Goal: Task Accomplishment & Management: Manage account settings

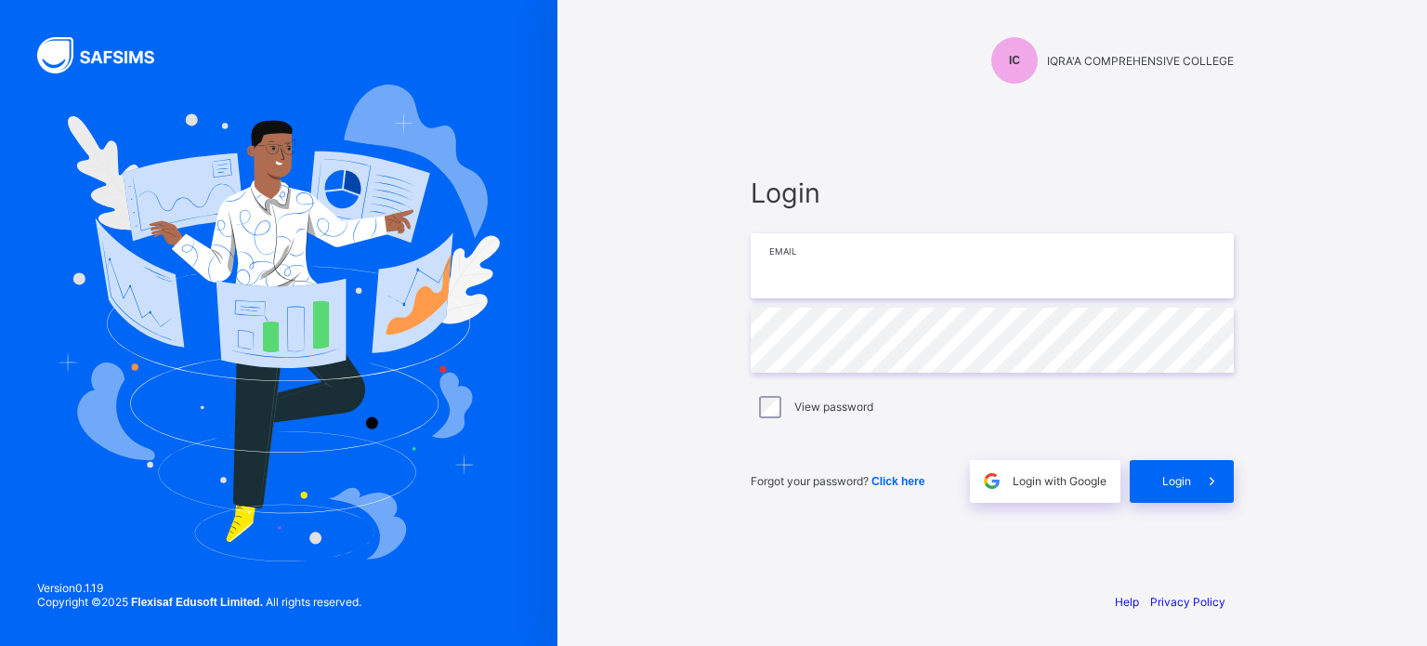
click at [934, 274] on input "email" at bounding box center [992, 265] width 483 height 65
paste input "**********"
type input "**********"
click at [1178, 495] on div "Login" at bounding box center [1182, 481] width 104 height 43
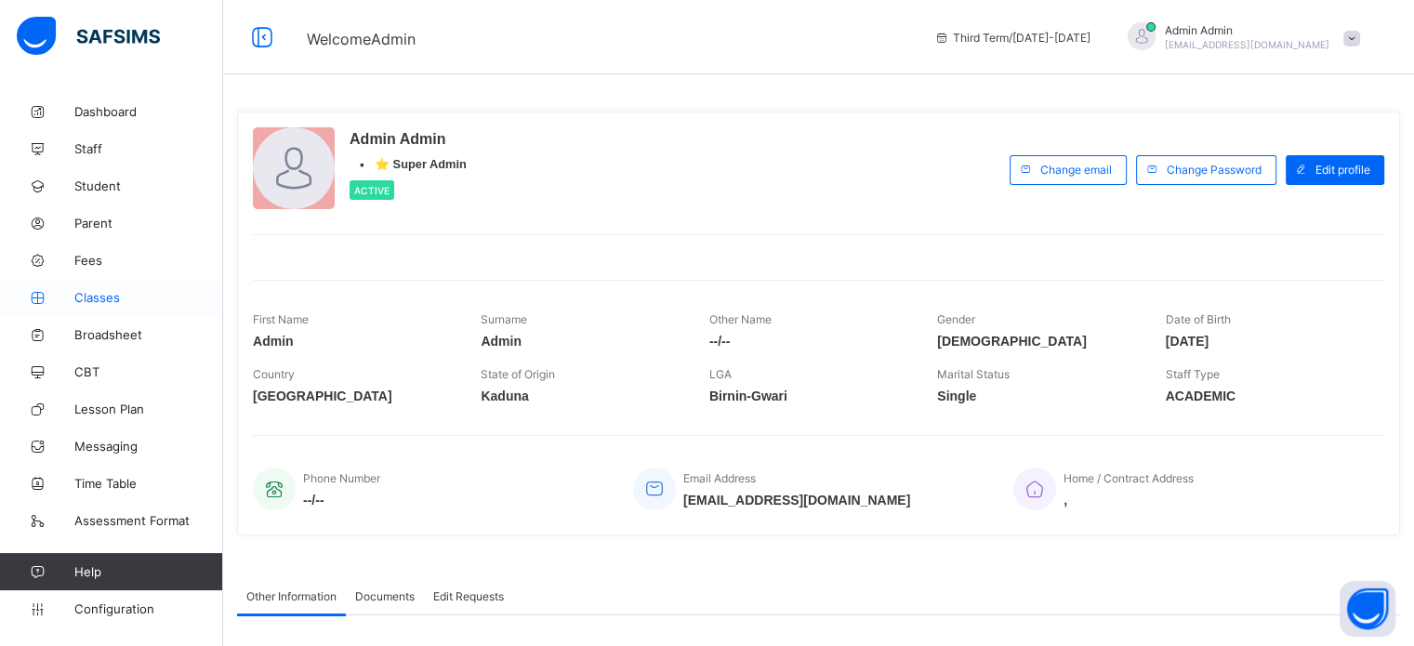
click at [84, 298] on span "Classes" at bounding box center [148, 297] width 149 height 15
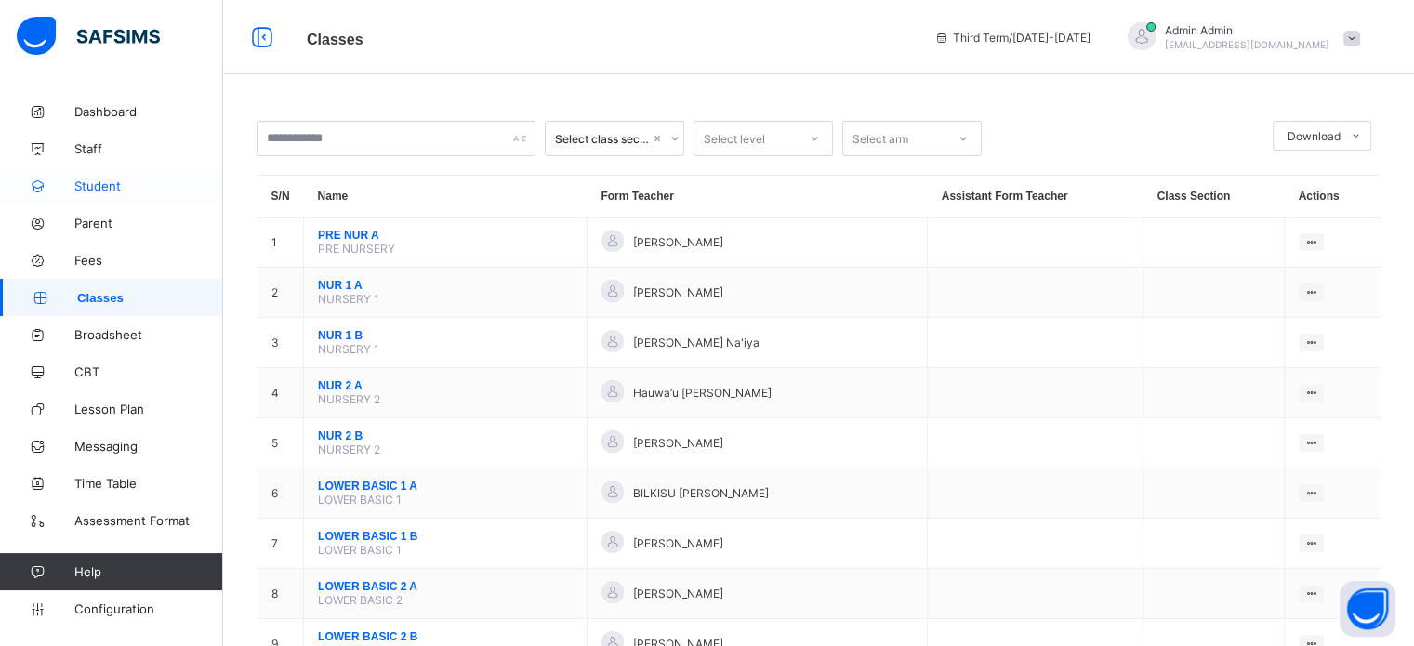
click at [96, 182] on span "Student" at bounding box center [148, 185] width 149 height 15
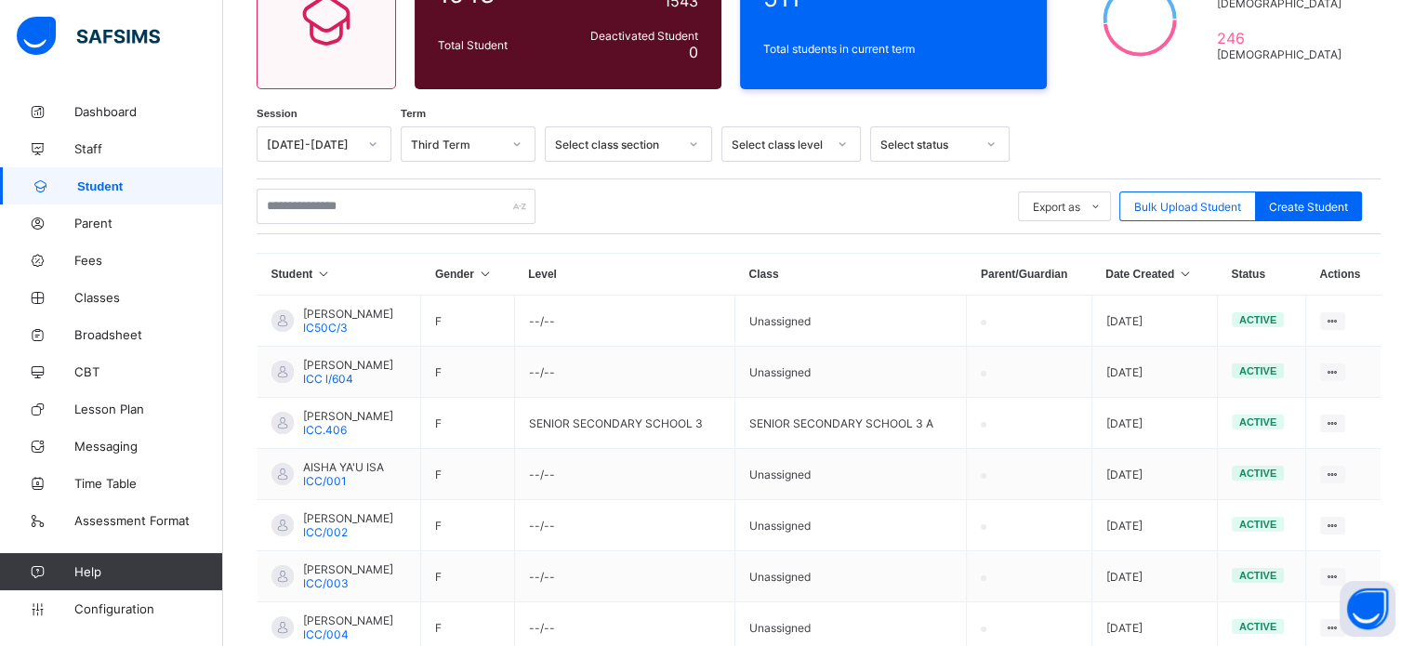
scroll to position [93, 0]
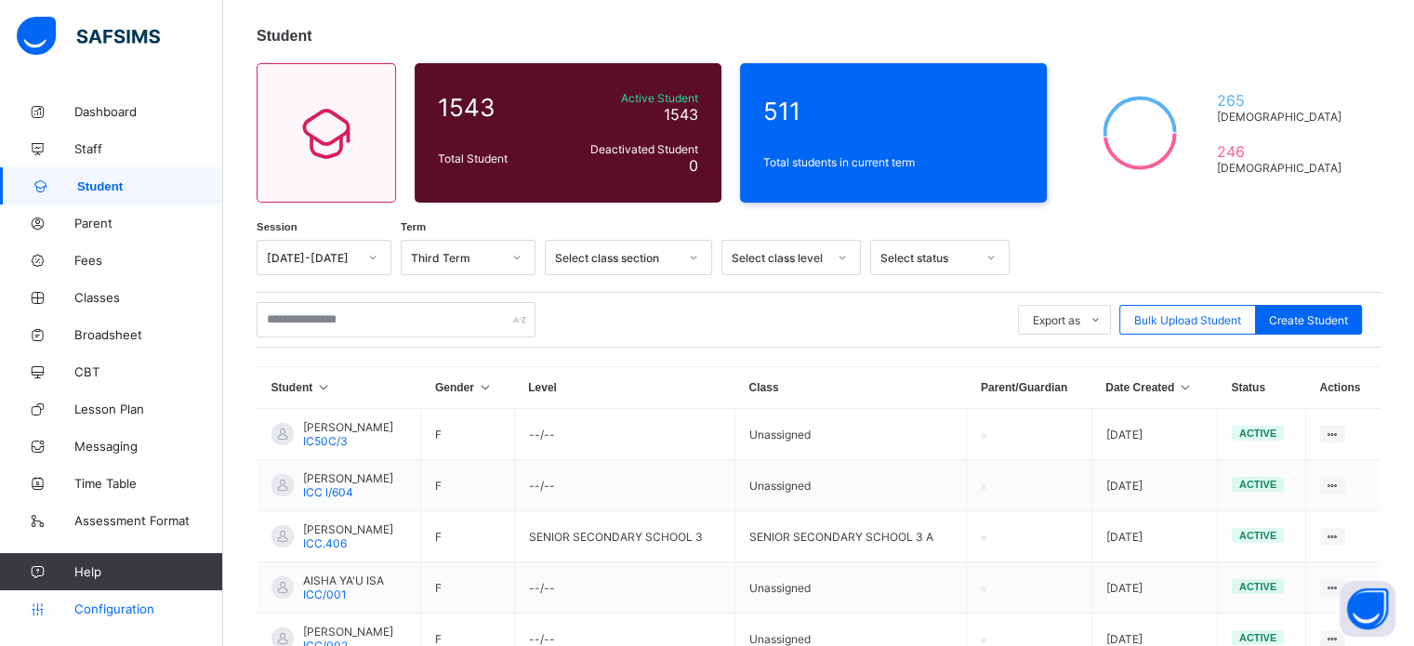
click at [146, 598] on link "Configuration" at bounding box center [111, 608] width 222 height 37
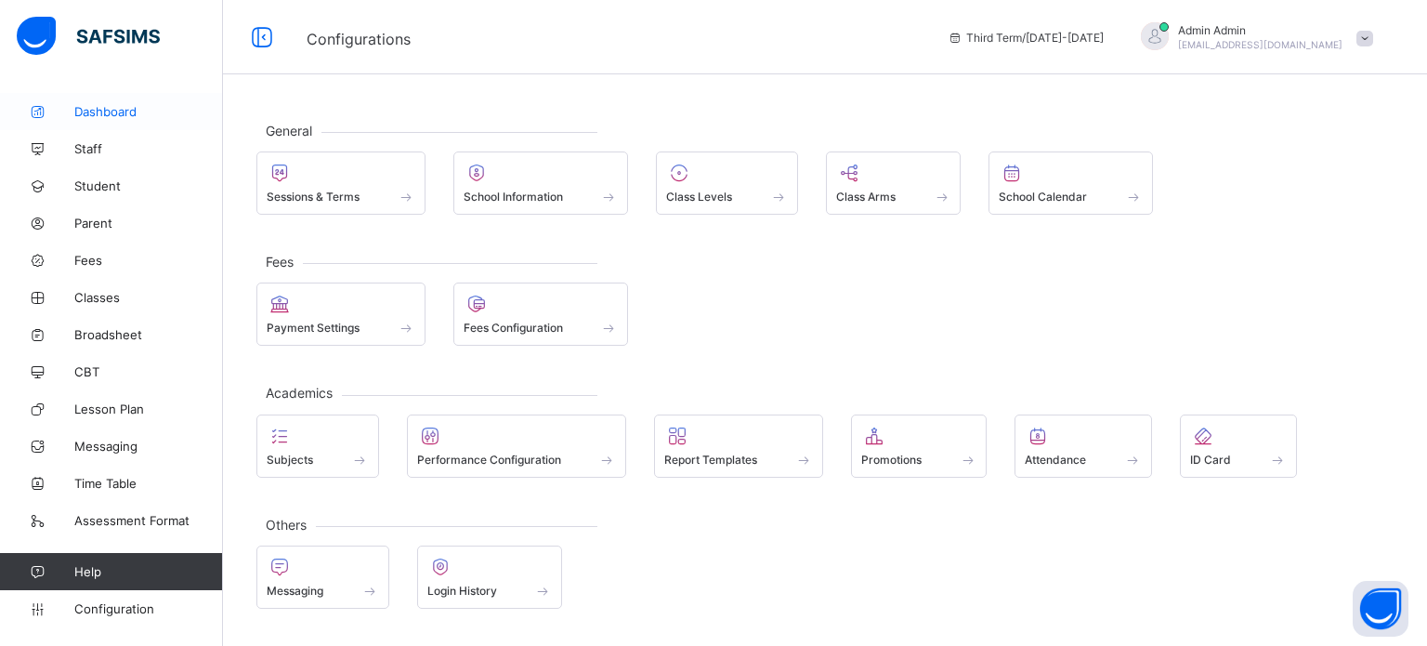
click at [85, 111] on span "Dashboard" at bounding box center [148, 111] width 149 height 15
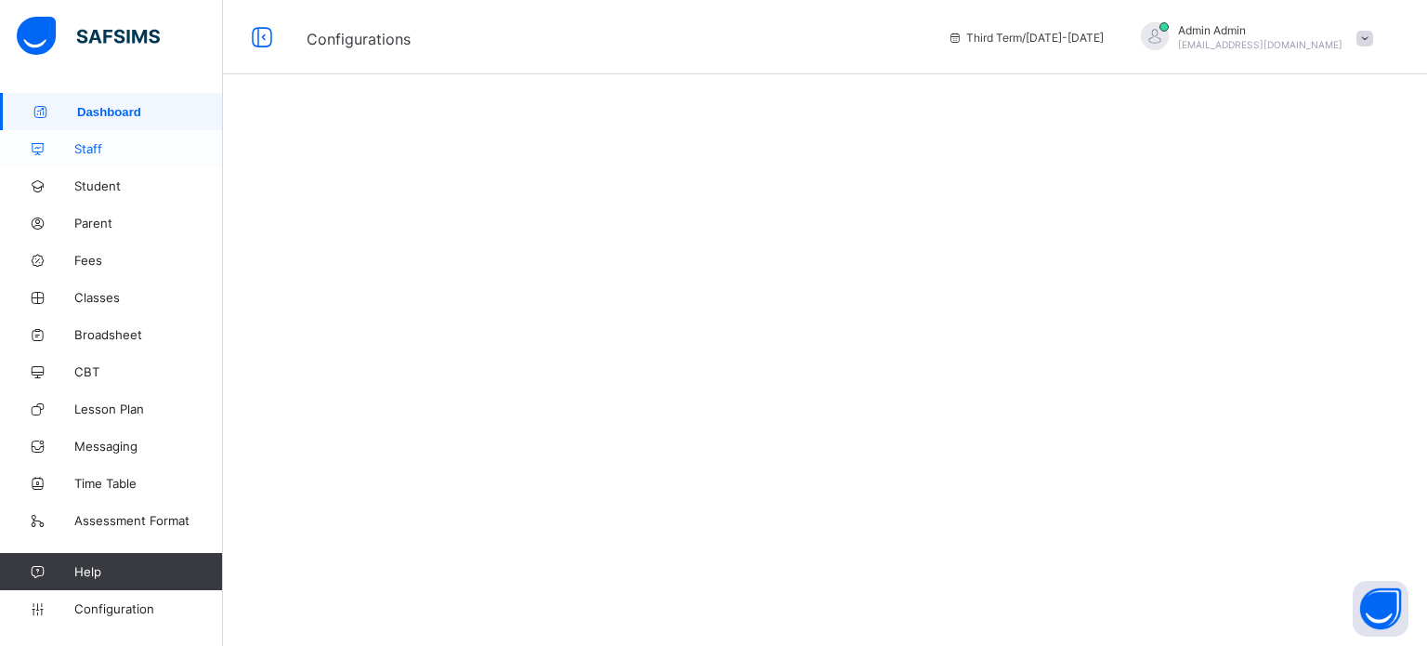
click at [89, 146] on span "Staff" at bounding box center [148, 148] width 149 height 15
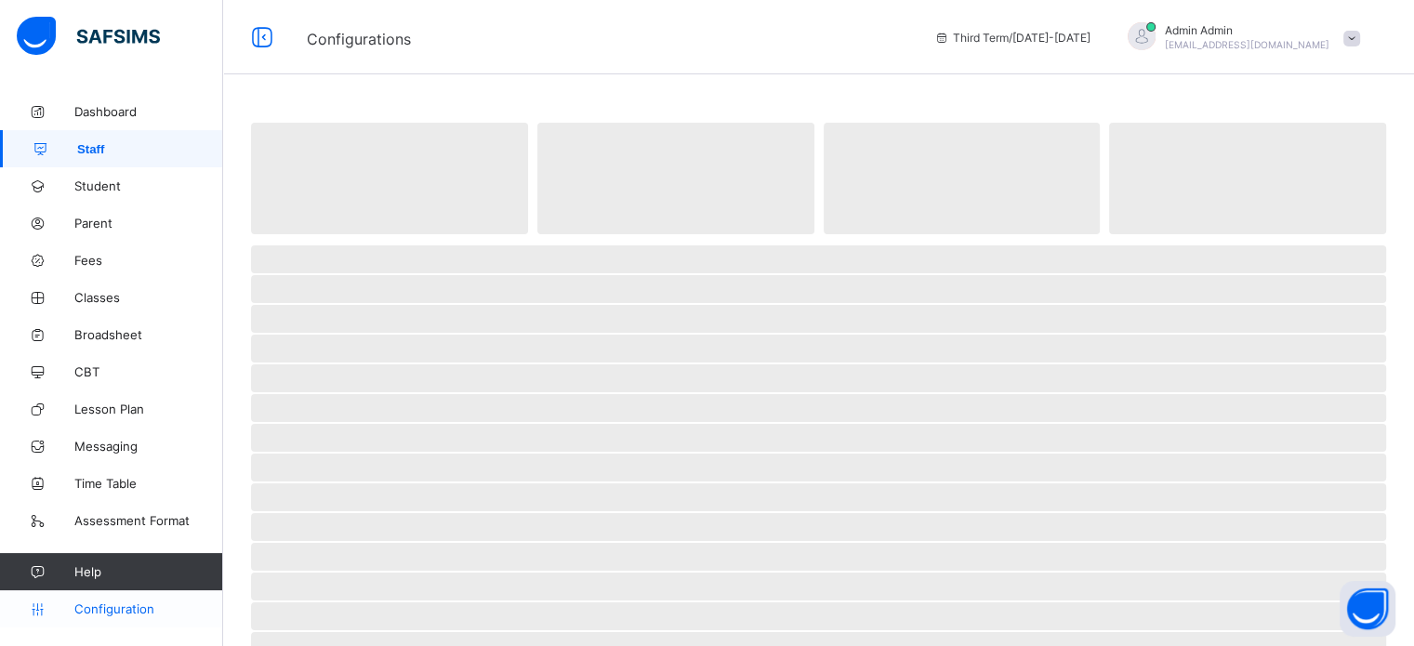
click at [123, 607] on span "Configuration" at bounding box center [148, 608] width 148 height 15
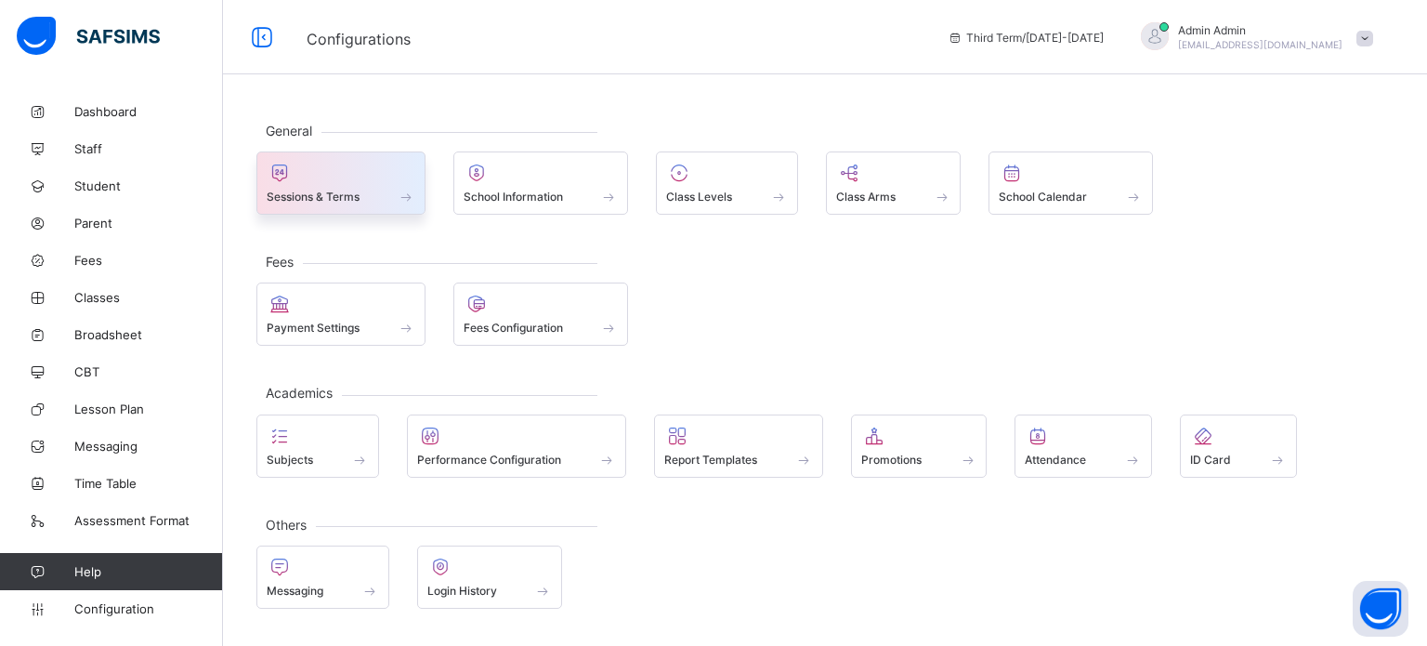
click at [340, 187] on span at bounding box center [341, 186] width 149 height 5
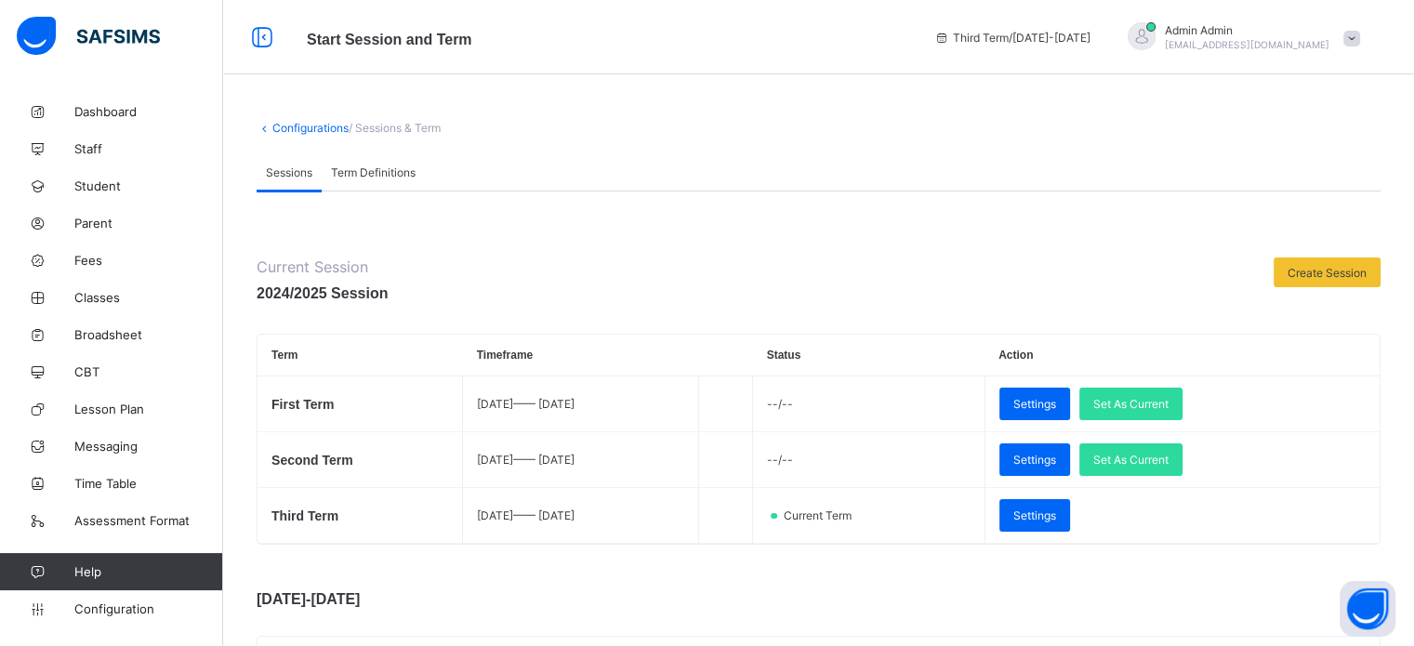
click at [370, 187] on div "Term Definitions" at bounding box center [373, 171] width 103 height 37
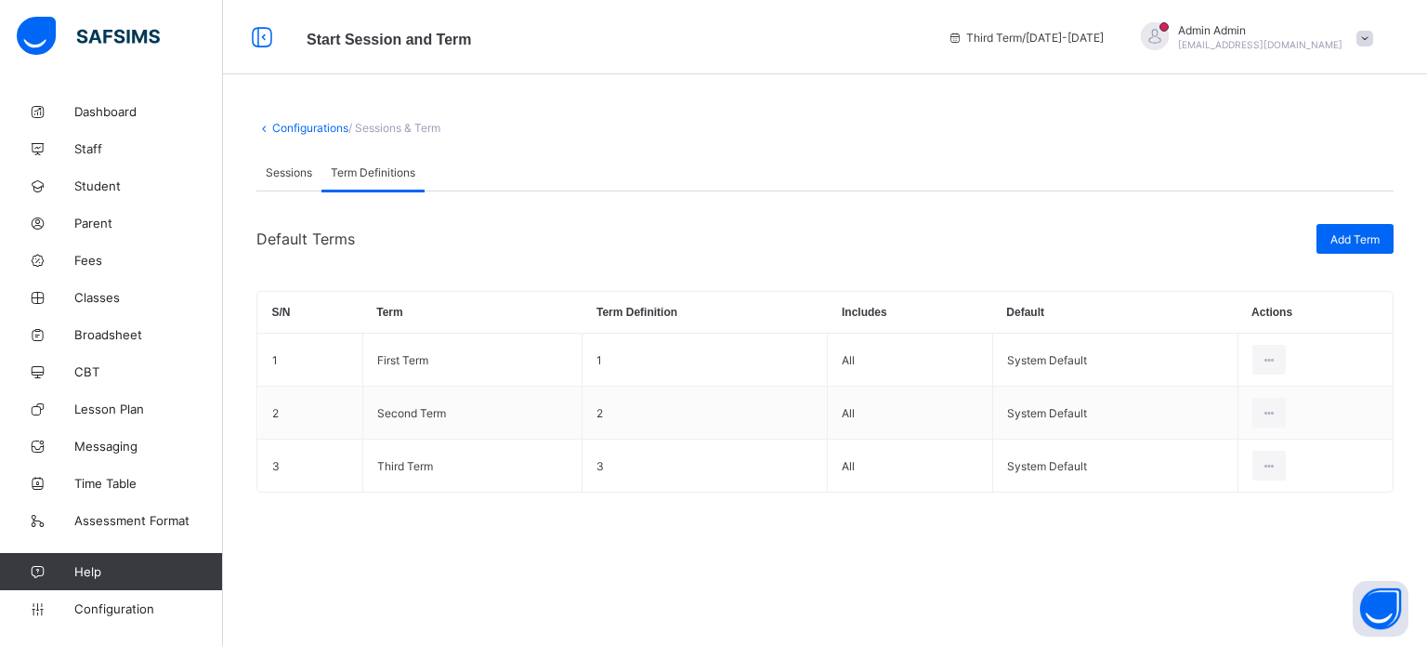
click at [309, 165] on span "Sessions" at bounding box center [289, 172] width 46 height 14
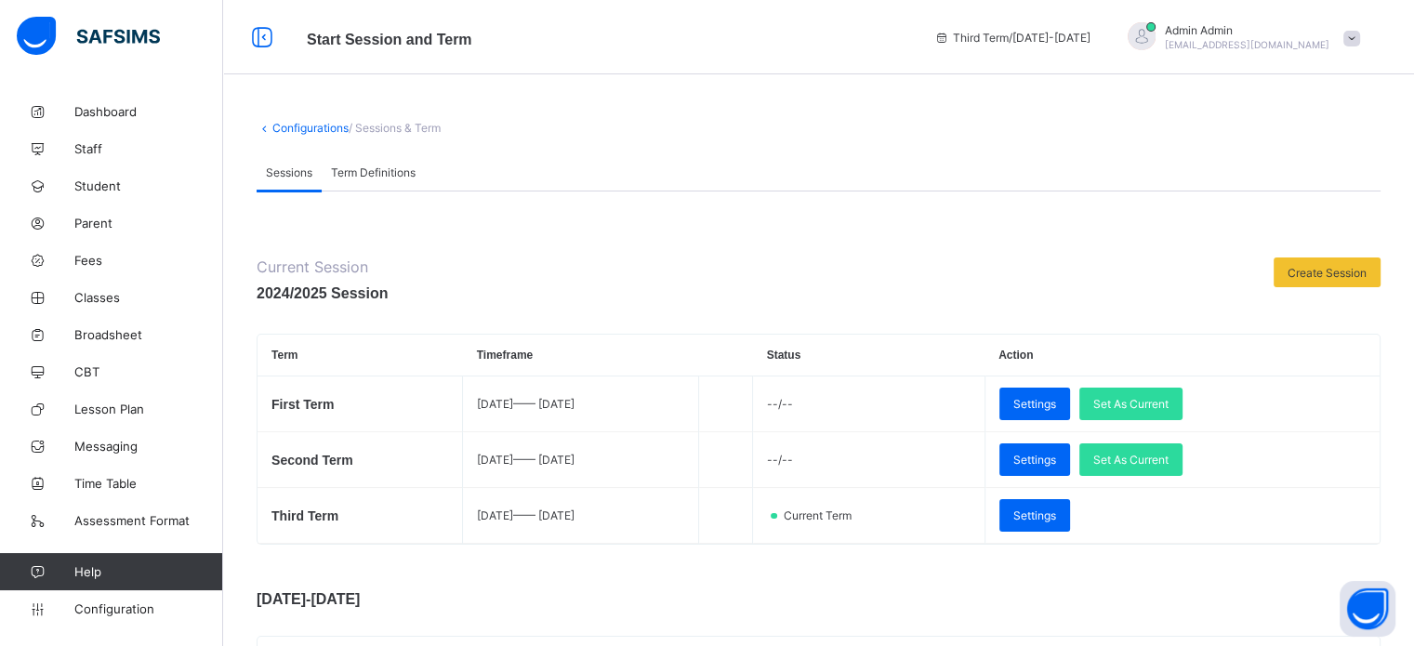
click at [1268, 29] on span "Admin Admin" at bounding box center [1246, 30] width 164 height 14
click at [1312, 227] on li "Logout" at bounding box center [1299, 214] width 138 height 36
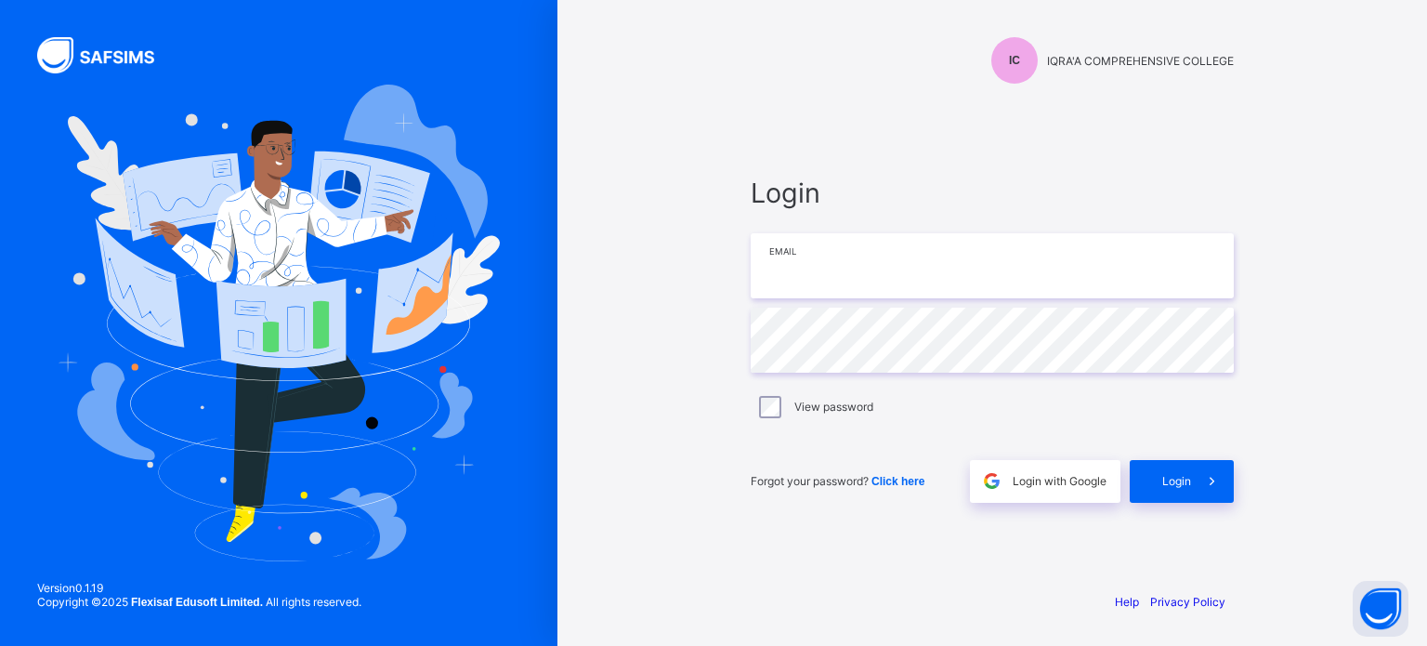
click at [907, 272] on input "email" at bounding box center [992, 265] width 483 height 65
click at [872, 266] on input "email" at bounding box center [992, 265] width 483 height 65
type input "**********"
click at [1192, 489] on span at bounding box center [1212, 481] width 43 height 43
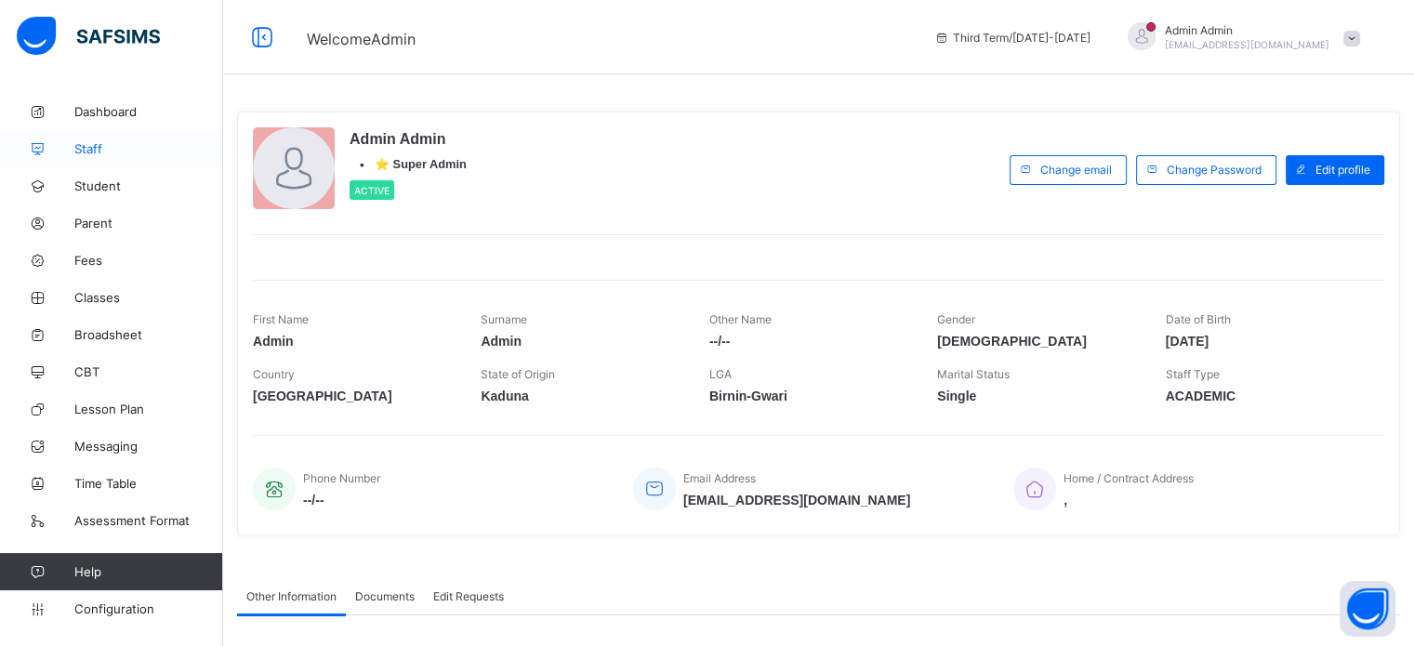
click at [84, 152] on span "Staff" at bounding box center [148, 148] width 149 height 15
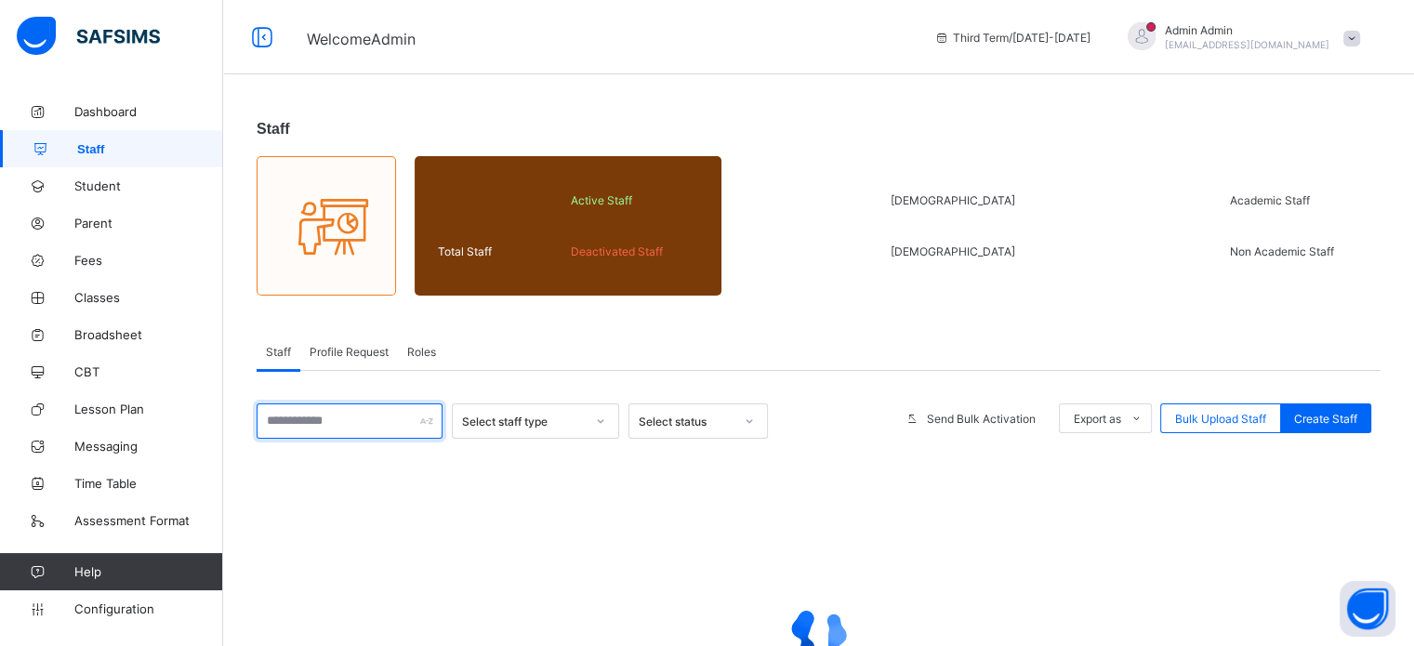
click at [362, 422] on input "text" at bounding box center [349, 420] width 186 height 35
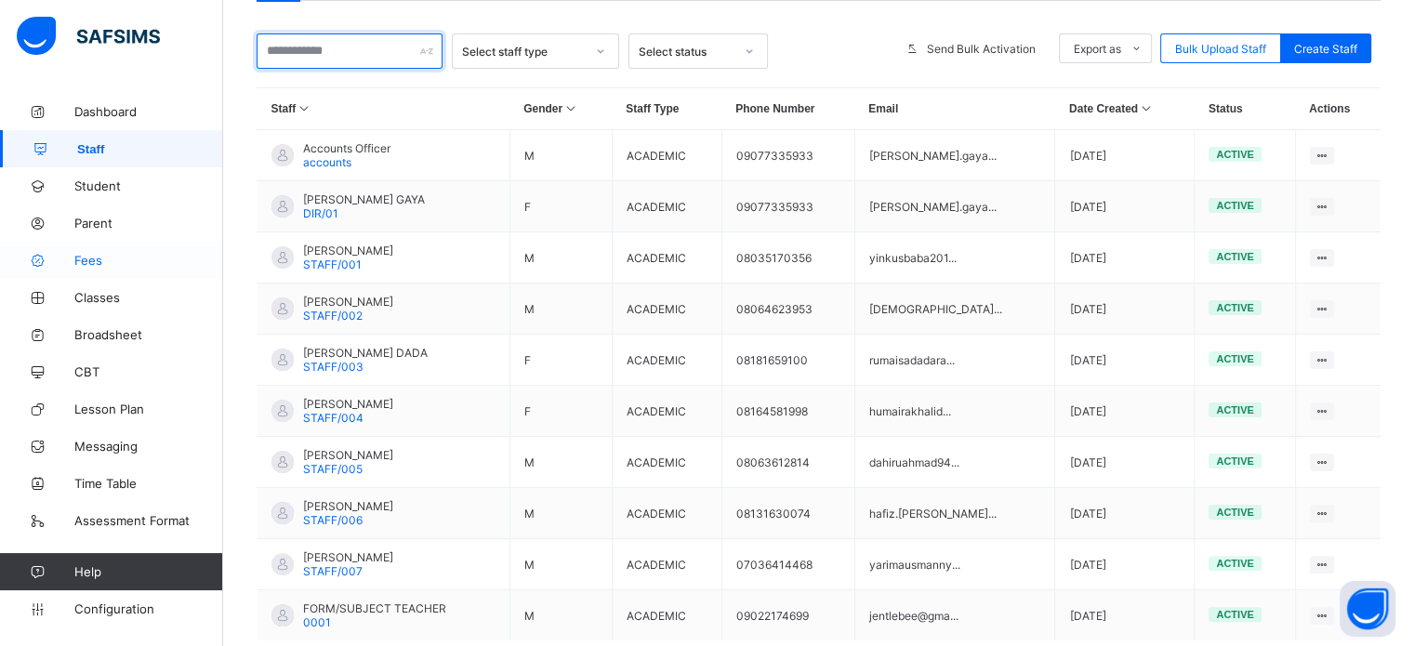
scroll to position [201, 0]
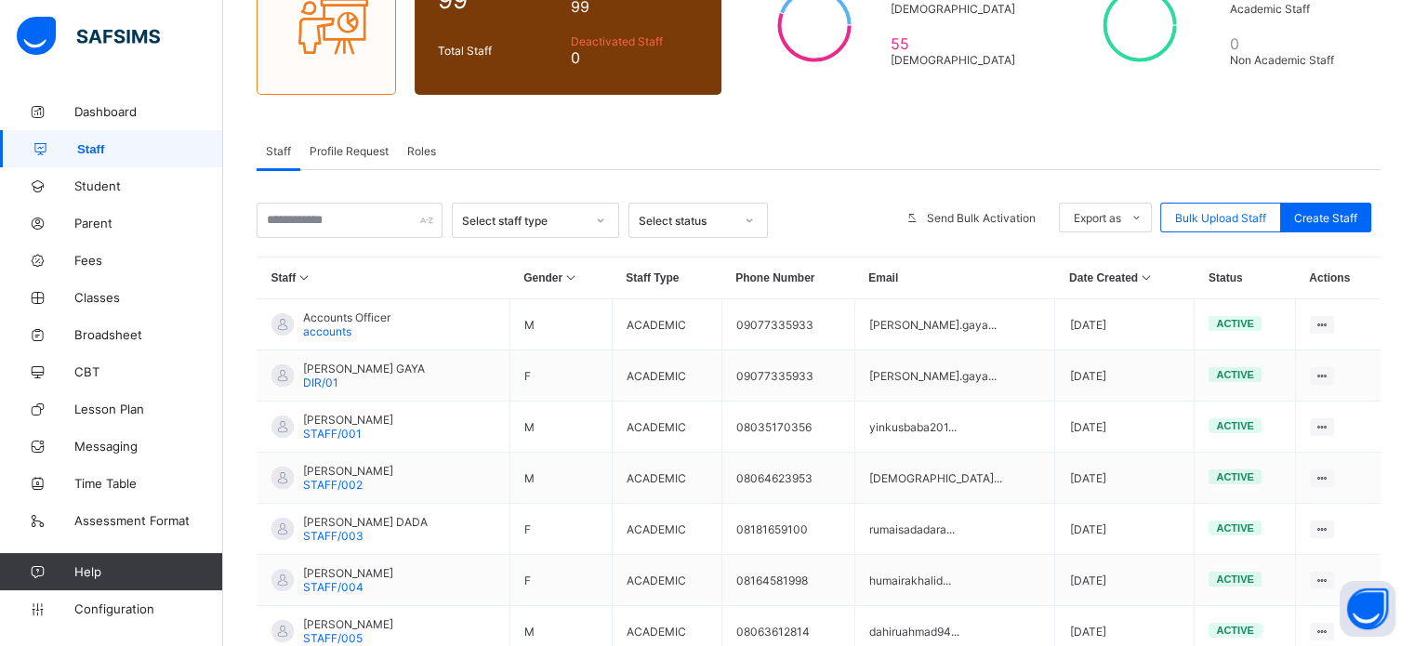
click at [96, 151] on span "Staff" at bounding box center [150, 149] width 146 height 14
drag, startPoint x: 97, startPoint y: 151, endPoint x: 390, endPoint y: 84, distance: 301.4
click at [97, 151] on span "Staff" at bounding box center [150, 149] width 146 height 14
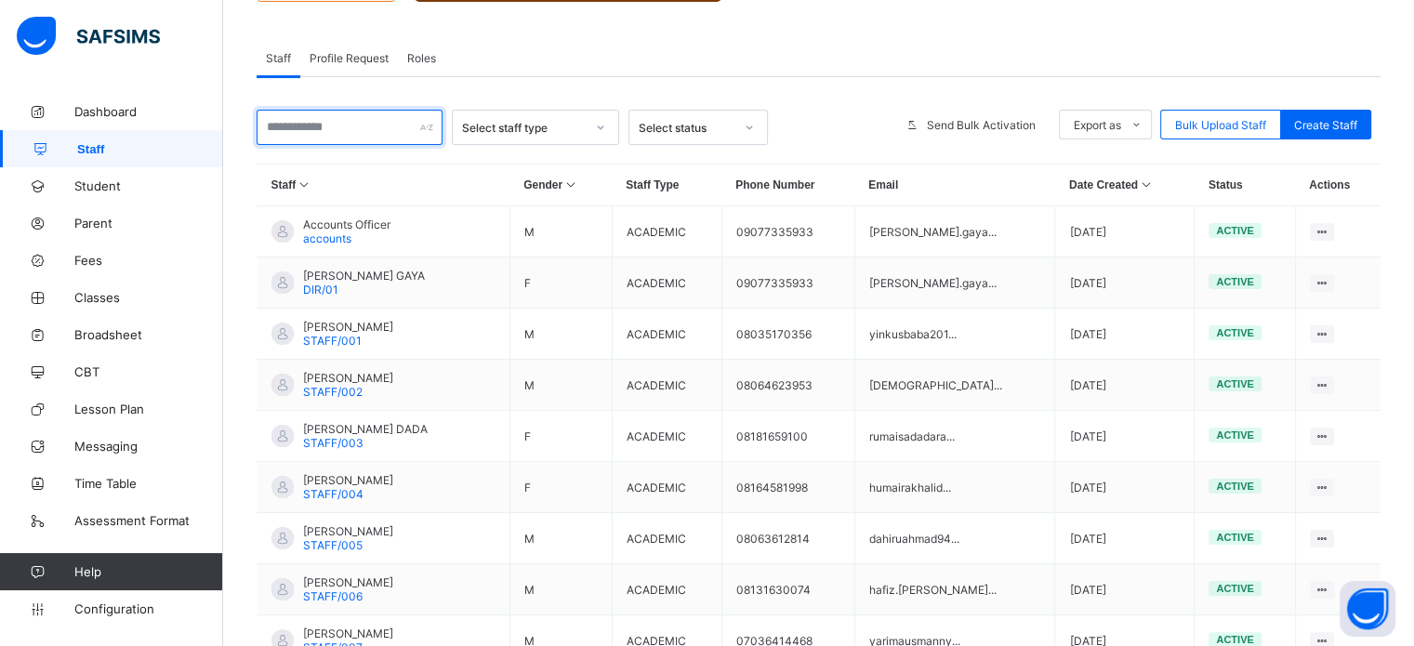
click at [361, 133] on input "text" at bounding box center [349, 127] width 186 height 35
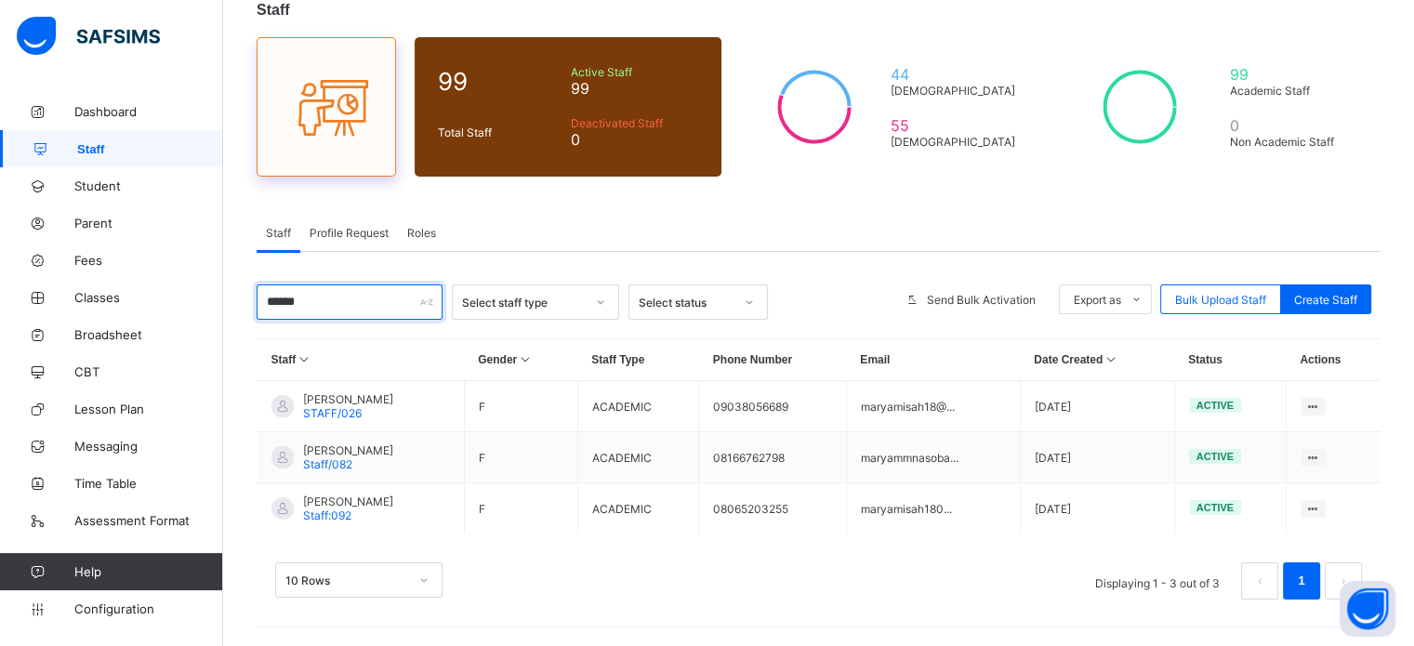
scroll to position [121, 0]
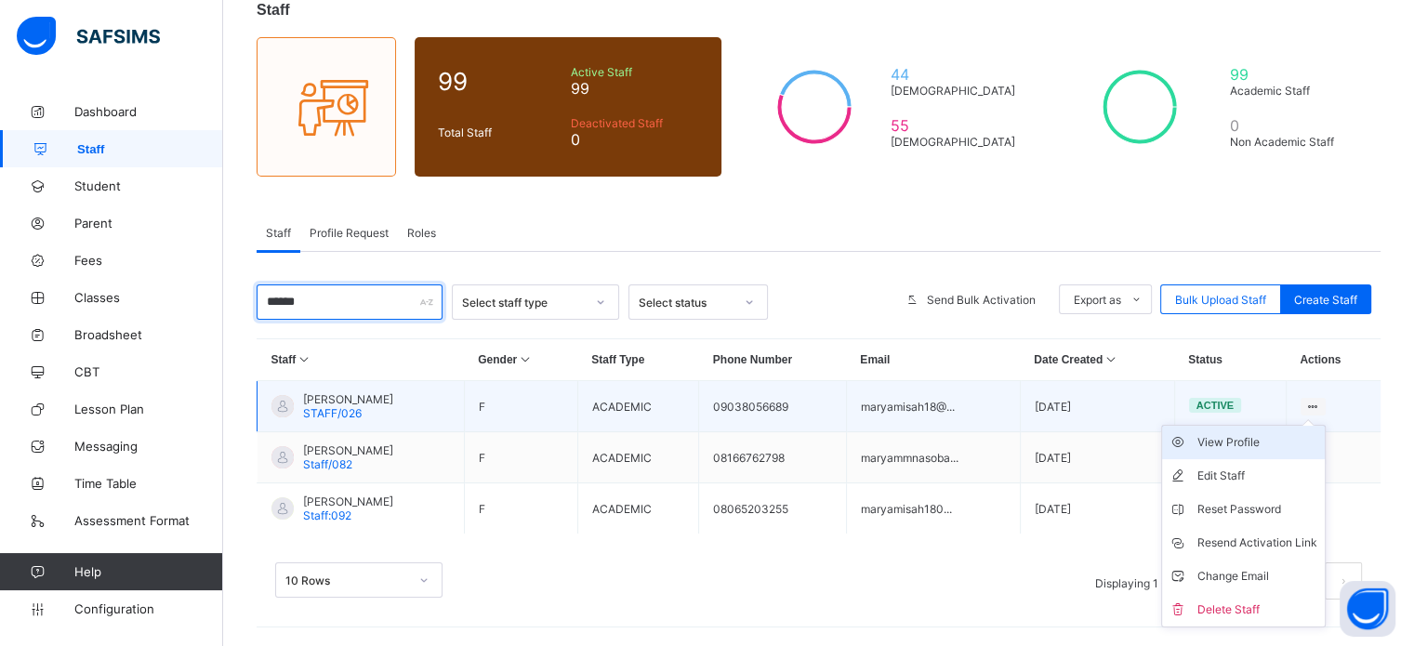
type input "******"
click at [1243, 441] on div "View Profile" at bounding box center [1257, 442] width 120 height 19
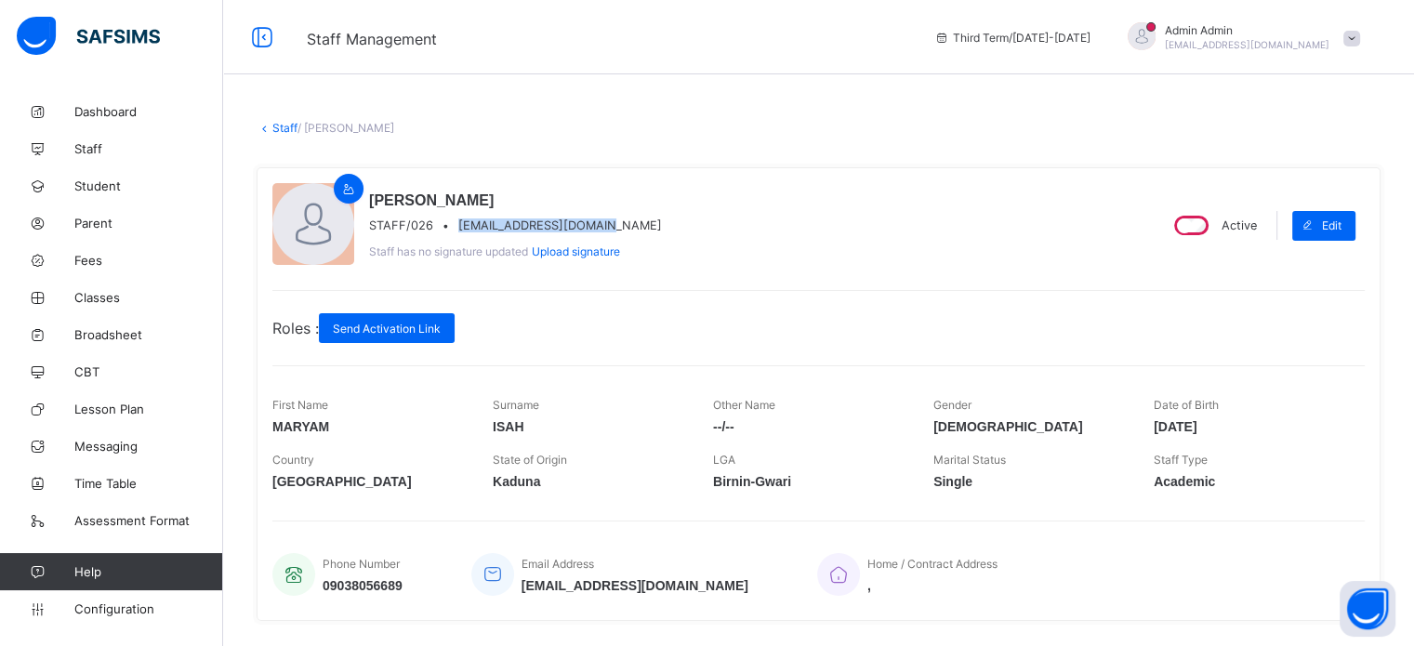
drag, startPoint x: 454, startPoint y: 224, endPoint x: 636, endPoint y: 224, distance: 181.2
click at [636, 224] on div "MARYAM ISAH STAFF/026 • maryamisah18@gmail.com Staff has no signature updated U…" at bounding box center [706, 225] width 869 height 85
click at [520, 234] on div "Staff has no signature updated Upload signature" at bounding box center [515, 245] width 293 height 26
click at [1346, 217] on div "Edit" at bounding box center [1323, 226] width 63 height 30
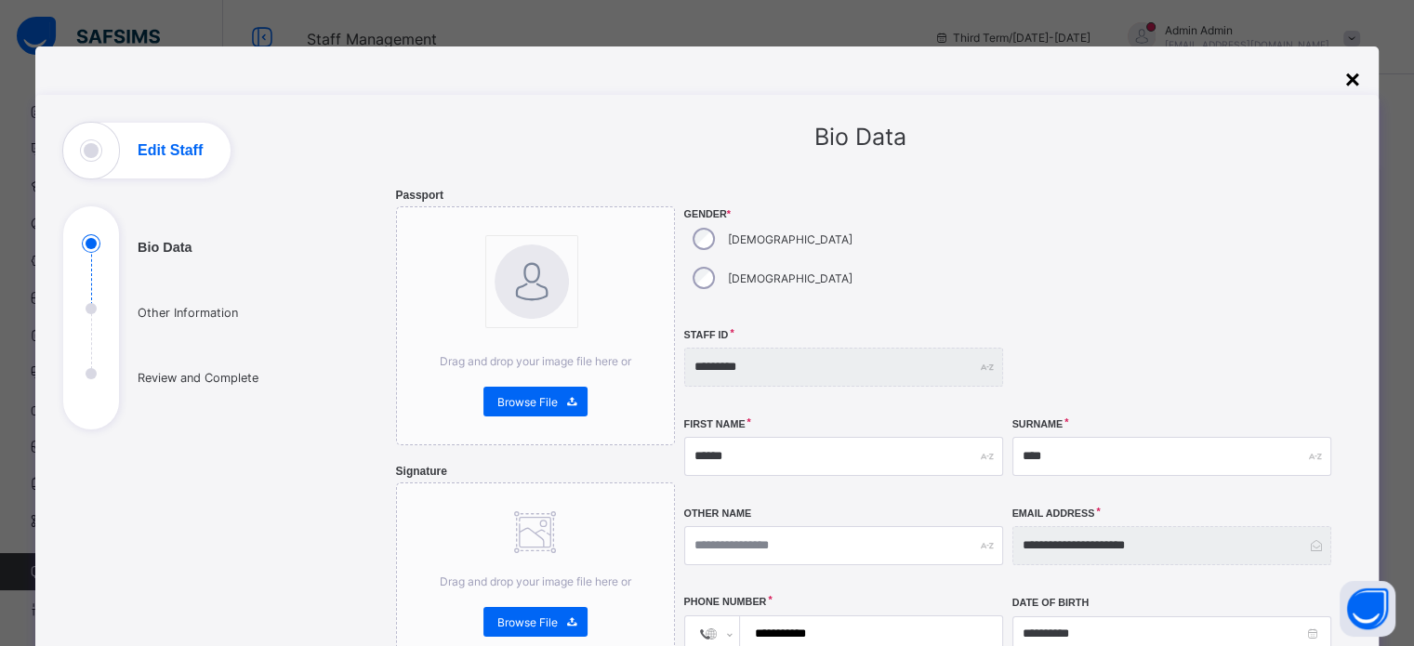
click at [1349, 90] on div "×" at bounding box center [1352, 80] width 15 height 30
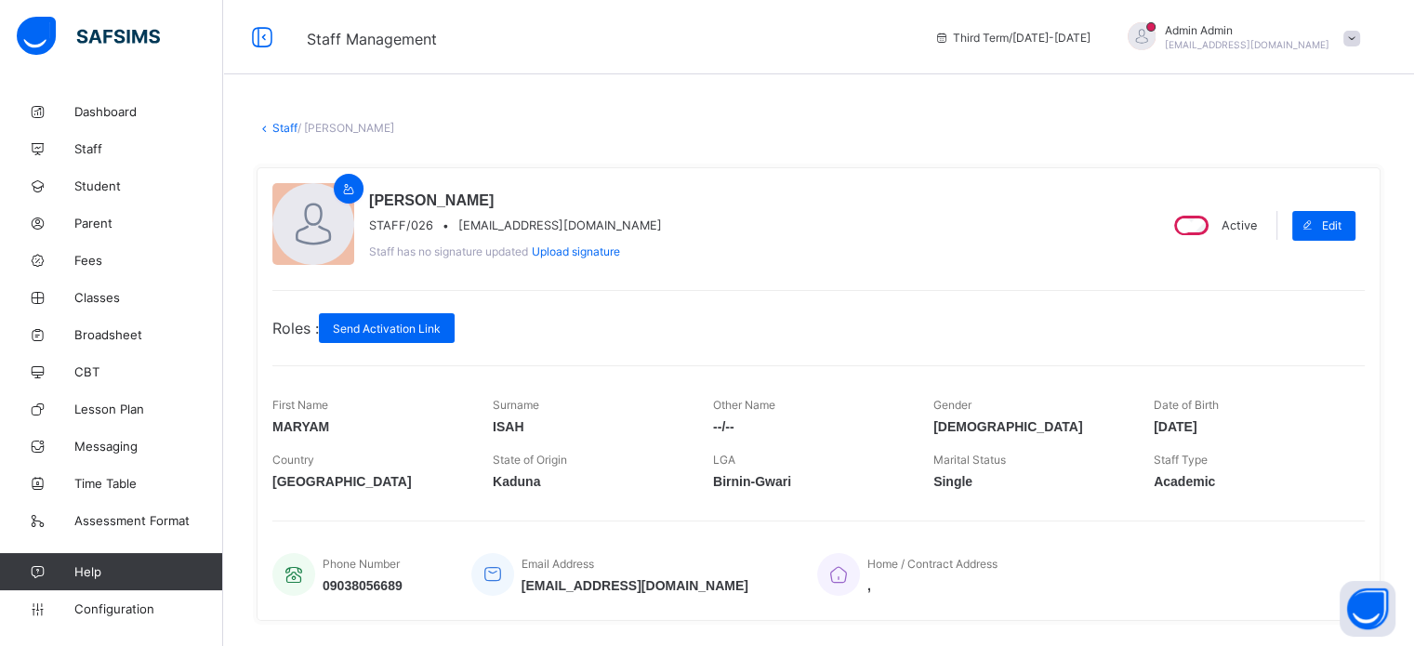
click at [290, 129] on link "Staff" at bounding box center [284, 128] width 25 height 14
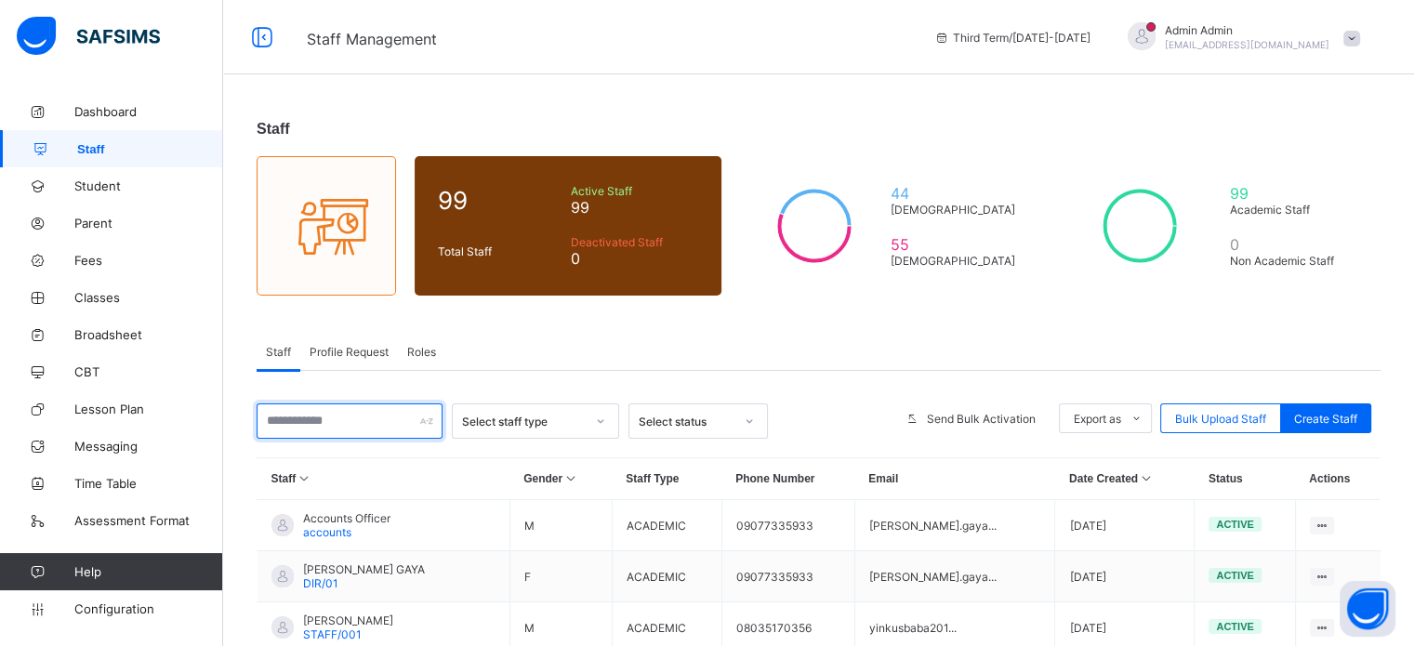
click at [375, 429] on input "text" at bounding box center [349, 420] width 186 height 35
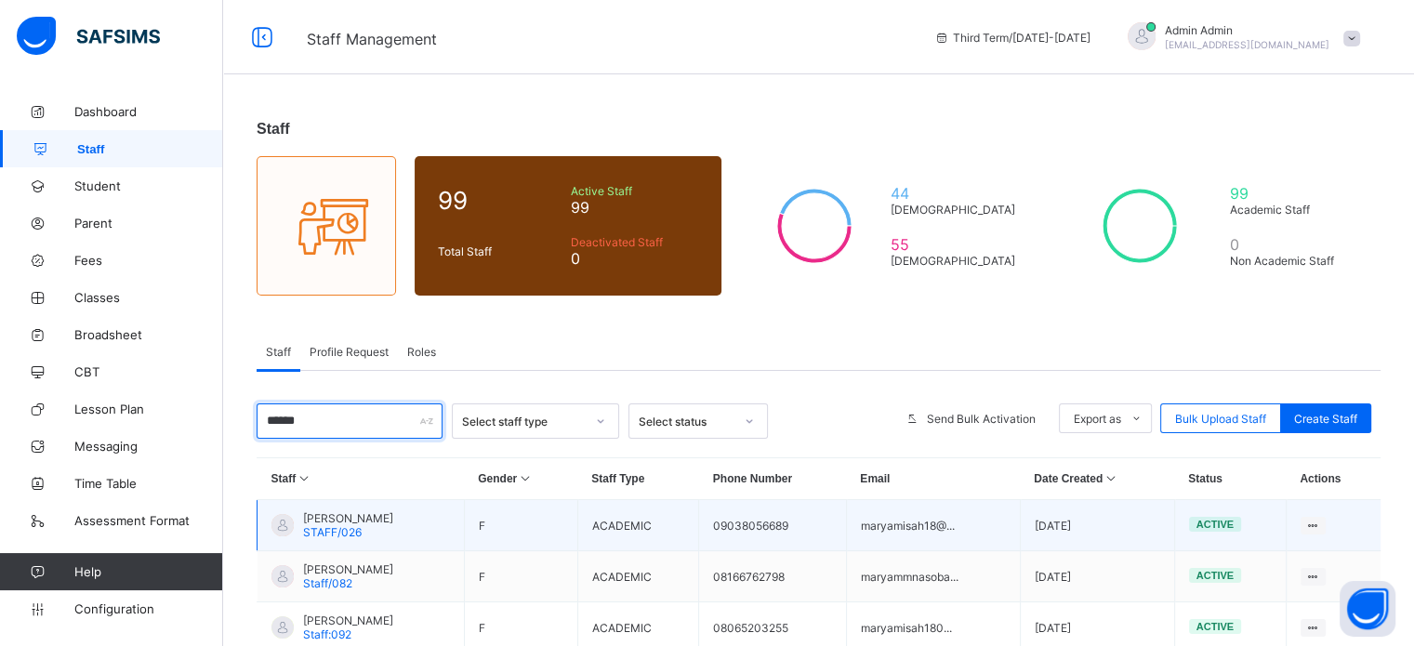
scroll to position [121, 0]
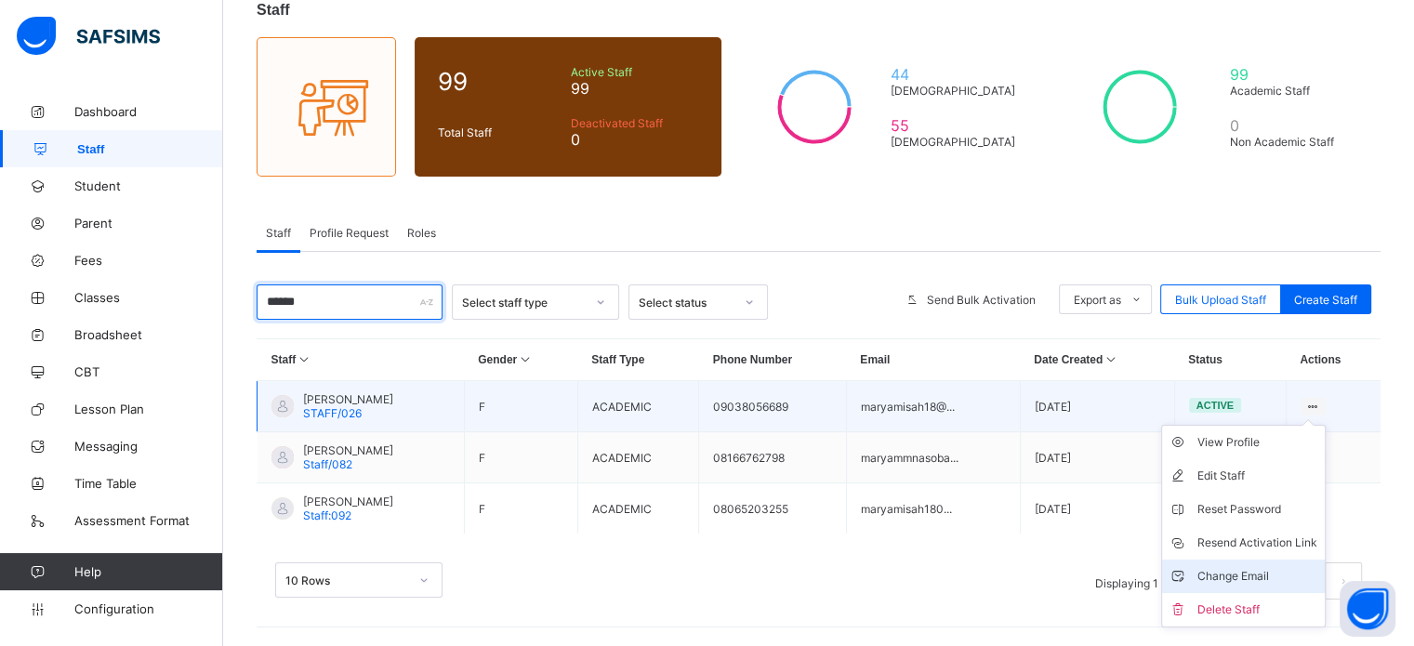
type input "******"
click at [1243, 579] on div "Change Email" at bounding box center [1257, 576] width 120 height 19
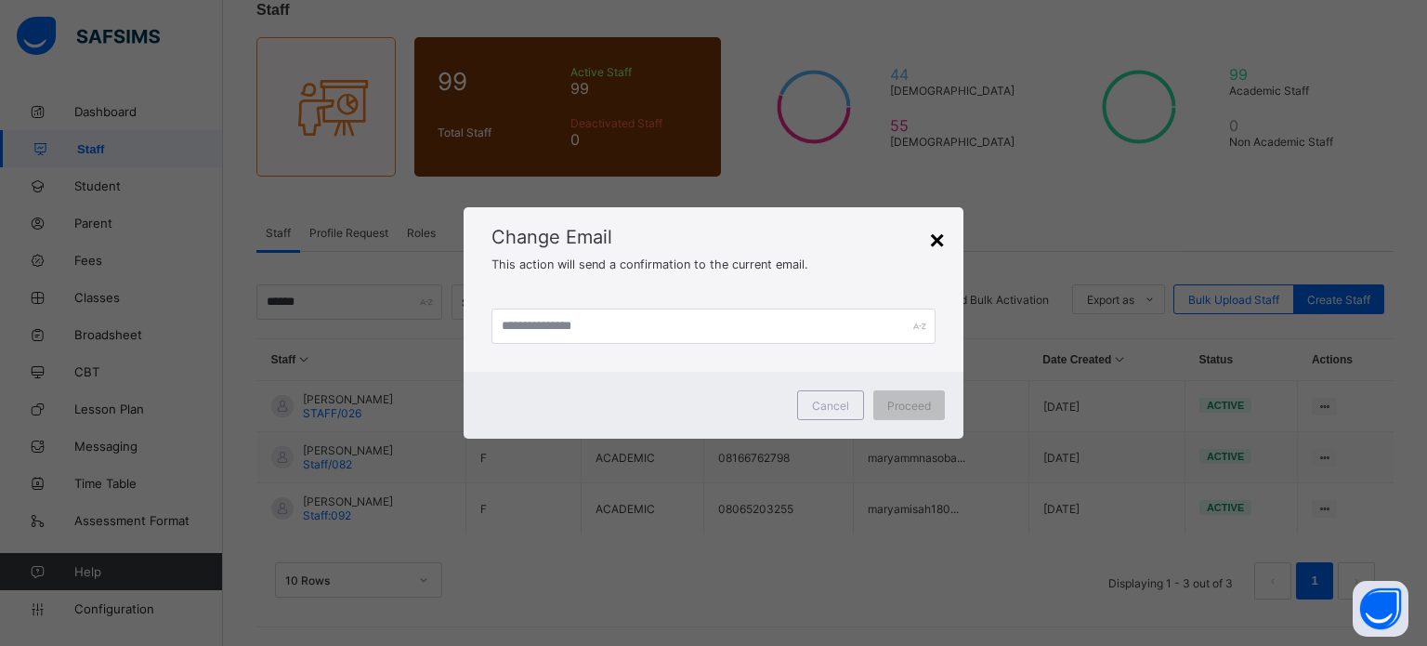
click at [939, 241] on div "×" at bounding box center [936, 241] width 15 height 30
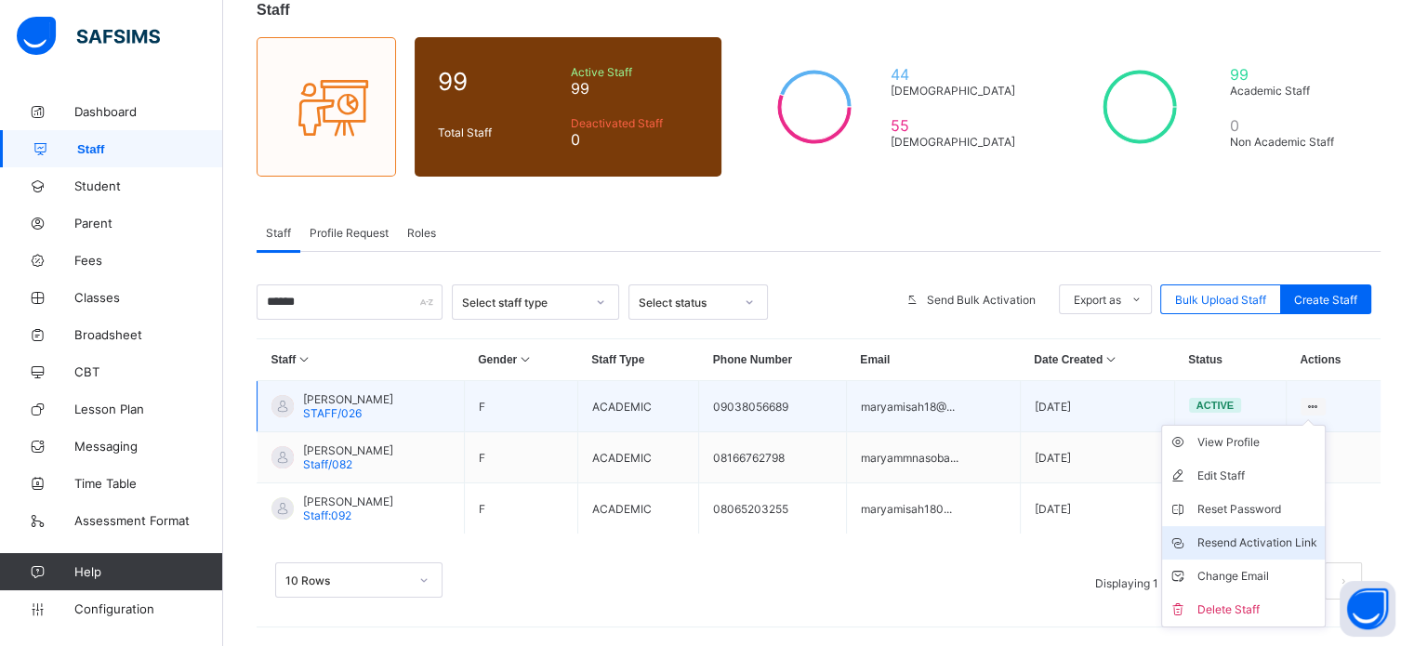
click at [1282, 538] on div "Resend Activation Link" at bounding box center [1257, 542] width 120 height 19
click at [1264, 441] on div "View Profile" at bounding box center [1257, 442] width 120 height 19
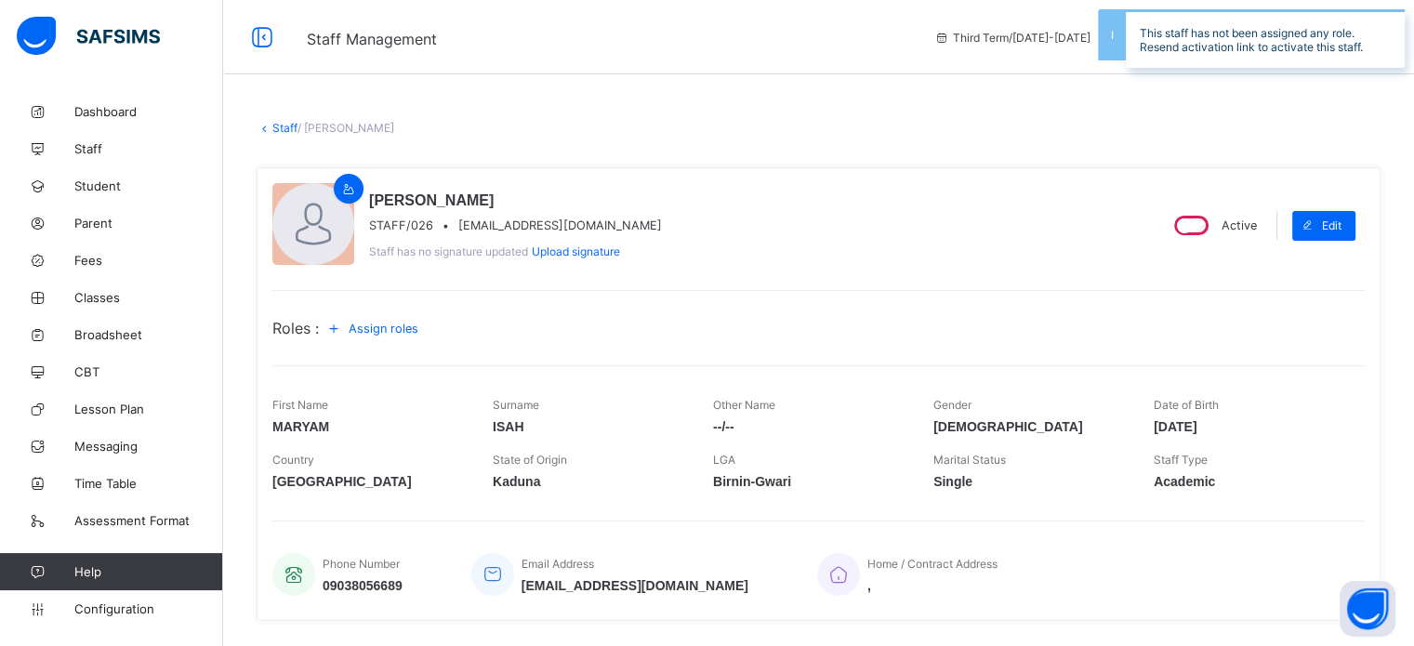
click at [397, 330] on span "Assign roles" at bounding box center [384, 329] width 70 height 14
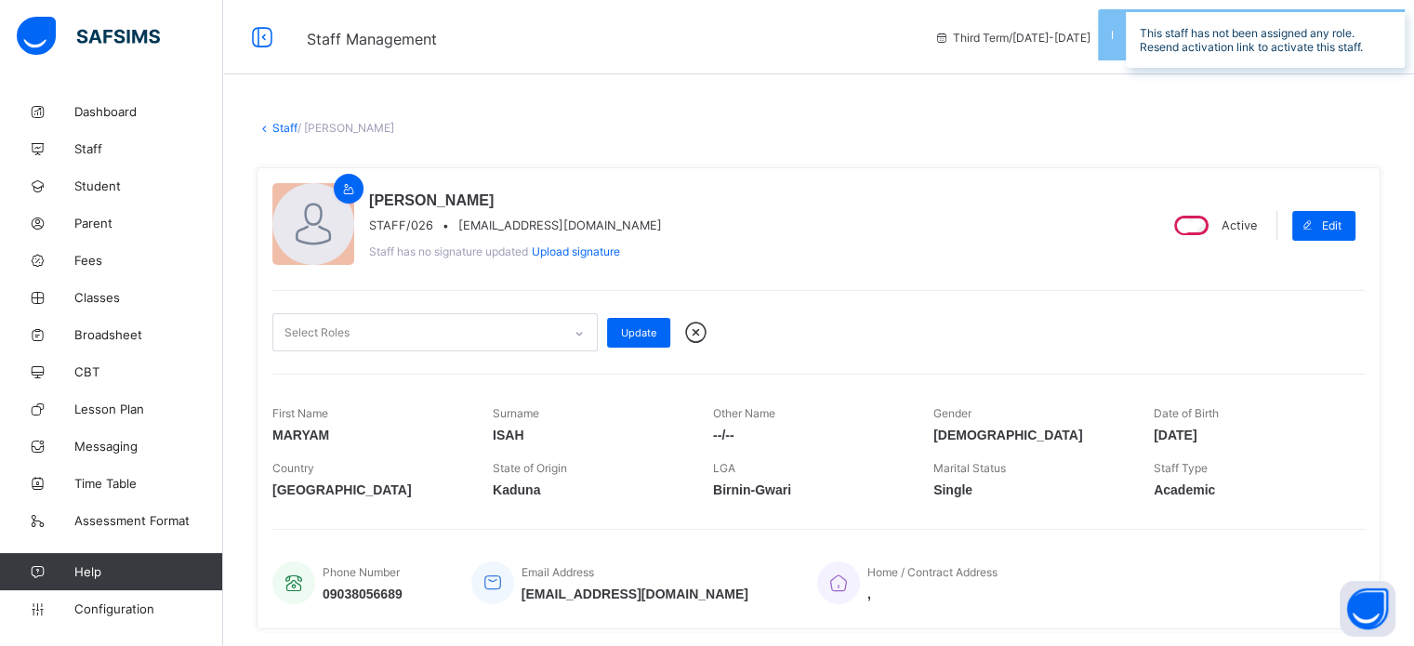
click at [503, 337] on div "Select Roles" at bounding box center [417, 332] width 288 height 36
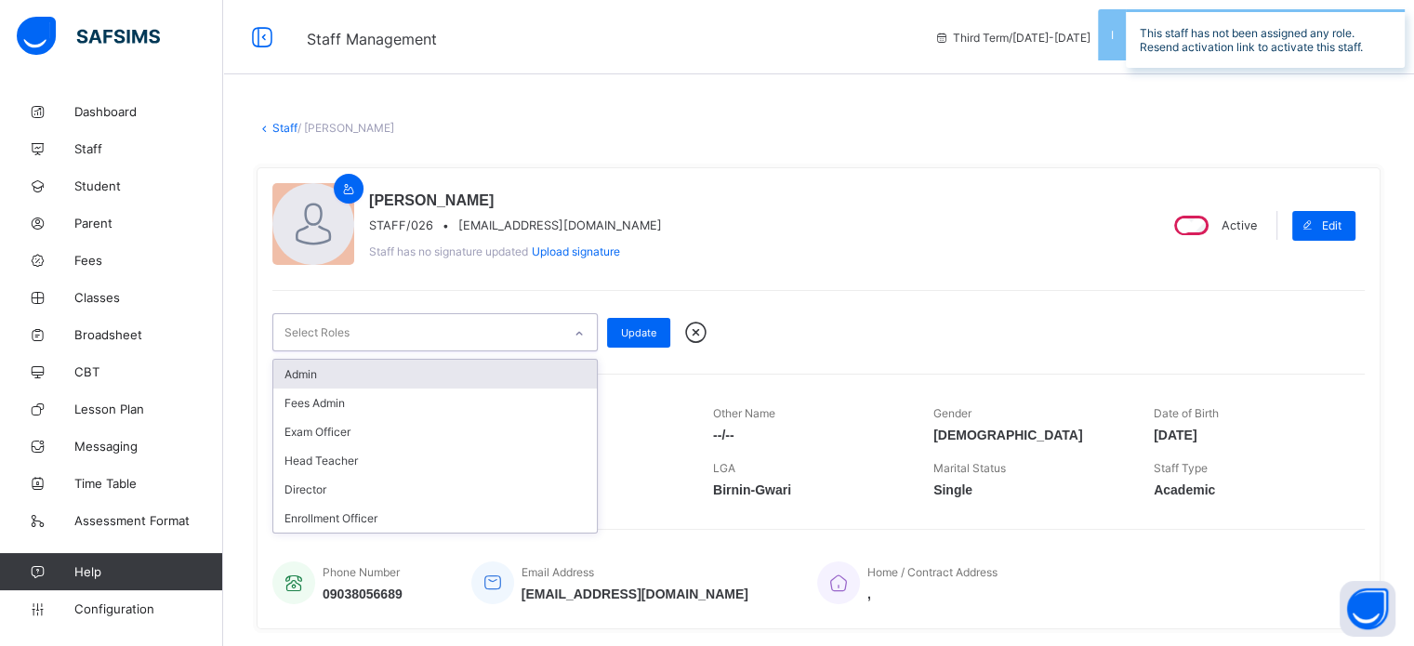
click at [371, 375] on div "Admin" at bounding box center [434, 374] width 323 height 29
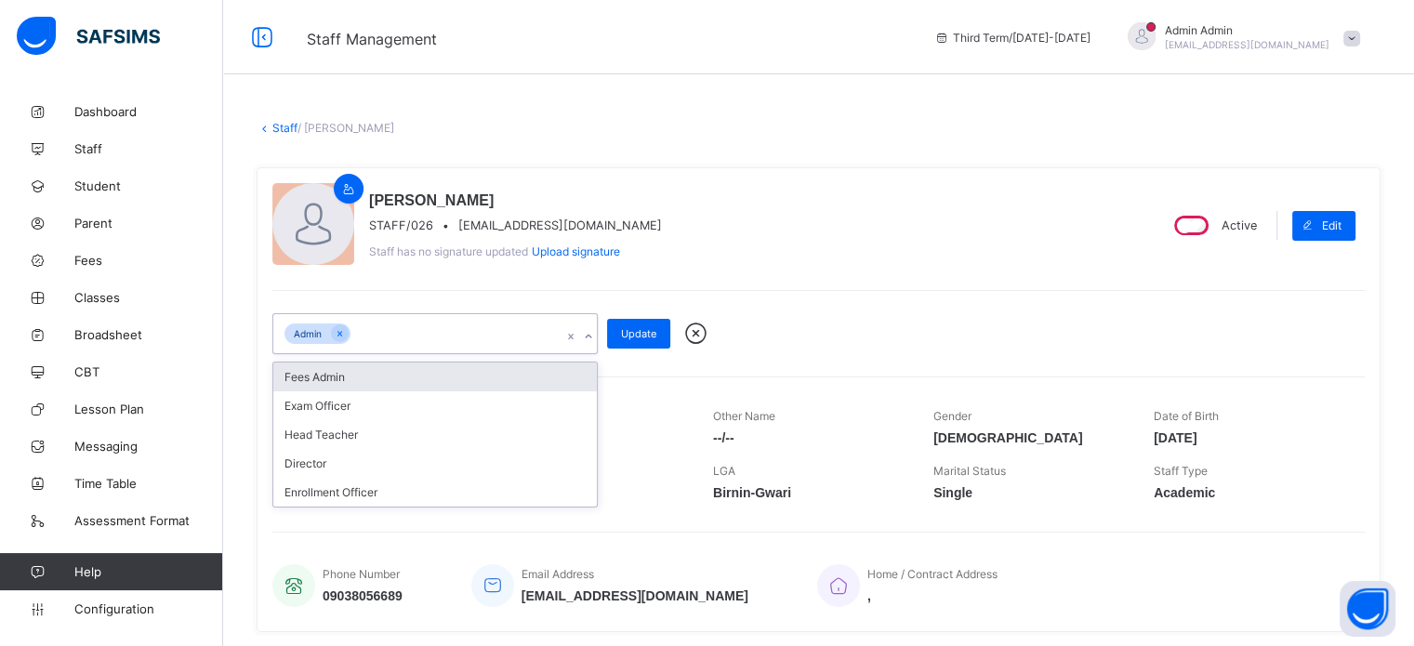
click at [373, 386] on div "Fees Admin" at bounding box center [434, 376] width 323 height 29
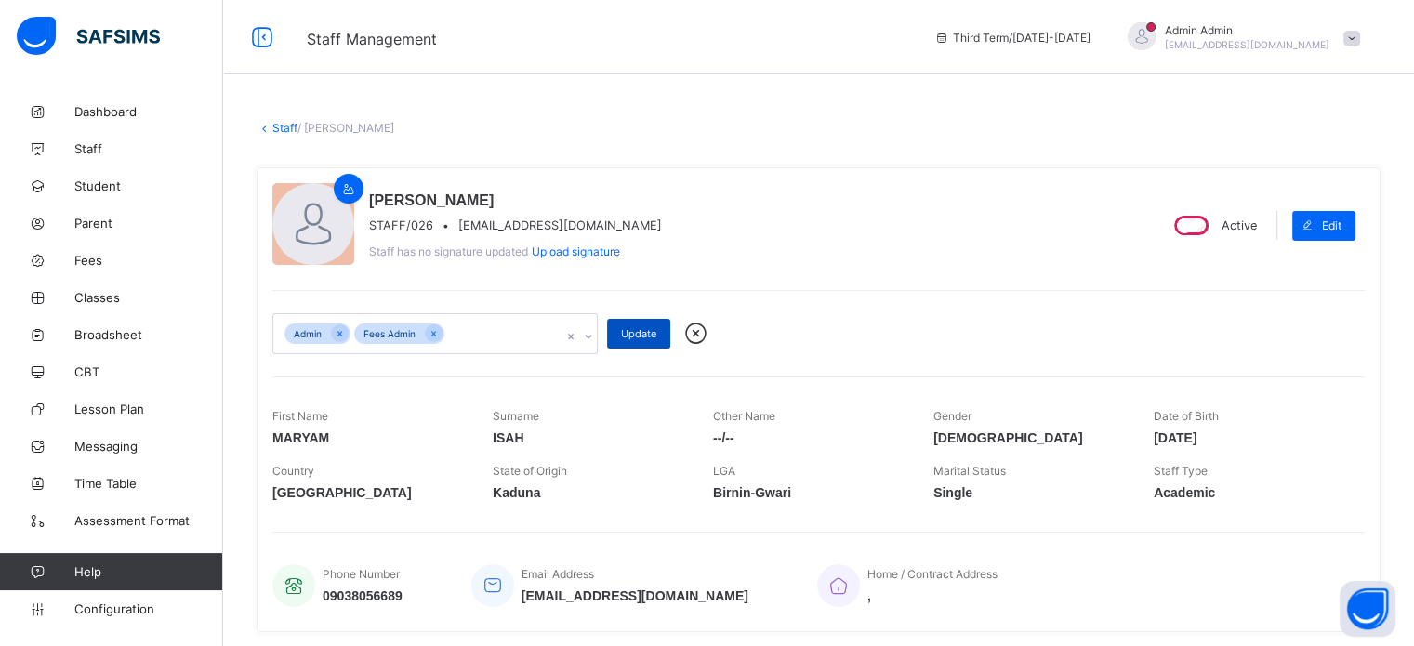
click at [642, 338] on span "Update" at bounding box center [638, 333] width 35 height 13
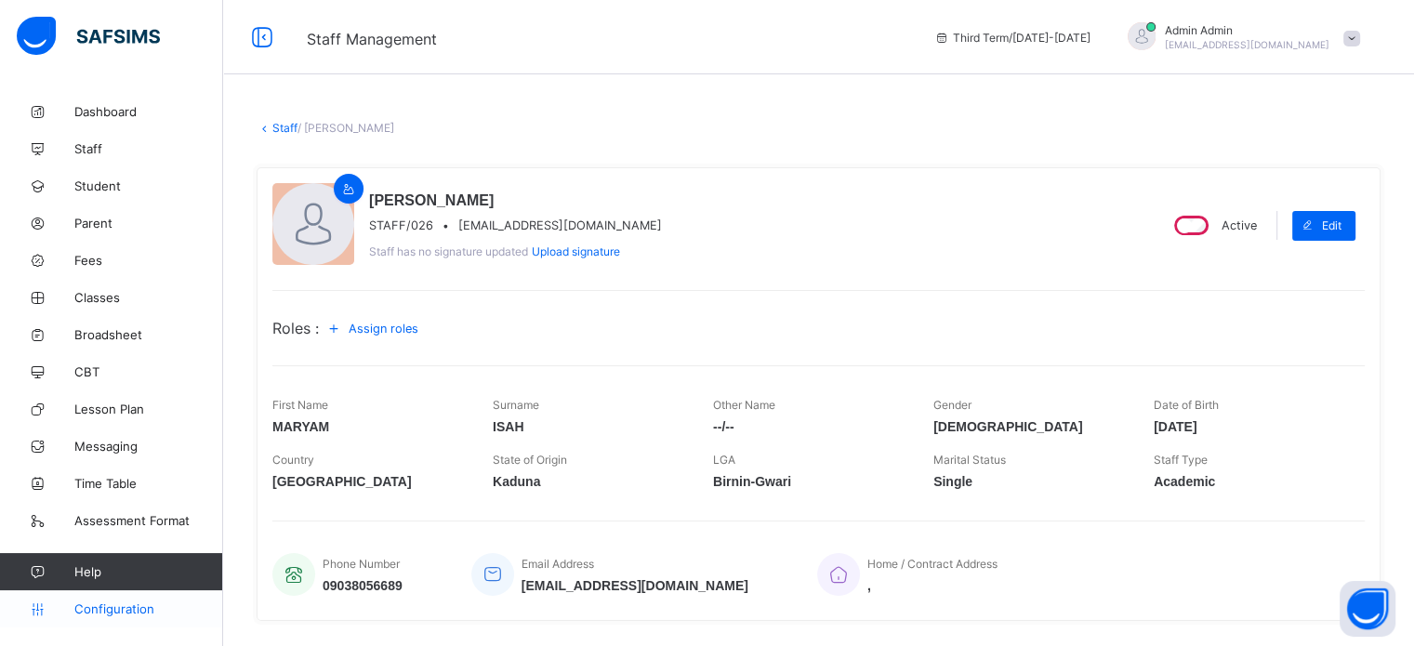
click at [116, 596] on link "Configuration" at bounding box center [111, 608] width 222 height 37
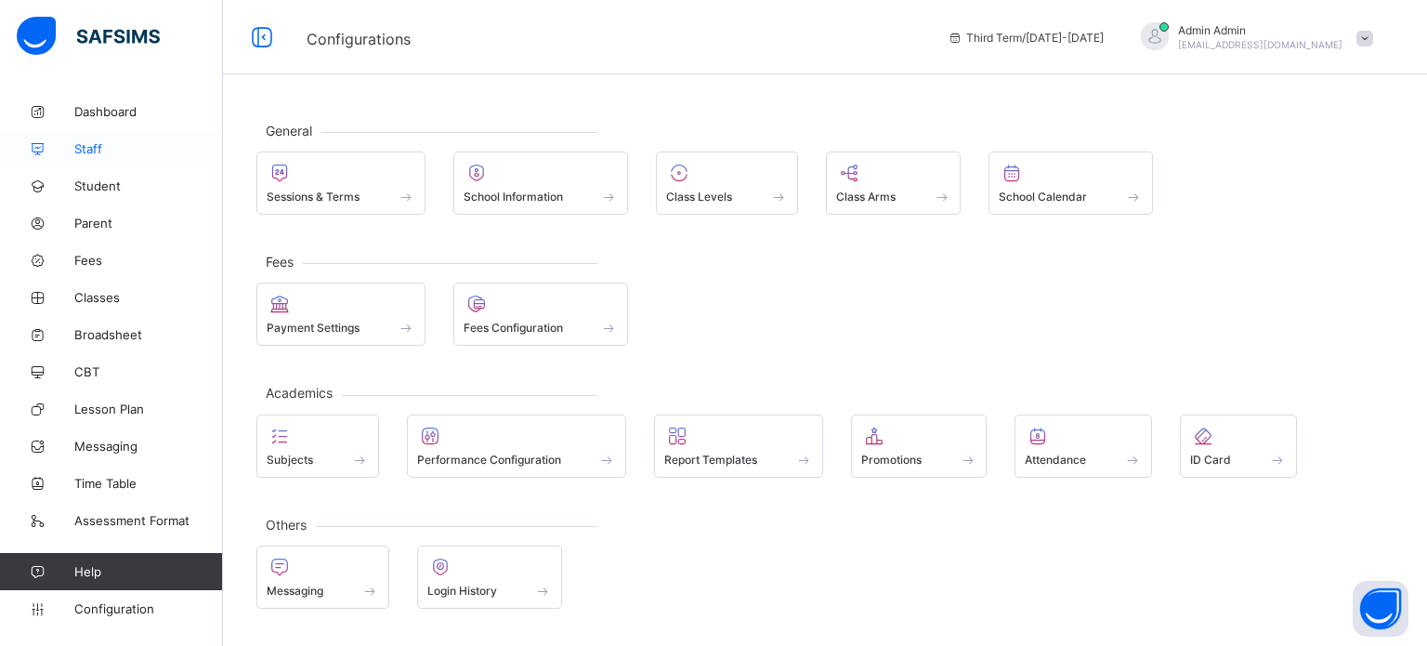
click at [81, 185] on span "Student" at bounding box center [148, 185] width 149 height 15
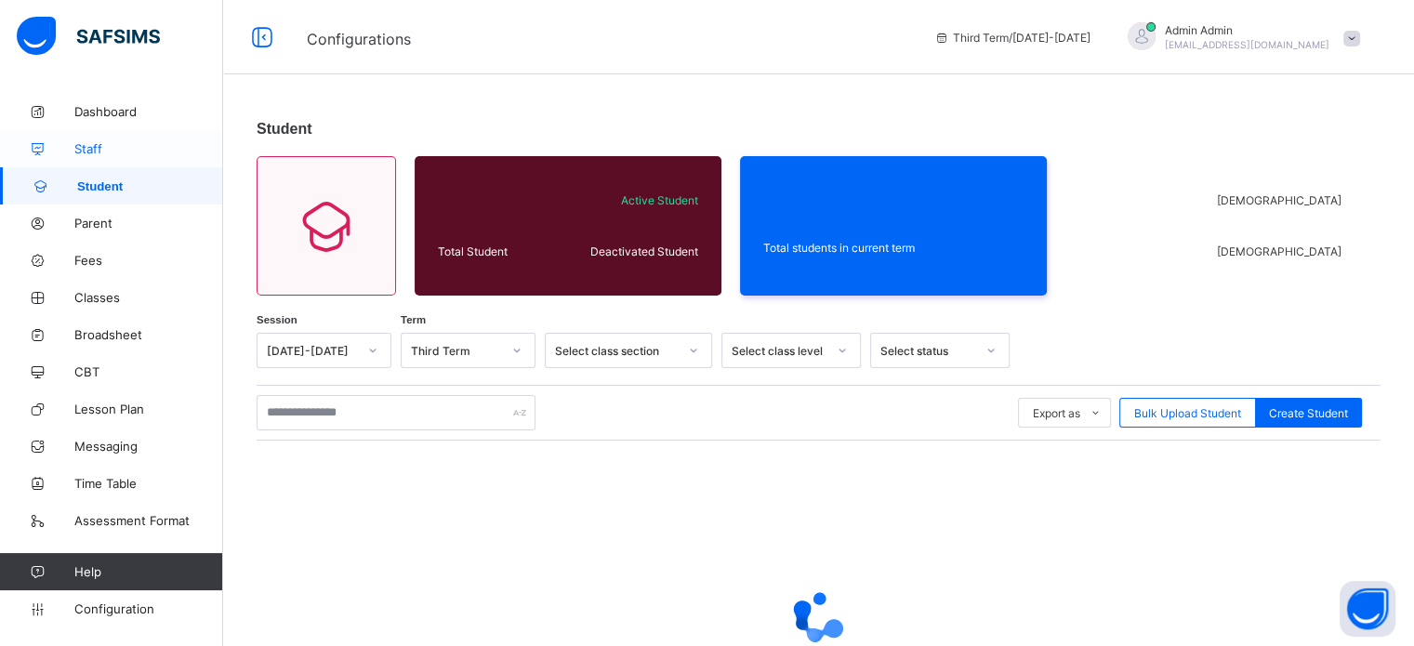
click at [86, 142] on span "Staff" at bounding box center [148, 148] width 149 height 15
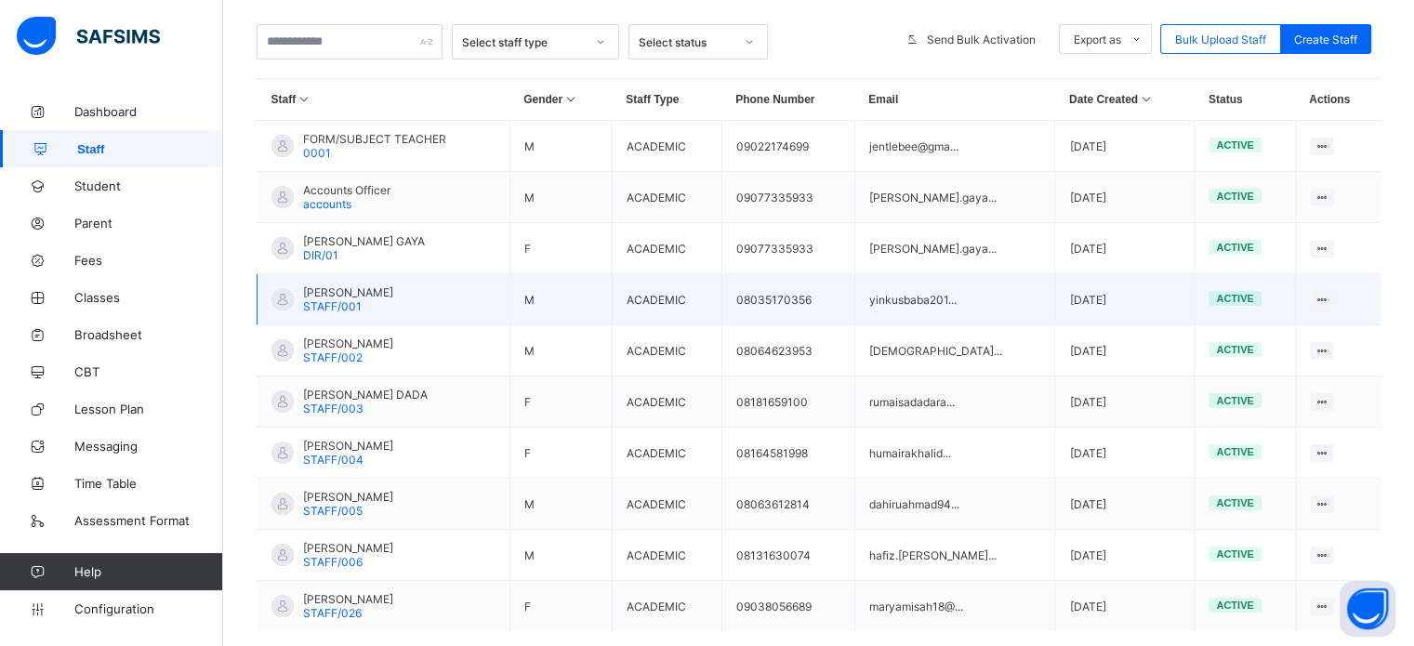
scroll to position [465, 0]
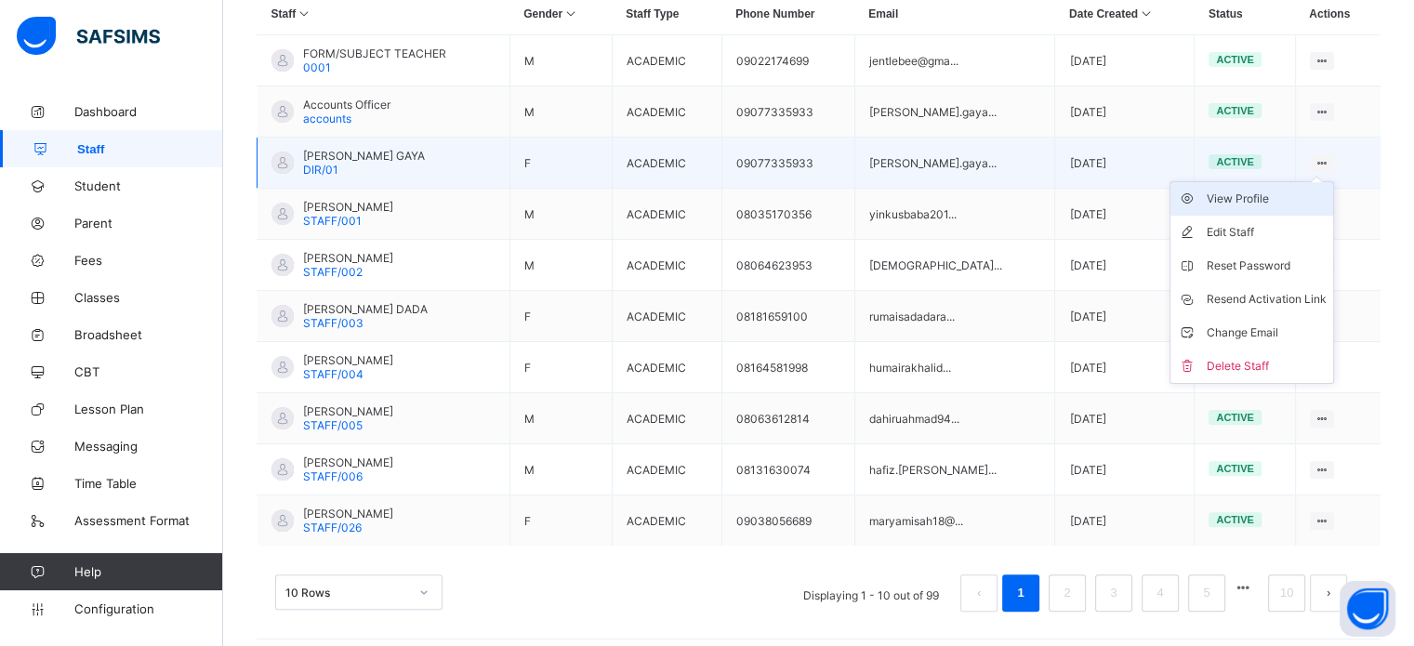
click at [1262, 200] on div "View Profile" at bounding box center [1265, 199] width 120 height 19
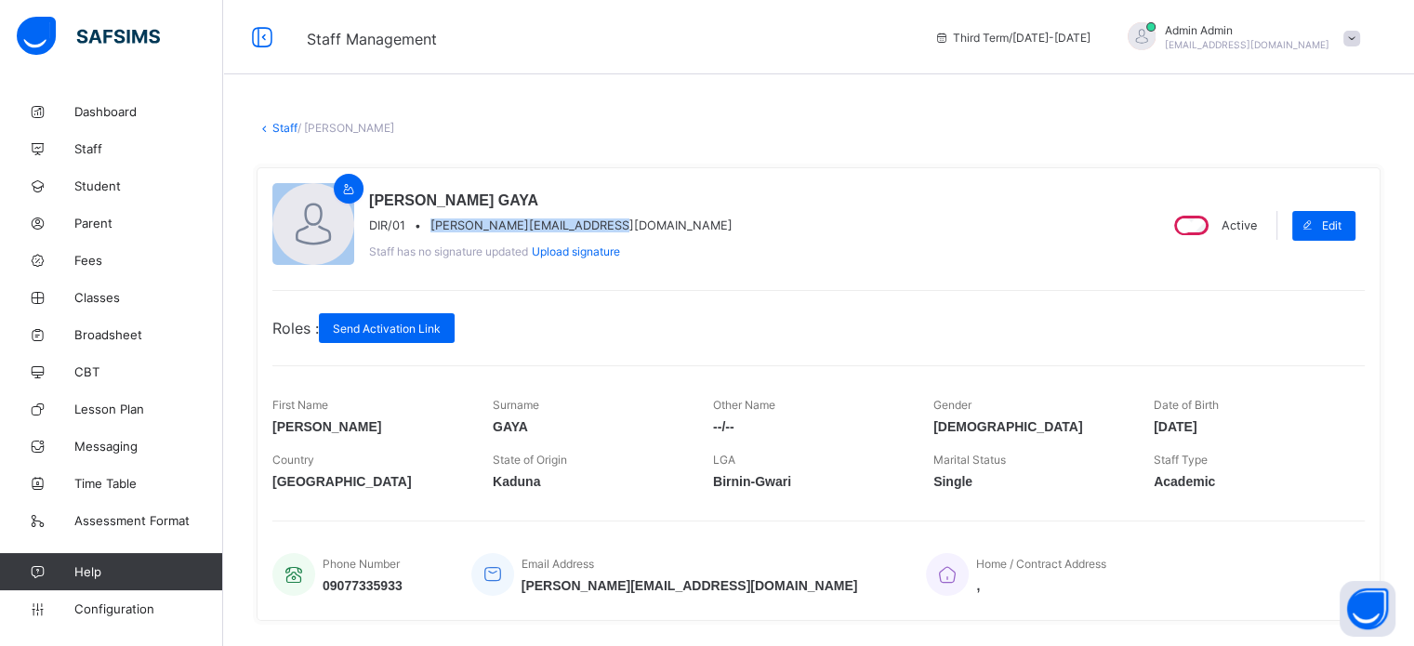
drag, startPoint x: 430, startPoint y: 228, endPoint x: 621, endPoint y: 218, distance: 190.7
click at [621, 218] on div "DIR/01 • shahidah.gaya1701@gmail.com" at bounding box center [550, 225] width 363 height 14
copy span "shahidah.gaya1701@gmail.com"
click at [744, 282] on div "SHAHIDAH GAYA DIR/01 • shahidah.gaya1701@gmail.com Staff has no signature updat…" at bounding box center [818, 394] width 1124 height 454
click at [89, 147] on span "Staff" at bounding box center [148, 148] width 149 height 15
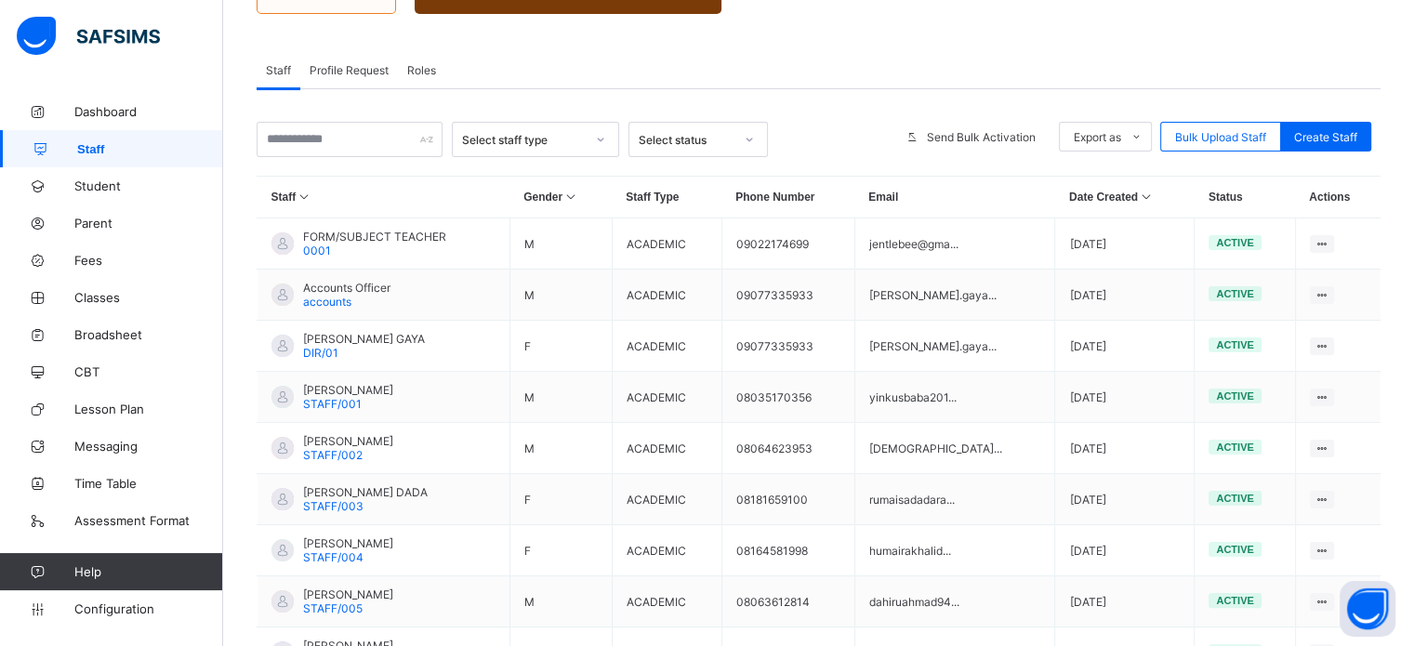
scroll to position [279, 0]
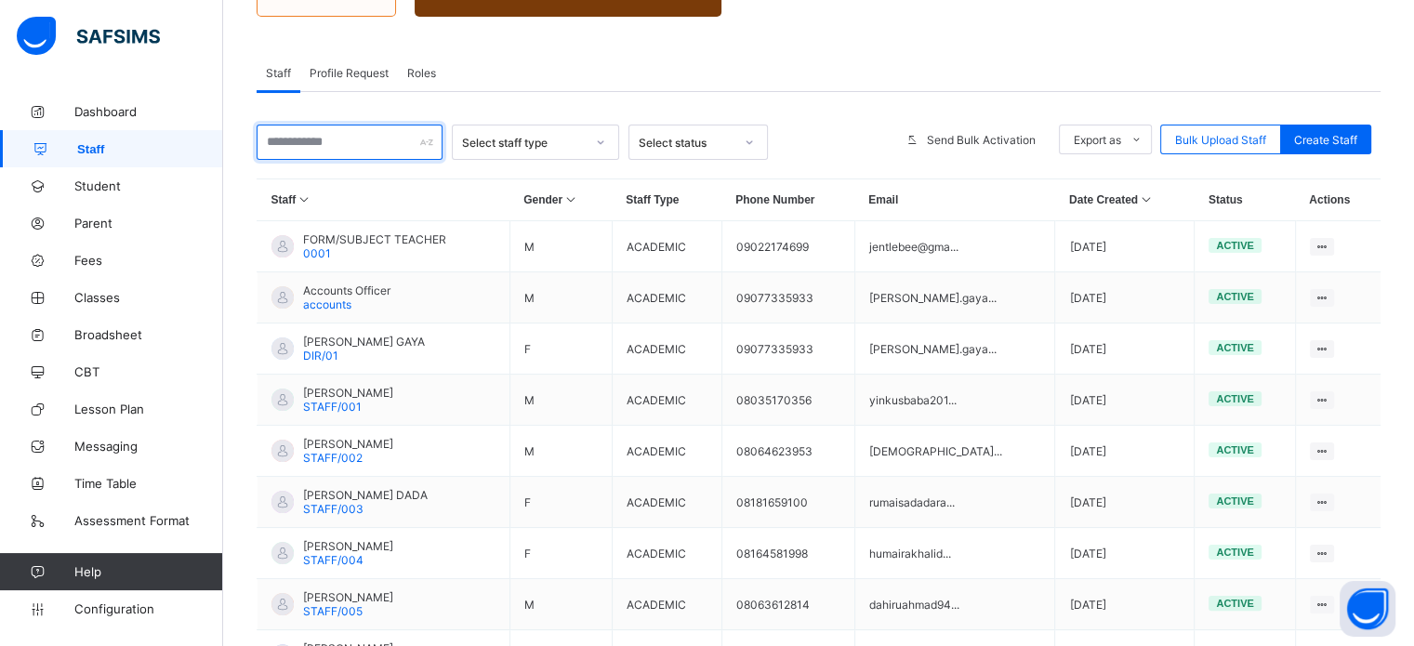
click at [305, 137] on input "text" at bounding box center [349, 142] width 186 height 35
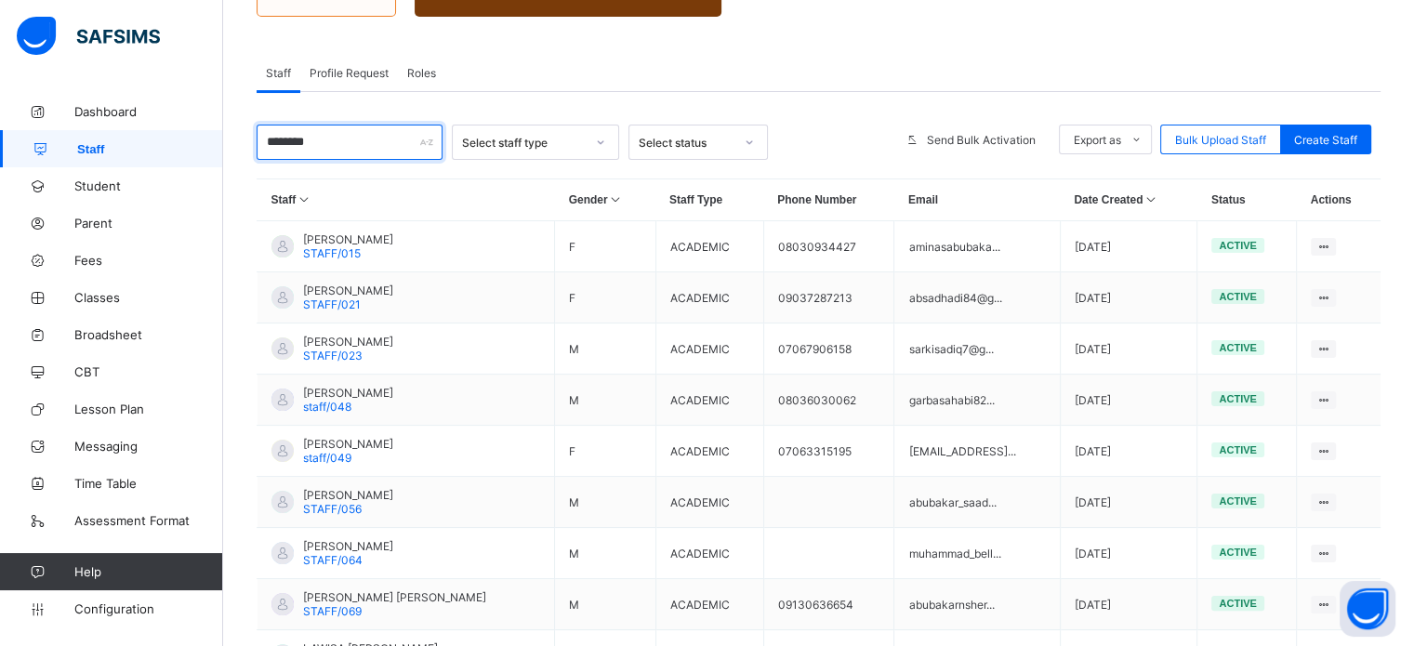
drag, startPoint x: 329, startPoint y: 140, endPoint x: 175, endPoint y: 138, distance: 154.3
click at [178, 135] on div "Staff Management Third Term / 2024-2025 Admin Admin nelu.akejellu+383@flexisaf.…" at bounding box center [707, 282] width 1414 height 1123
type input "*****"
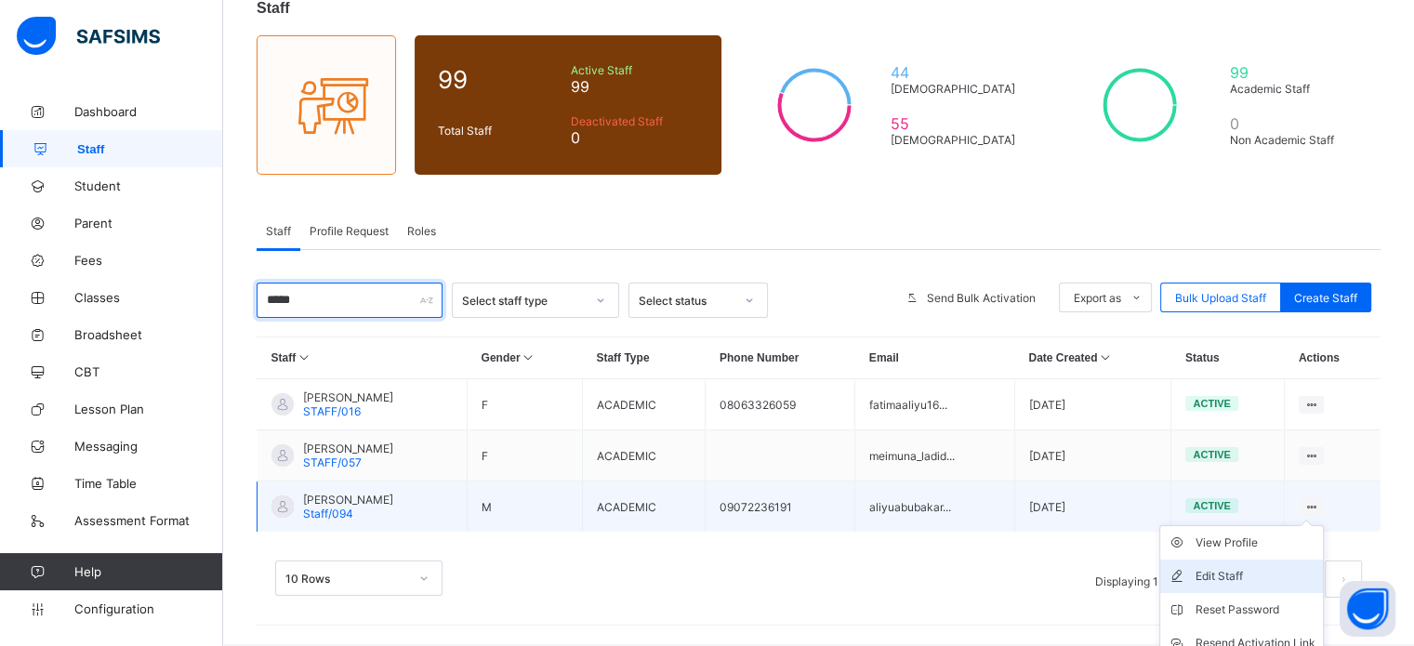
scroll to position [204, 0]
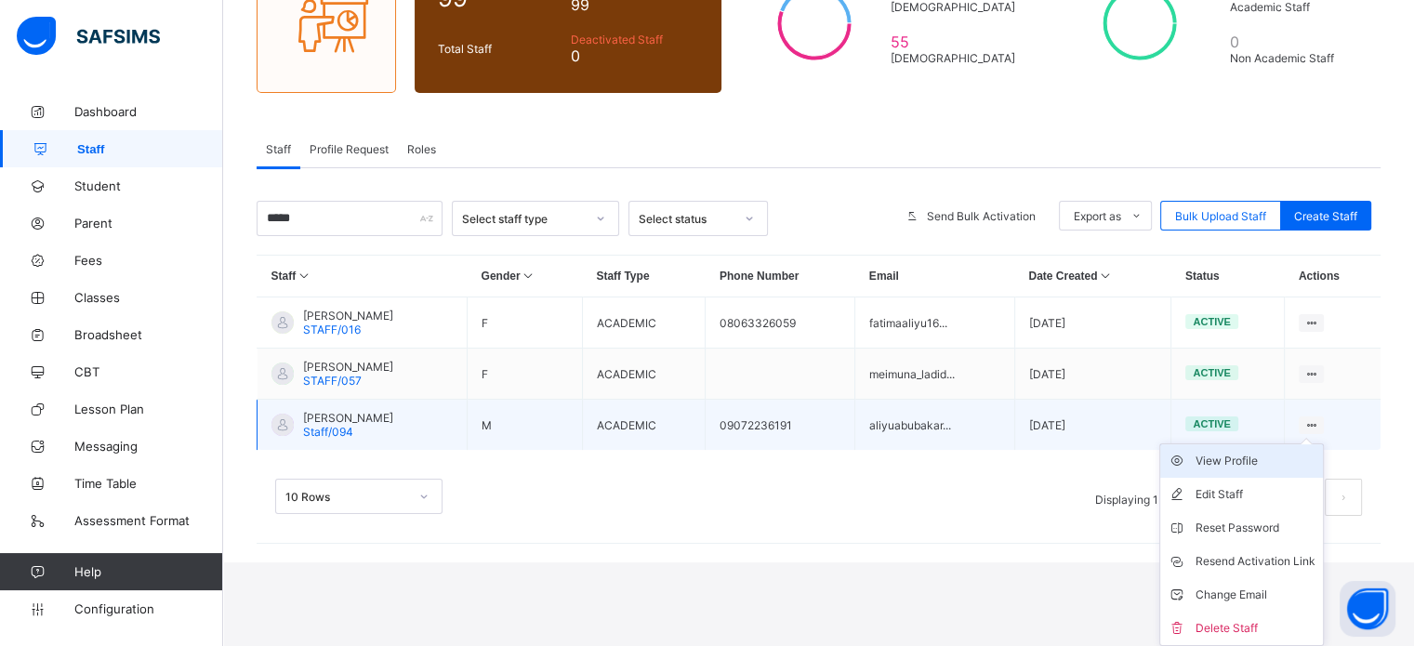
click at [1264, 462] on div "View Profile" at bounding box center [1255, 461] width 120 height 19
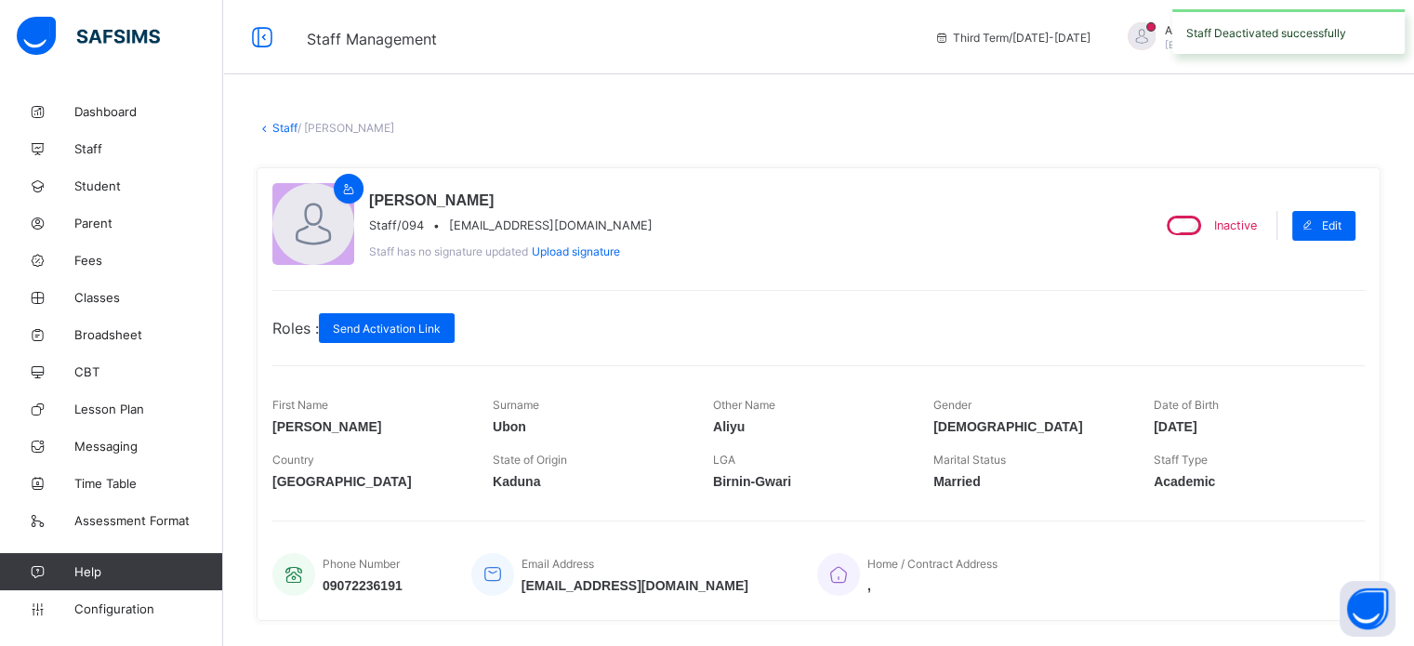
click at [273, 125] on link "Staff" at bounding box center [284, 128] width 25 height 14
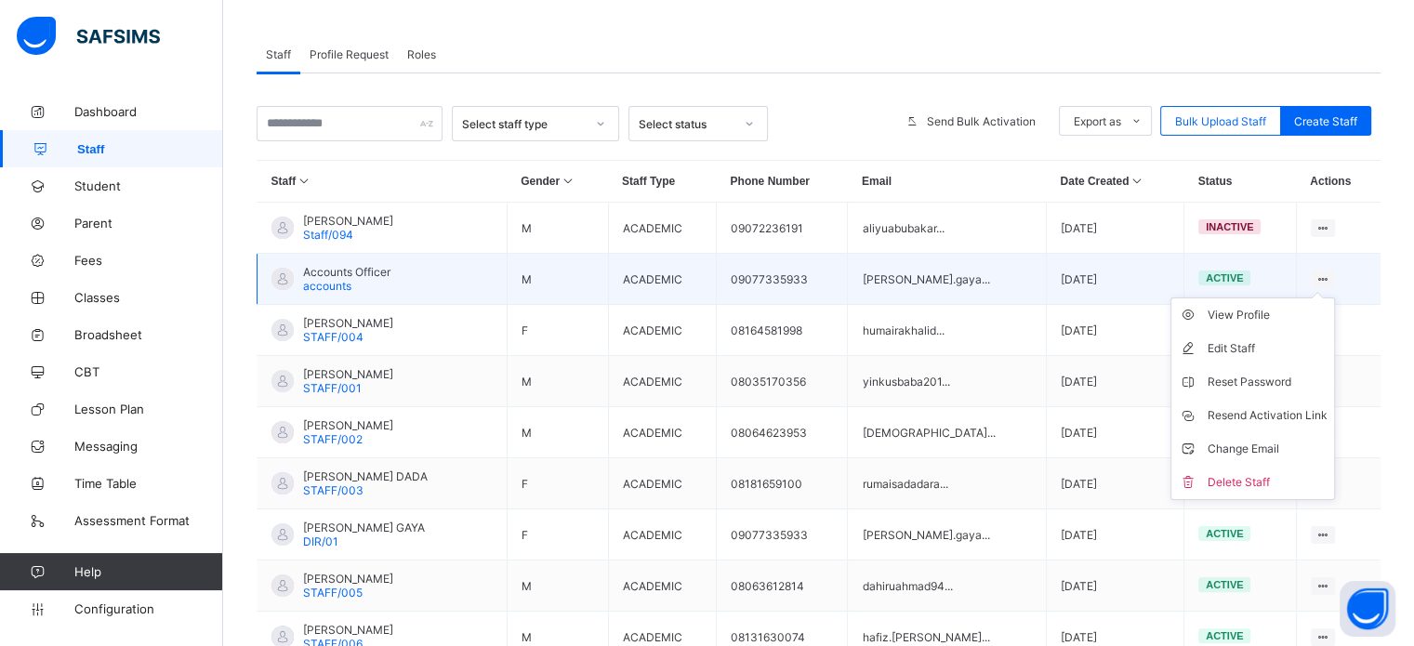
scroll to position [372, 0]
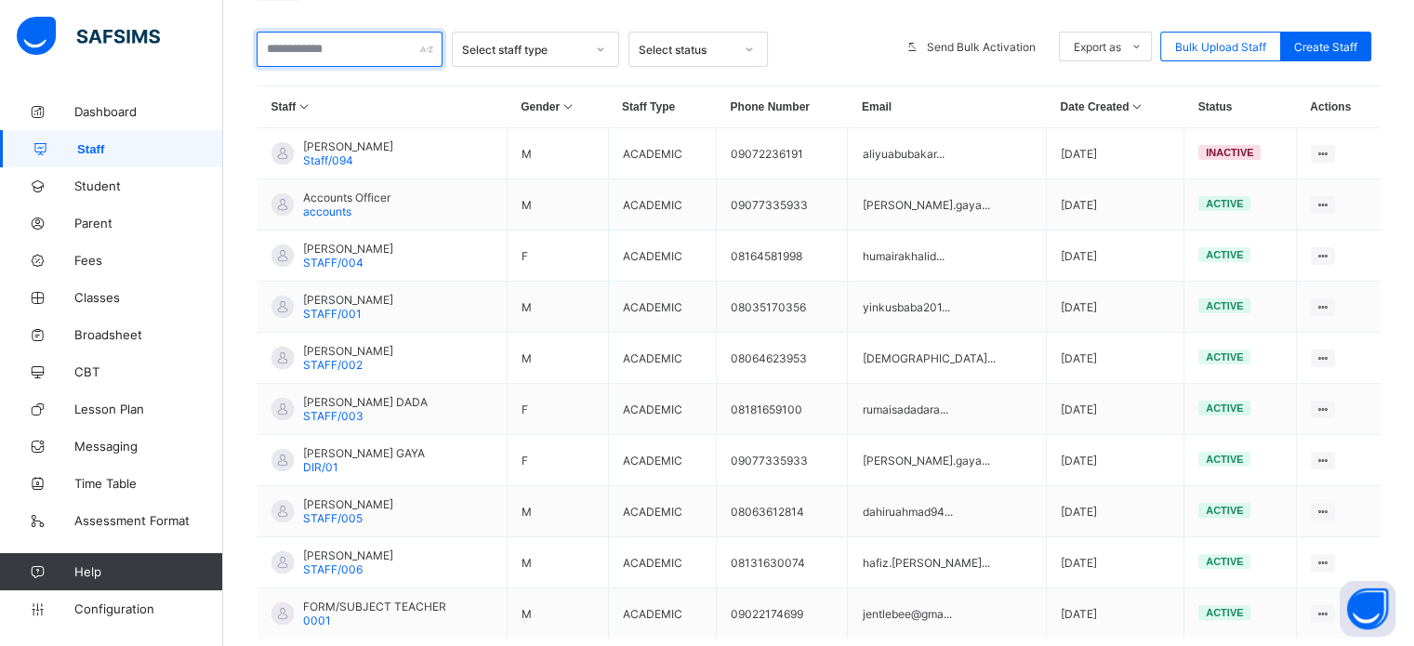
click at [309, 46] on input "text" at bounding box center [349, 49] width 186 height 35
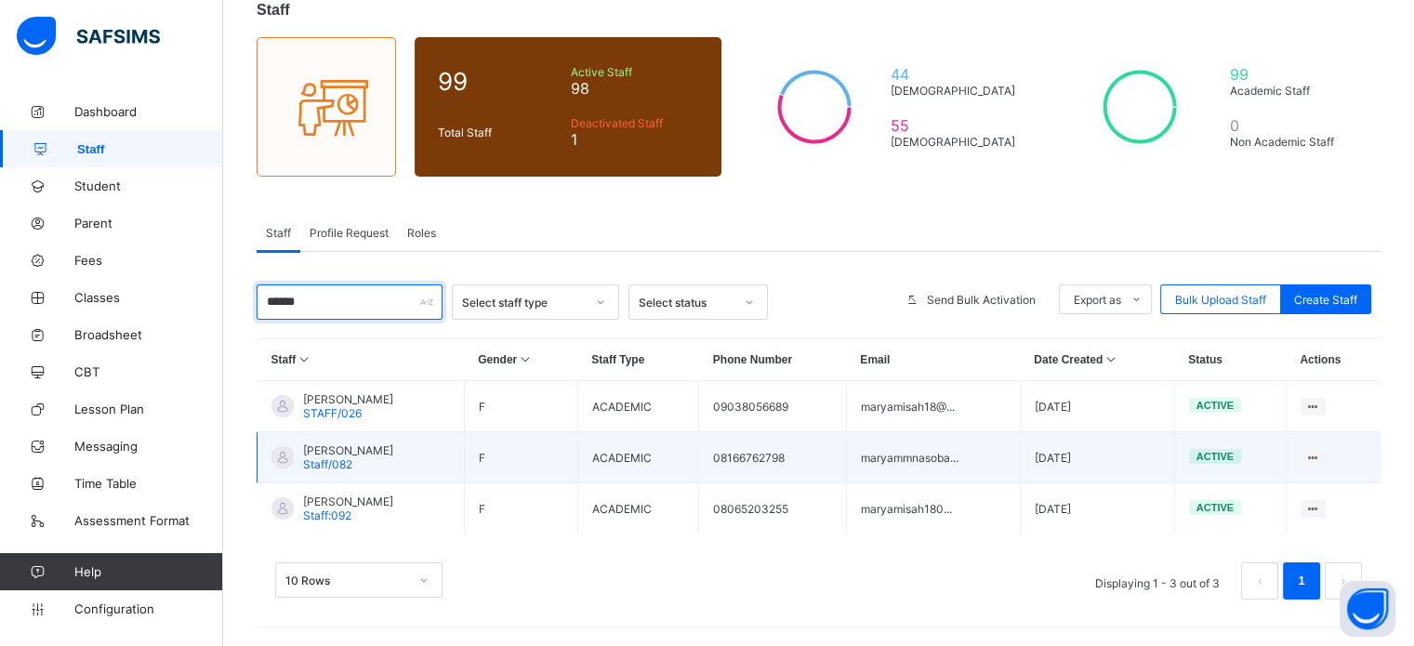
scroll to position [121, 0]
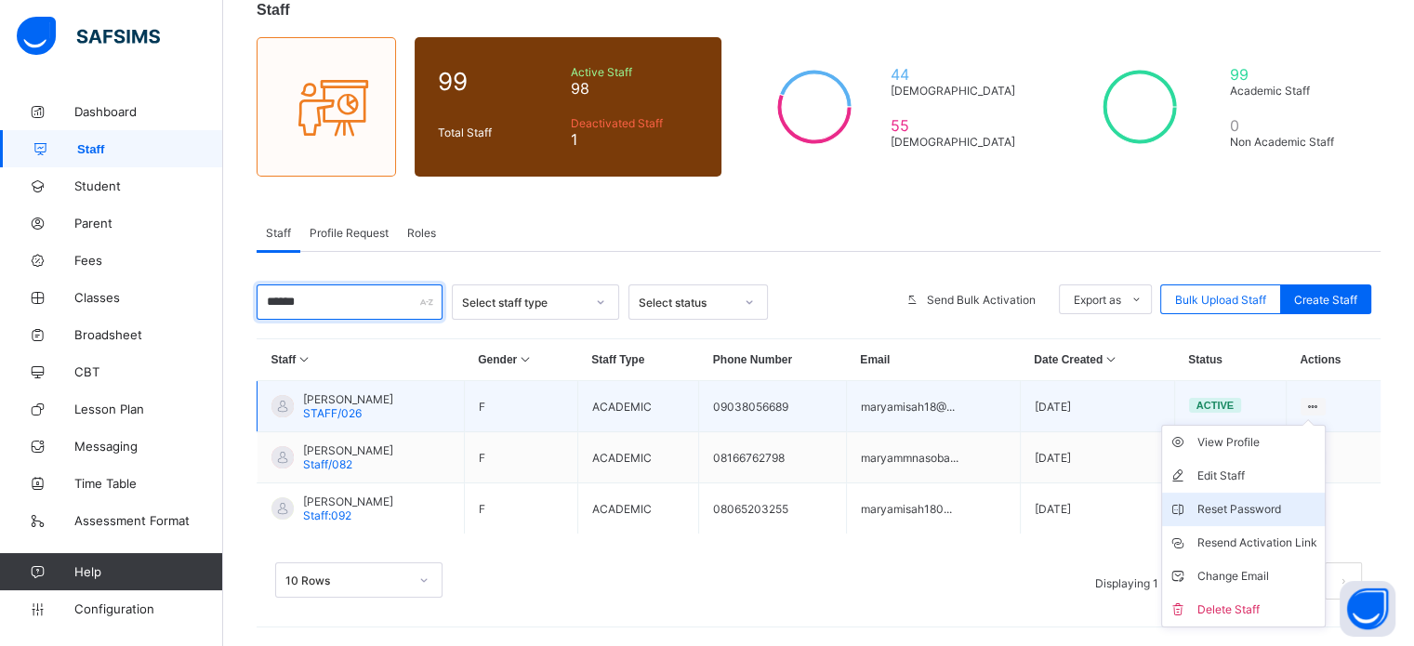
type input "******"
click at [1243, 502] on div "Reset Password" at bounding box center [1257, 509] width 120 height 19
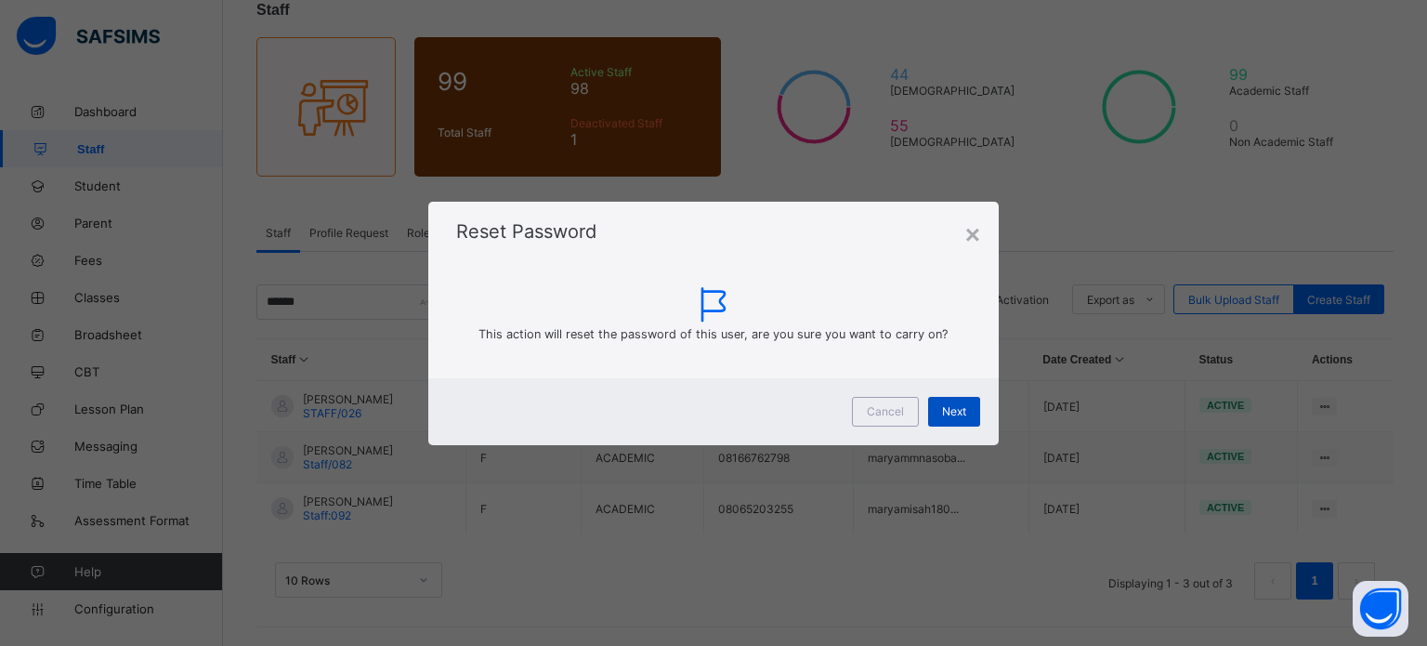
click at [964, 410] on span "Next" at bounding box center [954, 411] width 24 height 14
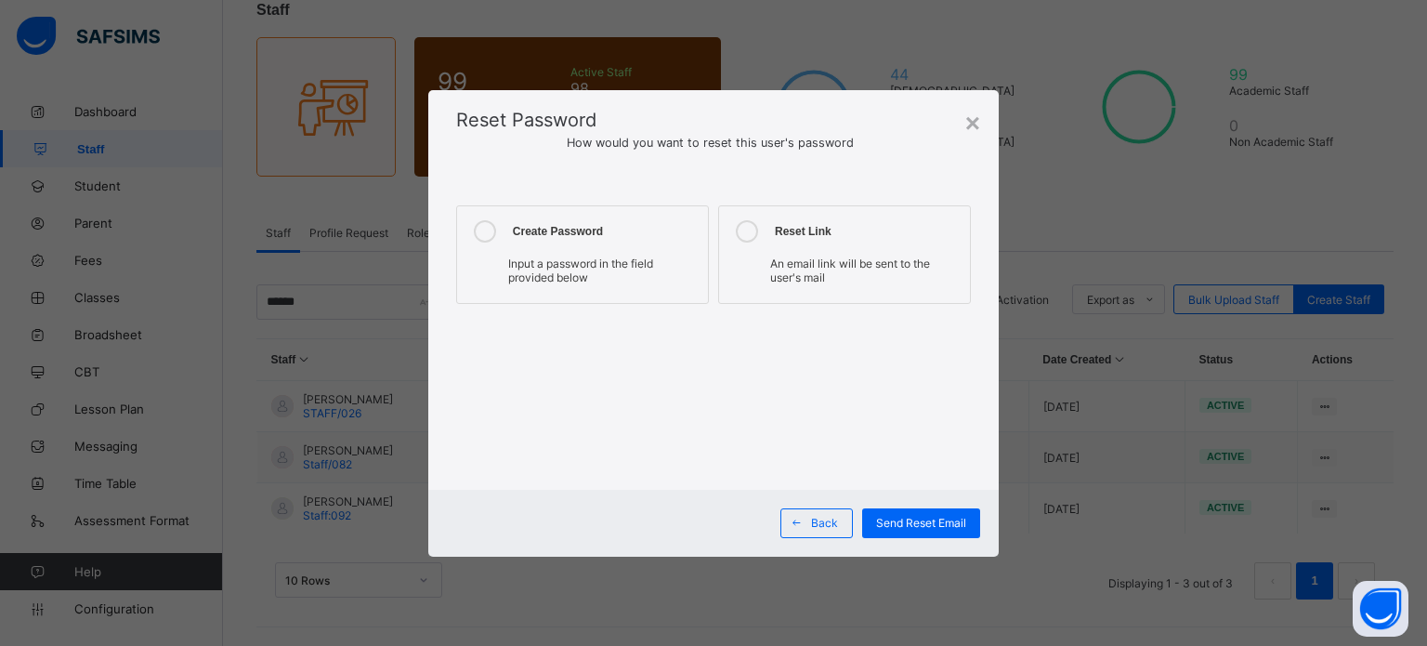
click at [485, 238] on icon at bounding box center [485, 231] width 22 height 22
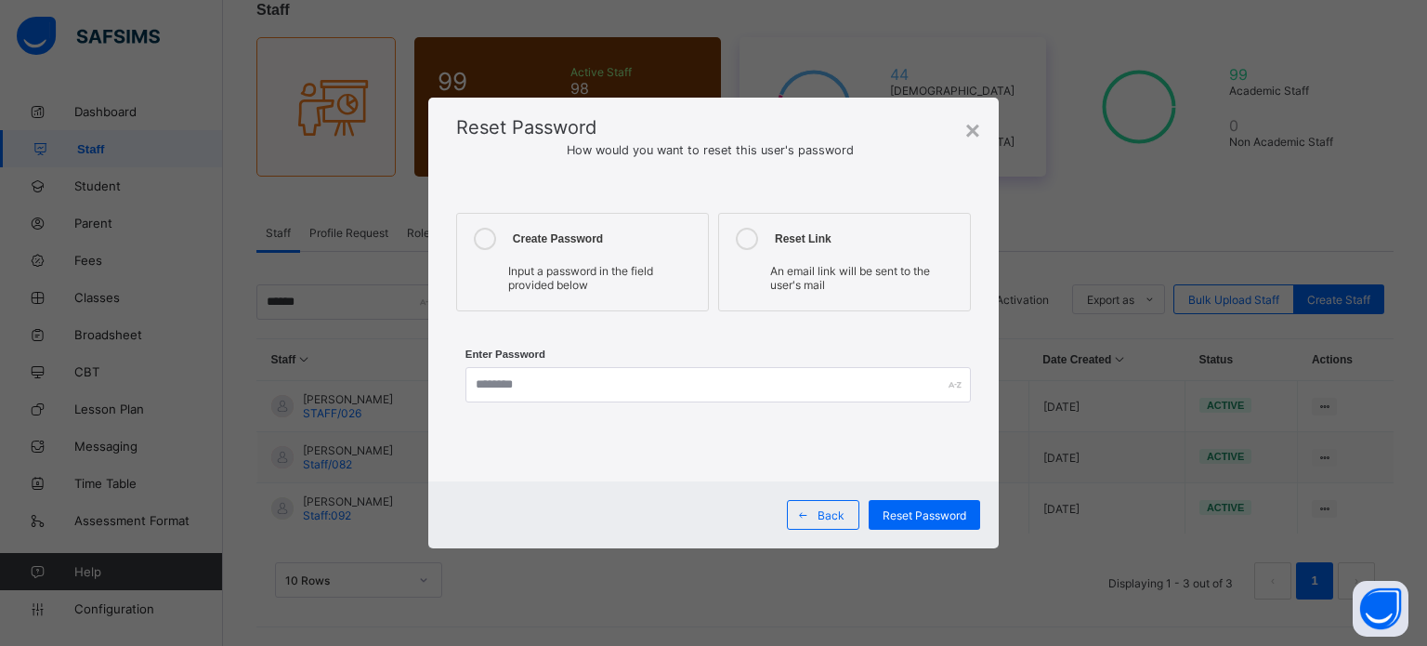
click at [968, 128] on div "×" at bounding box center [973, 131] width 15 height 30
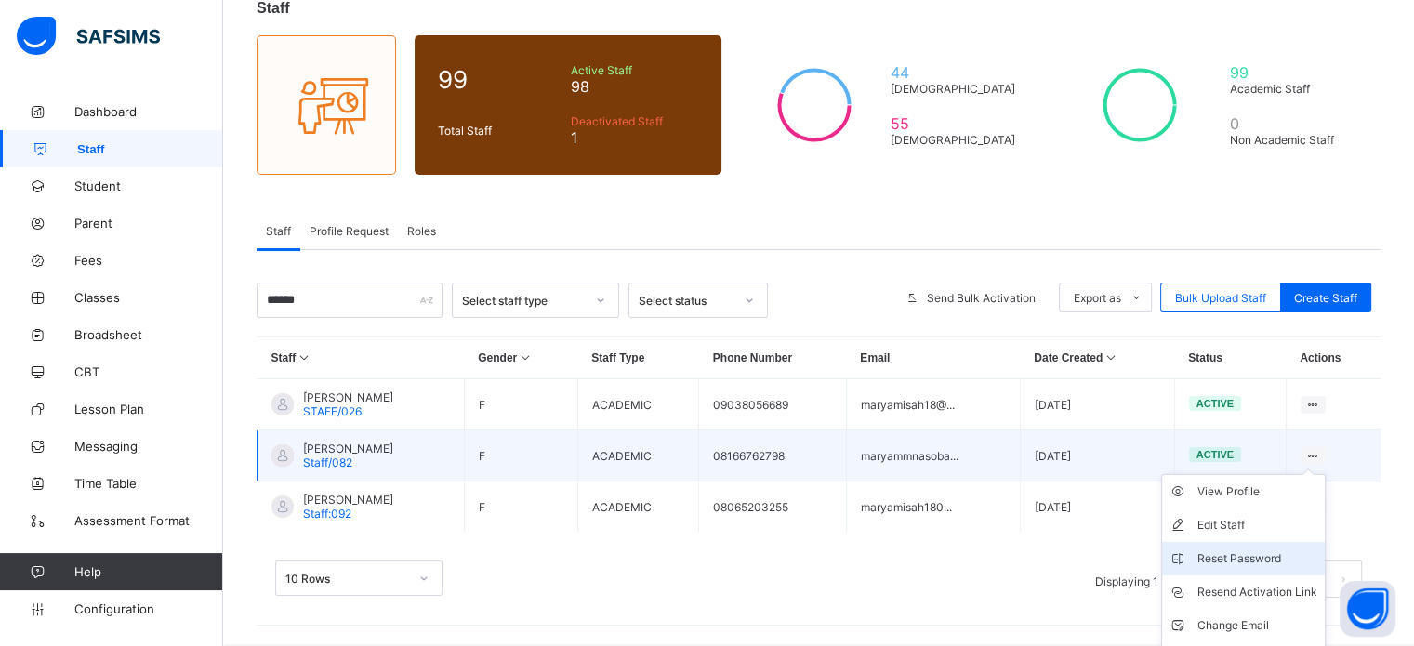
click at [1270, 561] on div "Reset Password" at bounding box center [1257, 558] width 120 height 19
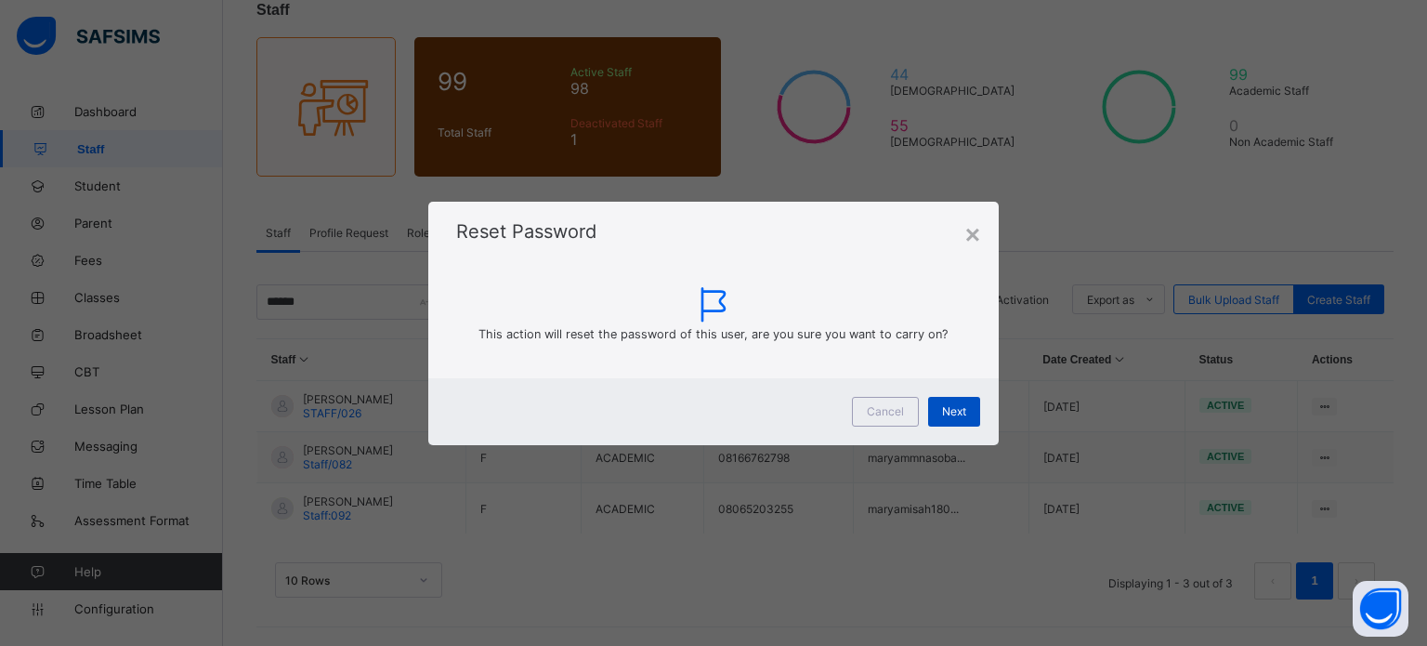
click at [968, 415] on div "Next" at bounding box center [954, 412] width 52 height 30
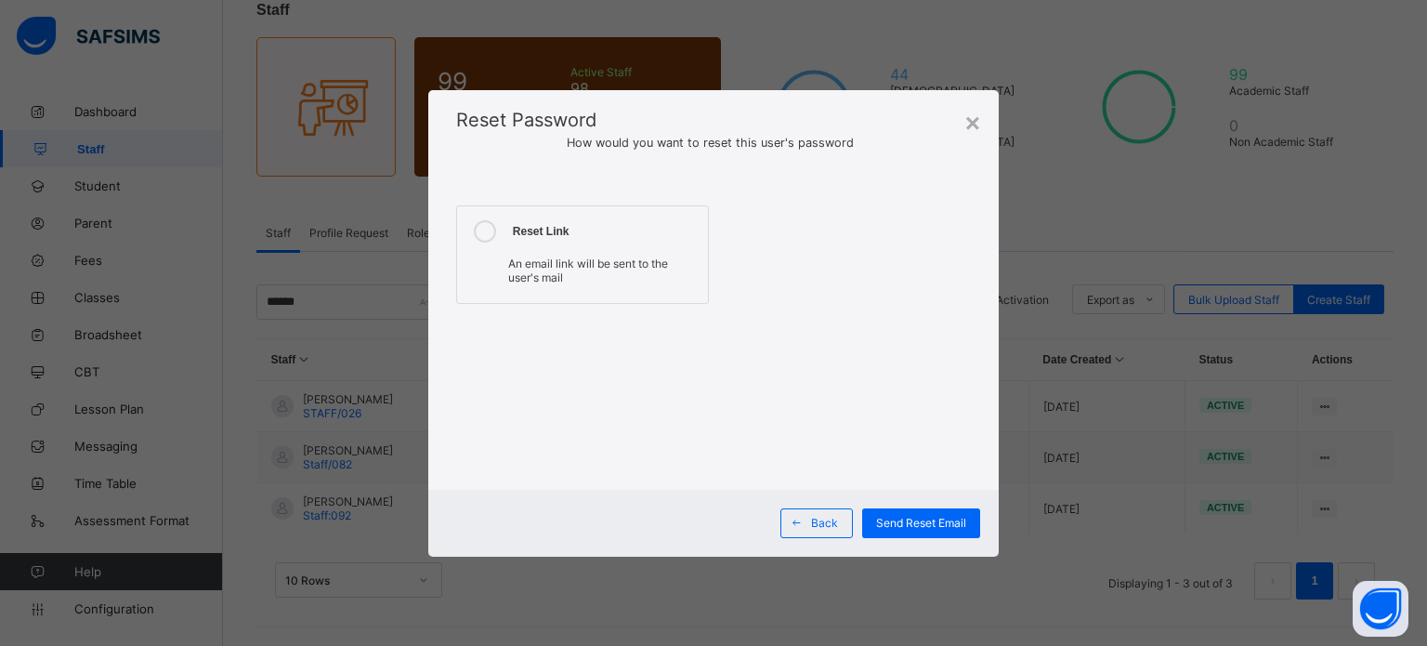
click at [981, 132] on div "How would you want to reset this user's password" at bounding box center [713, 149] width 571 height 37
click at [977, 126] on div "×" at bounding box center [973, 124] width 15 height 30
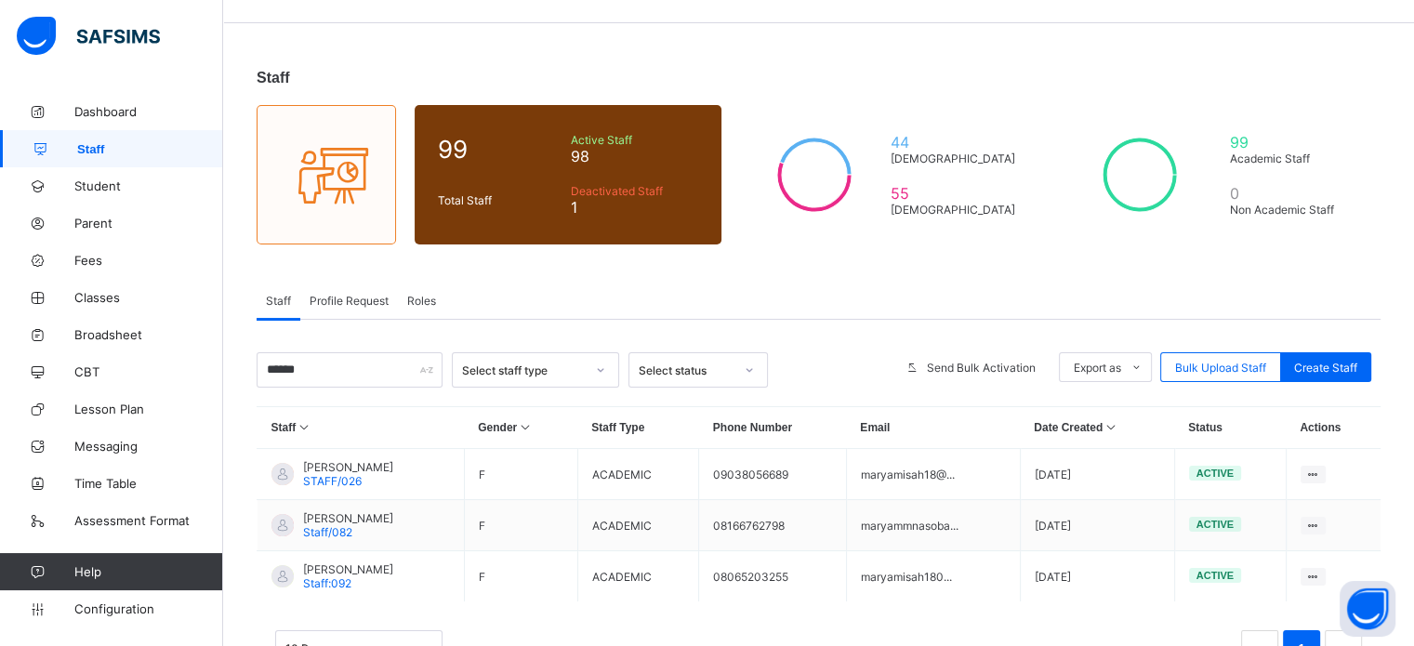
scroll to position [0, 0]
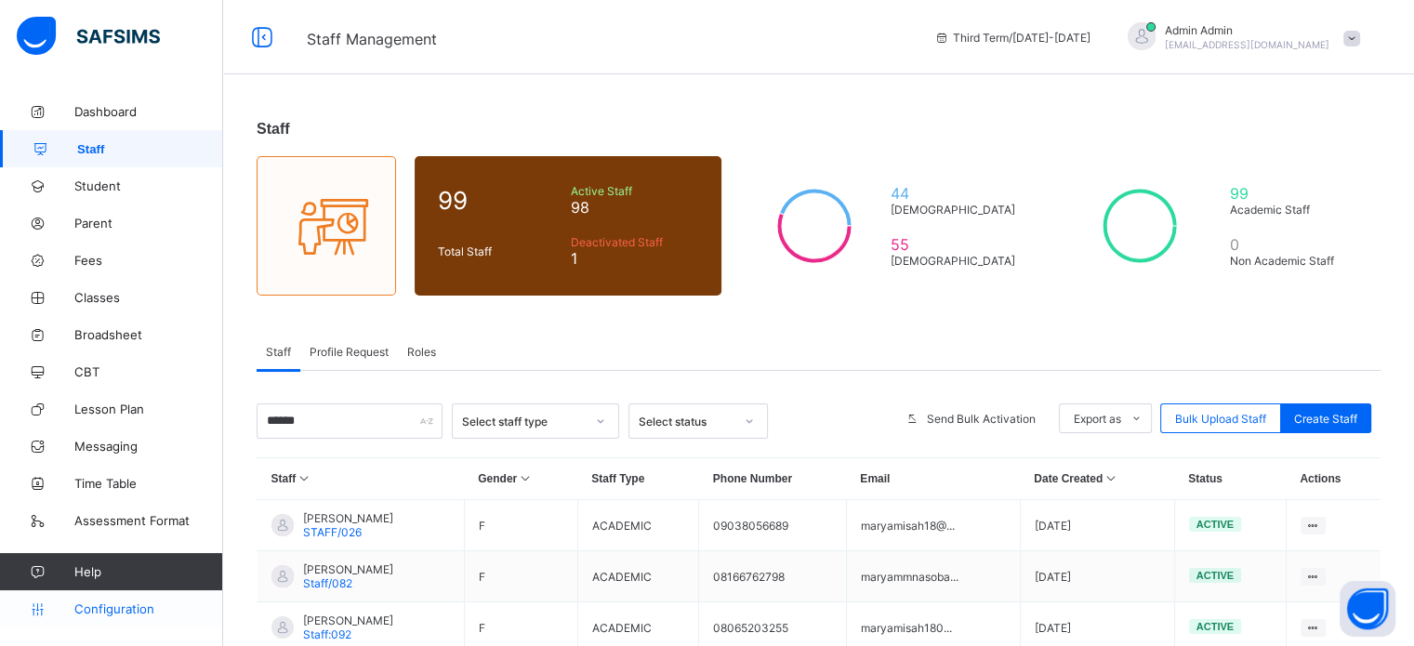
click at [109, 613] on span "Configuration" at bounding box center [148, 608] width 148 height 15
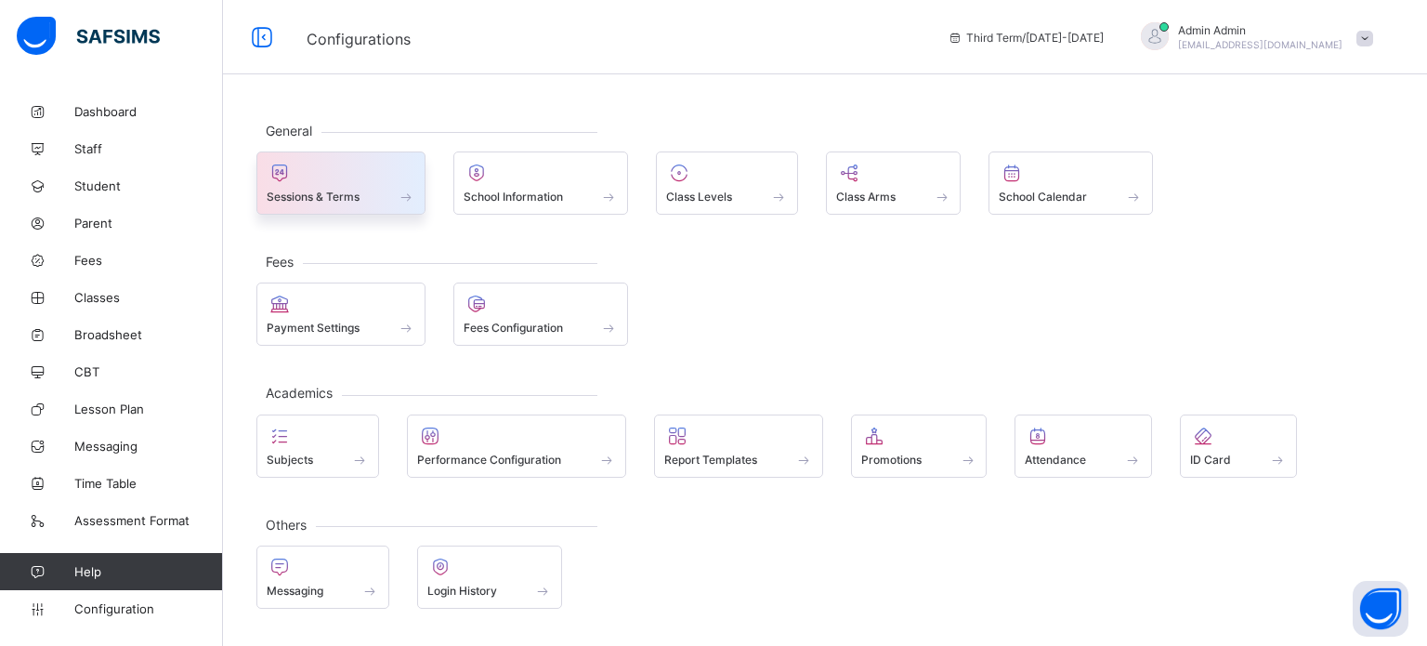
click at [341, 189] on div "Sessions & Terms" at bounding box center [341, 197] width 149 height 16
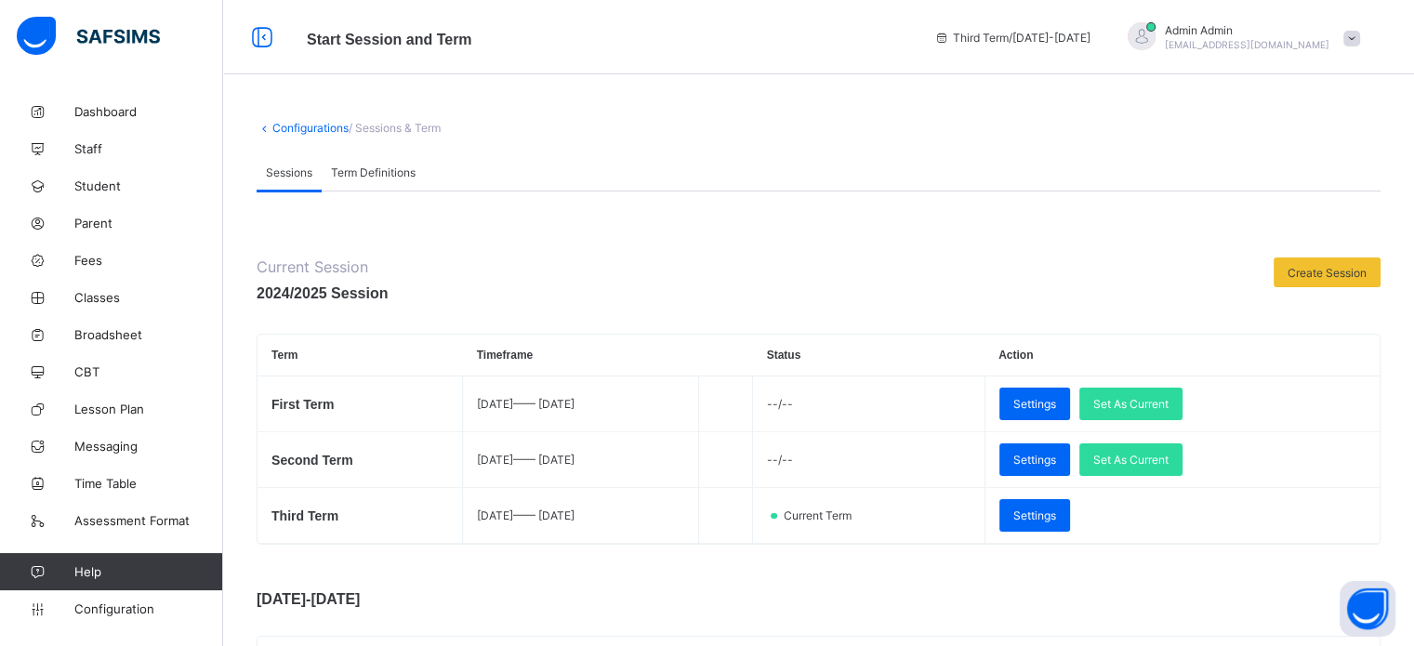
click at [1339, 270] on span "Create Session" at bounding box center [1326, 273] width 79 height 14
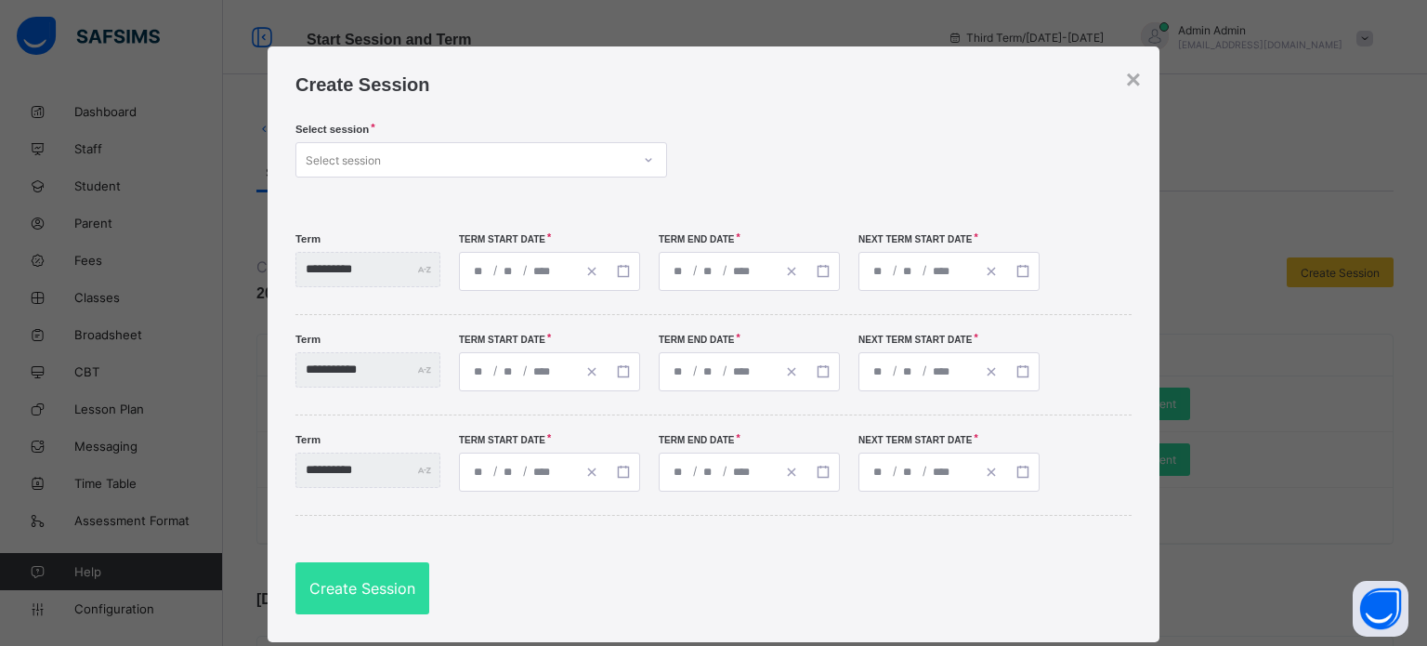
click at [552, 153] on div "Select session" at bounding box center [463, 160] width 335 height 26
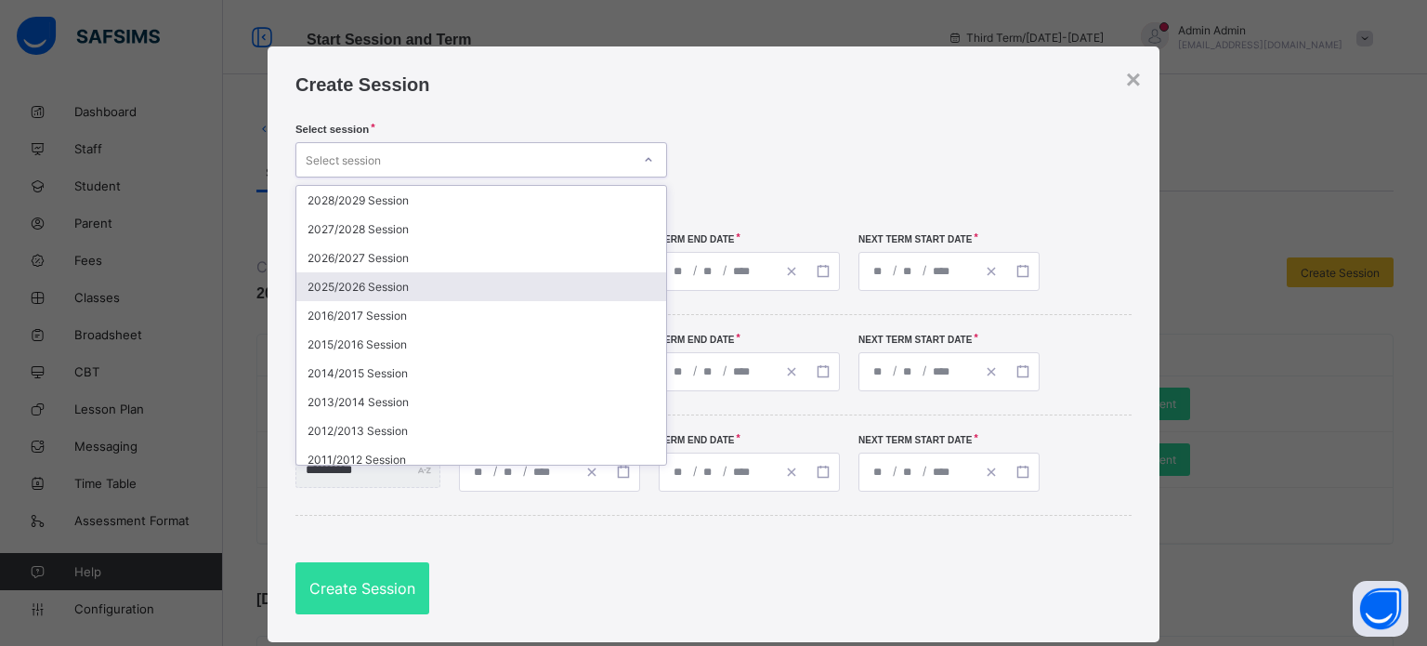
click at [399, 290] on div "2025/2026 Session" at bounding box center [481, 286] width 370 height 29
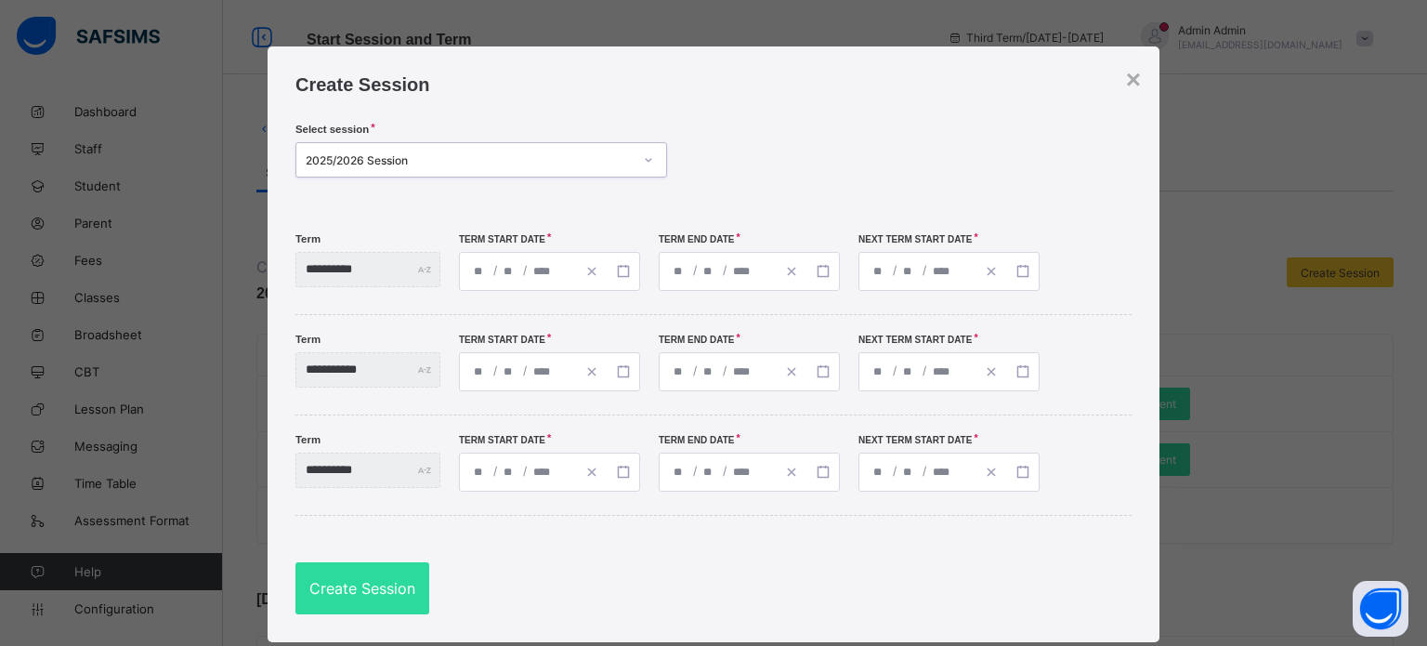
click at [493, 270] on div "/ /" at bounding box center [518, 271] width 116 height 37
click at [765, 178] on div "Select session 2025/2026 Session" at bounding box center [714, 162] width 836 height 77
click at [505, 269] on div "/ / « ‹ September 2025 › » Mon Tue Wed Thu Fri Sat Sun 1 2 3 4 5 6 7 8 9 10 11 …" at bounding box center [549, 271] width 181 height 39
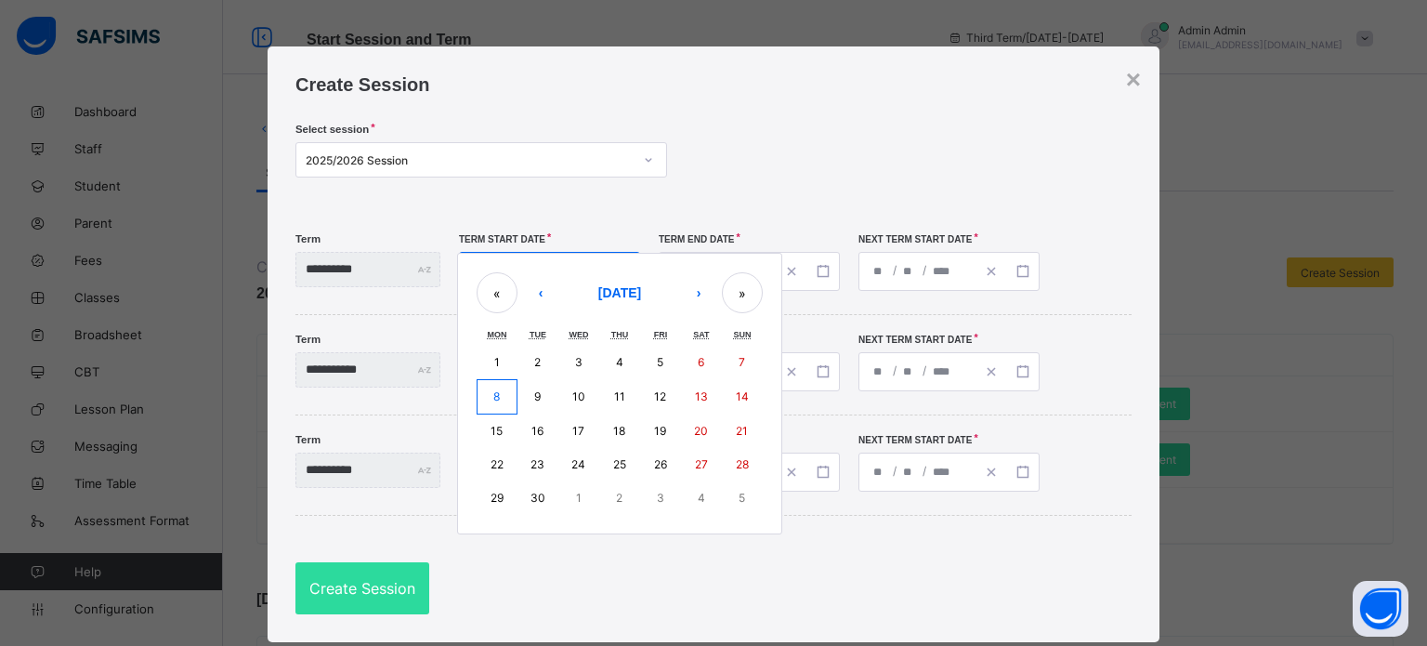
click at [500, 392] on abbr "8" at bounding box center [496, 396] width 7 height 14
type input "**********"
type input "*"
type input "****"
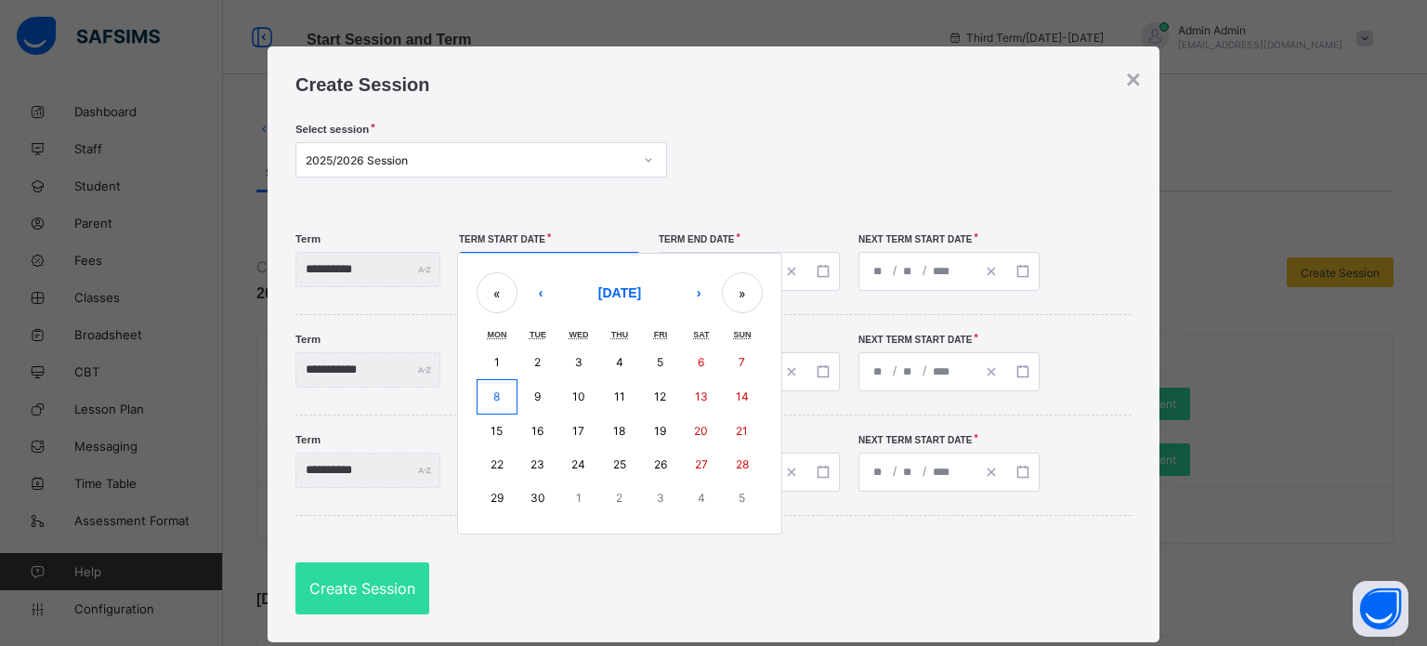
type input "**********"
type input "**"
type input "*"
type input "****"
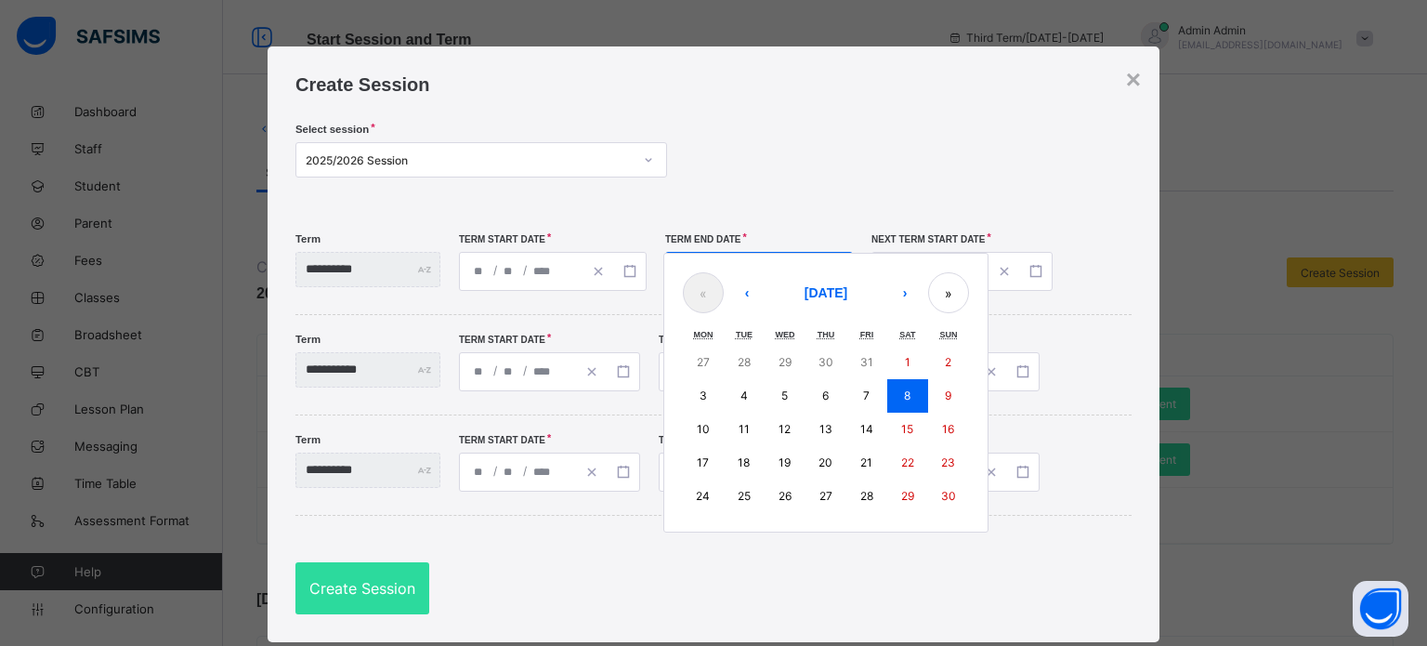
click at [730, 273] on div "**********" at bounding box center [759, 271] width 188 height 39
click at [923, 296] on button "›" at bounding box center [905, 292] width 41 height 41
click at [873, 427] on abbr "19" at bounding box center [867, 429] width 12 height 14
type input "**********"
type input "**"
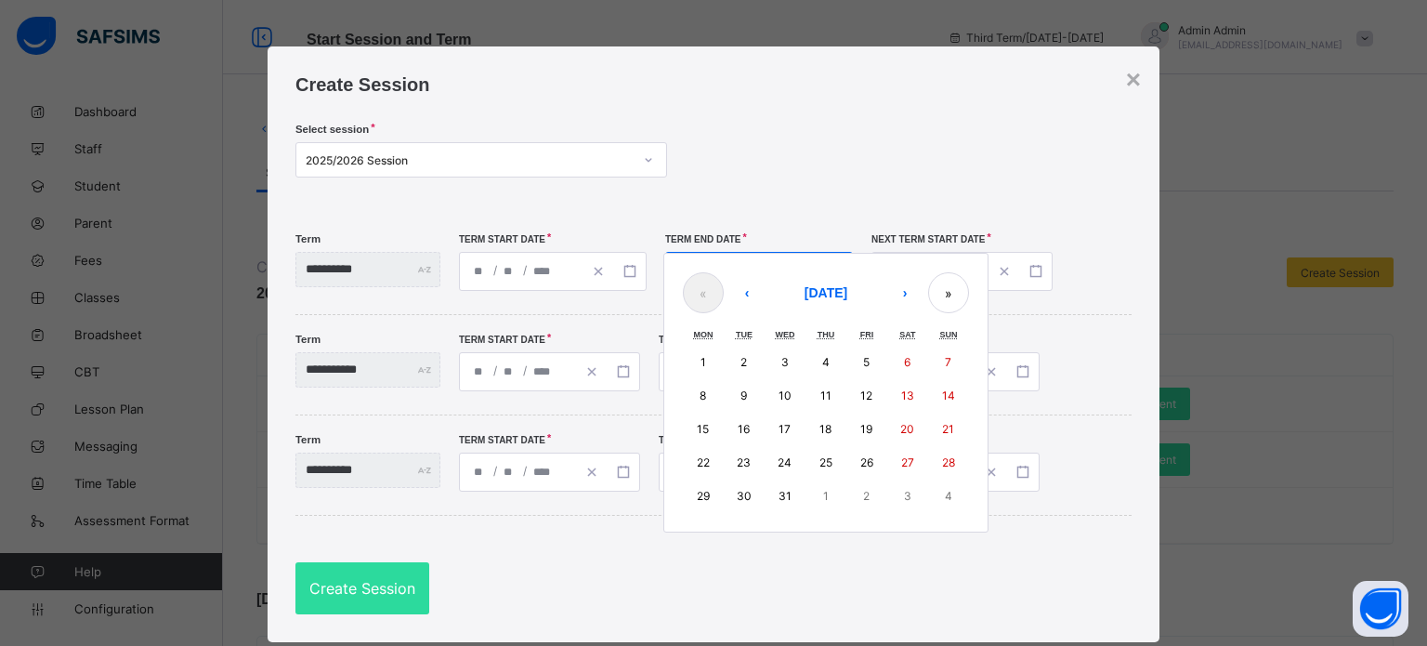
type input "**"
type input "**********"
type input "*"
type input "****"
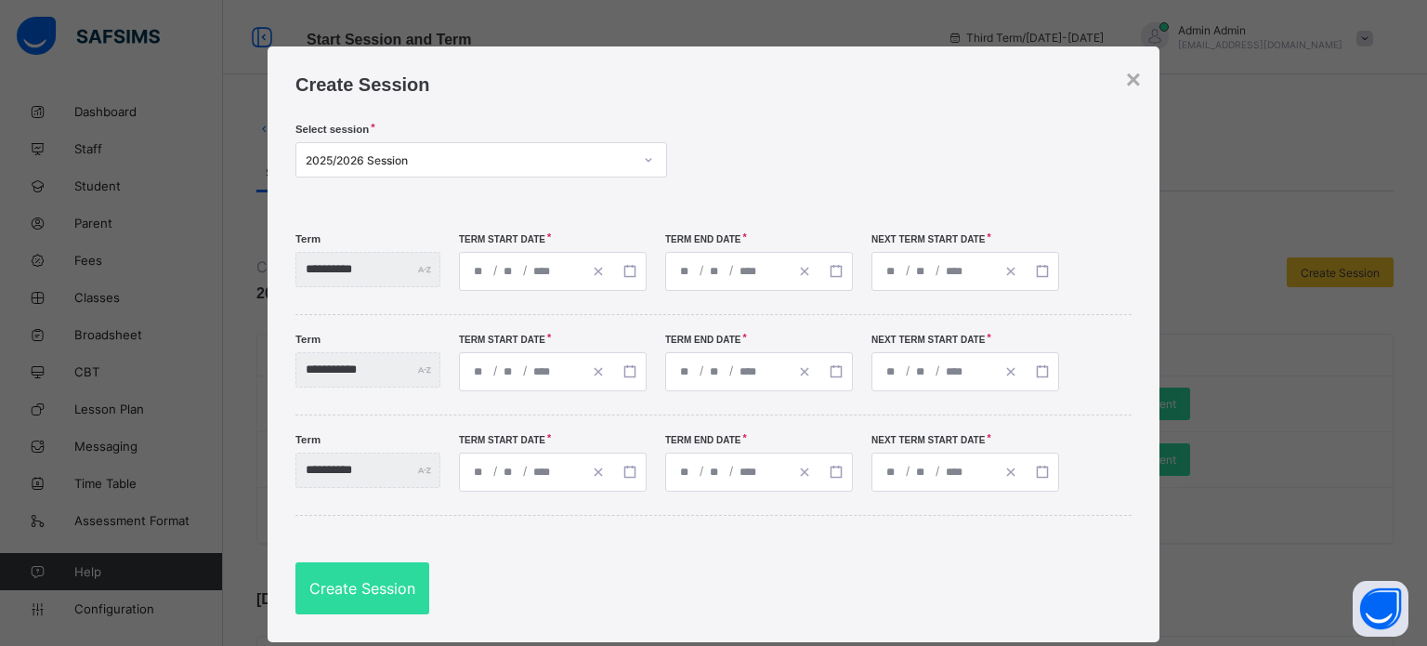
type input "**********"
type input "*"
type input "****"
type input "**********"
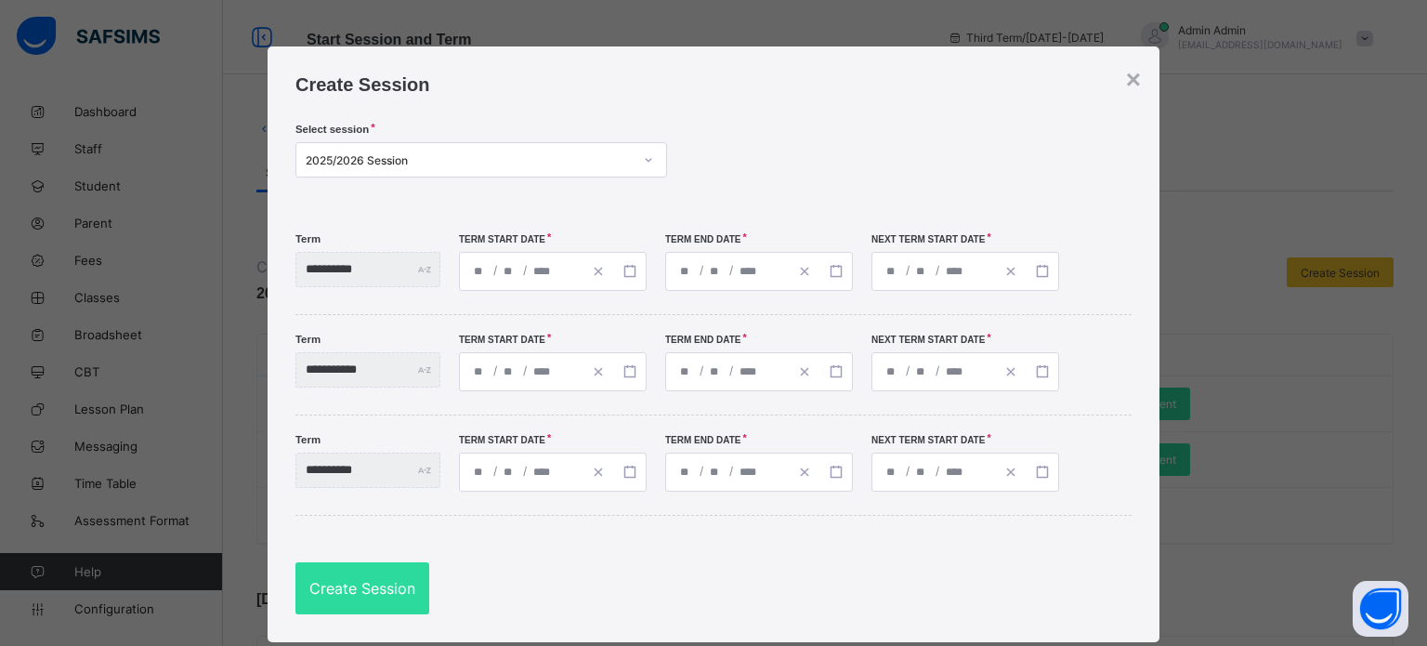
type input "*"
type input "****"
type input "**********"
type input "*"
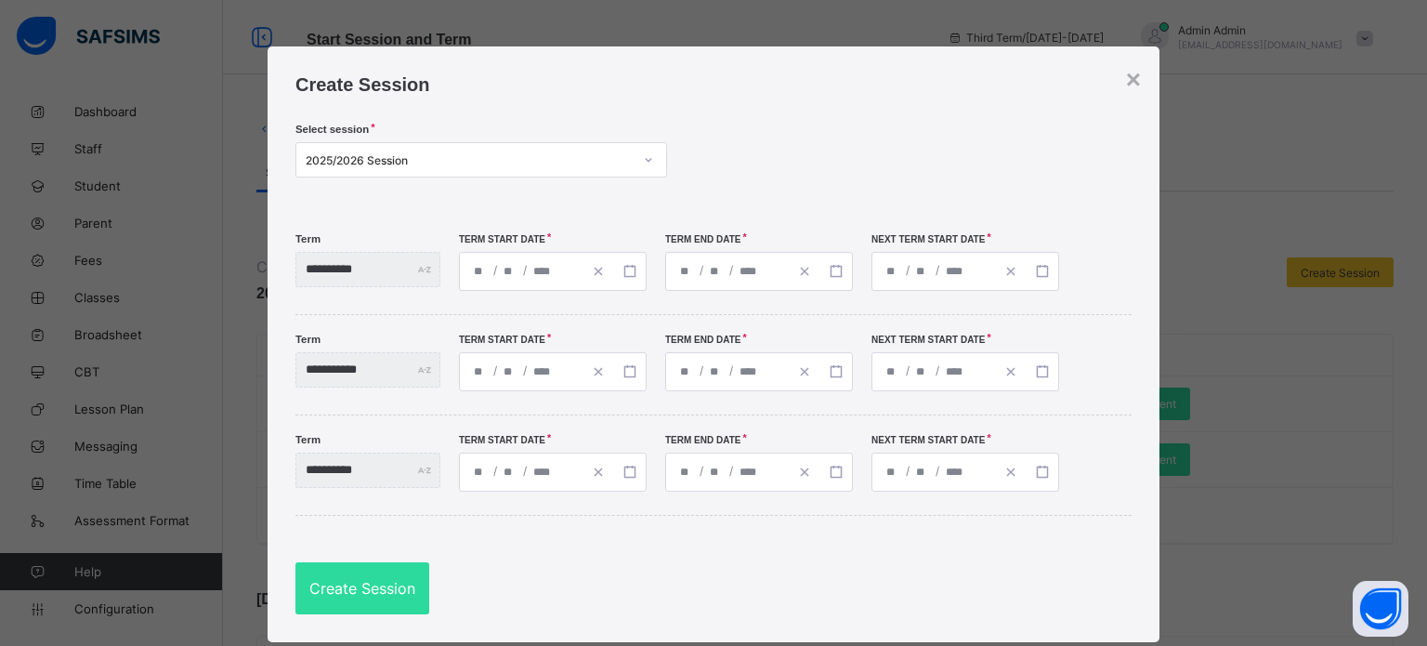
type input "**"
type input "****"
type input "**********"
type input "*"
type input "**"
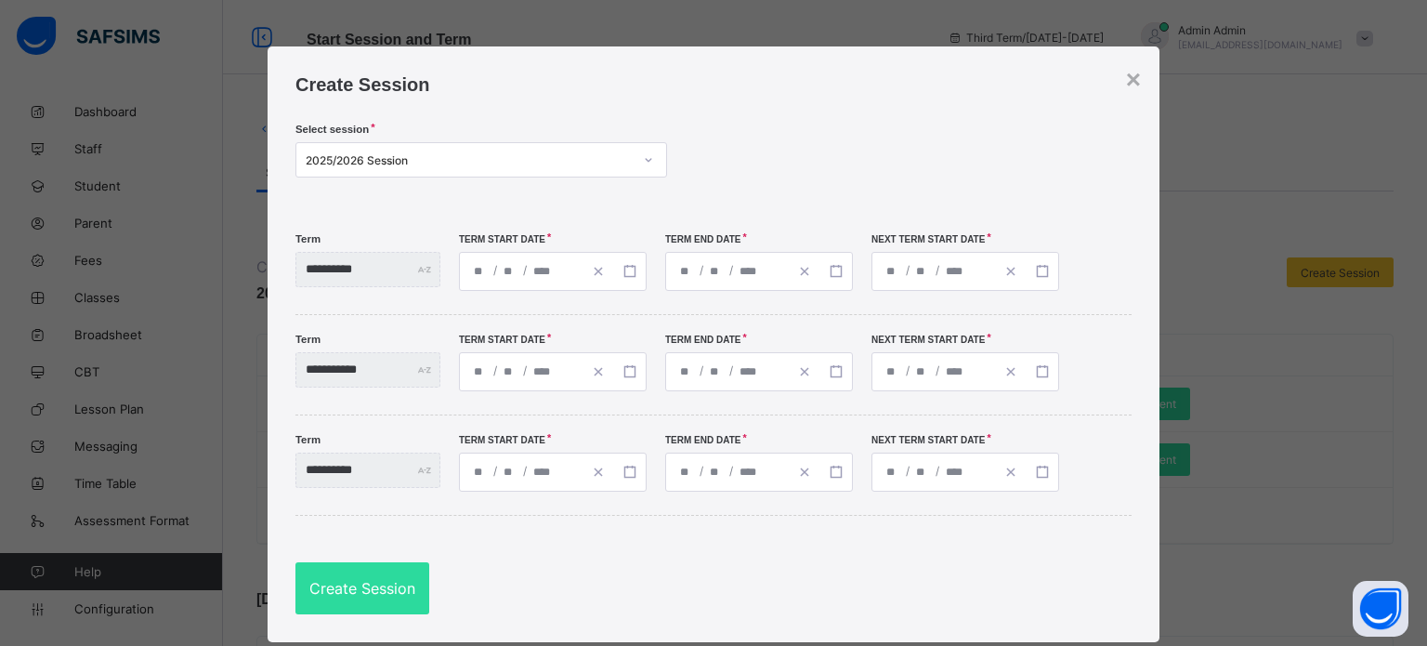
type input "****"
type input "**********"
type input "*"
type input "**"
type input "****"
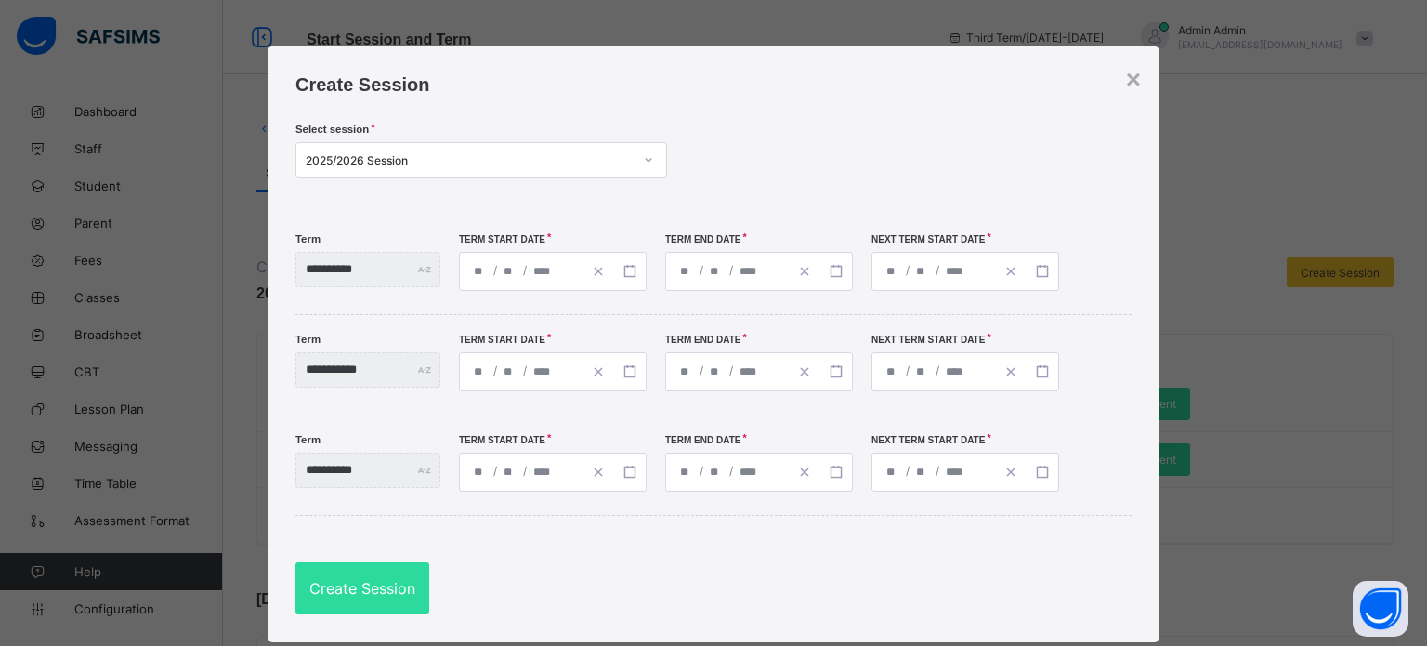
type input "**********"
type input "*"
type input "**"
type input "****"
click at [942, 266] on div "**********" at bounding box center [966, 271] width 188 height 39
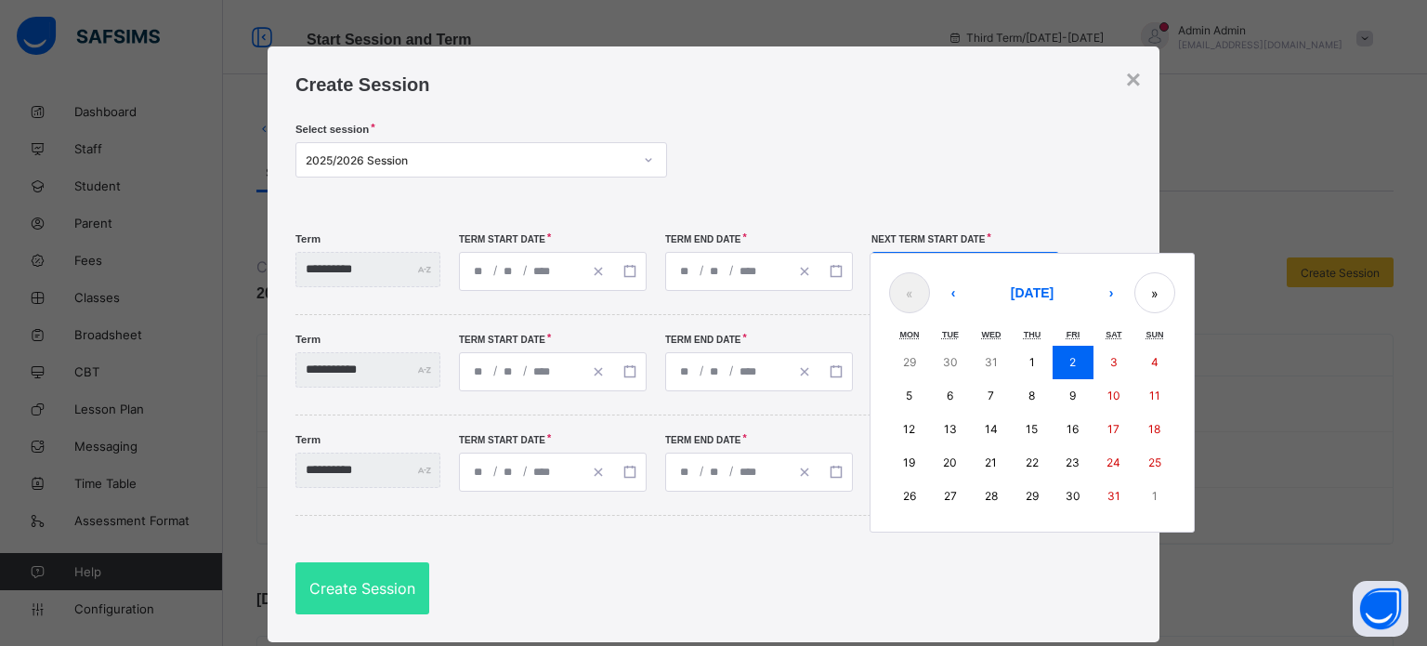
click at [913, 399] on abbr "5" at bounding box center [909, 395] width 7 height 14
type input "**********"
type input "*"
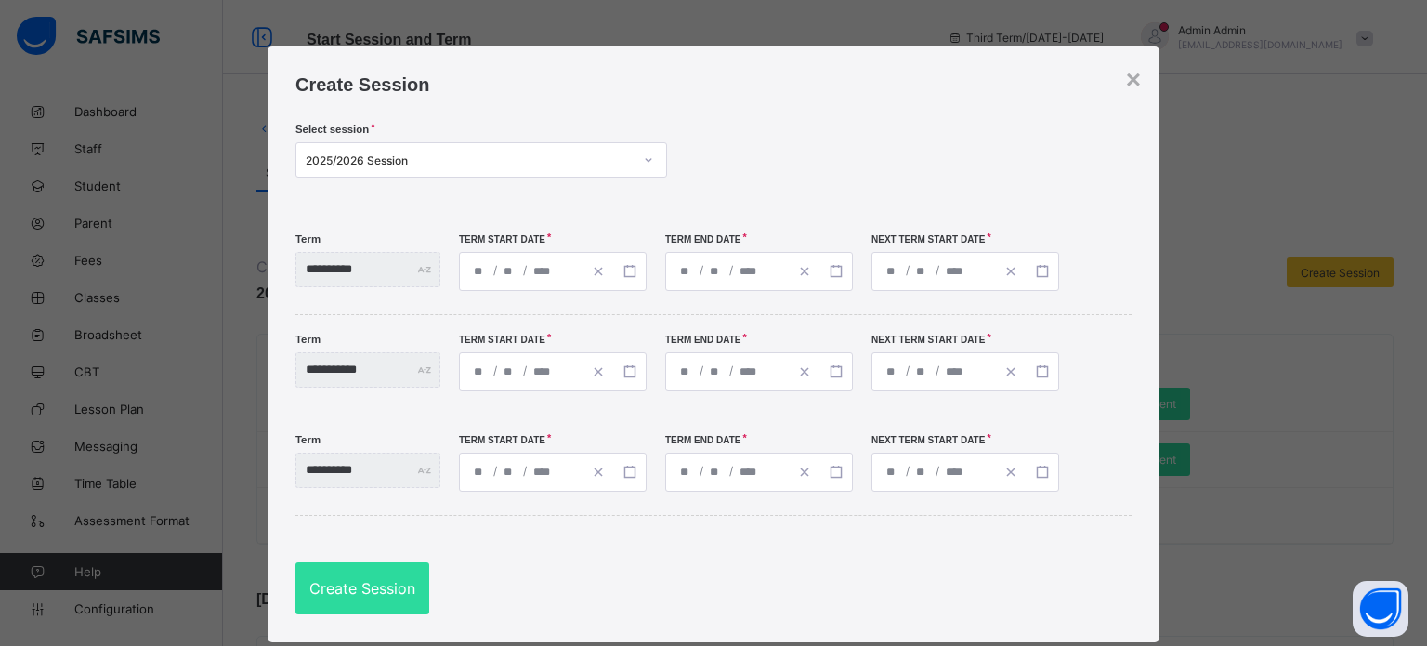
type input "**********"
type input "*"
type input "**********"
type input "*"
type input "**********"
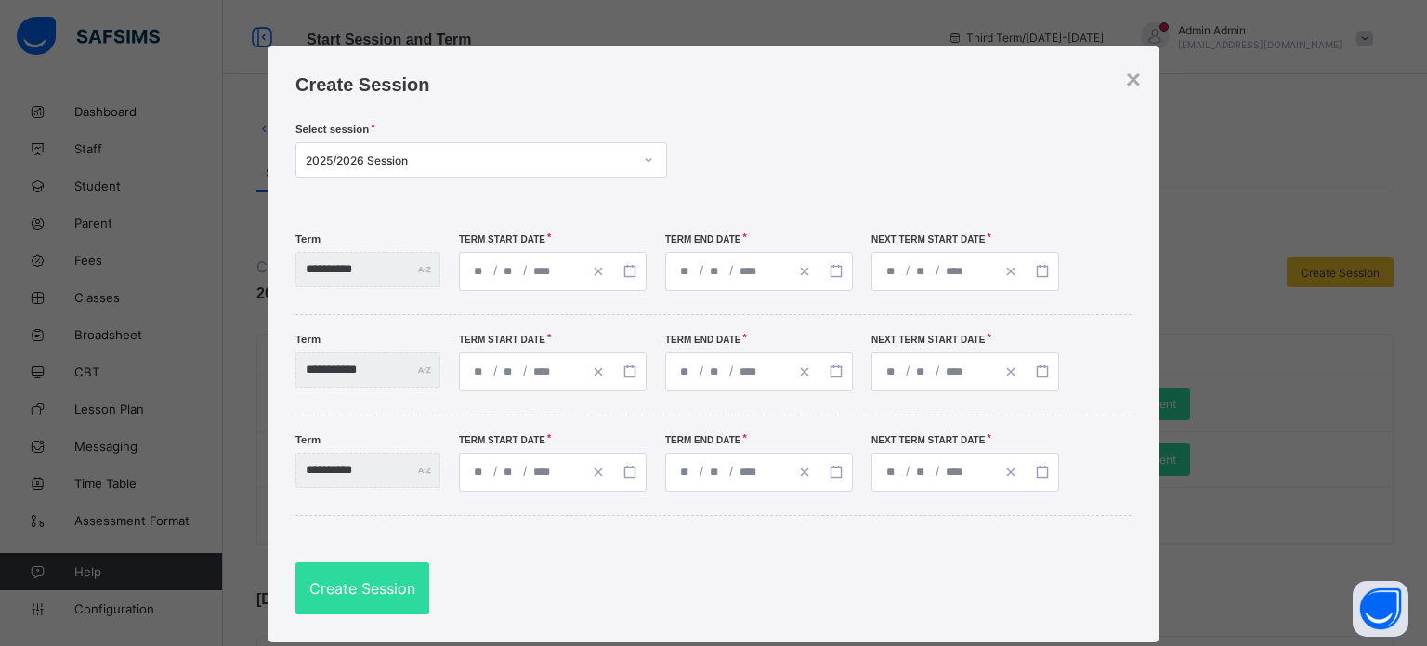
type input "**"
type input "**********"
type input "**"
type input "**********"
type input "**"
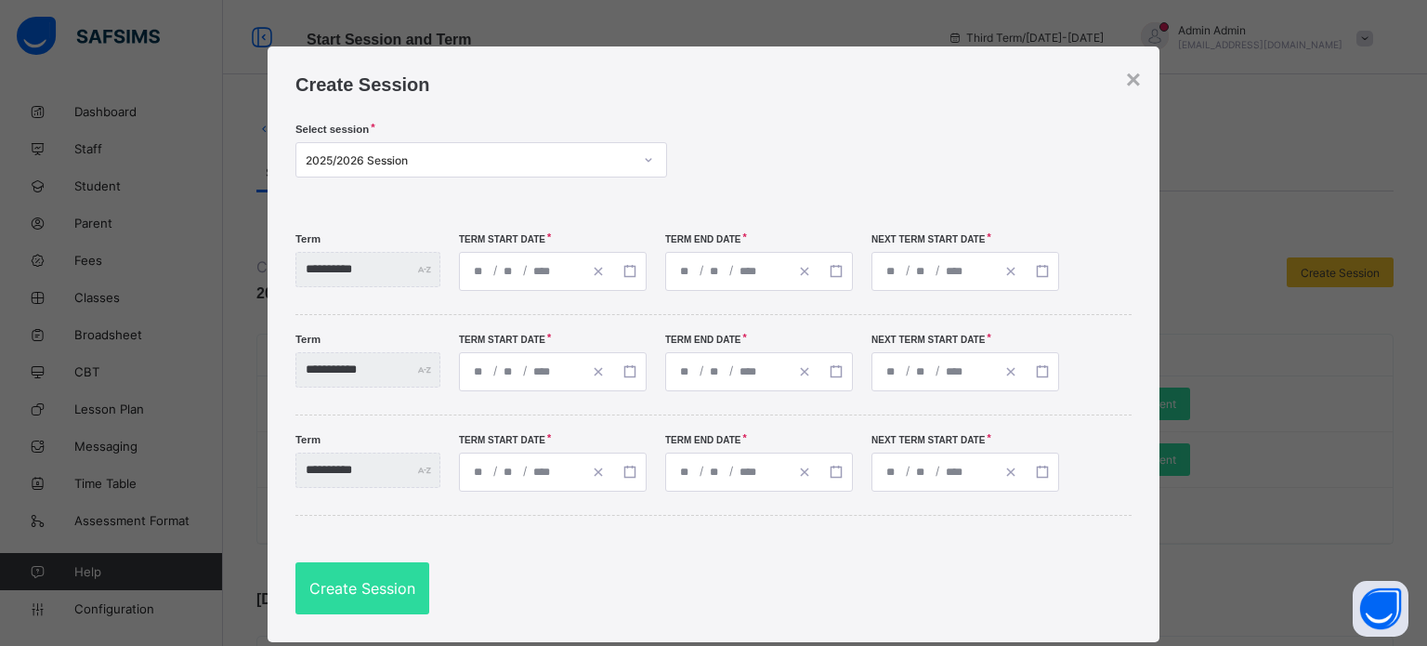
type input "**********"
type input "*"
click at [966, 263] on div "**********" at bounding box center [934, 271] width 123 height 37
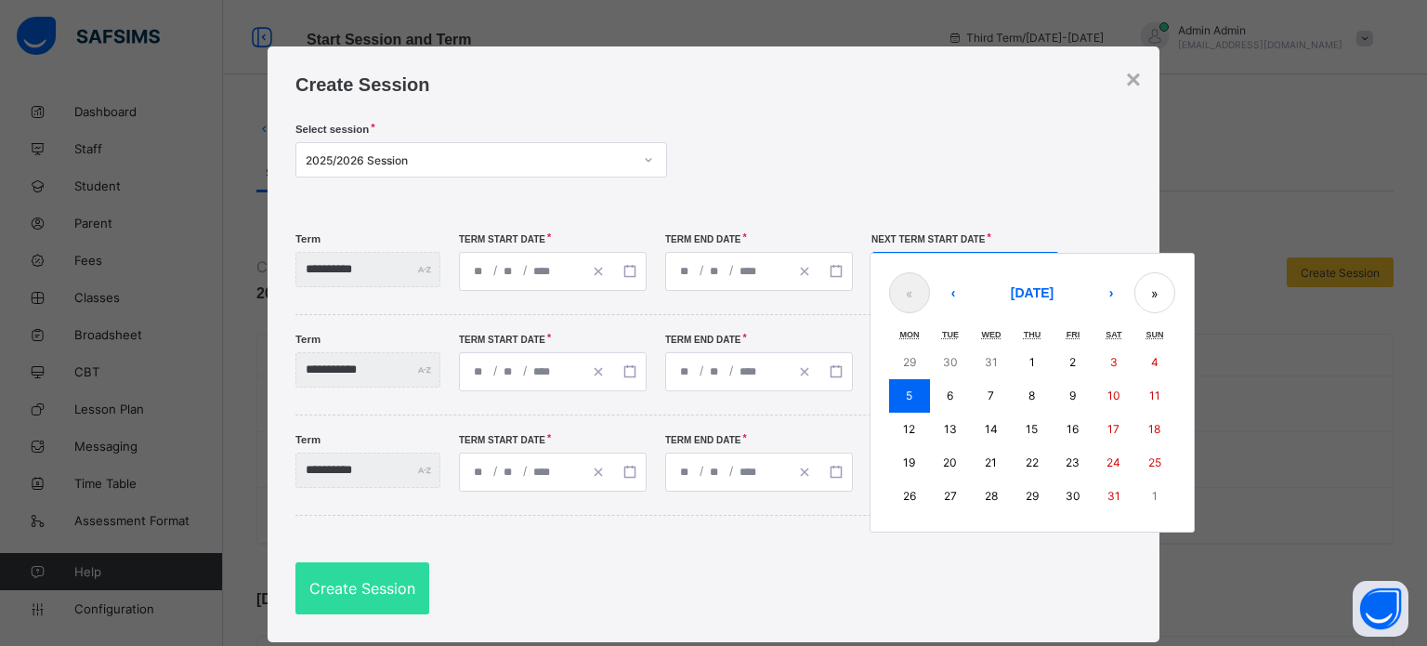
click at [926, 402] on button "5" at bounding box center [909, 395] width 41 height 33
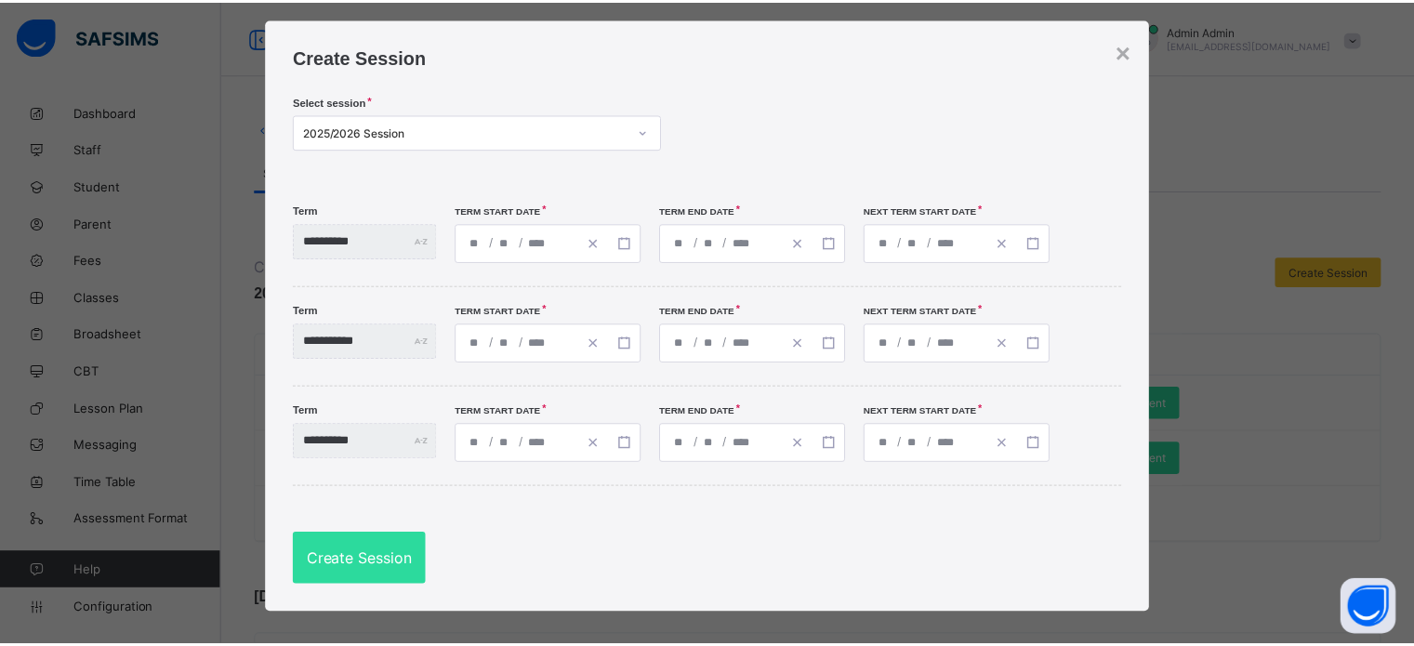
scroll to position [43, 0]
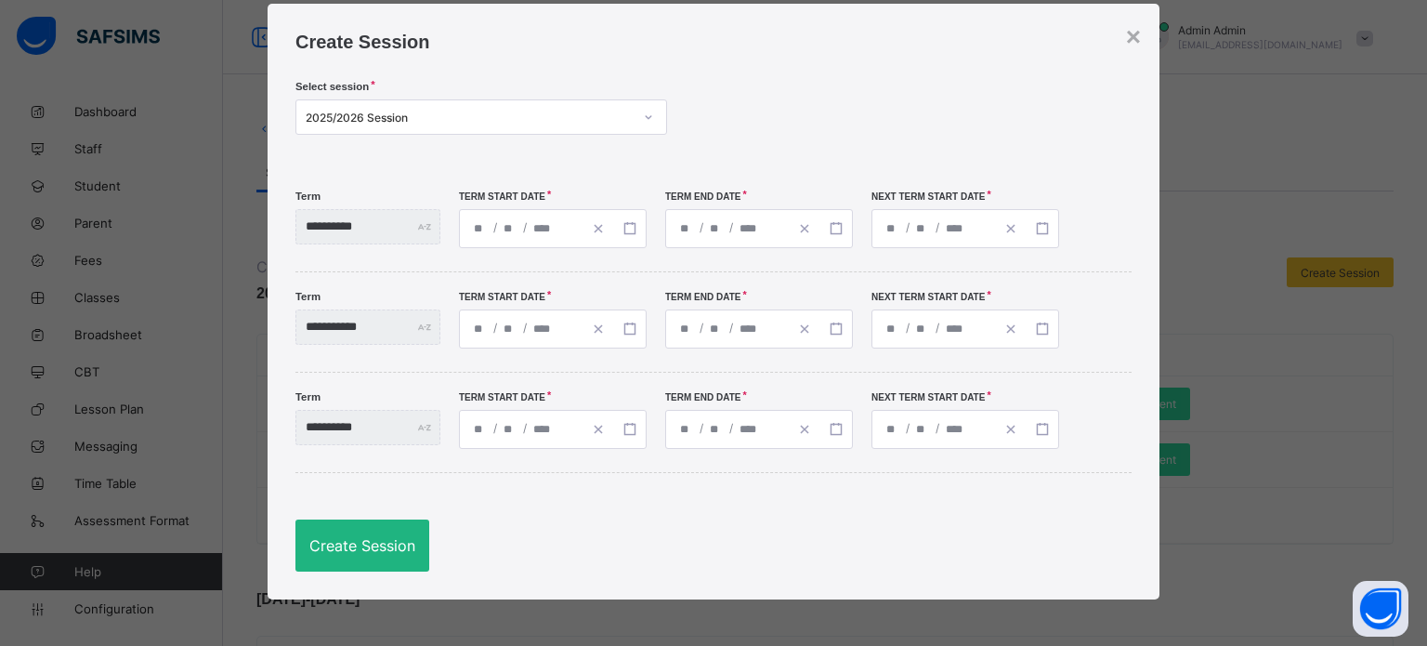
click at [365, 559] on div "Create Session" at bounding box center [363, 546] width 134 height 52
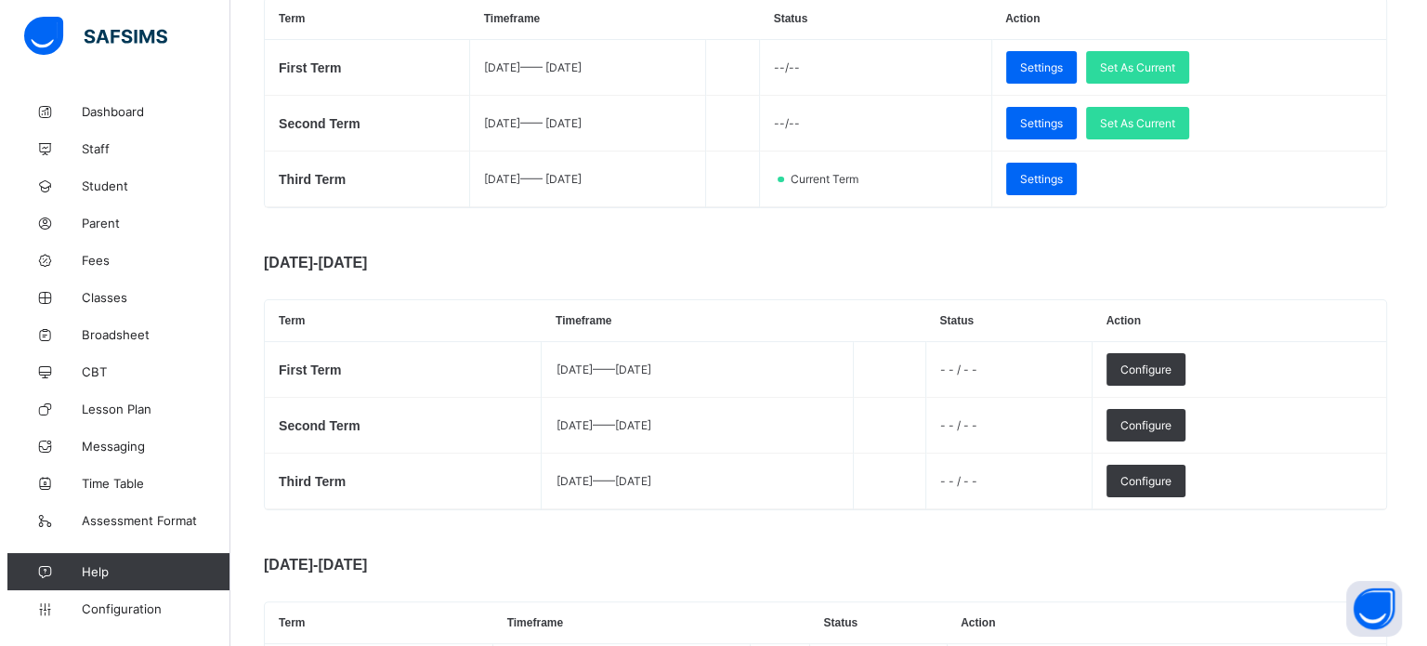
scroll to position [372, 0]
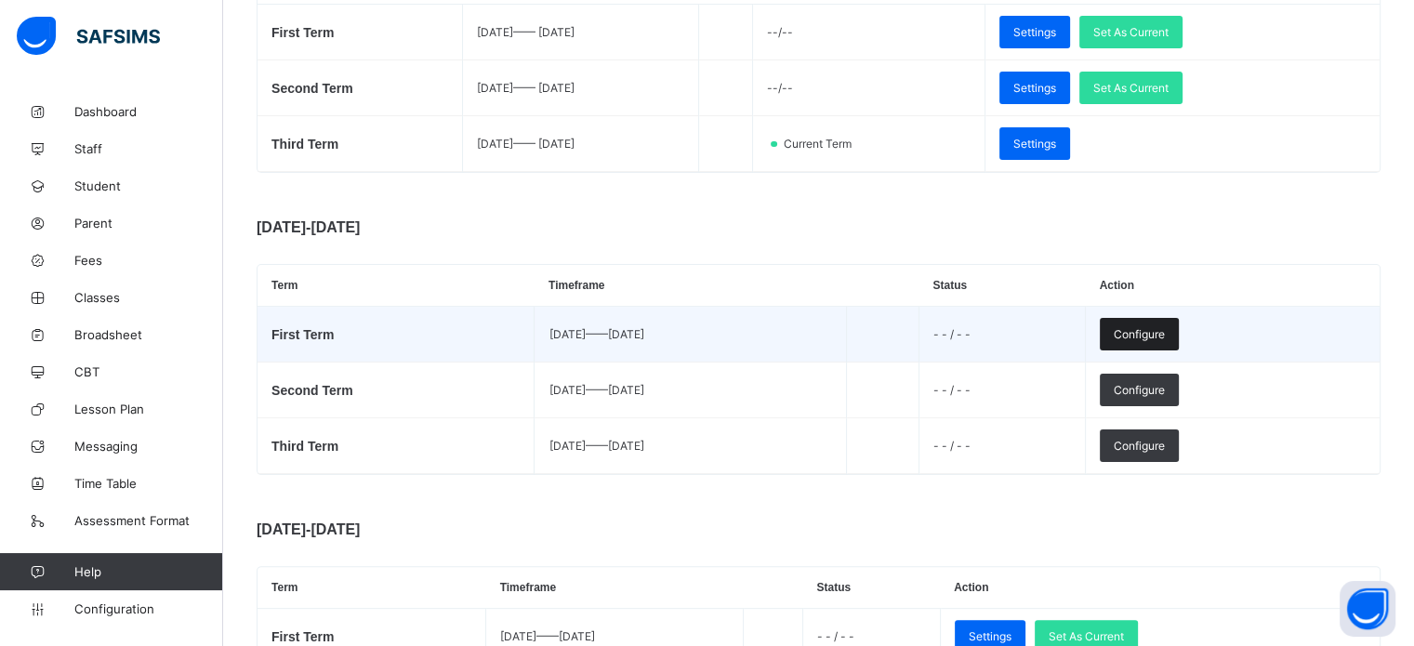
click at [1164, 341] on span "Configure" at bounding box center [1138, 334] width 51 height 14
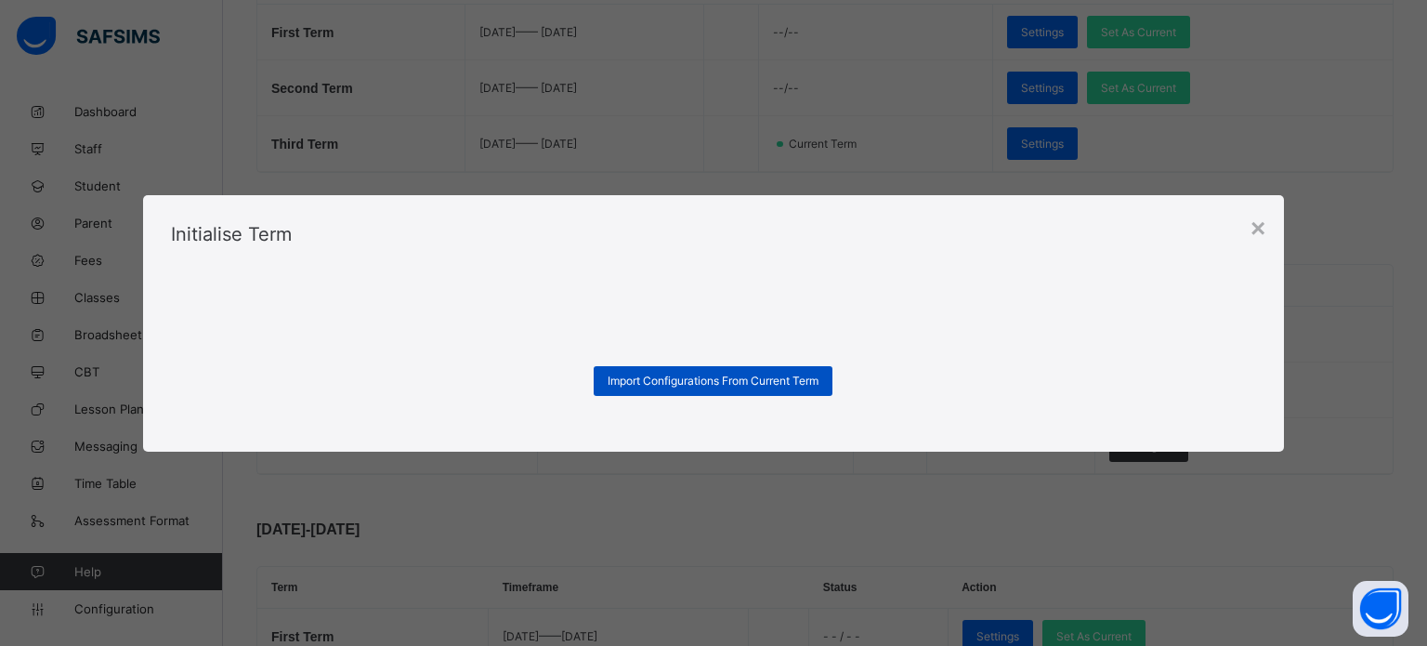
click at [680, 382] on span "Import Configurations From Current Term" at bounding box center [713, 381] width 211 height 14
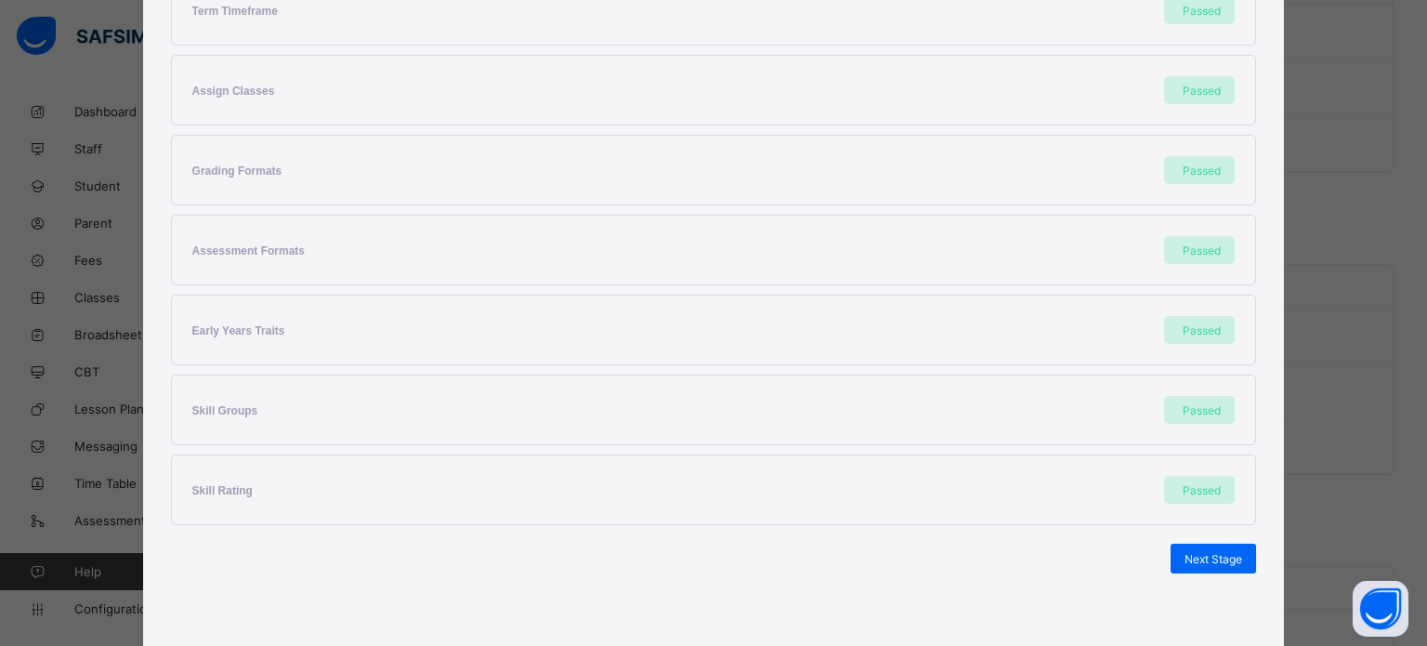
scroll to position [435, 0]
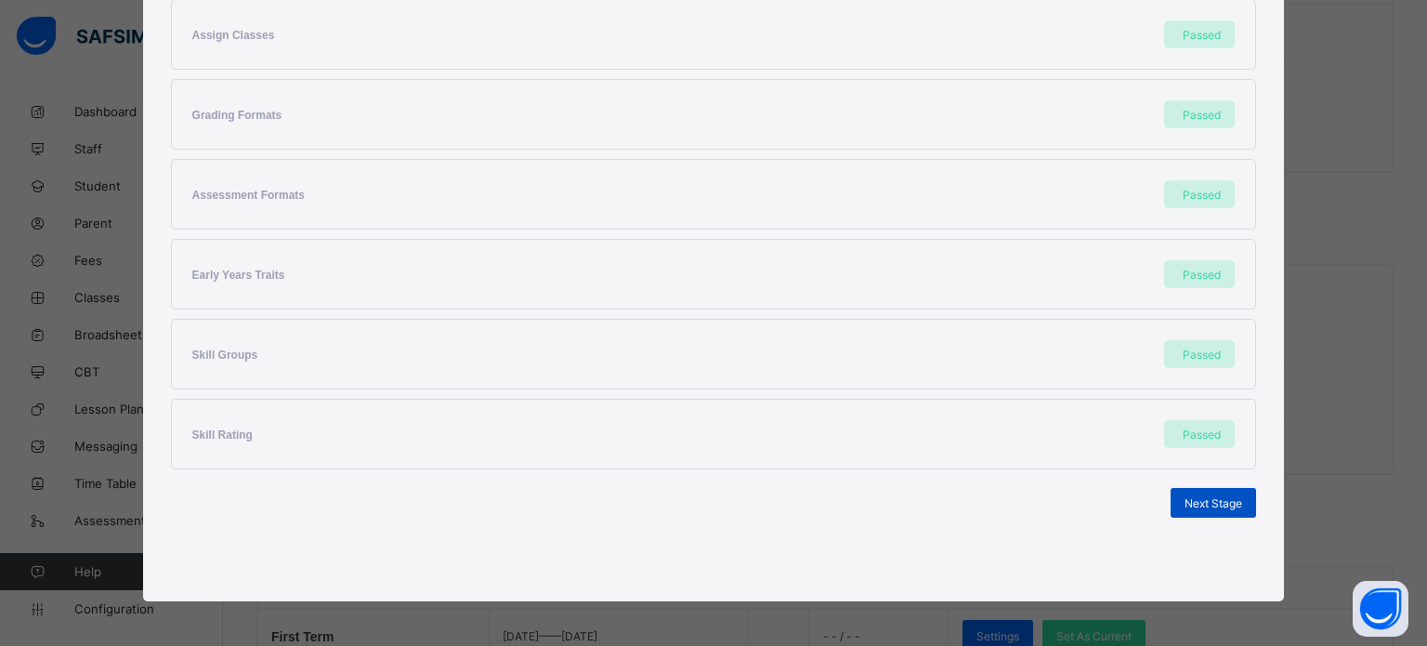
click at [1206, 508] on div "Next Stage" at bounding box center [1213, 503] width 85 height 30
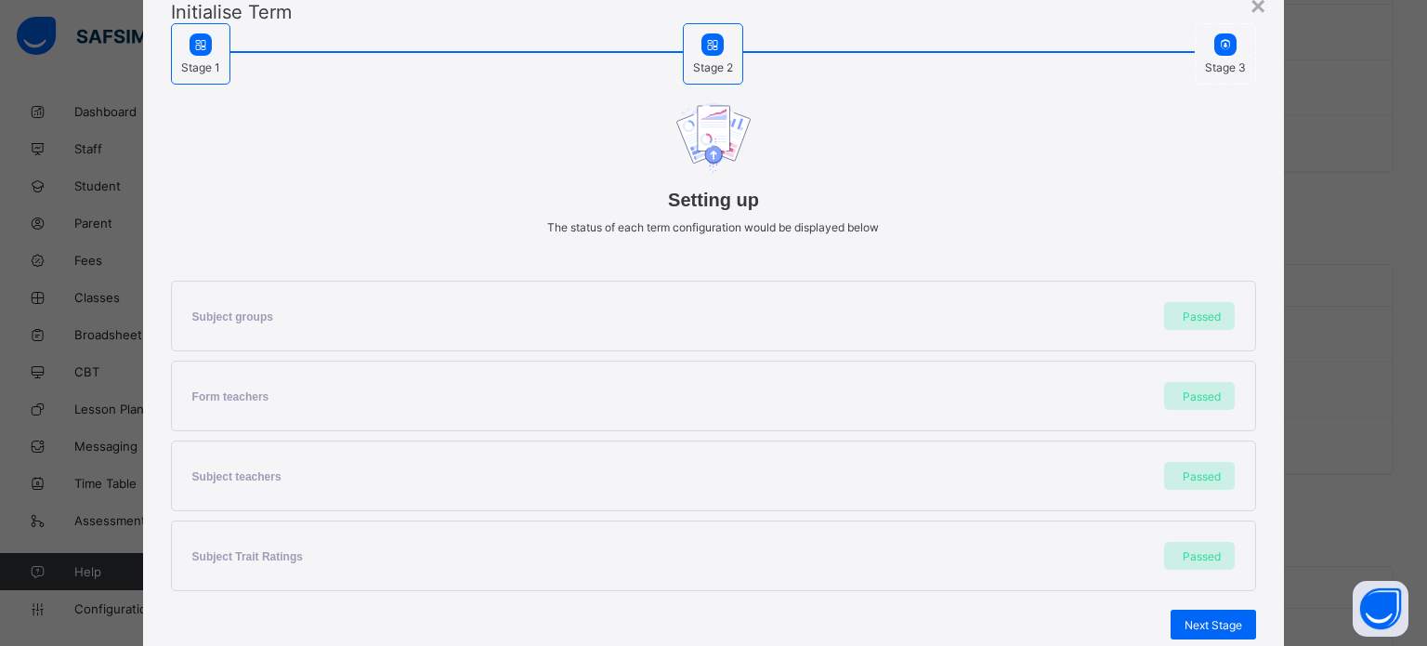
scroll to position [196, 0]
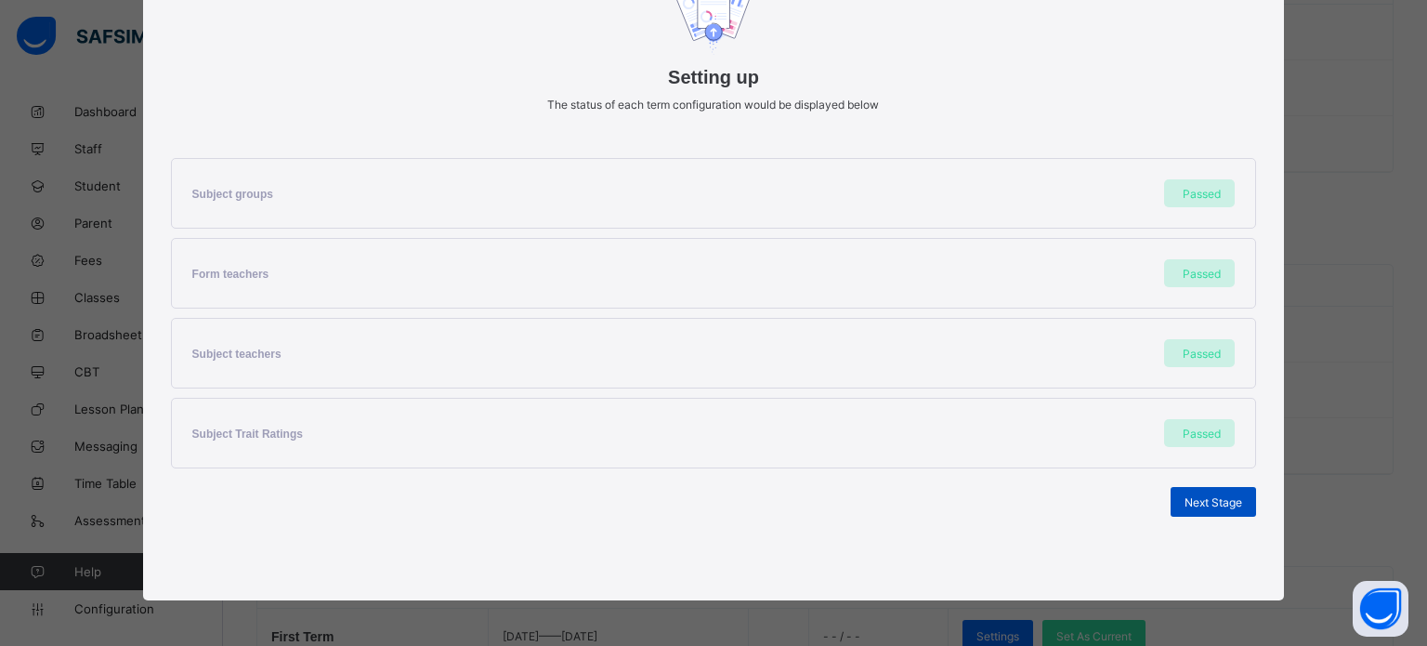
click at [1217, 500] on span "Next Stage" at bounding box center [1214, 502] width 58 height 14
click at [1204, 500] on span "Set As Current Term" at bounding box center [1190, 502] width 104 height 14
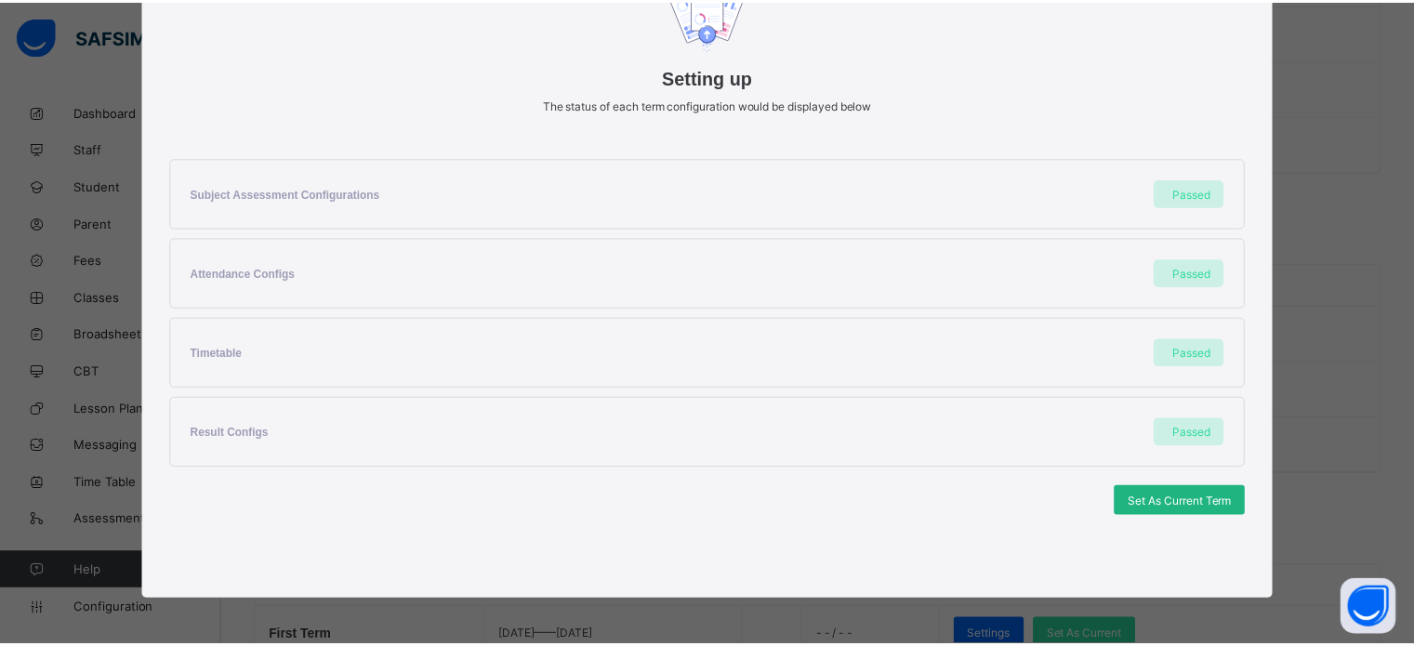
scroll to position [0, 0]
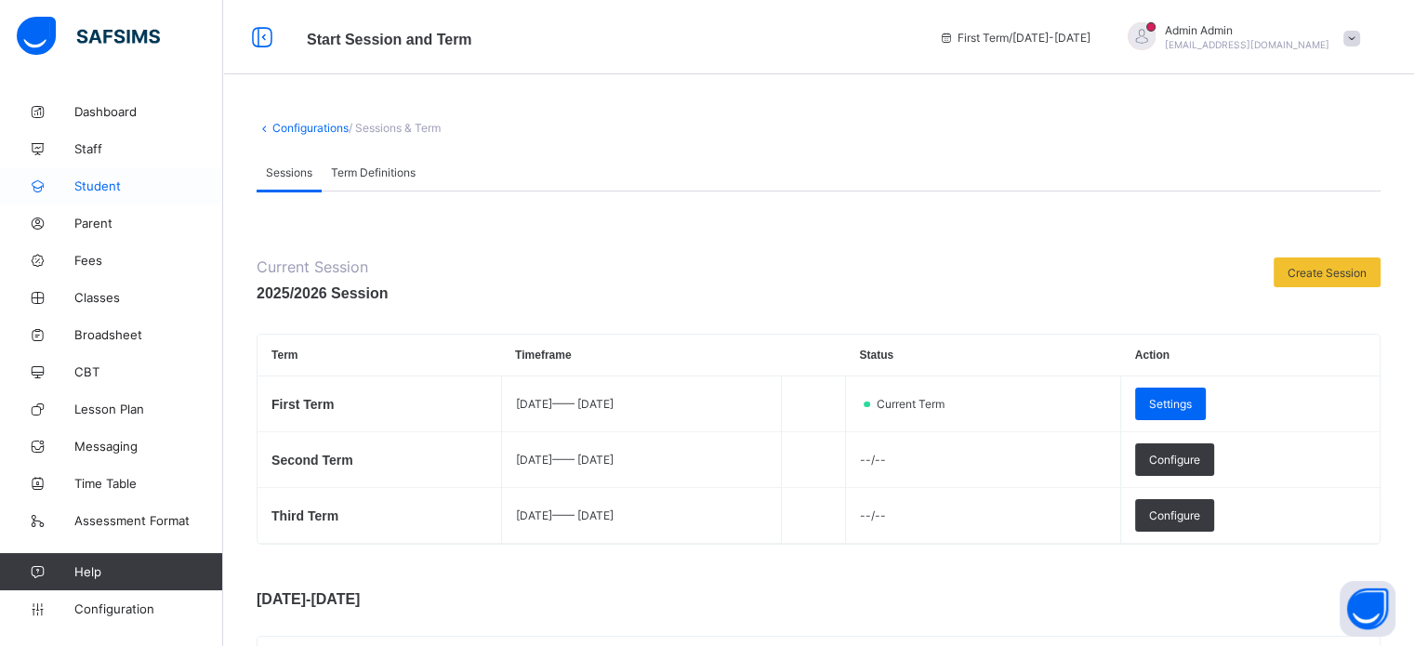
click at [85, 191] on span "Student" at bounding box center [148, 185] width 149 height 15
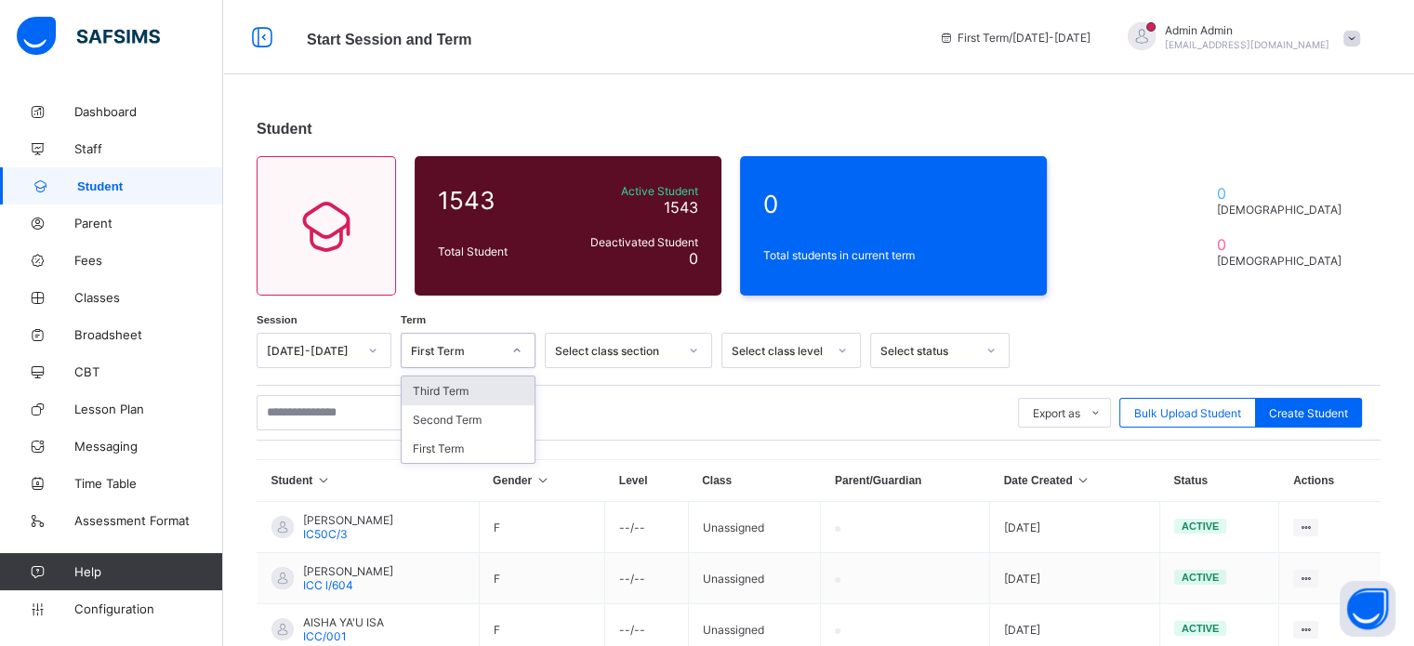
click at [471, 349] on div "First Term" at bounding box center [456, 351] width 90 height 14
click at [454, 389] on div "Third Term" at bounding box center [467, 390] width 133 height 29
click at [348, 351] on div "[DATE]-[DATE]" at bounding box center [312, 351] width 90 height 14
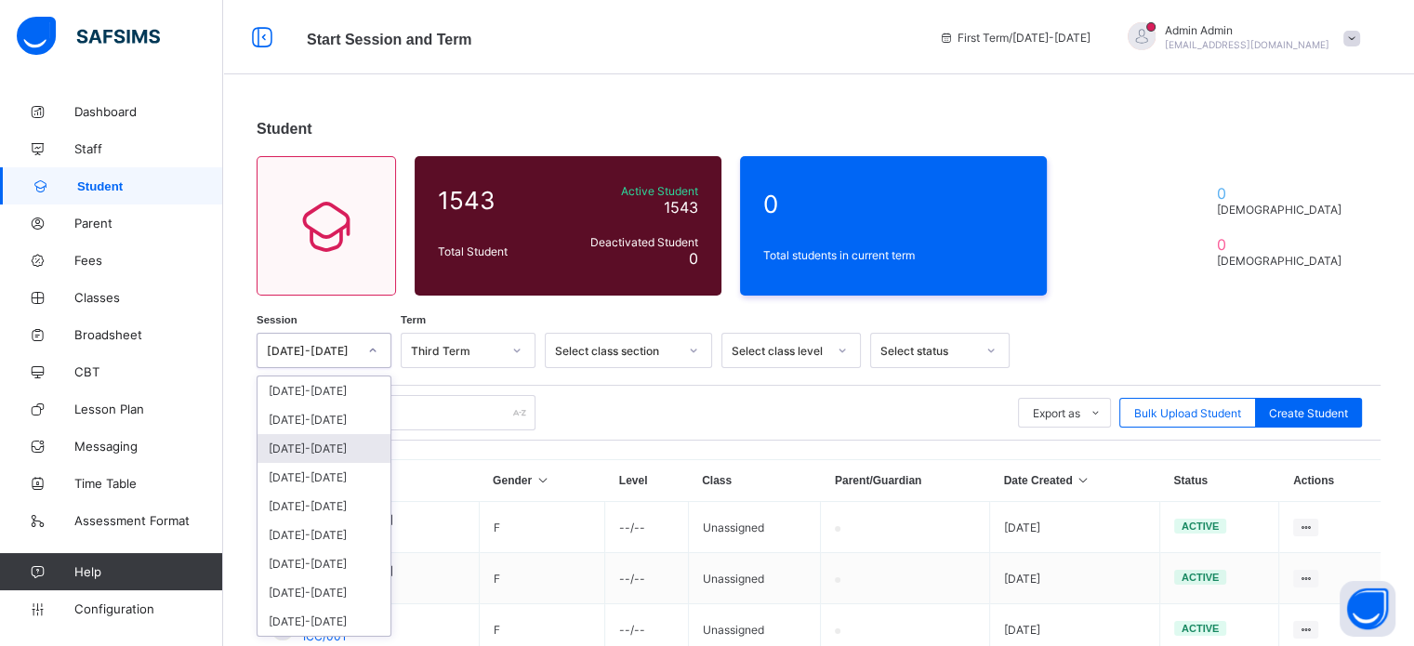
click at [329, 435] on div "2023-2024" at bounding box center [323, 448] width 133 height 29
click at [339, 351] on div "2023-2024" at bounding box center [312, 351] width 90 height 14
click at [336, 414] on div "2024-2025" at bounding box center [323, 419] width 133 height 29
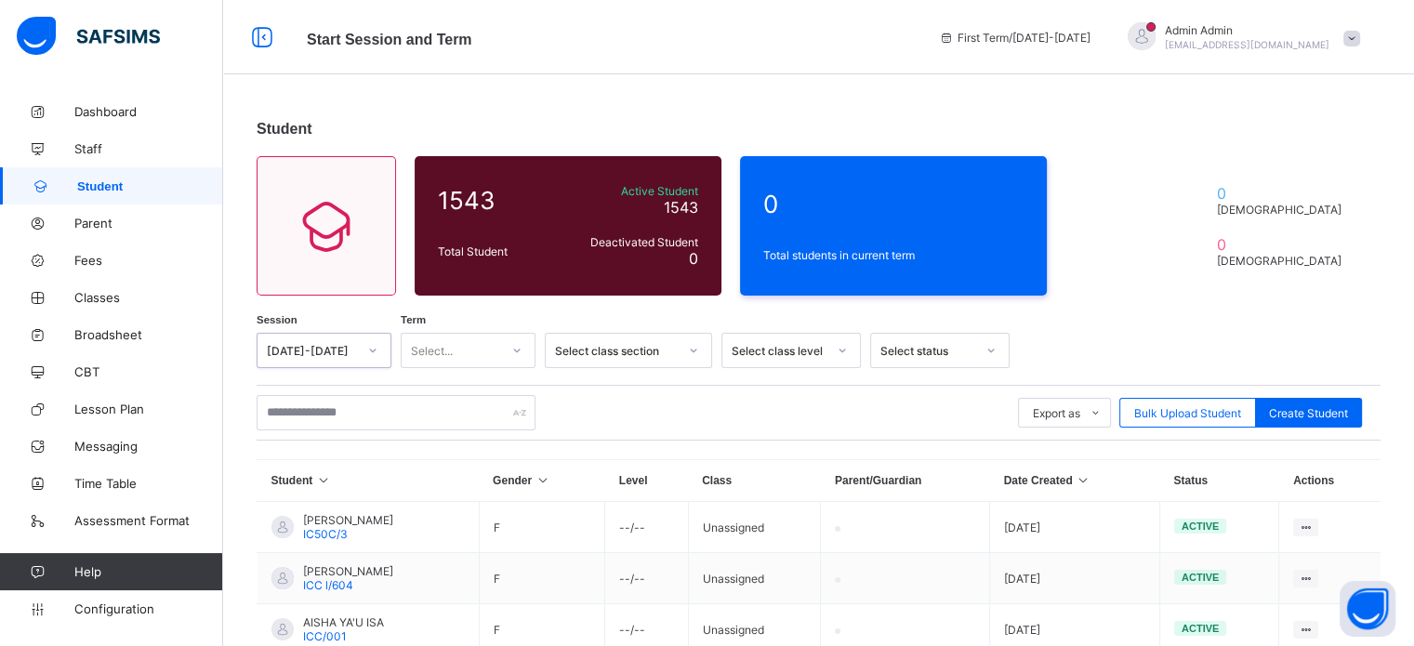
click at [483, 357] on div "Select..." at bounding box center [450, 350] width 98 height 26
click at [454, 454] on div "Third Term" at bounding box center [467, 448] width 133 height 29
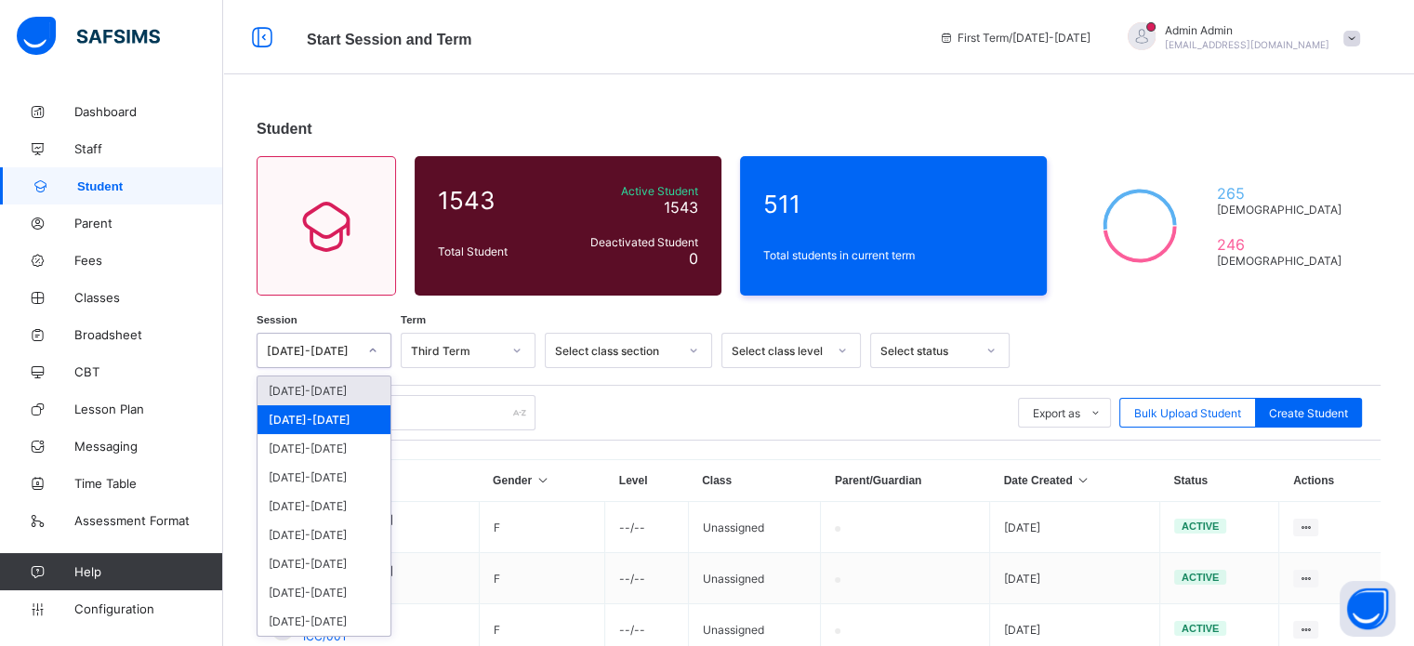
click at [320, 348] on div "2024-2025" at bounding box center [312, 351] width 90 height 14
click at [317, 394] on div "[DATE]-[DATE]" at bounding box center [323, 390] width 133 height 29
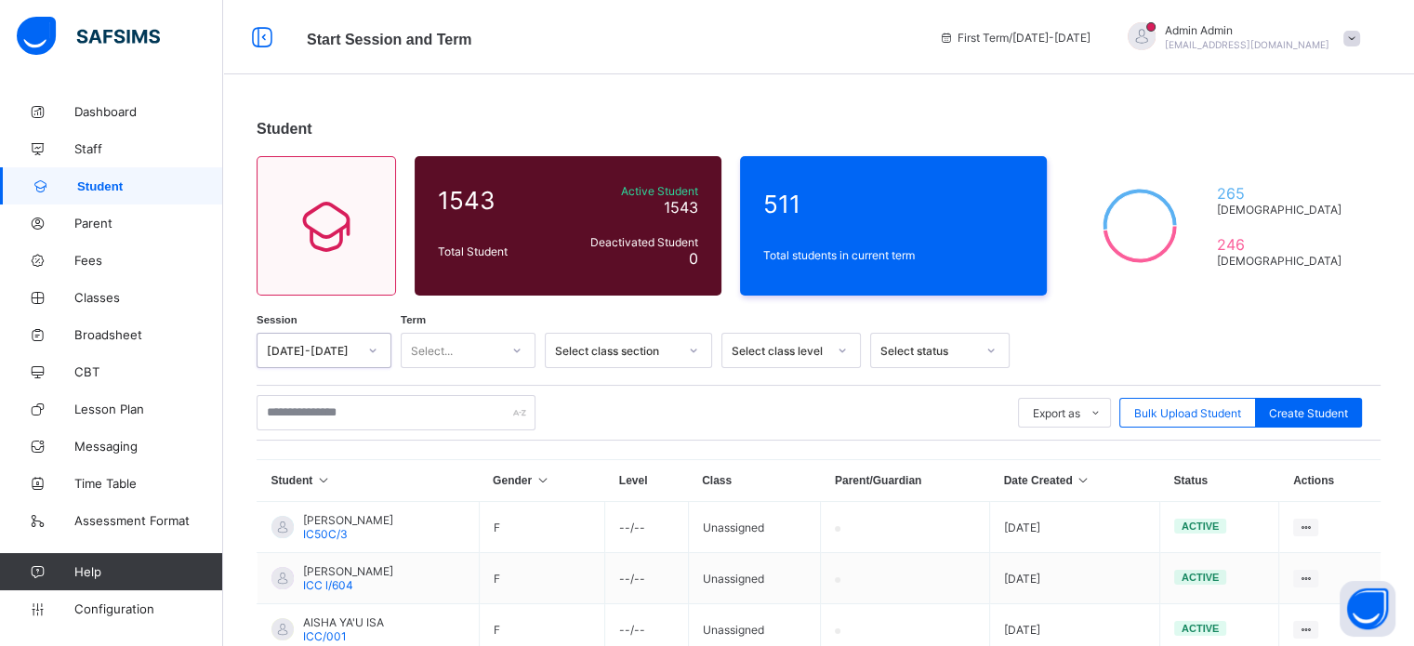
click at [459, 348] on div "Select..." at bounding box center [450, 350] width 98 height 26
click at [453, 390] on div "First Term" at bounding box center [467, 390] width 133 height 29
click at [119, 611] on span "Configuration" at bounding box center [148, 608] width 148 height 15
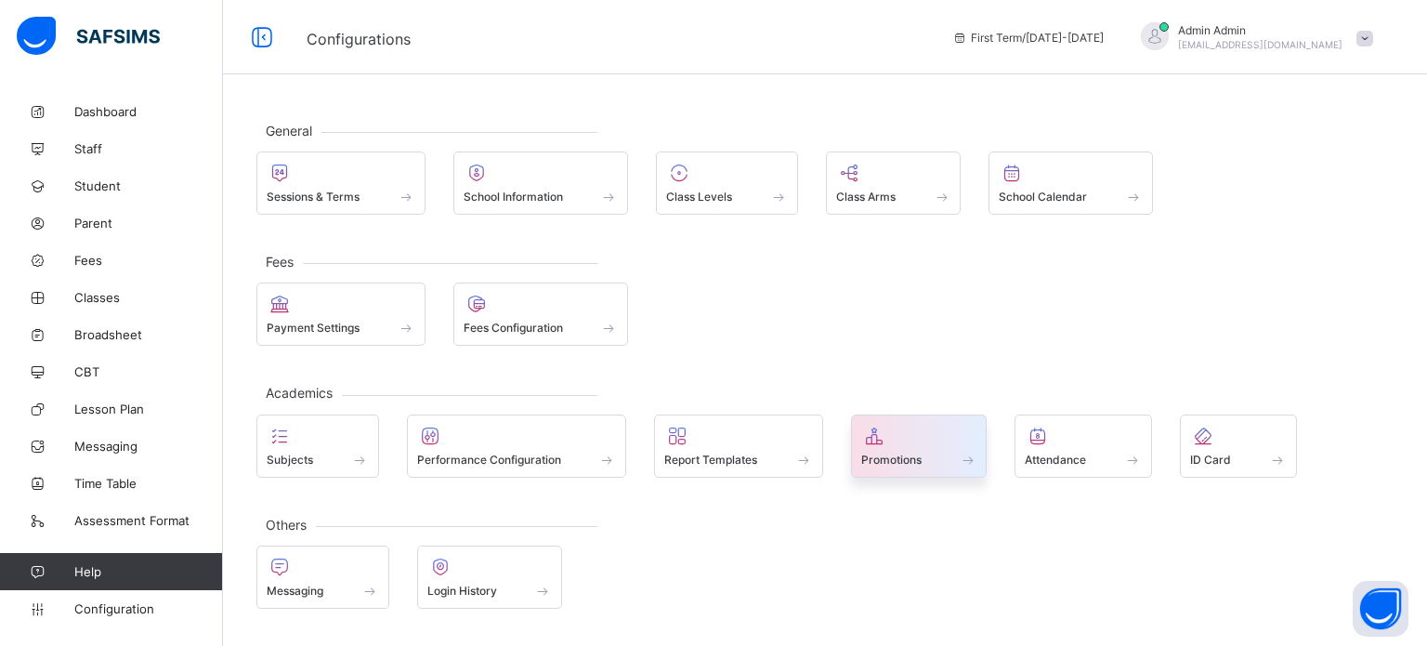
click at [880, 441] on div "Promotions" at bounding box center [919, 445] width 137 height 63
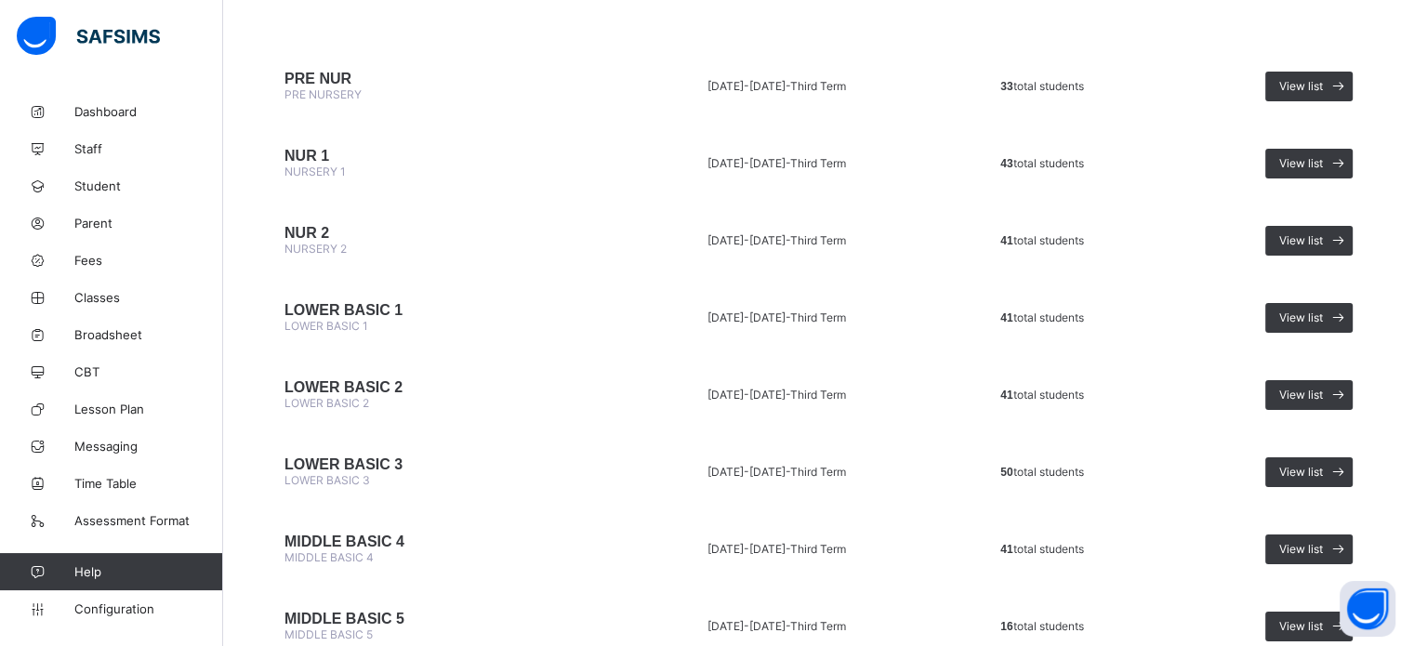
scroll to position [186, 0]
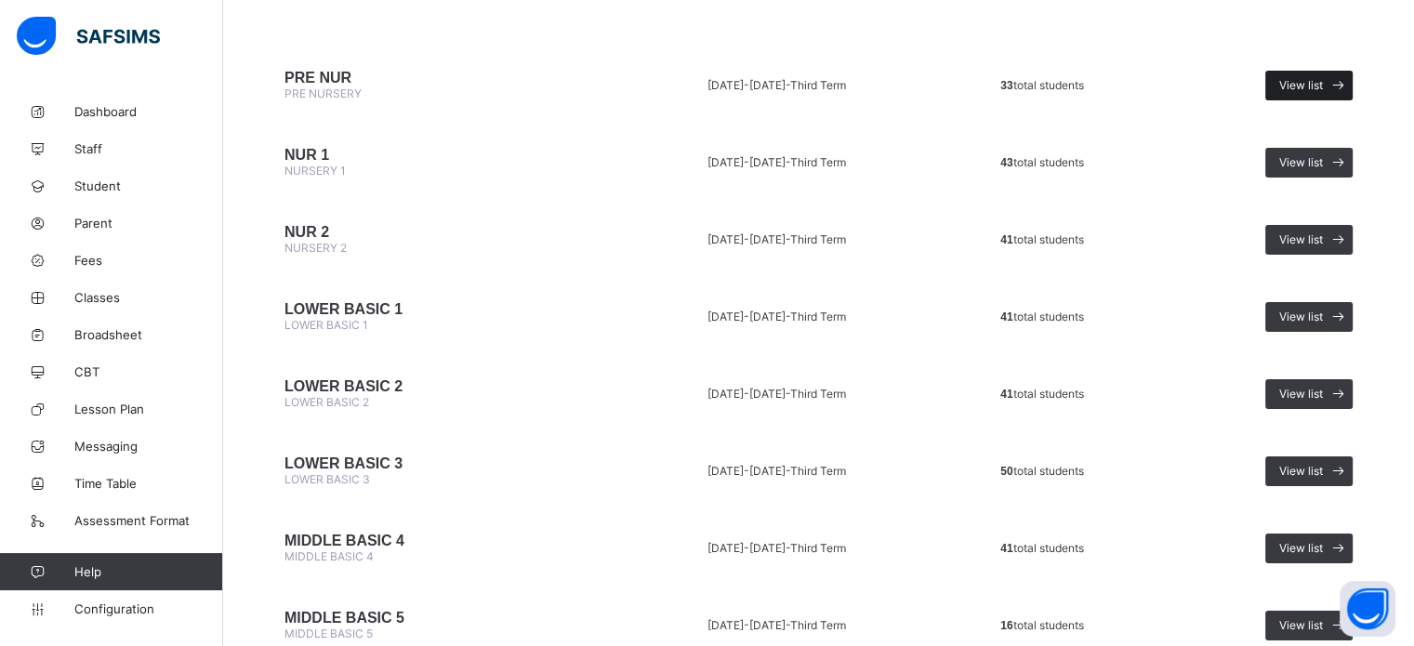
click at [1315, 85] on span "View list" at bounding box center [1301, 85] width 44 height 14
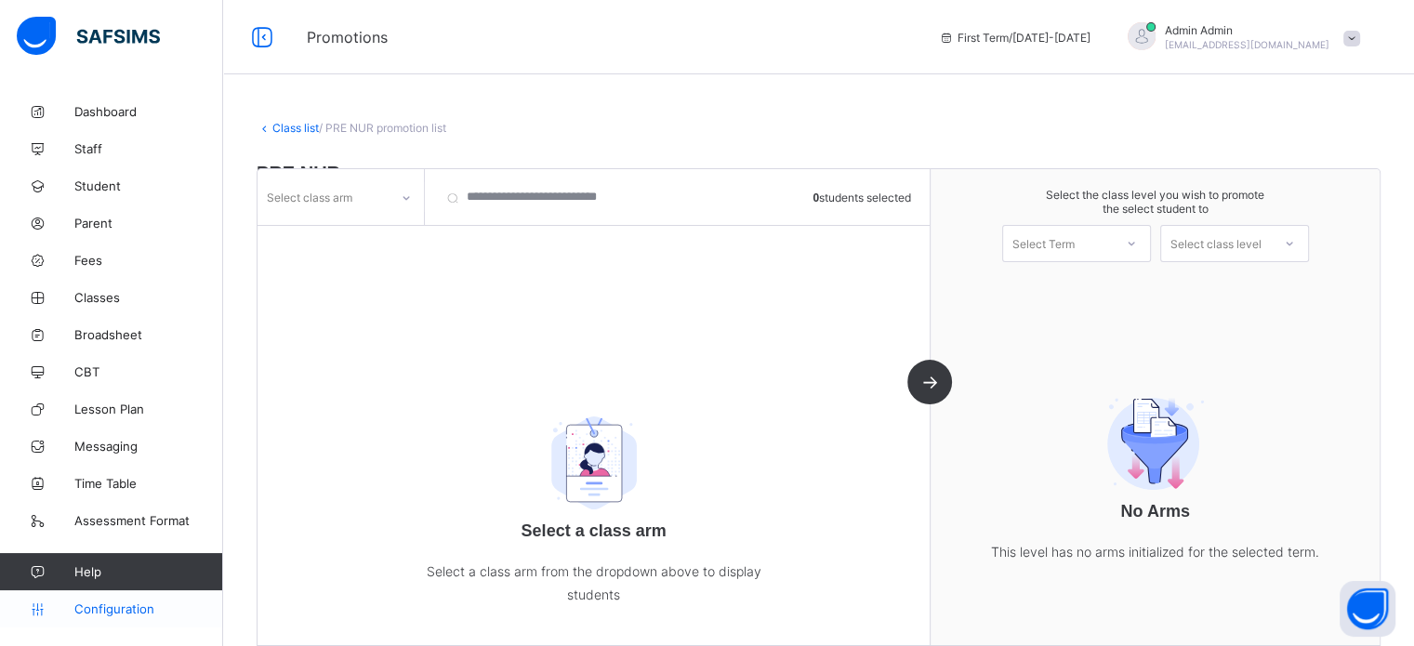
drag, startPoint x: 141, startPoint y: 600, endPoint x: 138, endPoint y: 591, distance: 9.7
click at [141, 599] on link "Configuration" at bounding box center [111, 608] width 222 height 37
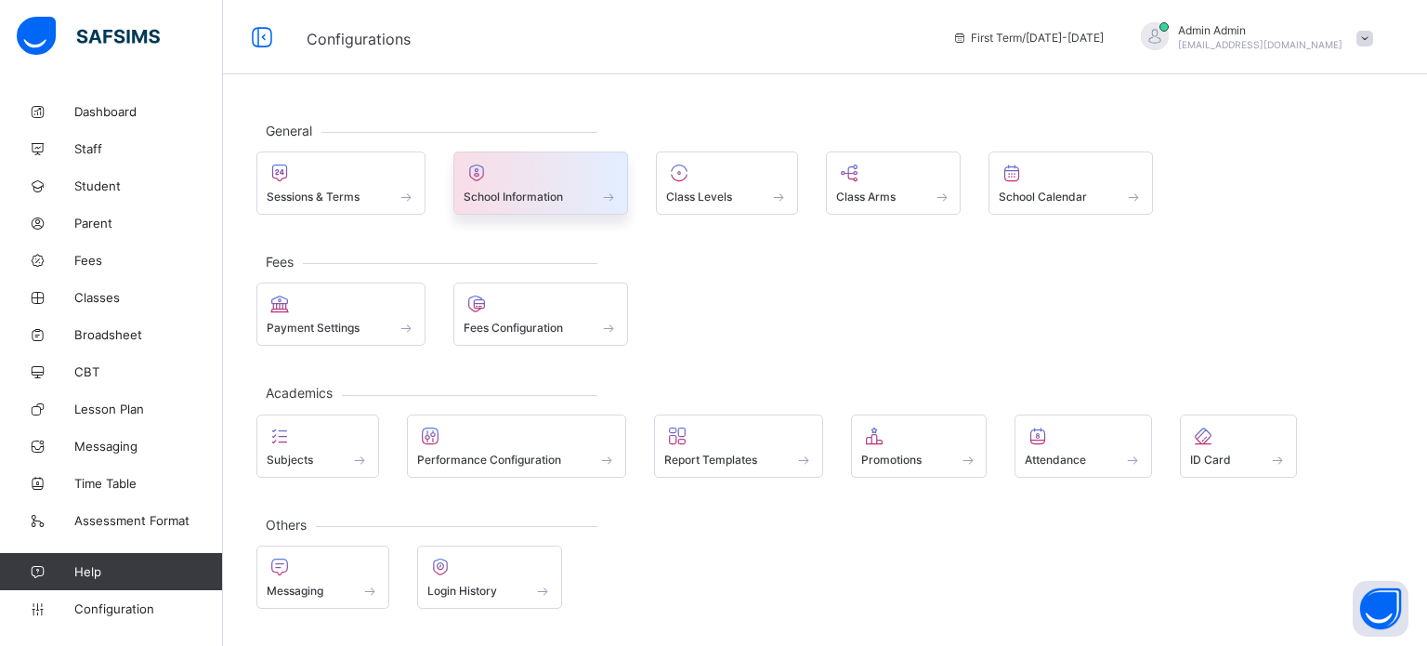
click at [522, 196] on span "School Information" at bounding box center [513, 197] width 99 height 14
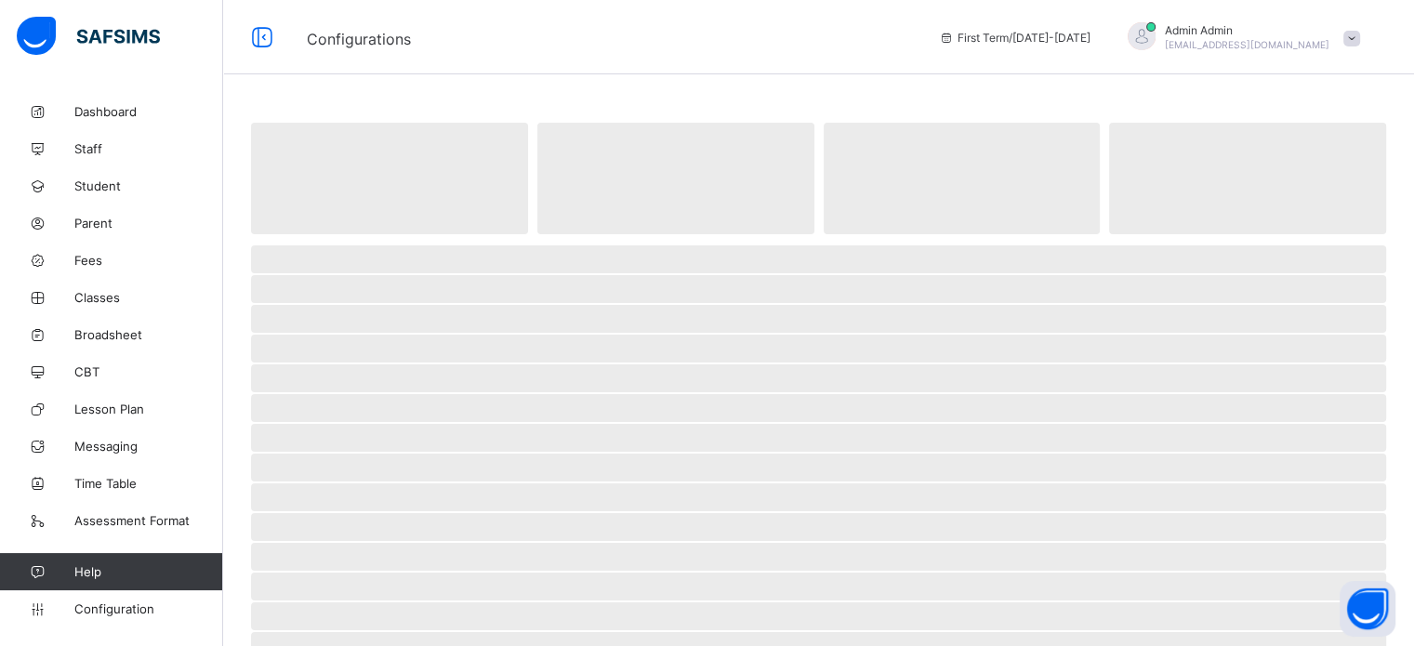
select select "**"
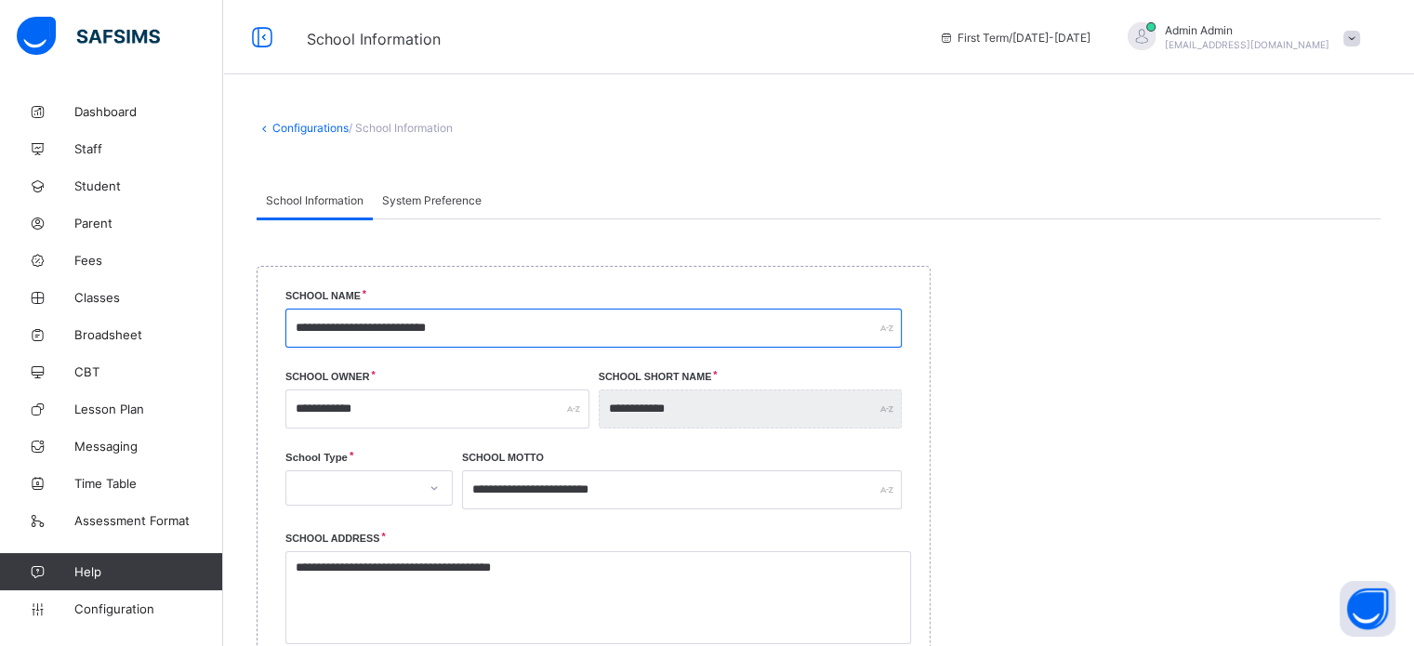
click at [526, 329] on input "**********" at bounding box center [593, 328] width 616 height 39
type input "*"
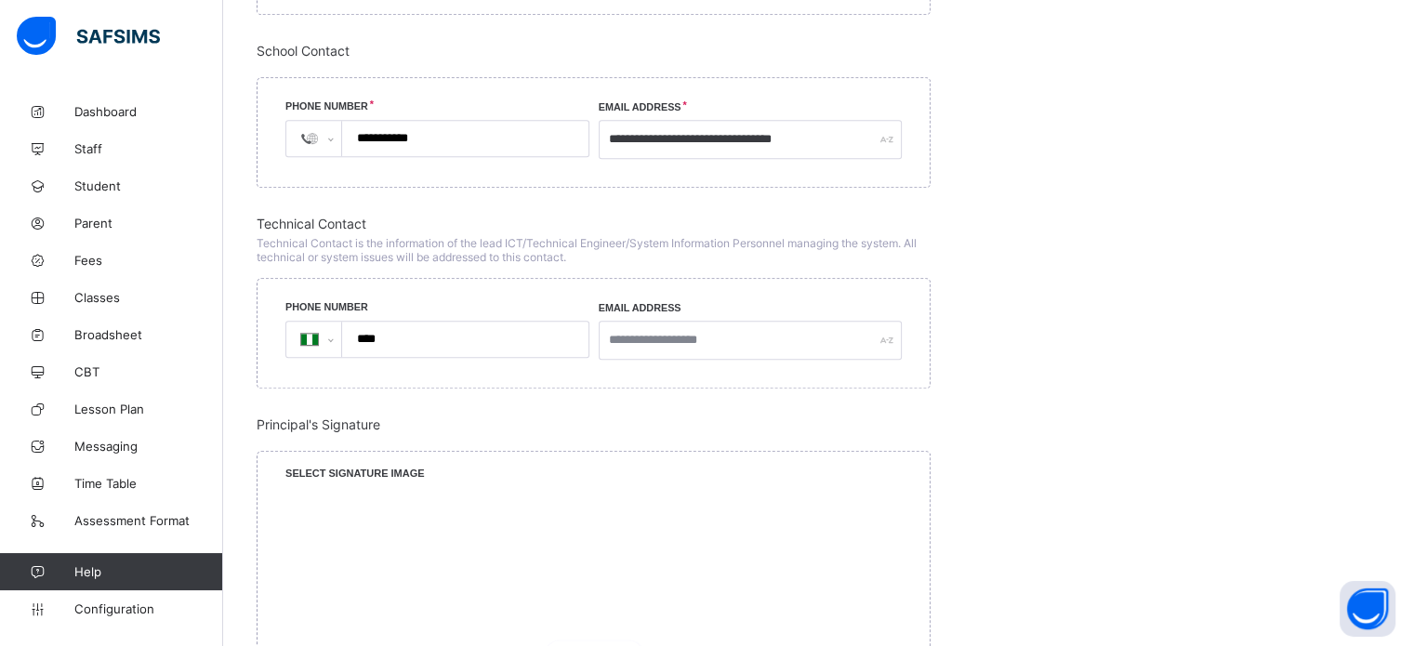
scroll to position [1580, 0]
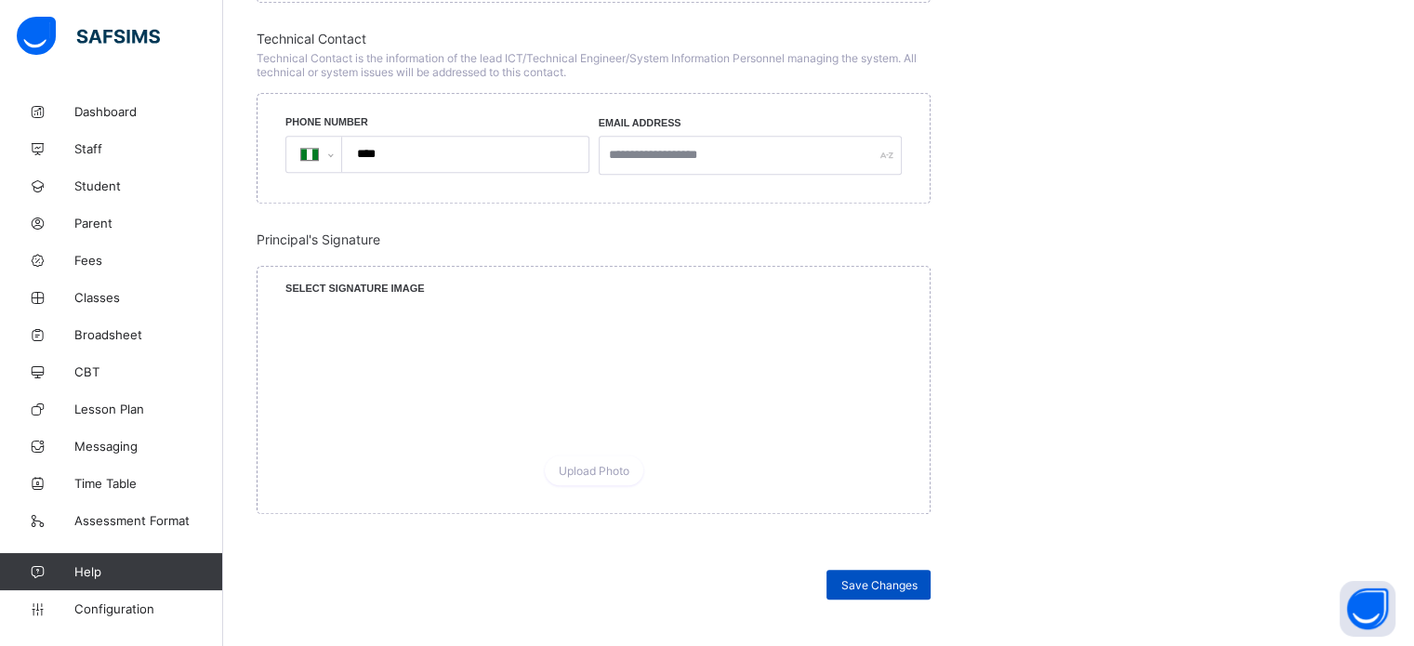
type input "**********"
click at [913, 586] on span "Save Changes" at bounding box center [878, 585] width 76 height 14
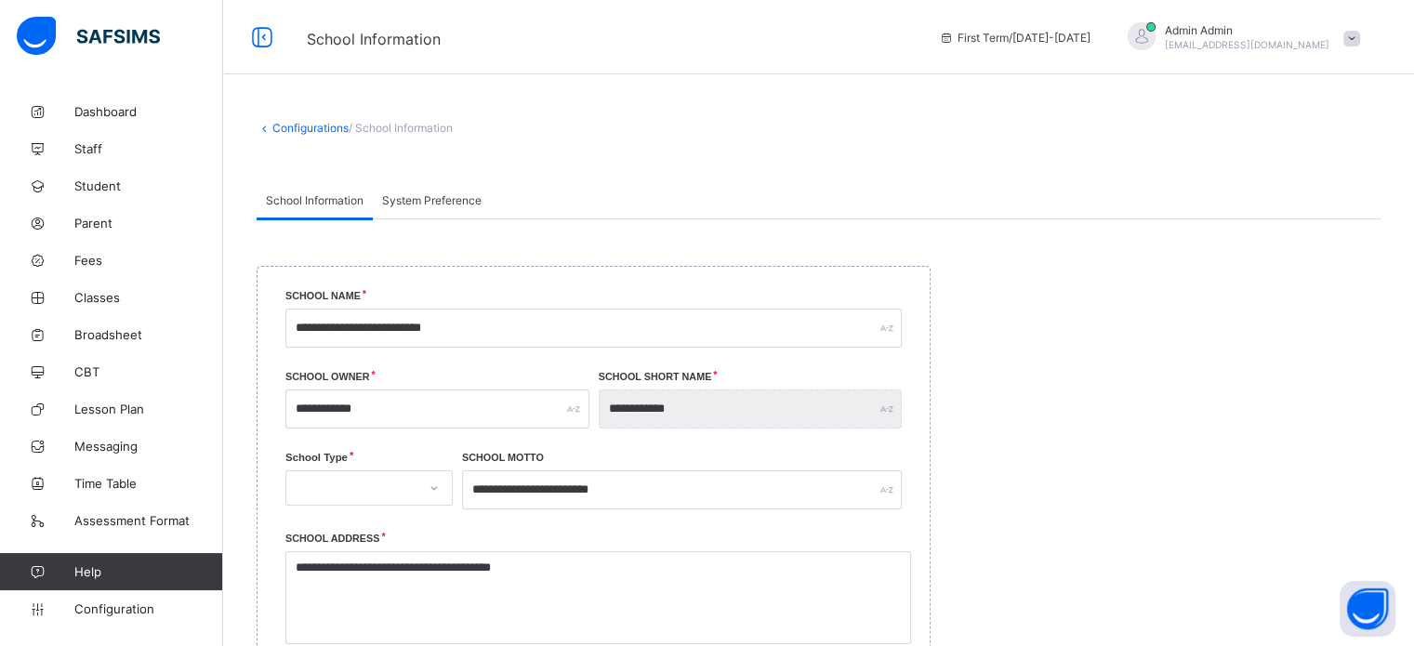
scroll to position [93, 0]
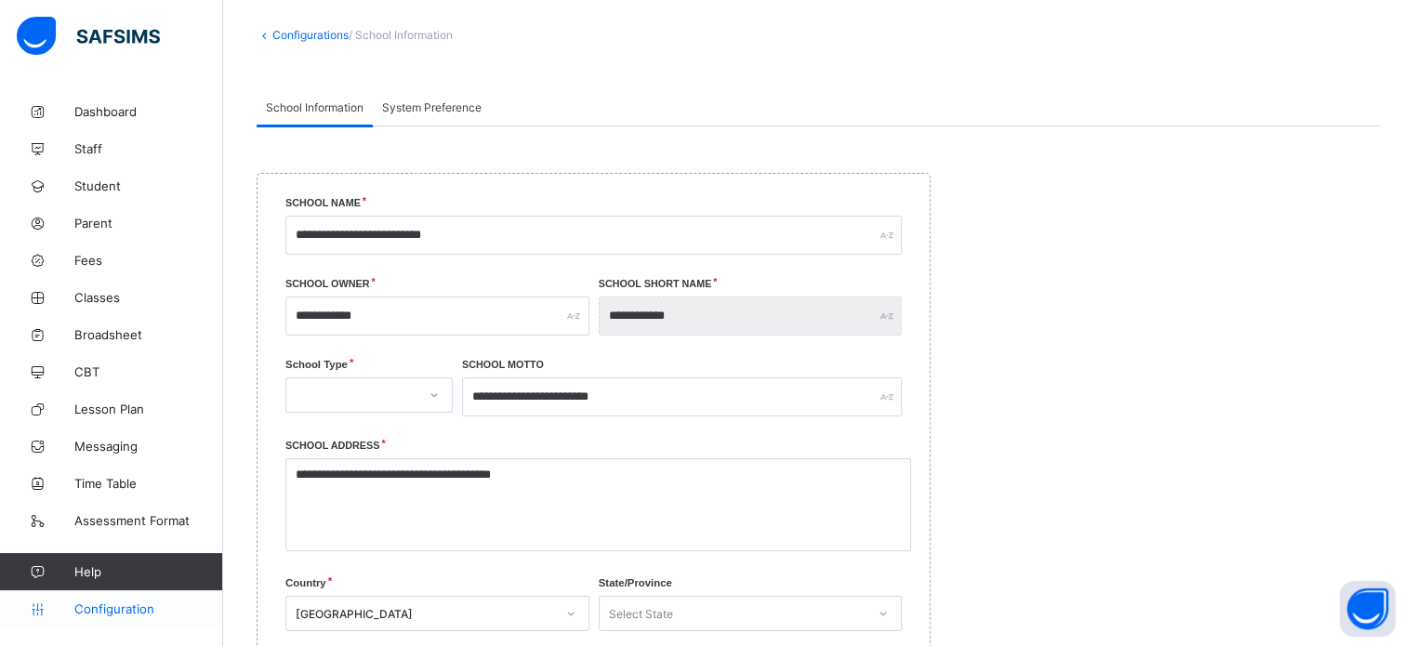
click at [128, 610] on span "Configuration" at bounding box center [148, 608] width 148 height 15
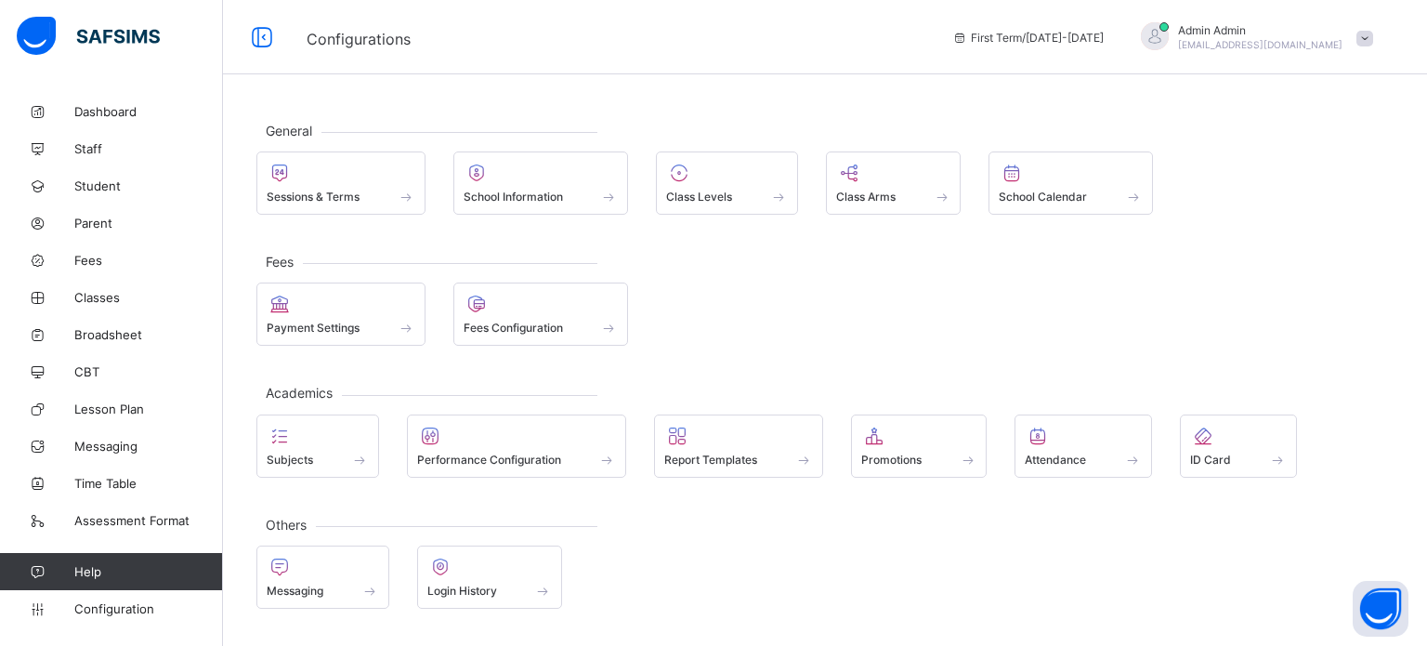
click at [893, 454] on span "Promotions" at bounding box center [891, 460] width 60 height 14
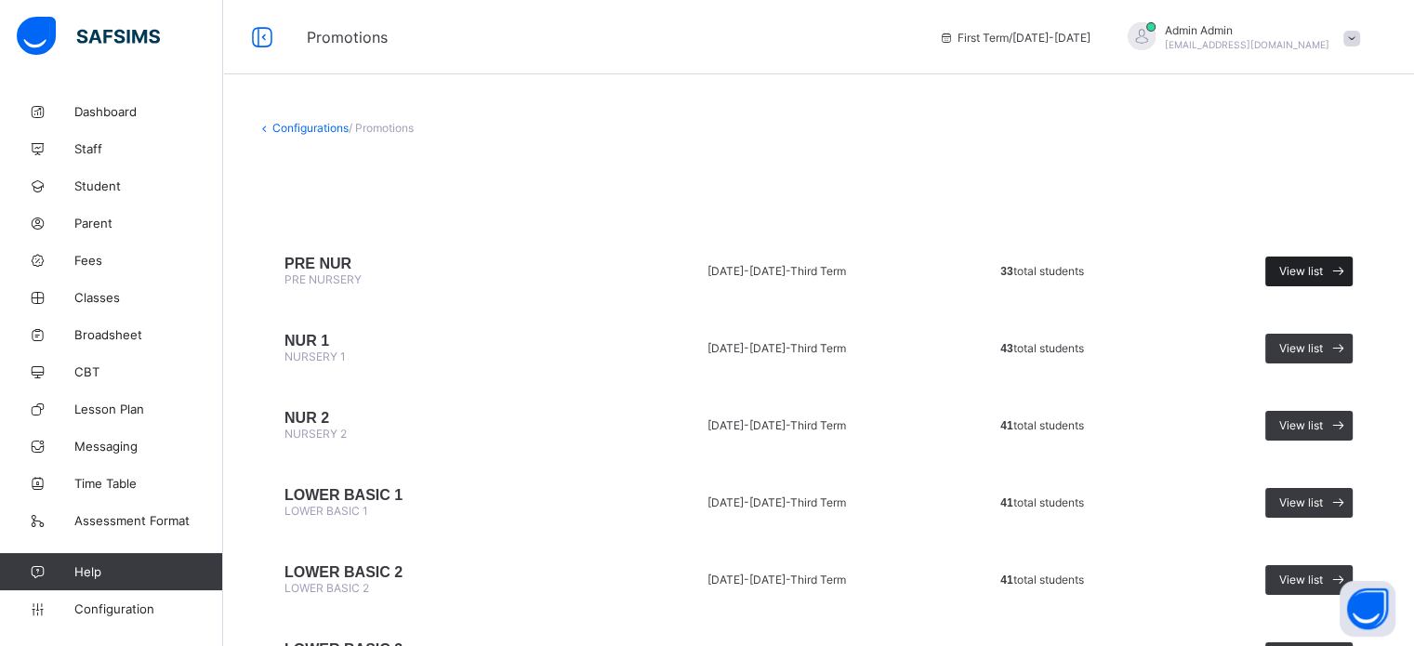
click at [1322, 270] on span "View list" at bounding box center [1301, 271] width 44 height 14
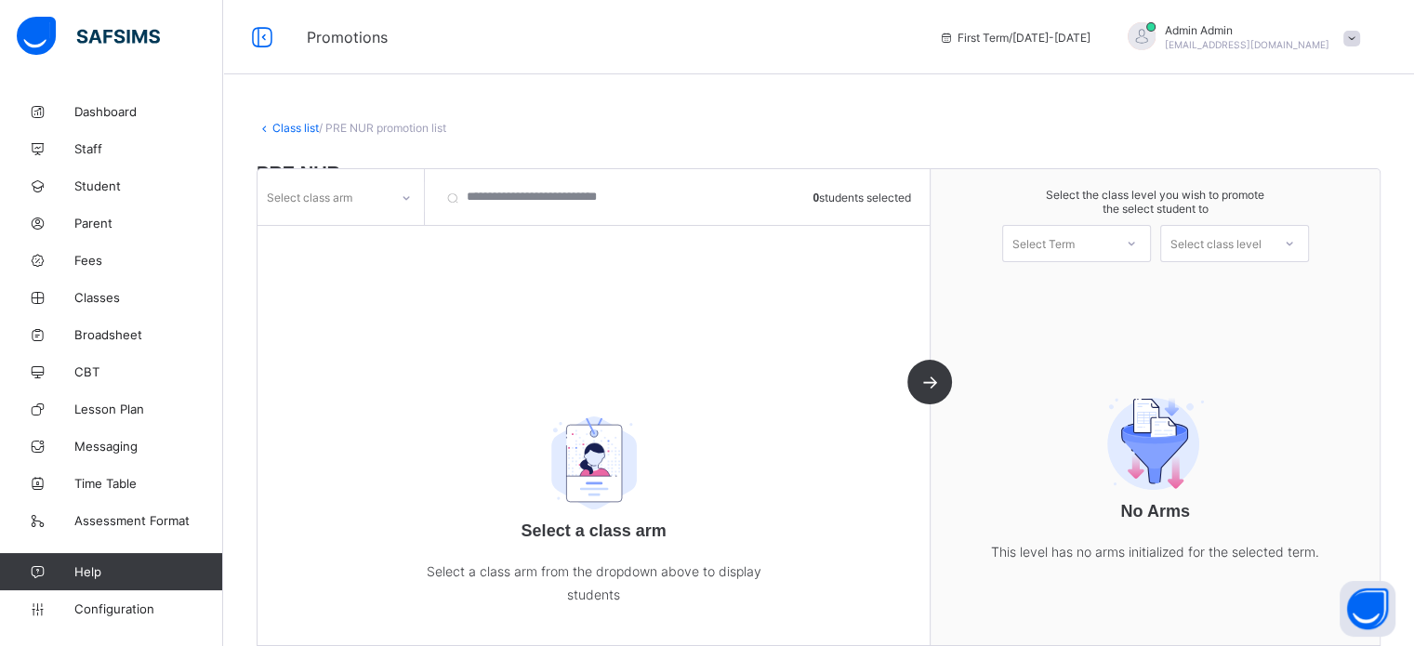
scroll to position [75, 0]
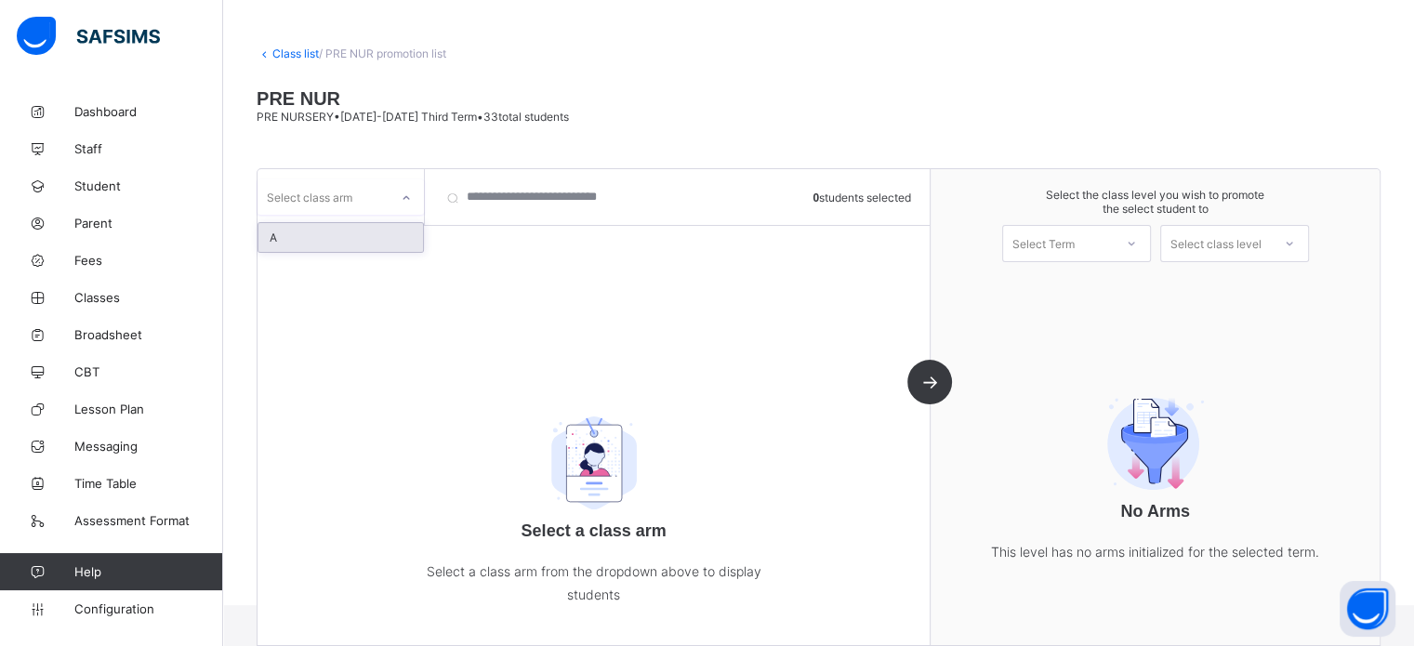
click at [401, 192] on icon at bounding box center [406, 198] width 11 height 19
click at [342, 231] on div "A" at bounding box center [340, 237] width 164 height 29
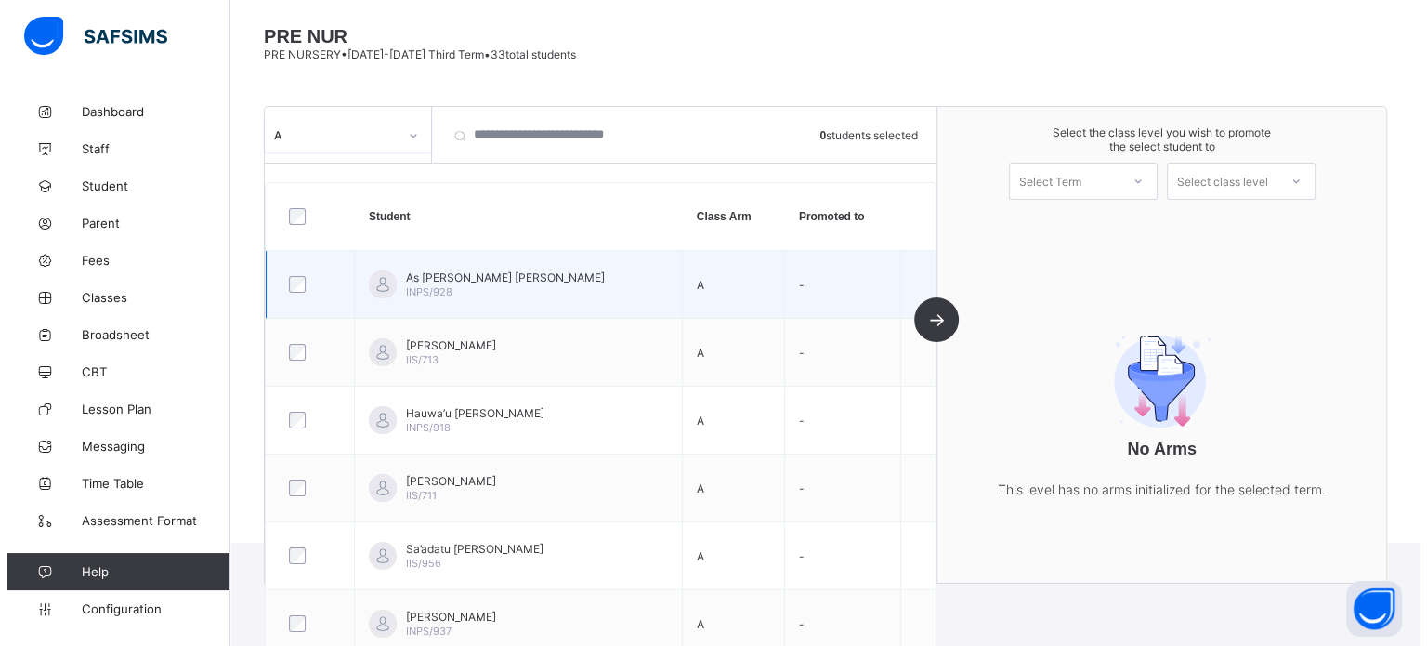
scroll to position [168, 0]
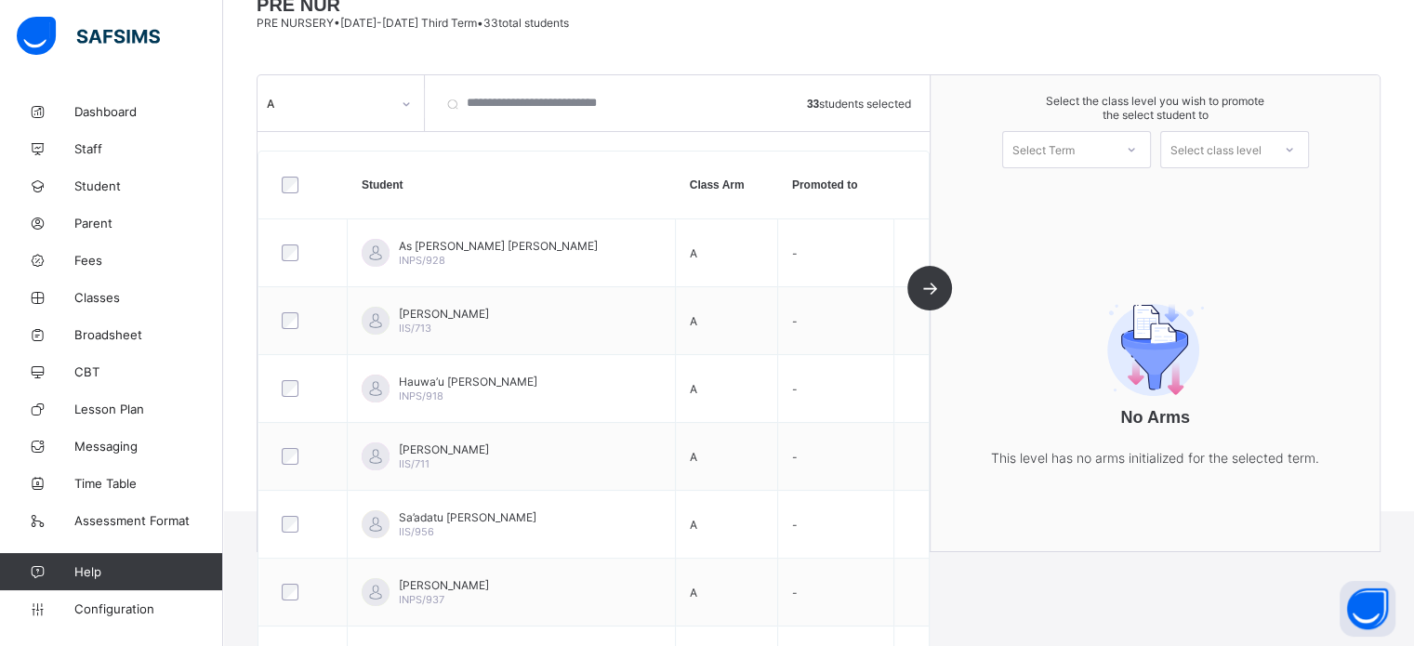
click at [381, 119] on div "A" at bounding box center [340, 102] width 166 height 35
click at [382, 119] on div "A" at bounding box center [340, 102] width 166 height 35
click at [1112, 153] on div "Select Term" at bounding box center [1058, 150] width 110 height 26
click at [1093, 187] on div "First Term 2025-2026" at bounding box center [1076, 198] width 147 height 43
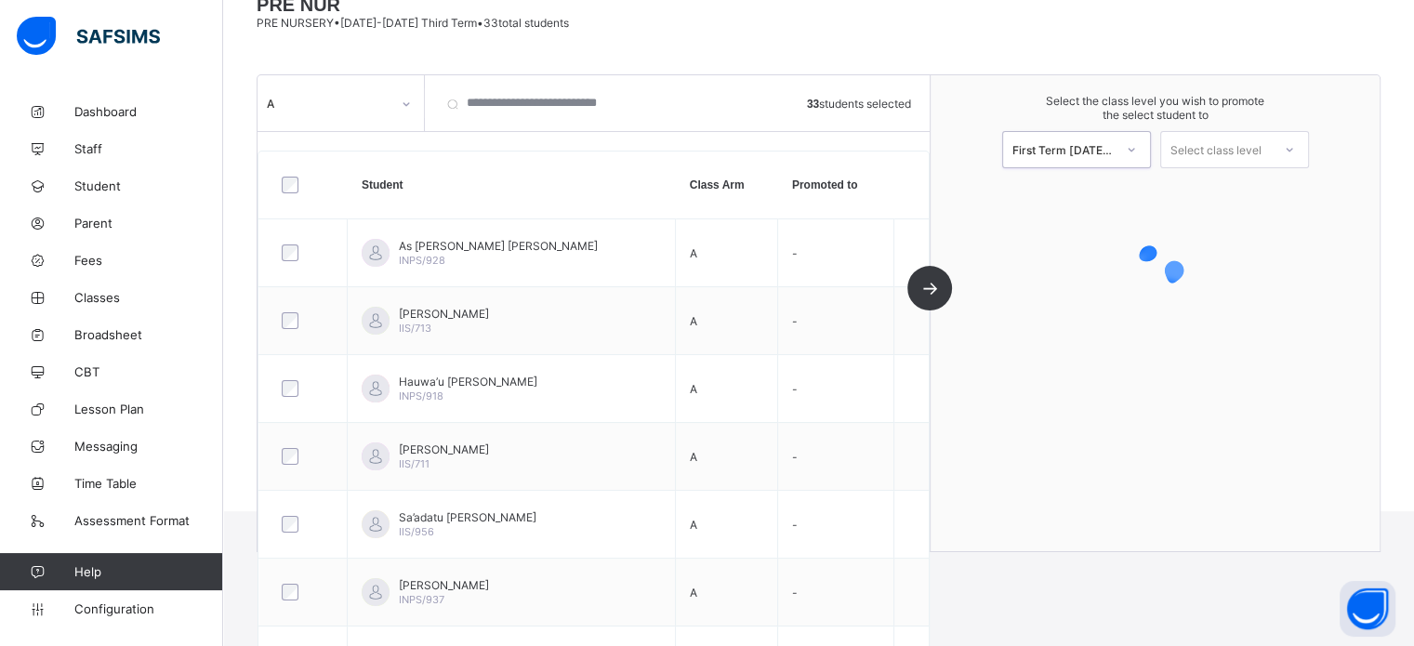
click at [1205, 163] on div "Select class level" at bounding box center [1234, 149] width 149 height 37
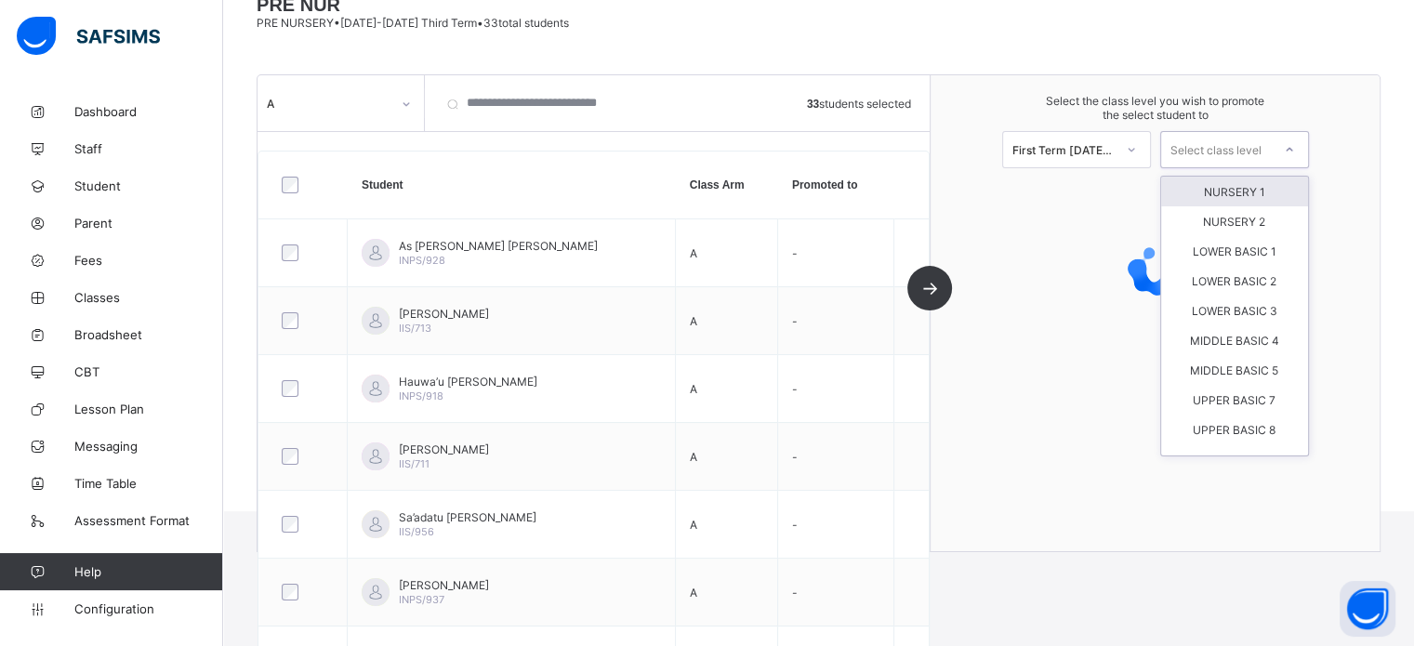
click at [1230, 194] on div "NURSERY 1" at bounding box center [1234, 192] width 147 height 30
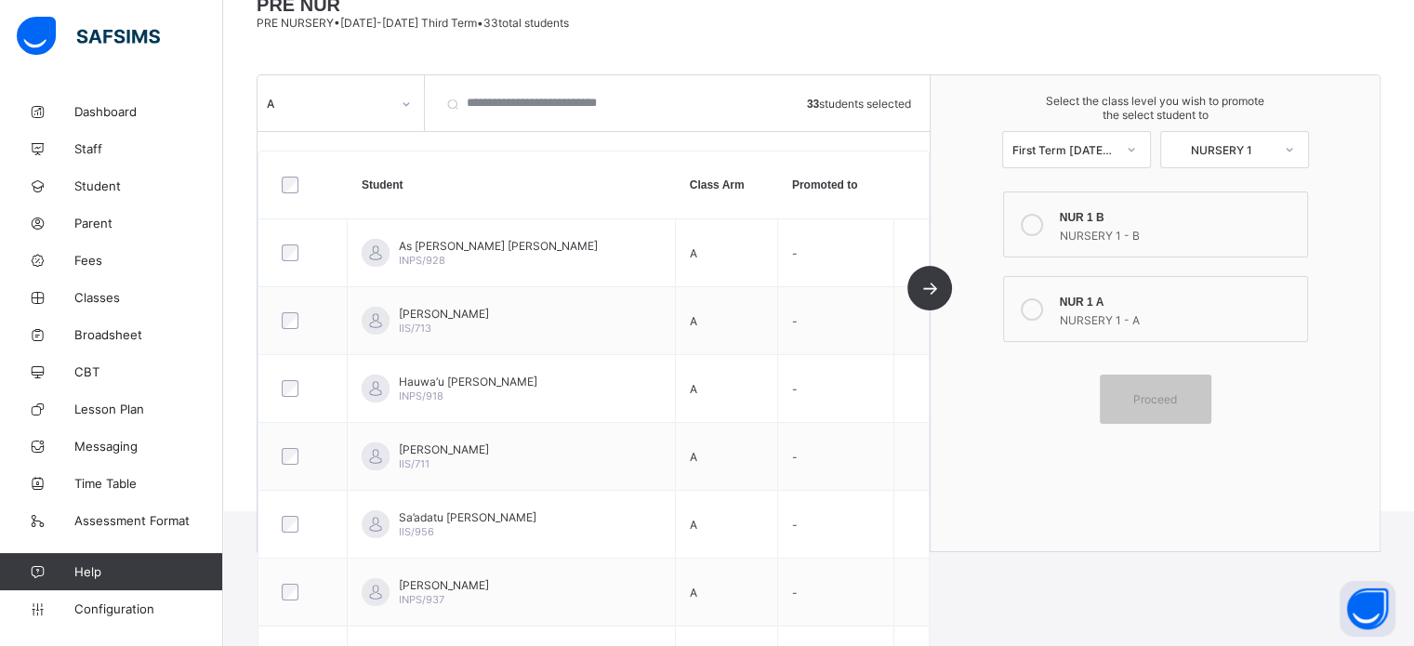
click at [1034, 228] on icon at bounding box center [1031, 225] width 22 height 22
click at [1035, 226] on icon at bounding box center [1031, 225] width 22 height 22
click at [1040, 223] on icon at bounding box center [1031, 225] width 22 height 22
click at [1037, 313] on icon at bounding box center [1031, 309] width 22 height 22
click at [1175, 404] on span "Proceed" at bounding box center [1155, 399] width 44 height 14
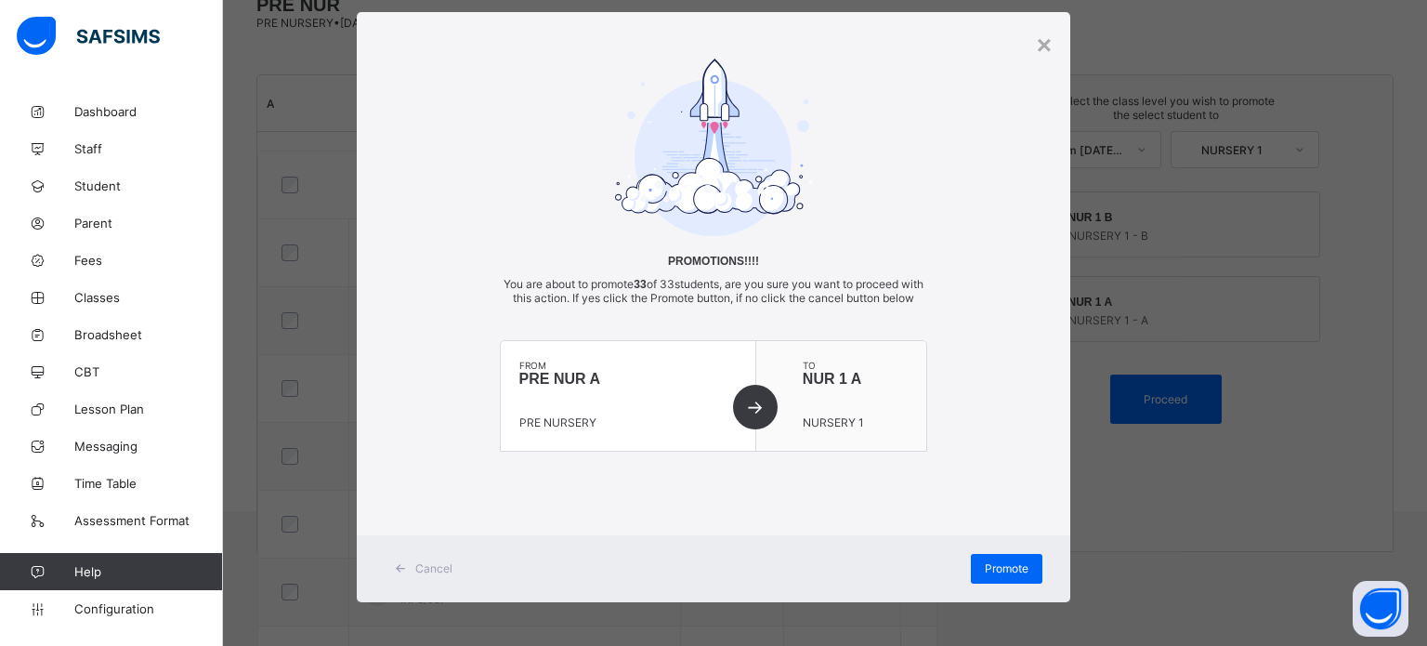
scroll to position [52, 0]
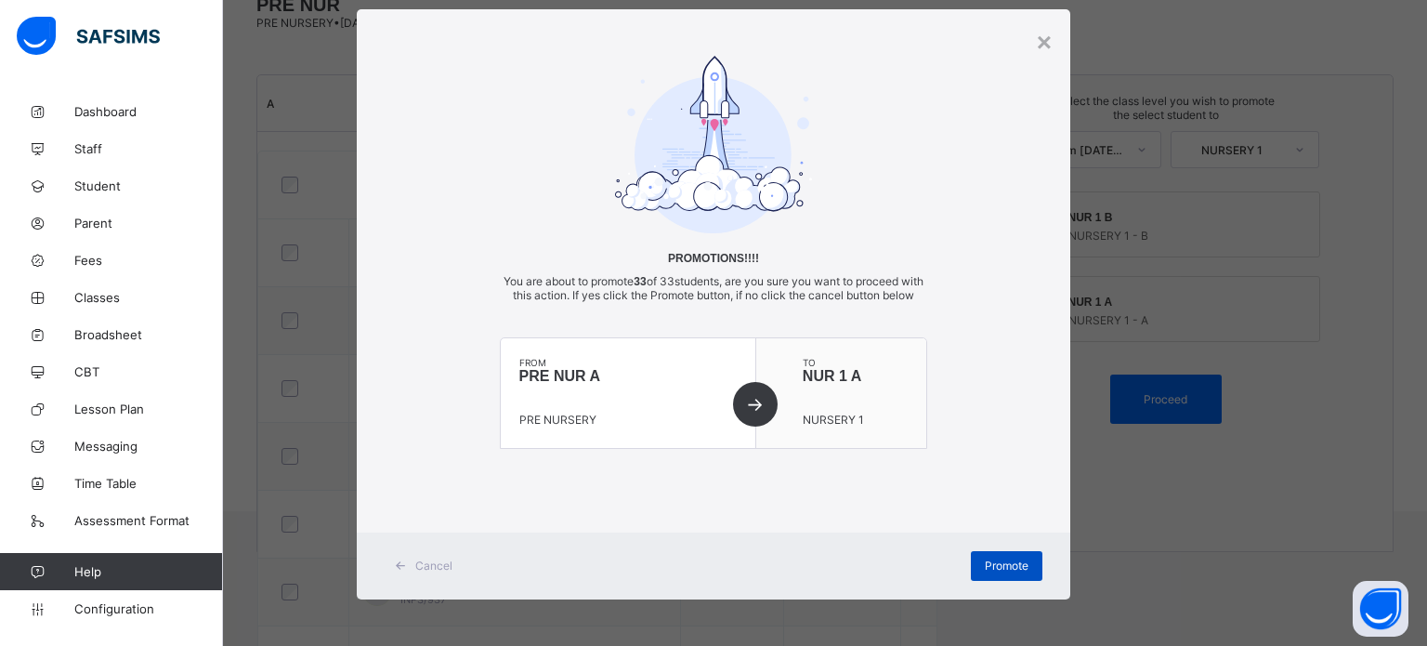
click at [1002, 568] on span "Promote" at bounding box center [1007, 566] width 44 height 14
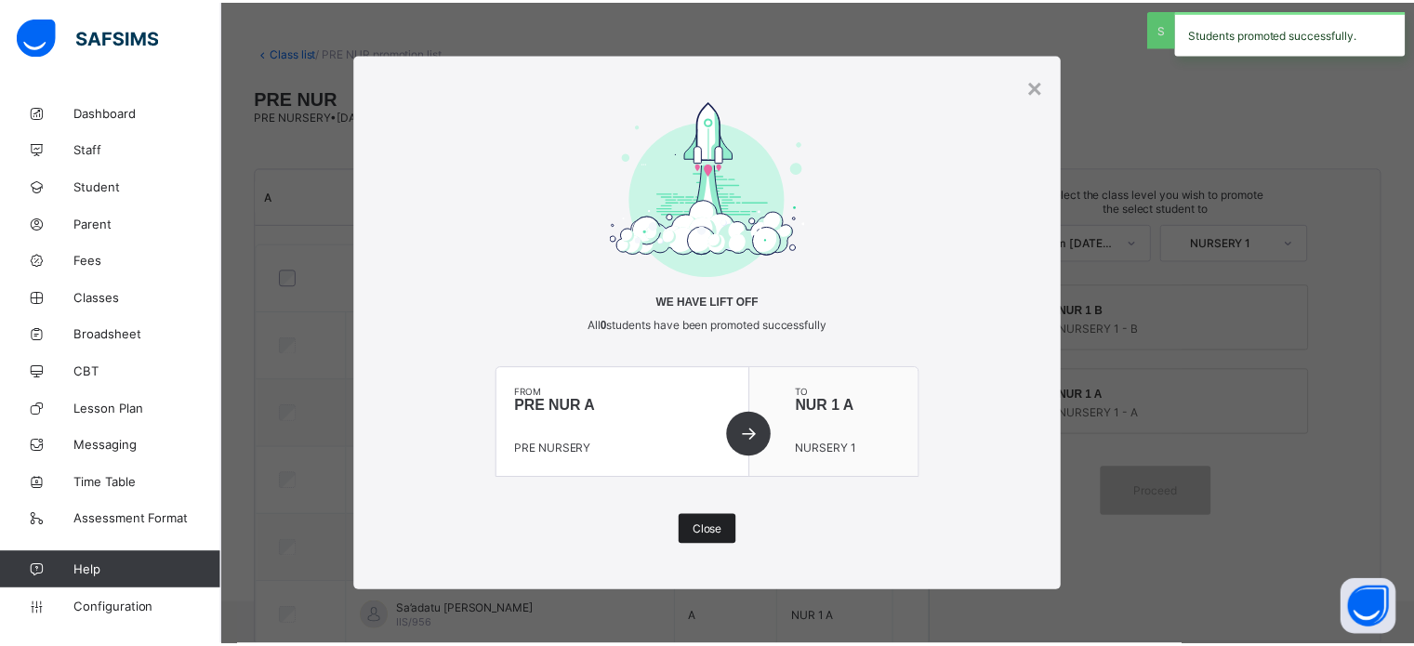
scroll to position [168, 0]
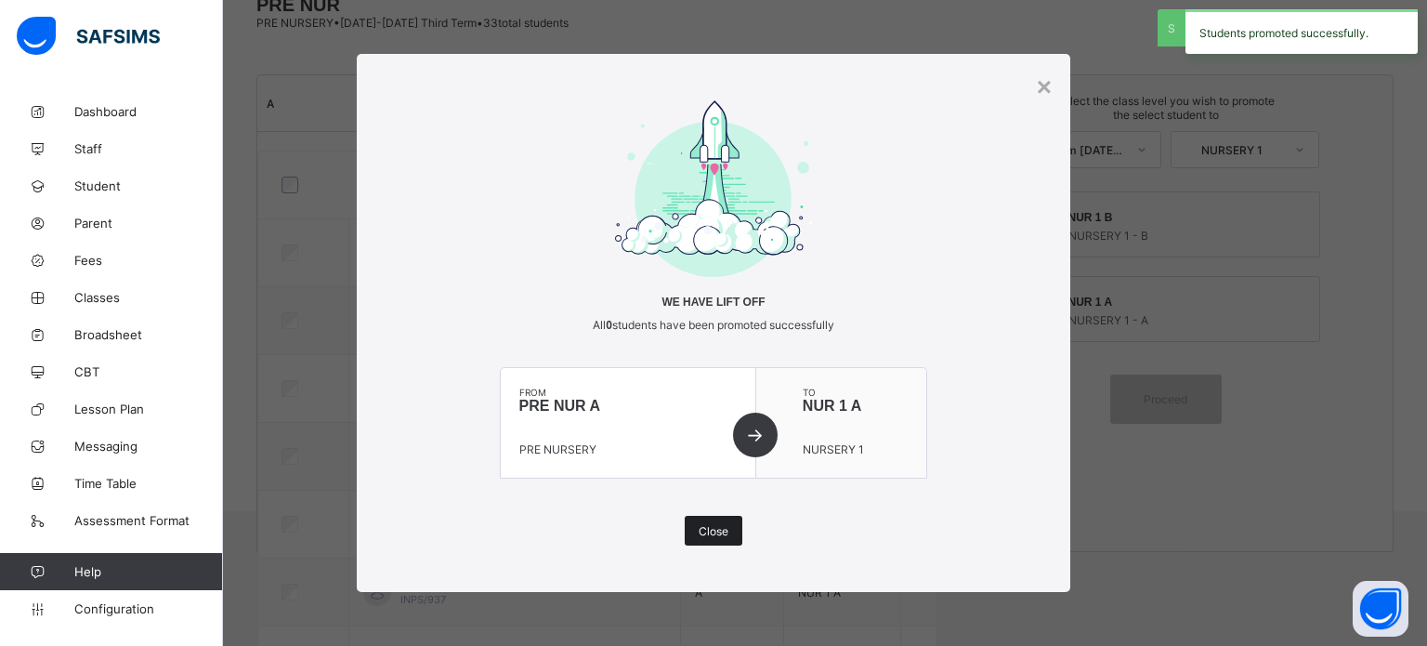
click at [711, 520] on div "Close" at bounding box center [714, 531] width 58 height 30
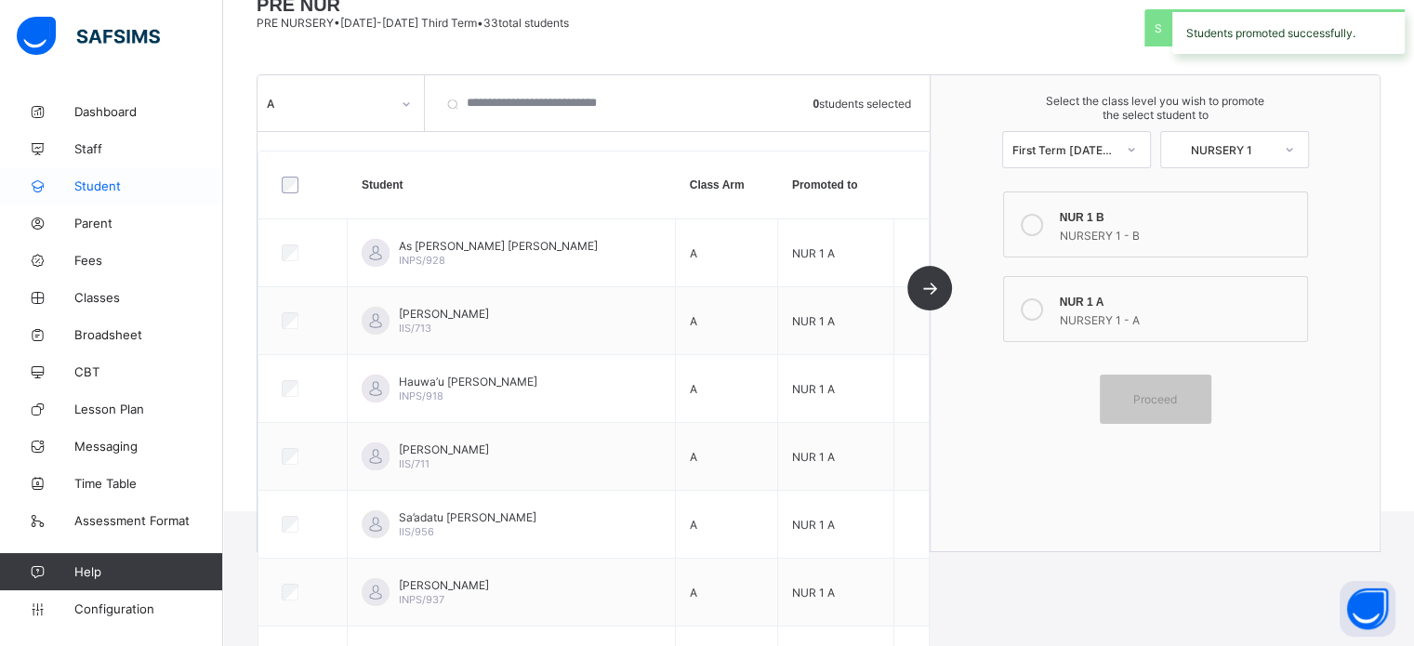
drag, startPoint x: 71, startPoint y: 154, endPoint x: 92, endPoint y: 185, distance: 37.4
click at [71, 154] on icon at bounding box center [37, 149] width 74 height 14
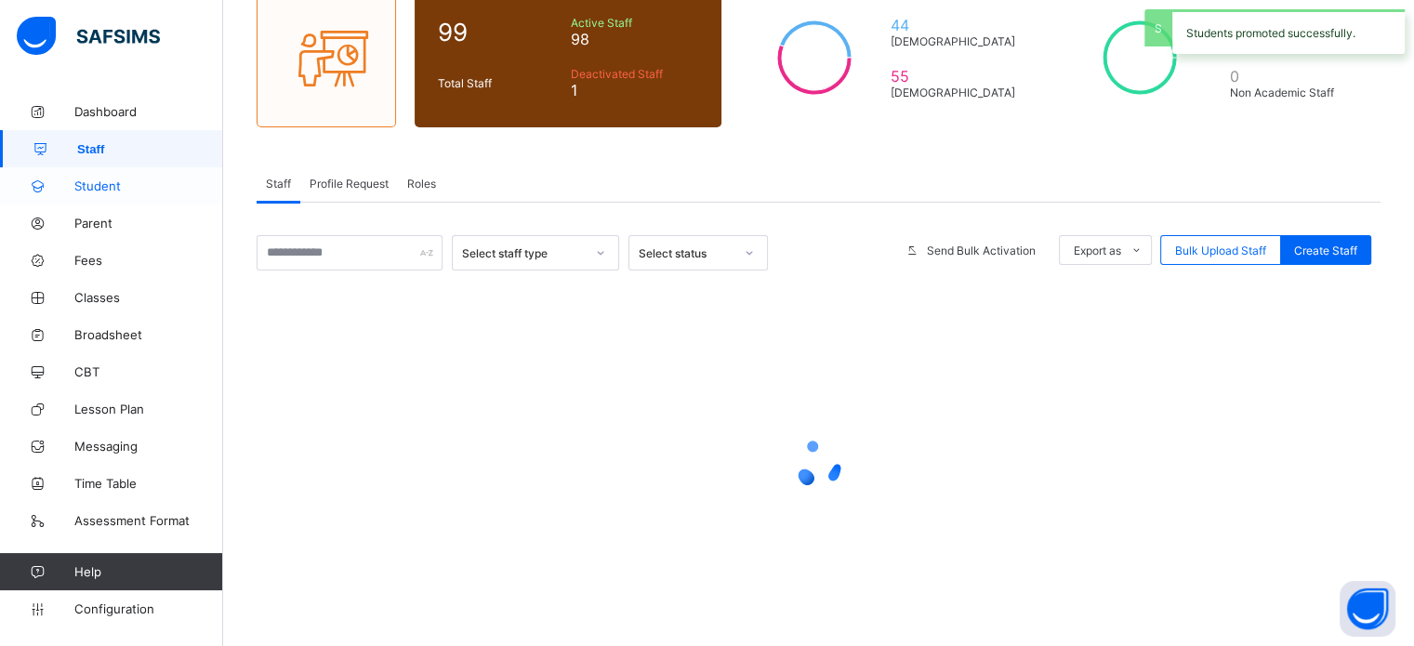
click at [92, 185] on span "Student" at bounding box center [148, 185] width 149 height 15
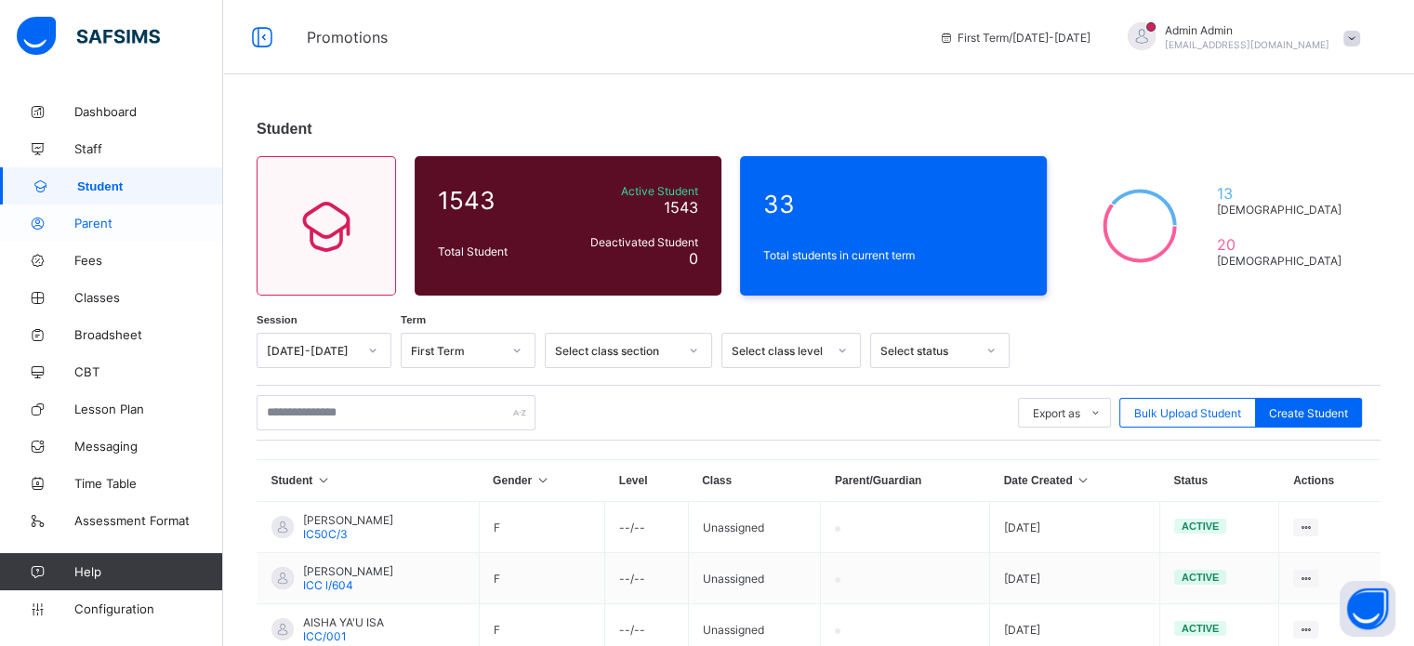
click at [100, 218] on span "Parent" at bounding box center [148, 223] width 149 height 15
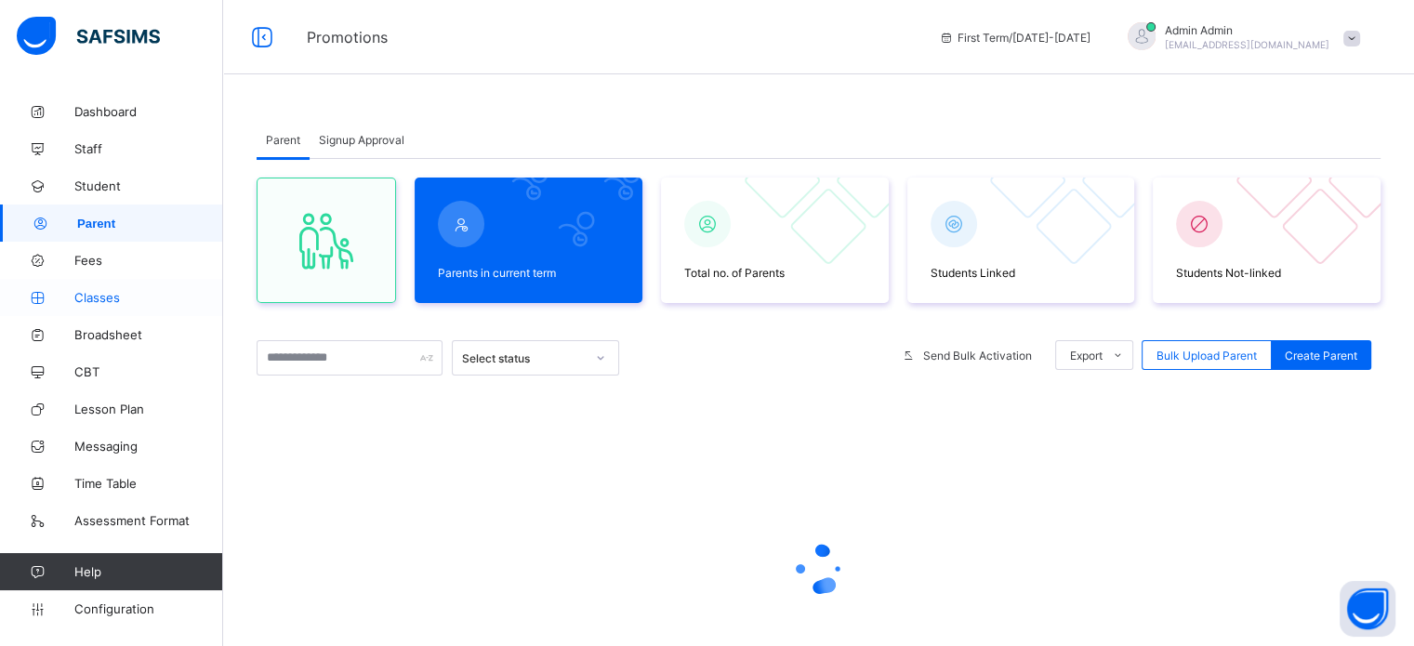
click at [99, 296] on span "Classes" at bounding box center [148, 297] width 149 height 15
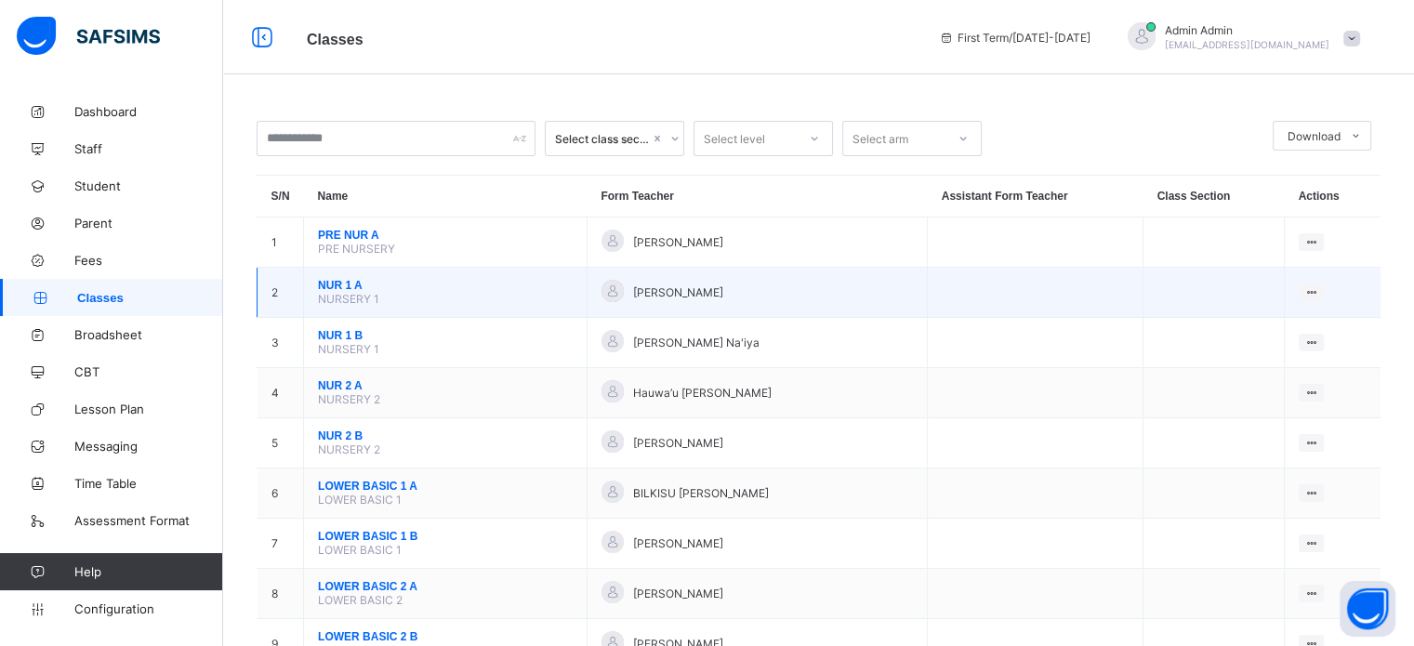
click at [338, 287] on span "NUR 1 A" at bounding box center [445, 285] width 255 height 13
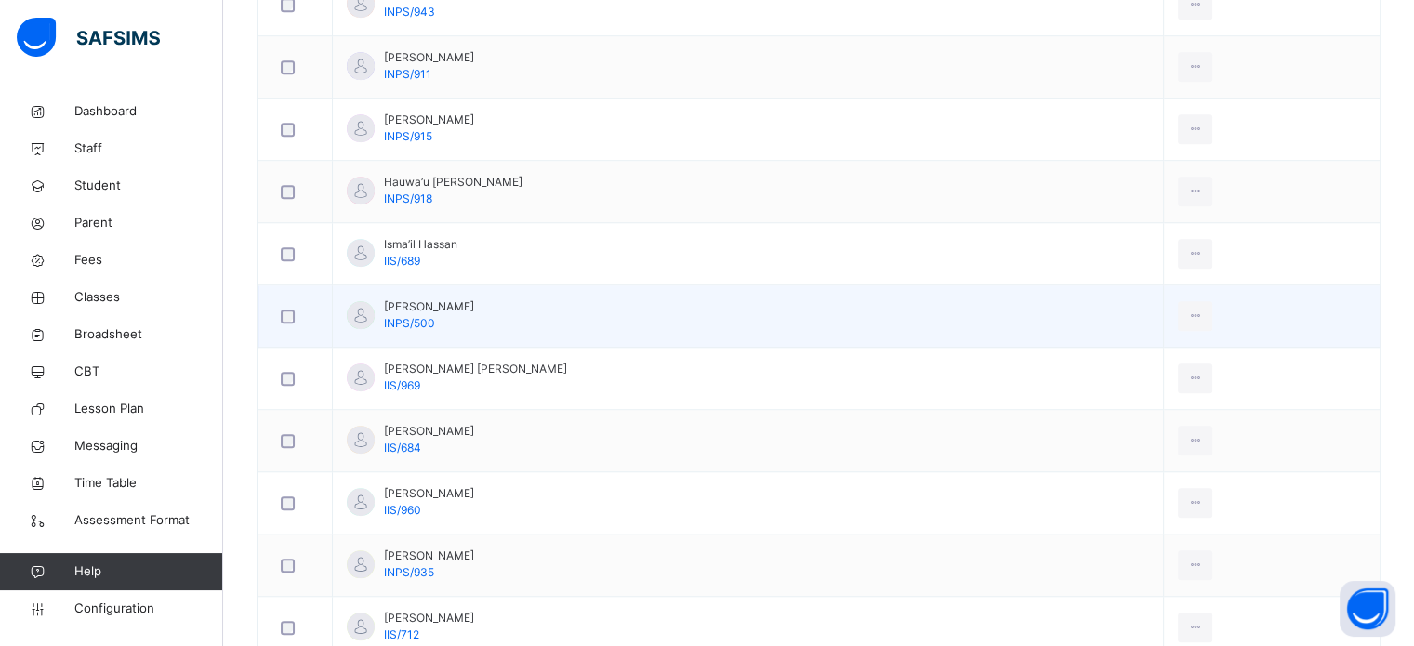
scroll to position [1394, 0]
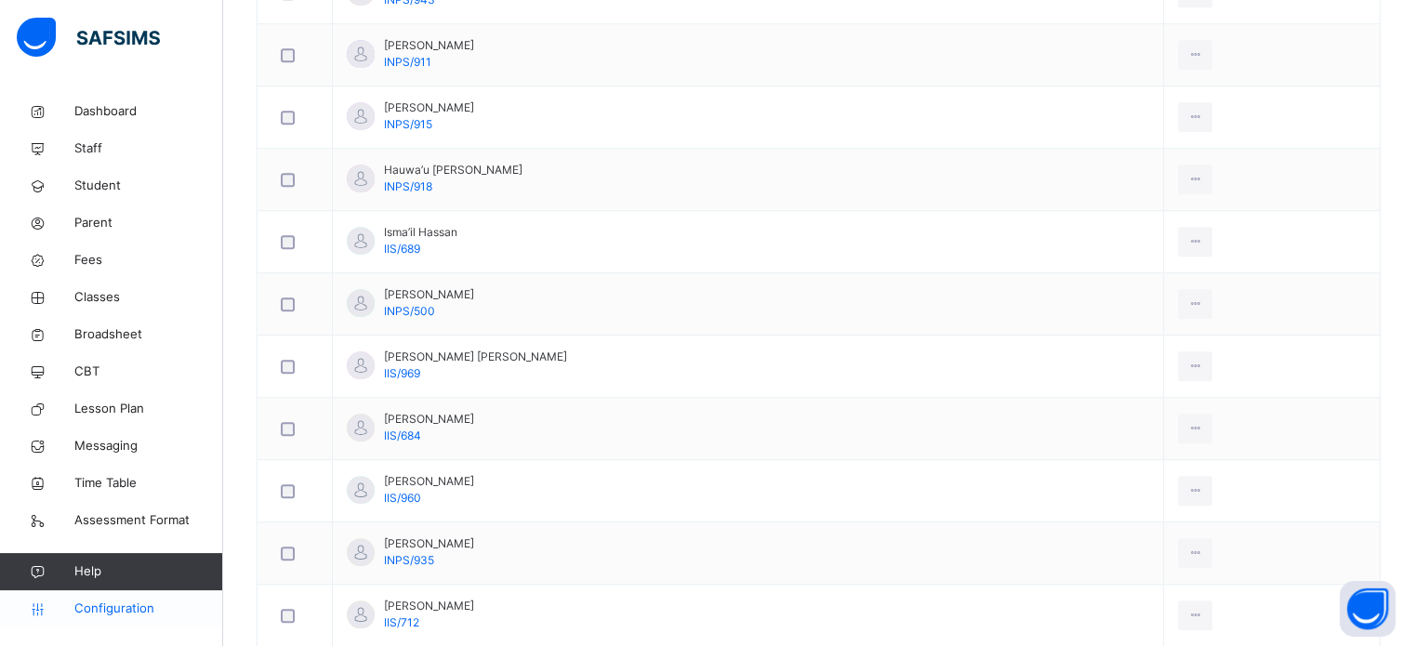
click at [125, 618] on link "Configuration" at bounding box center [111, 608] width 222 height 37
click at [123, 615] on span "Configuration" at bounding box center [148, 608] width 148 height 19
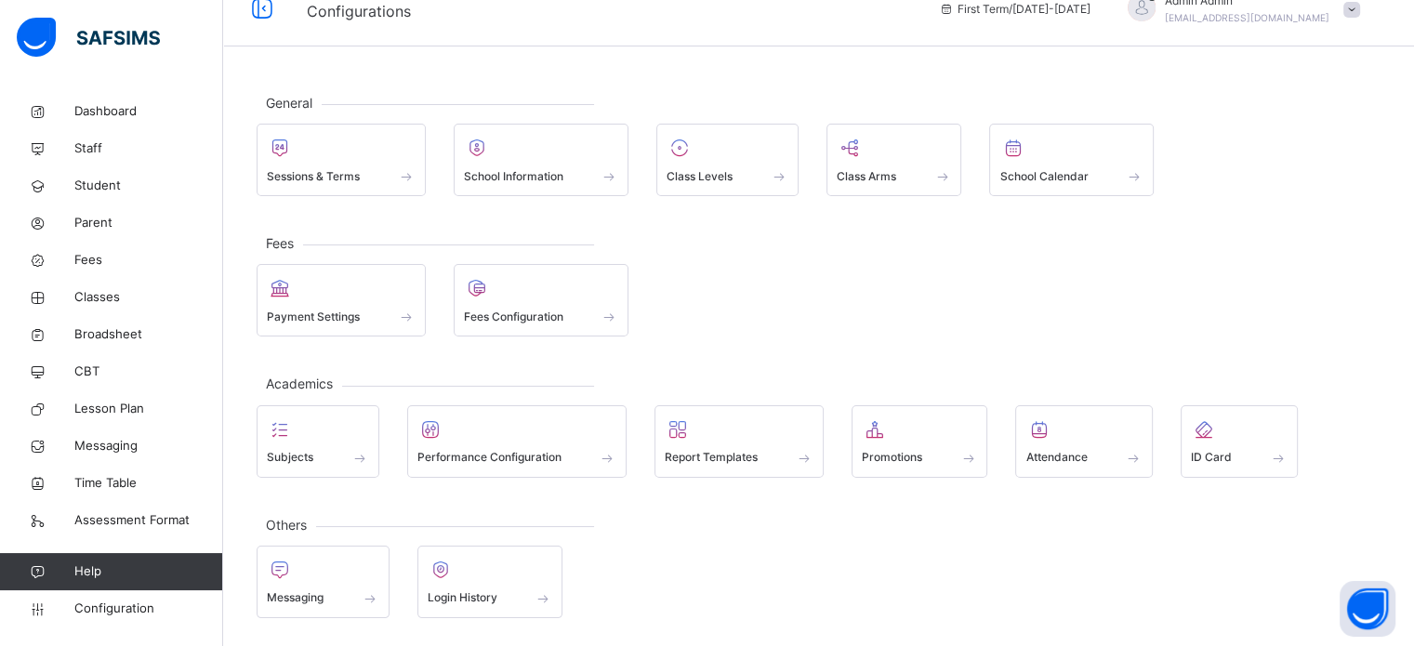
scroll to position [24, 0]
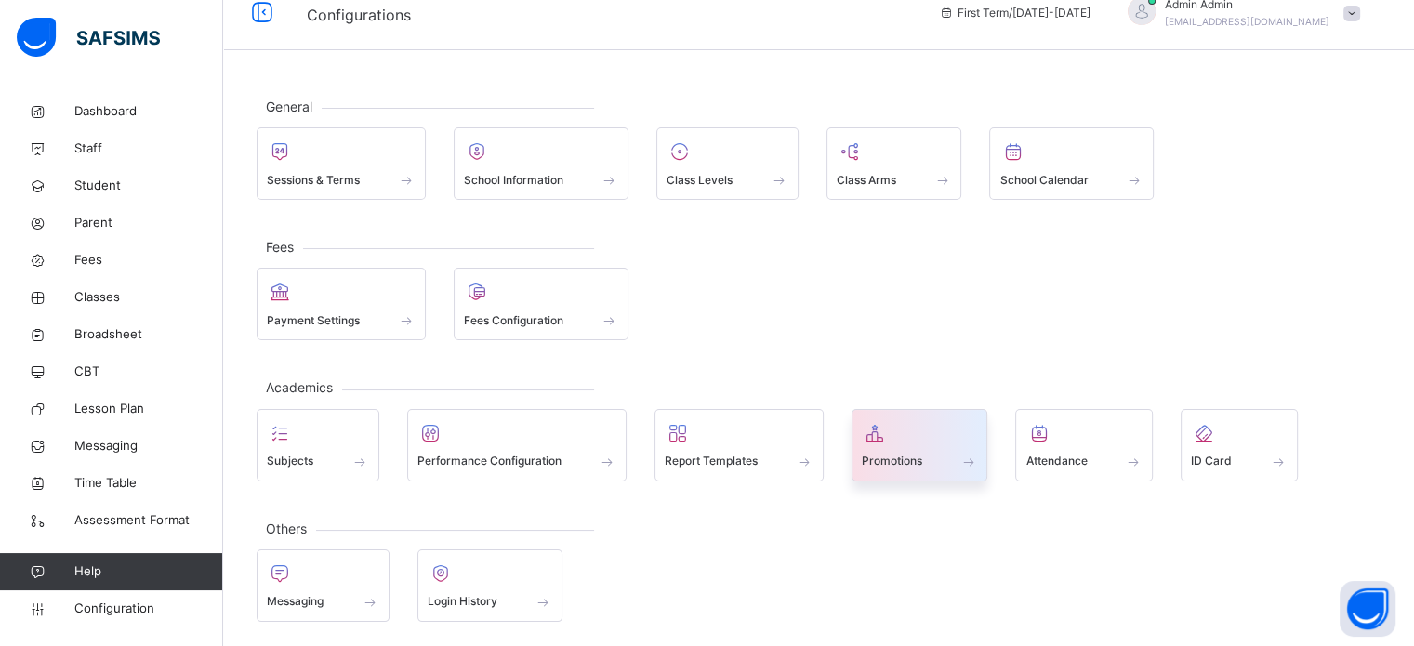
click at [862, 456] on span "Promotions" at bounding box center [891, 461] width 60 height 17
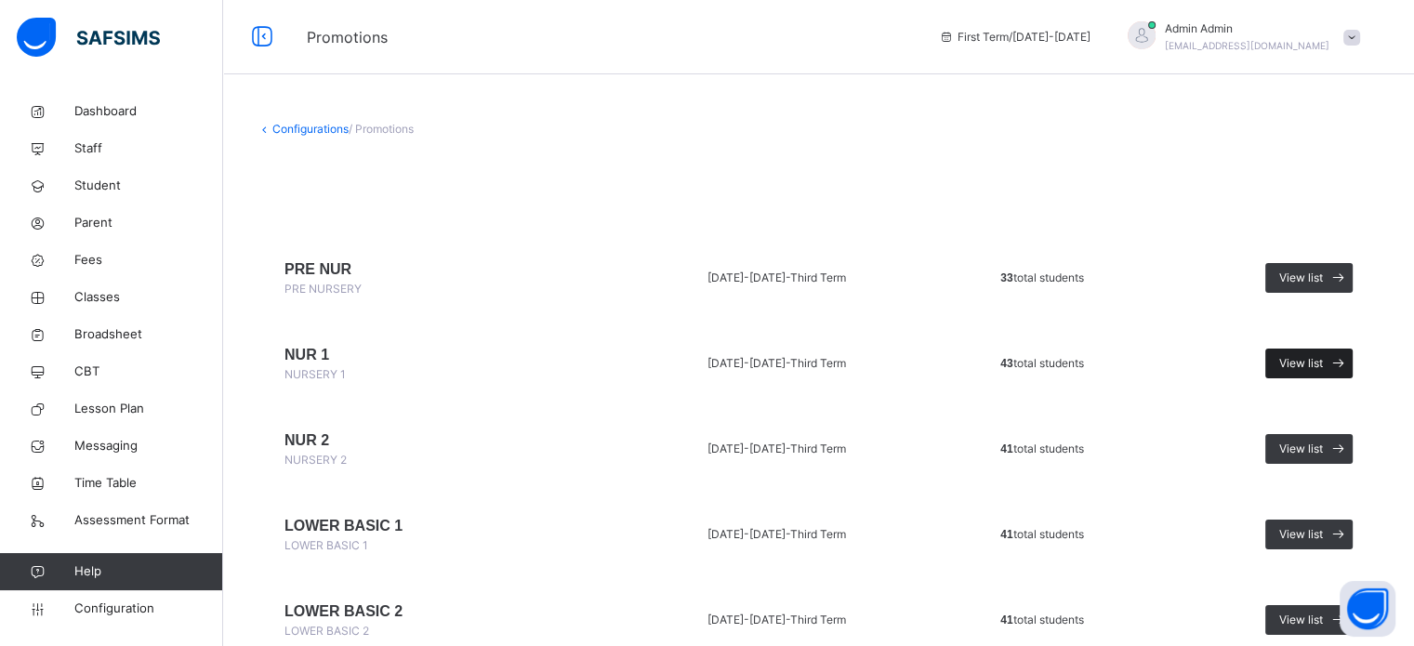
click at [1322, 370] on span "View list" at bounding box center [1301, 363] width 44 height 17
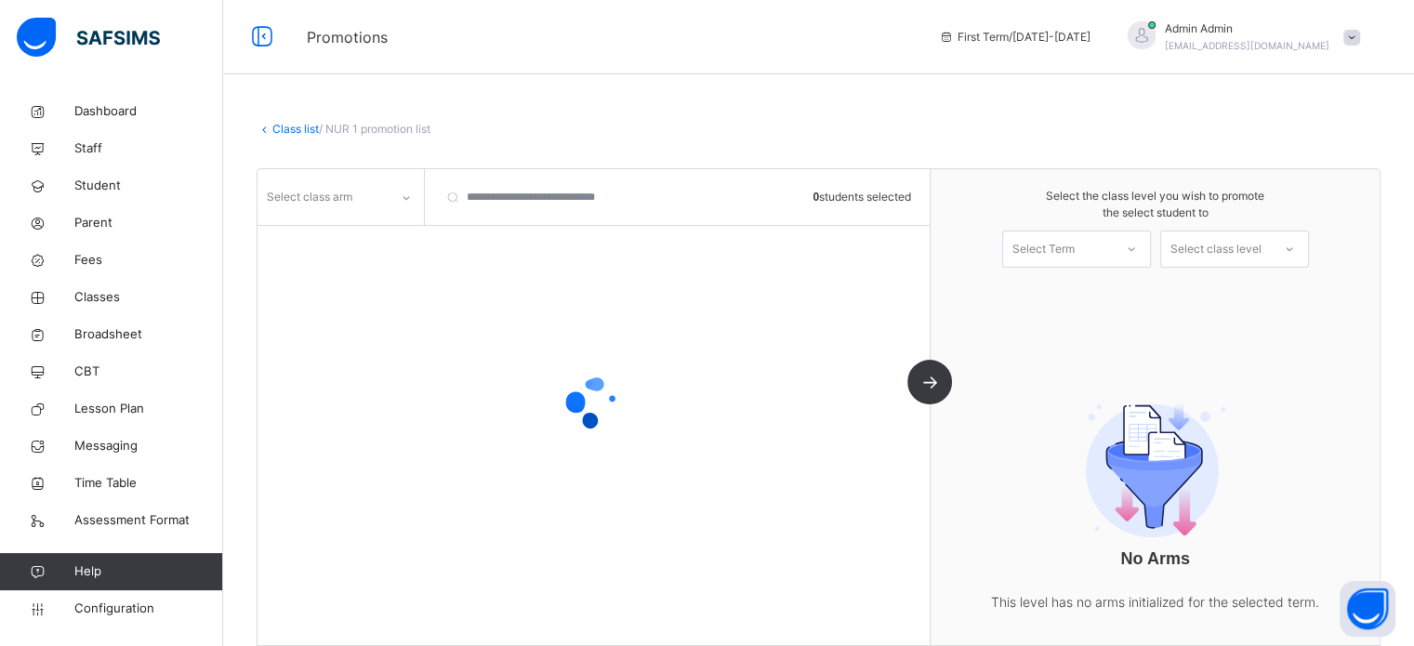
click at [387, 189] on div "Select class arm" at bounding box center [322, 197] width 131 height 29
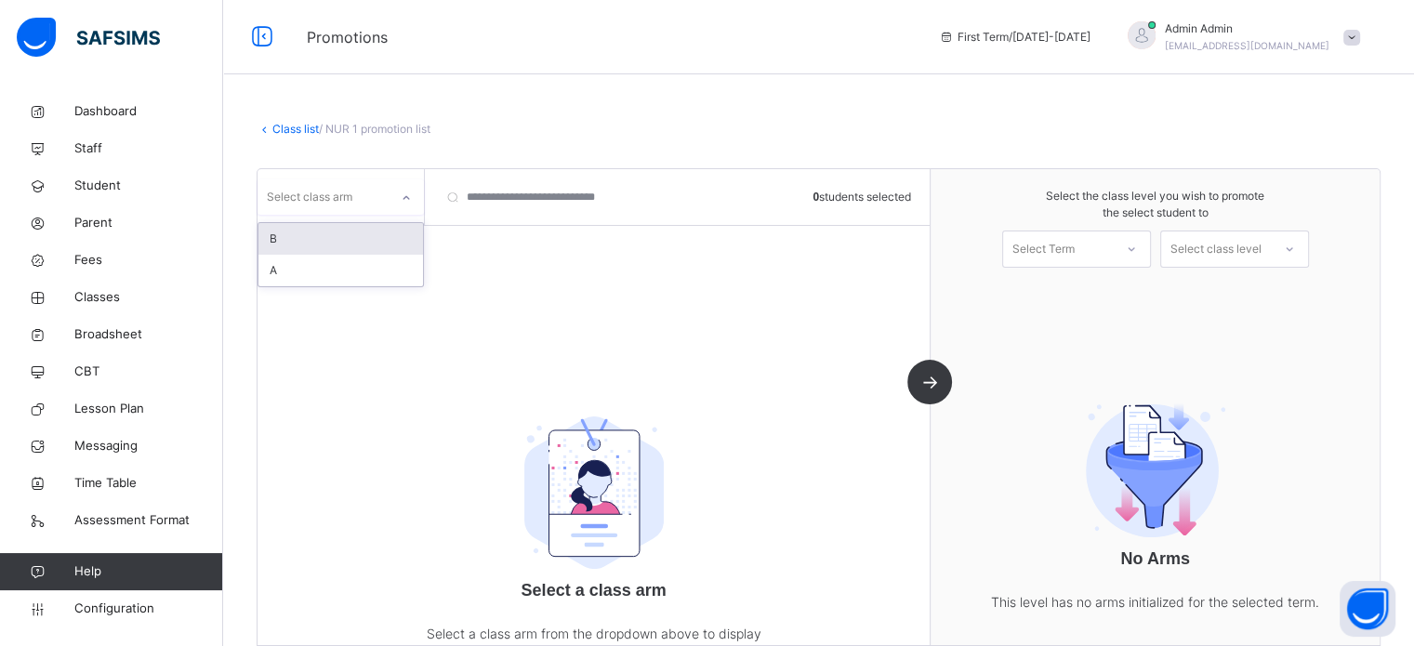
click at [301, 240] on div "B" at bounding box center [340, 239] width 164 height 32
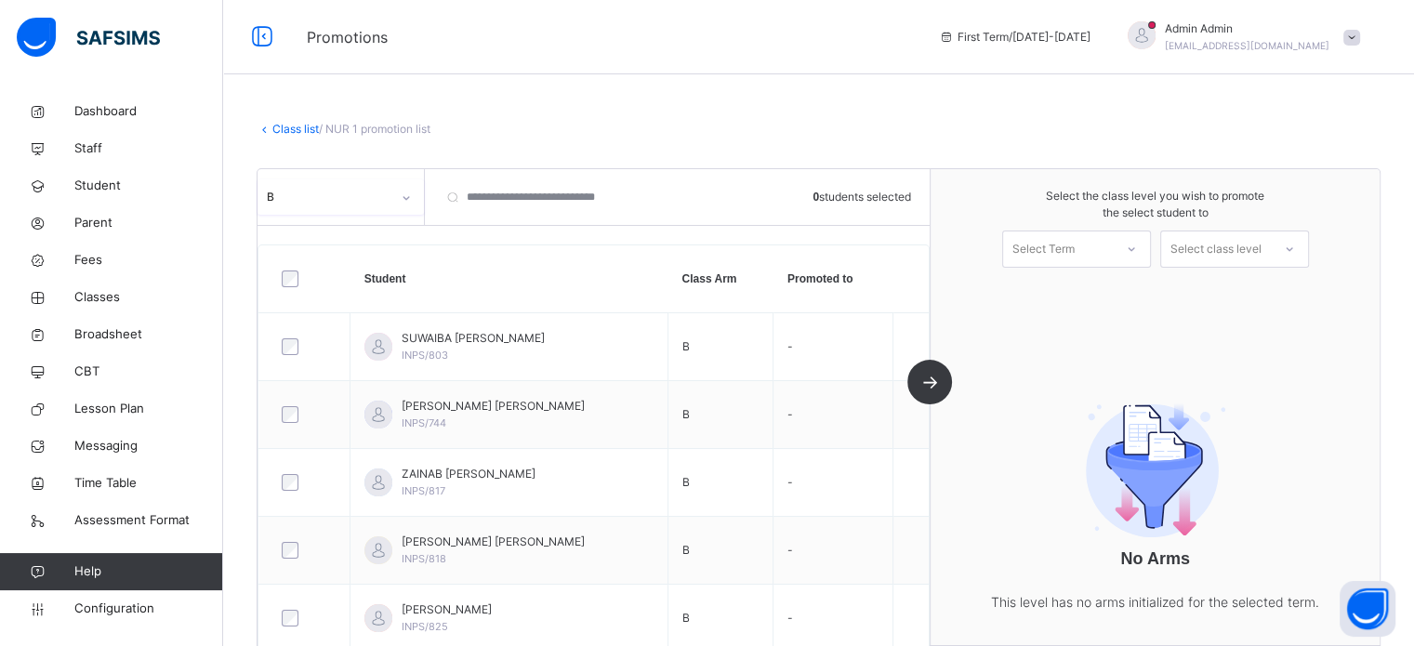
click at [356, 203] on div "B" at bounding box center [329, 197] width 124 height 17
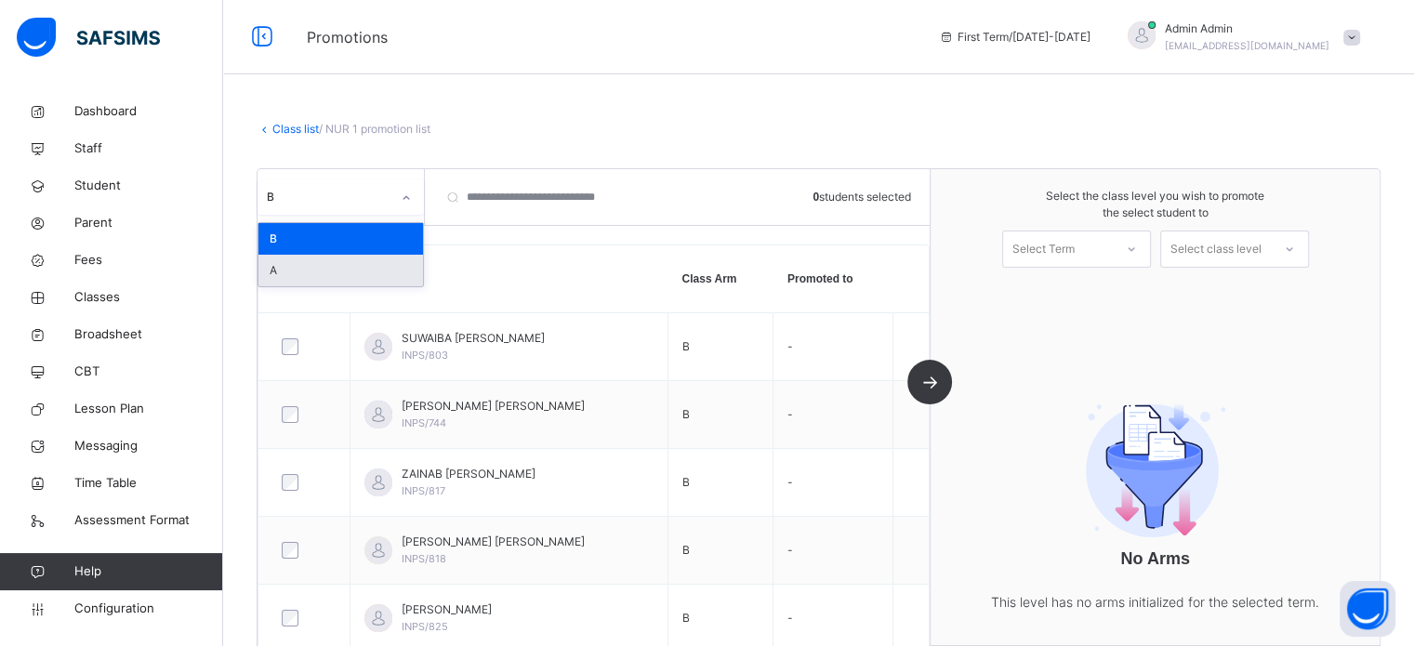
click at [315, 263] on div "A" at bounding box center [340, 271] width 164 height 32
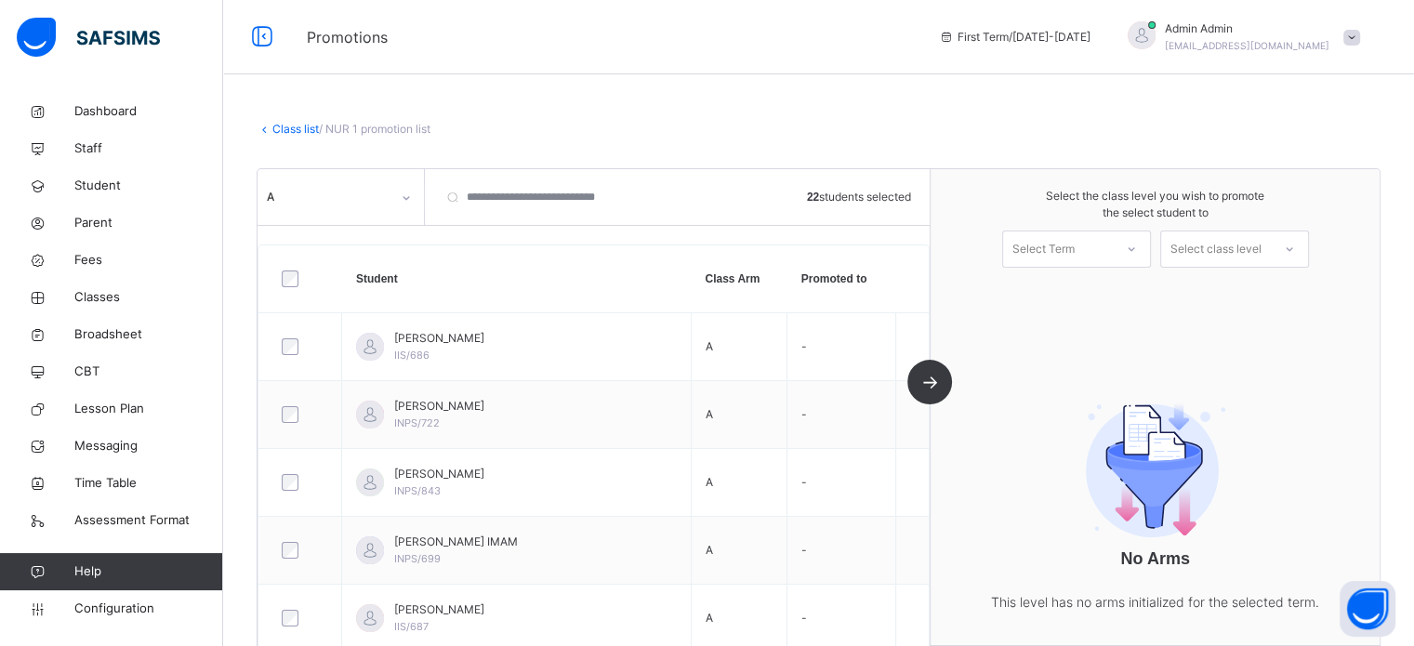
click at [1063, 244] on div "Select Term" at bounding box center [1043, 248] width 62 height 37
click at [1055, 301] on div "First Term 2025-2026" at bounding box center [1076, 300] width 147 height 48
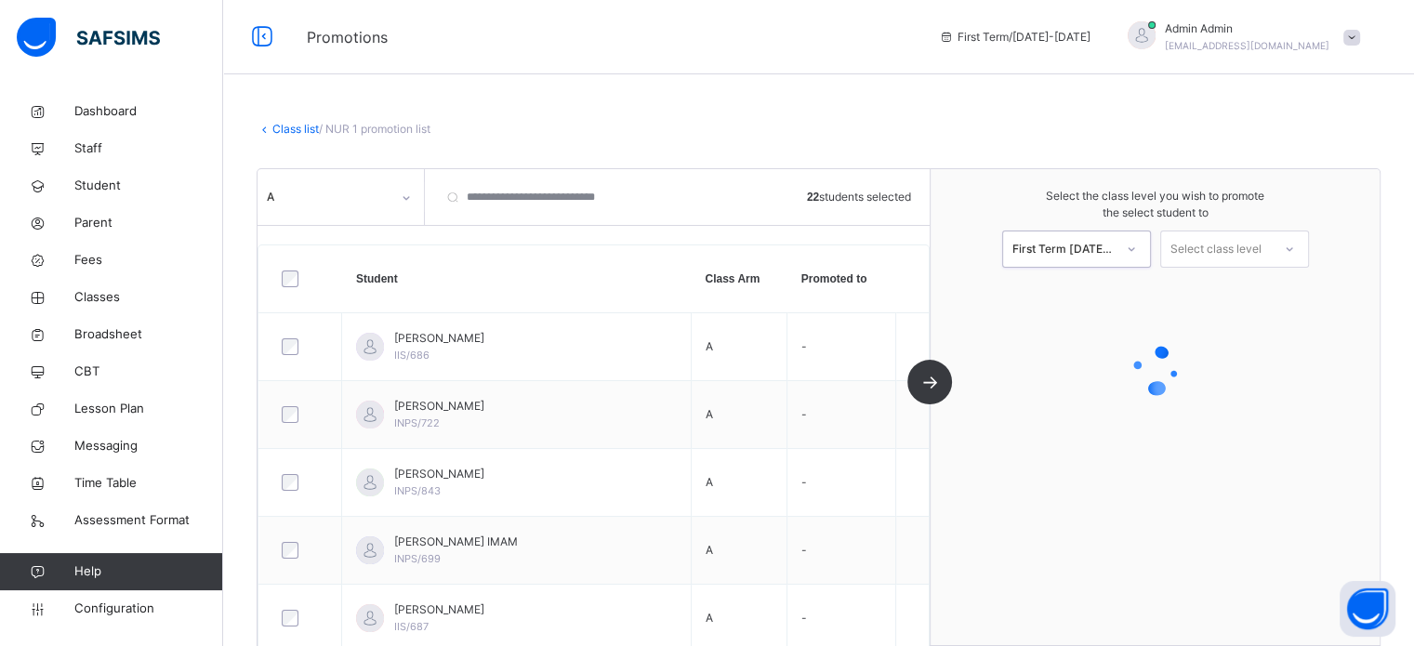
click at [1245, 238] on div "Select class level" at bounding box center [1215, 248] width 91 height 37
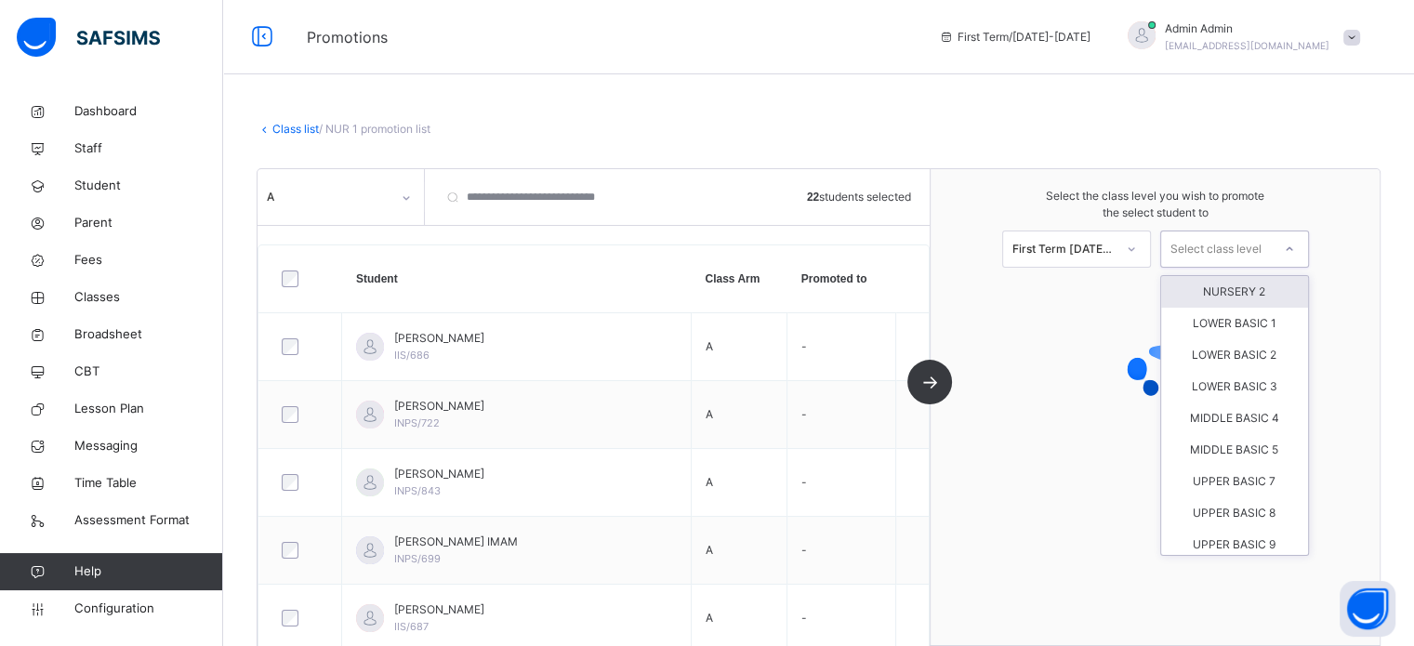
click at [1231, 286] on div "NURSERY 2" at bounding box center [1234, 292] width 147 height 32
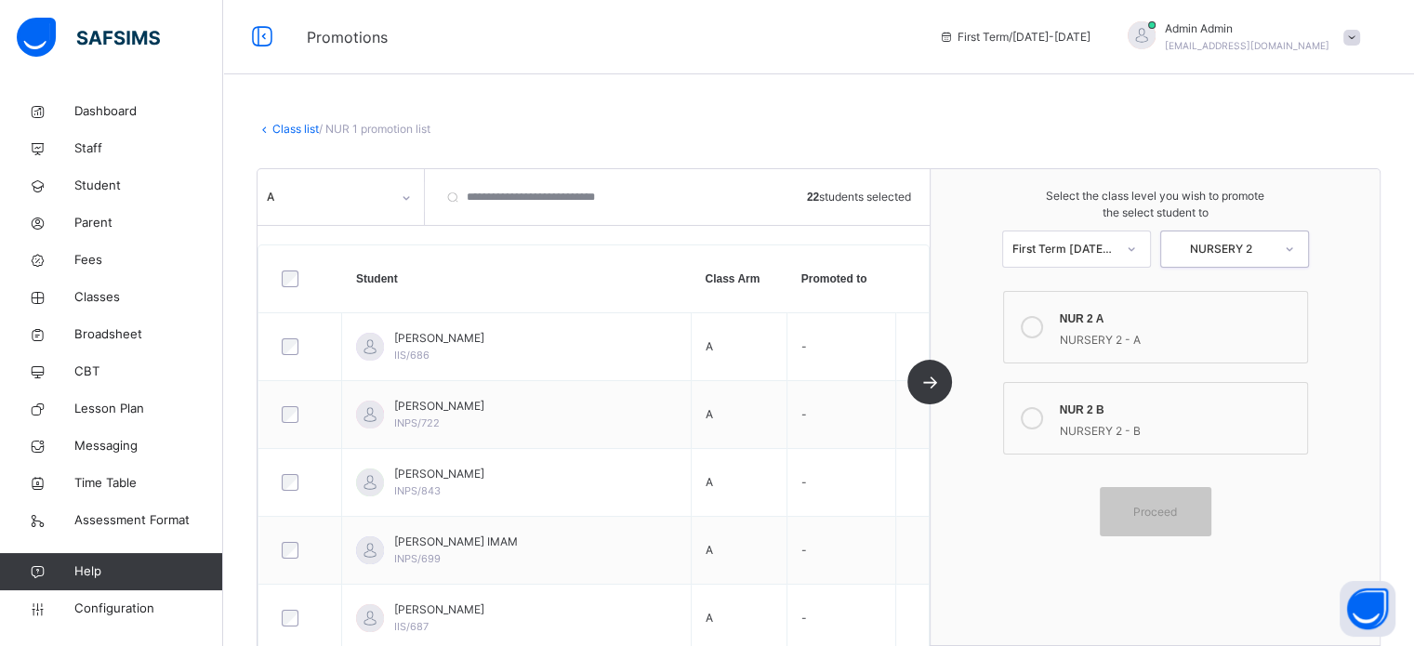
click at [1035, 326] on icon at bounding box center [1031, 327] width 22 height 22
click at [1152, 516] on span "Proceed" at bounding box center [1155, 512] width 44 height 17
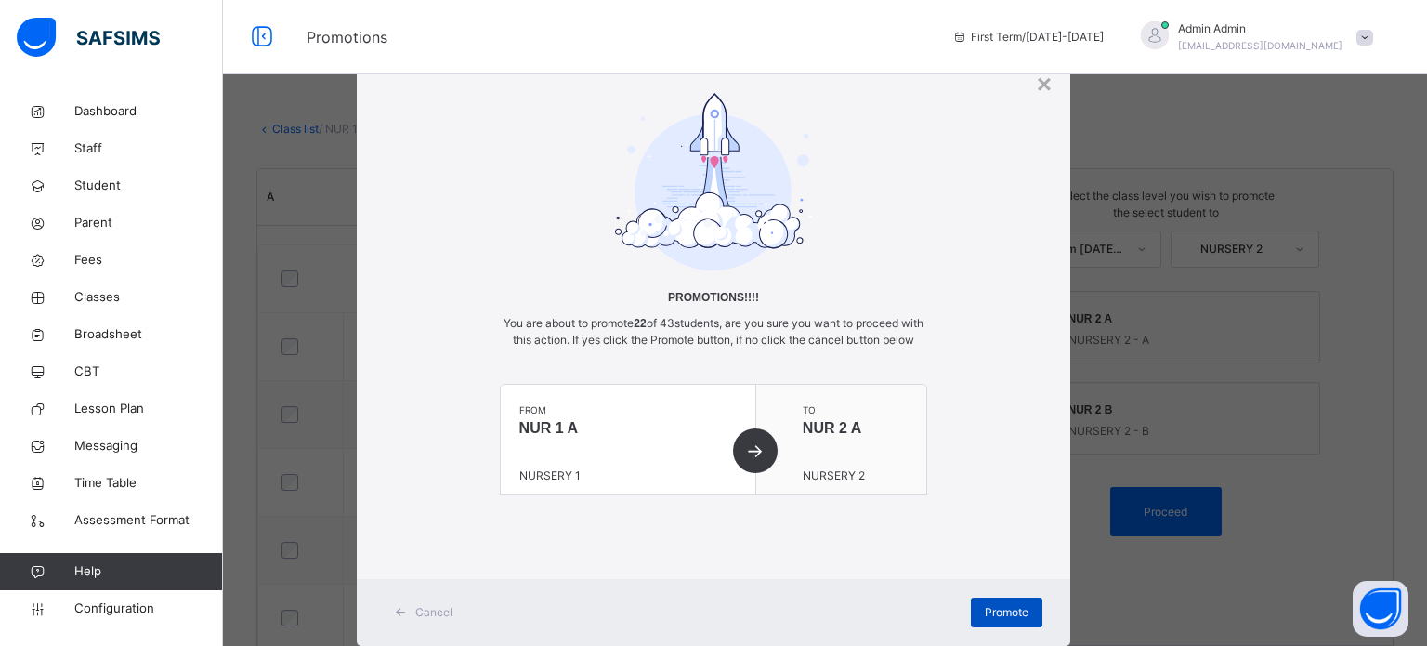
click at [1019, 620] on span "Promote" at bounding box center [1007, 612] width 44 height 17
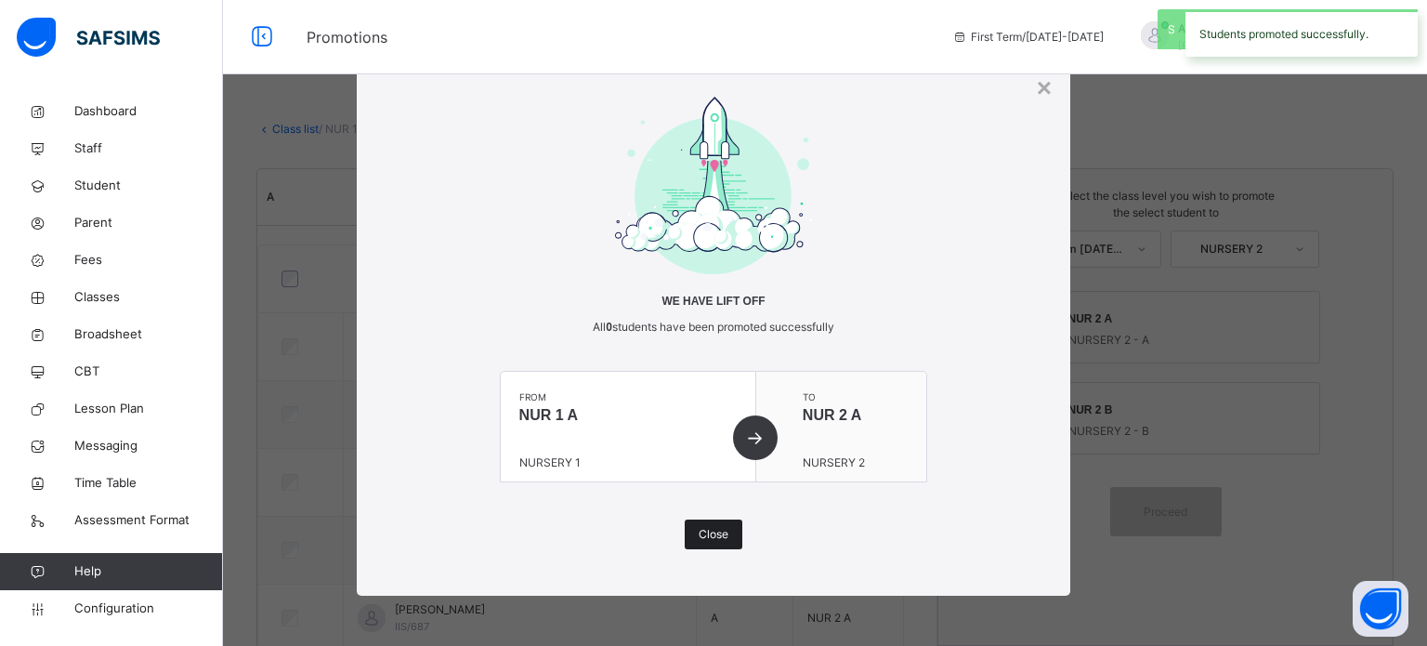
click at [726, 528] on span "Close" at bounding box center [714, 534] width 30 height 17
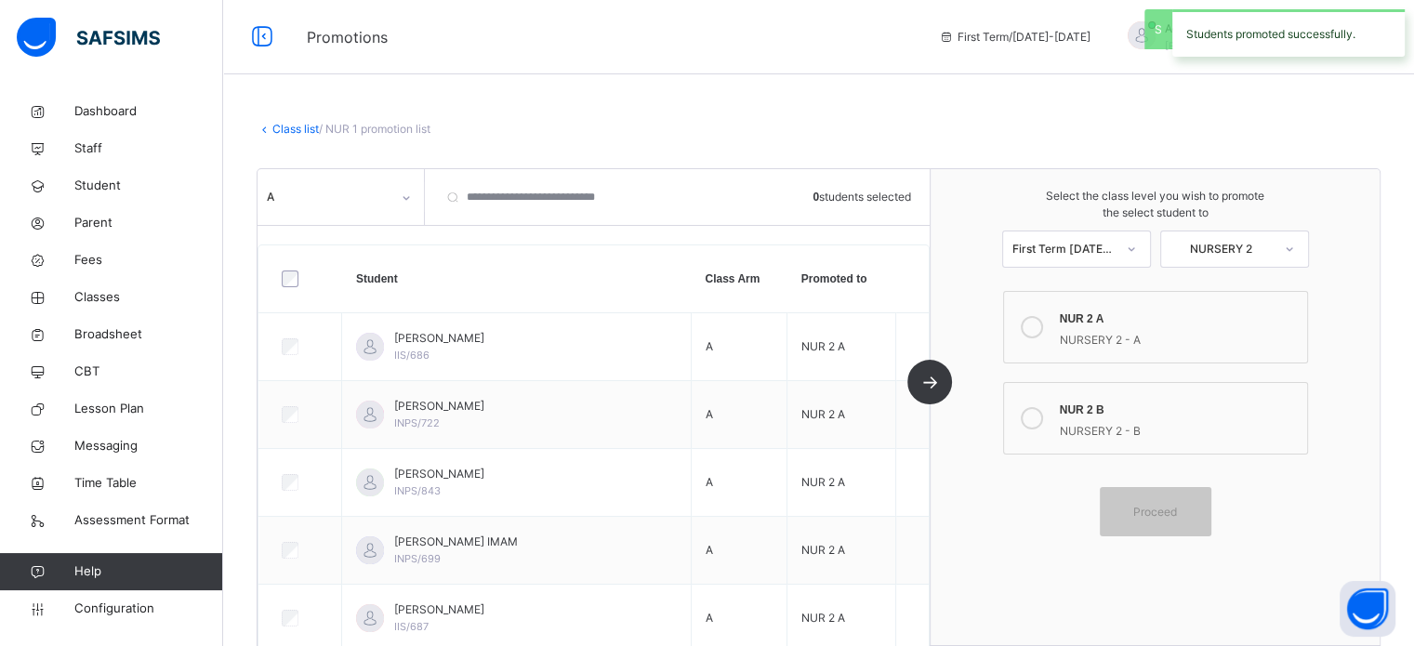
click at [360, 211] on div "A" at bounding box center [340, 196] width 166 height 35
click at [326, 203] on div "A" at bounding box center [329, 197] width 124 height 17
click at [268, 241] on div "B" at bounding box center [340, 239] width 164 height 32
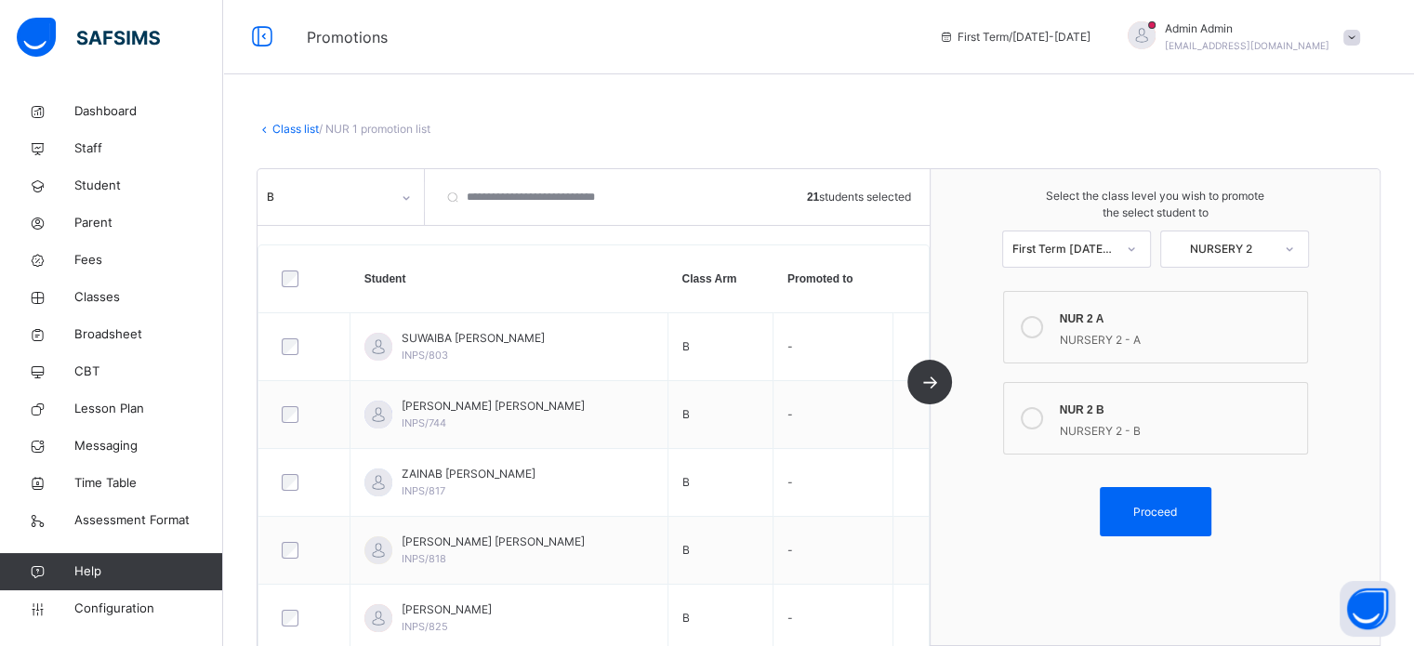
click at [1043, 419] on icon at bounding box center [1031, 418] width 22 height 22
click at [1177, 505] on span "Proceed" at bounding box center [1155, 512] width 44 height 17
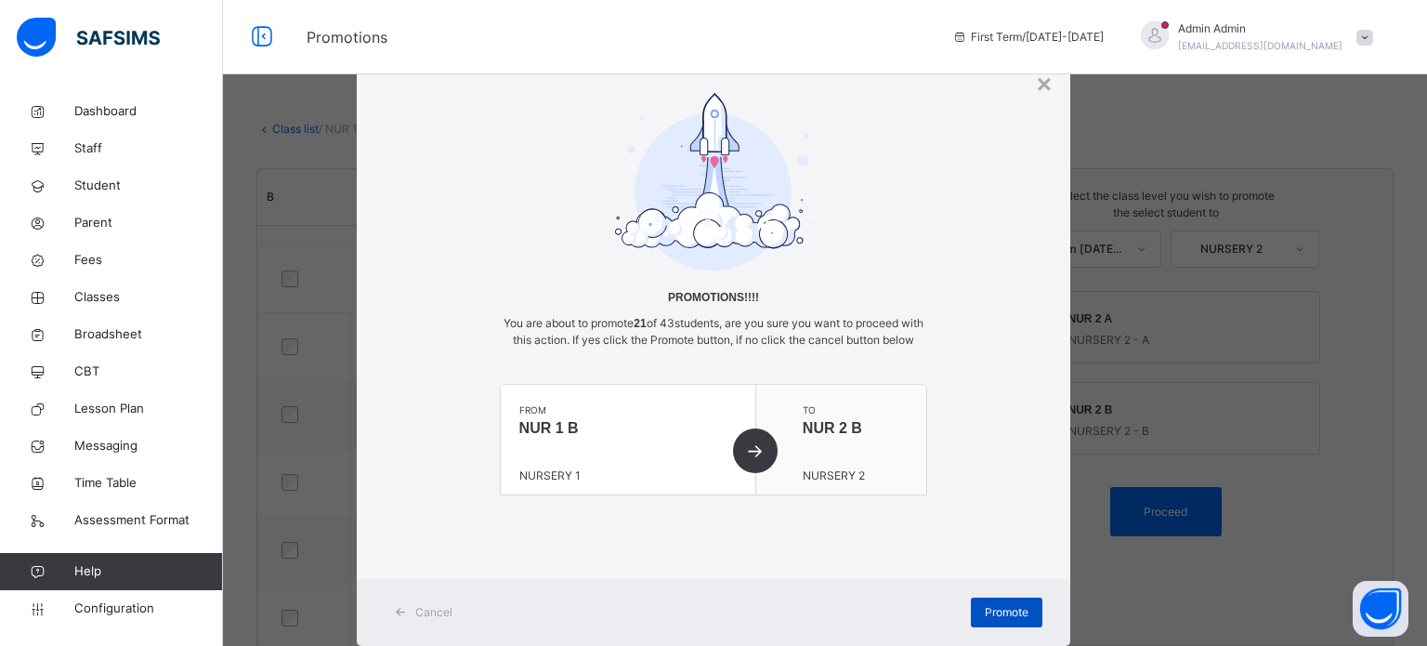
click at [1006, 621] on span "Promote" at bounding box center [1007, 612] width 44 height 17
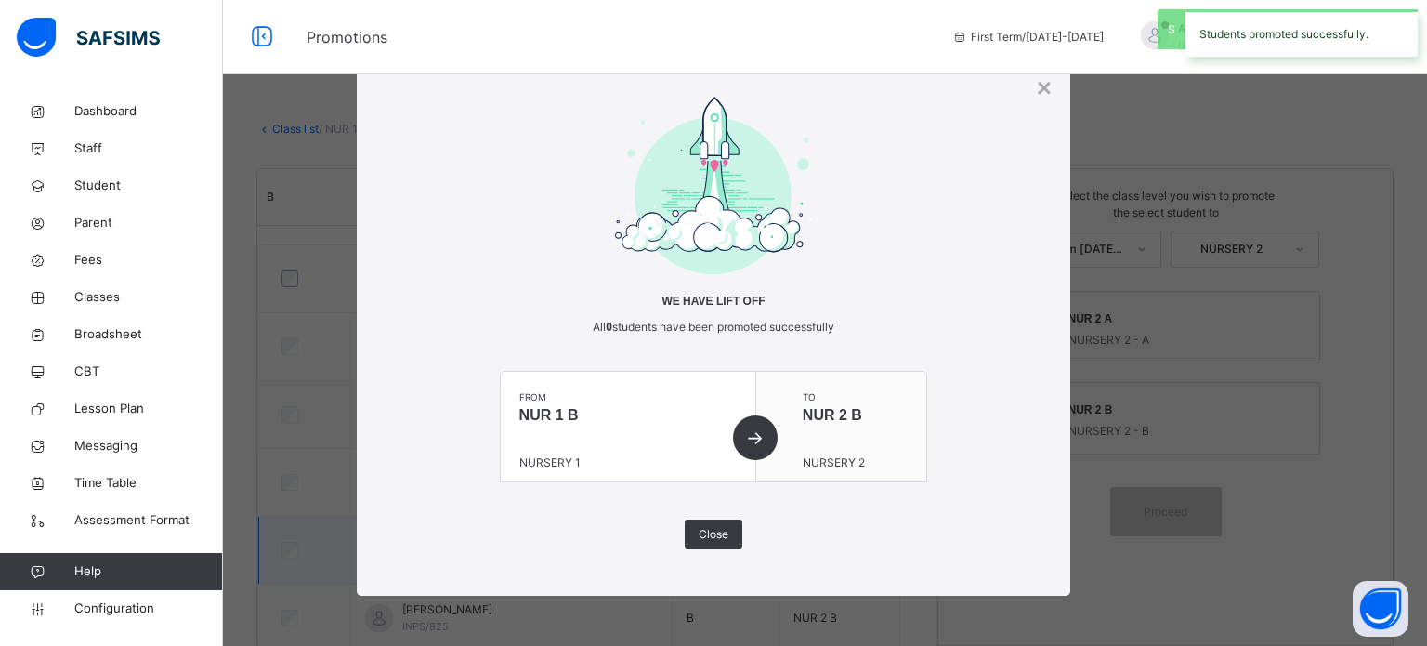
click at [717, 528] on span "Close" at bounding box center [714, 534] width 30 height 17
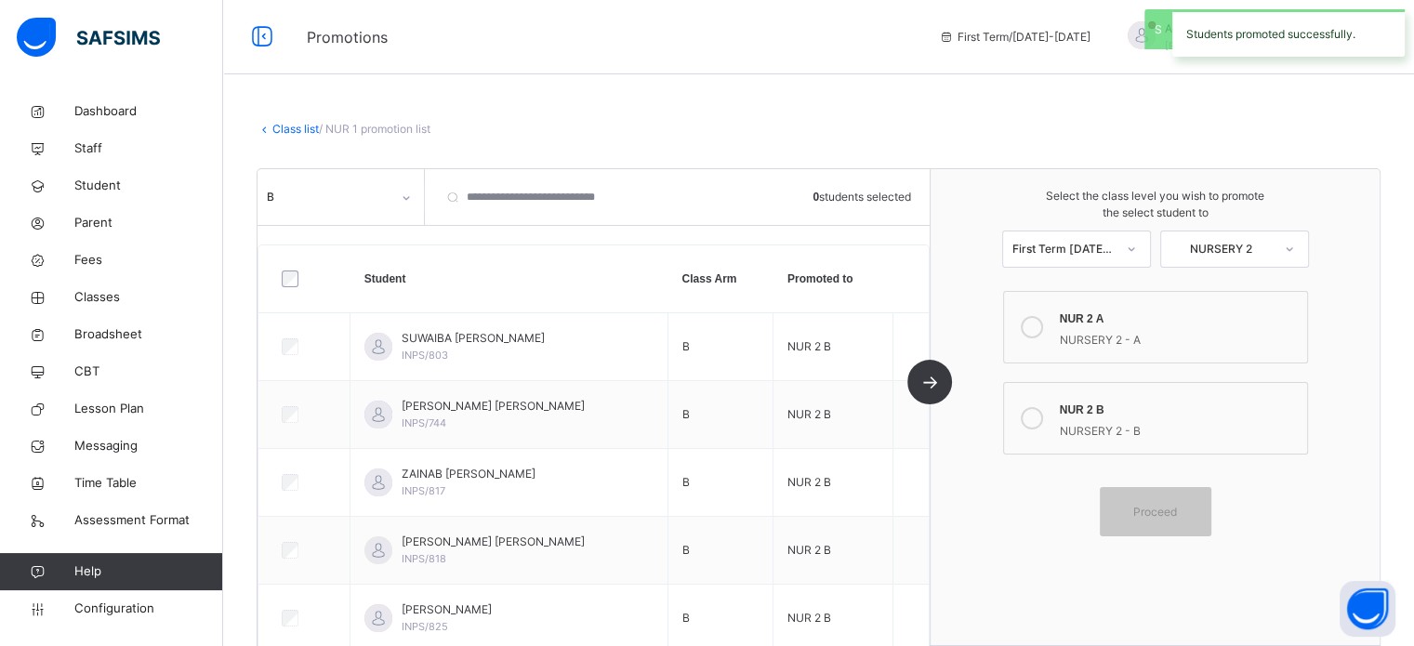
click at [274, 124] on link "Class list" at bounding box center [295, 129] width 46 height 14
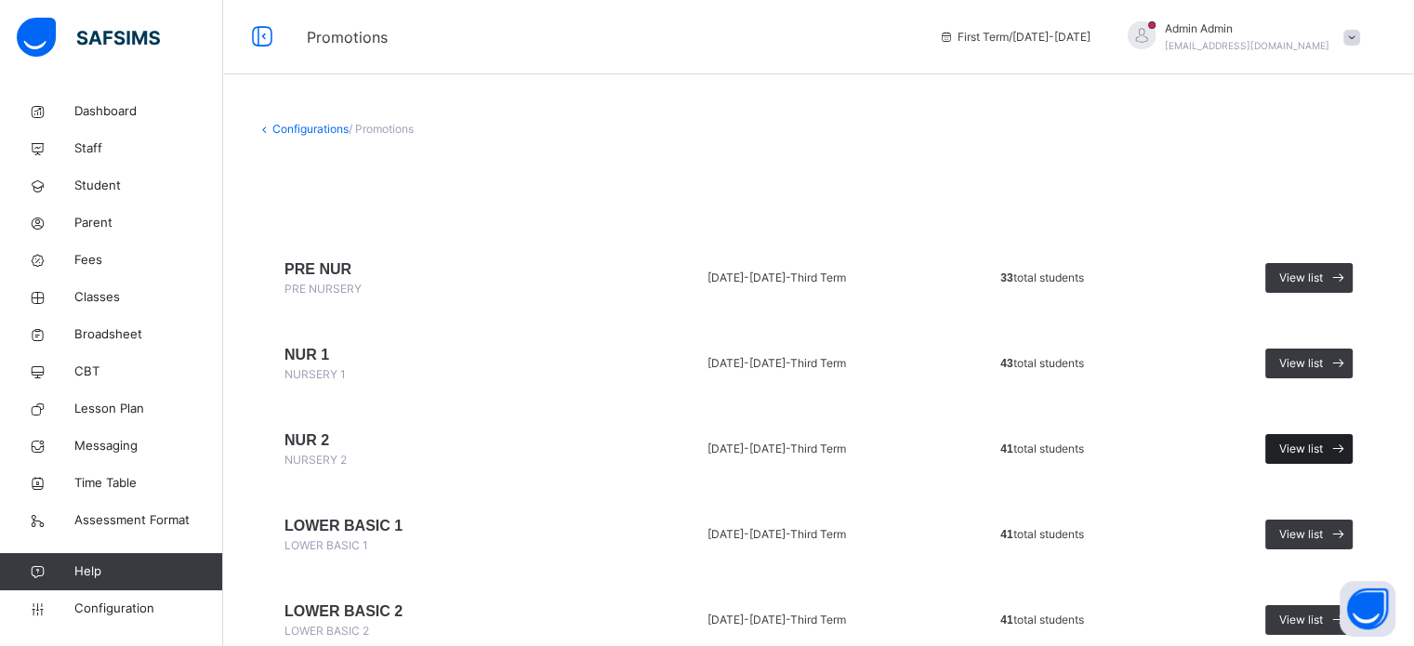
click at [1332, 437] on div "View list" at bounding box center [1308, 449] width 87 height 30
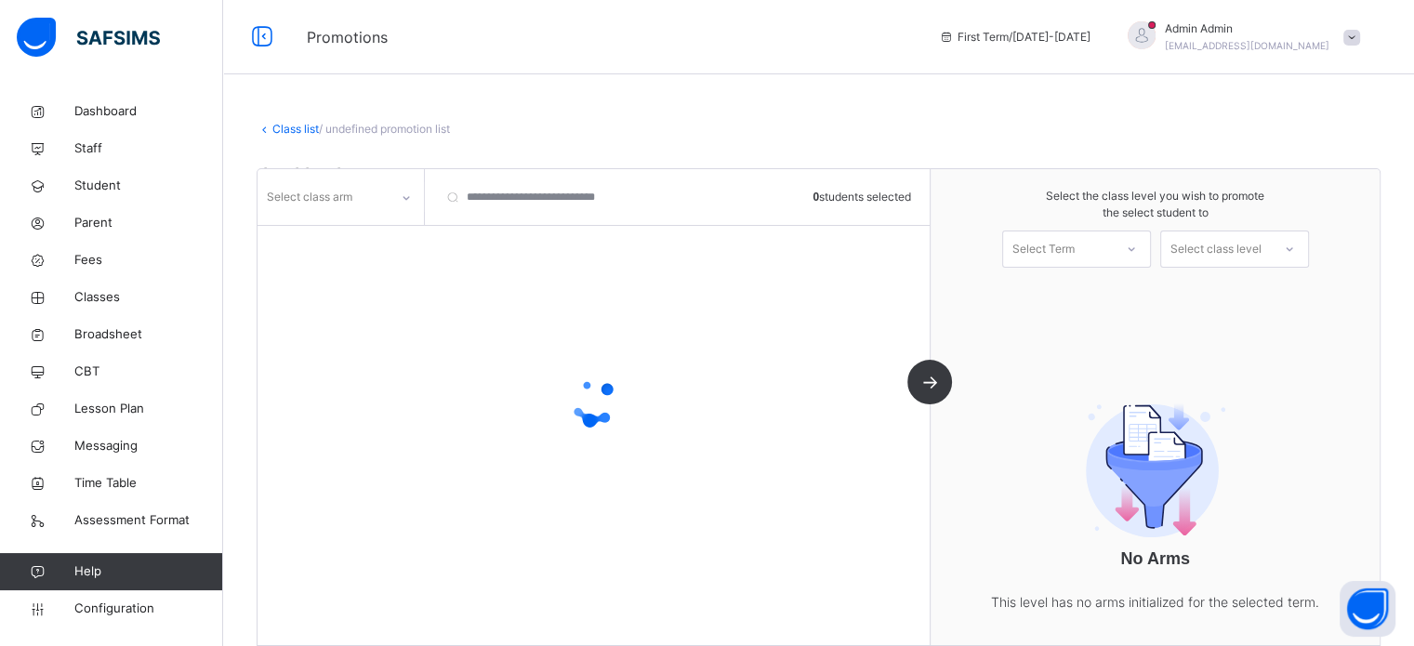
click at [369, 207] on div "Select class arm" at bounding box center [322, 197] width 131 height 29
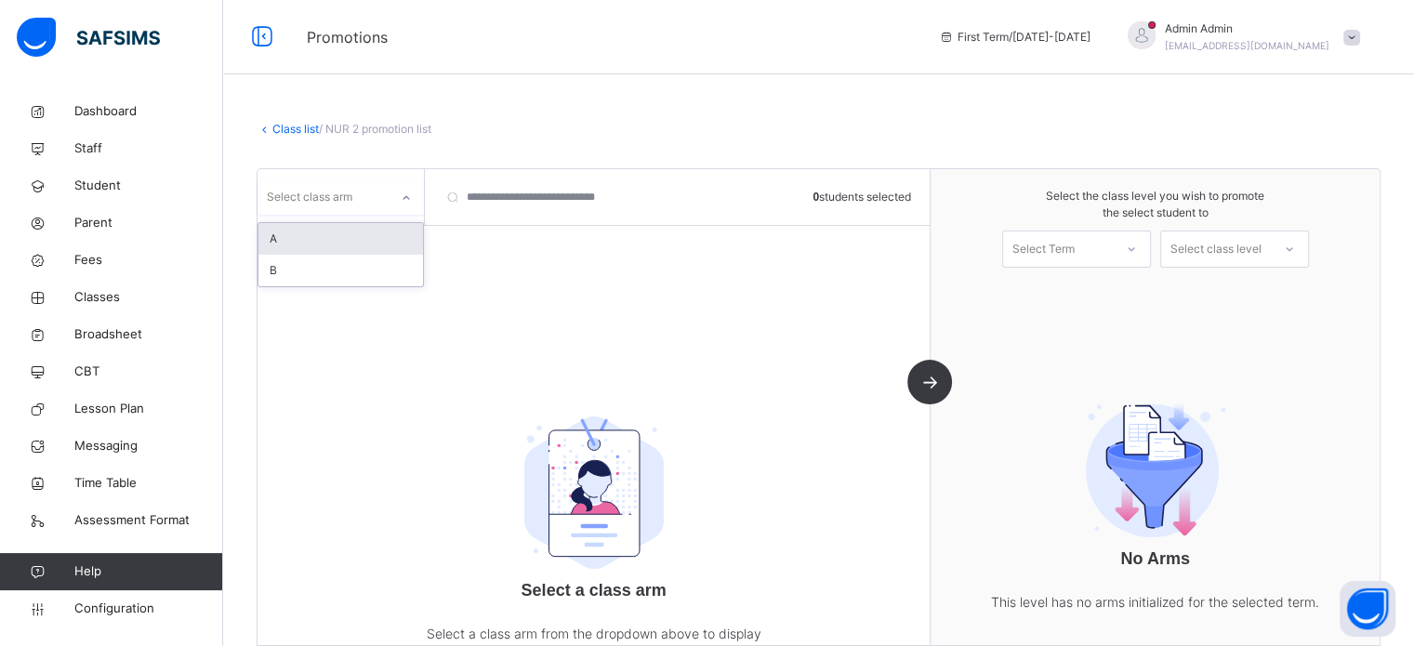
click at [339, 236] on div "A" at bounding box center [340, 239] width 164 height 32
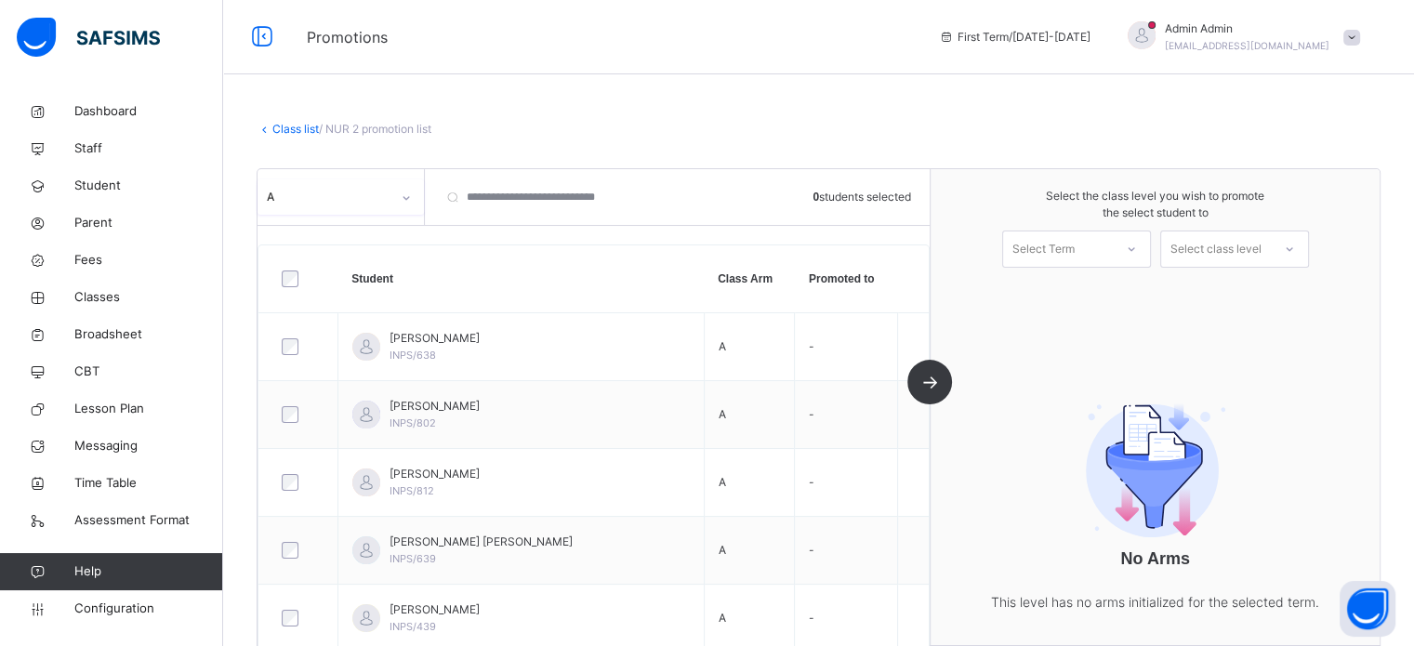
click at [292, 287] on div at bounding box center [298, 278] width 51 height 39
click at [1091, 253] on div "Select Term" at bounding box center [1058, 249] width 110 height 29
click at [1075, 289] on div "First Term 2025-2026" at bounding box center [1076, 300] width 147 height 48
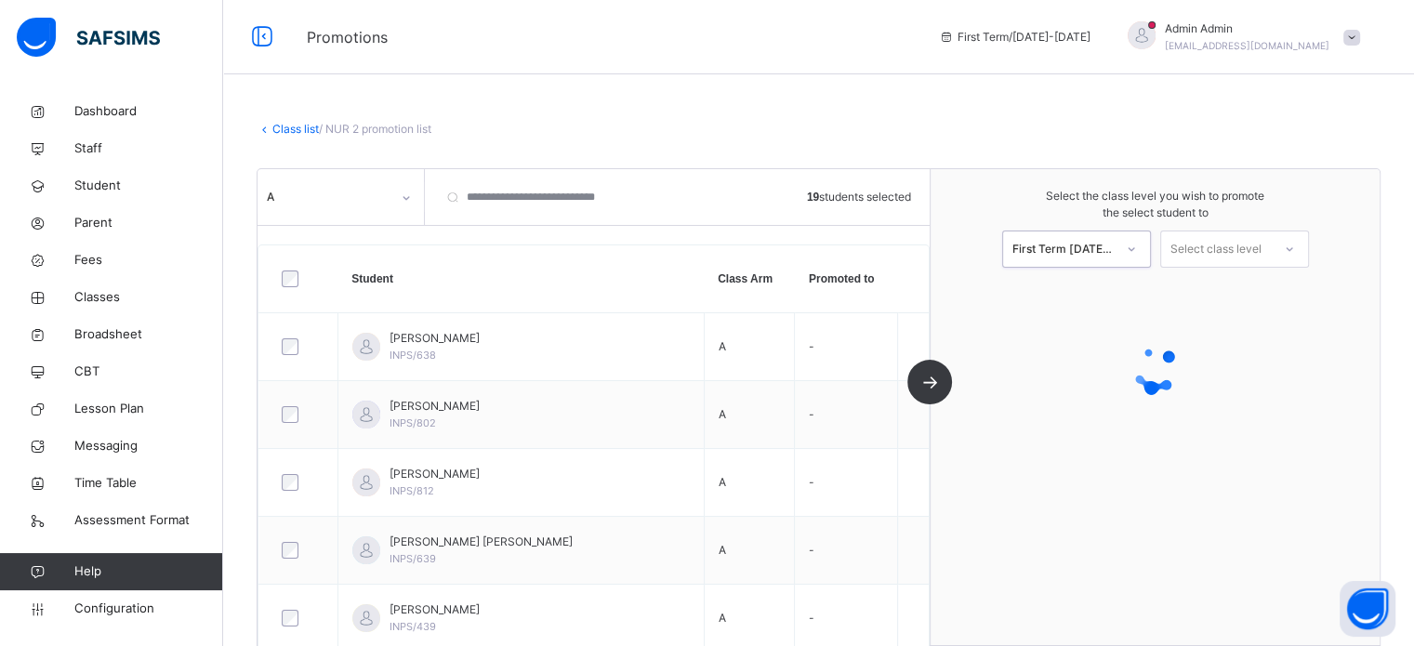
click at [1207, 250] on div "Select class level" at bounding box center [1215, 248] width 91 height 37
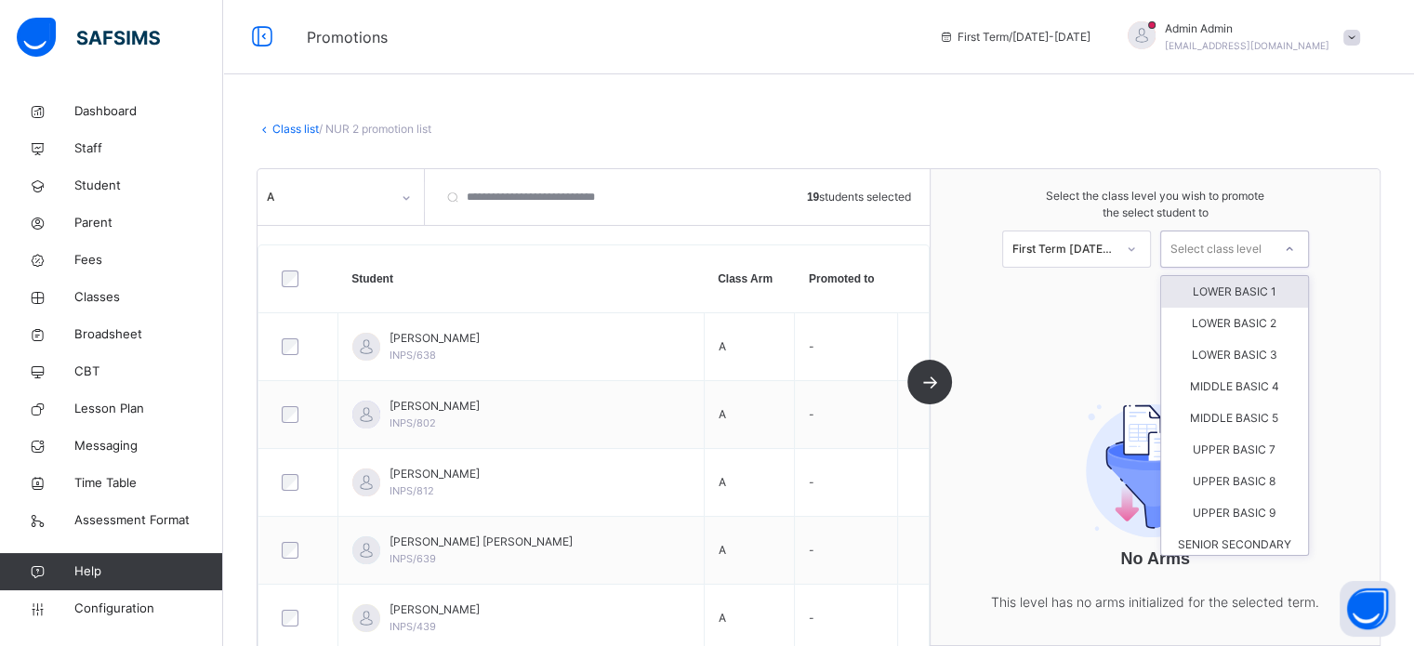
click at [1249, 292] on div "LOWER BASIC 1" at bounding box center [1234, 292] width 147 height 32
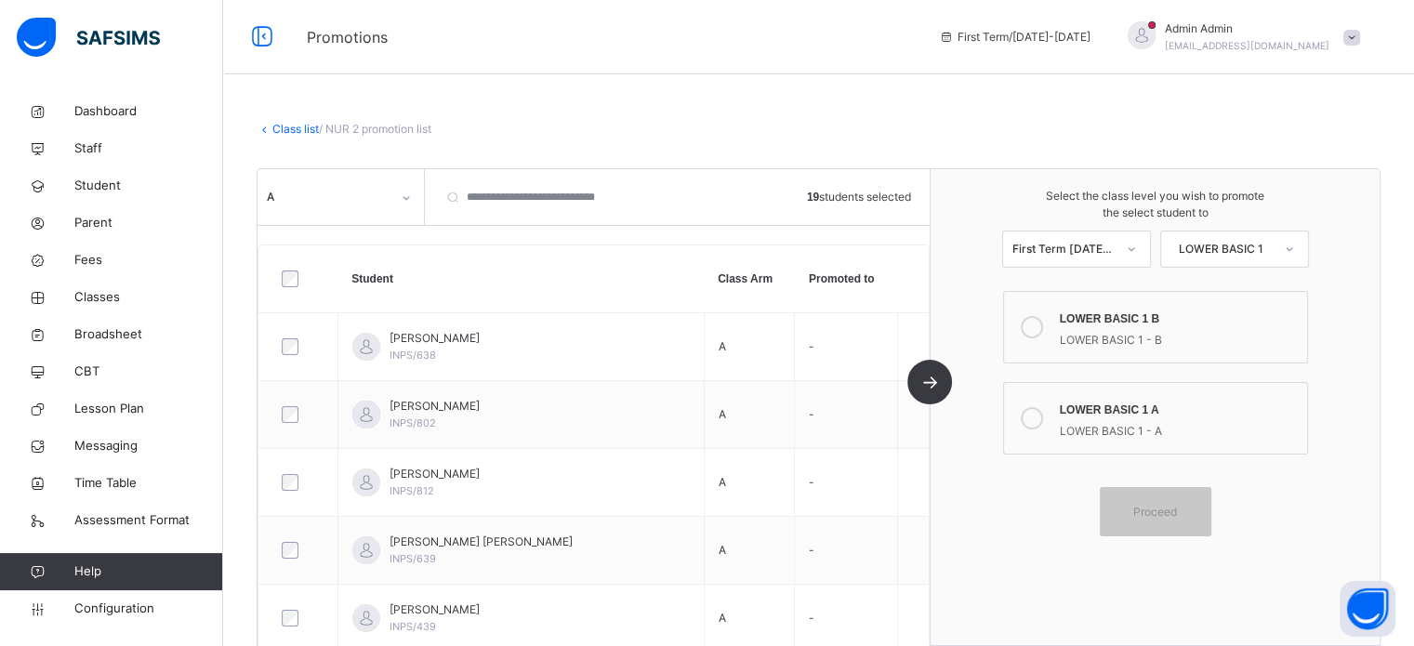
click at [1039, 415] on icon at bounding box center [1031, 418] width 22 height 22
click at [1176, 505] on span "Proceed" at bounding box center [1155, 512] width 44 height 17
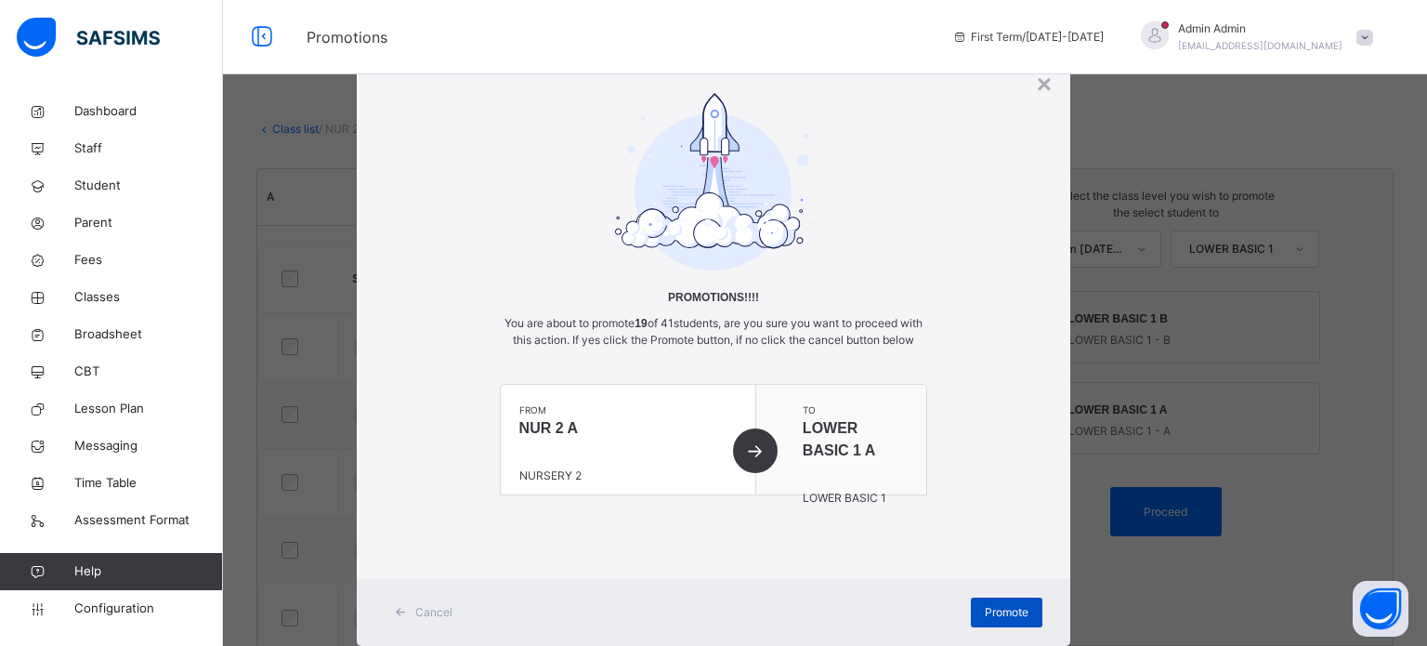
click at [996, 621] on span "Promote" at bounding box center [1007, 612] width 44 height 17
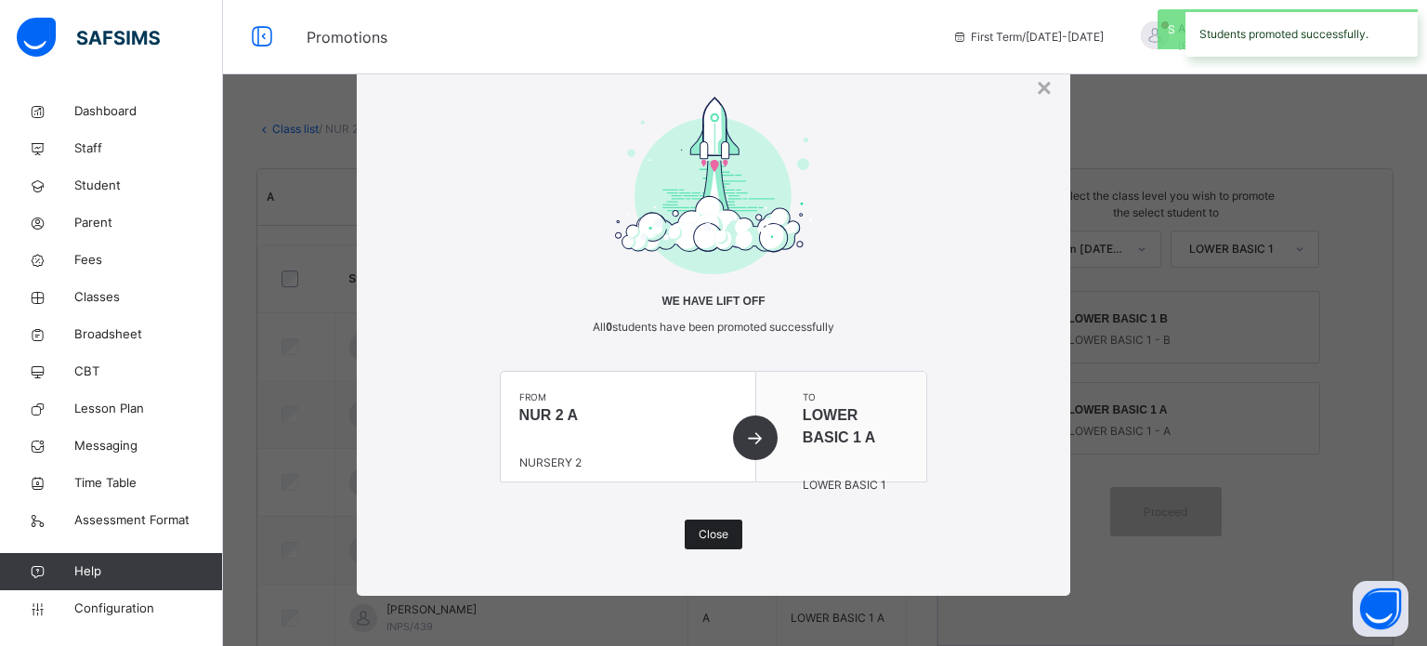
click at [705, 548] on div "× We have lift off All 0 students have been promoted successfully from NUR 2 A …" at bounding box center [714, 323] width 714 height 546
click at [705, 540] on span "Close" at bounding box center [714, 534] width 30 height 17
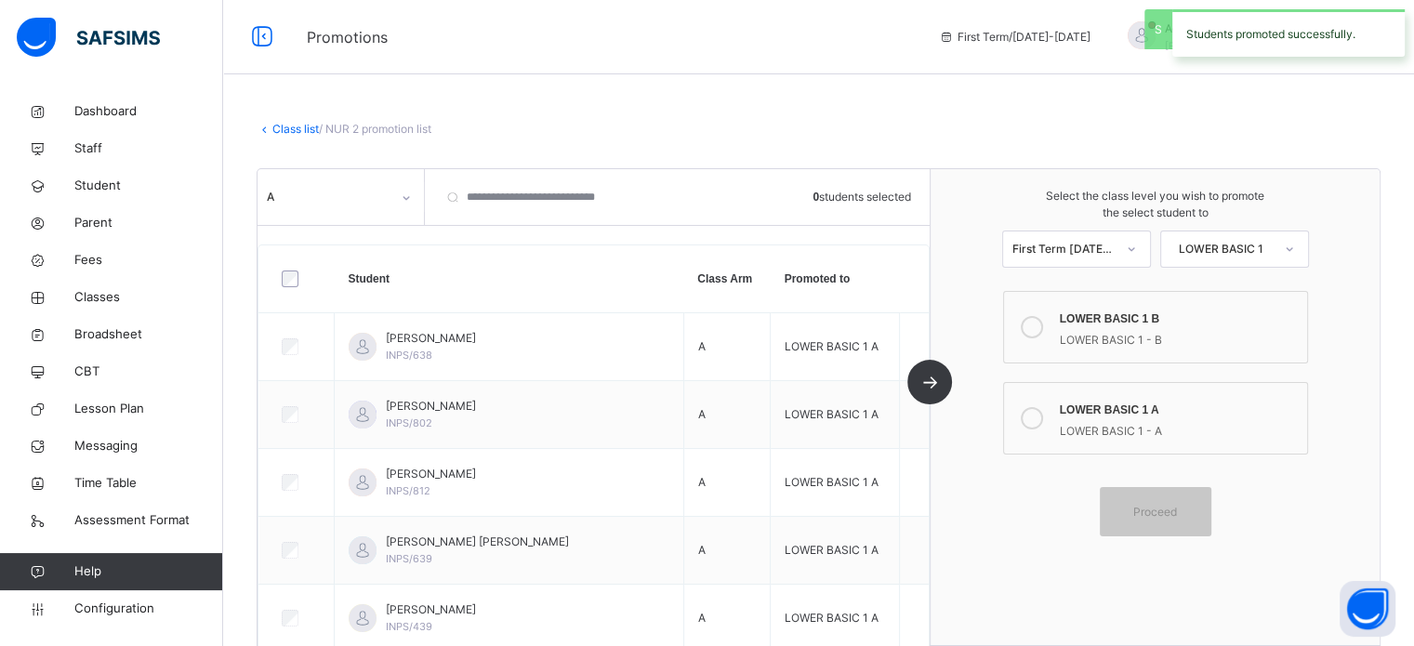
click at [335, 198] on div "A" at bounding box center [329, 197] width 124 height 17
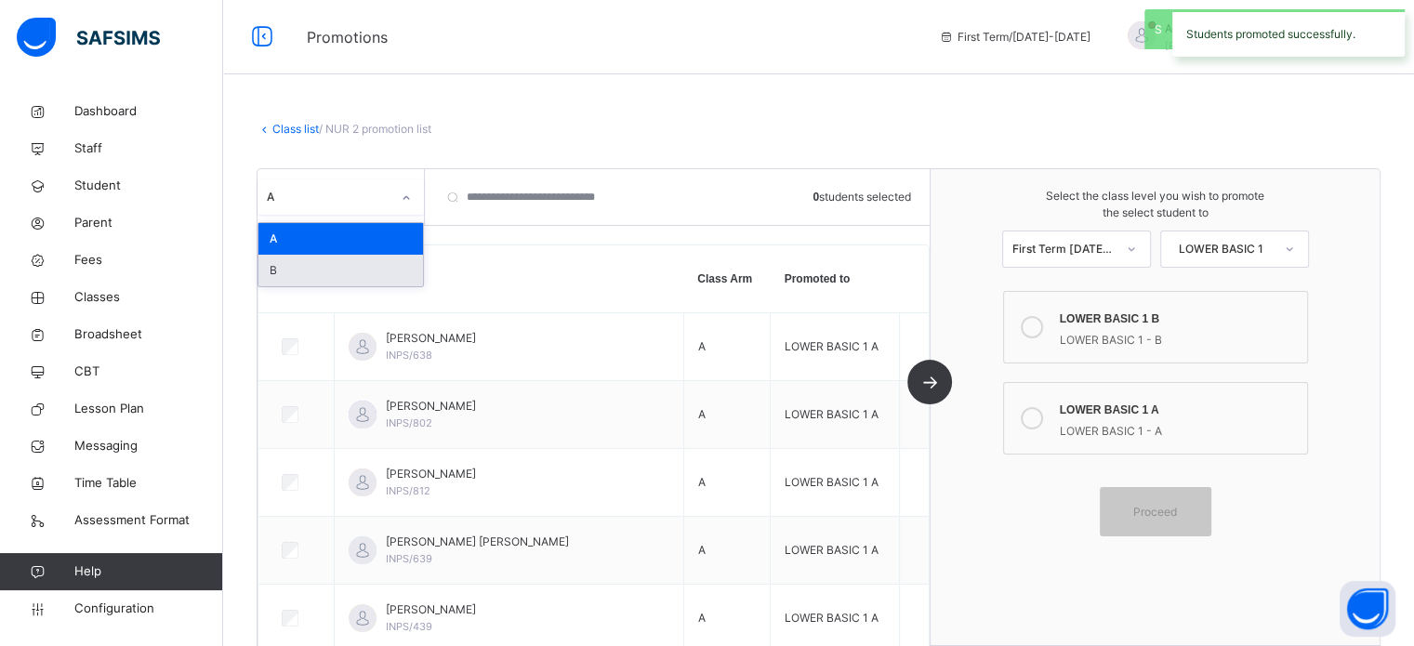
click at [304, 263] on div "B" at bounding box center [340, 271] width 164 height 32
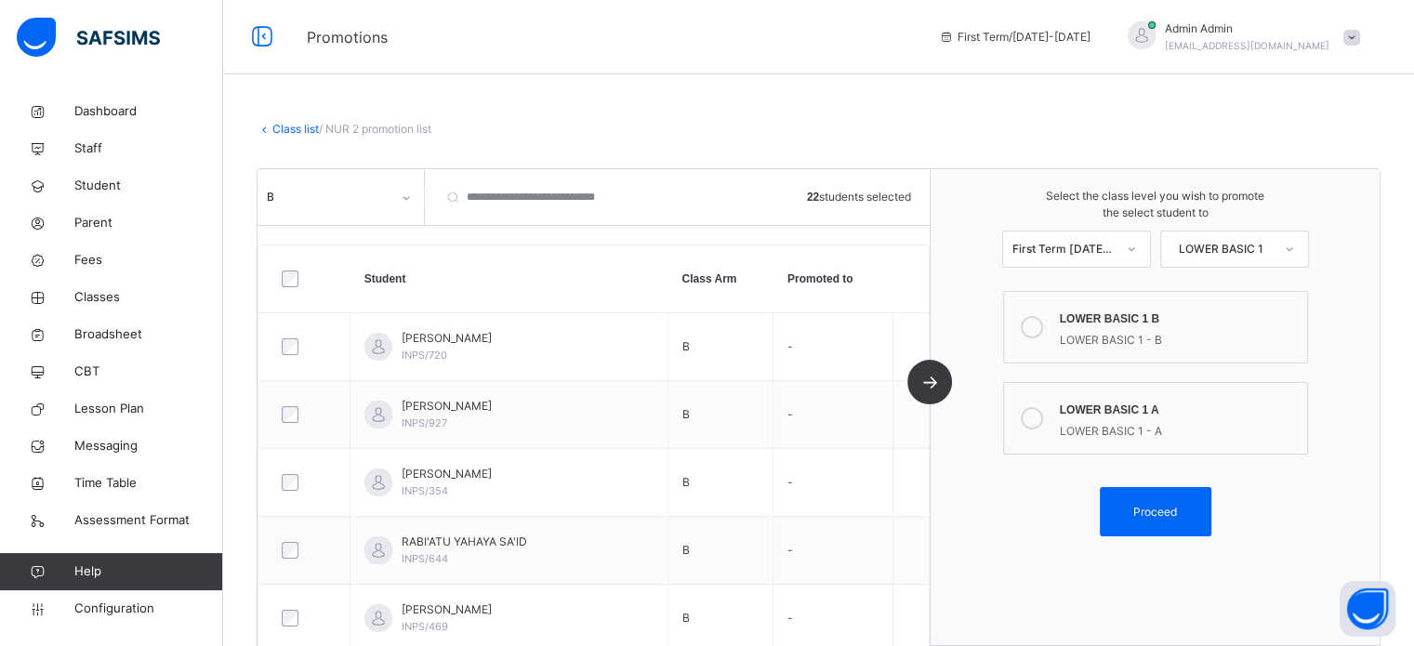
click at [1037, 327] on icon at bounding box center [1031, 327] width 22 height 22
click at [1175, 512] on span "Proceed" at bounding box center [1155, 512] width 44 height 17
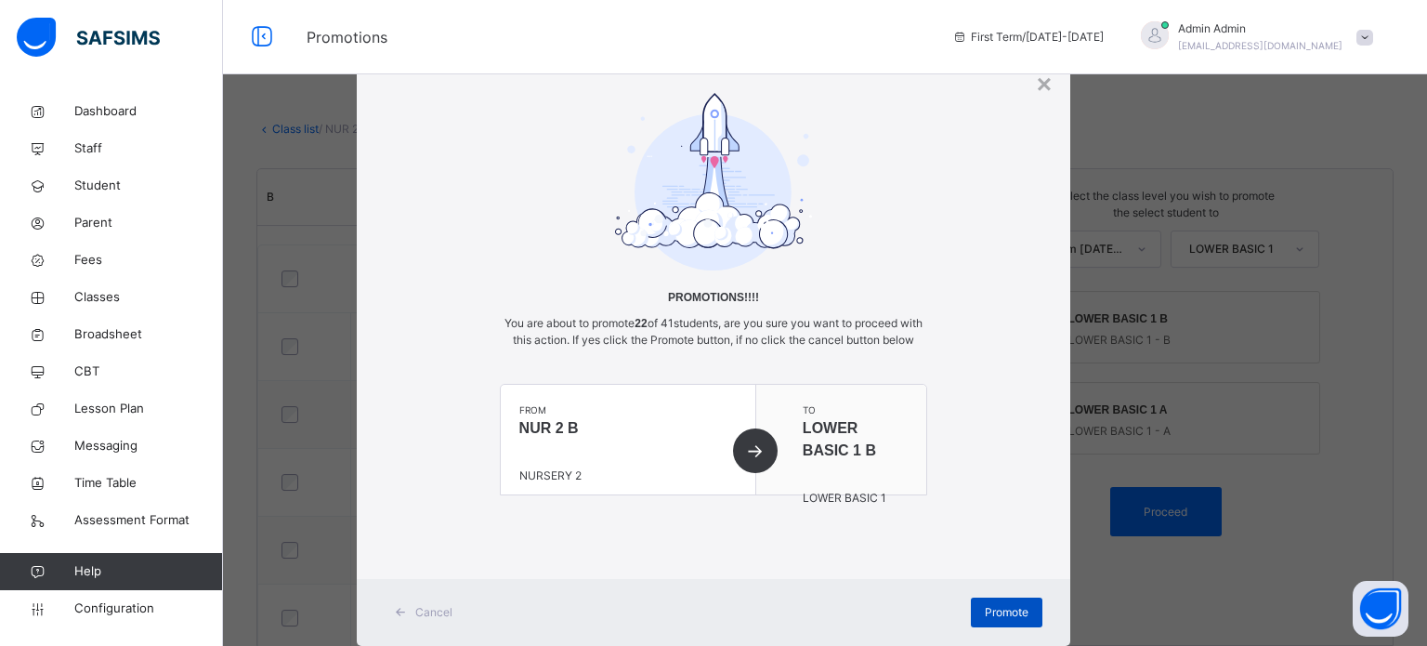
click at [989, 621] on span "Promote" at bounding box center [1007, 612] width 44 height 17
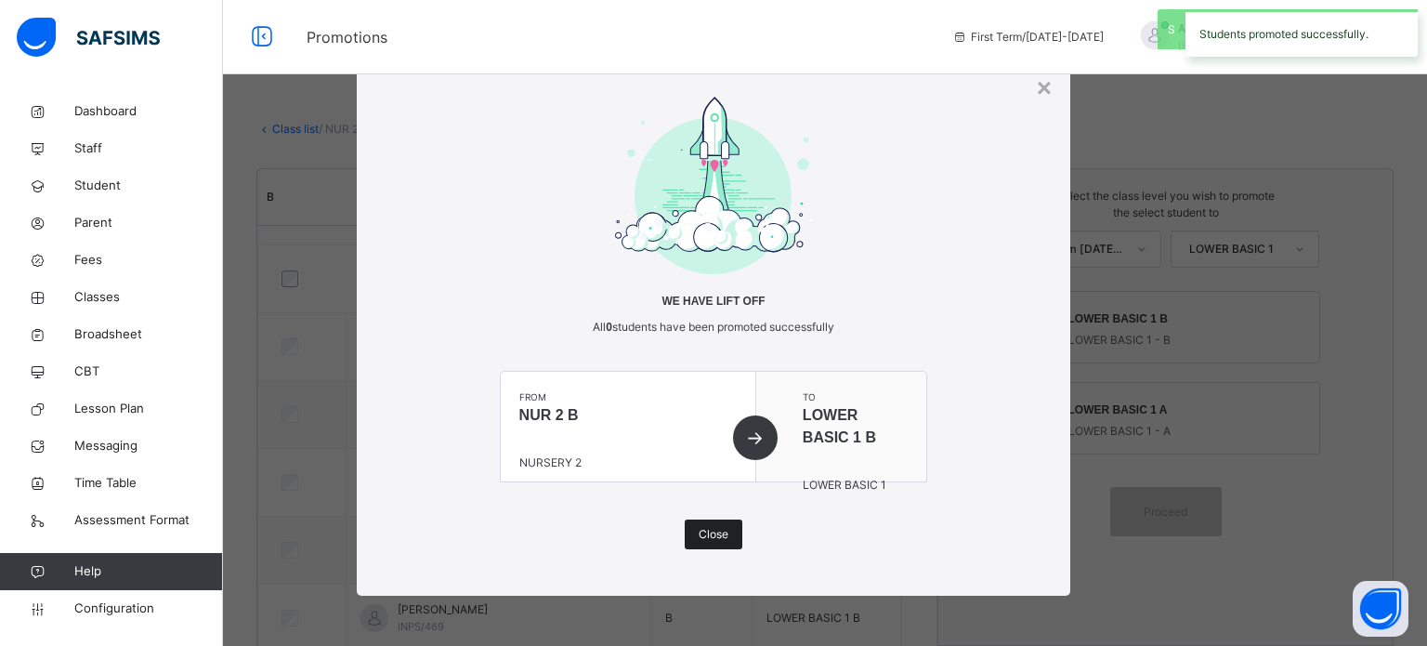
click at [714, 532] on span "Close" at bounding box center [714, 534] width 30 height 17
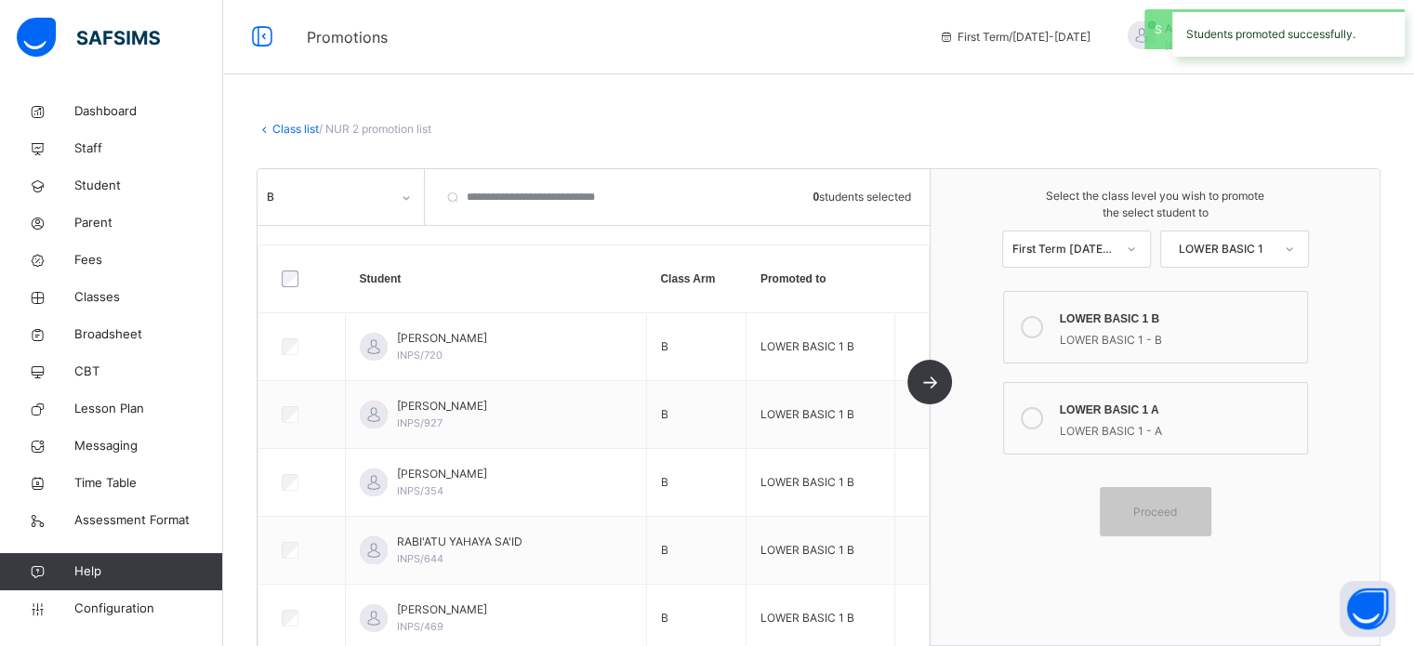
click at [275, 130] on link "Class list" at bounding box center [295, 129] width 46 height 14
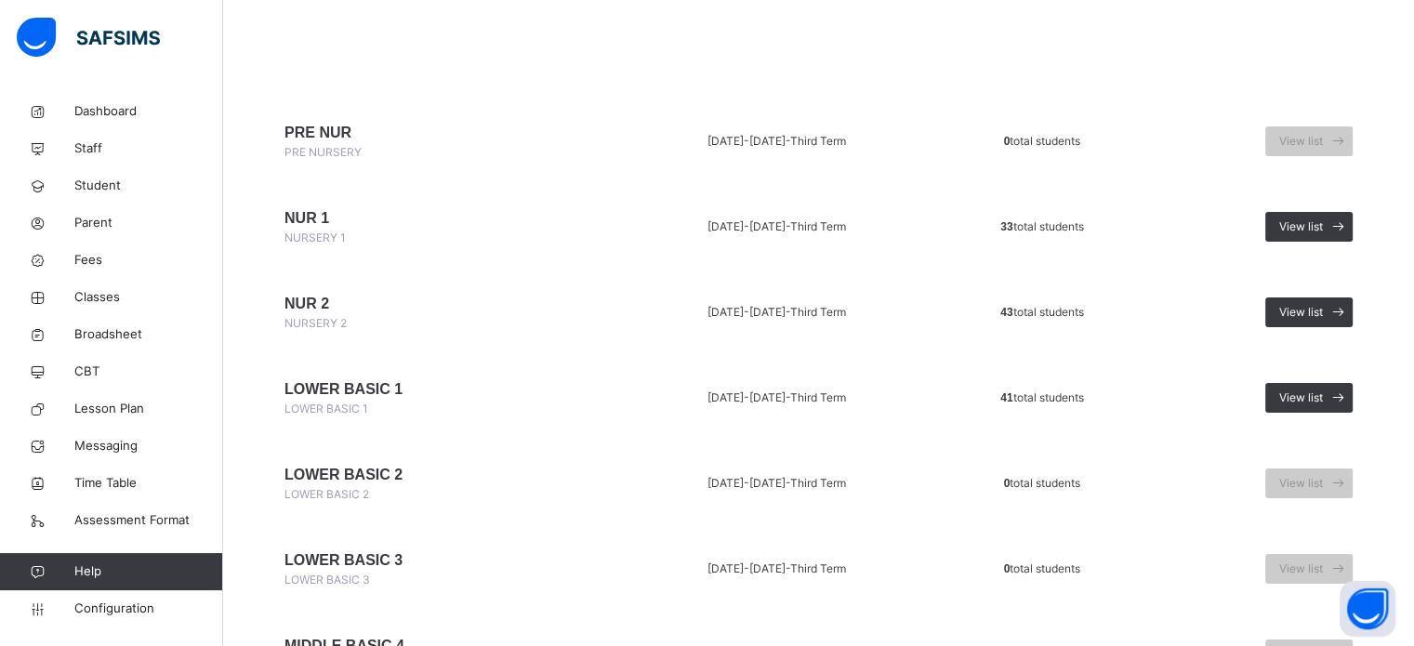
scroll to position [186, 0]
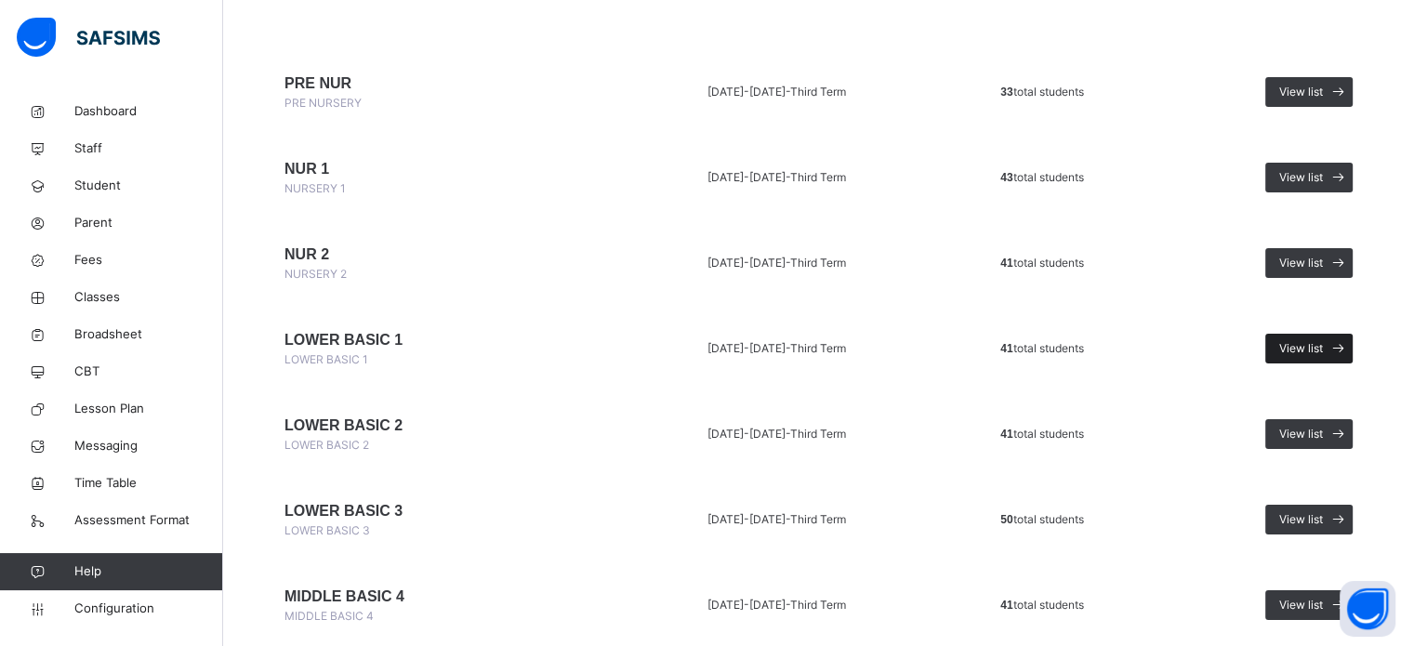
click at [1336, 350] on span at bounding box center [1337, 349] width 30 height 30
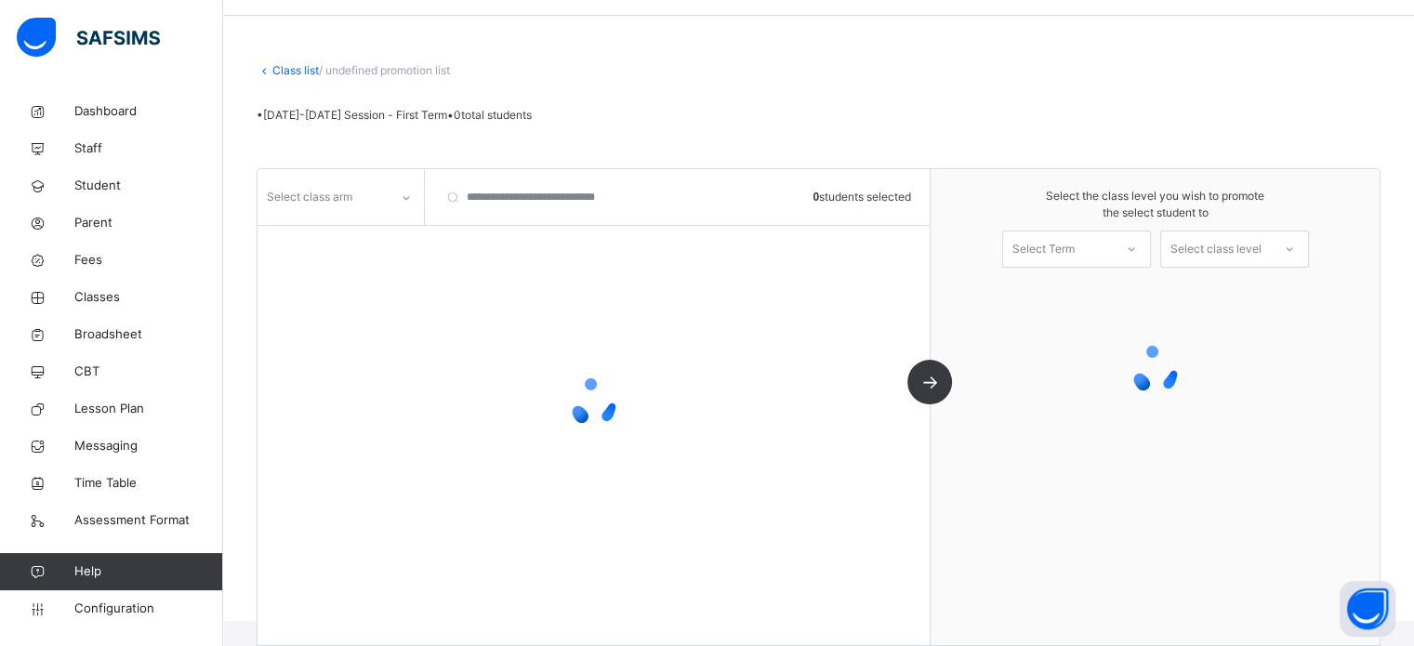
scroll to position [59, 0]
click at [386, 199] on div "Select class arm" at bounding box center [322, 197] width 131 height 29
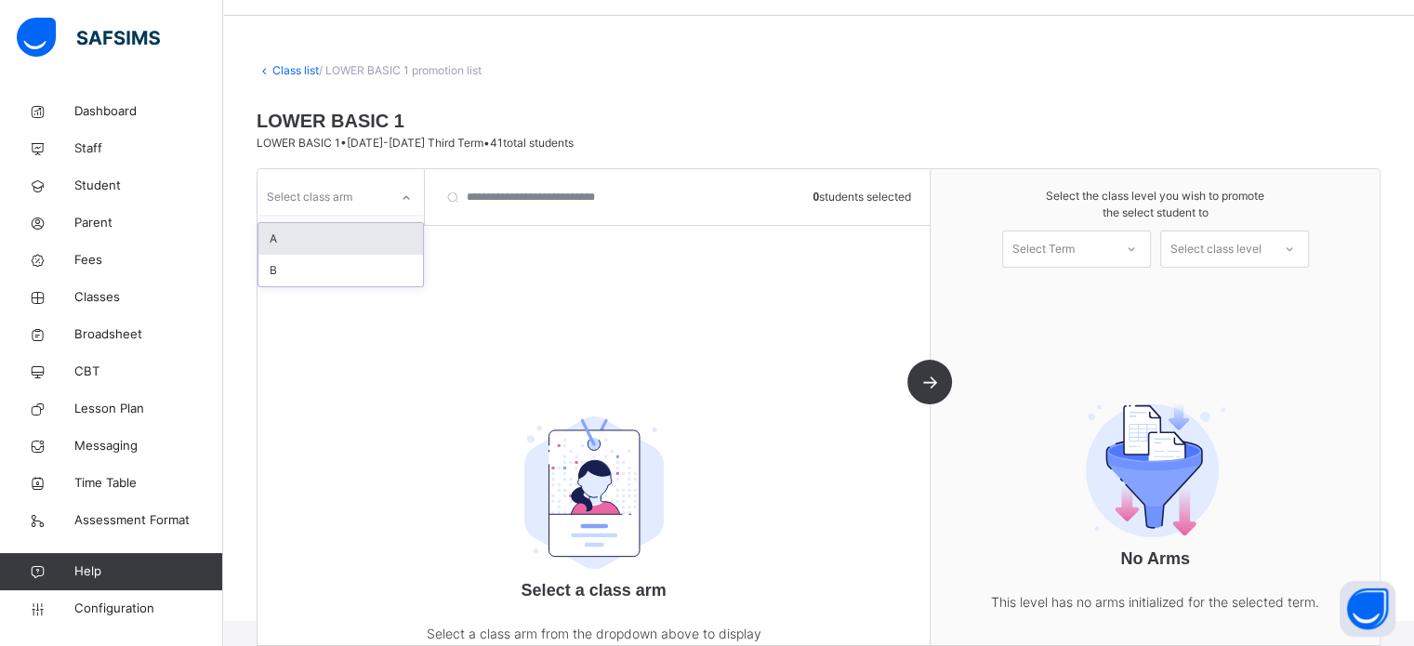
click at [351, 211] on div "Select class arm" at bounding box center [340, 196] width 166 height 35
click at [350, 210] on div "Select class arm" at bounding box center [340, 196] width 166 height 35
click at [285, 233] on div "A" at bounding box center [340, 239] width 164 height 32
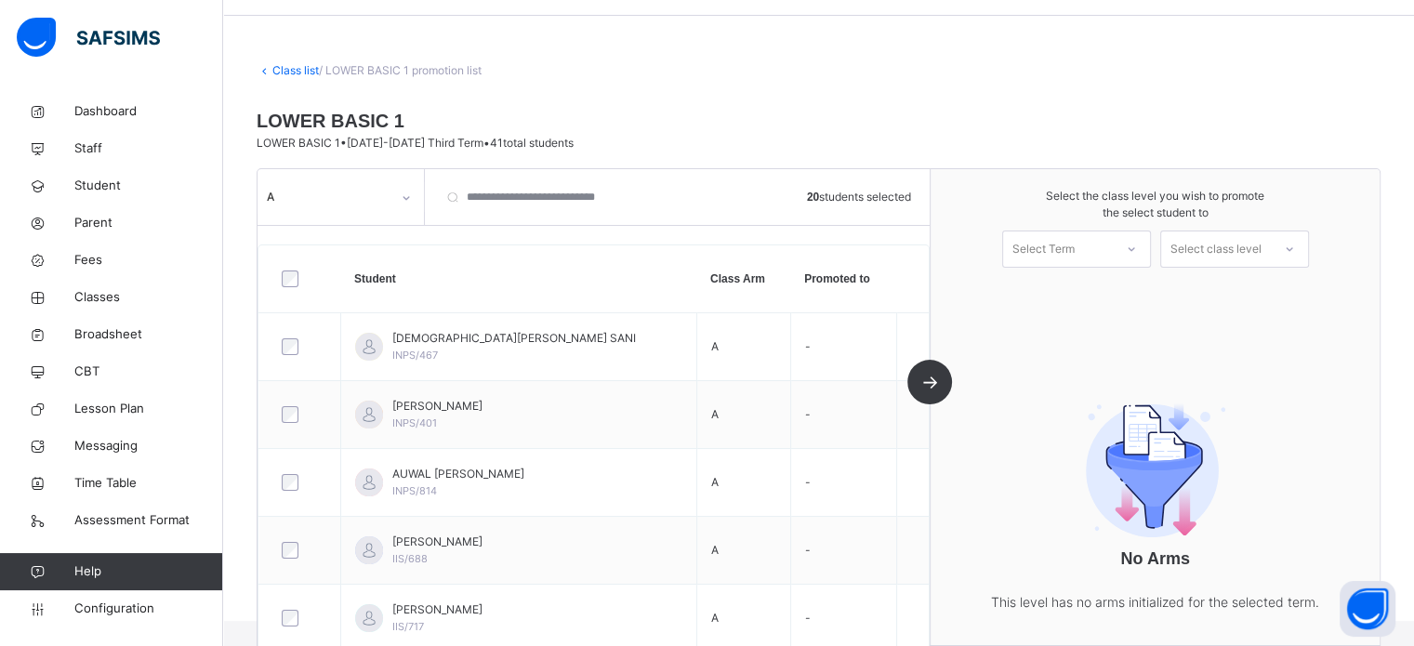
click at [1074, 243] on div "Select Term" at bounding box center [1043, 248] width 62 height 37
click at [1074, 294] on div "First Term 2025-2026" at bounding box center [1076, 300] width 147 height 48
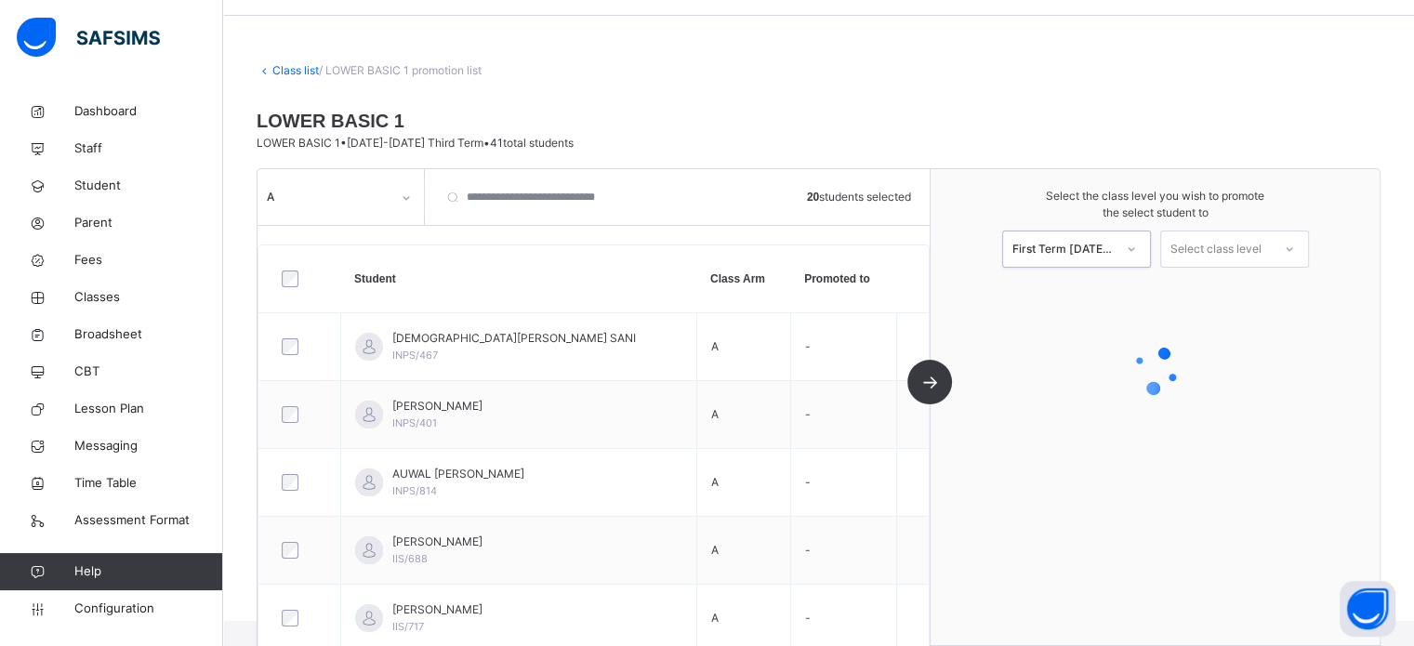
click at [1205, 248] on div "Select class level" at bounding box center [1215, 248] width 91 height 37
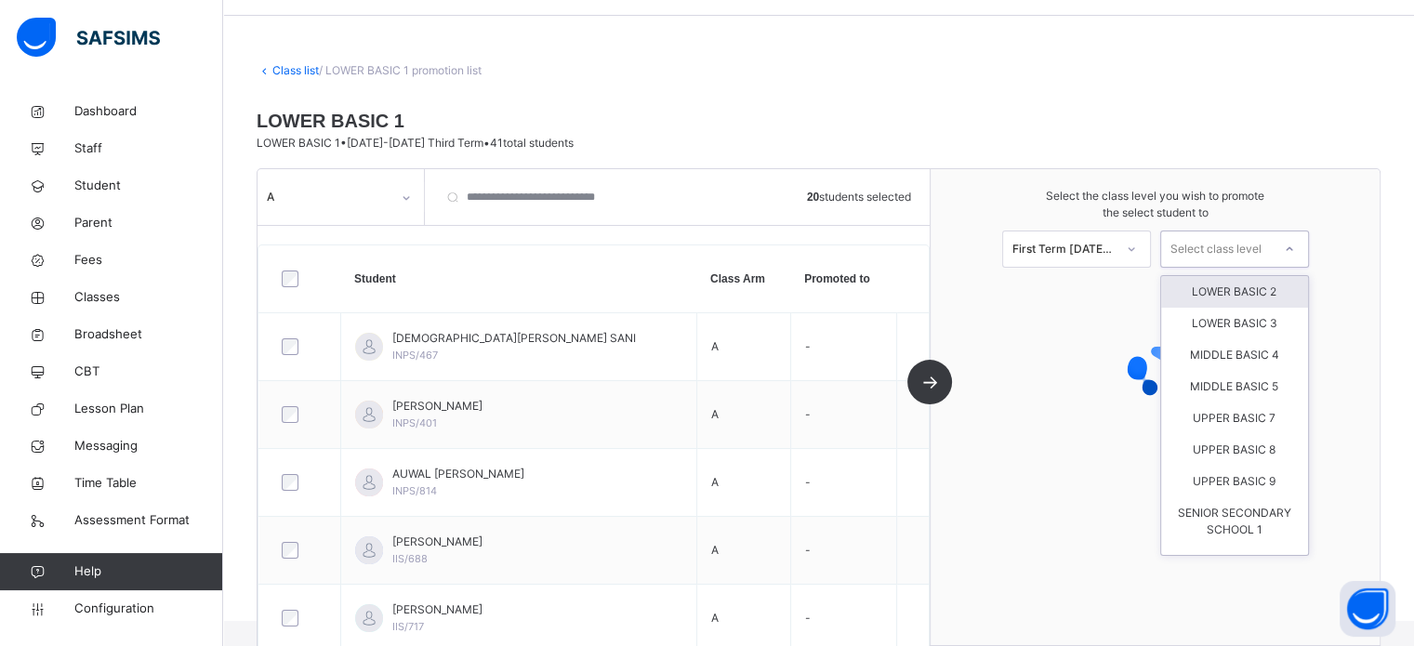
click at [1215, 299] on div "LOWER BASIC 2" at bounding box center [1234, 292] width 147 height 32
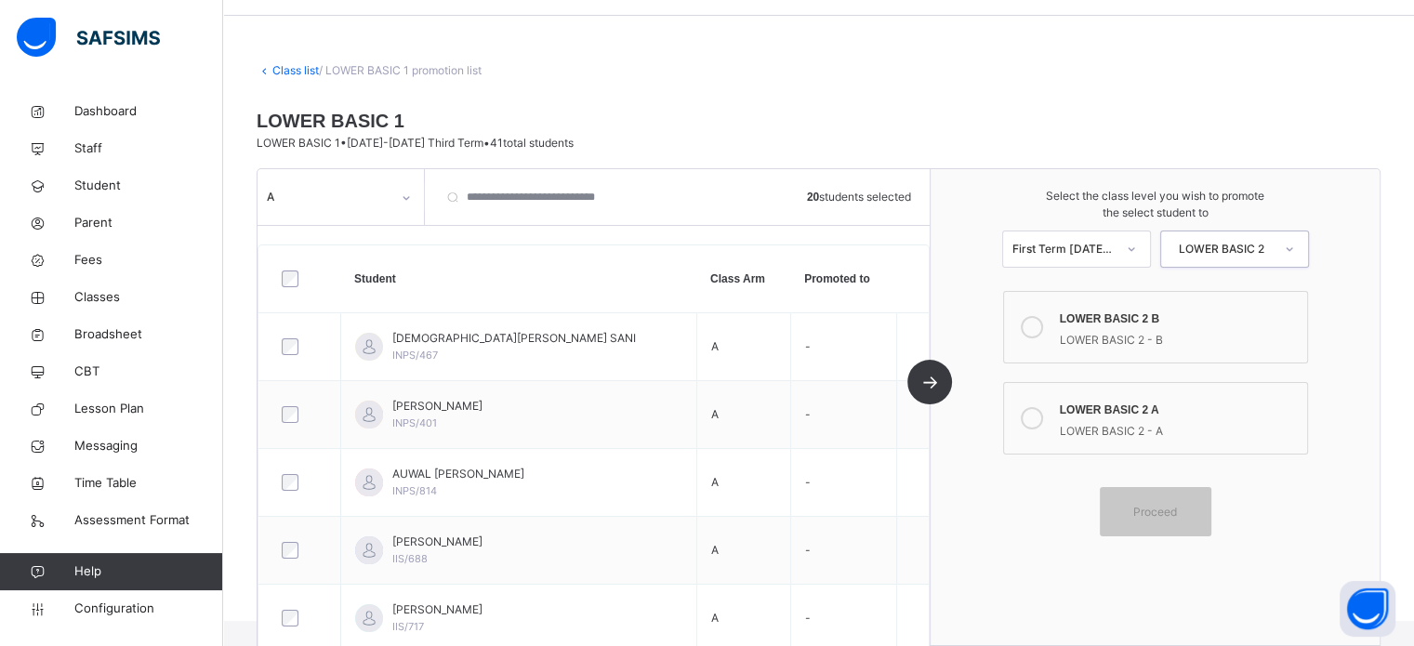
click at [1043, 414] on icon at bounding box center [1031, 418] width 22 height 22
click at [1194, 506] on span "Proceed" at bounding box center [1155, 512] width 84 height 17
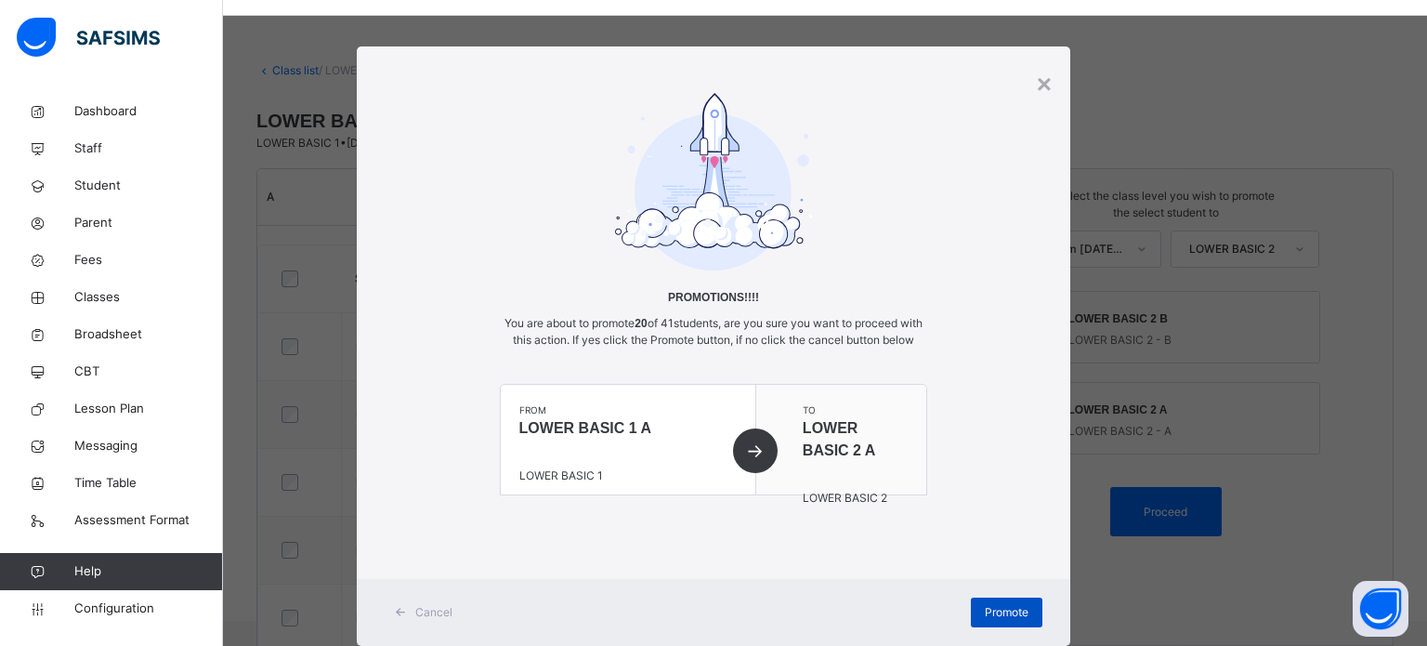
click at [1013, 621] on span "Promote" at bounding box center [1007, 612] width 44 height 17
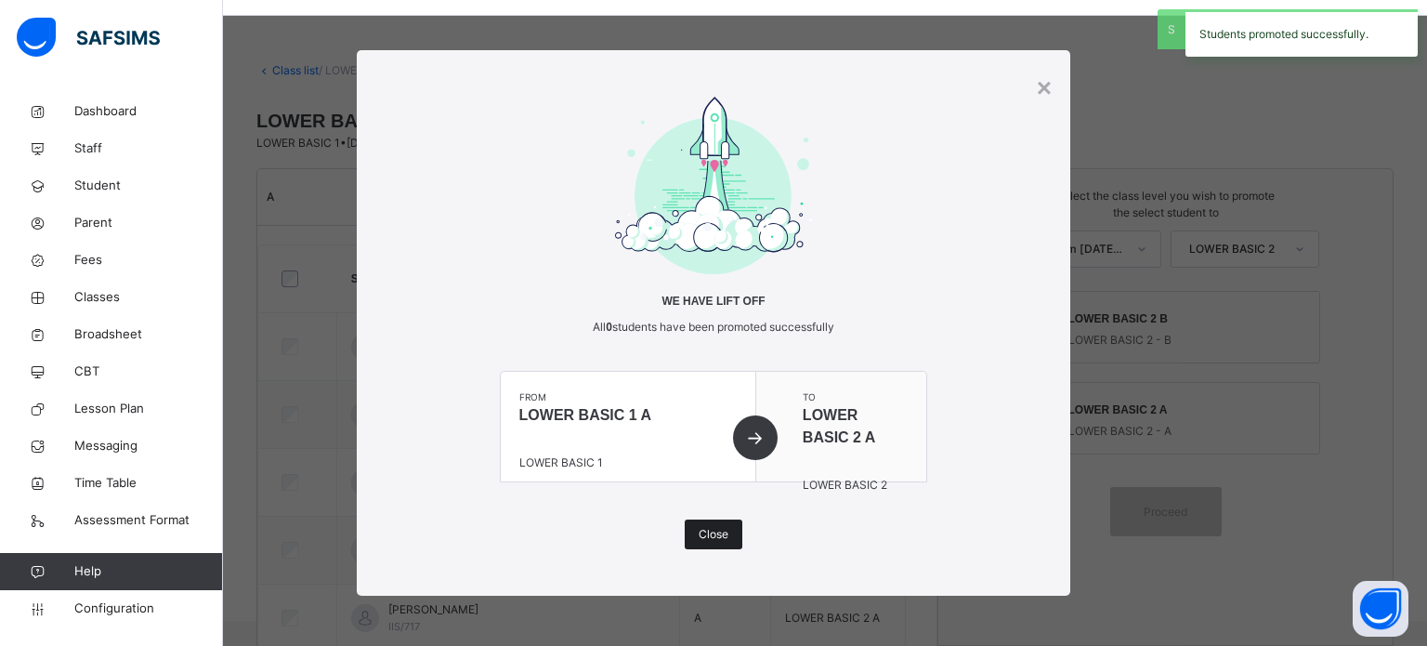
click at [725, 529] on span "Close" at bounding box center [714, 534] width 30 height 17
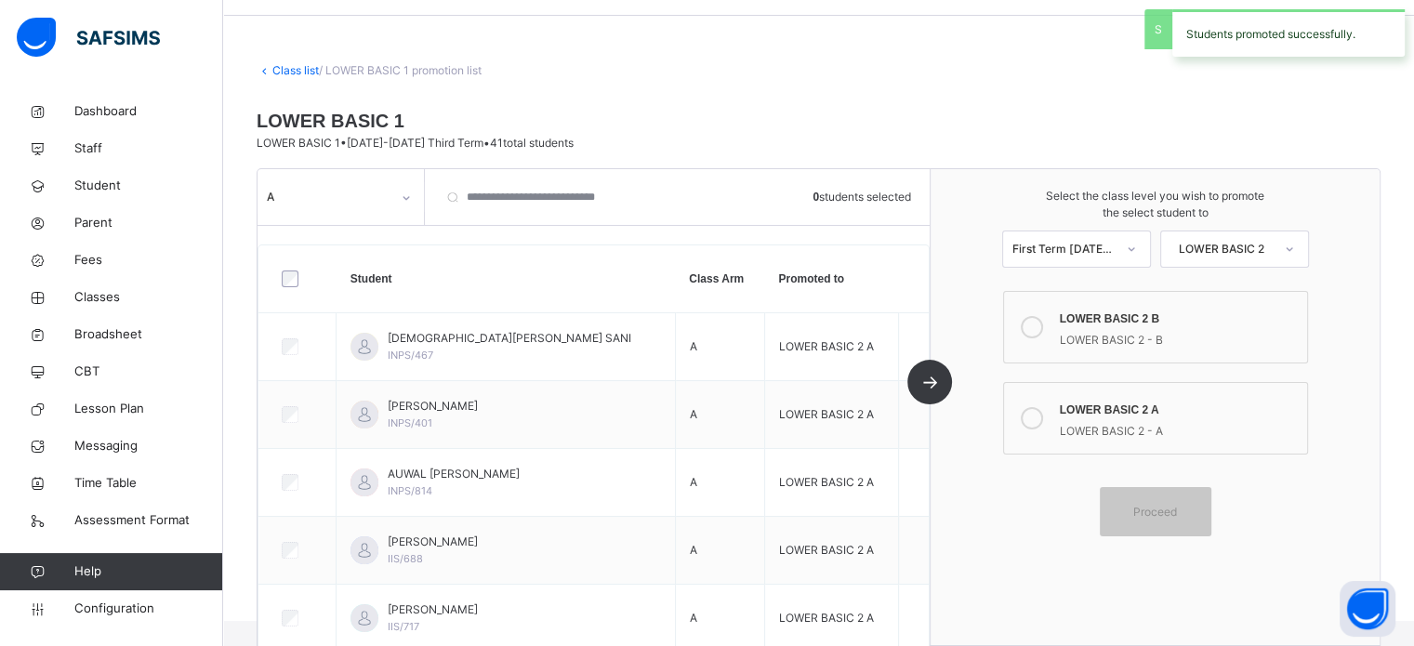
click at [358, 204] on div "A" at bounding box center [329, 197] width 124 height 17
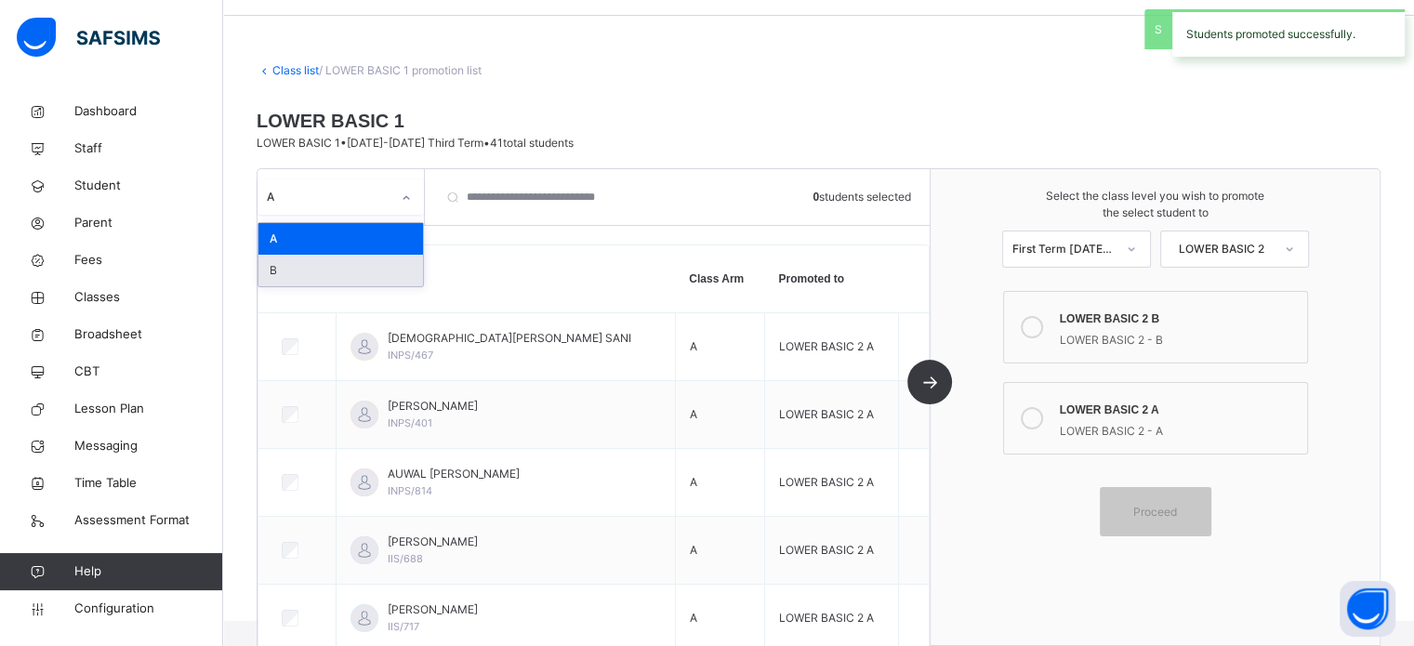
click at [287, 266] on div "B" at bounding box center [340, 271] width 164 height 32
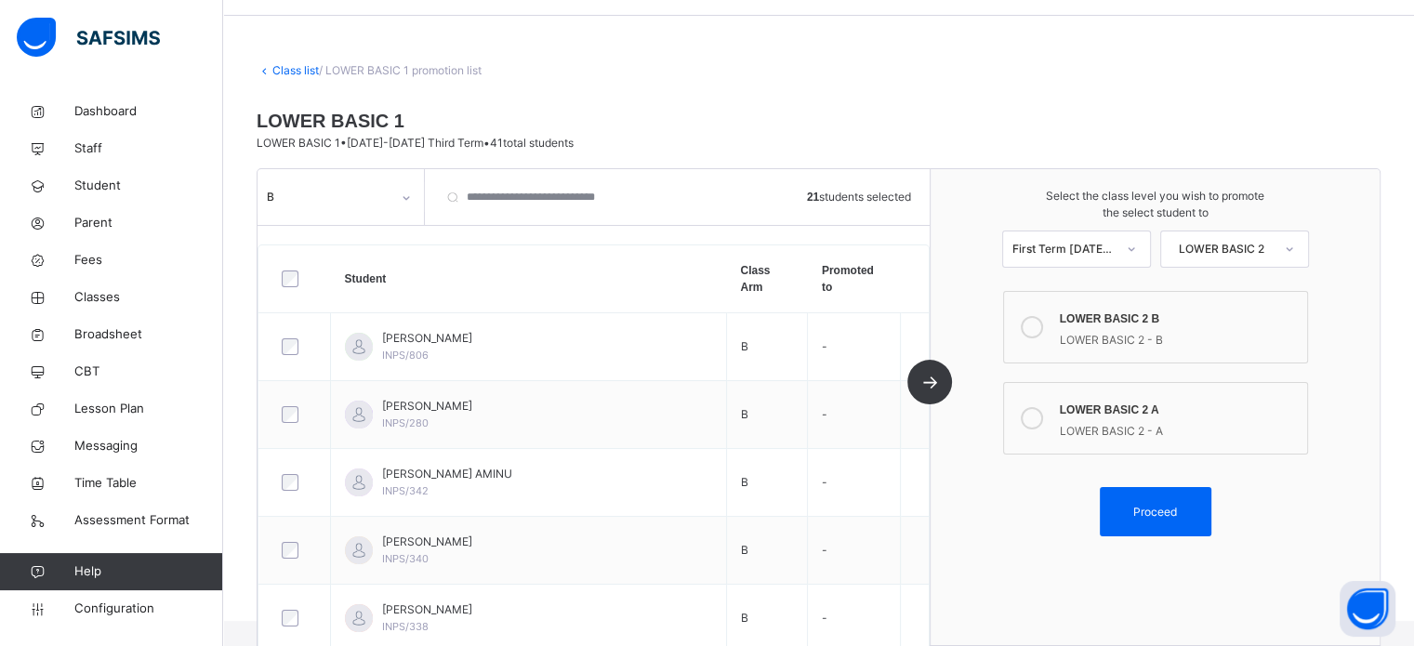
click at [1039, 320] on icon at bounding box center [1031, 327] width 22 height 22
drag, startPoint x: 1187, startPoint y: 504, endPoint x: 1176, endPoint y: 504, distance: 11.2
click at [1177, 504] on span "Proceed" at bounding box center [1155, 512] width 44 height 17
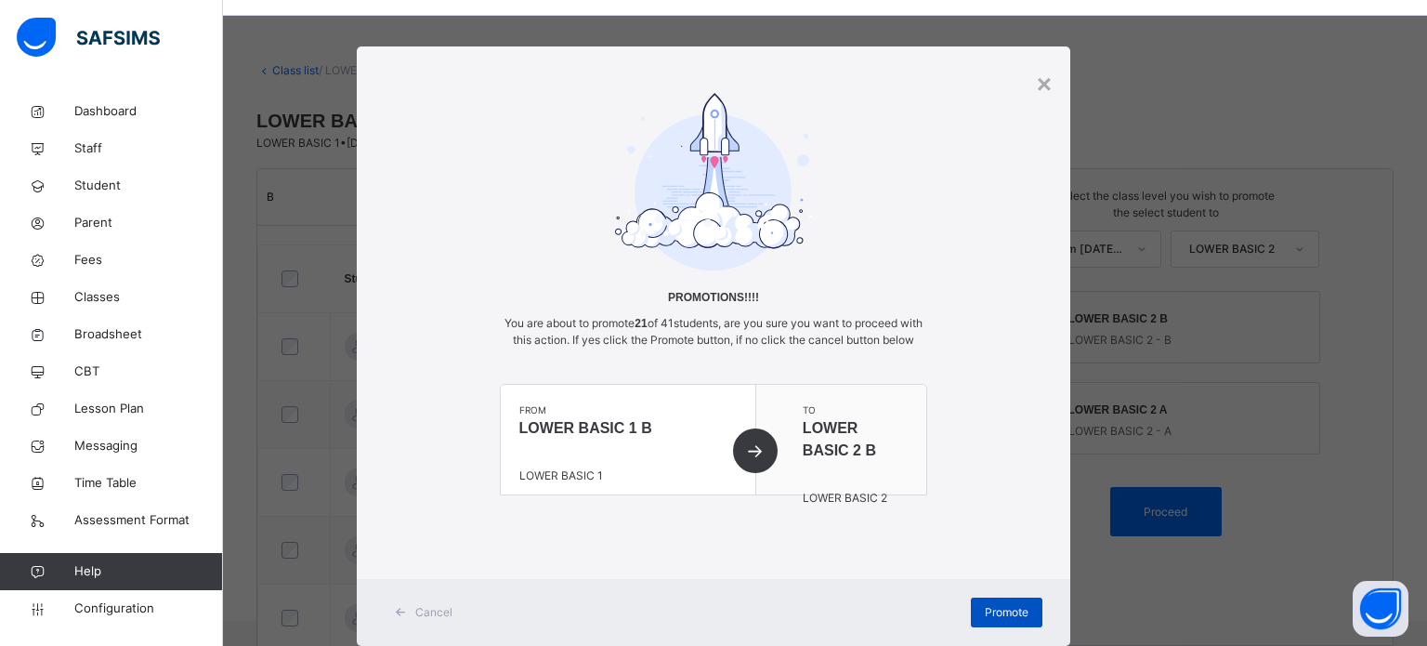
click at [989, 621] on span "Promote" at bounding box center [1007, 612] width 44 height 17
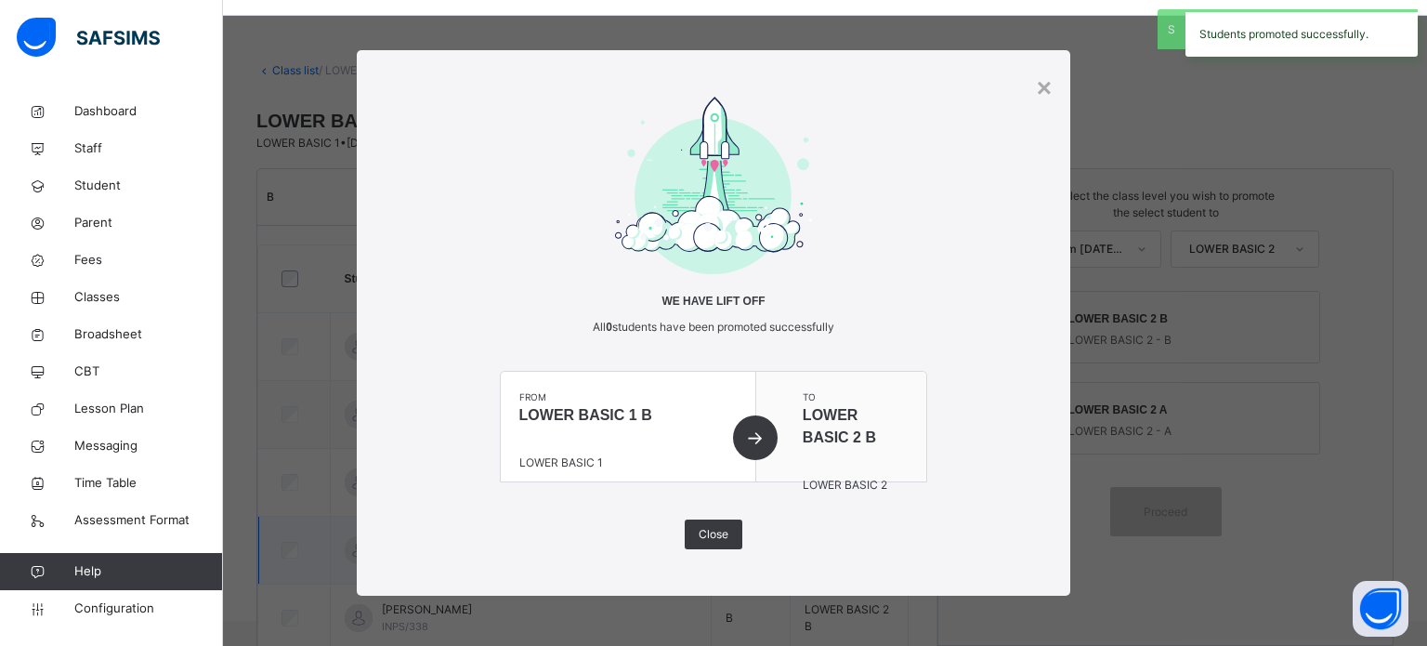
click at [724, 533] on span "Close" at bounding box center [714, 534] width 30 height 17
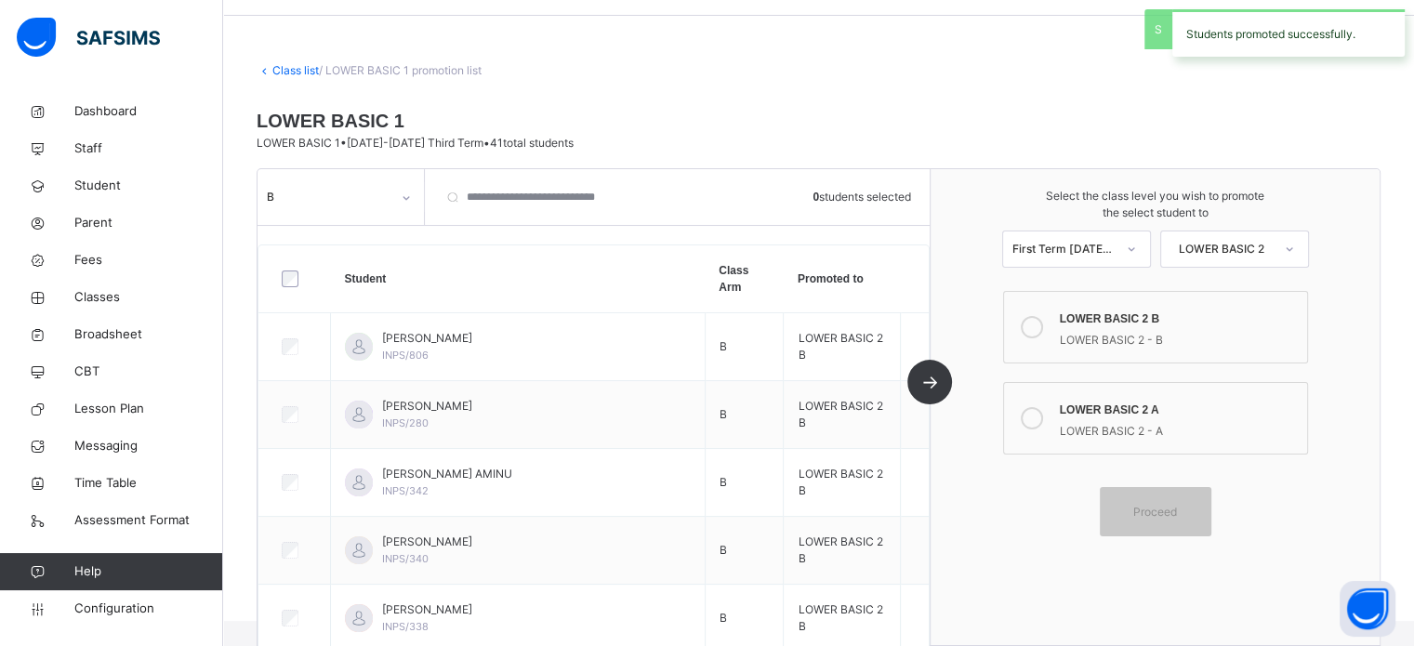
click at [293, 67] on link "Class list" at bounding box center [295, 70] width 46 height 14
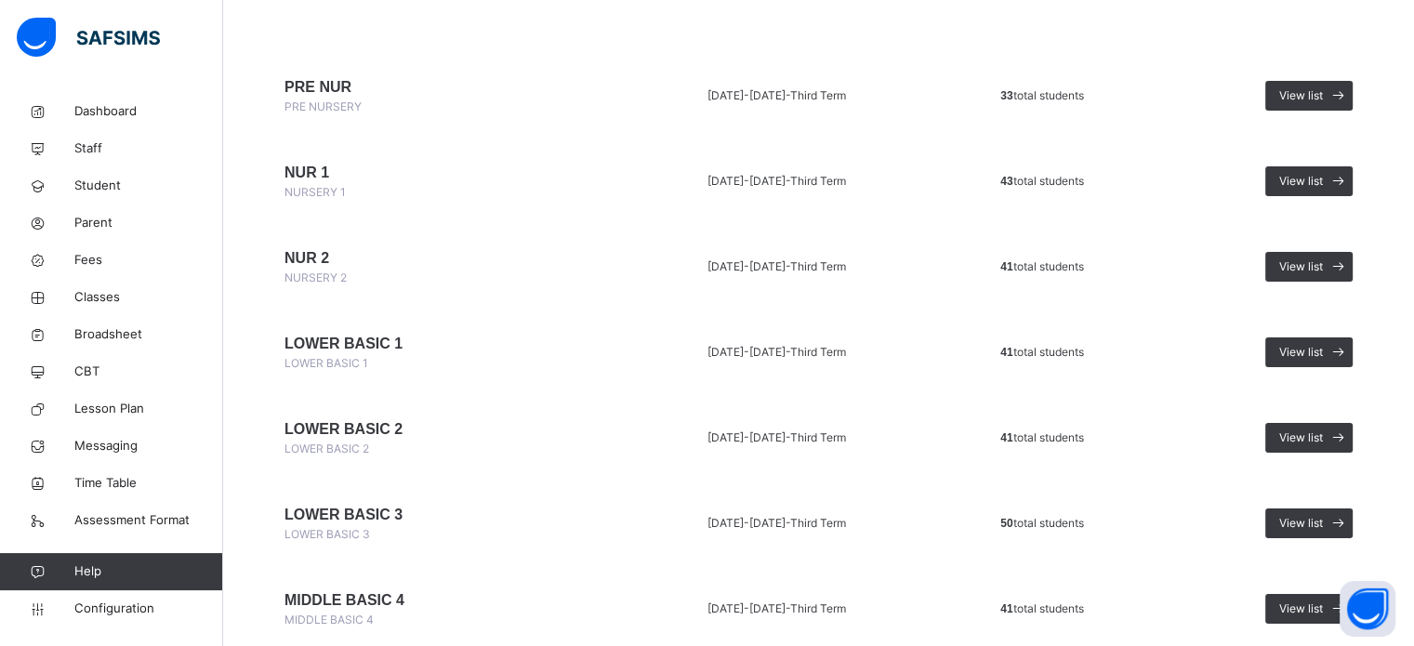
scroll to position [186, 0]
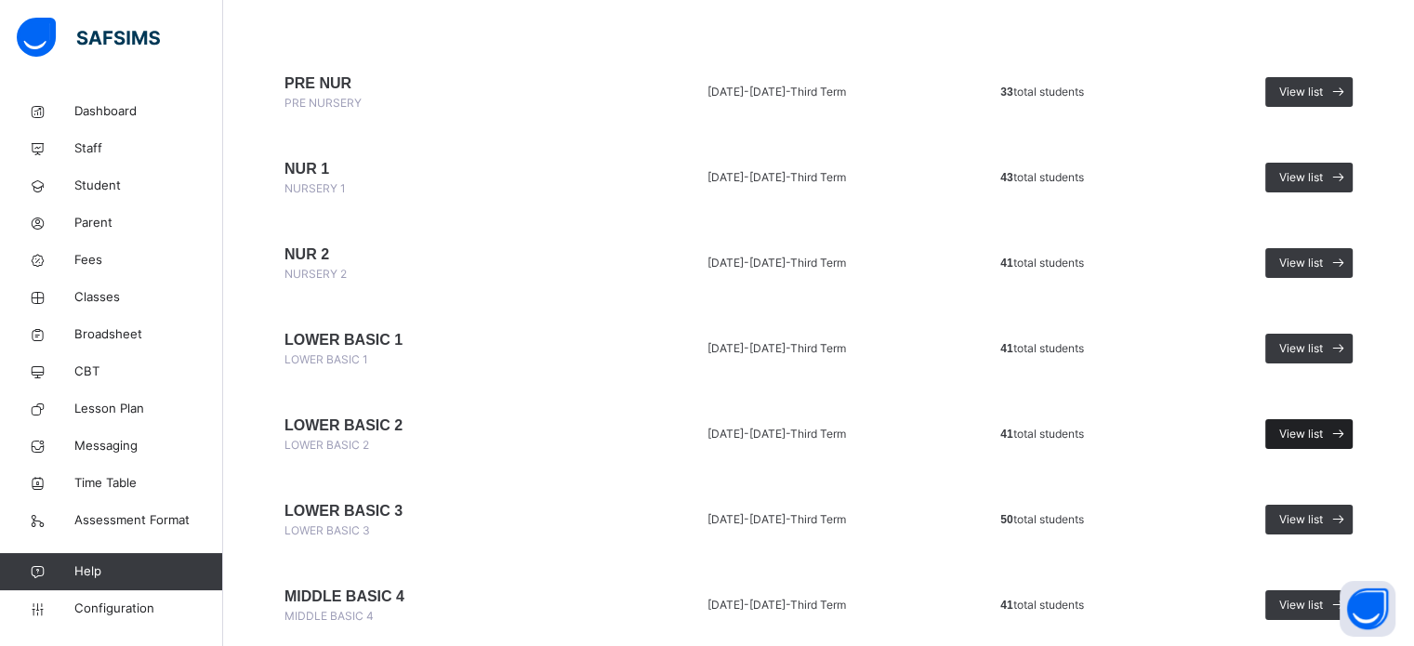
click at [1342, 438] on icon at bounding box center [1338, 434] width 20 height 21
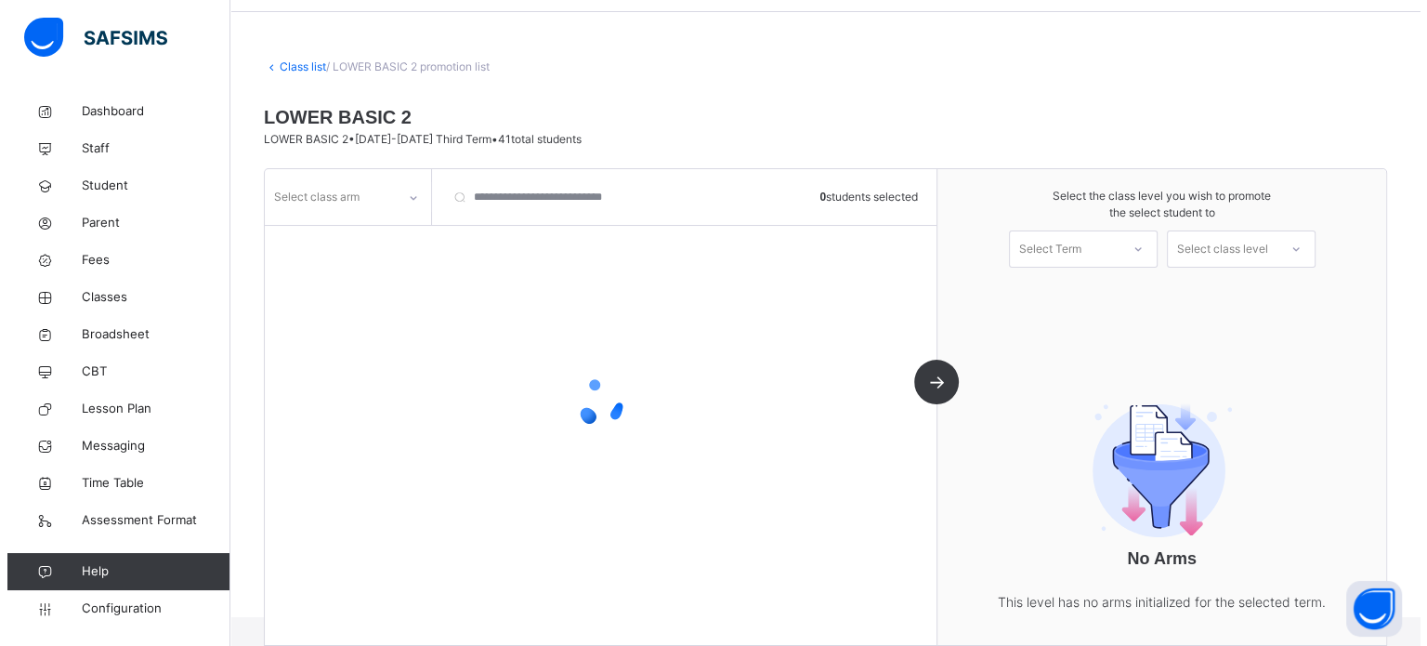
scroll to position [90, 0]
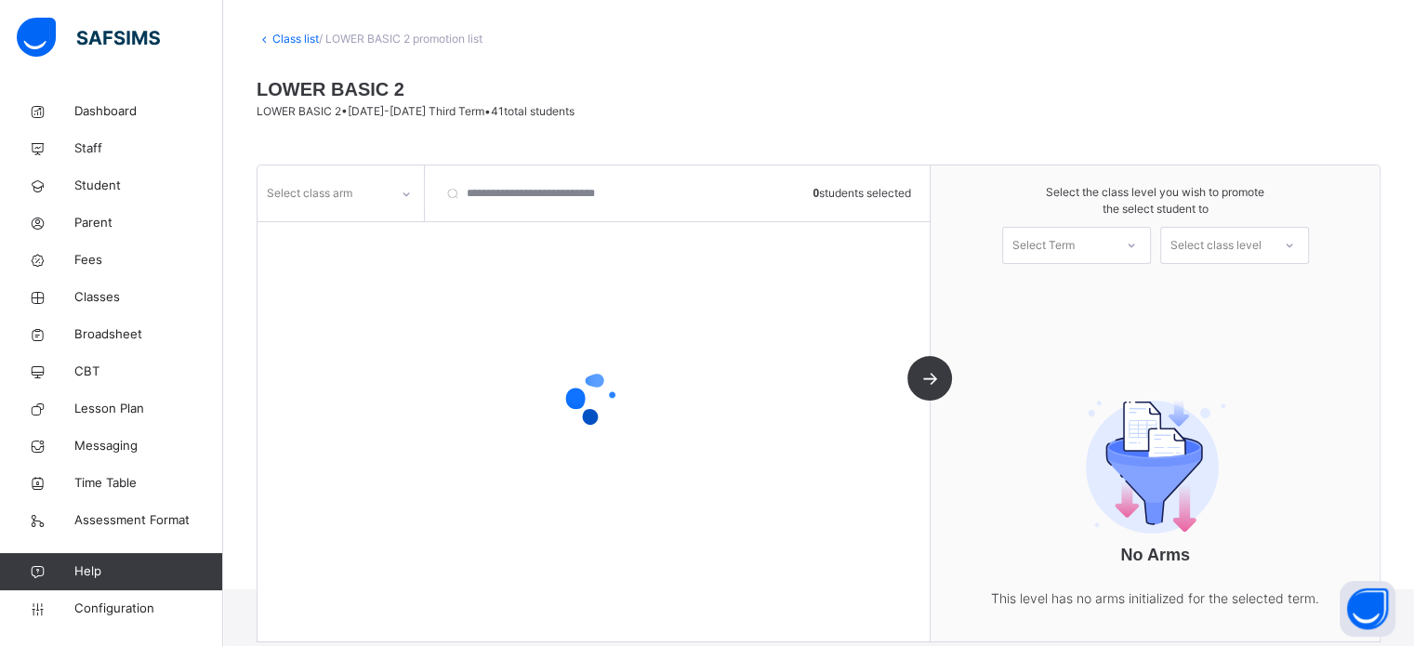
click at [354, 196] on div "Select class arm" at bounding box center [322, 193] width 131 height 29
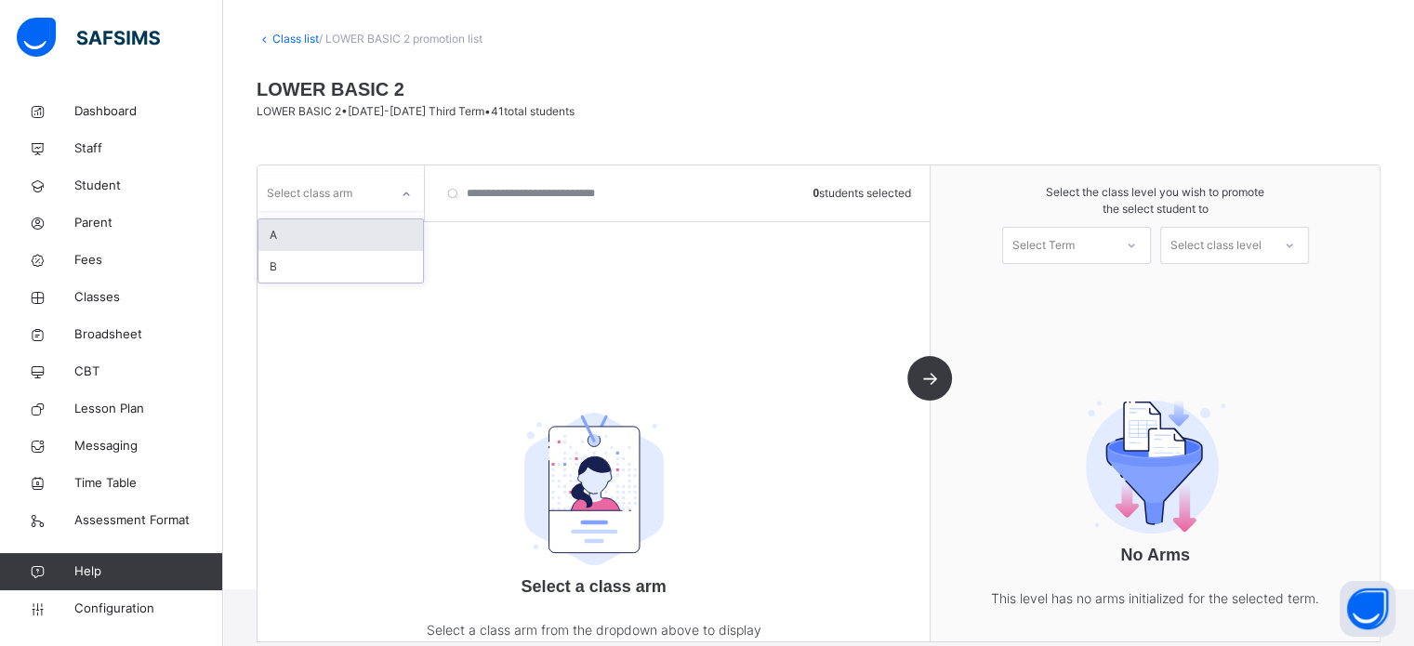
click at [353, 196] on div "Select class arm" at bounding box center [322, 193] width 131 height 29
click at [305, 234] on div "A" at bounding box center [340, 235] width 164 height 32
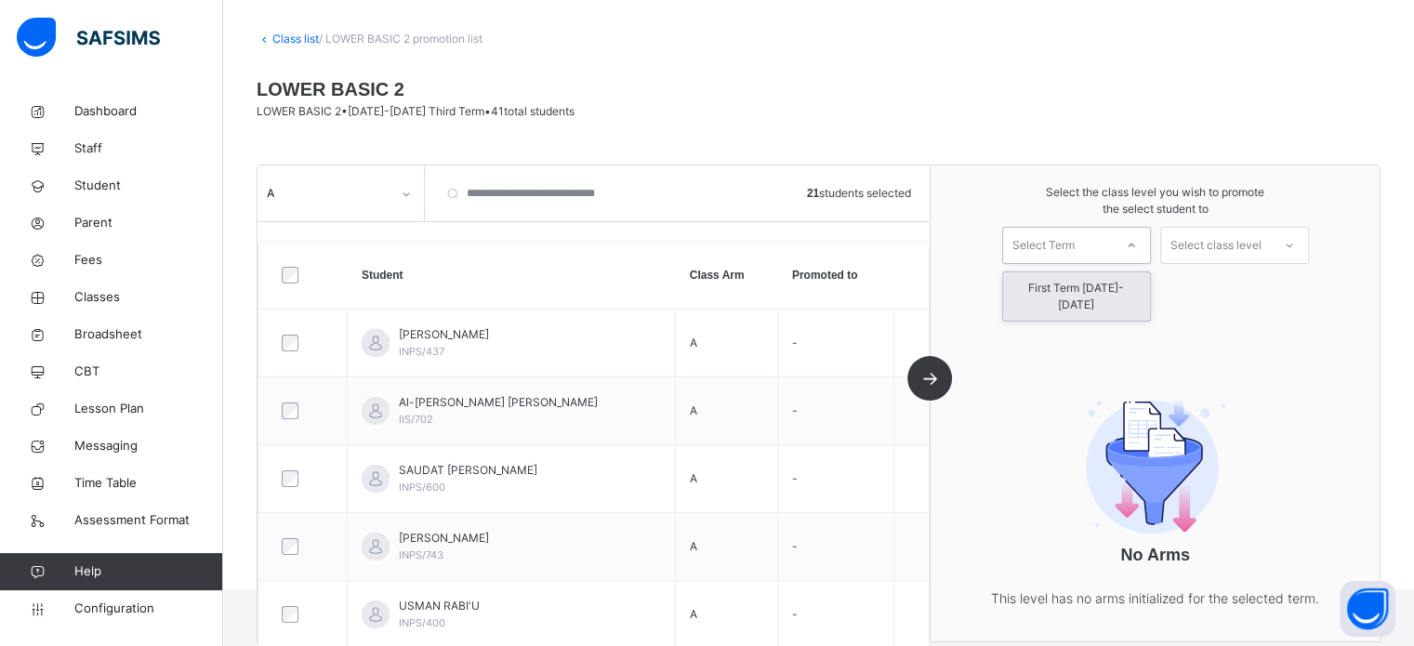
click at [1071, 244] on div "Select Term" at bounding box center [1043, 245] width 62 height 37
click at [1046, 291] on div "First Term 2025-2026" at bounding box center [1076, 296] width 147 height 48
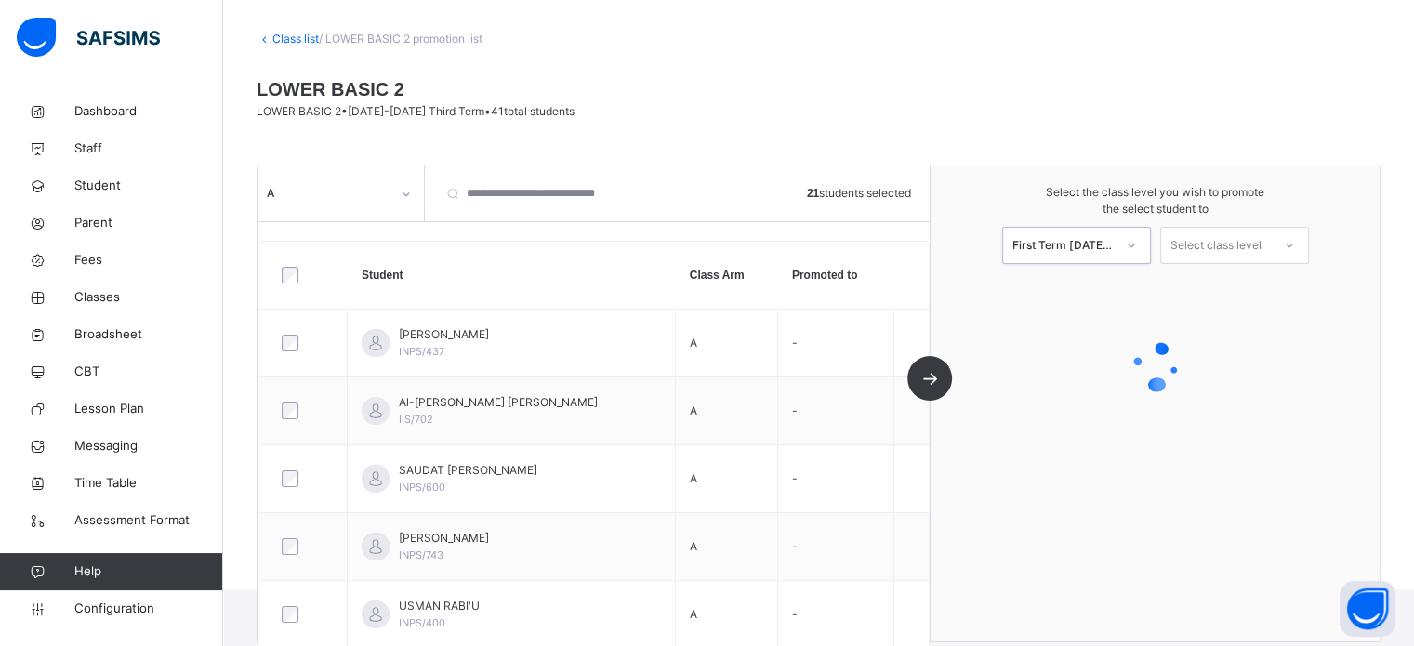
click at [1234, 243] on div "Select class level" at bounding box center [1215, 245] width 91 height 37
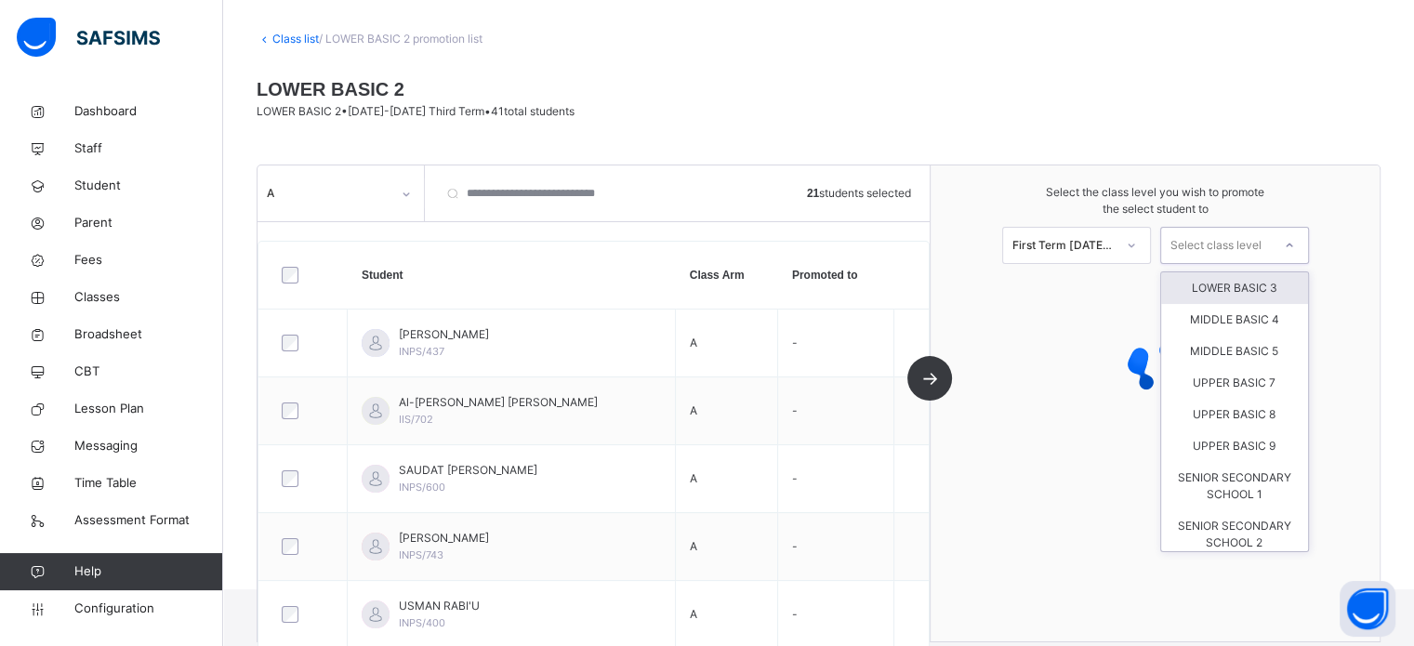
click at [1229, 284] on div "LOWER BASIC 3" at bounding box center [1234, 288] width 147 height 32
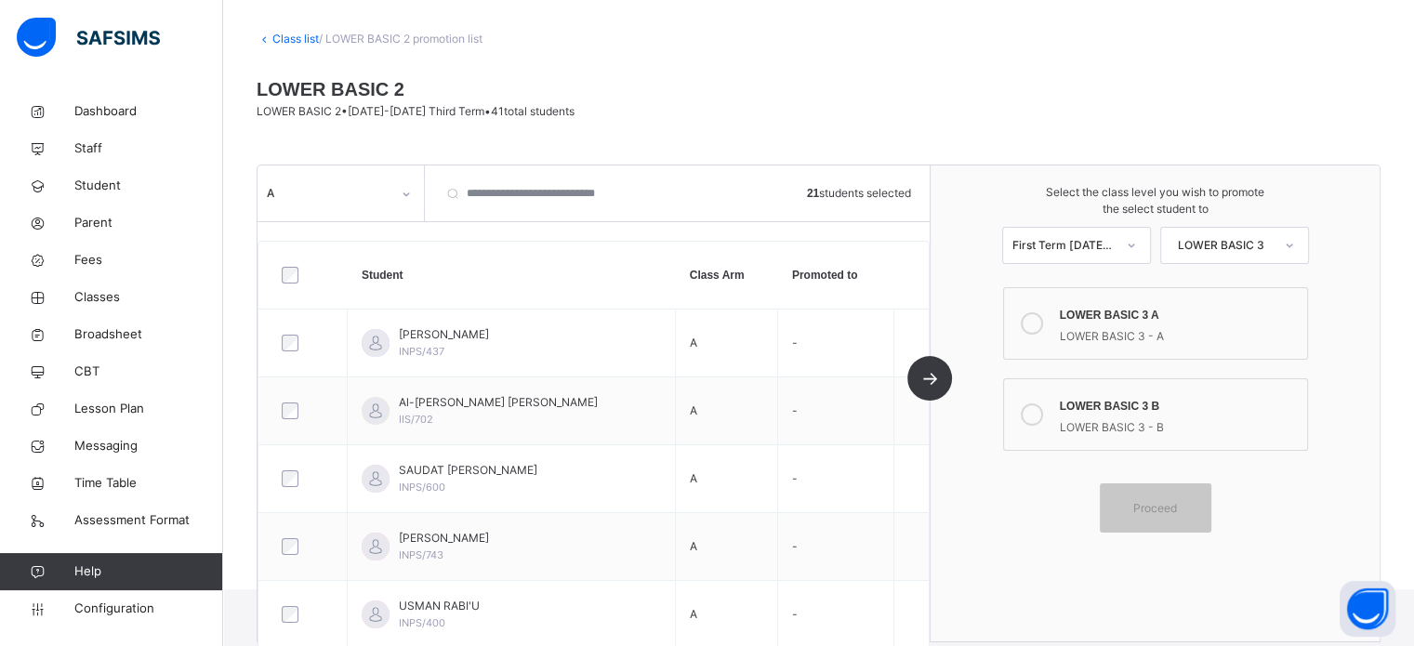
click at [1038, 316] on icon at bounding box center [1031, 323] width 22 height 22
click at [1164, 506] on span "Proceed" at bounding box center [1155, 508] width 44 height 17
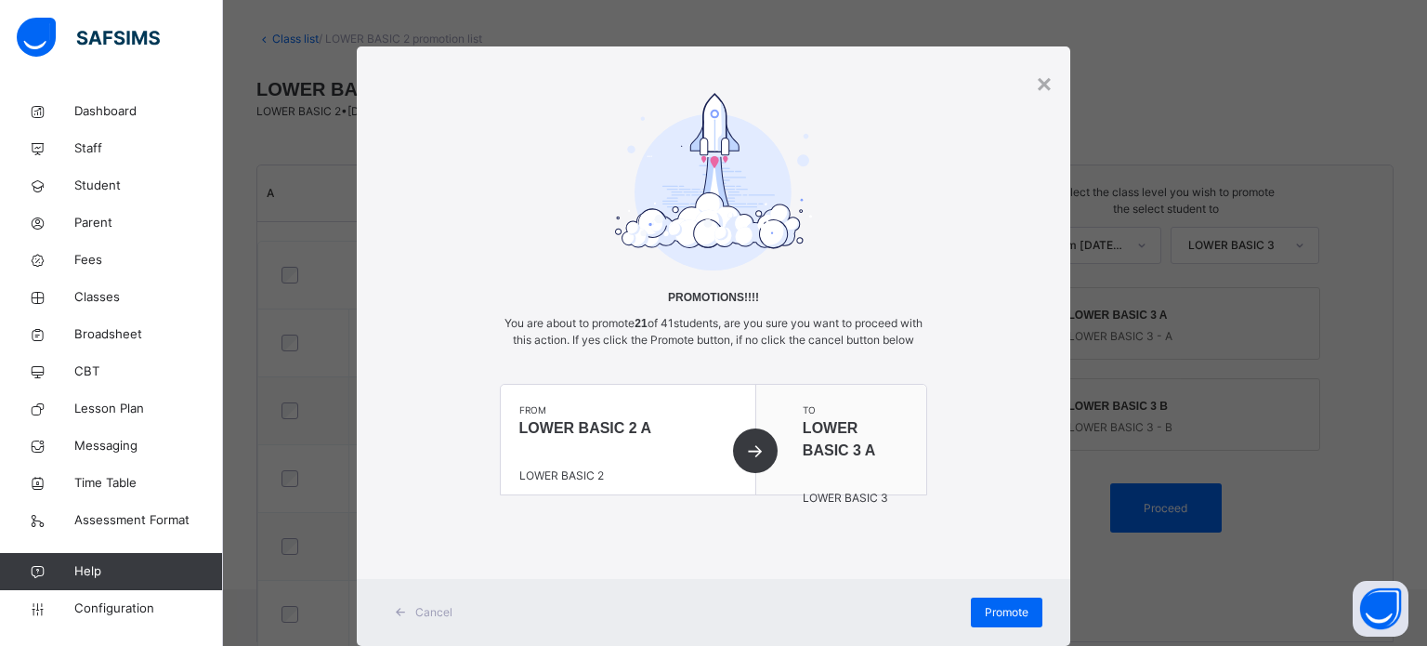
scroll to position [62, 0]
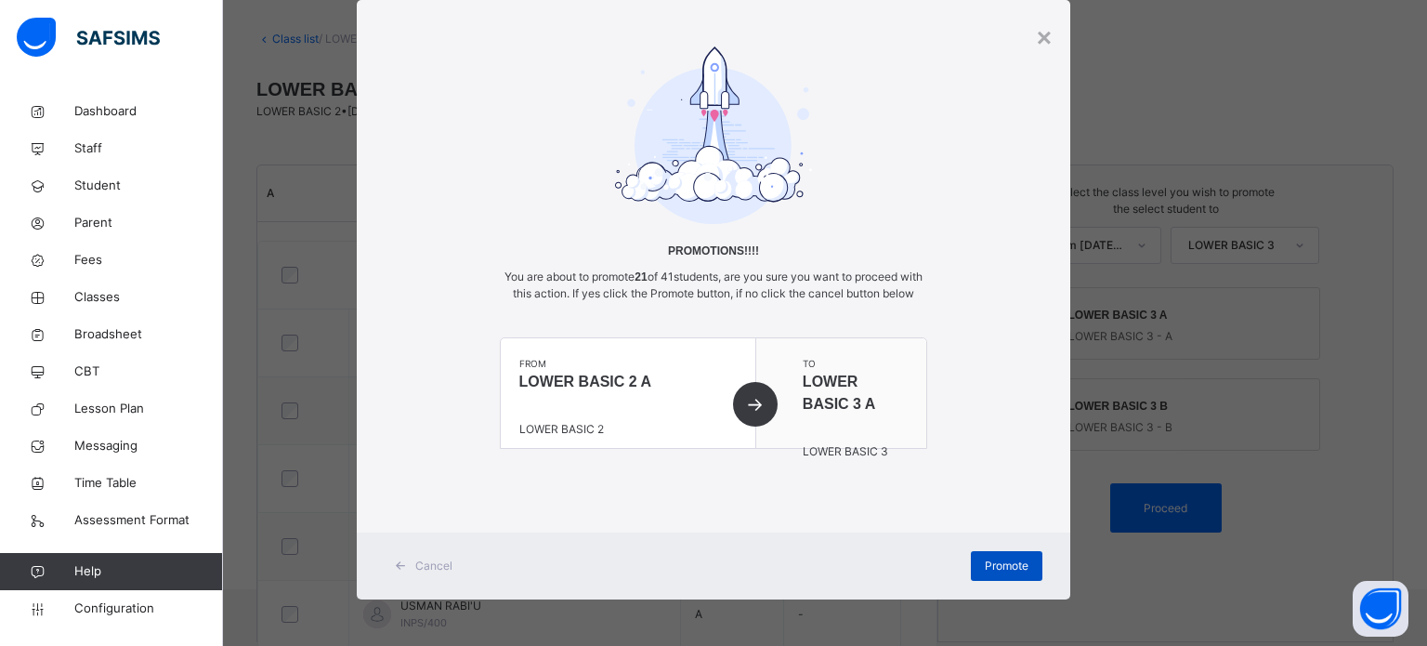
click at [1026, 563] on div "Promote" at bounding box center [1007, 566] width 72 height 30
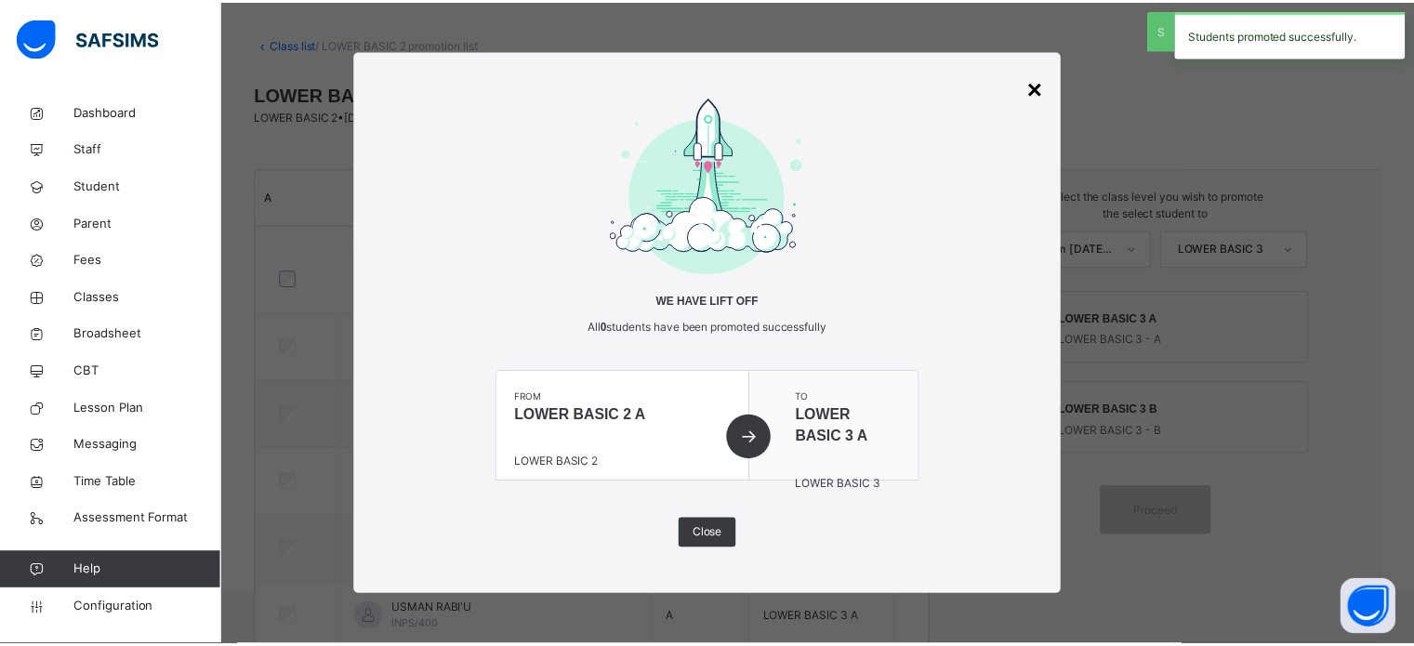
scroll to position [90, 0]
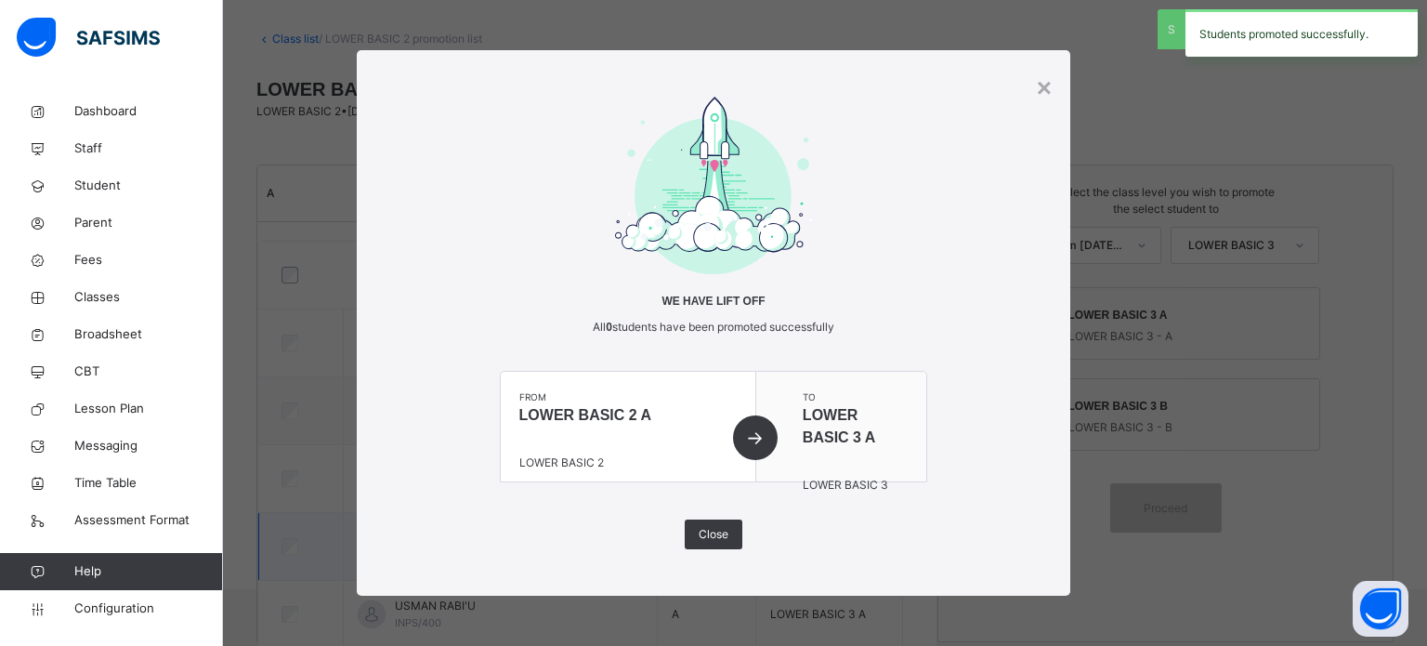
click at [730, 546] on div "Close" at bounding box center [714, 535] width 58 height 30
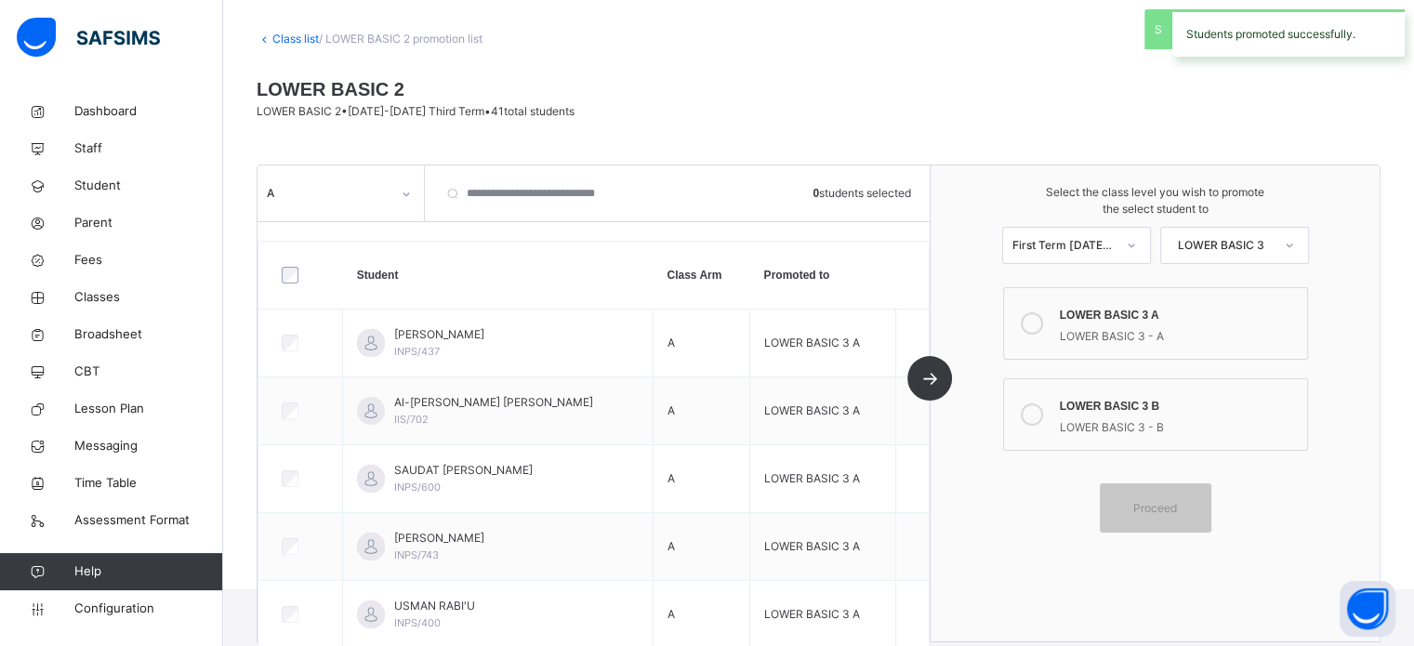
click at [339, 204] on div "A" at bounding box center [322, 193] width 131 height 29
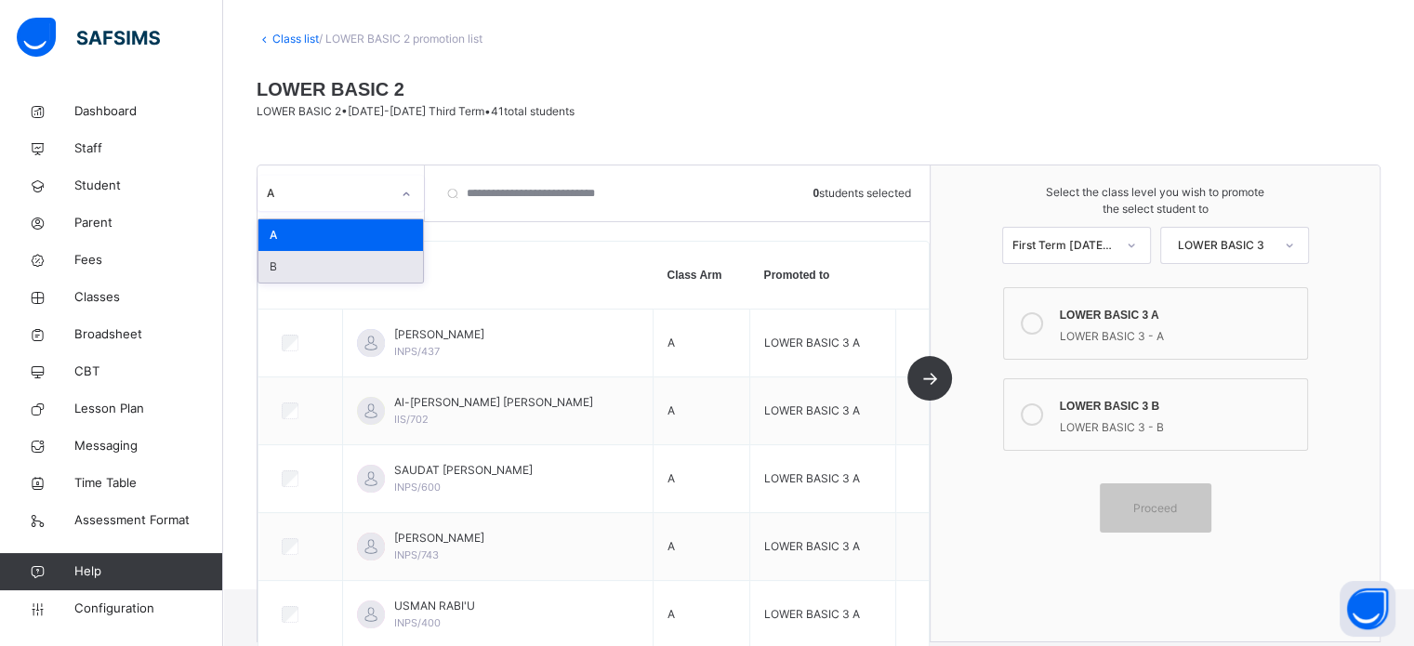
click at [293, 261] on div "B" at bounding box center [340, 267] width 164 height 32
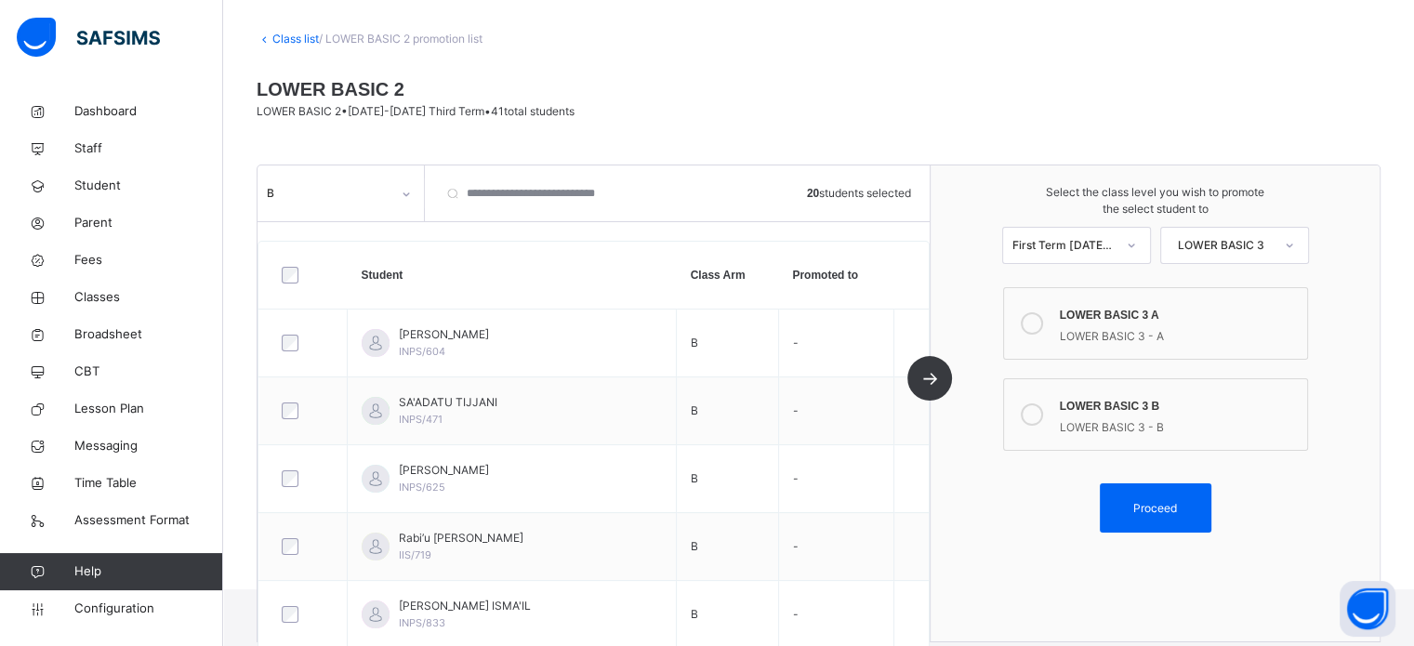
click at [1036, 415] on icon at bounding box center [1031, 414] width 22 height 22
click at [1177, 507] on span "Proceed" at bounding box center [1155, 508] width 44 height 17
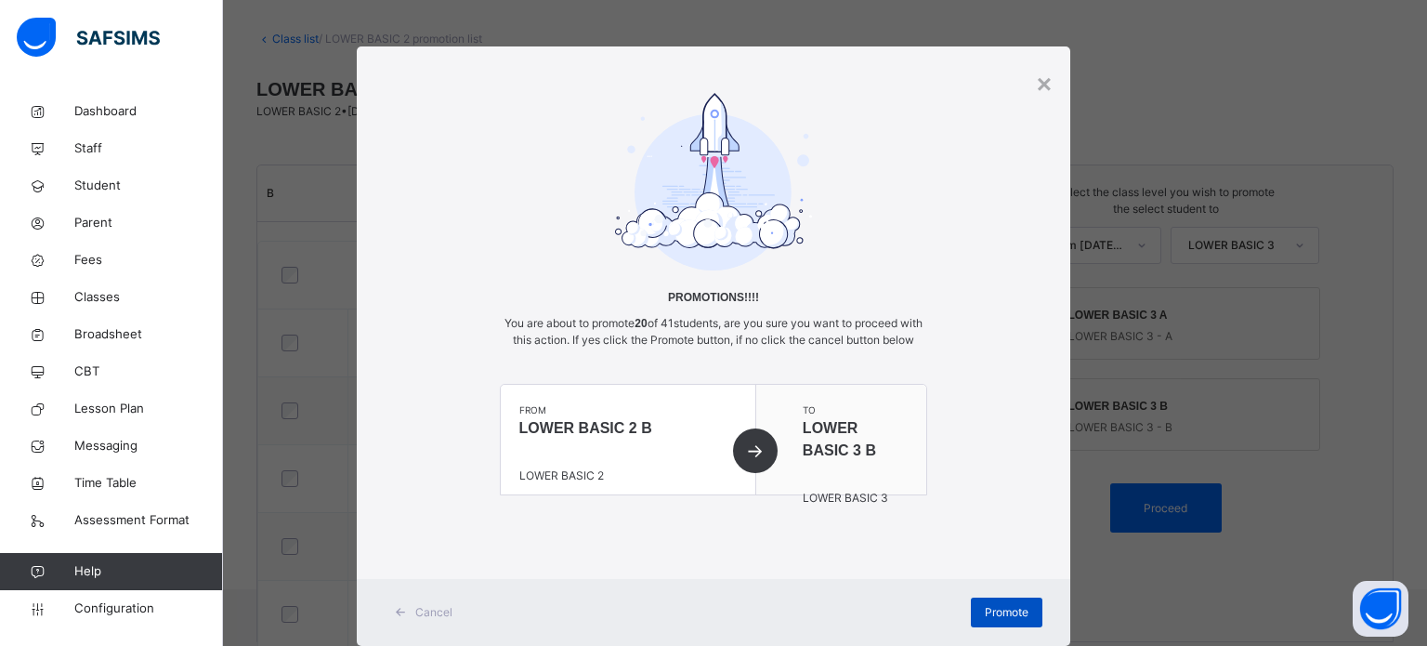
click at [1008, 617] on div "Promote" at bounding box center [1007, 613] width 72 height 30
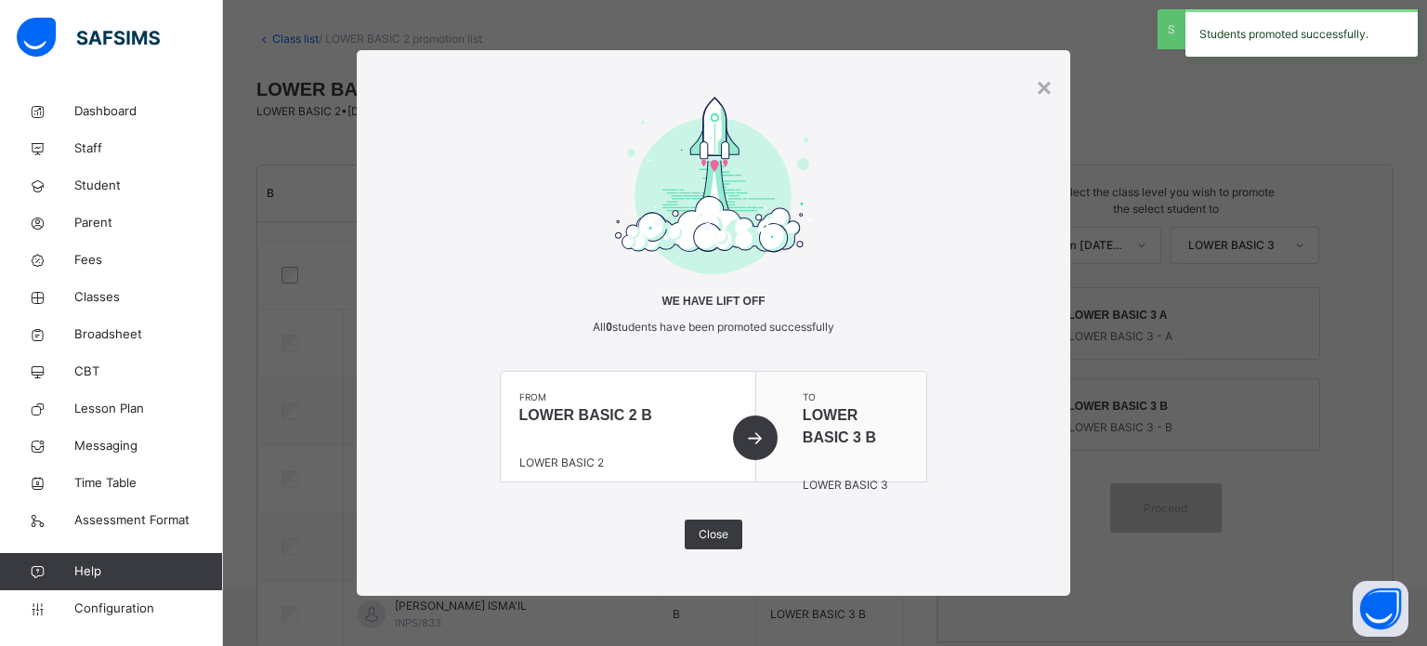
click at [1042, 85] on div "×" at bounding box center [1044, 88] width 15 height 39
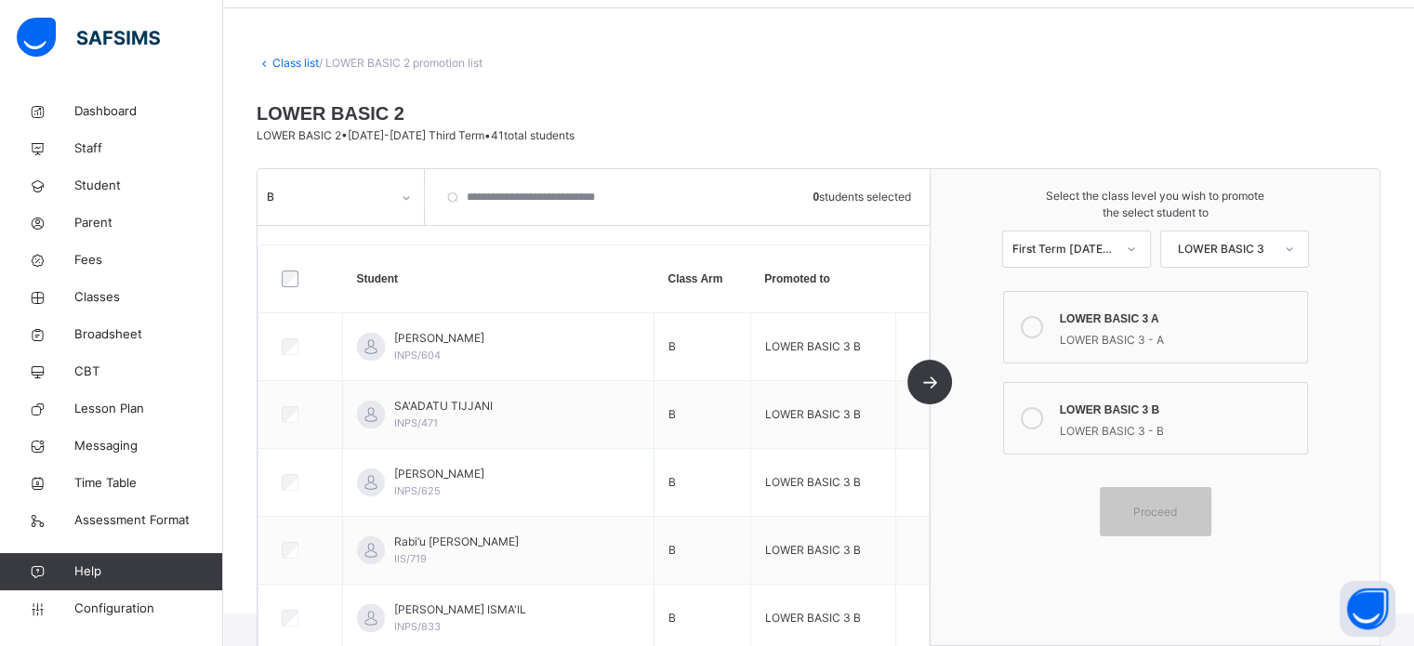
scroll to position [0, 0]
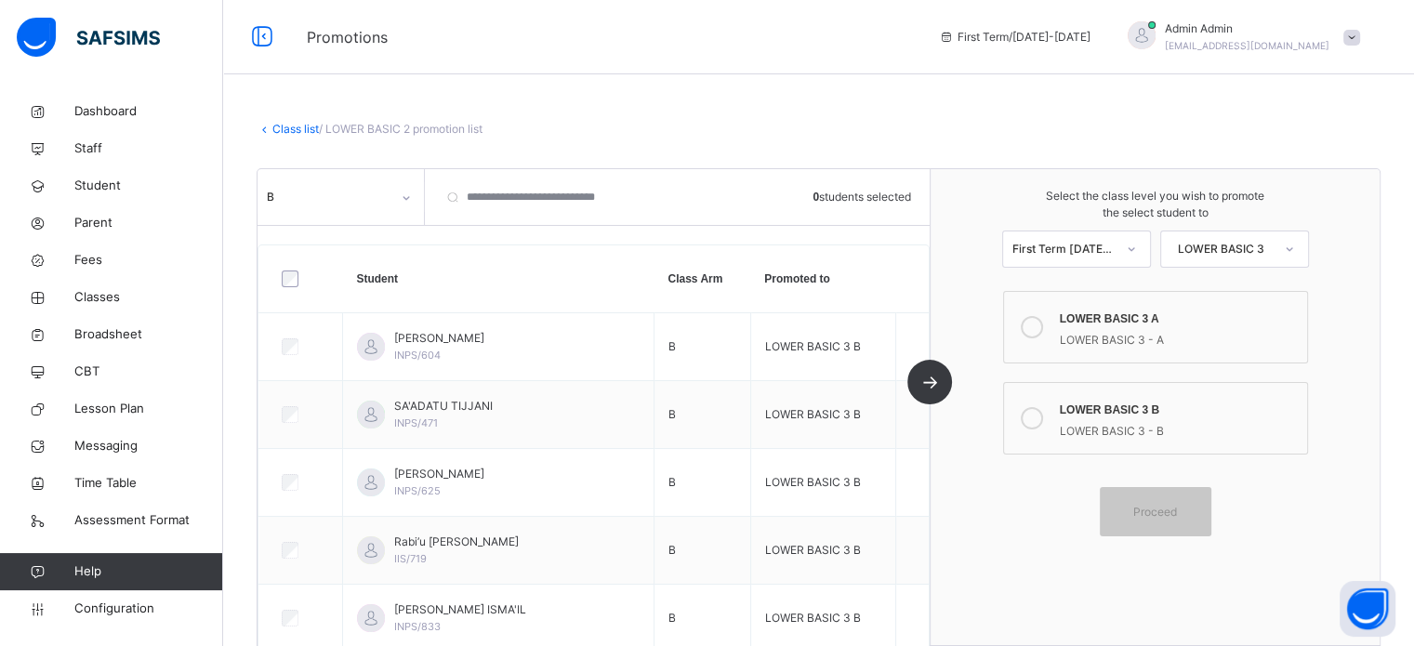
click at [301, 125] on link "Class list" at bounding box center [295, 129] width 46 height 14
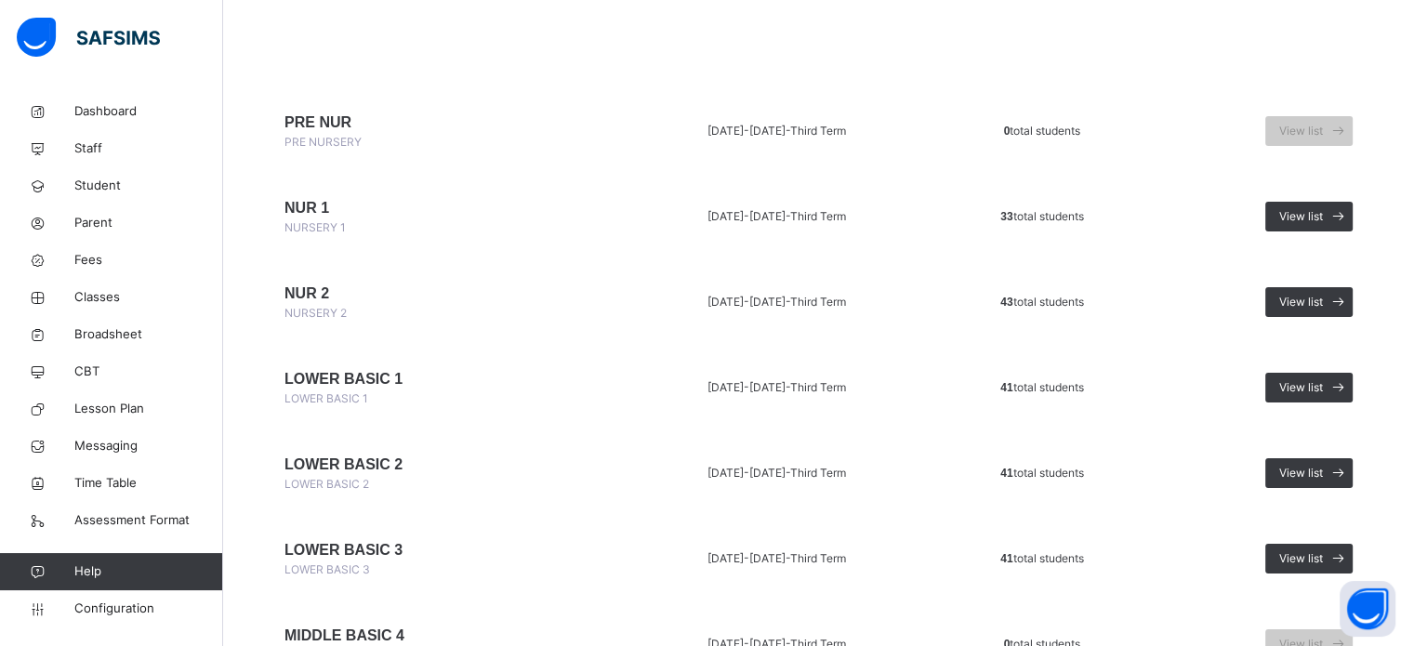
scroll to position [186, 0]
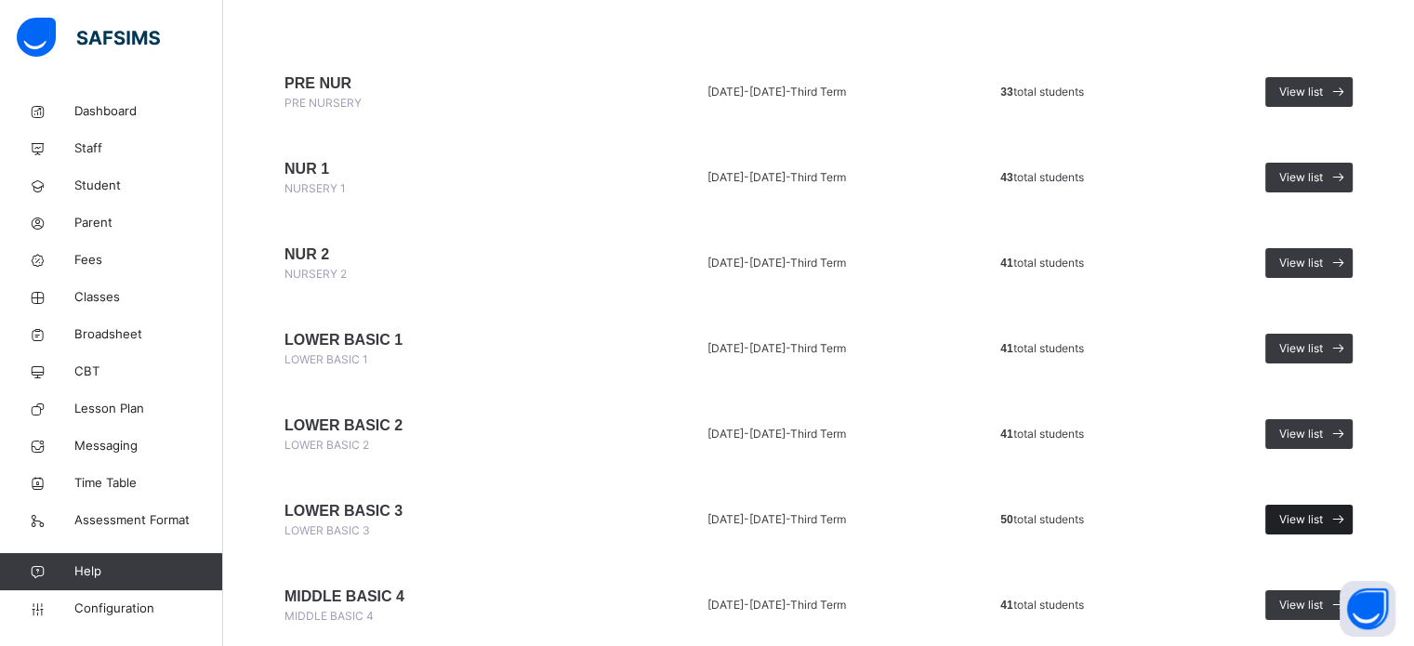
click at [1302, 515] on span "View list" at bounding box center [1301, 519] width 44 height 17
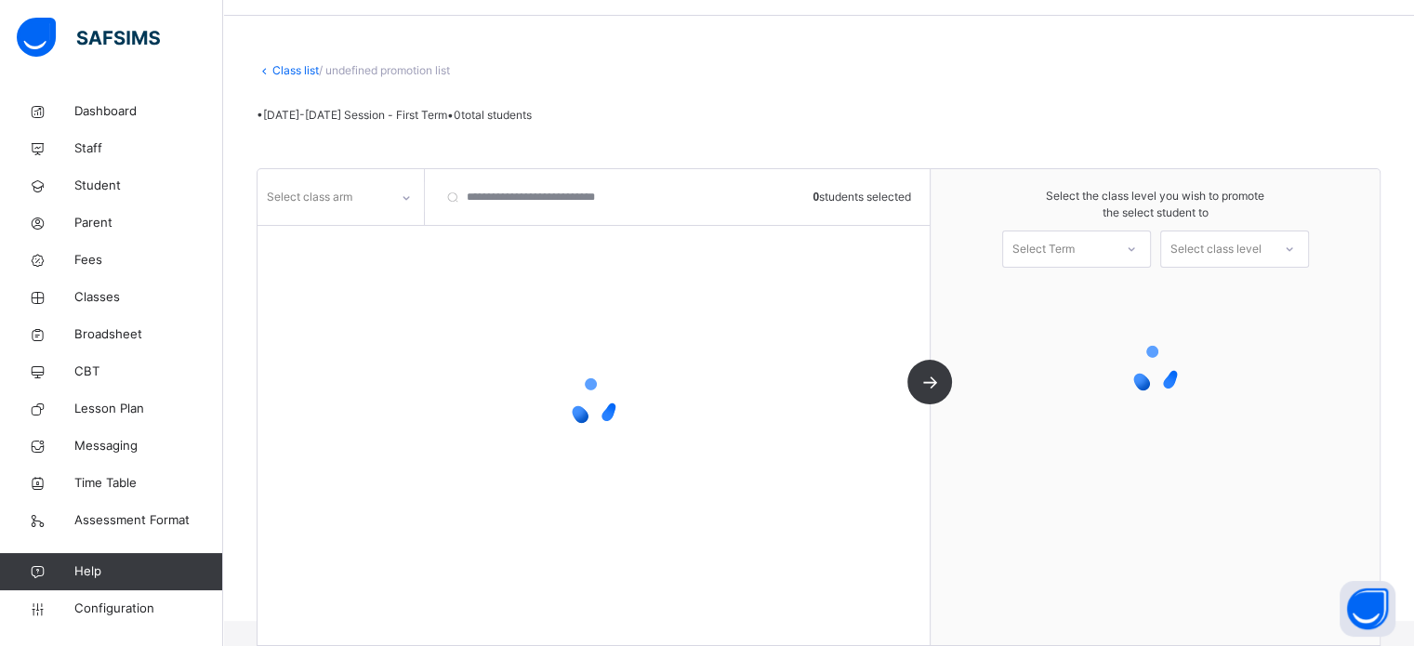
scroll to position [62, 0]
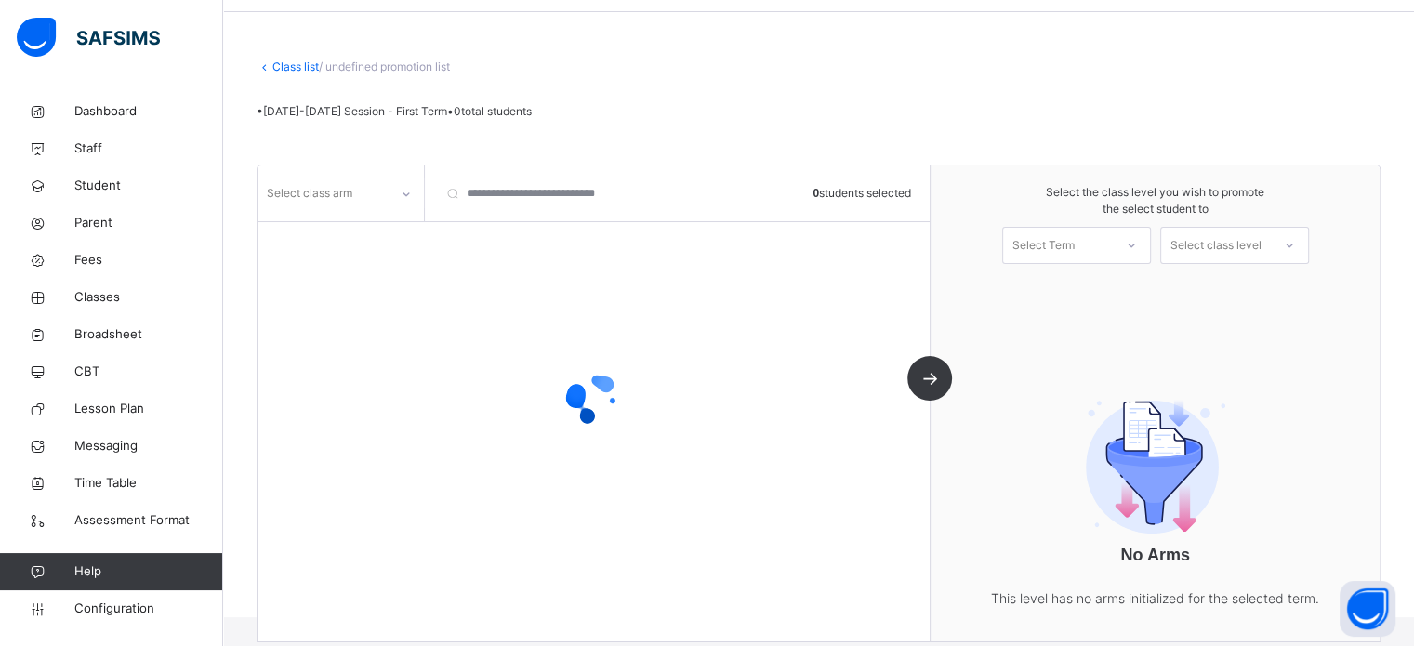
click at [372, 197] on div "Select class arm" at bounding box center [322, 193] width 131 height 29
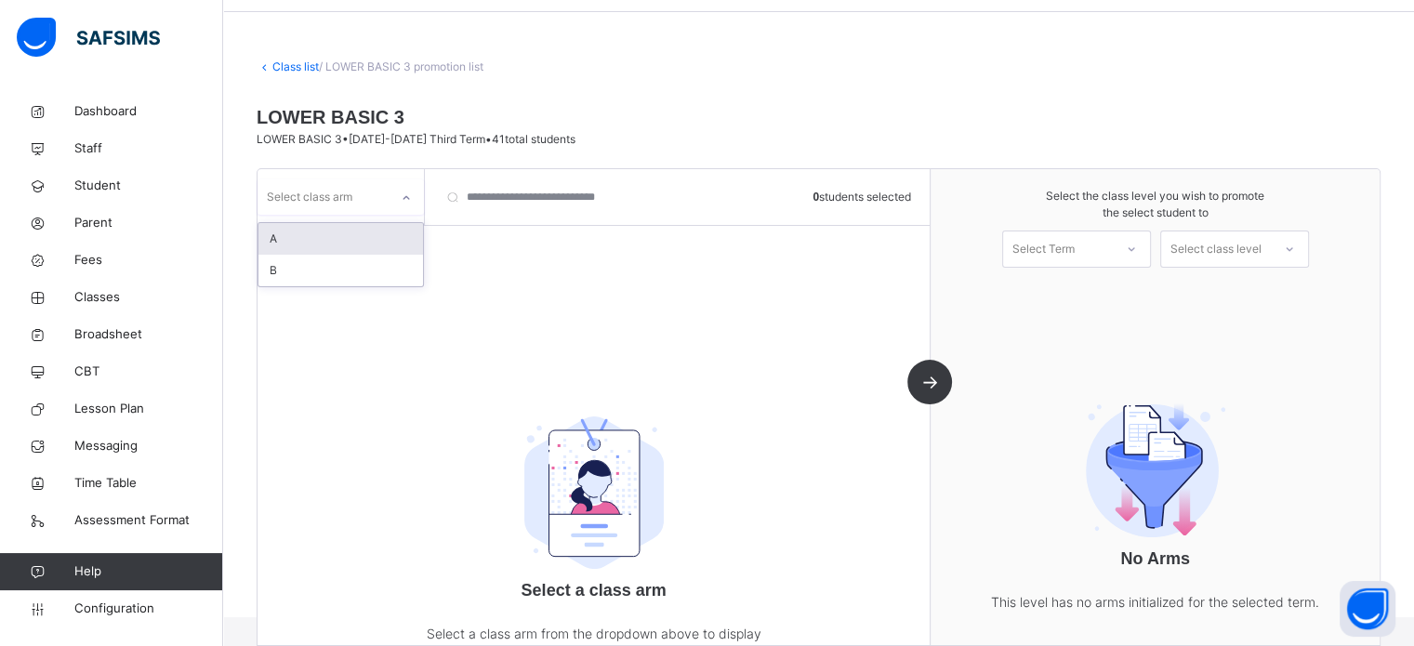
click at [329, 233] on div "A" at bounding box center [340, 239] width 164 height 32
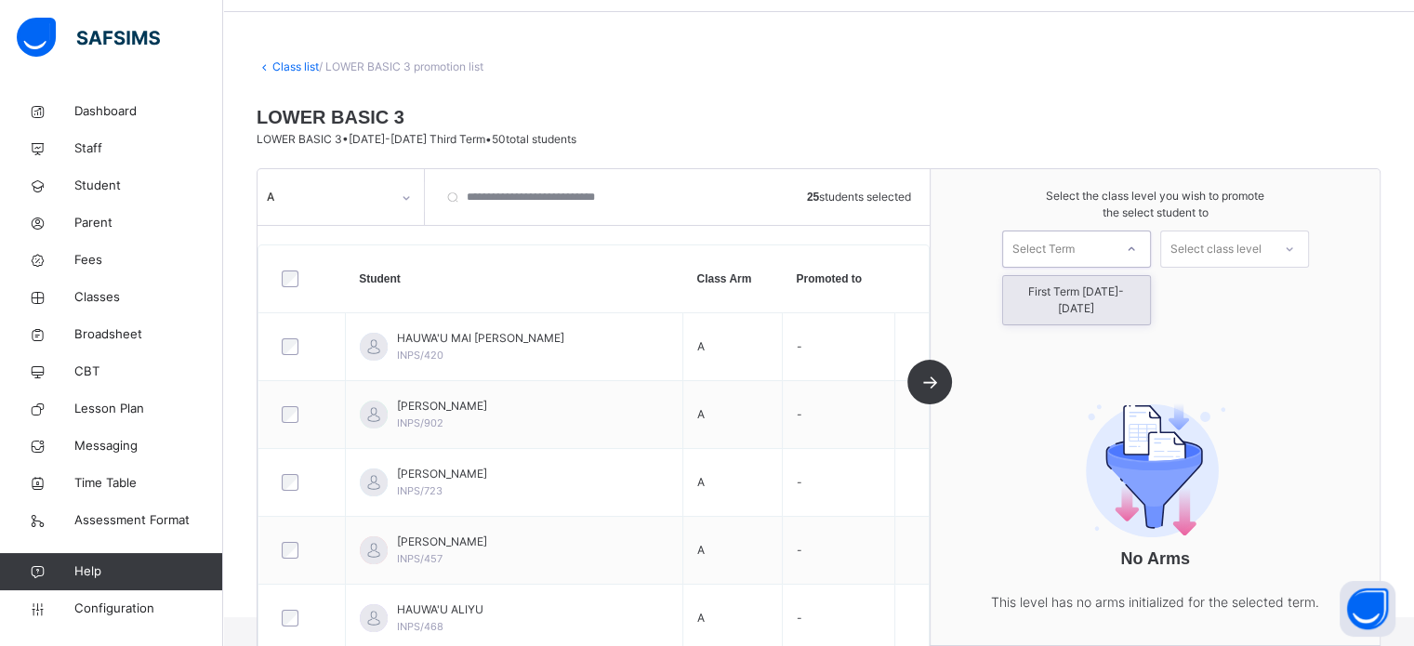
drag, startPoint x: 1123, startPoint y: 250, endPoint x: 1093, endPoint y: 280, distance: 42.1
click at [1112, 250] on div "Select Term" at bounding box center [1058, 249] width 110 height 29
click at [1087, 286] on div "First Term 2025-2026" at bounding box center [1076, 300] width 147 height 48
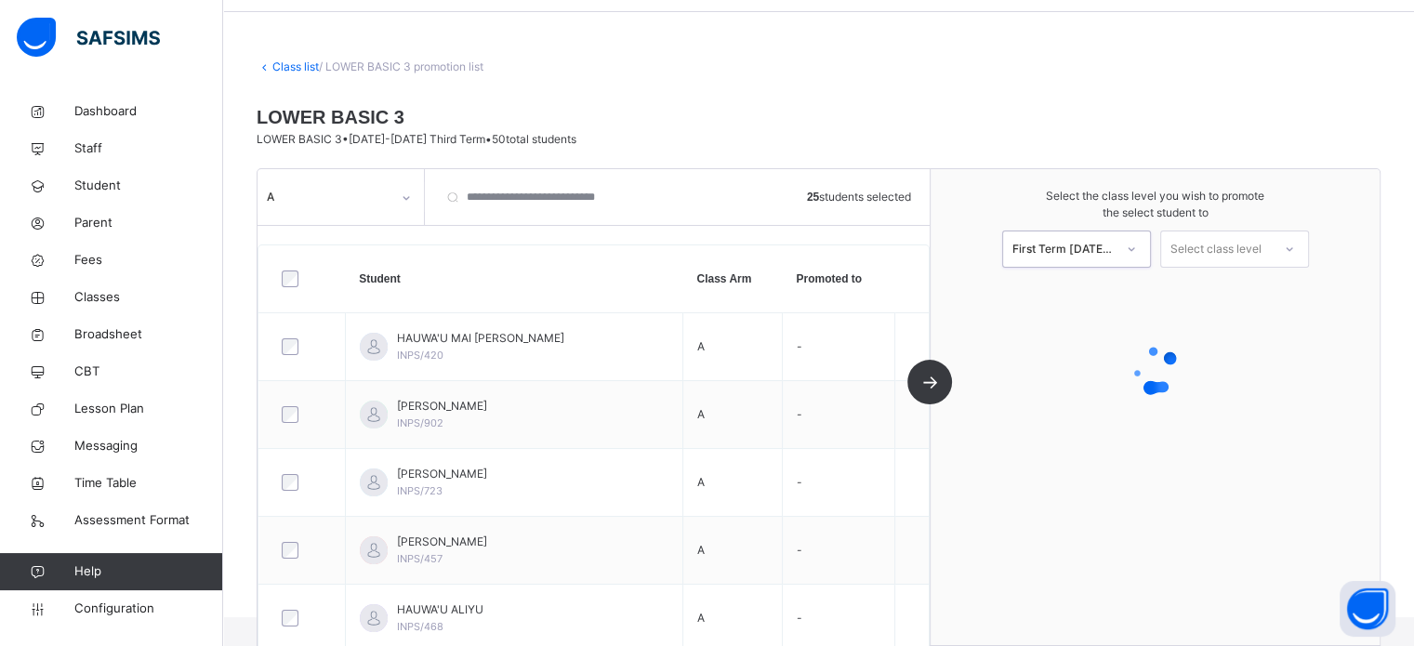
click at [1212, 244] on div "Select class level" at bounding box center [1215, 248] width 91 height 37
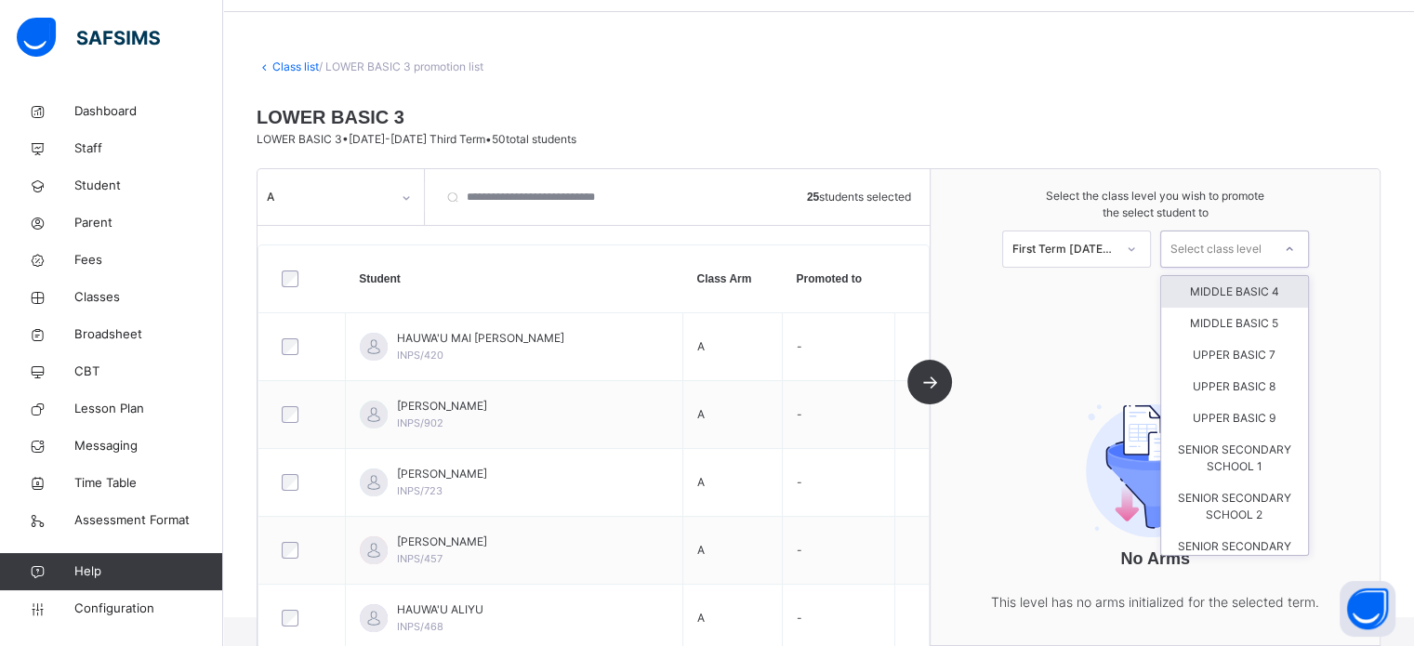
click at [1217, 296] on div "MIDDLE BASIC 4" at bounding box center [1234, 292] width 147 height 32
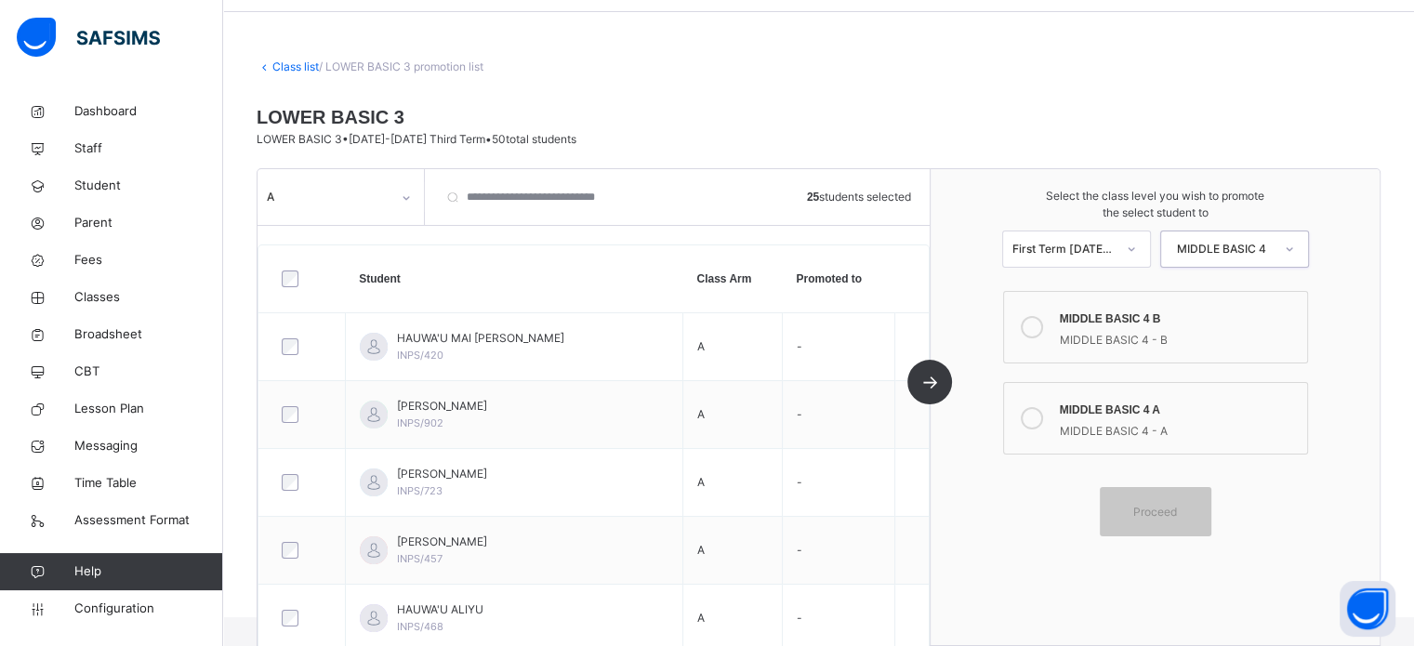
click at [1041, 415] on icon at bounding box center [1031, 418] width 22 height 22
click at [1190, 508] on span "Proceed" at bounding box center [1155, 512] width 84 height 17
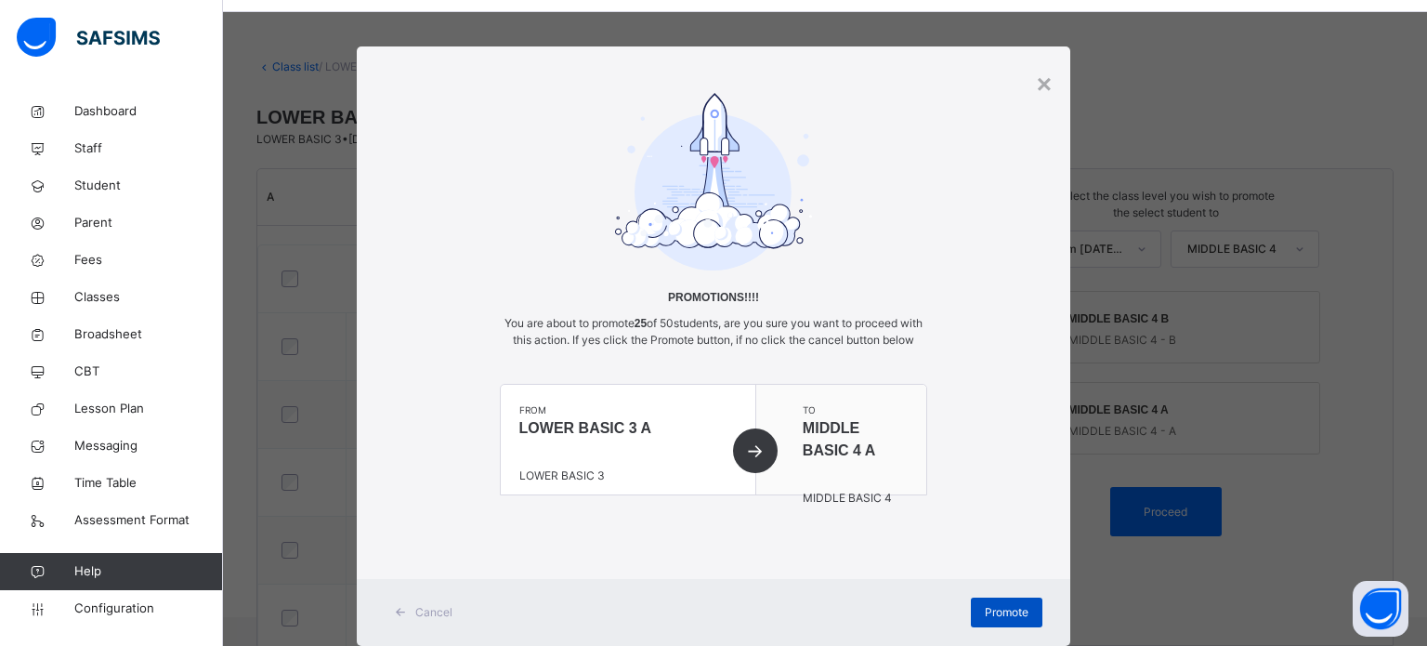
click at [998, 619] on div "Promote" at bounding box center [1007, 613] width 72 height 30
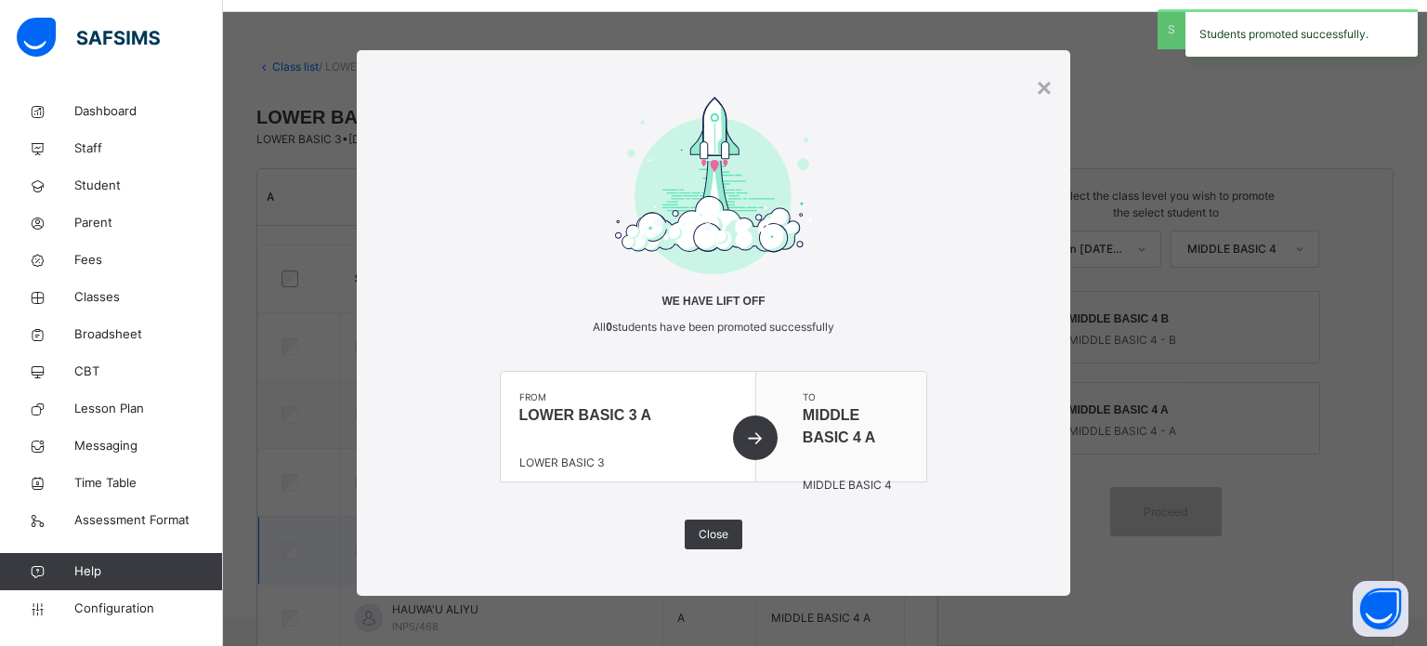
click at [714, 540] on span "Close" at bounding box center [714, 534] width 30 height 17
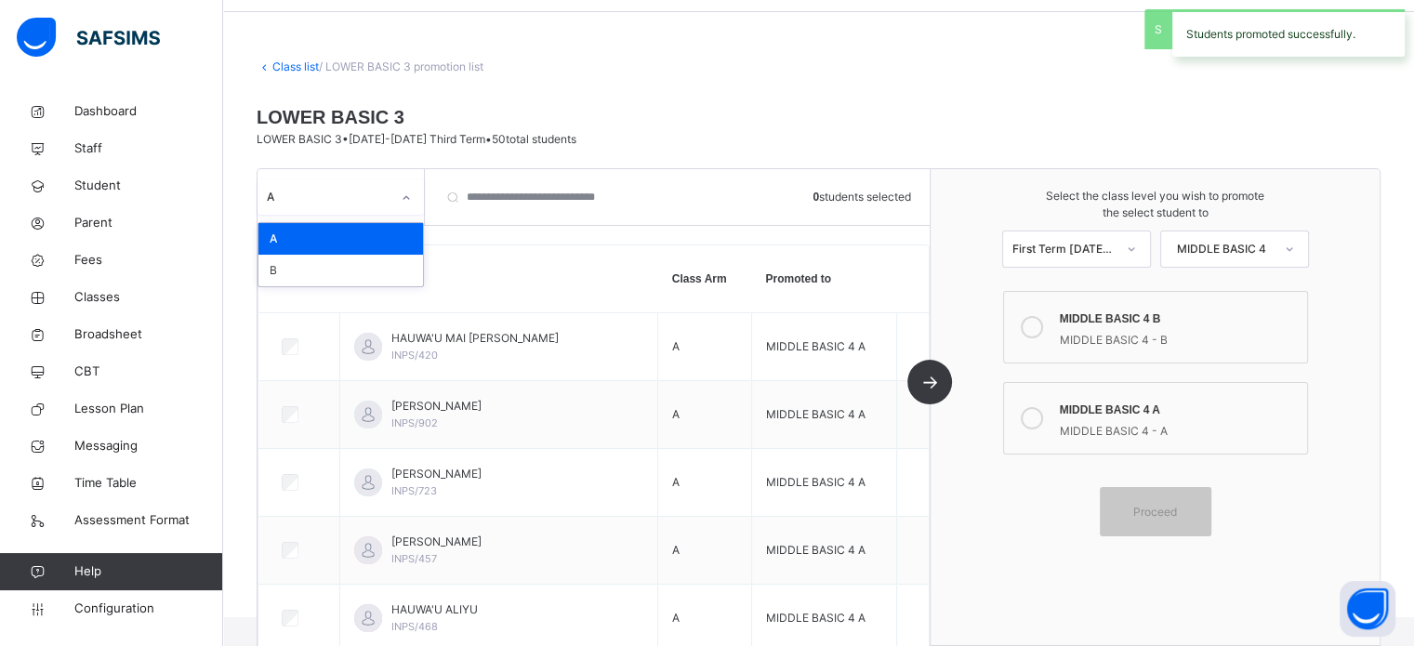
click at [380, 208] on div "A" at bounding box center [322, 197] width 131 height 29
click at [322, 262] on div "B" at bounding box center [340, 271] width 164 height 32
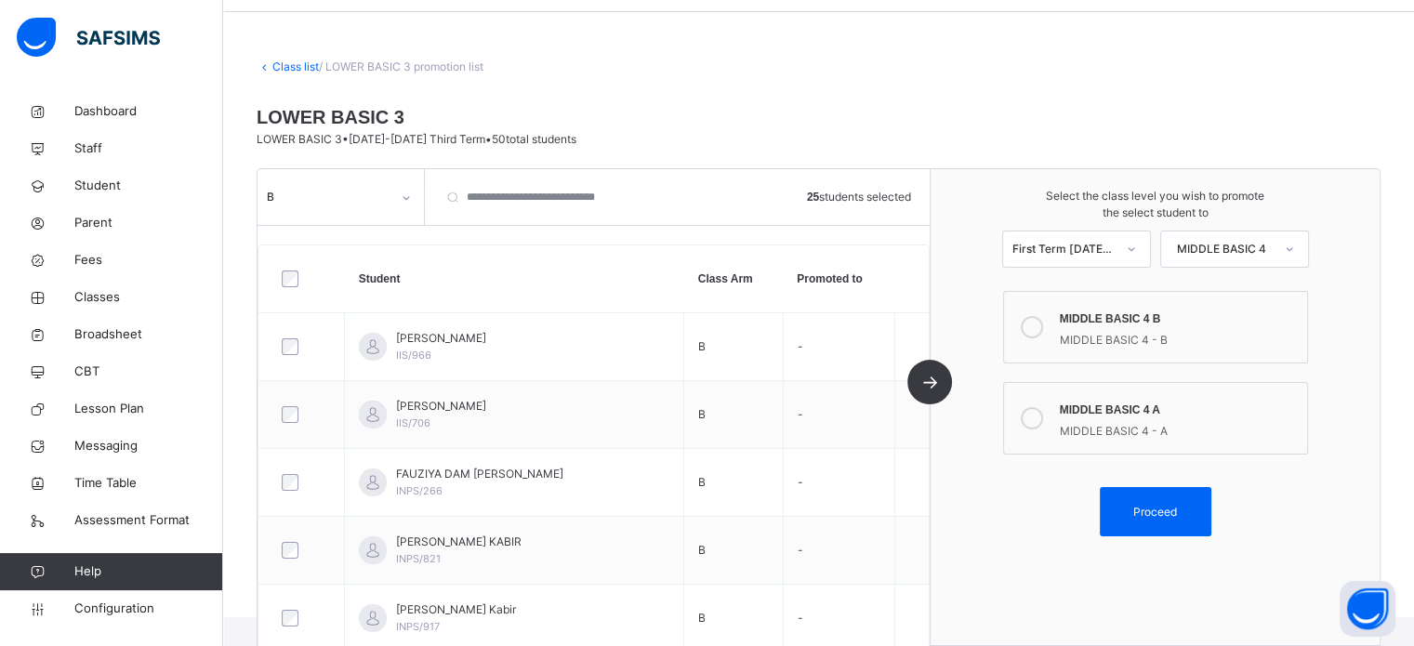
click at [1040, 324] on icon at bounding box center [1031, 327] width 22 height 22
click at [1157, 519] on span "Proceed" at bounding box center [1155, 512] width 44 height 17
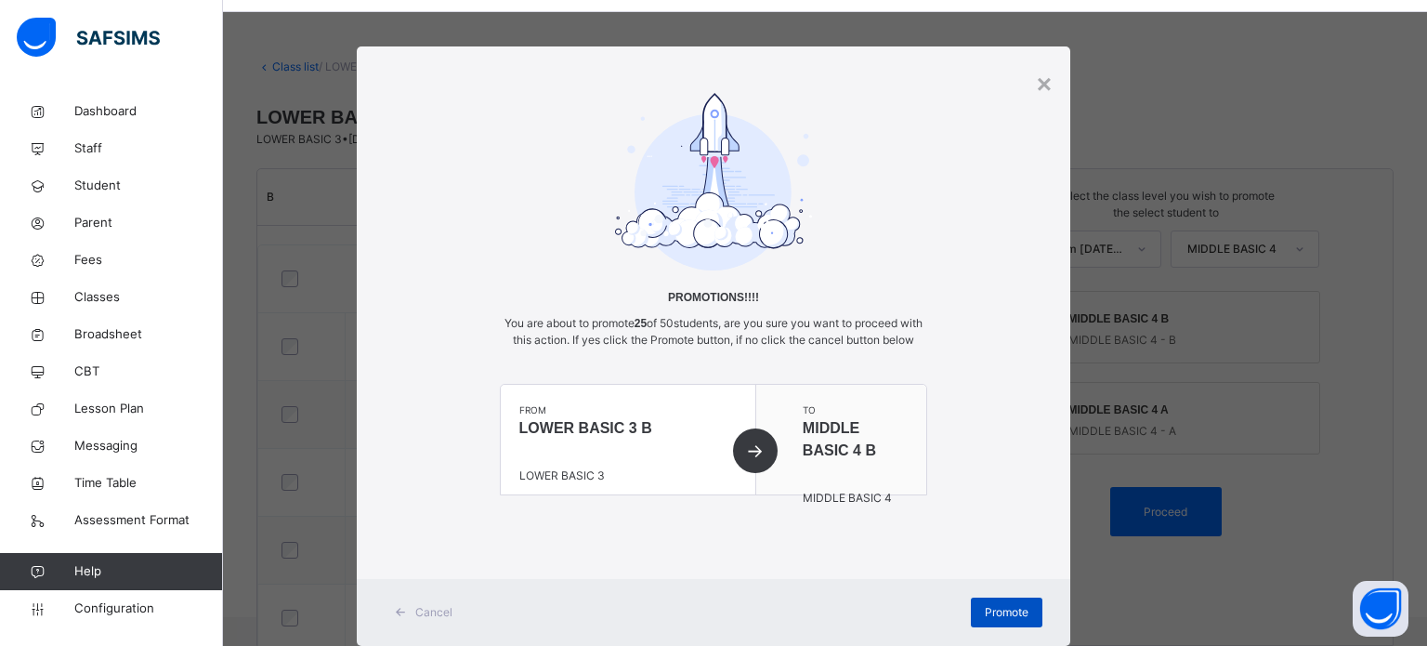
click at [994, 621] on span "Promote" at bounding box center [1007, 612] width 44 height 17
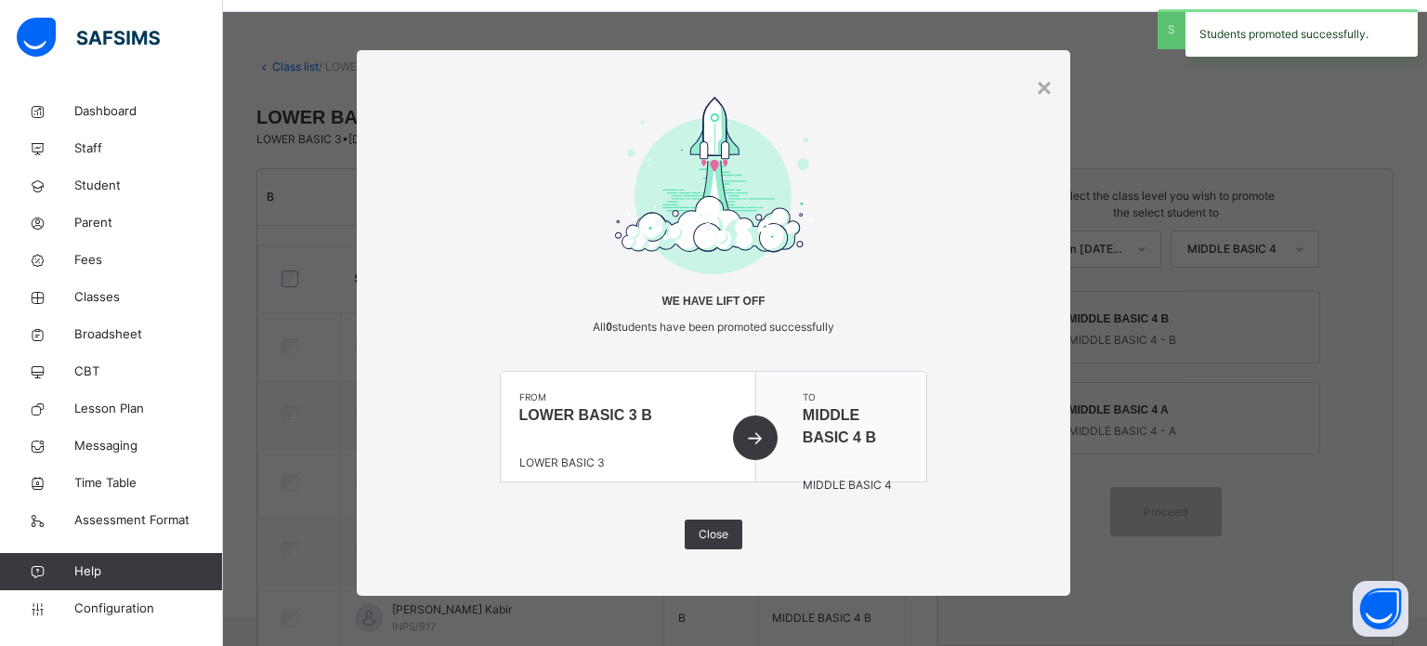
click at [679, 531] on div "We have lift off All 0 students have been promoted successfully from LOWER BASI…" at bounding box center [714, 323] width 428 height 453
click at [710, 533] on span "Close" at bounding box center [714, 534] width 30 height 17
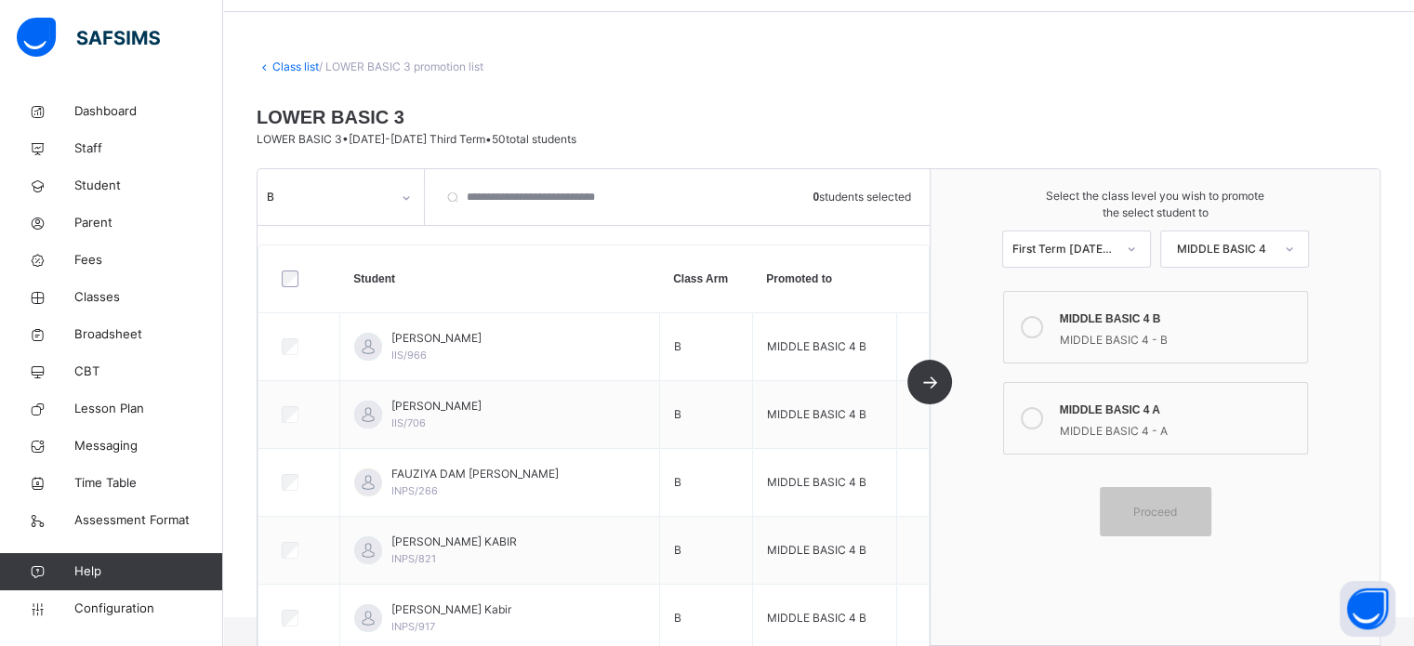
drag, startPoint x: 306, startPoint y: 59, endPoint x: 361, endPoint y: 67, distance: 55.3
click at [306, 59] on link "Class list" at bounding box center [295, 66] width 46 height 14
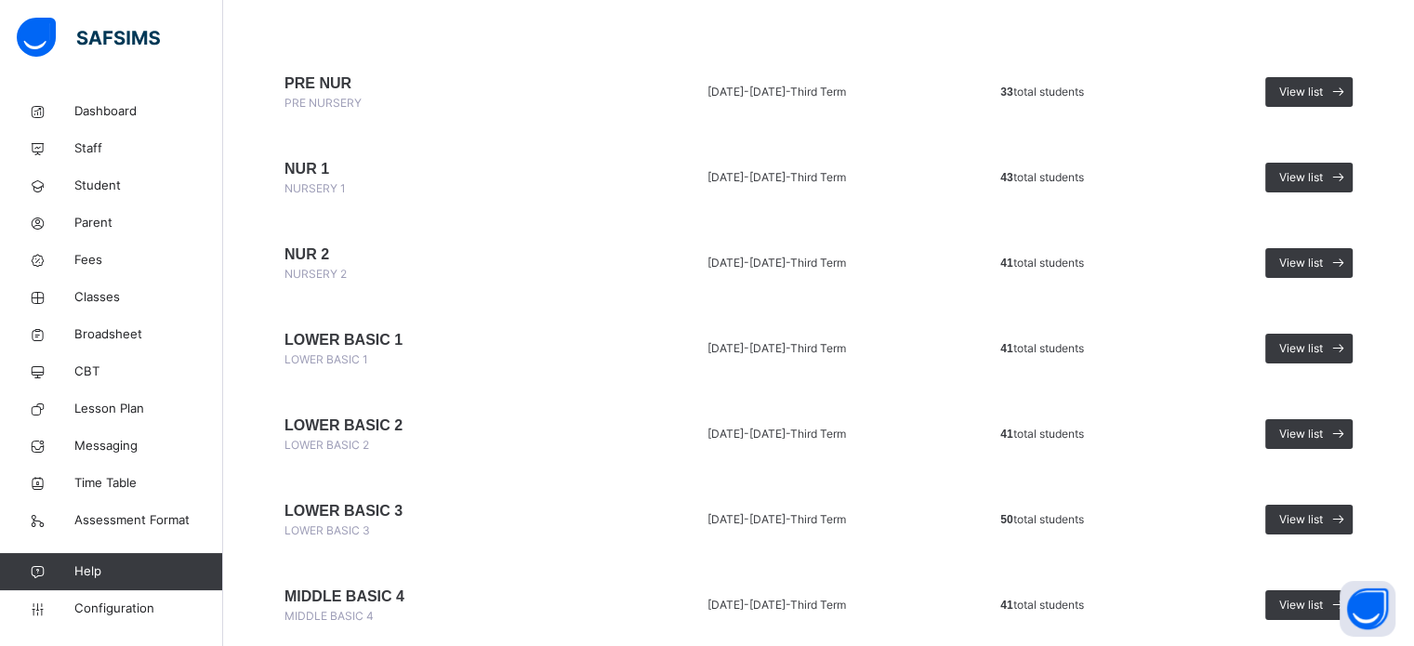
scroll to position [279, 0]
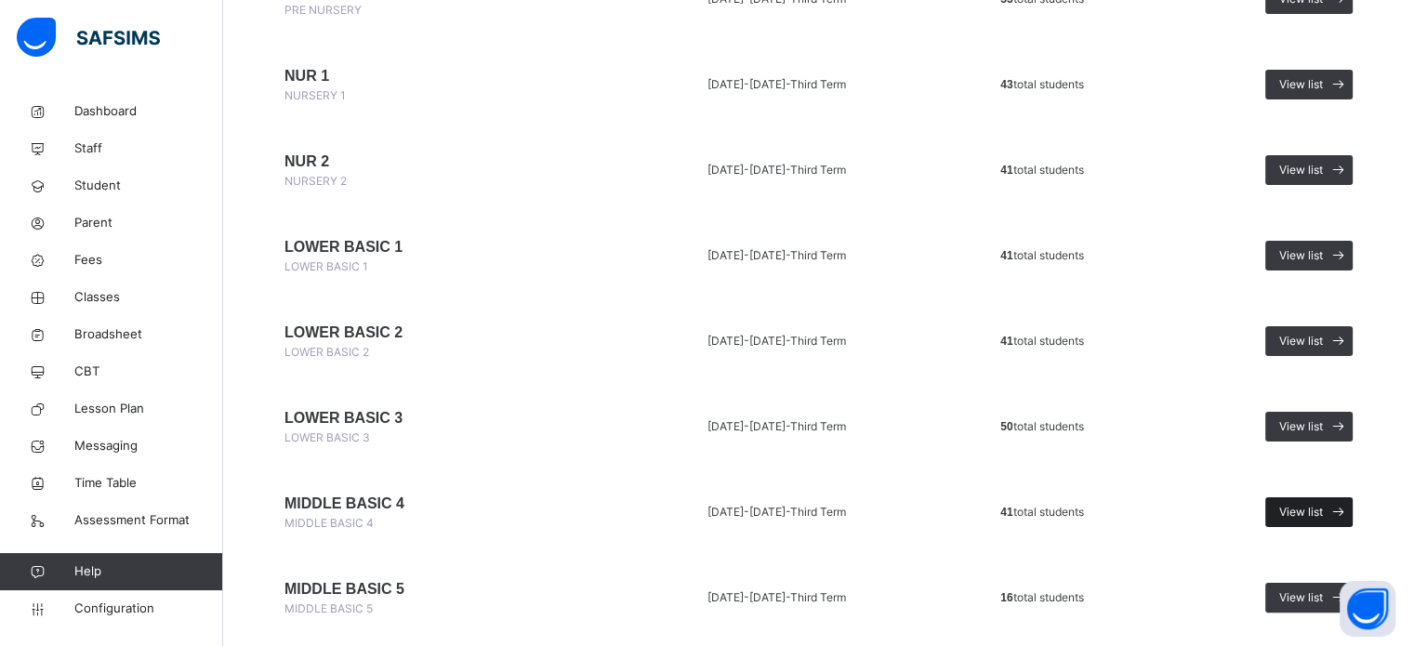
click at [1322, 512] on span "View list" at bounding box center [1301, 512] width 44 height 17
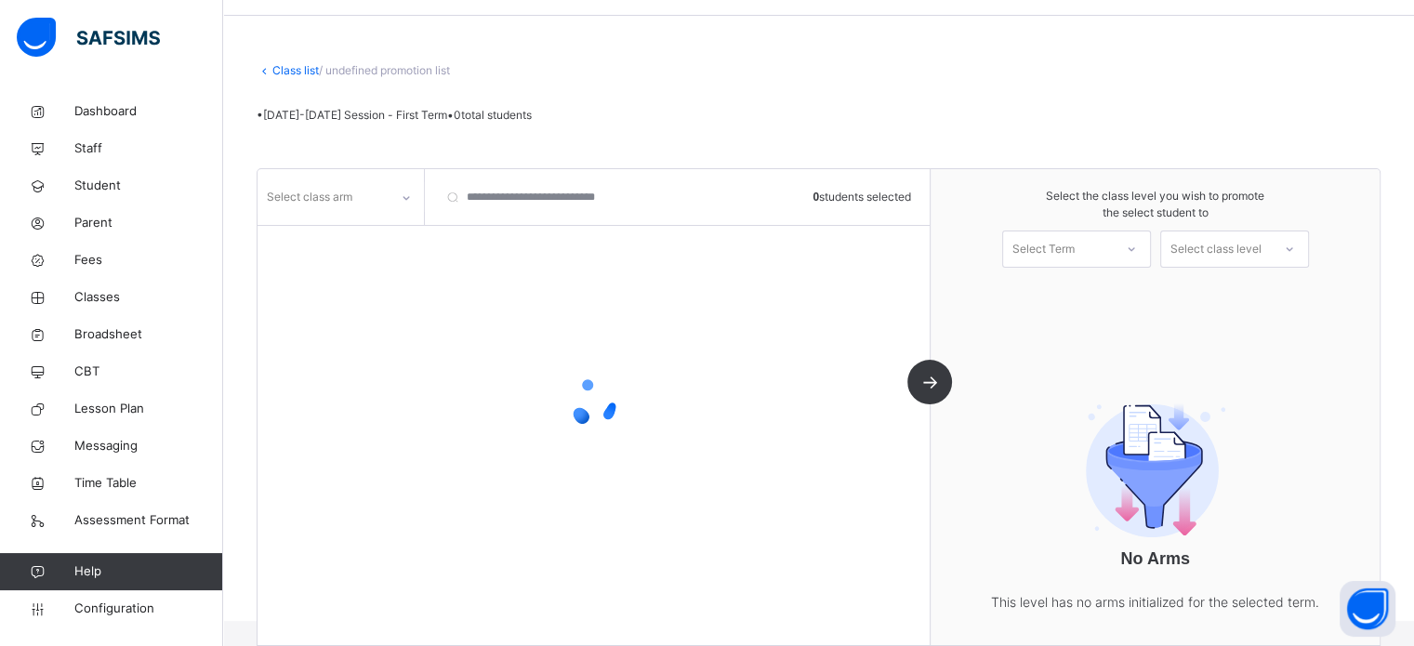
scroll to position [62, 0]
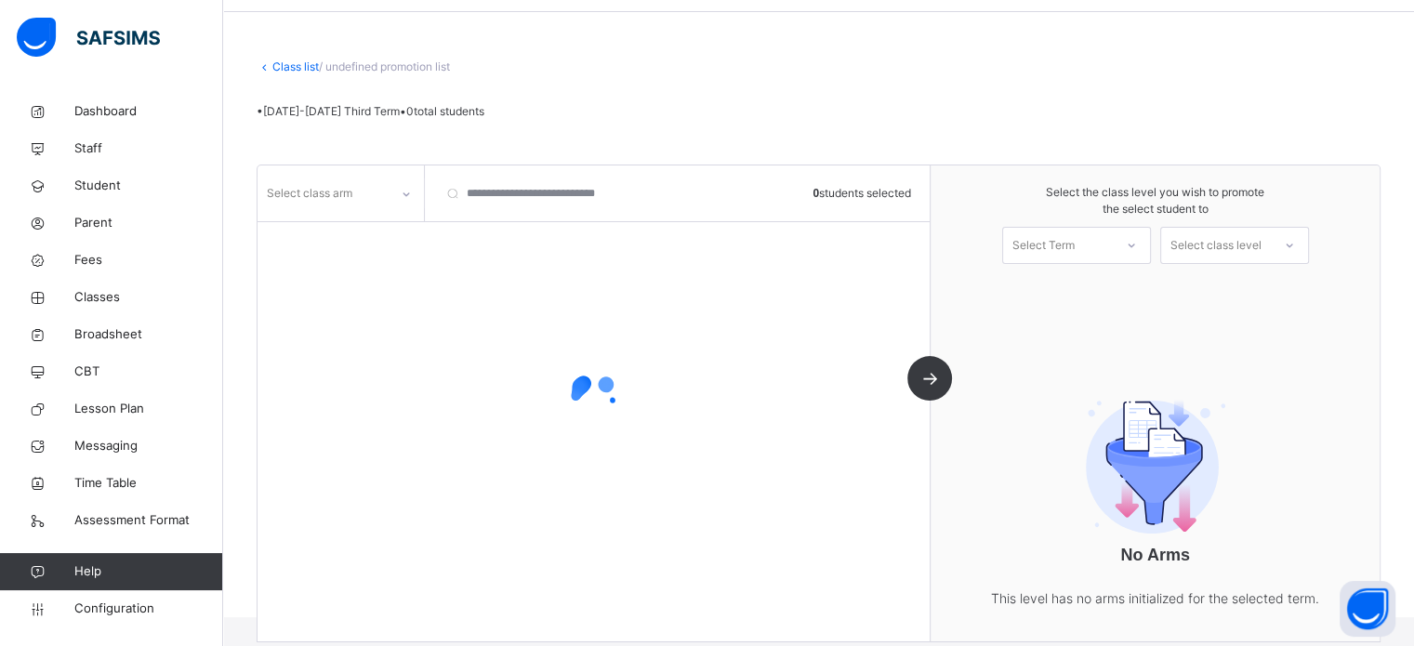
click at [398, 204] on div at bounding box center [406, 194] width 32 height 30
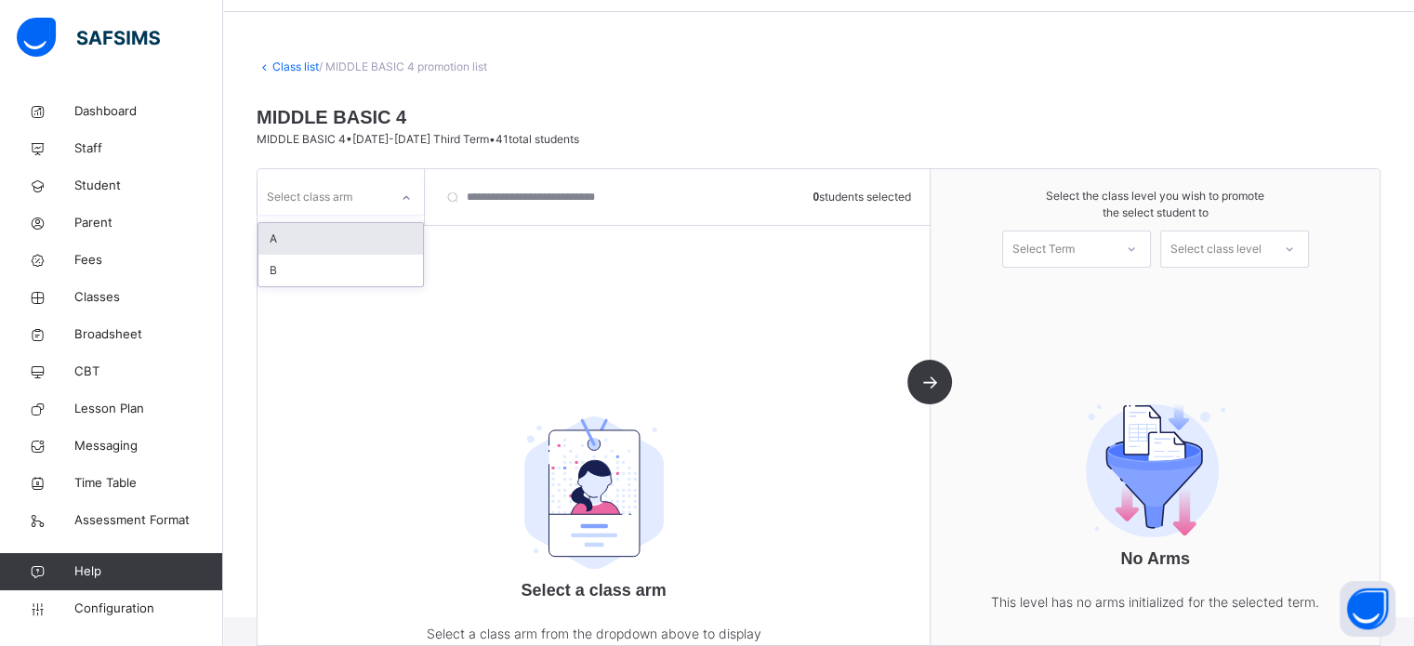
click at [304, 246] on div "A" at bounding box center [340, 239] width 164 height 32
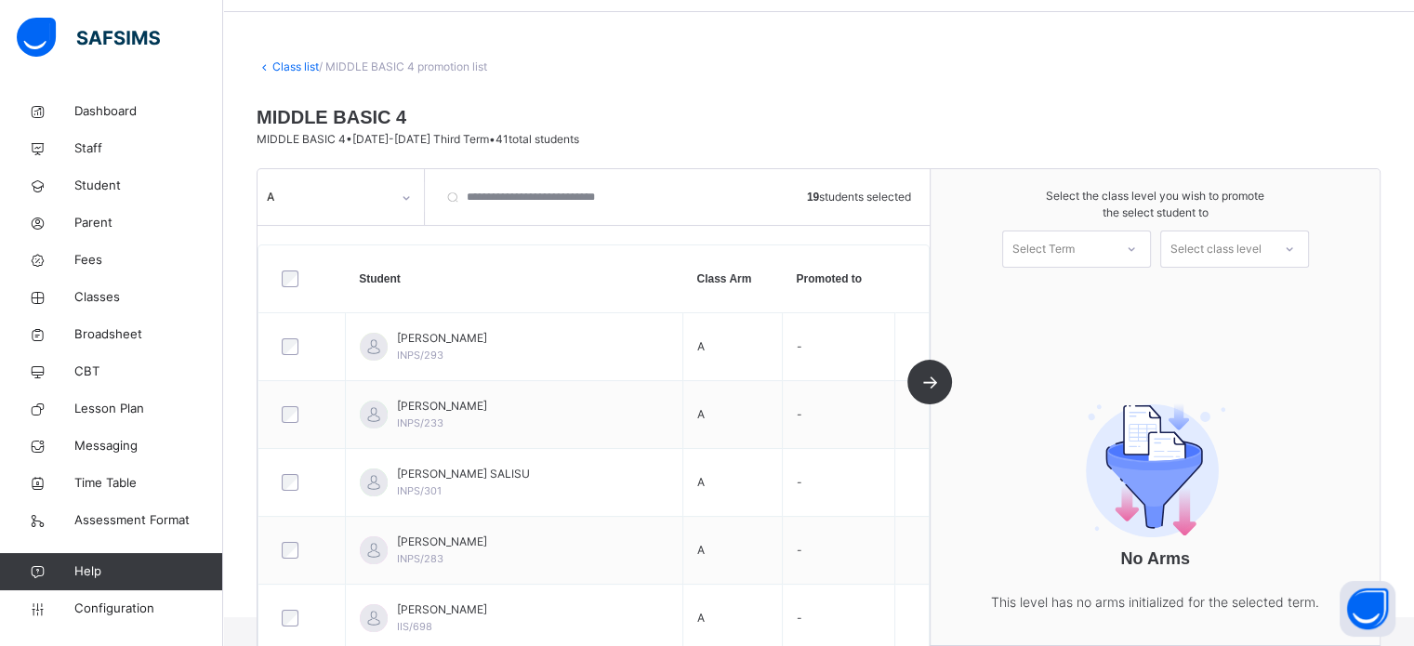
click at [1062, 250] on div "Select Term" at bounding box center [1043, 248] width 62 height 37
click at [1056, 290] on div "First Term 2025-2026" at bounding box center [1076, 300] width 147 height 48
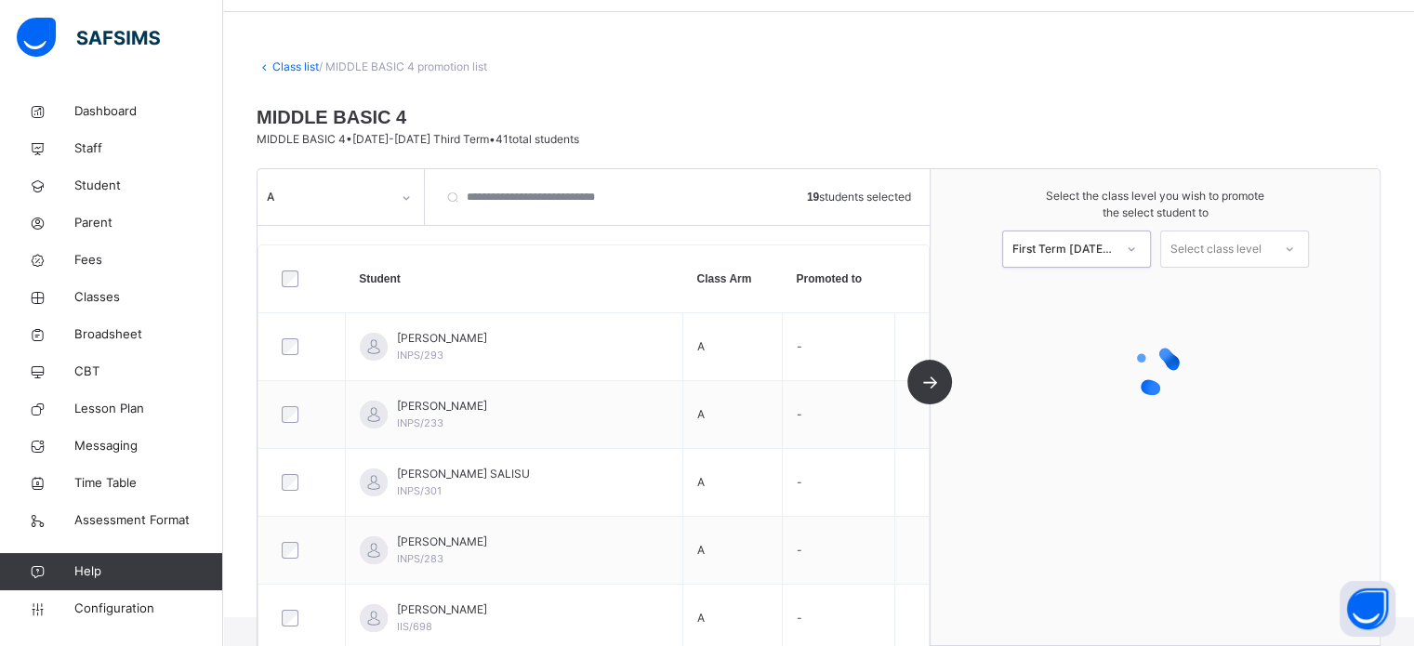
click at [1228, 248] on div "Select class level" at bounding box center [1215, 248] width 91 height 37
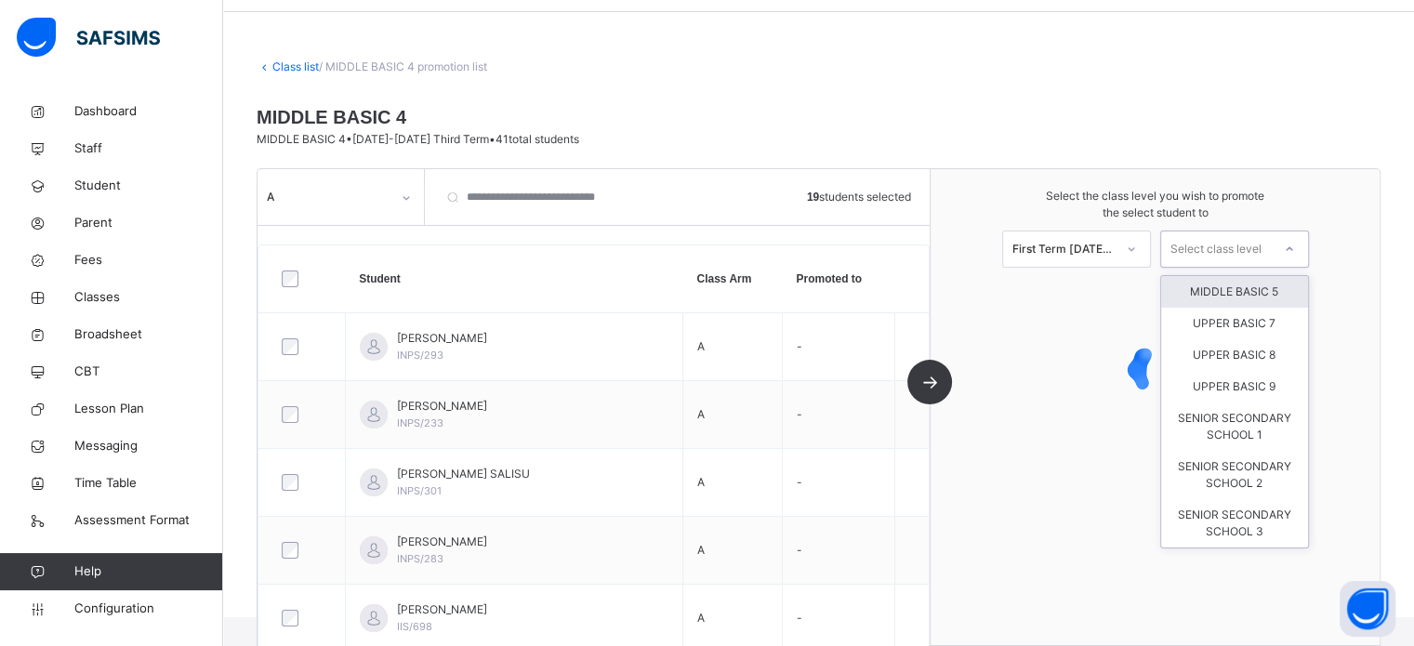
click at [1228, 296] on div "MIDDLE BASIC 5" at bounding box center [1234, 292] width 147 height 32
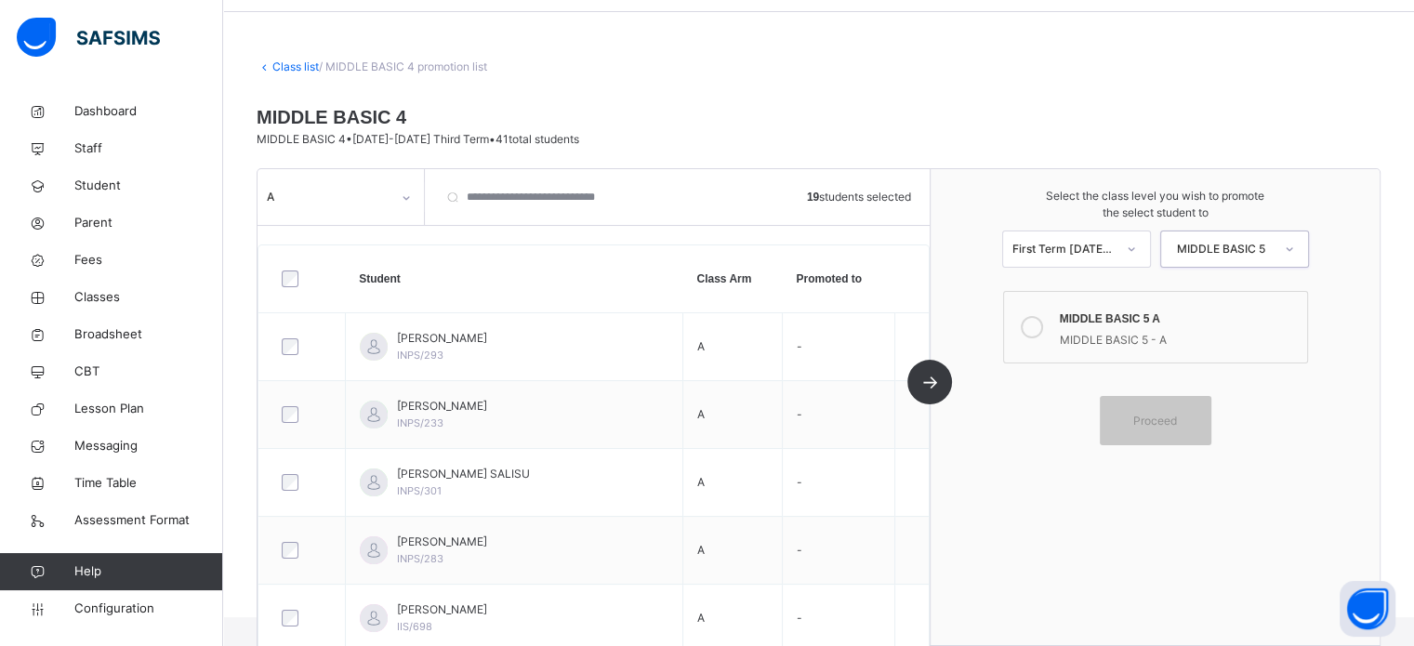
click at [1043, 321] on icon at bounding box center [1031, 327] width 22 height 22
click at [1151, 414] on span "Proceed" at bounding box center [1155, 421] width 44 height 17
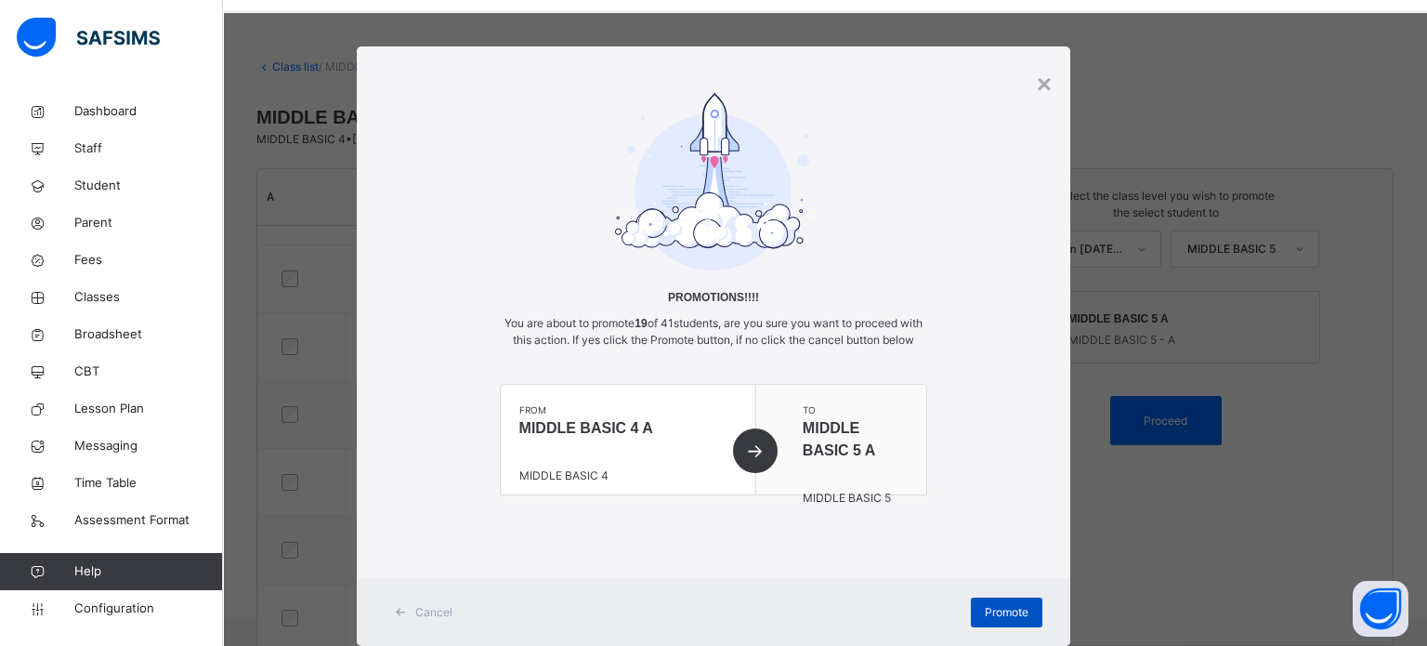
click at [1018, 620] on span "Promote" at bounding box center [1007, 612] width 44 height 17
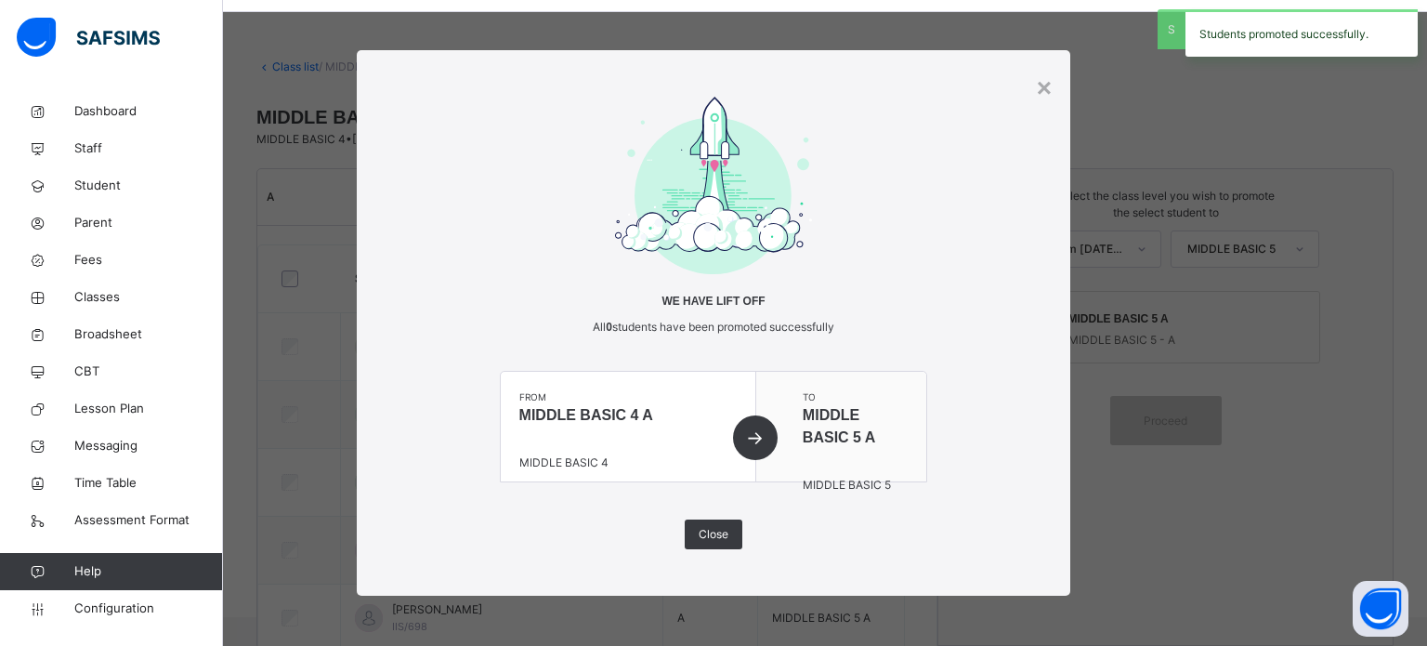
click at [324, 189] on div "× We have lift off All 0 students have been promoted successfully from MIDDLE B…" at bounding box center [713, 323] width 1427 height 646
click at [717, 531] on span "Close" at bounding box center [714, 534] width 30 height 17
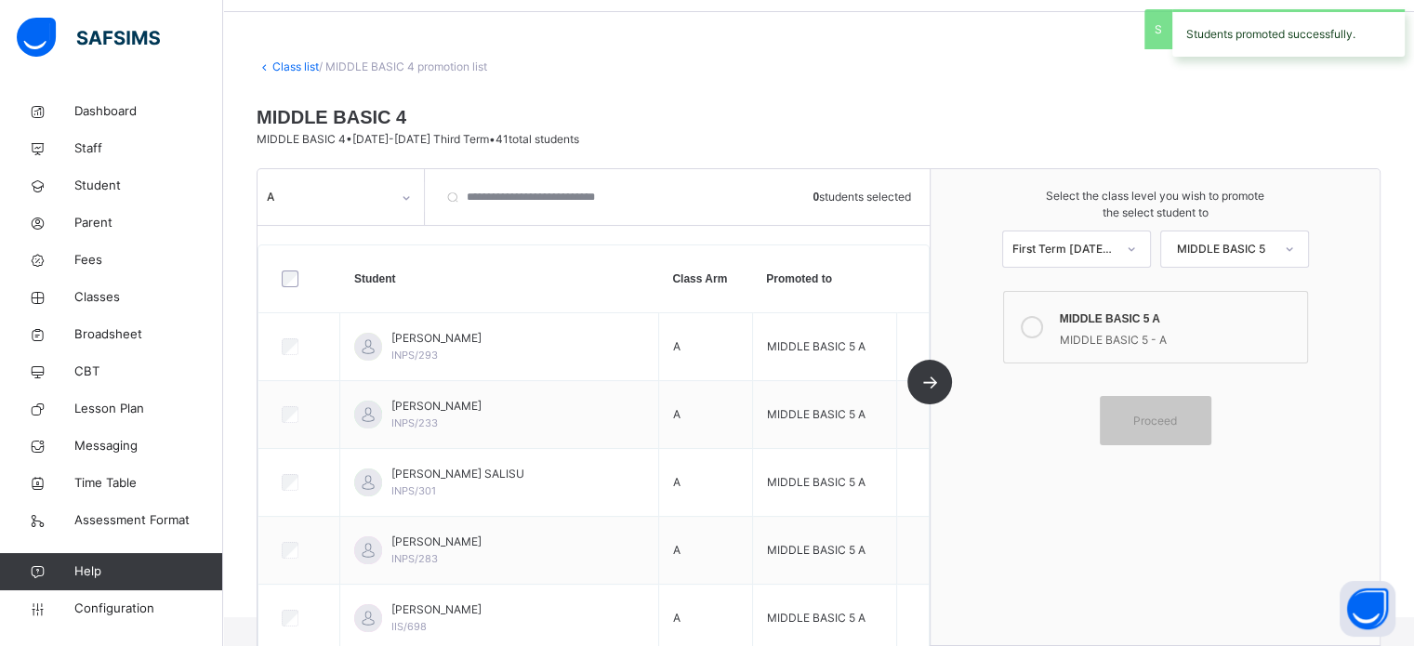
click at [383, 191] on div "A" at bounding box center [329, 197] width 124 height 17
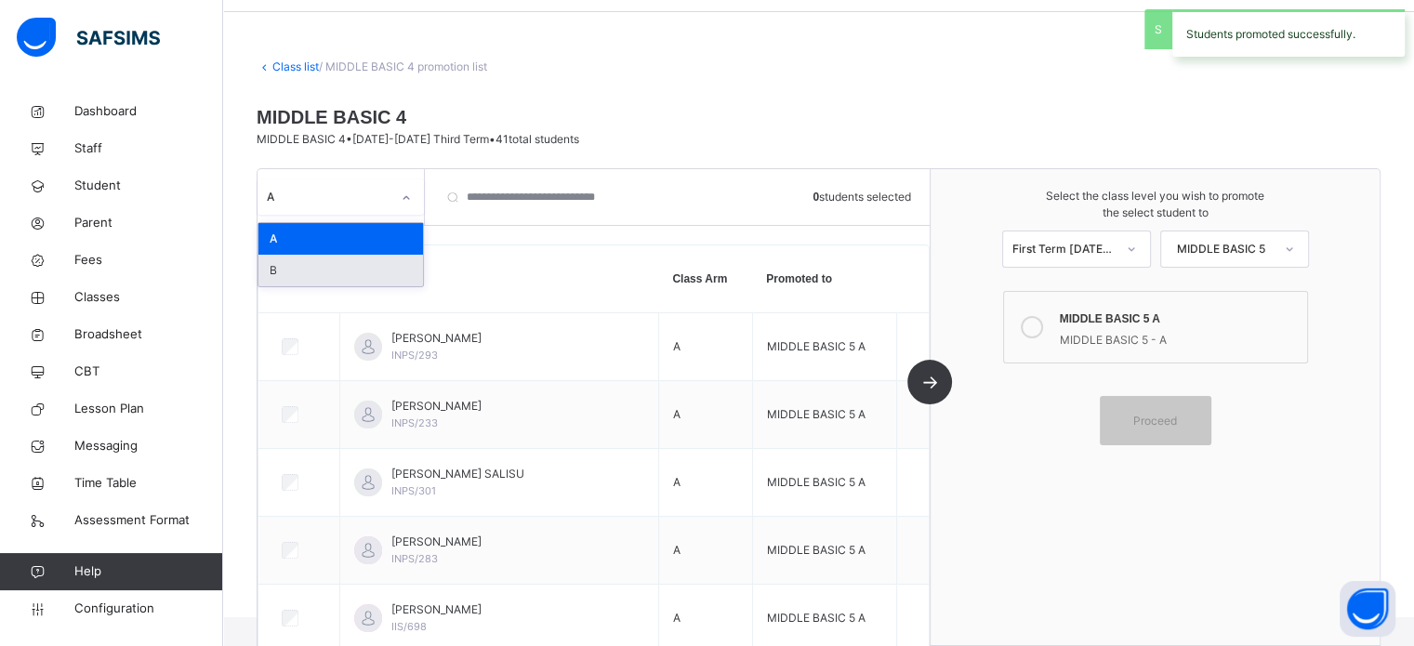
click at [327, 268] on div "B" at bounding box center [340, 271] width 164 height 32
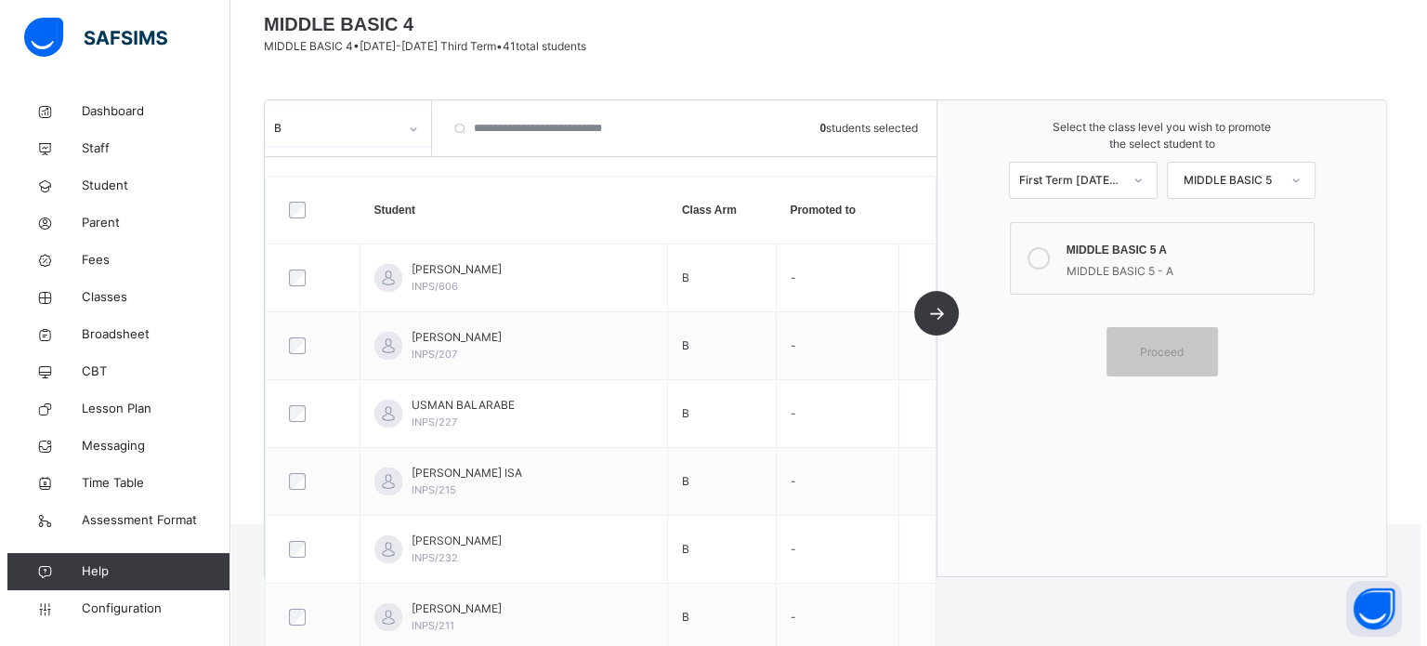
scroll to position [0, 0]
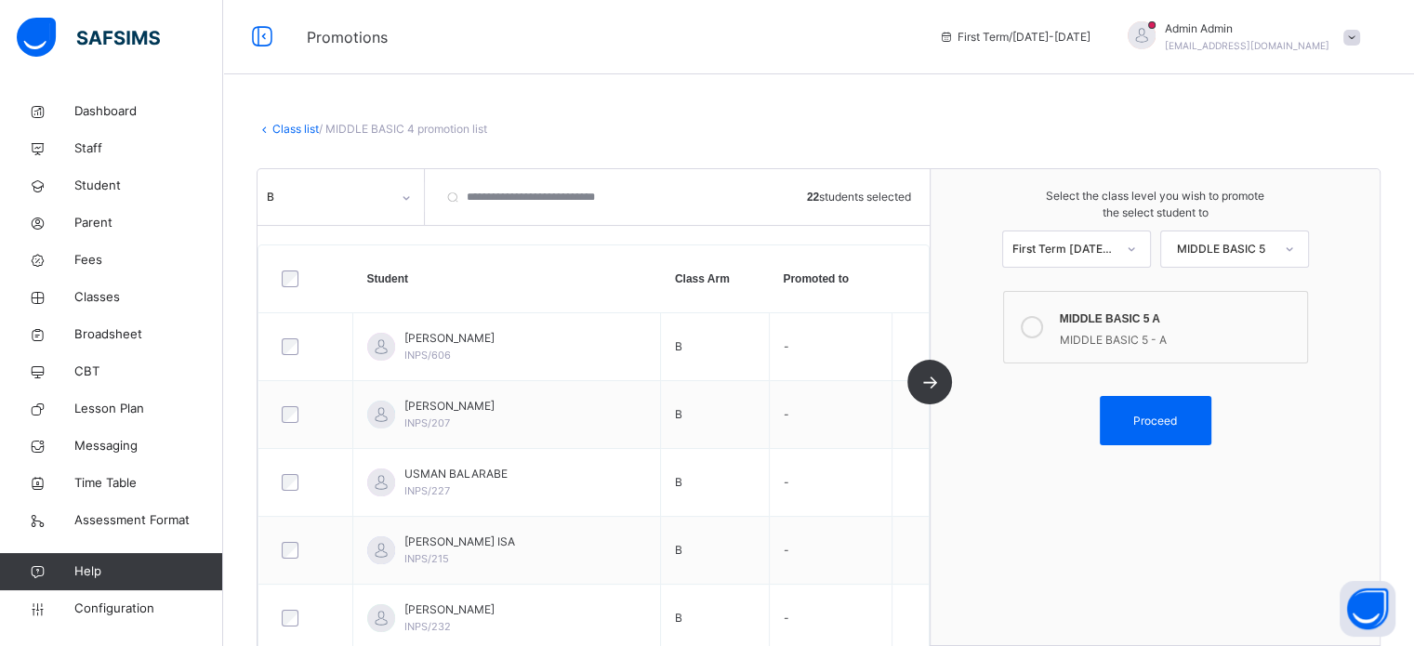
click at [1171, 423] on span "Proceed" at bounding box center [1155, 421] width 44 height 17
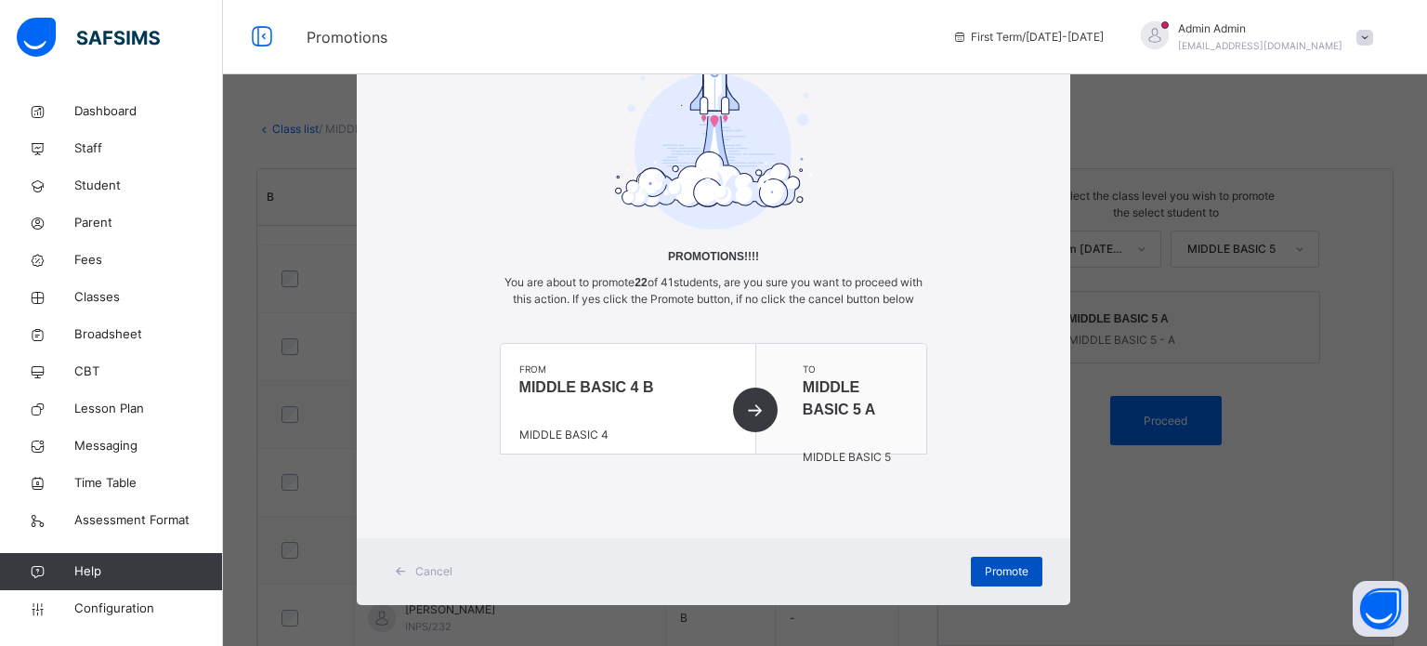
scroll to position [62, 0]
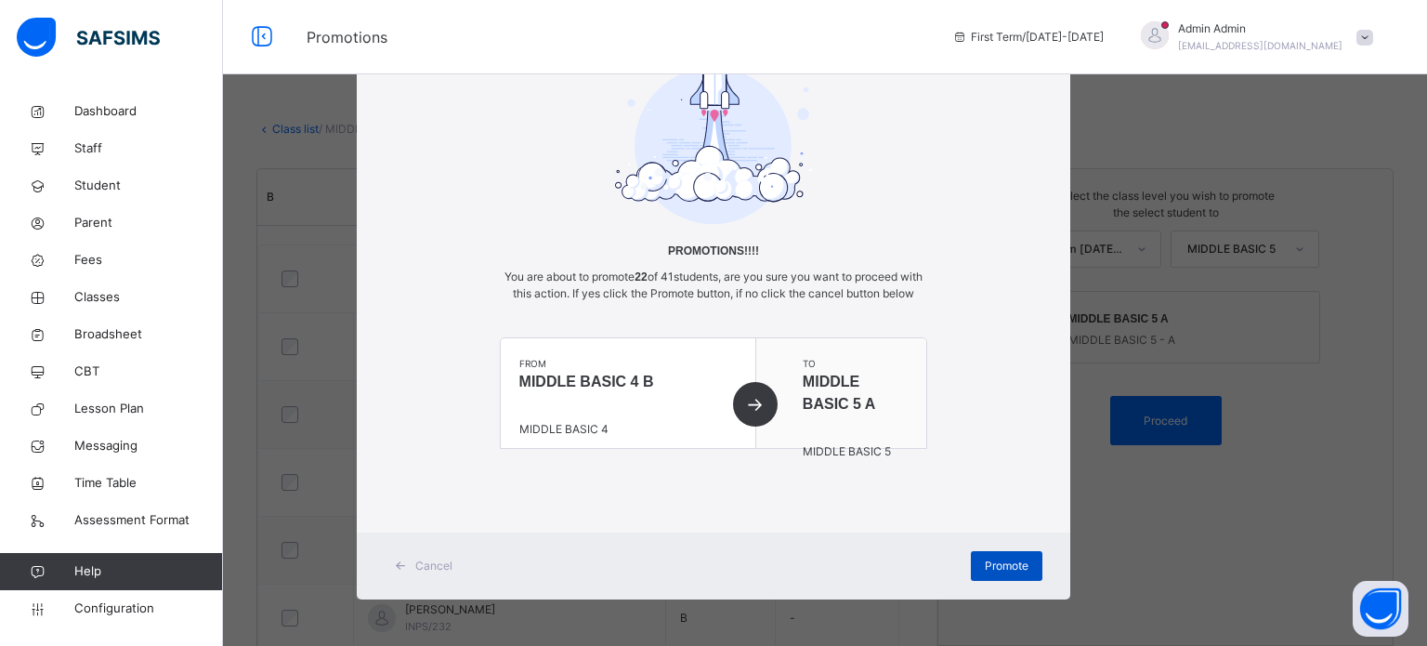
click at [992, 563] on span "Promote" at bounding box center [1007, 566] width 44 height 17
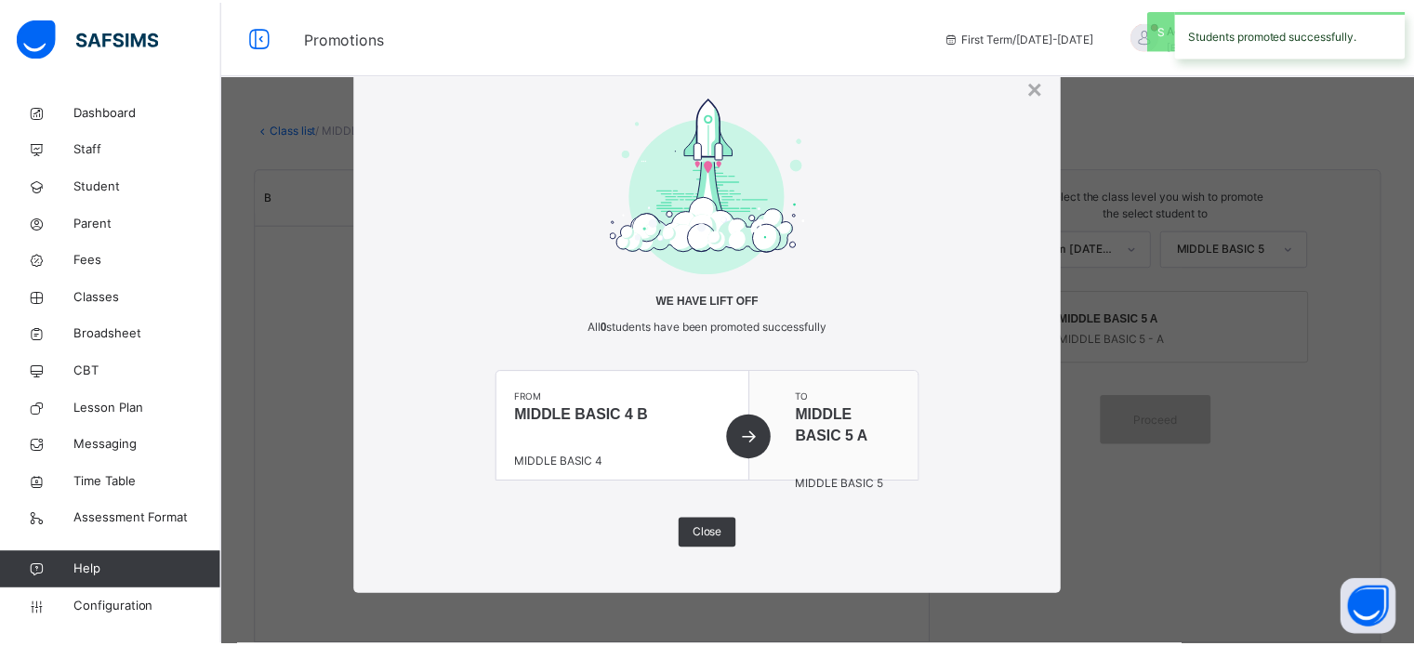
scroll to position [0, 0]
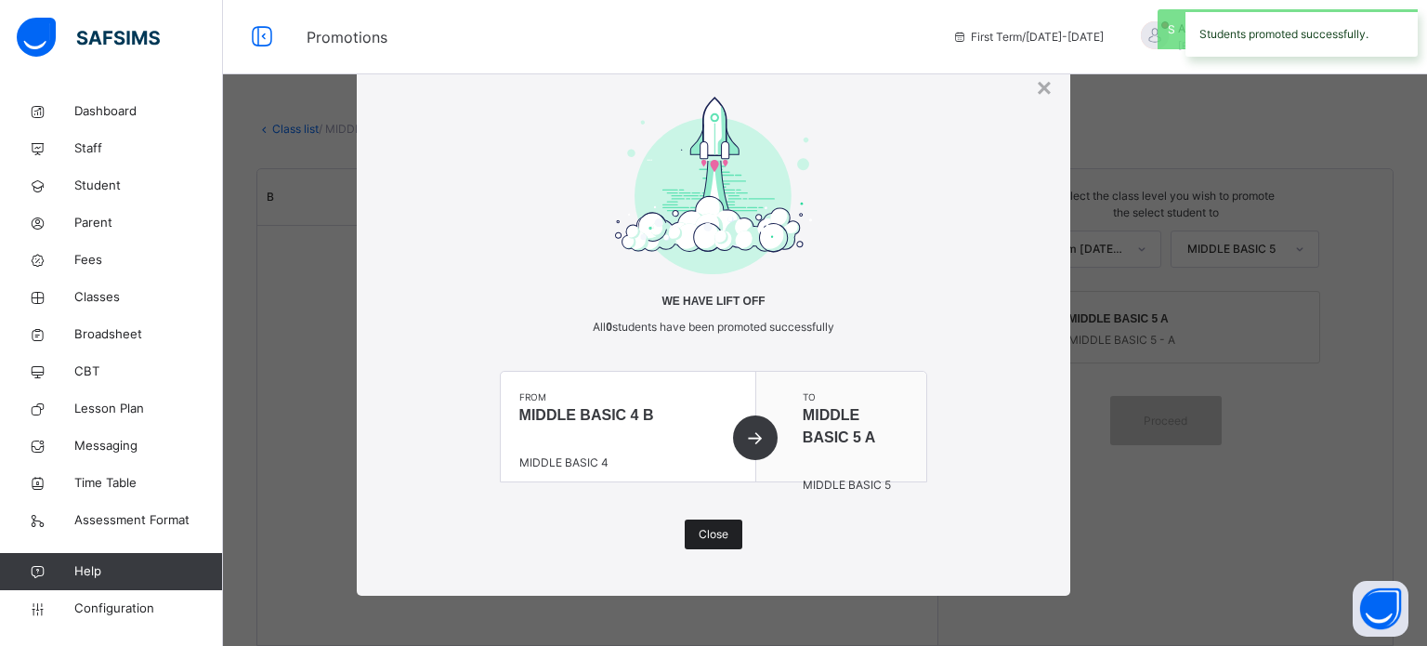
click at [702, 537] on span "Close" at bounding box center [714, 534] width 30 height 17
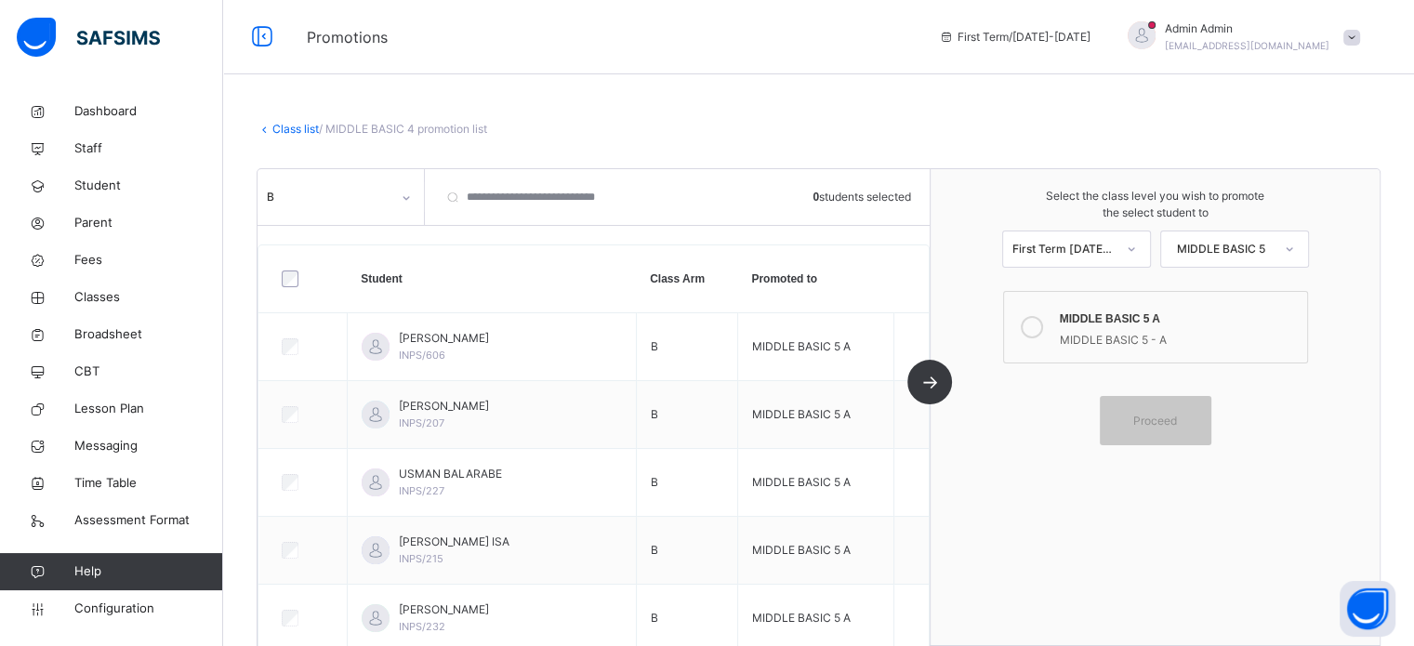
click at [368, 208] on div "B" at bounding box center [322, 197] width 131 height 29
click at [370, 210] on div "B" at bounding box center [322, 197] width 131 height 29
click at [290, 125] on link "Class list" at bounding box center [295, 129] width 46 height 14
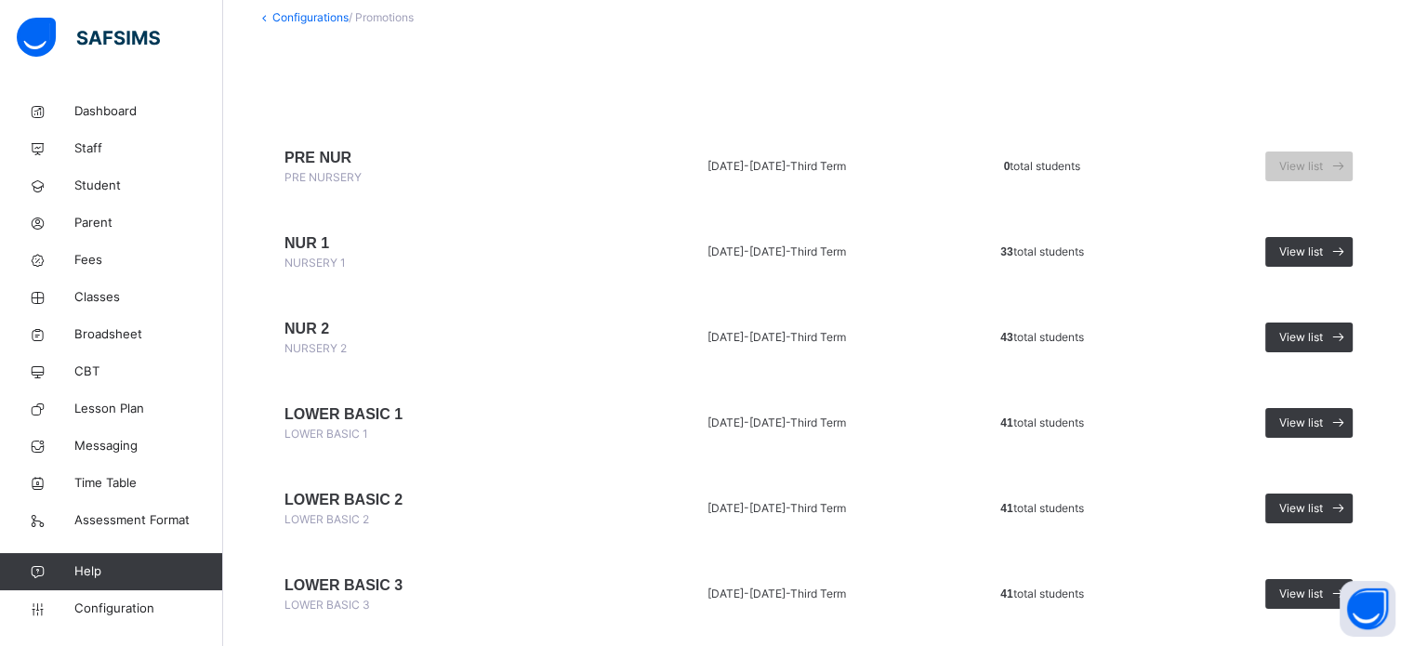
scroll to position [97, 0]
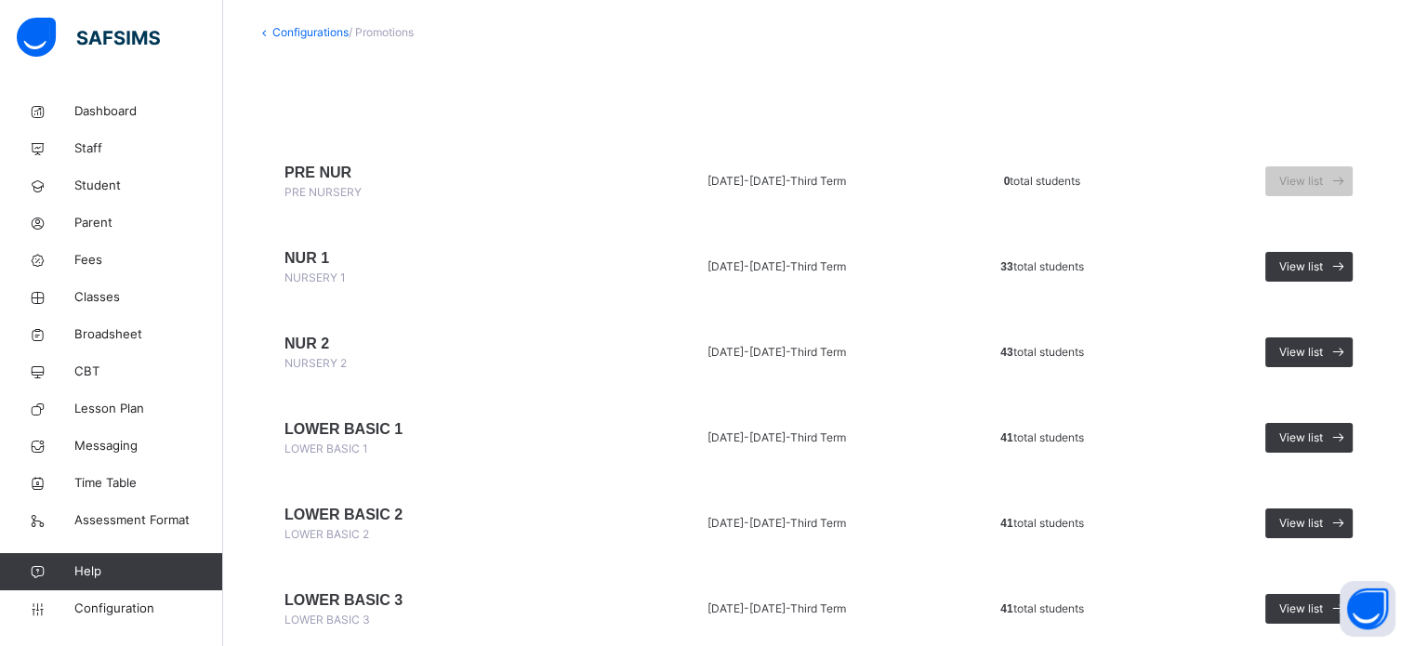
click at [296, 36] on link "Configurations" at bounding box center [310, 32] width 76 height 14
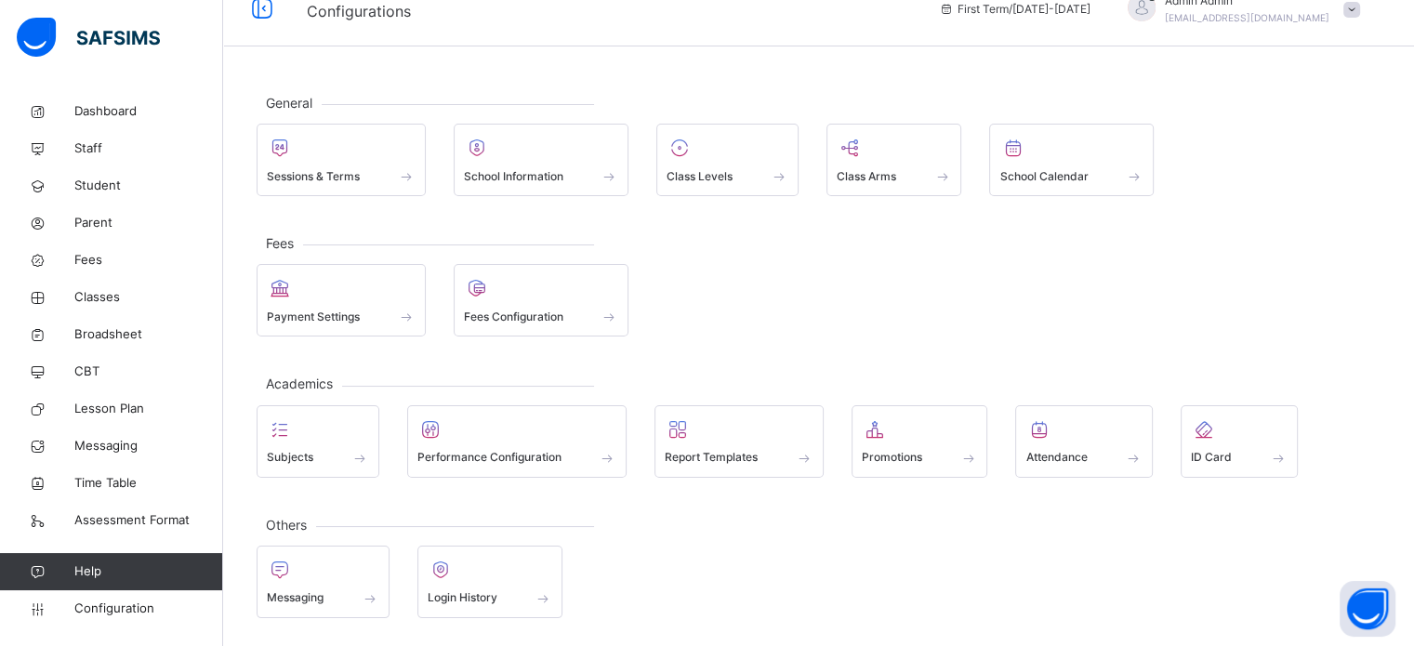
scroll to position [24, 0]
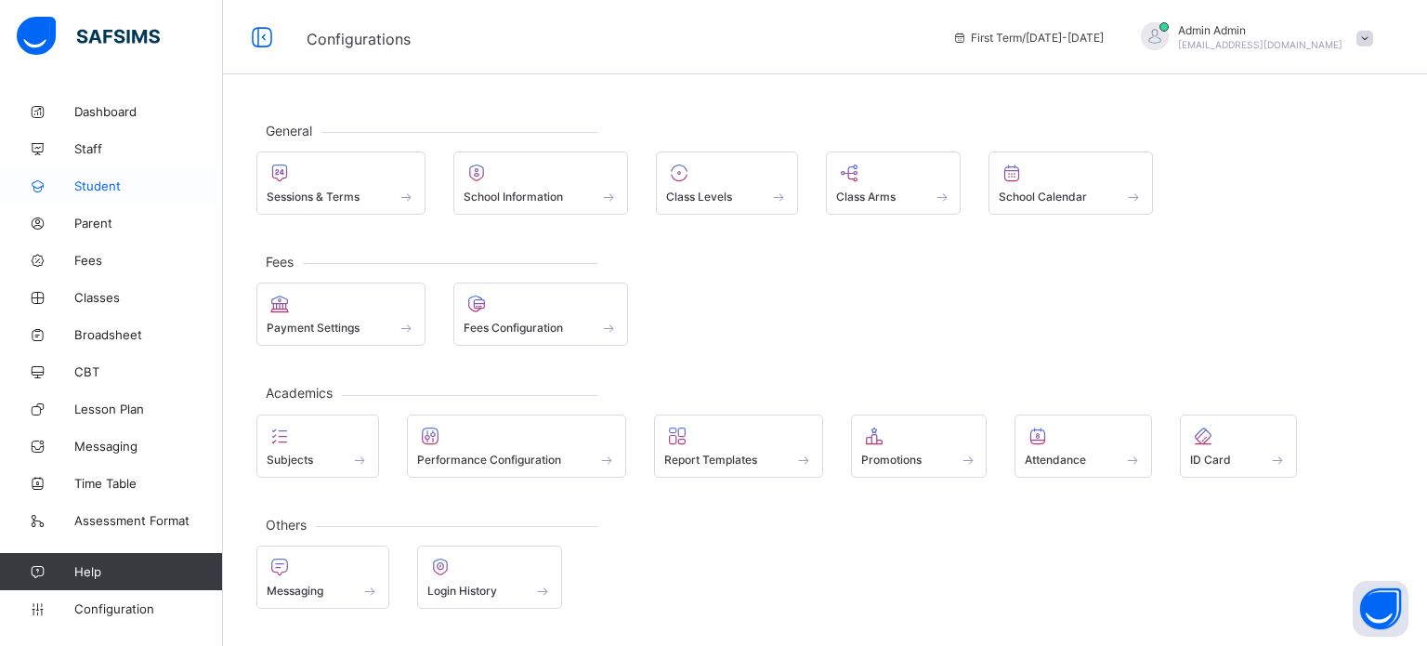
click at [104, 187] on span "Student" at bounding box center [148, 185] width 149 height 15
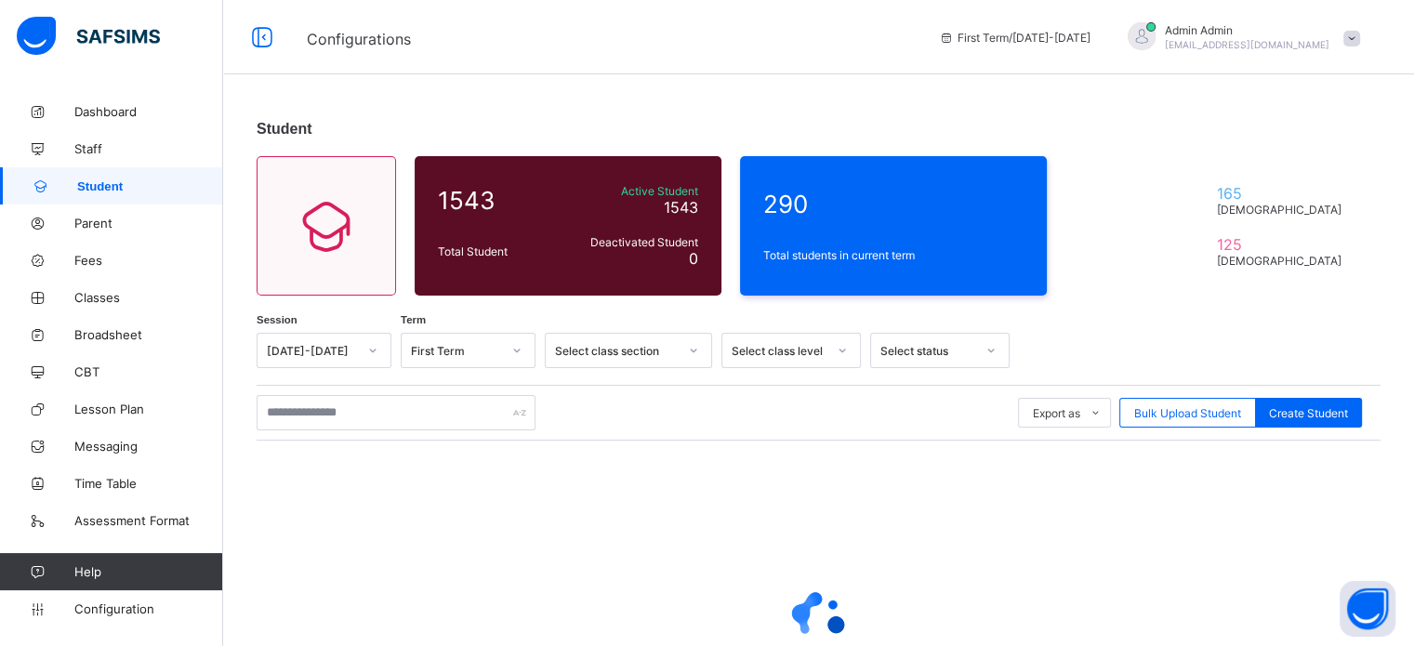
click at [360, 341] on div at bounding box center [373, 350] width 32 height 30
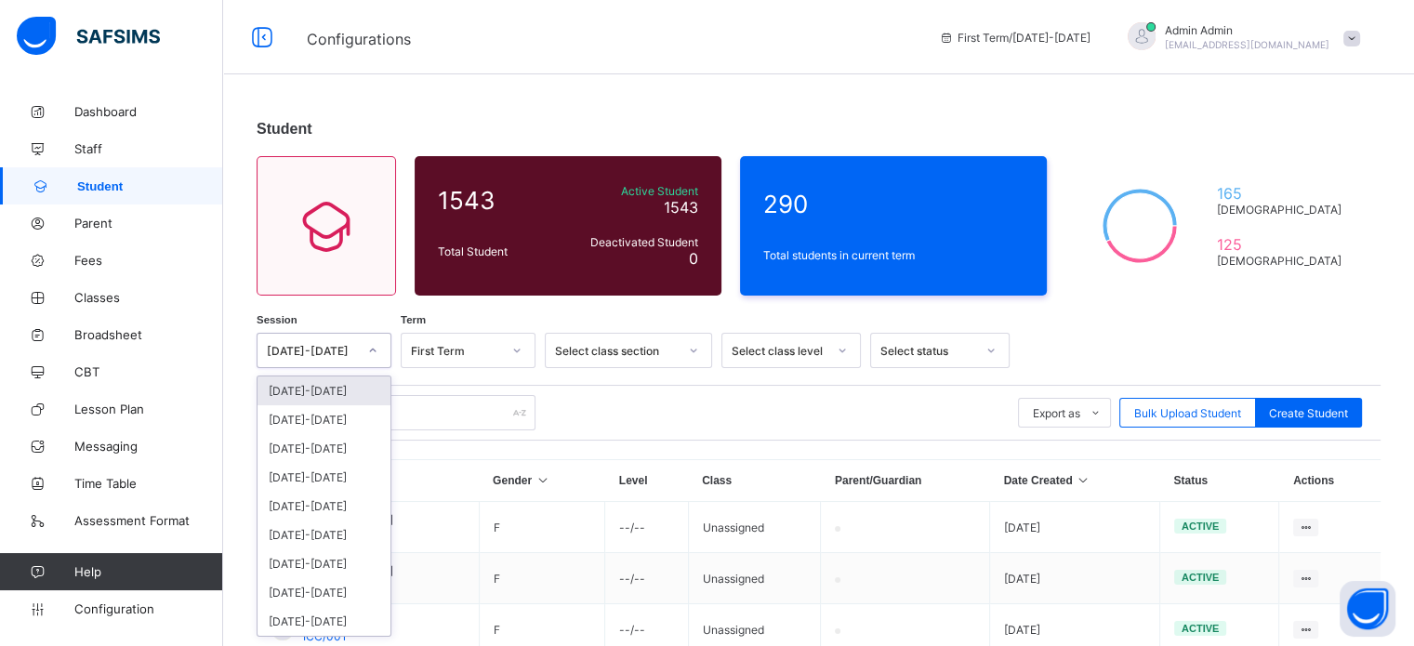
click at [329, 427] on div "2024-2025" at bounding box center [323, 419] width 133 height 29
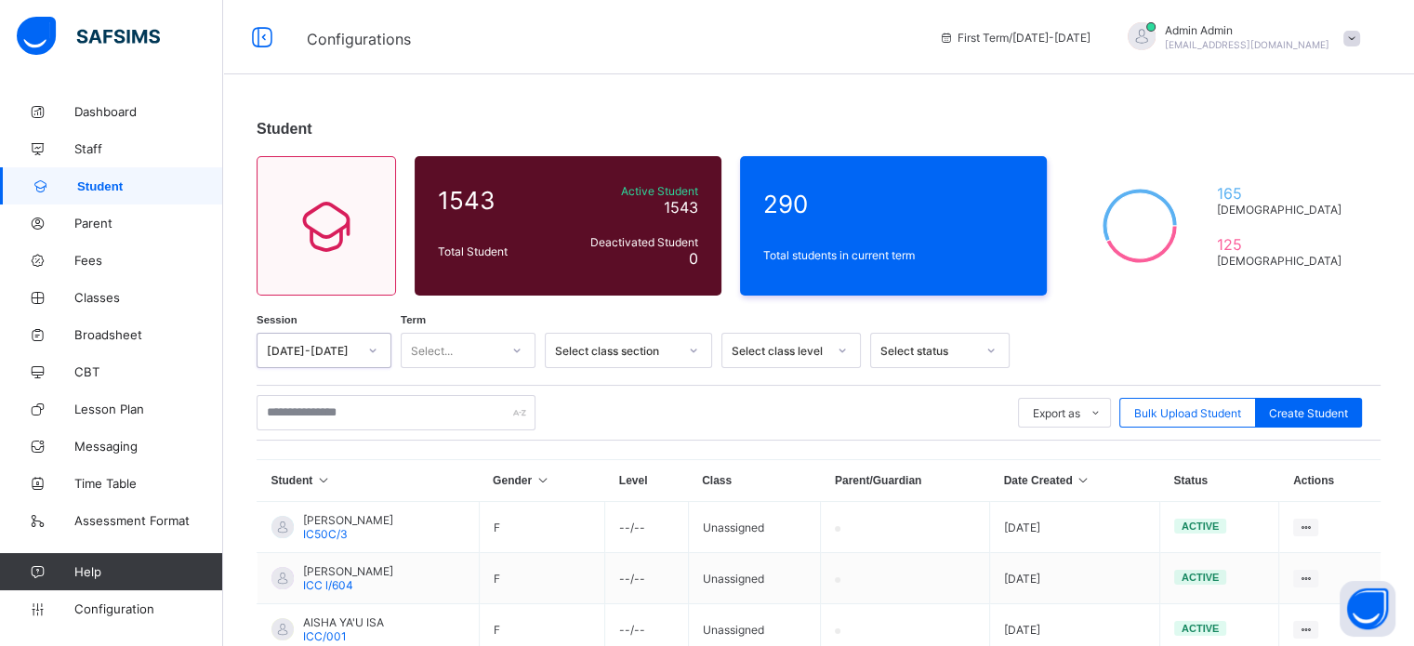
click at [508, 350] on div at bounding box center [517, 350] width 32 height 30
click at [461, 447] on div "Third Term" at bounding box center [467, 448] width 133 height 29
click at [107, 298] on span "Classes" at bounding box center [148, 297] width 149 height 15
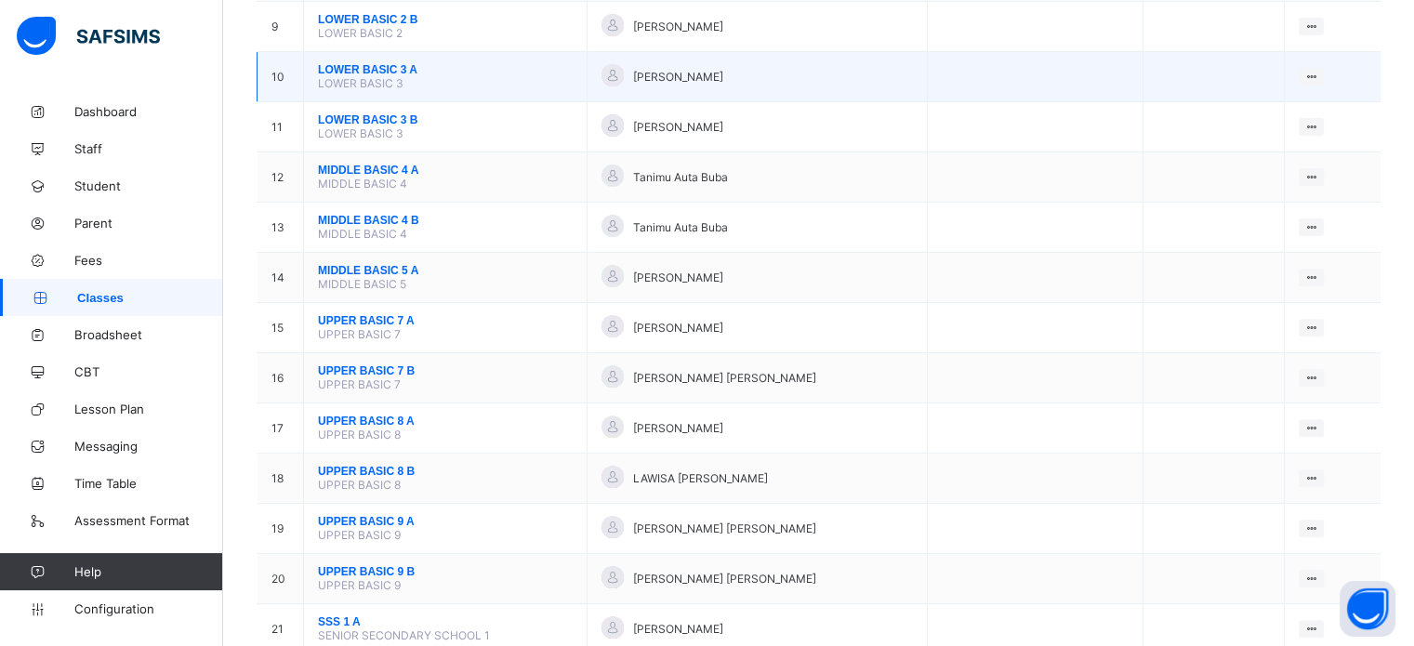
scroll to position [651, 0]
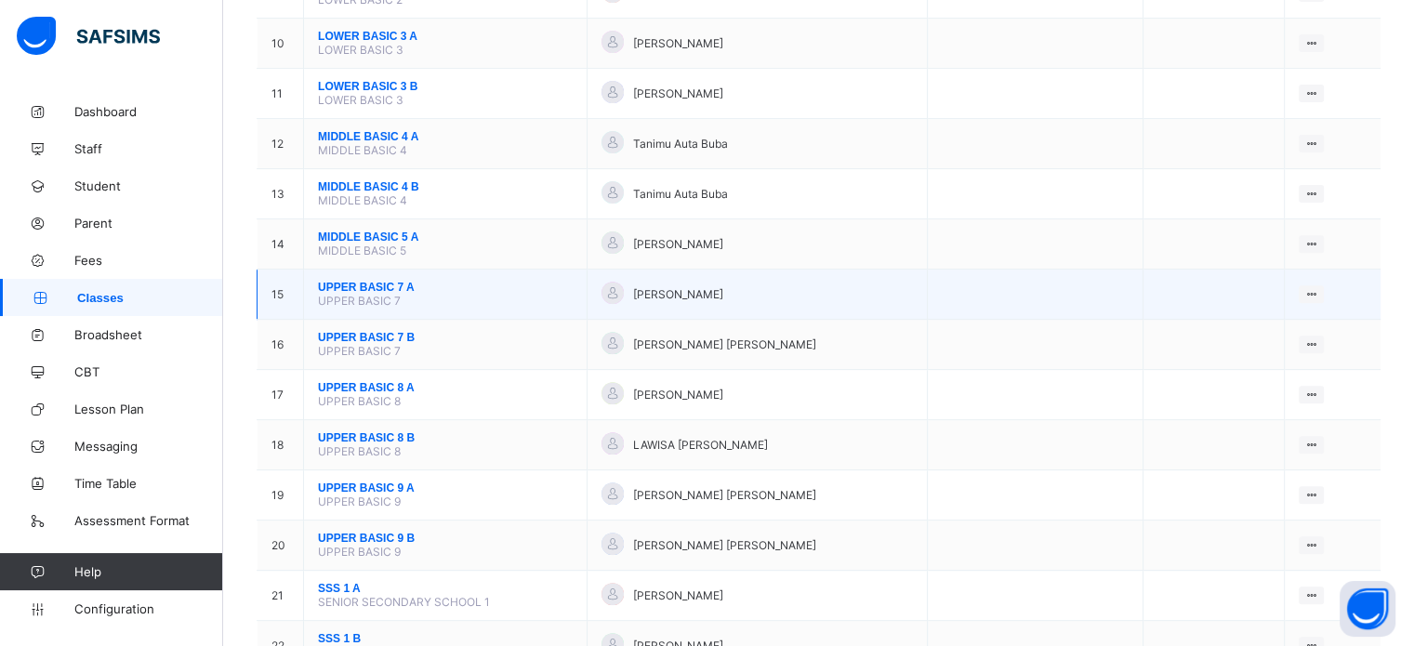
click at [376, 294] on span "UPPER BASIC 7 A" at bounding box center [445, 287] width 255 height 13
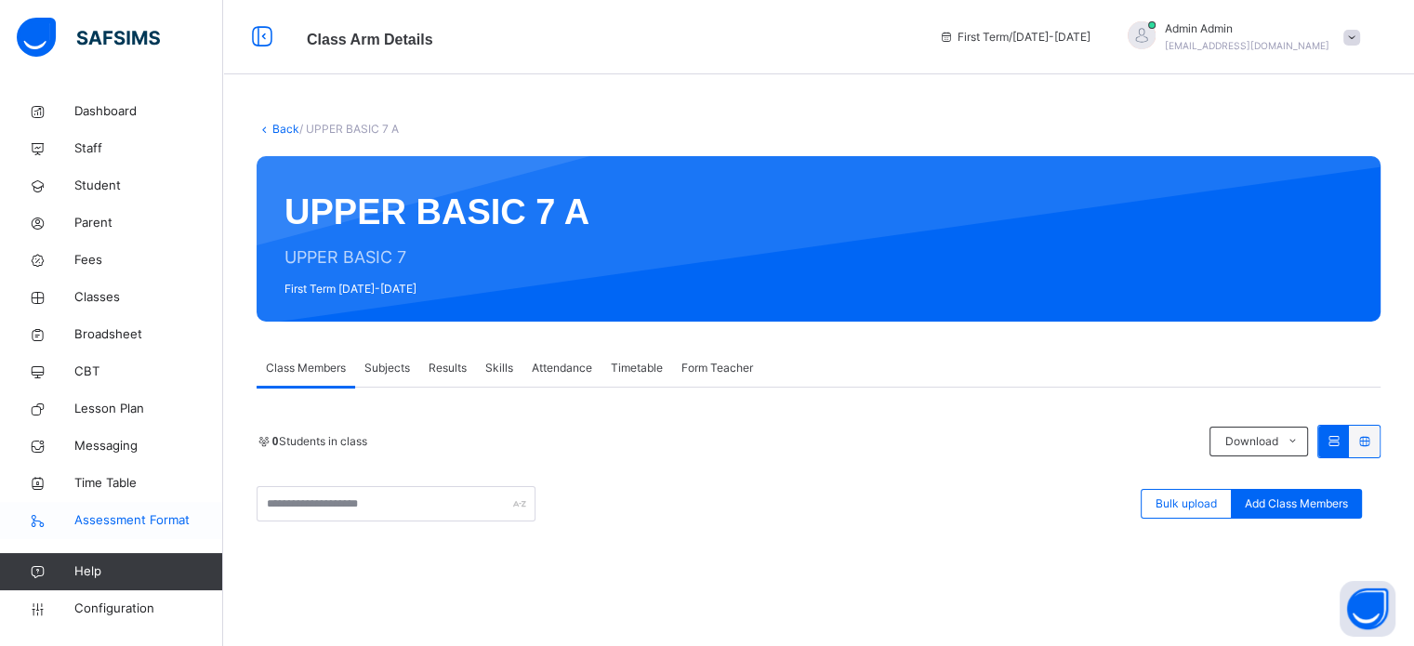
drag, startPoint x: 112, startPoint y: 605, endPoint x: 193, endPoint y: 525, distance: 113.7
click at [112, 603] on span "Configuration" at bounding box center [148, 608] width 148 height 19
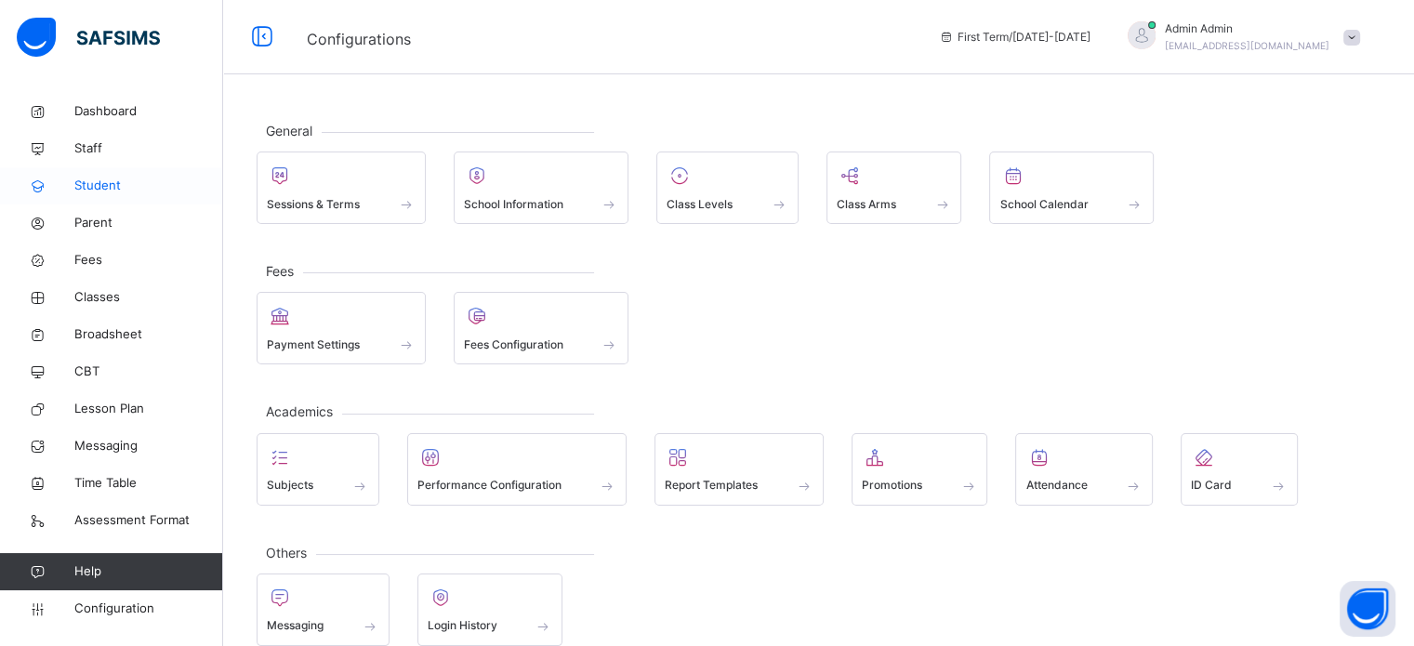
click at [101, 178] on span "Student" at bounding box center [148, 186] width 149 height 19
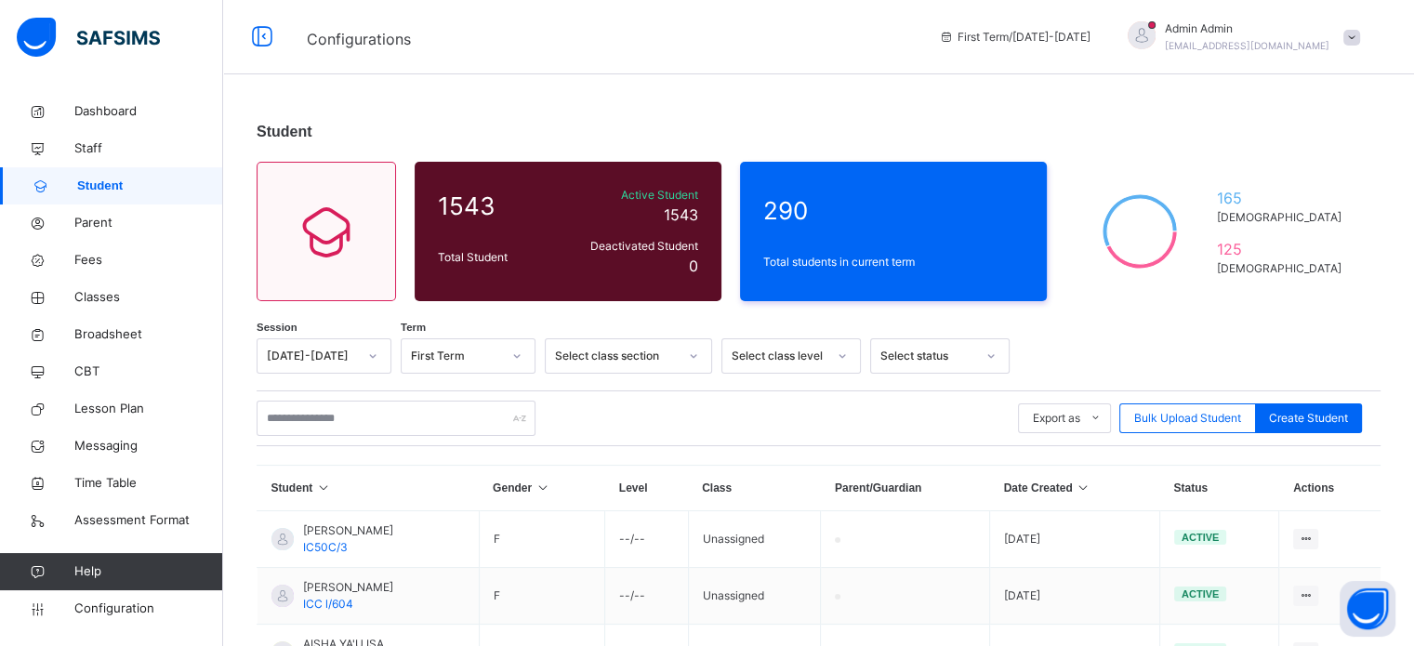
click at [453, 364] on div "First Term" at bounding box center [450, 356] width 98 height 29
drag, startPoint x: 448, startPoint y: 391, endPoint x: 398, endPoint y: 372, distance: 53.8
click at [448, 392] on div "Third Term" at bounding box center [467, 398] width 133 height 32
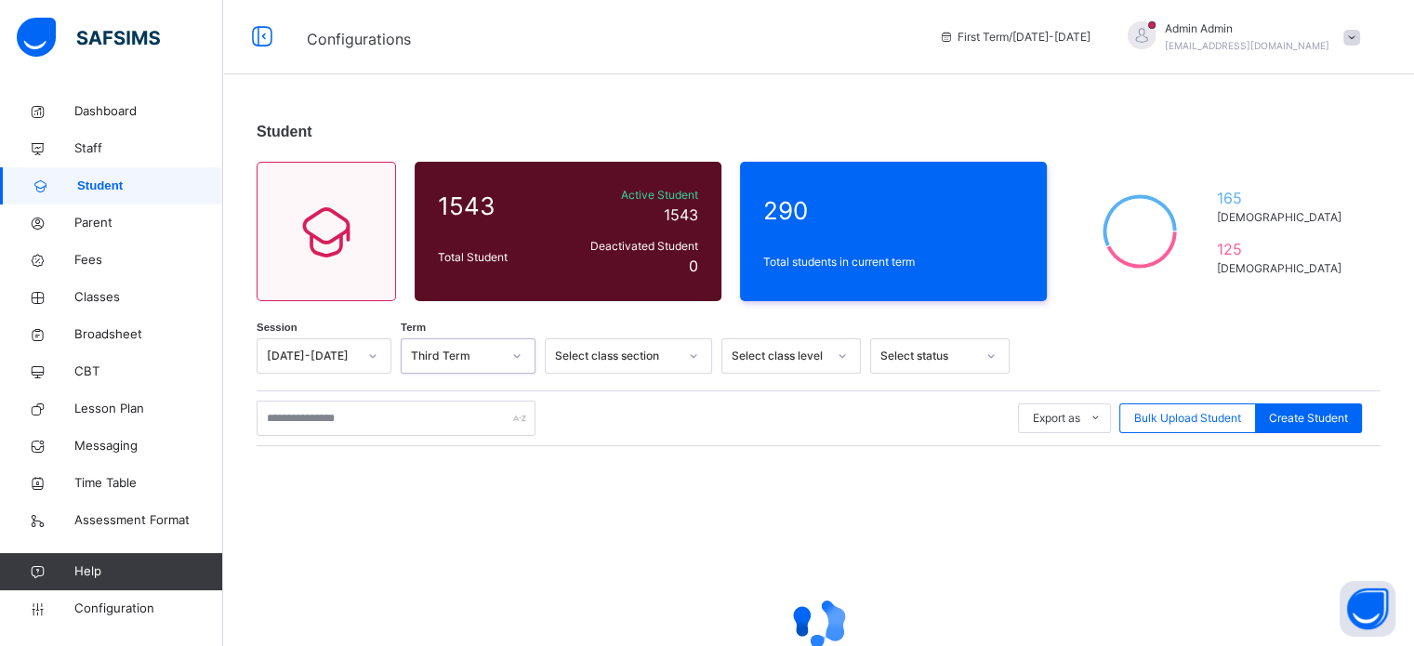
click at [357, 354] on div at bounding box center [373, 356] width 32 height 30
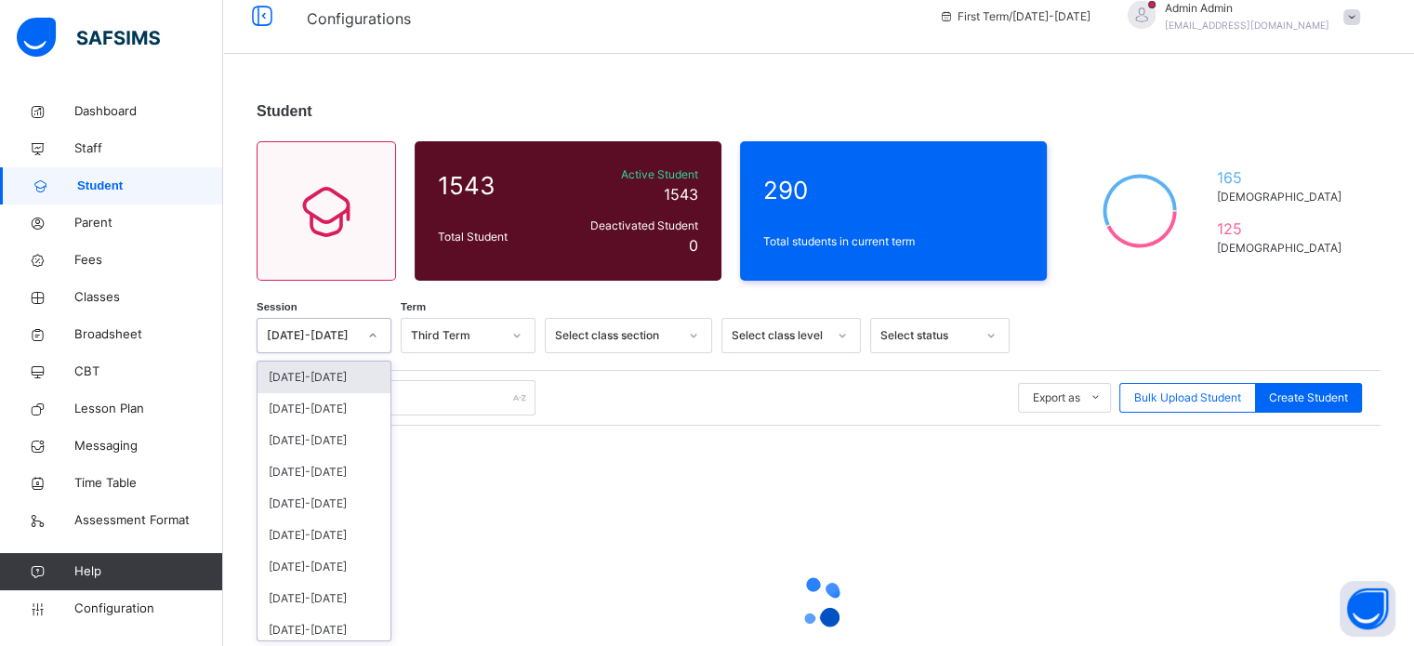
scroll to position [22, 0]
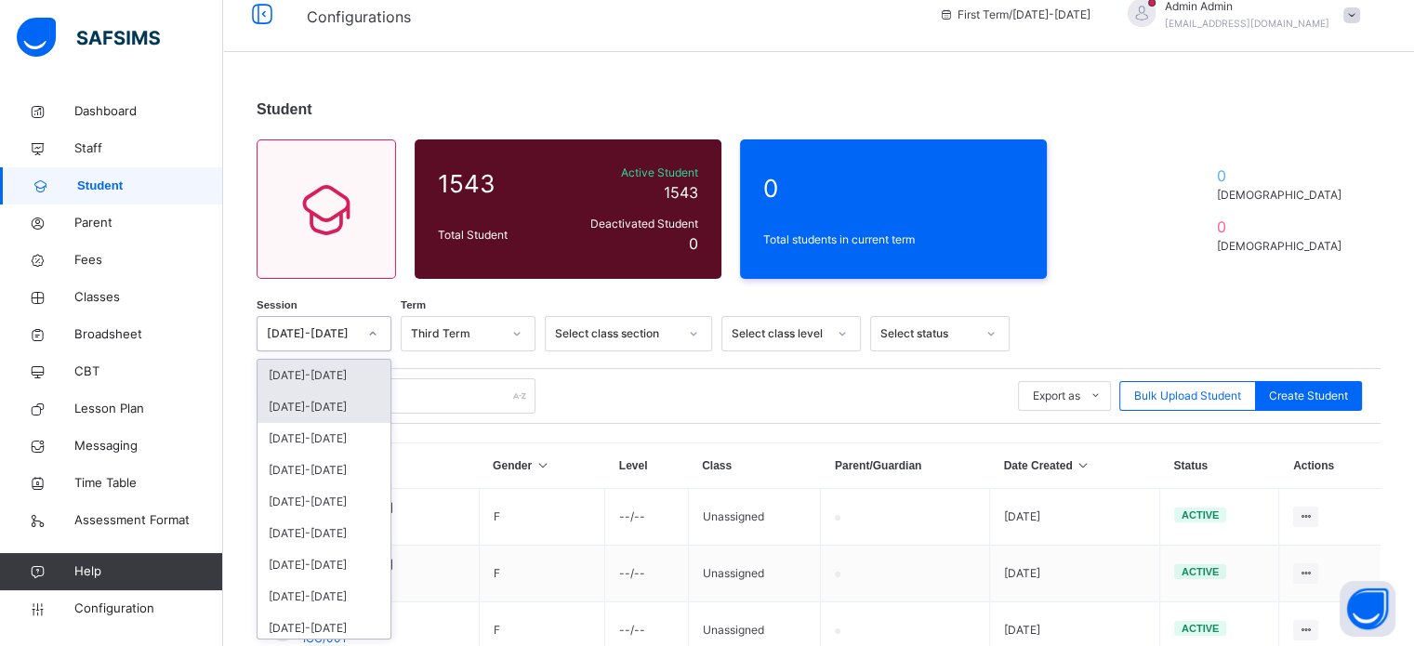
click at [333, 406] on div "2024-2025" at bounding box center [323, 407] width 133 height 32
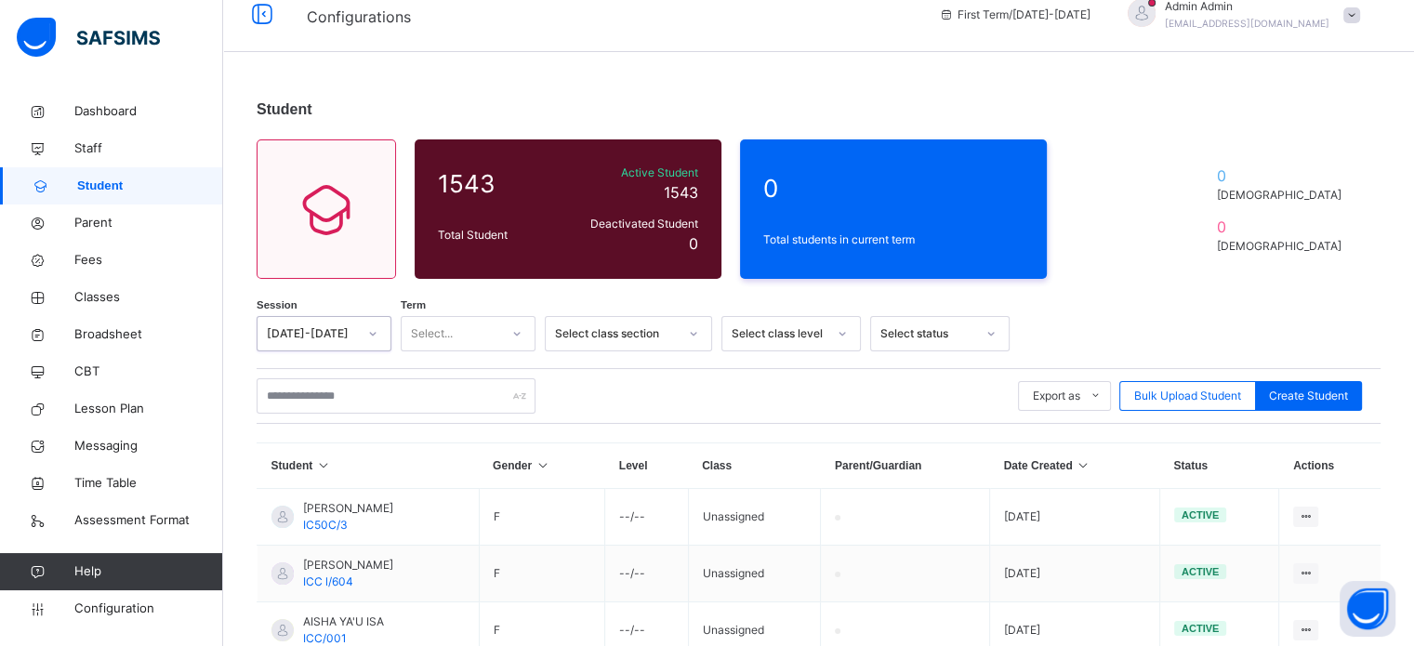
click at [483, 336] on div "Select..." at bounding box center [450, 334] width 98 height 29
click at [462, 438] on div "Third Term" at bounding box center [467, 439] width 133 height 32
click at [801, 331] on div "Select class level" at bounding box center [778, 333] width 95 height 17
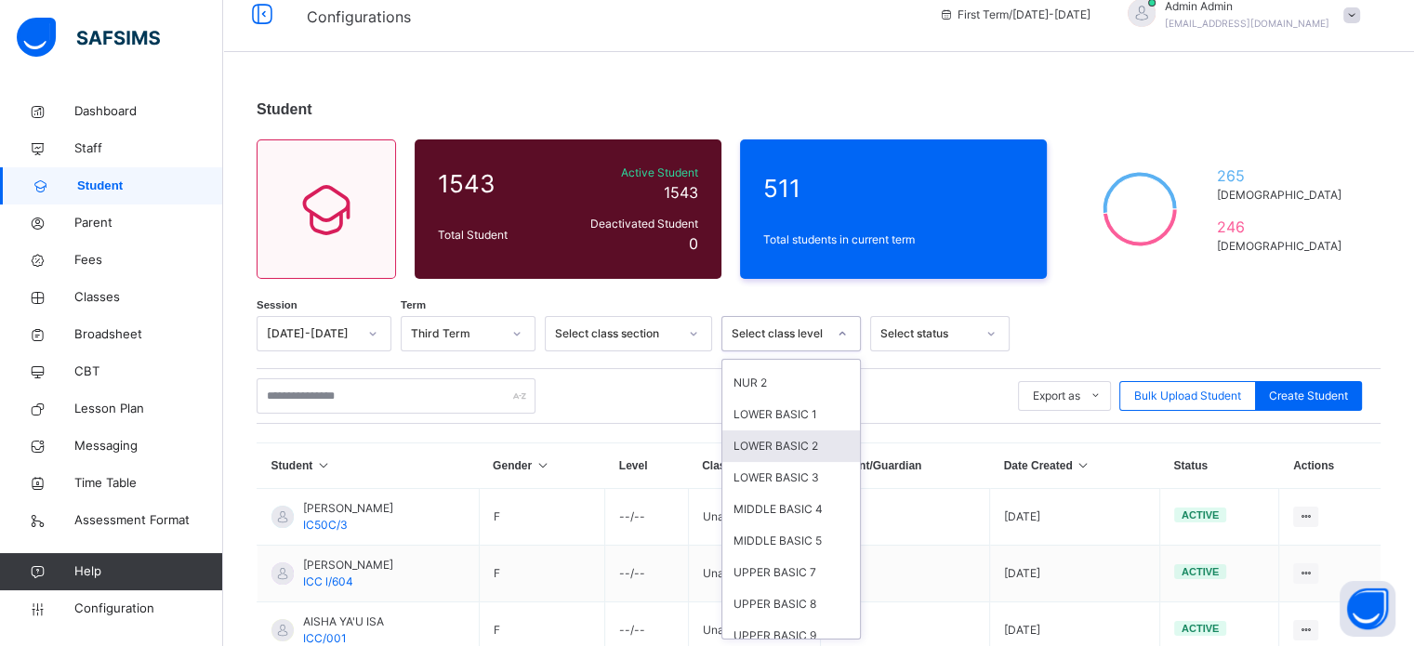
scroll to position [186, 0]
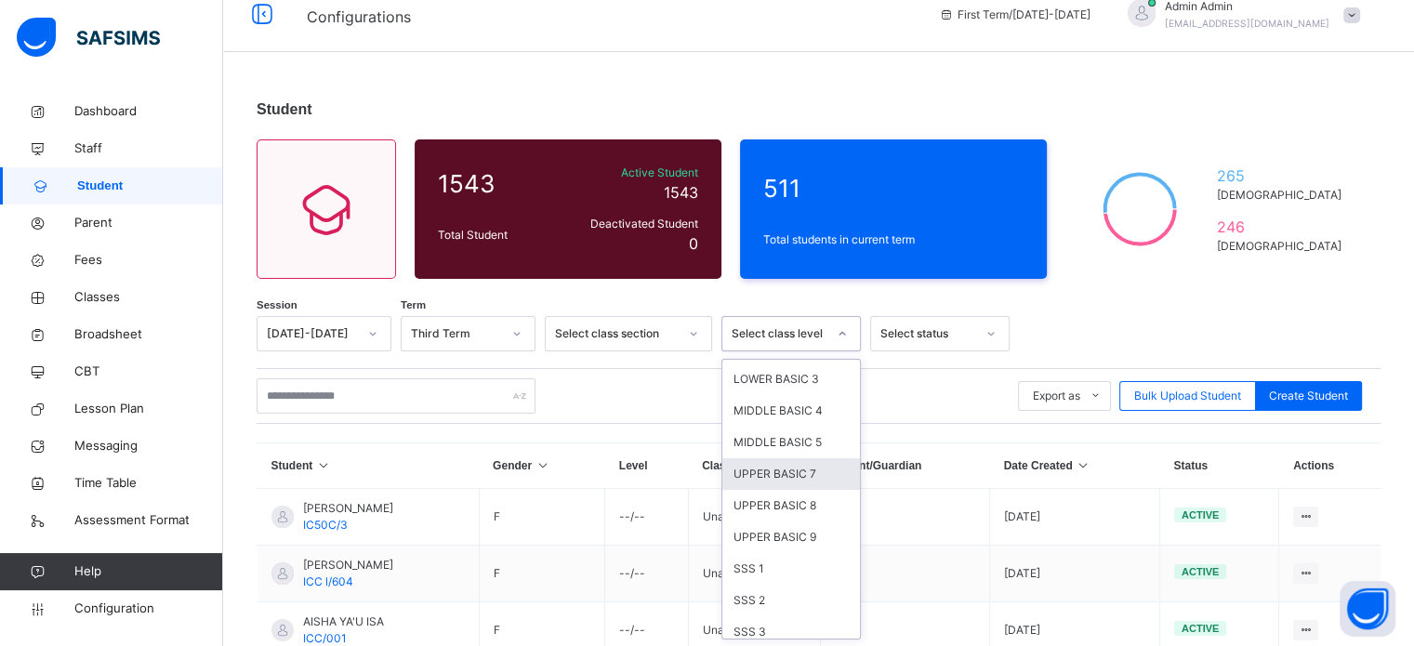
click at [783, 468] on div "UPPER BASIC 7" at bounding box center [791, 474] width 138 height 32
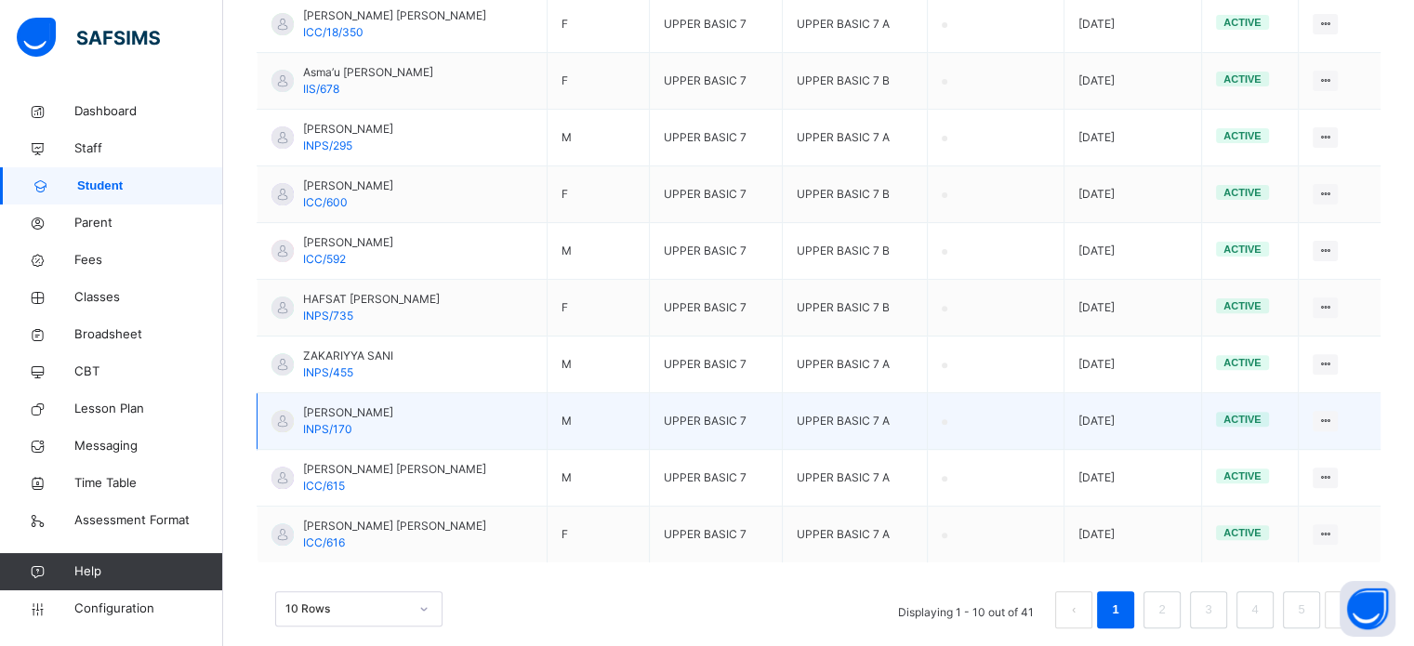
scroll to position [115, 0]
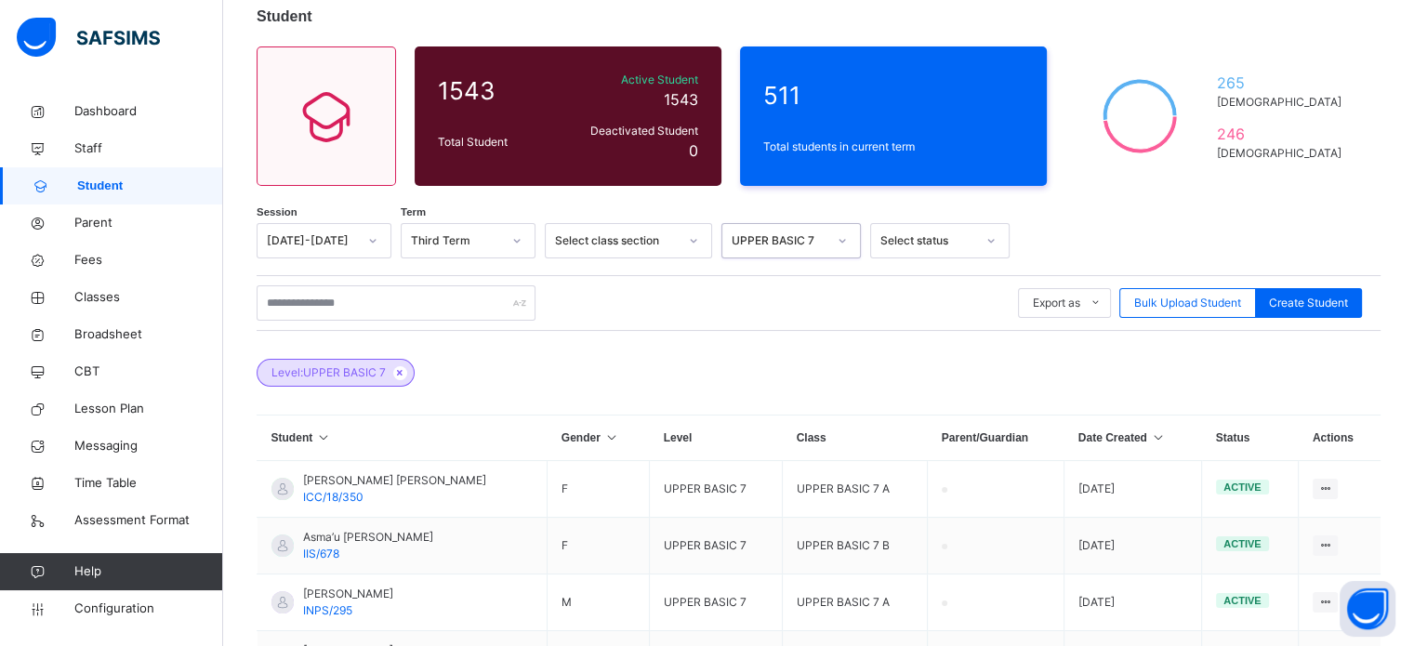
click at [776, 237] on div "UPPER BASIC 7" at bounding box center [778, 240] width 95 height 17
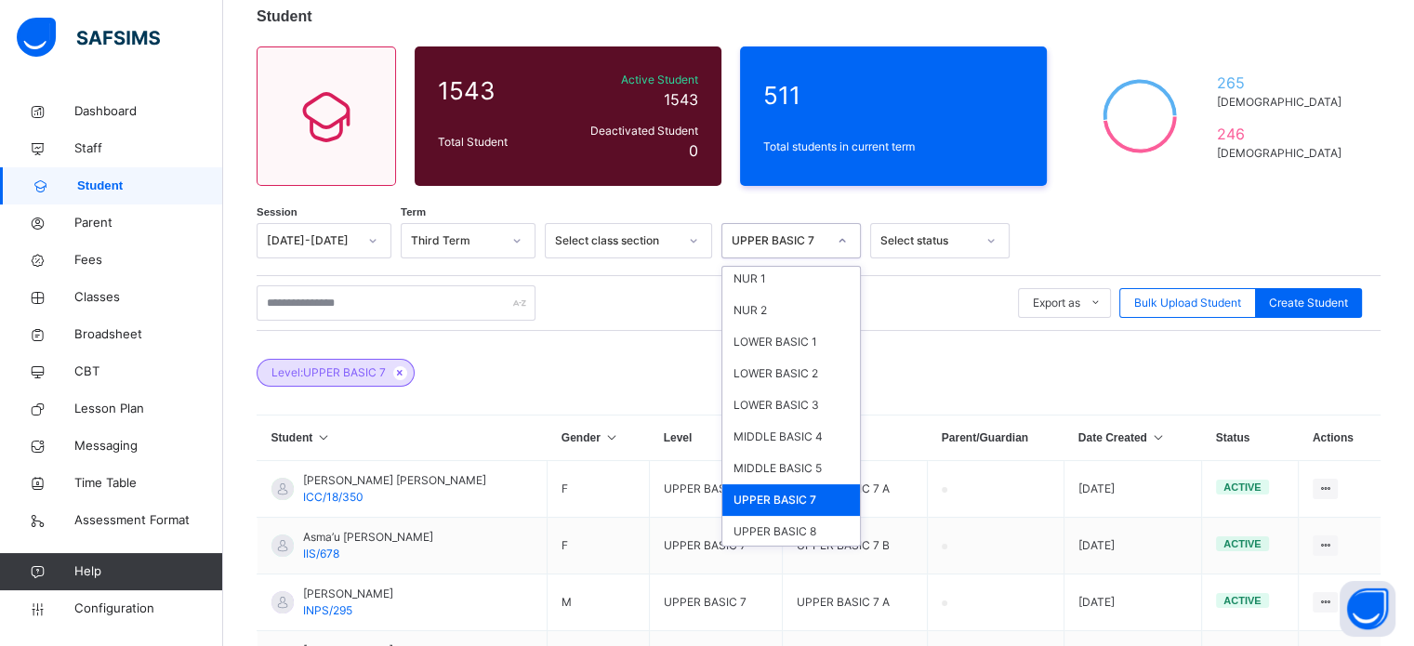
scroll to position [93, 0]
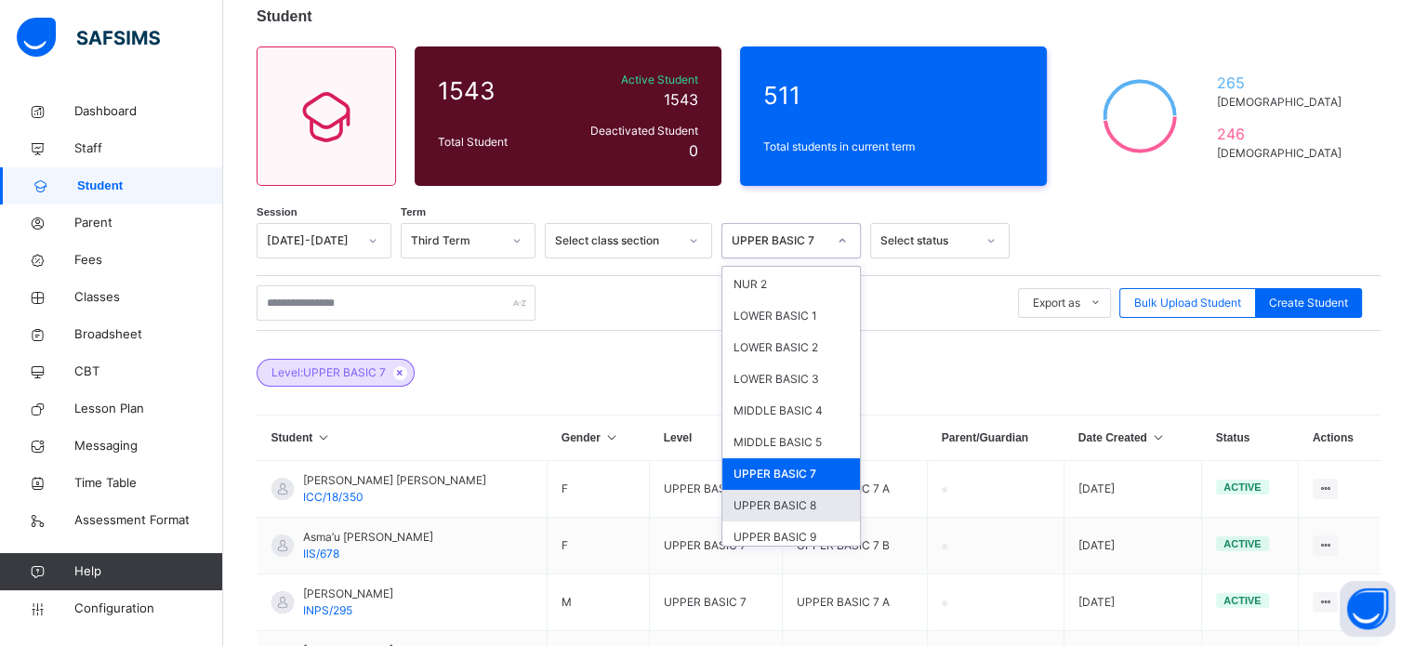
click at [788, 494] on div "UPPER BASIC 8" at bounding box center [791, 506] width 138 height 32
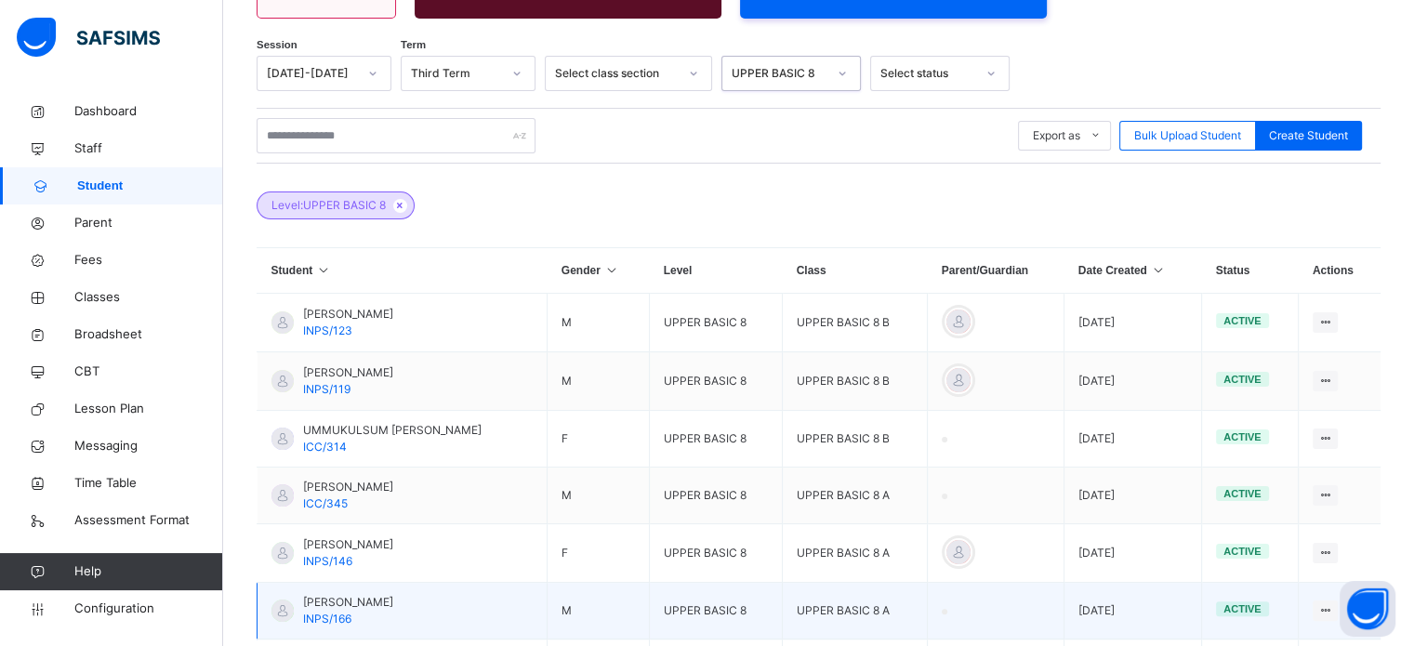
scroll to position [147, 0]
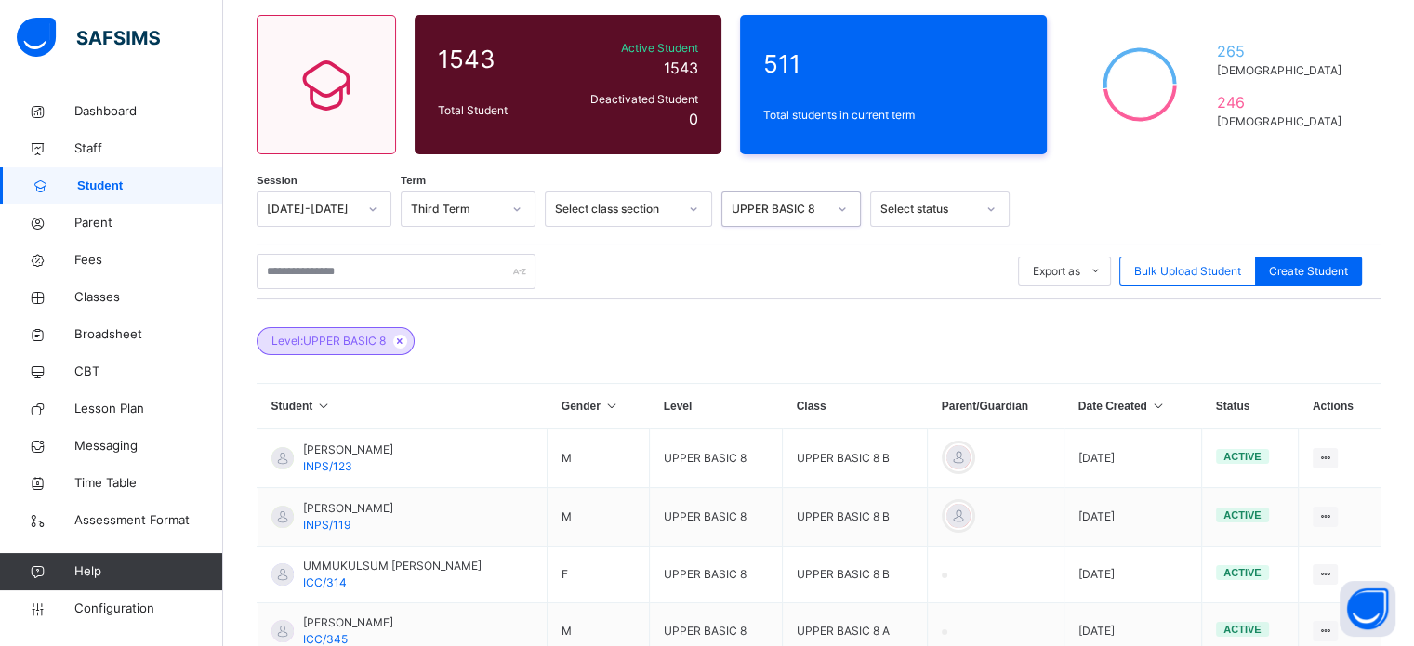
click at [813, 210] on div "UPPER BASIC 8" at bounding box center [778, 209] width 95 height 17
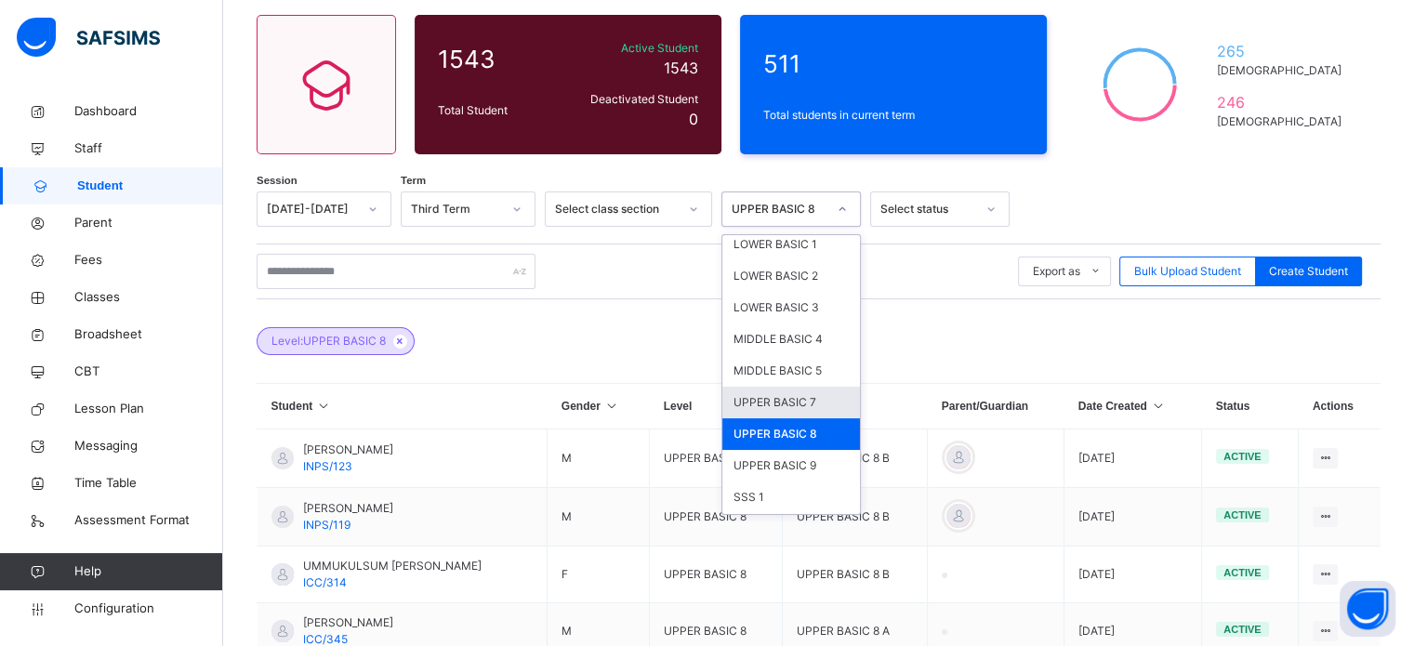
scroll to position [194, 0]
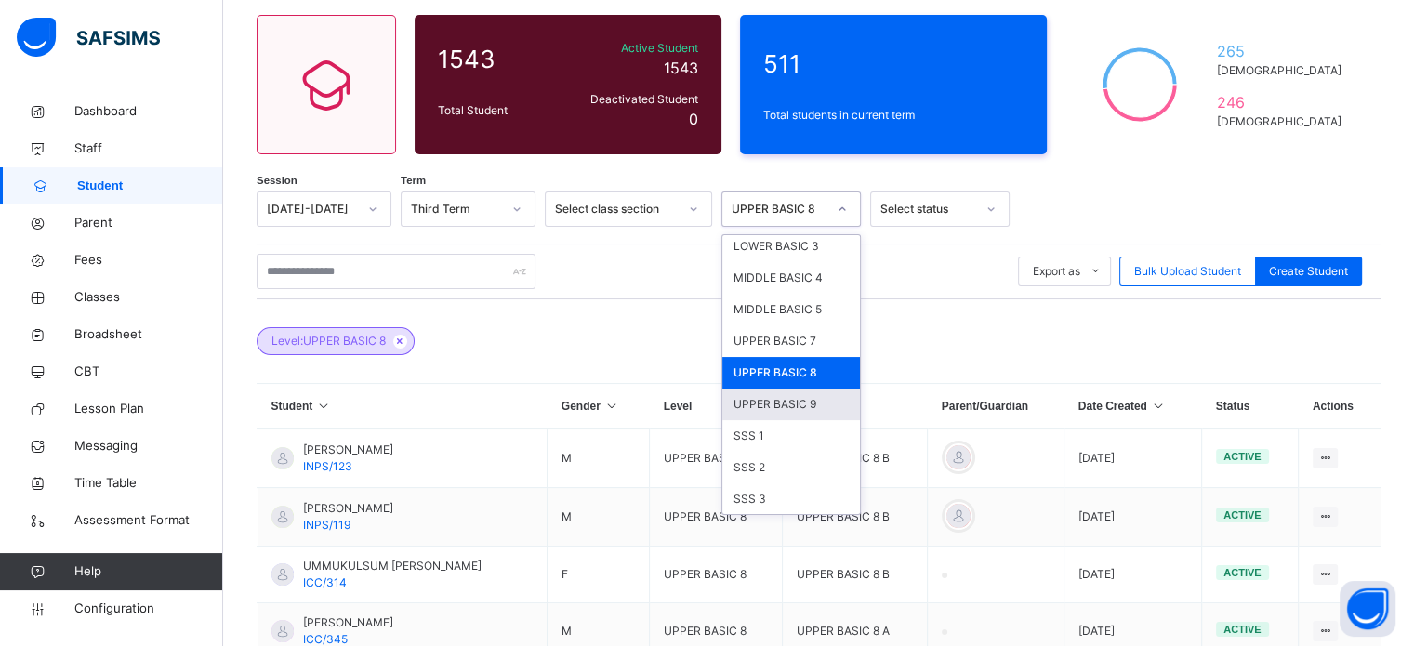
click at [795, 390] on div "UPPER BASIC 9" at bounding box center [791, 404] width 138 height 32
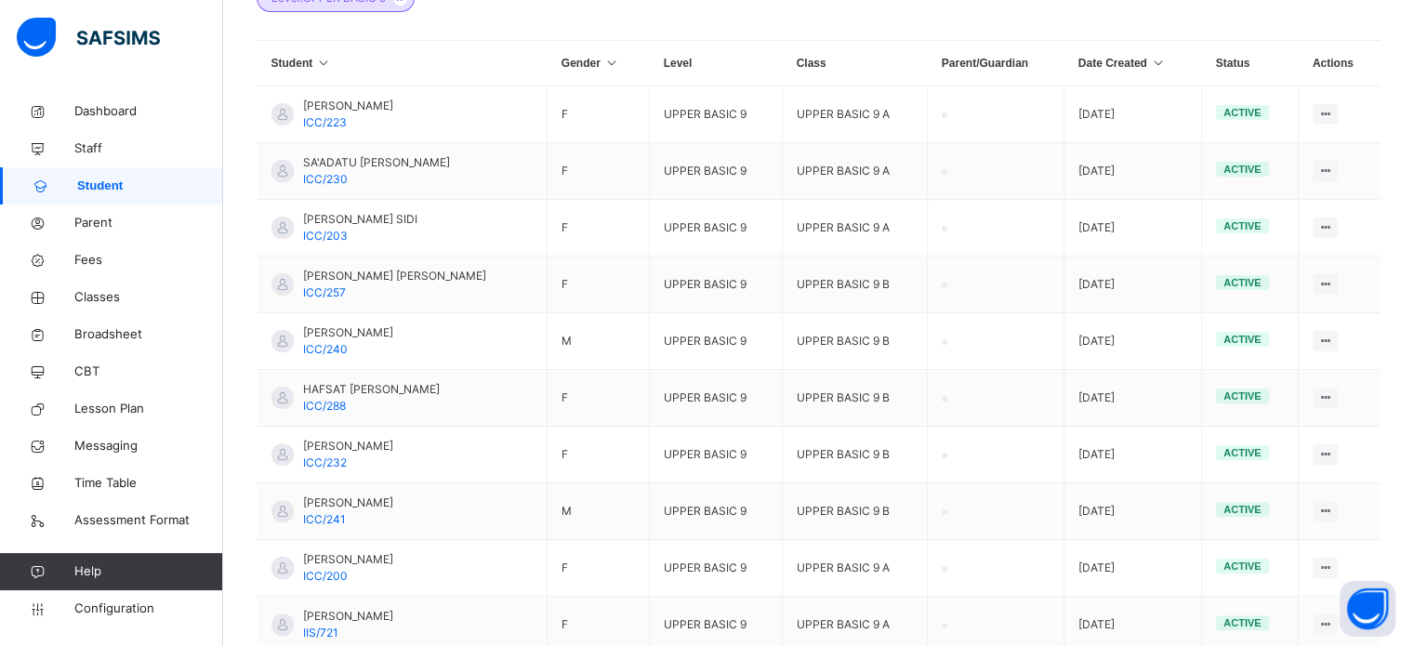
scroll to position [141, 0]
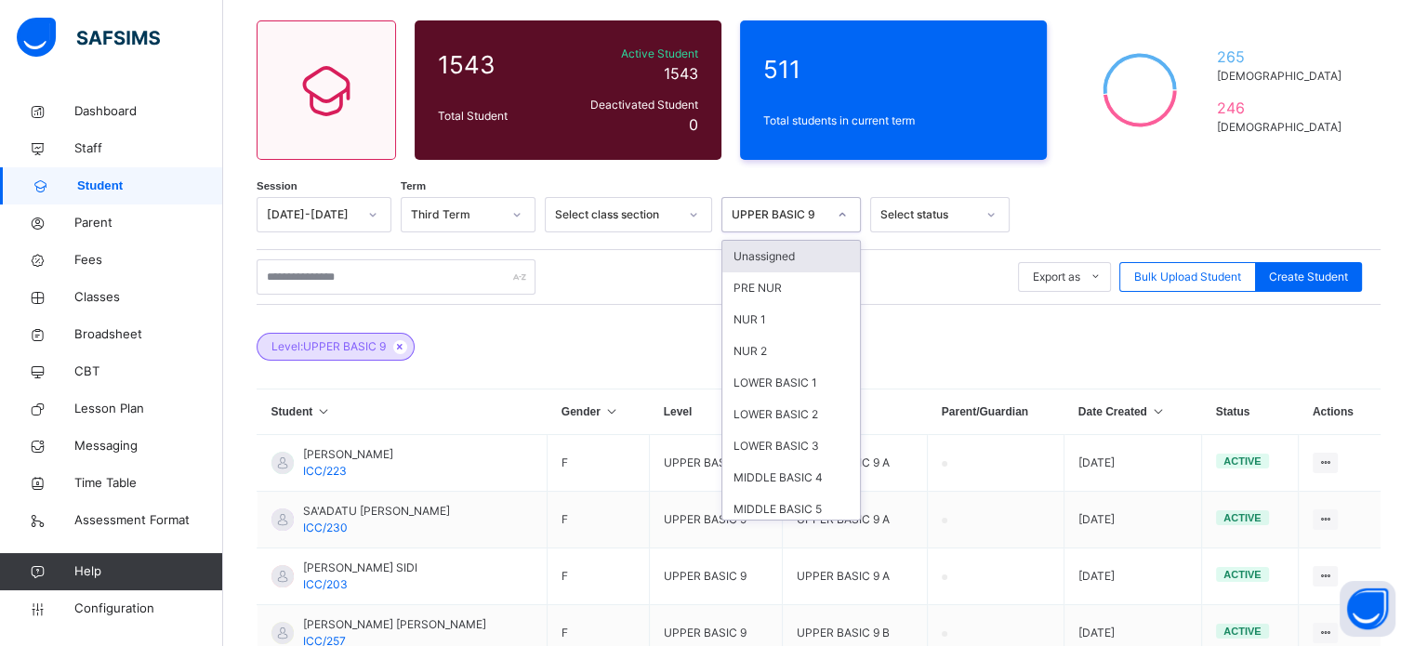
click at [809, 210] on div "UPPER BASIC 9" at bounding box center [778, 214] width 95 height 17
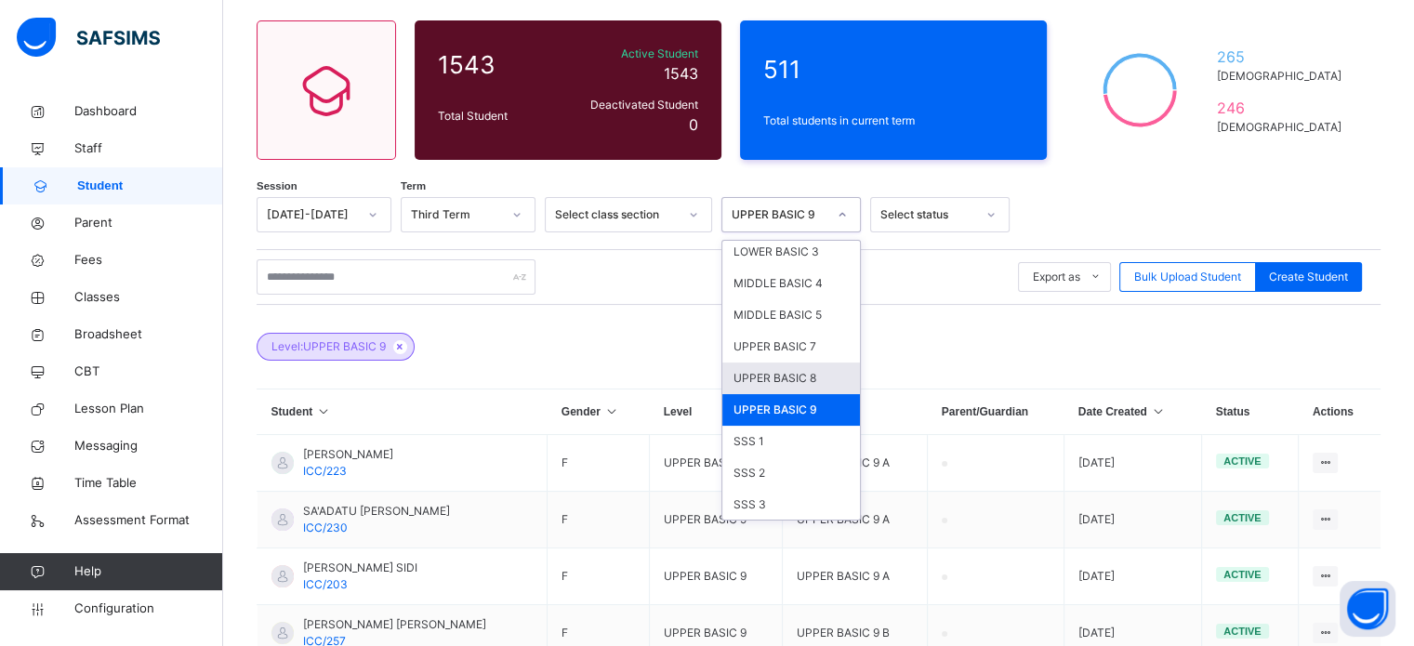
scroll to position [195, 0]
click at [739, 445] on div "SSS 1" at bounding box center [791, 441] width 138 height 32
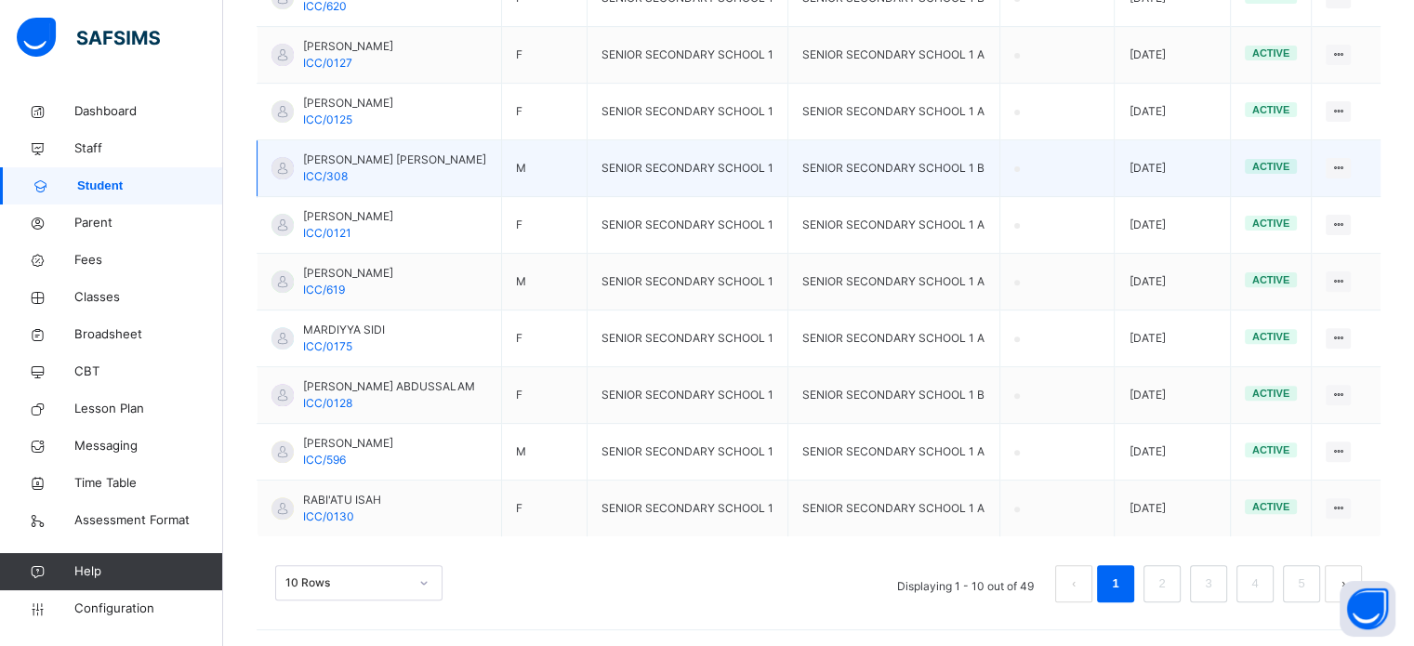
scroll to position [141, 0]
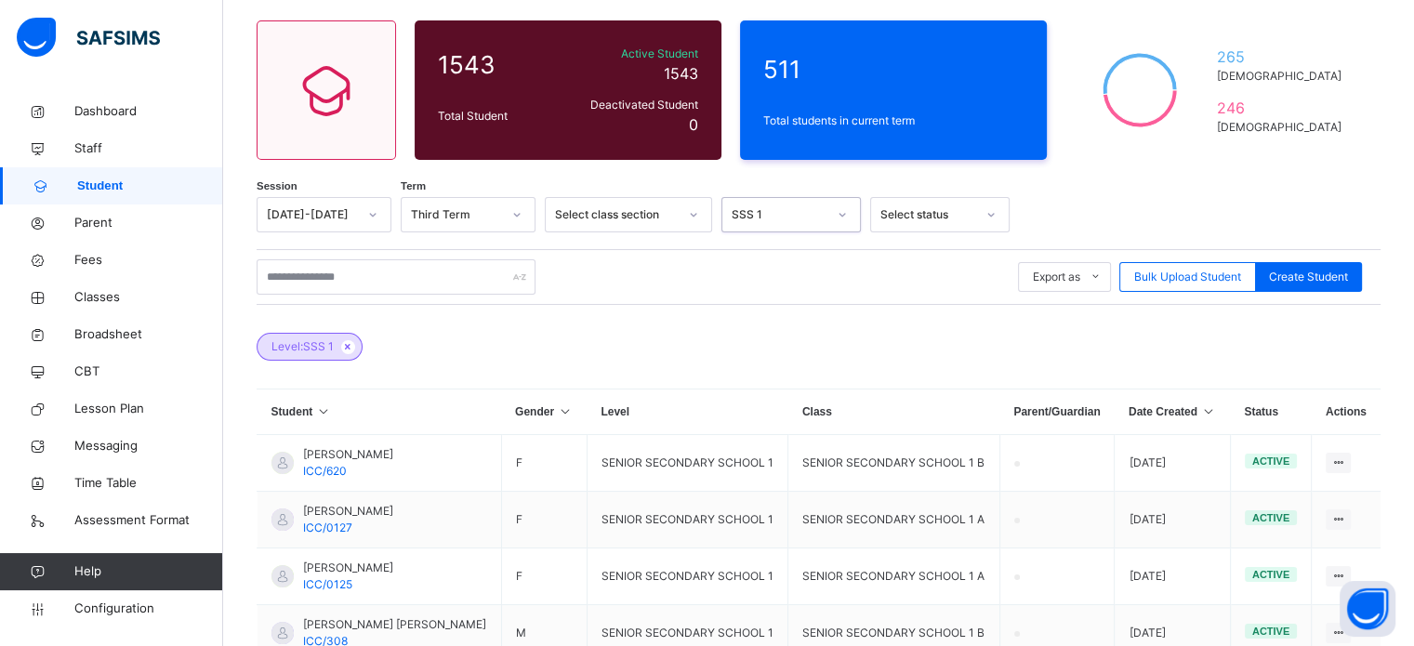
click at [796, 214] on div "SSS 1" at bounding box center [778, 214] width 95 height 17
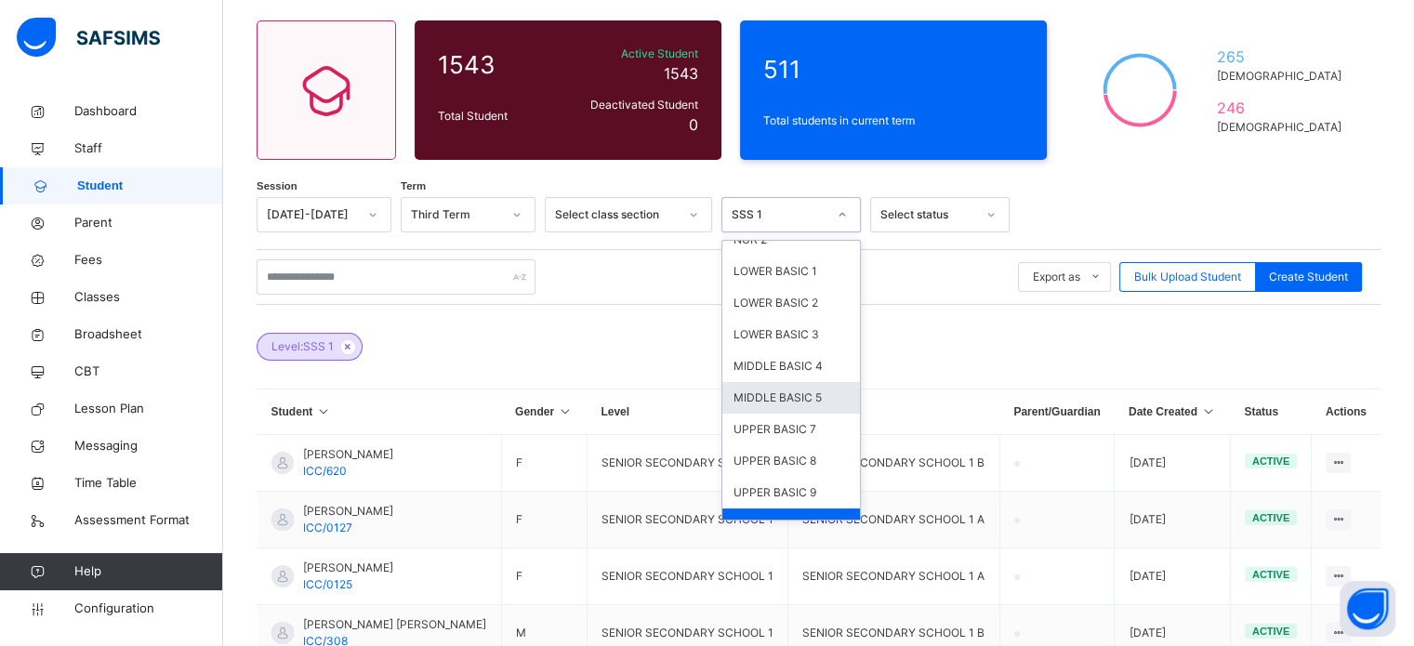
scroll to position [194, 0]
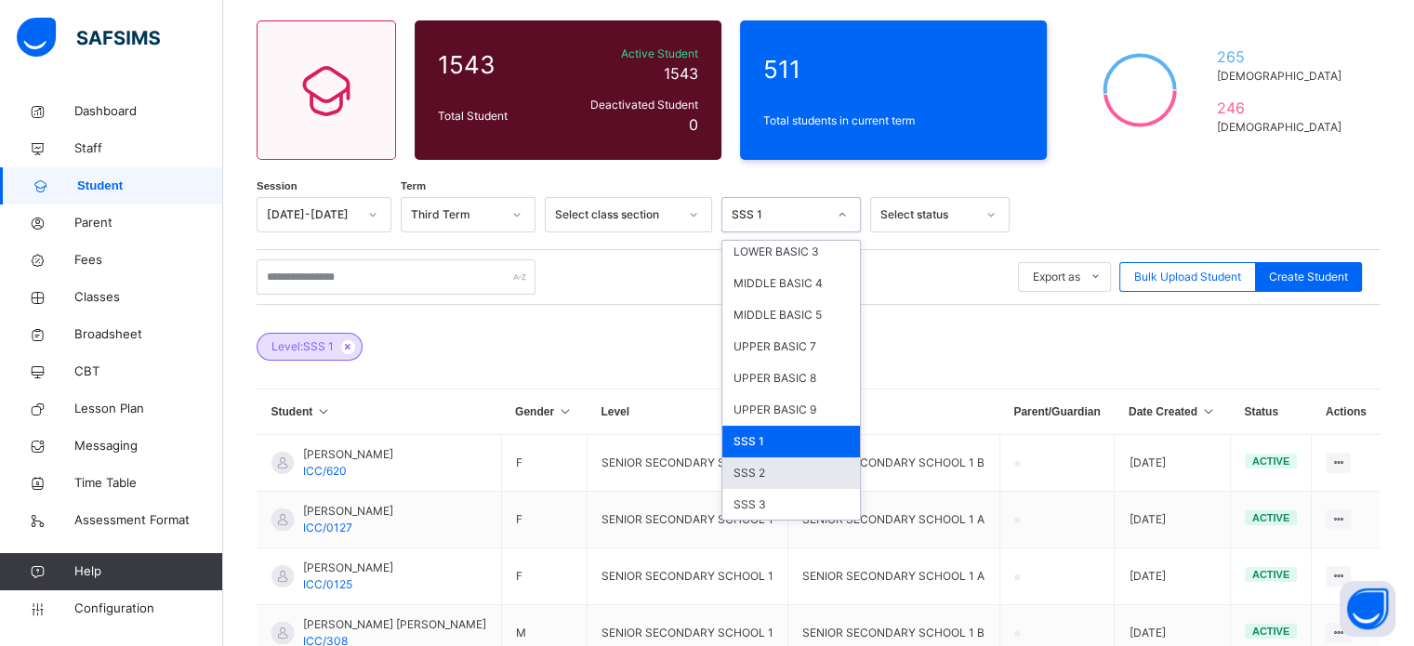
click at [787, 471] on div "SSS 2" at bounding box center [791, 473] width 138 height 32
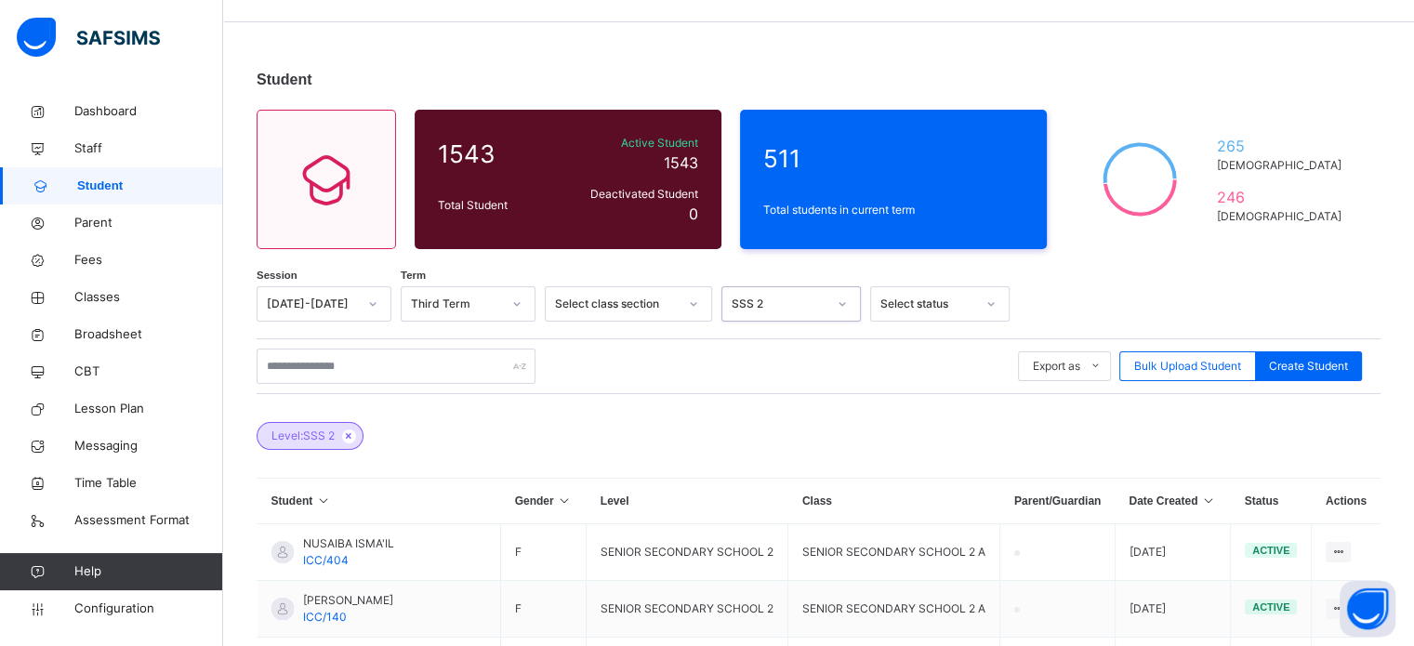
scroll to position [0, 0]
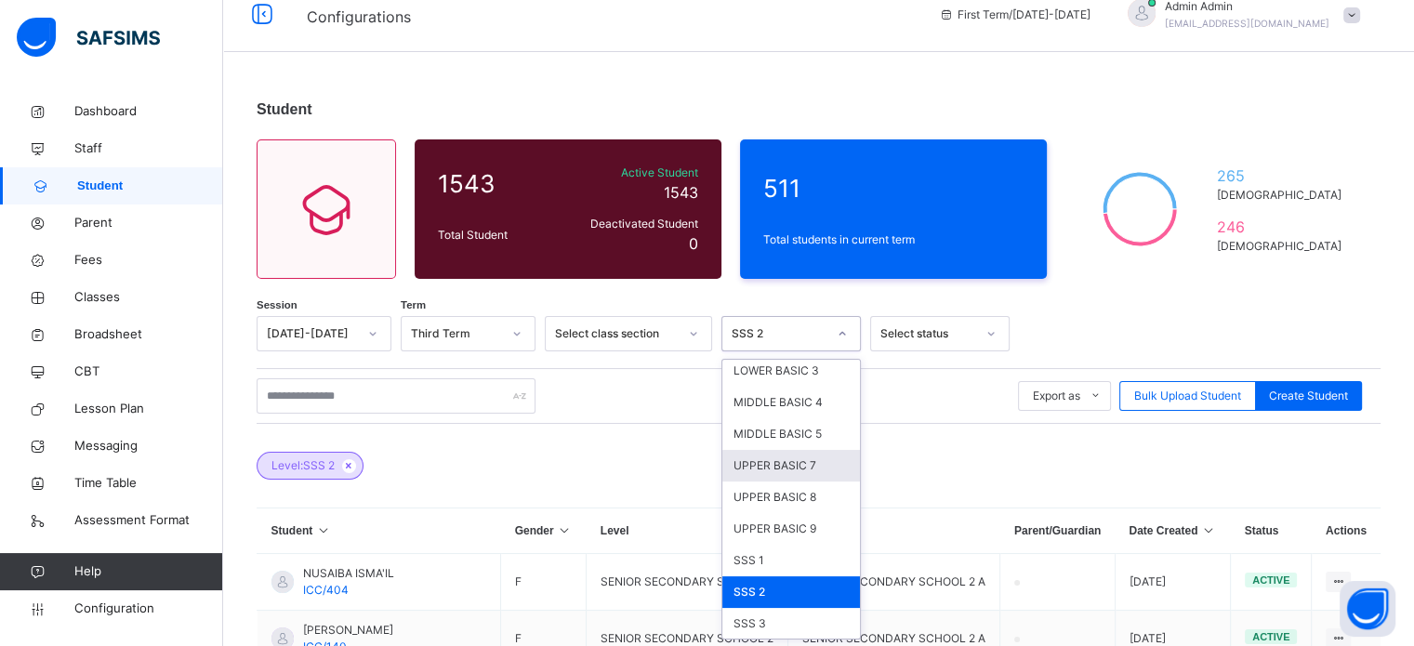
scroll to position [195, 0]
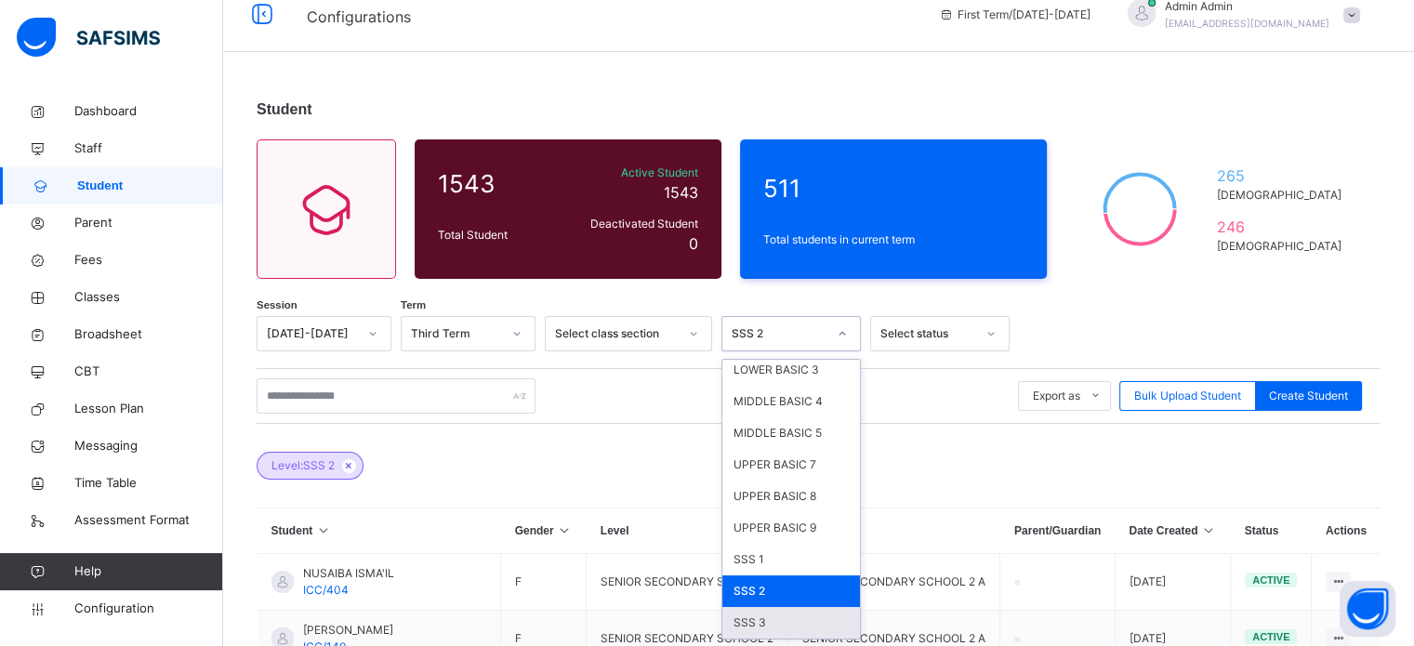
click at [776, 613] on div "SSS 3" at bounding box center [791, 623] width 138 height 32
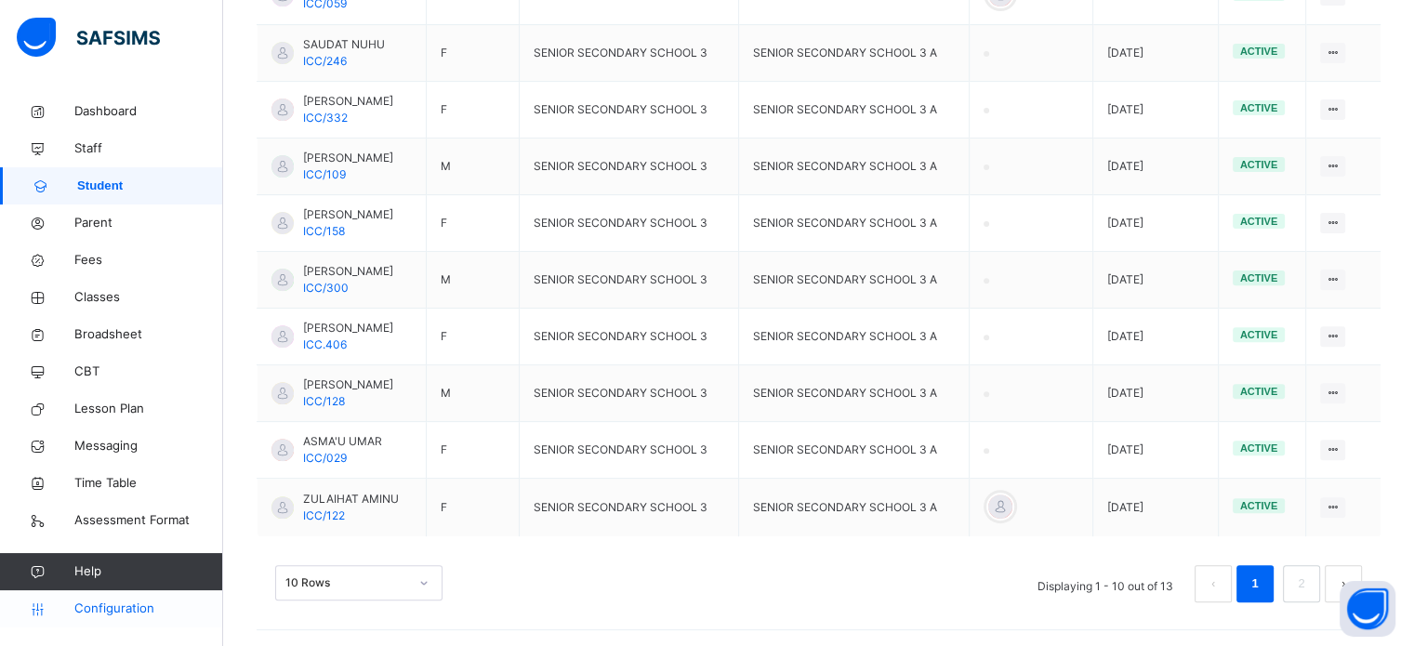
click at [131, 601] on span "Configuration" at bounding box center [148, 608] width 148 height 19
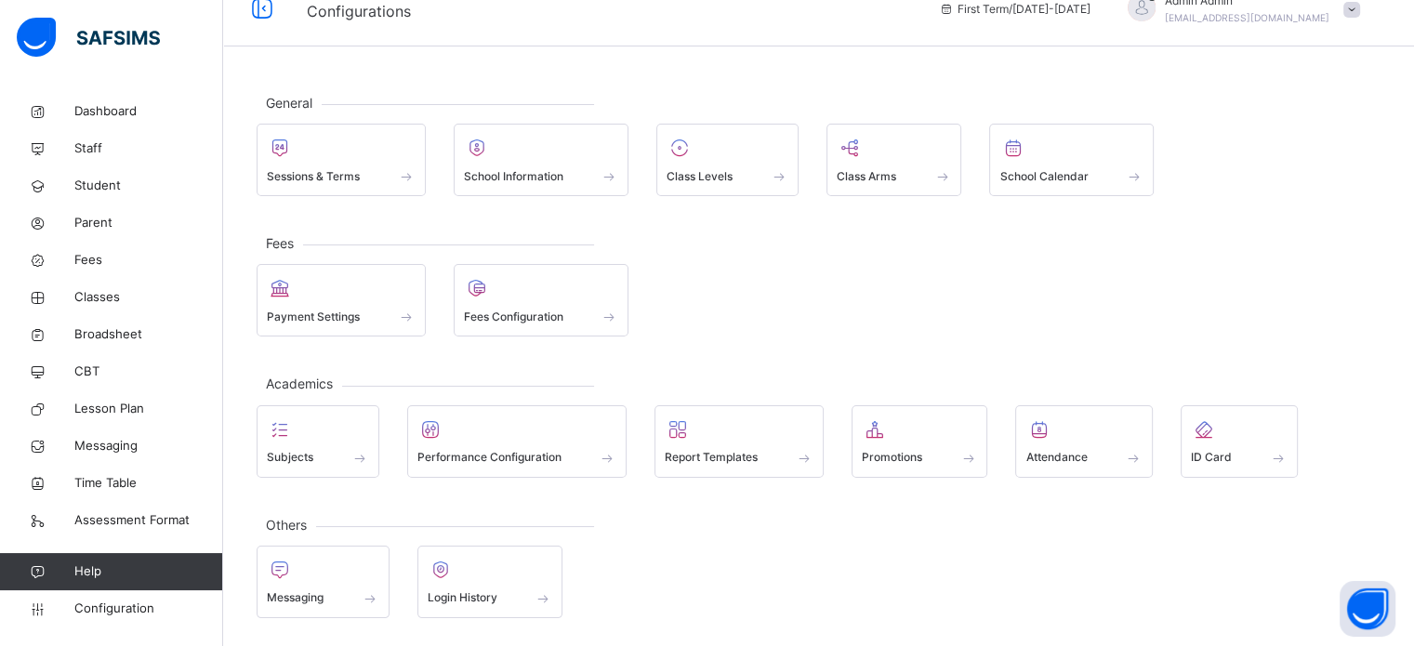
scroll to position [24, 0]
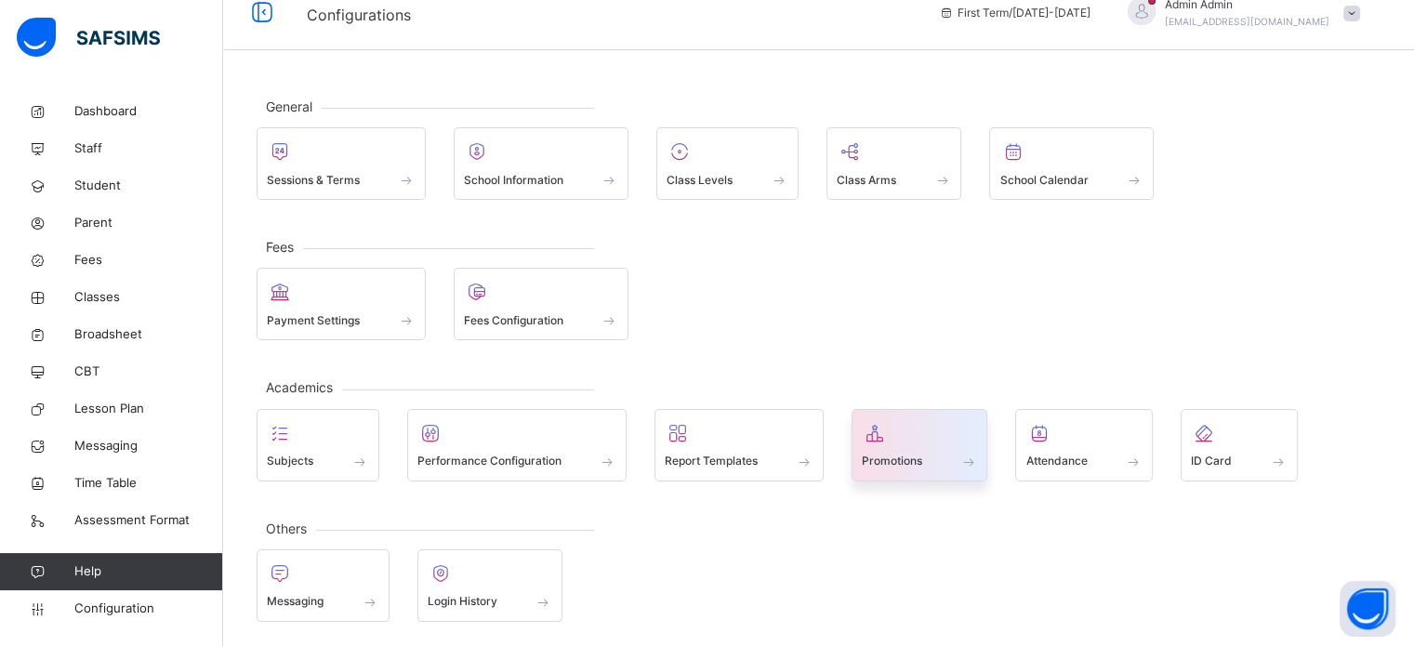
click at [896, 442] on div at bounding box center [919, 433] width 116 height 28
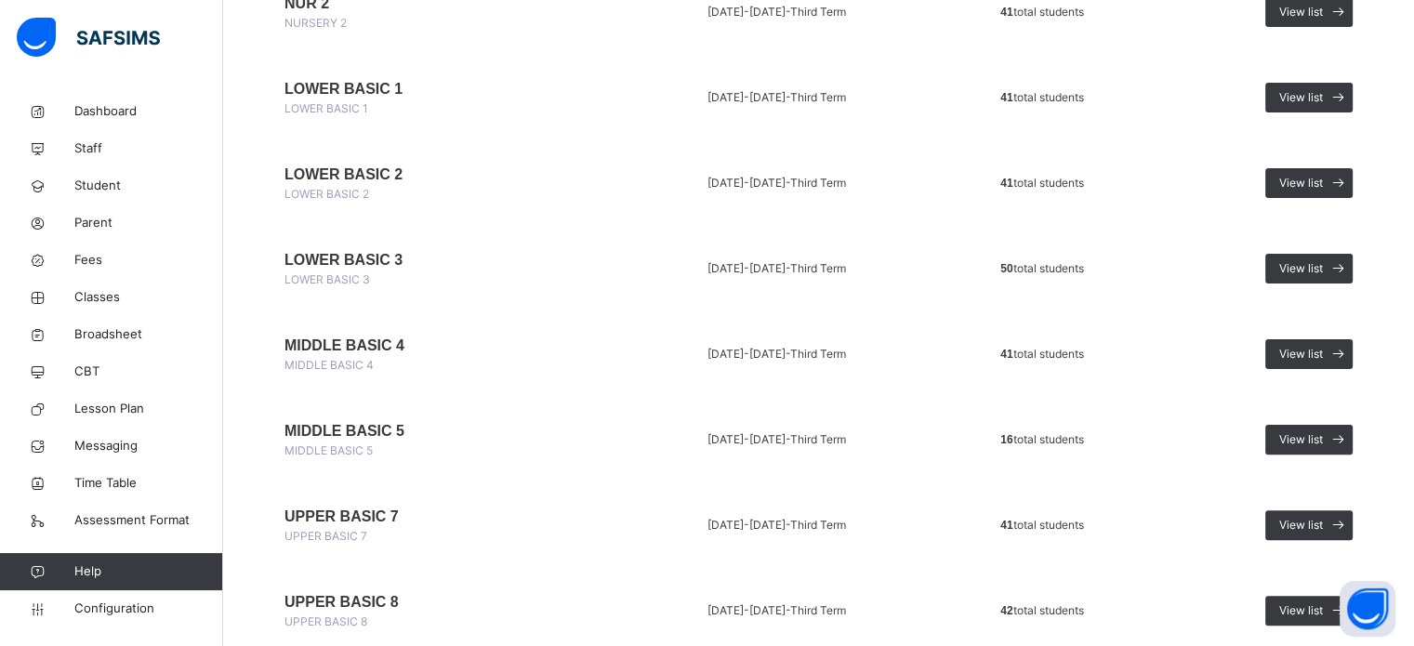
scroll to position [465, 0]
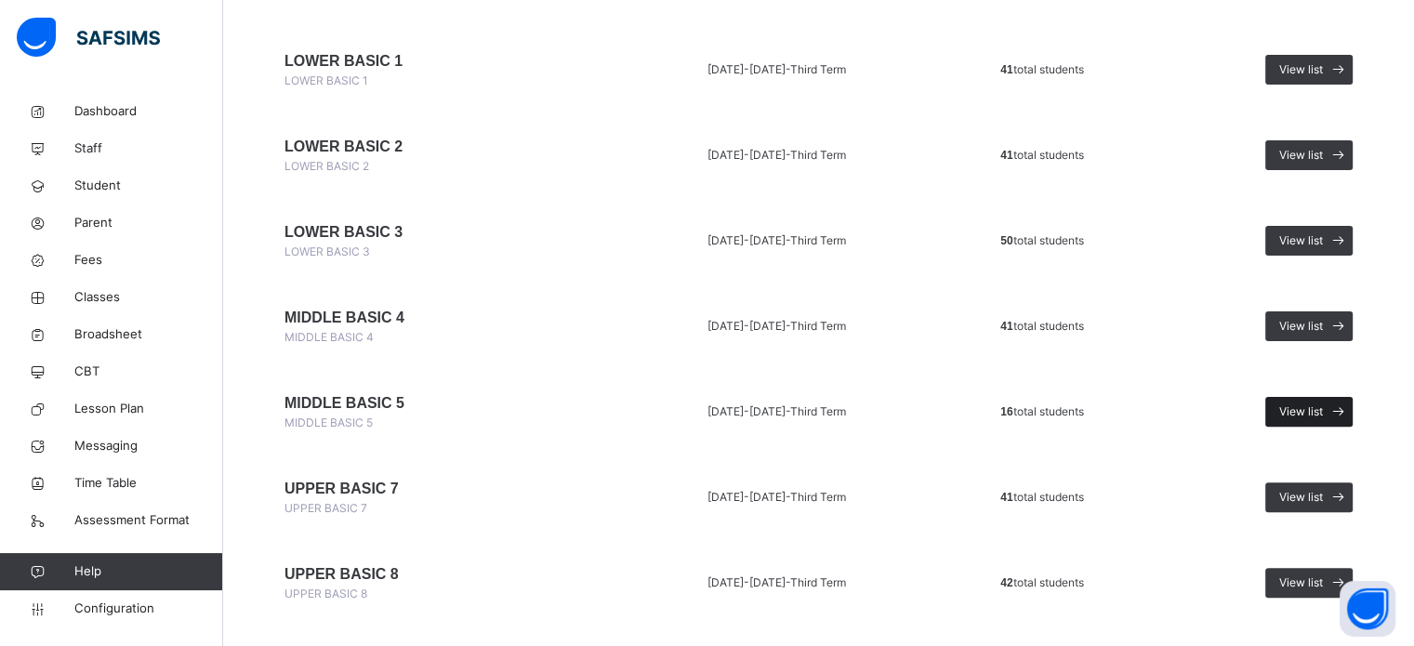
click at [1322, 408] on span "View list" at bounding box center [1301, 411] width 44 height 17
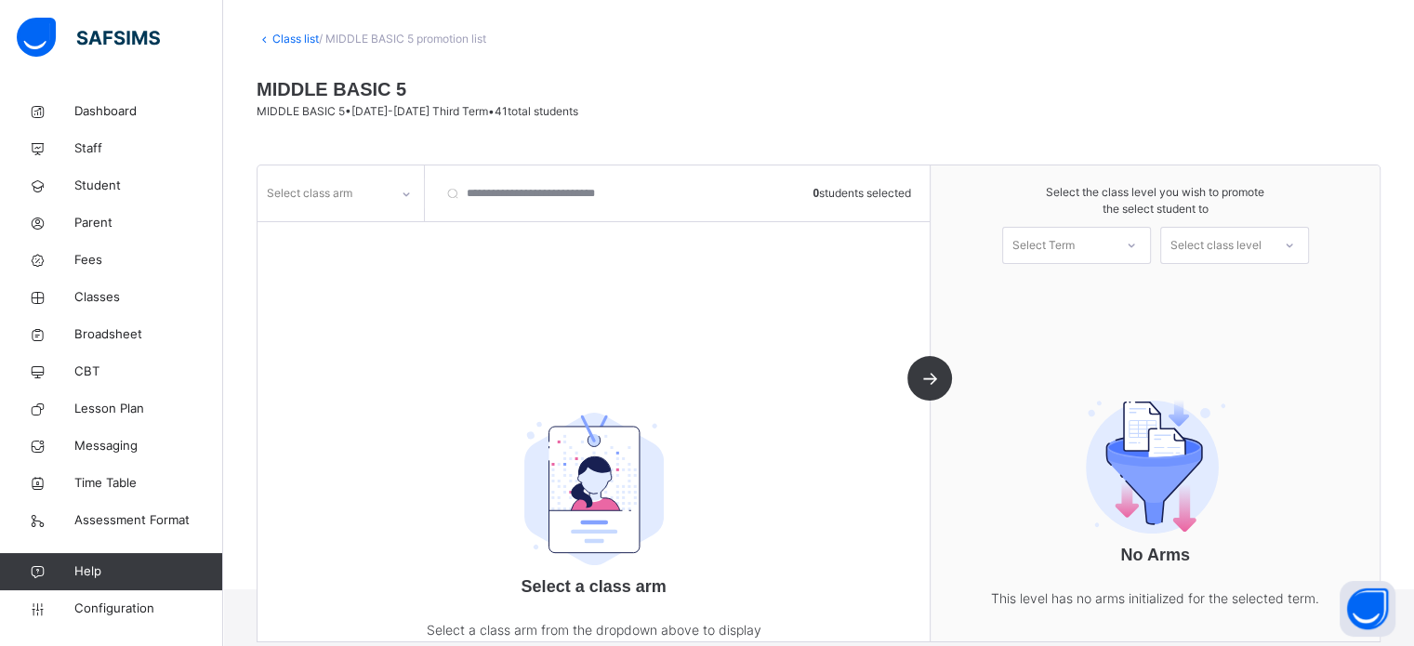
scroll to position [145, 0]
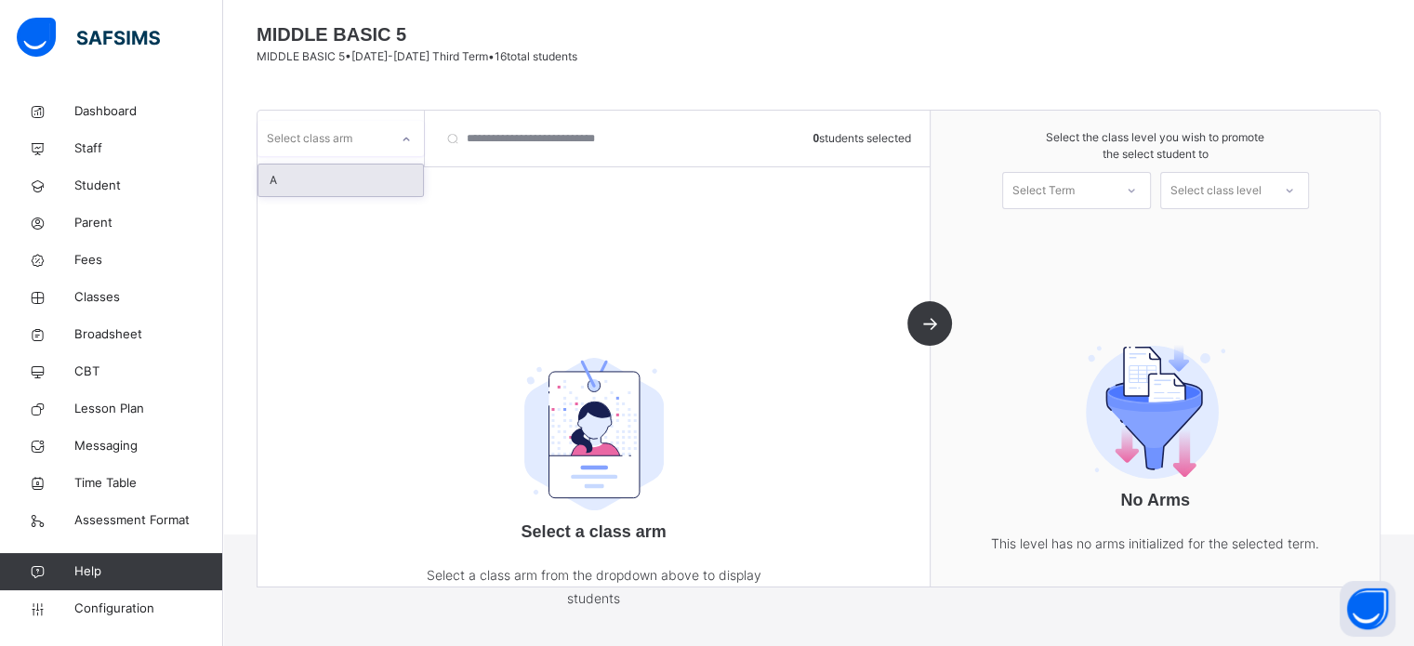
click at [368, 140] on div "Select class arm" at bounding box center [322, 139] width 131 height 29
click at [335, 171] on div "A" at bounding box center [340, 180] width 164 height 32
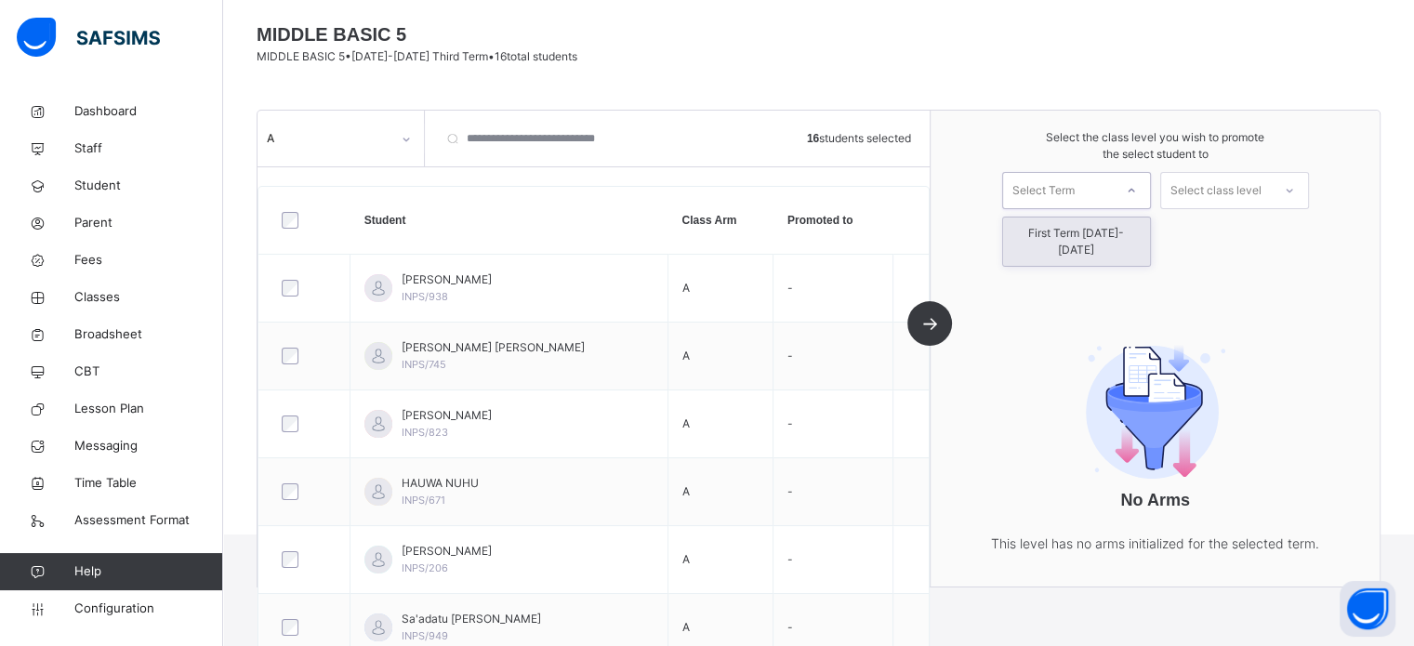
click at [1070, 189] on div "Select Term" at bounding box center [1043, 190] width 62 height 37
drag, startPoint x: 1067, startPoint y: 234, endPoint x: 1108, endPoint y: 208, distance: 48.5
click at [1067, 235] on div "First Term 2025-2026" at bounding box center [1076, 241] width 147 height 48
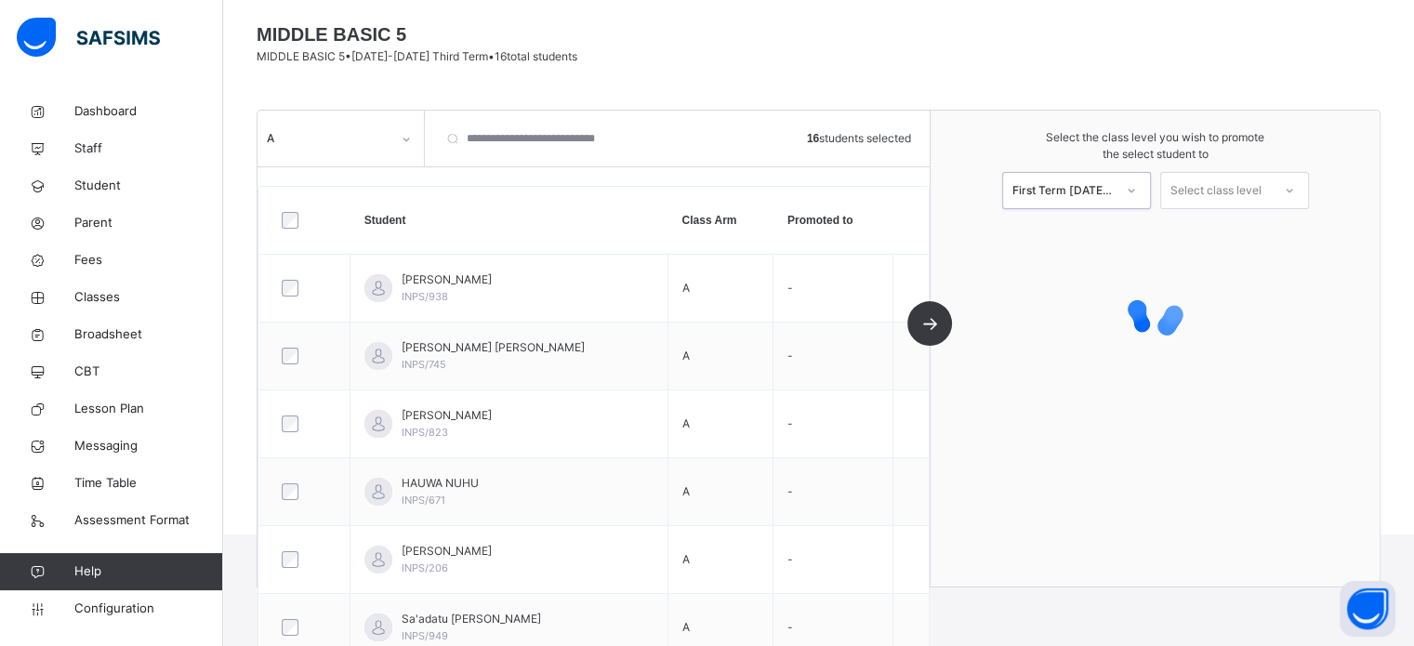
click at [1206, 196] on div "Select class level" at bounding box center [1215, 190] width 91 height 37
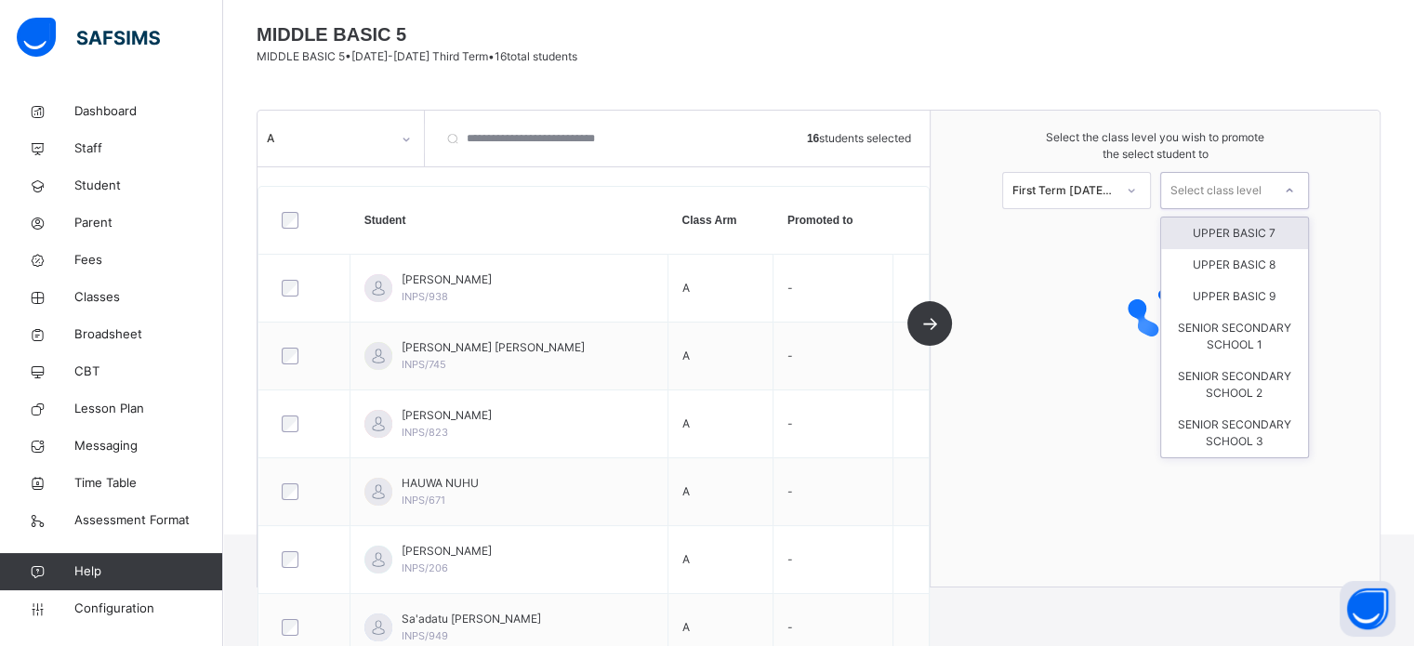
click at [1223, 229] on div "UPPER BASIC 7" at bounding box center [1234, 233] width 147 height 32
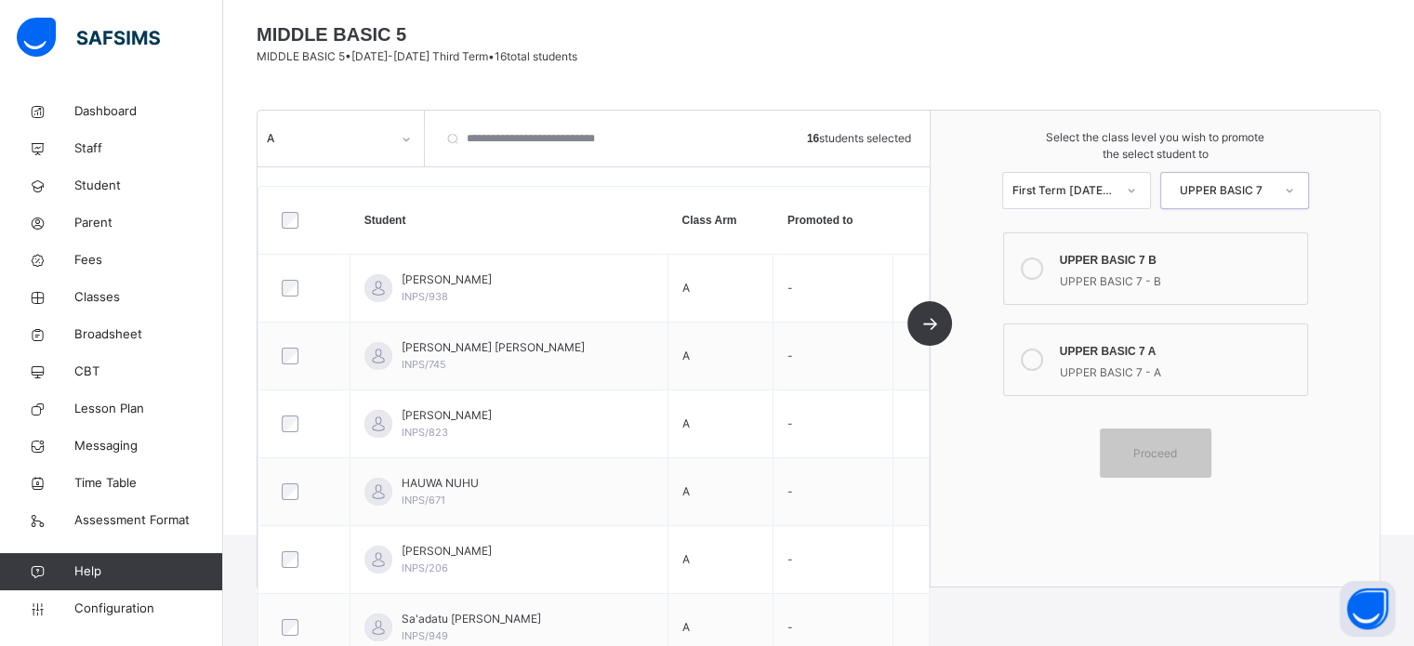
click at [1040, 360] on icon at bounding box center [1031, 360] width 22 height 22
click at [1162, 454] on span "Proceed" at bounding box center [1155, 453] width 44 height 17
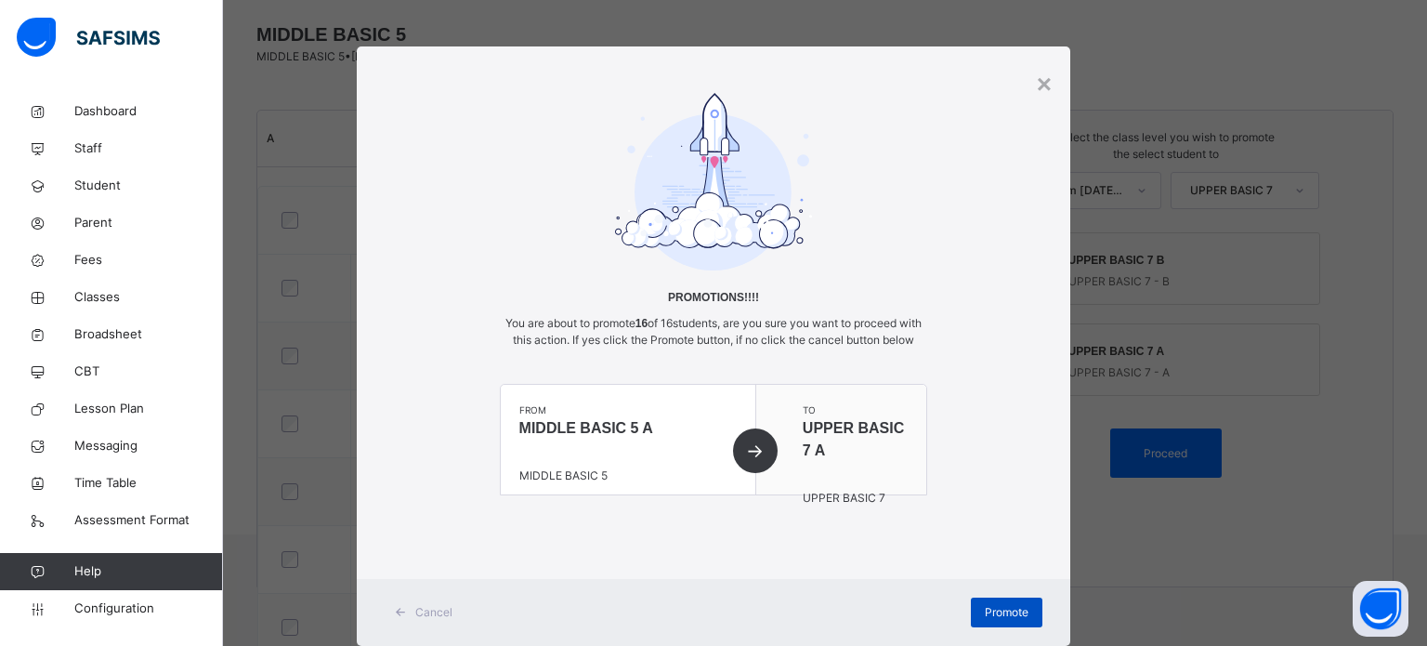
click at [1004, 621] on span "Promote" at bounding box center [1007, 612] width 44 height 17
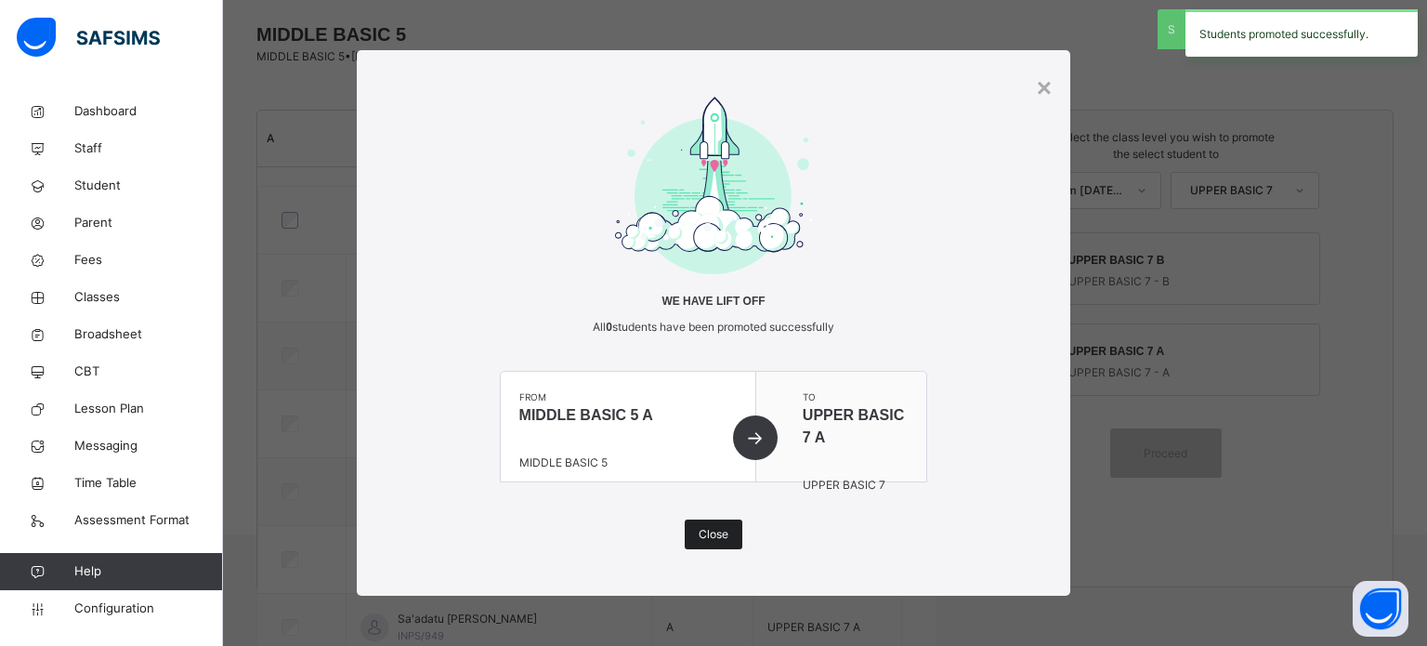
click at [713, 520] on div "Close" at bounding box center [714, 535] width 58 height 30
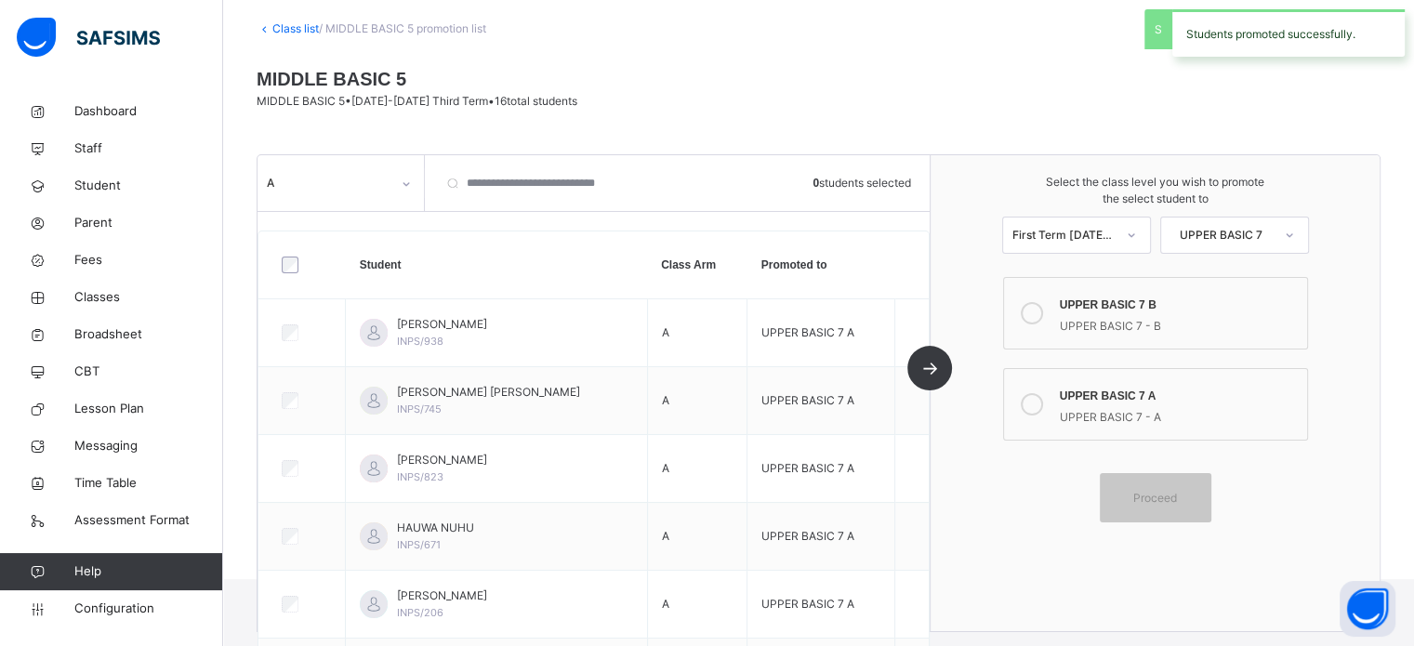
scroll to position [0, 0]
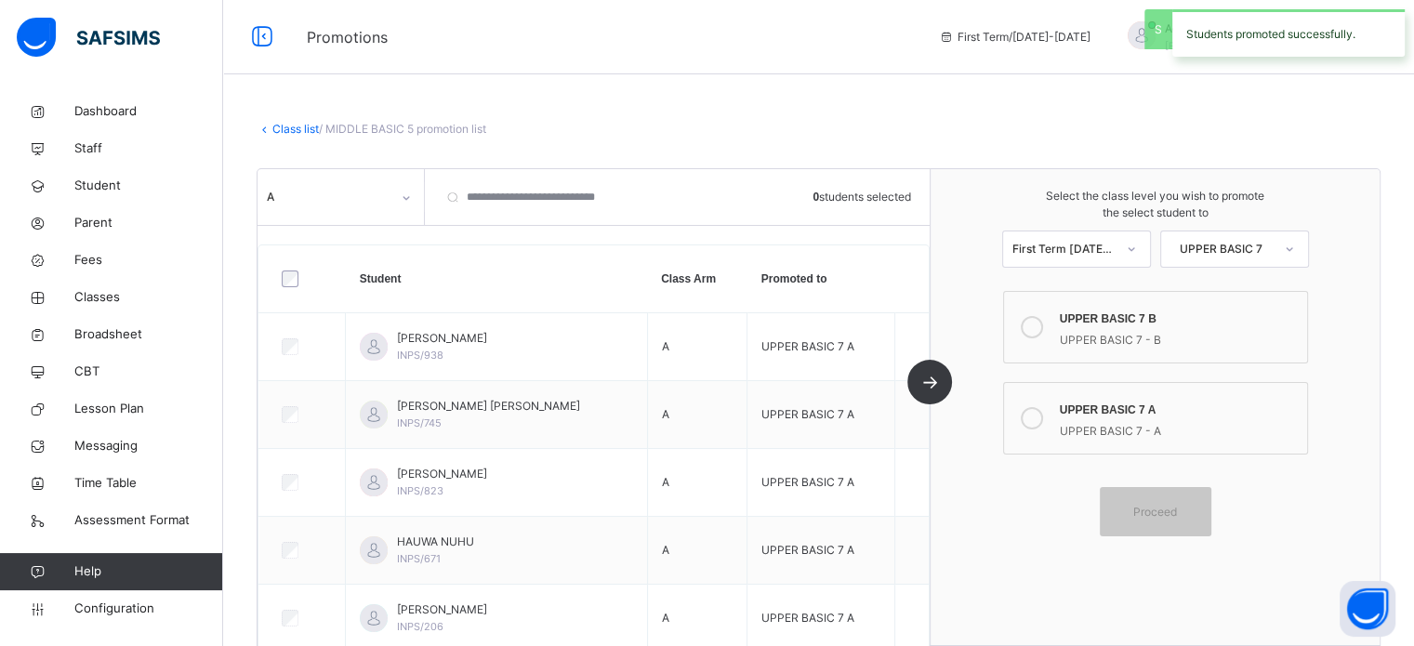
click at [286, 126] on link "Class list" at bounding box center [295, 129] width 46 height 14
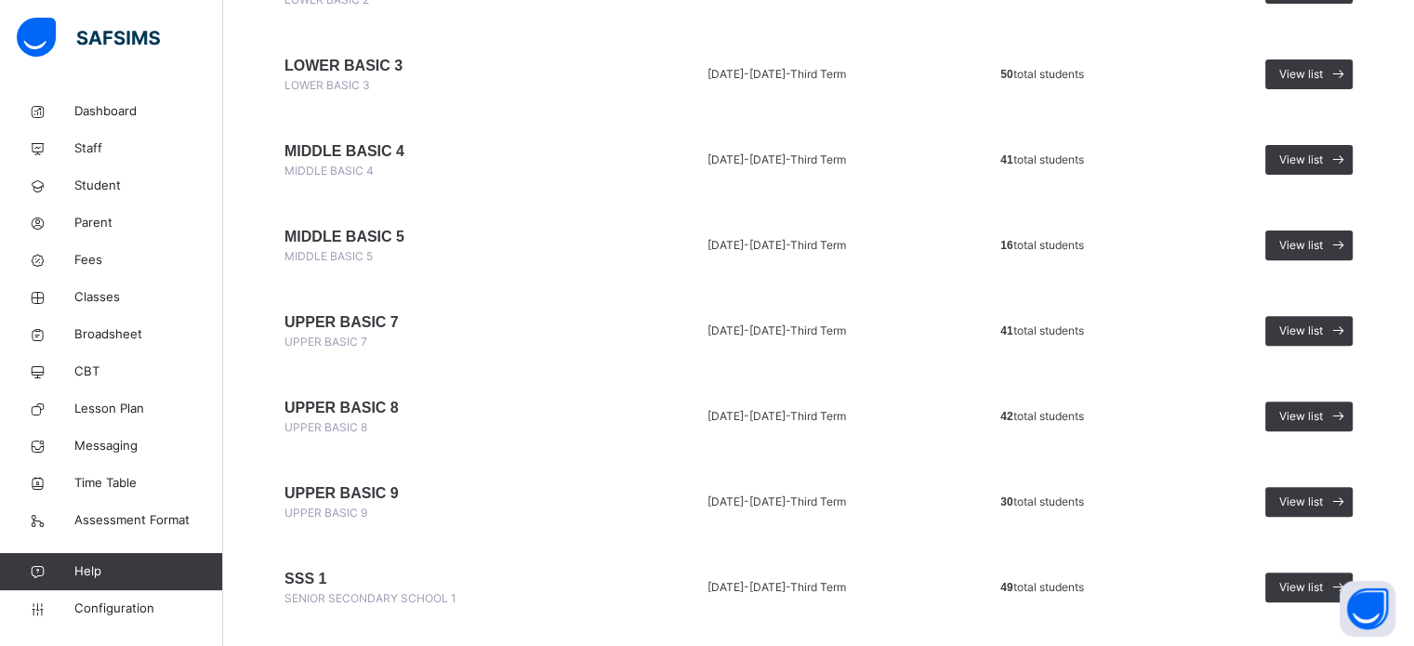
scroll to position [651, 0]
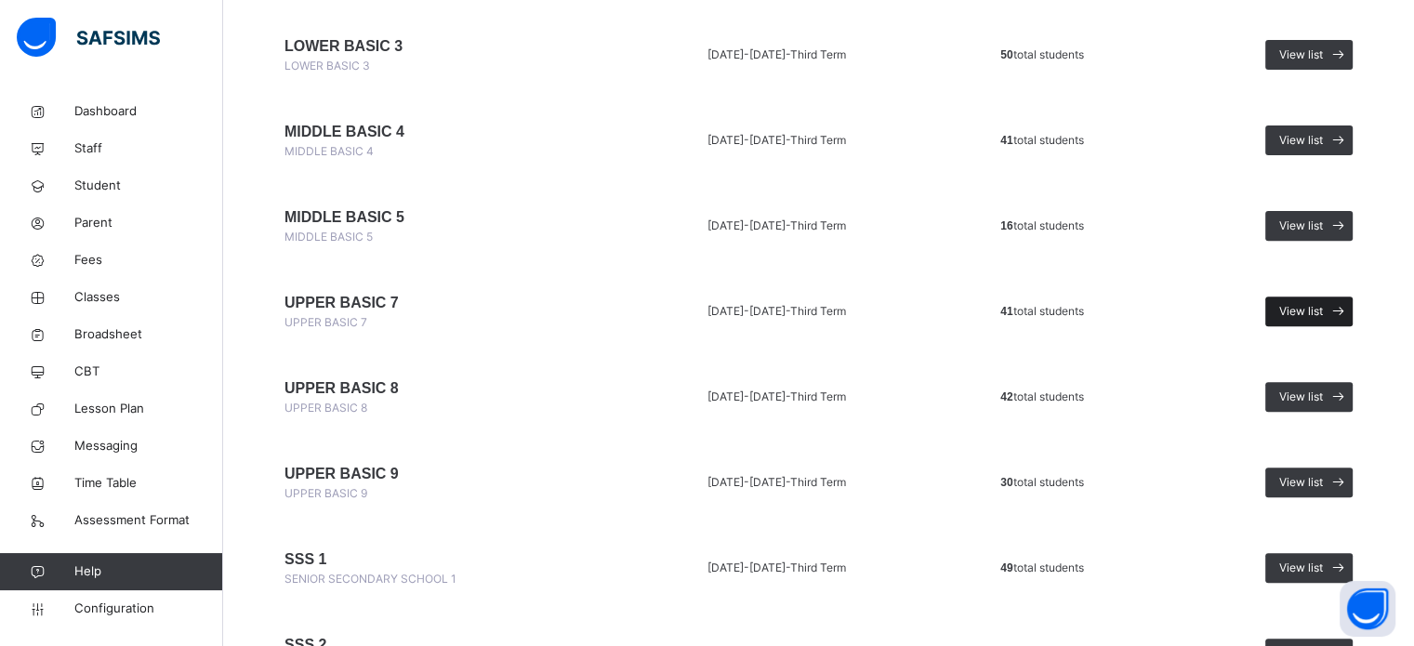
click at [1335, 310] on div "View list" at bounding box center [1308, 311] width 87 height 30
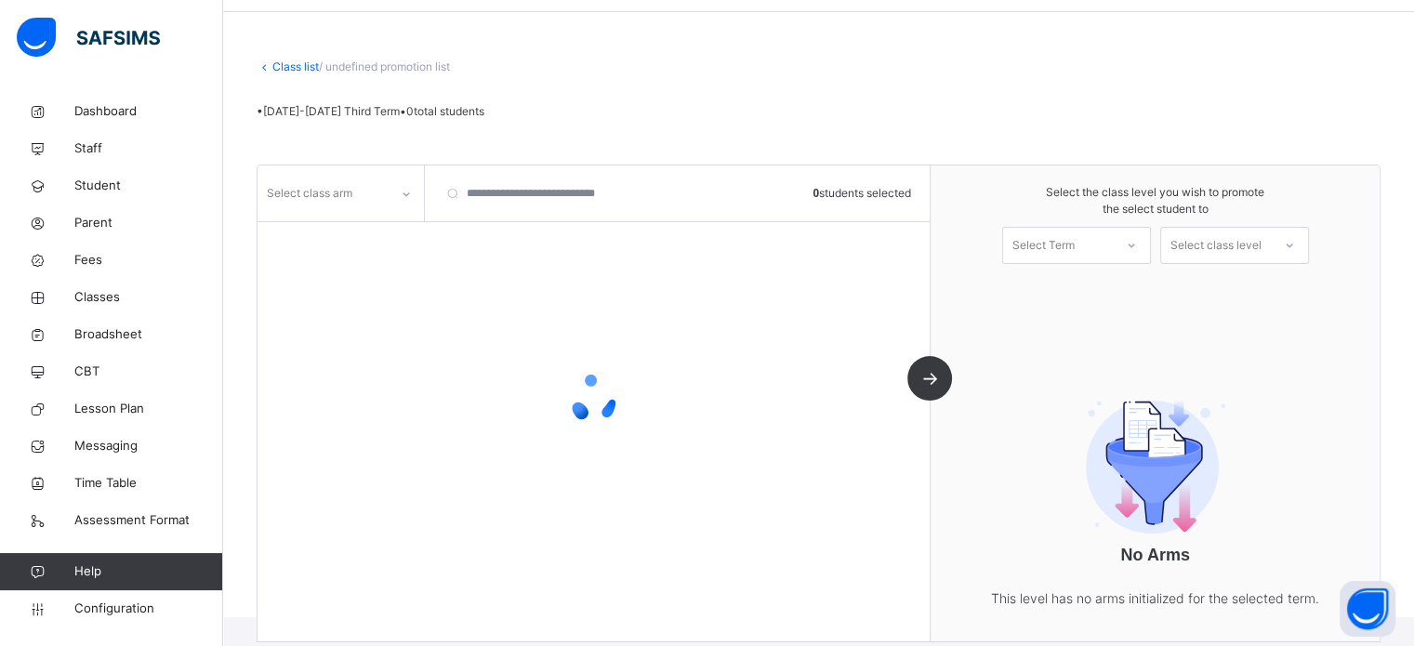
scroll to position [145, 0]
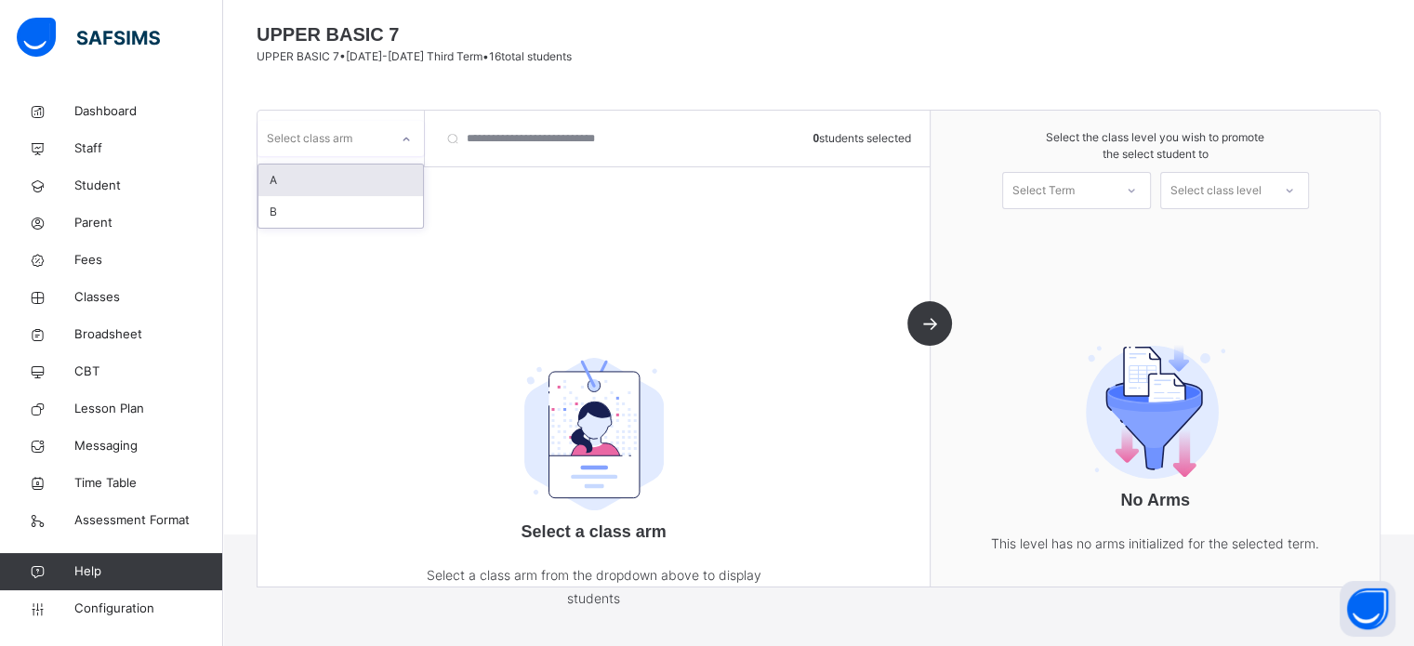
click at [390, 148] on div at bounding box center [406, 140] width 32 height 30
click at [361, 176] on div "A" at bounding box center [340, 180] width 164 height 32
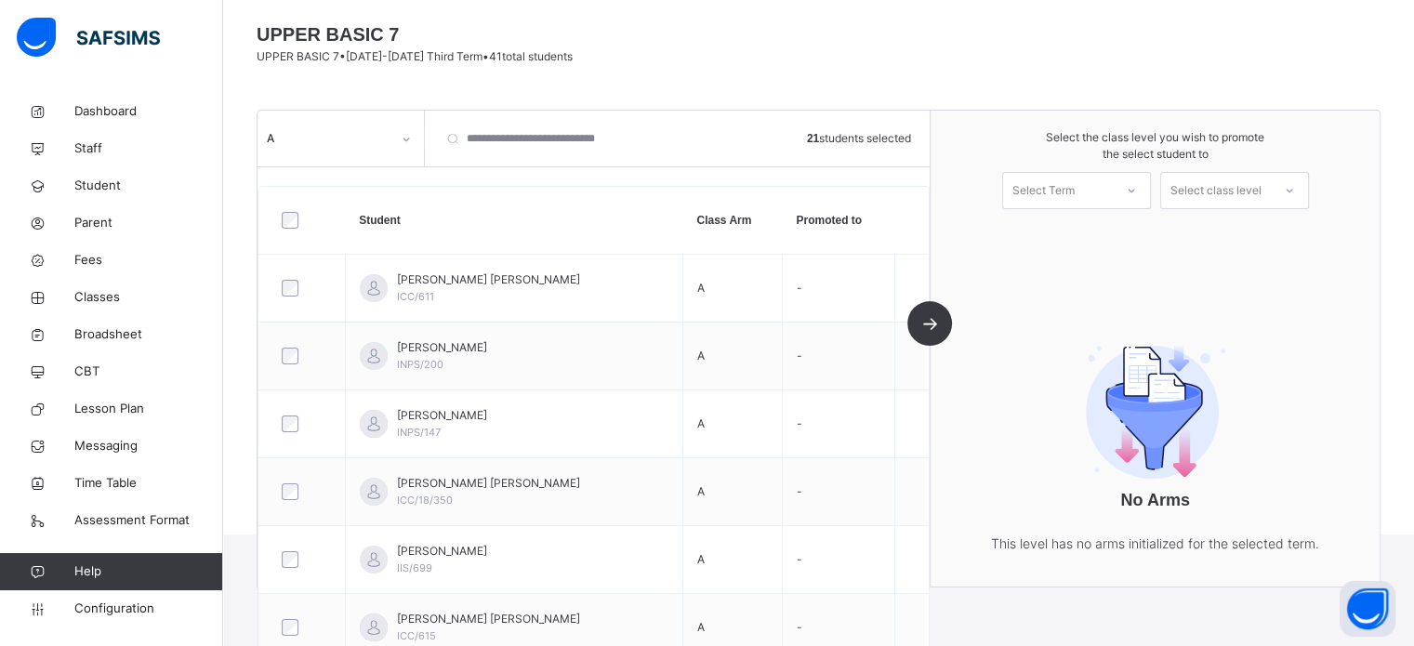
click at [1059, 195] on div "Select Term" at bounding box center [1043, 190] width 62 height 37
click at [1061, 230] on div "First Term 2025-2026" at bounding box center [1076, 241] width 147 height 48
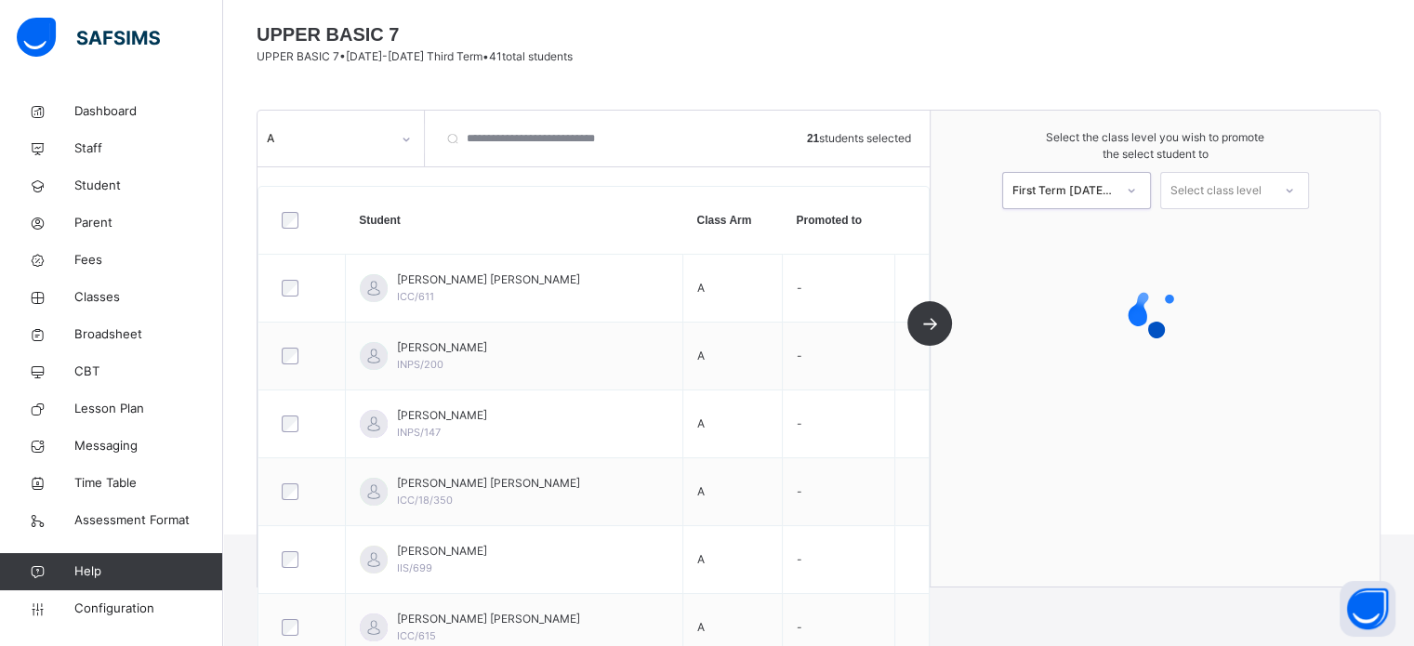
click at [1234, 191] on div "Select class level" at bounding box center [1215, 190] width 91 height 37
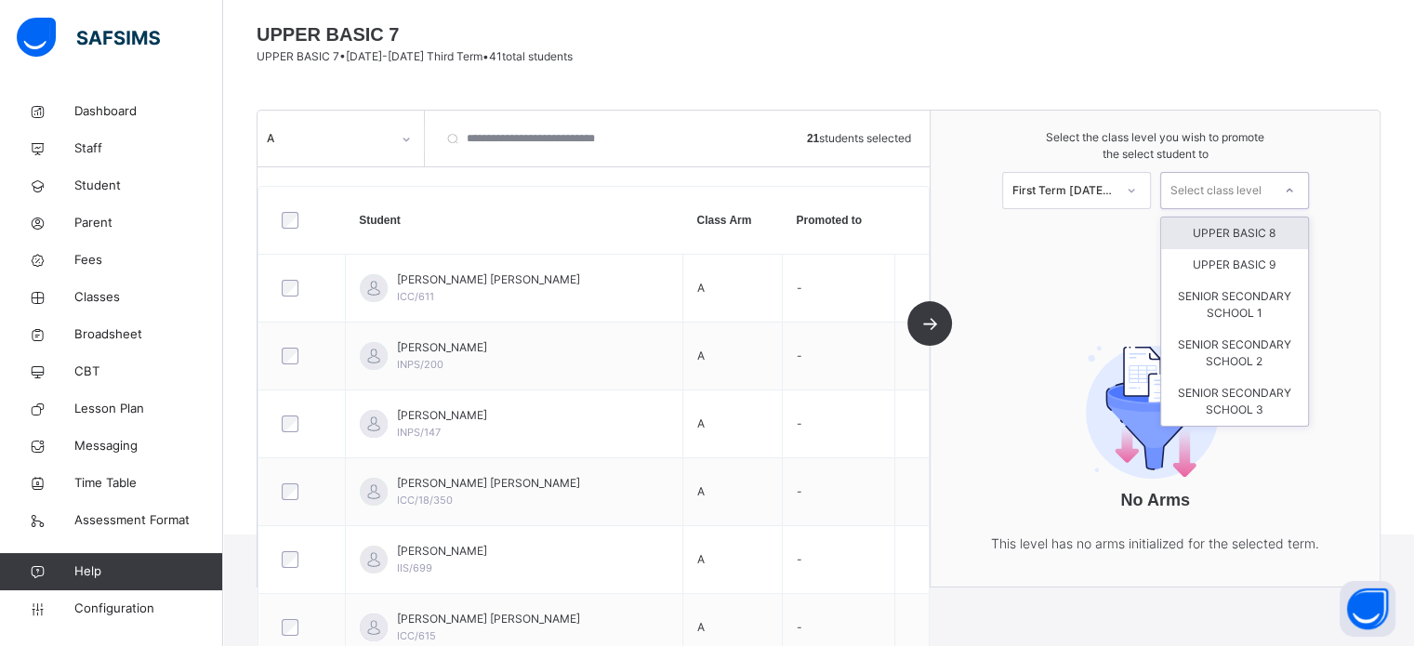
click at [1249, 235] on div "UPPER BASIC 8" at bounding box center [1234, 233] width 147 height 32
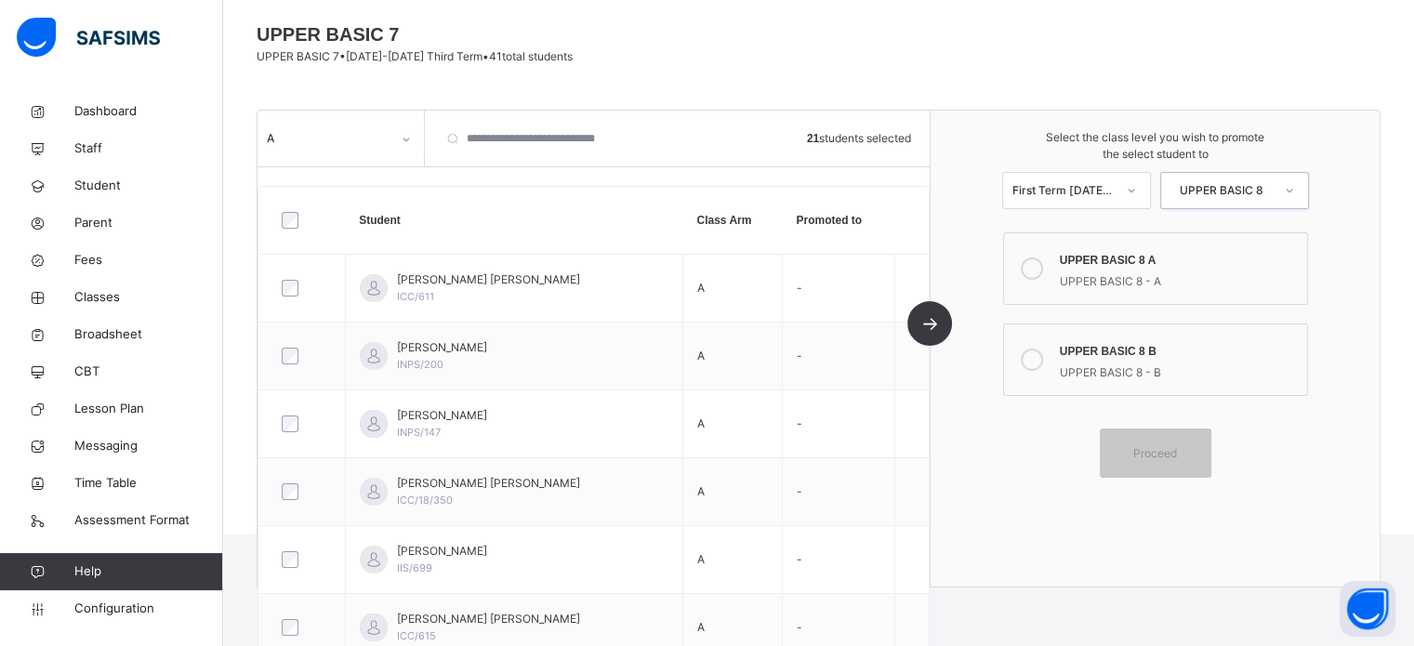
click at [1043, 257] on icon at bounding box center [1031, 268] width 22 height 22
click at [1179, 468] on div "Proceed" at bounding box center [1155, 452] width 112 height 49
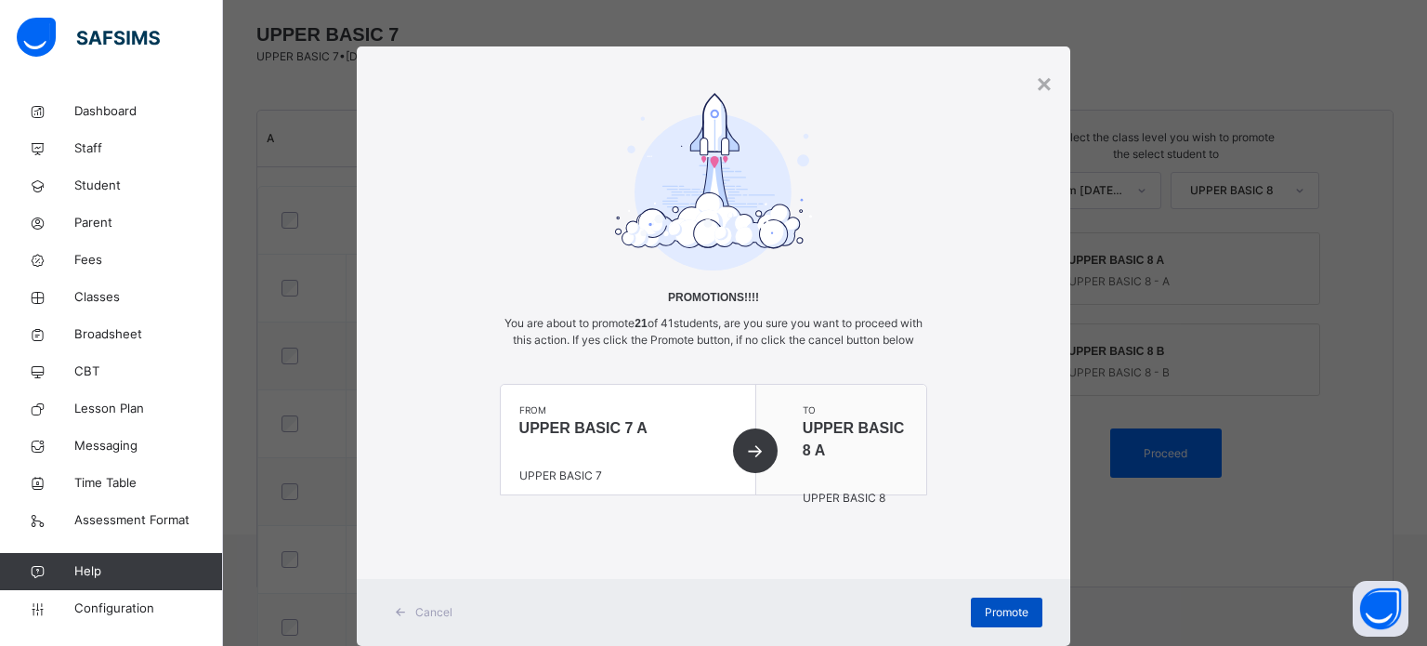
click at [998, 620] on span "Promote" at bounding box center [1007, 612] width 44 height 17
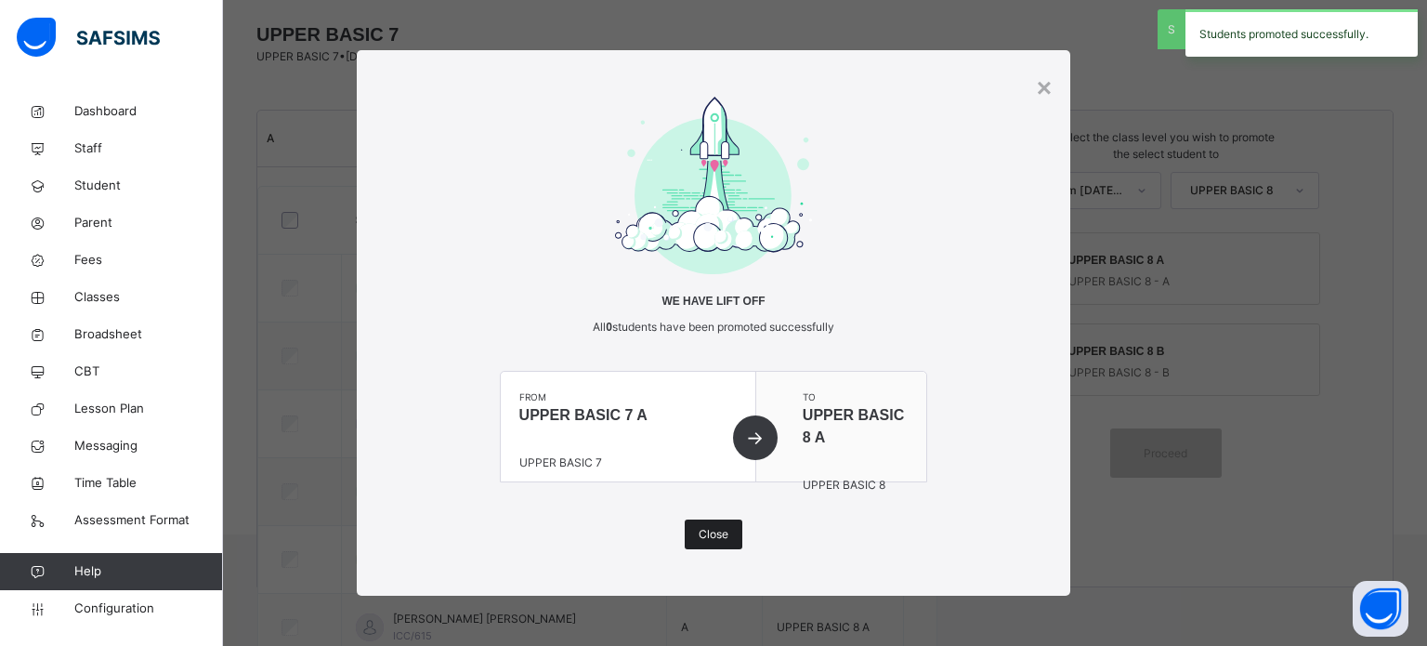
click at [705, 533] on span "Close" at bounding box center [714, 534] width 30 height 17
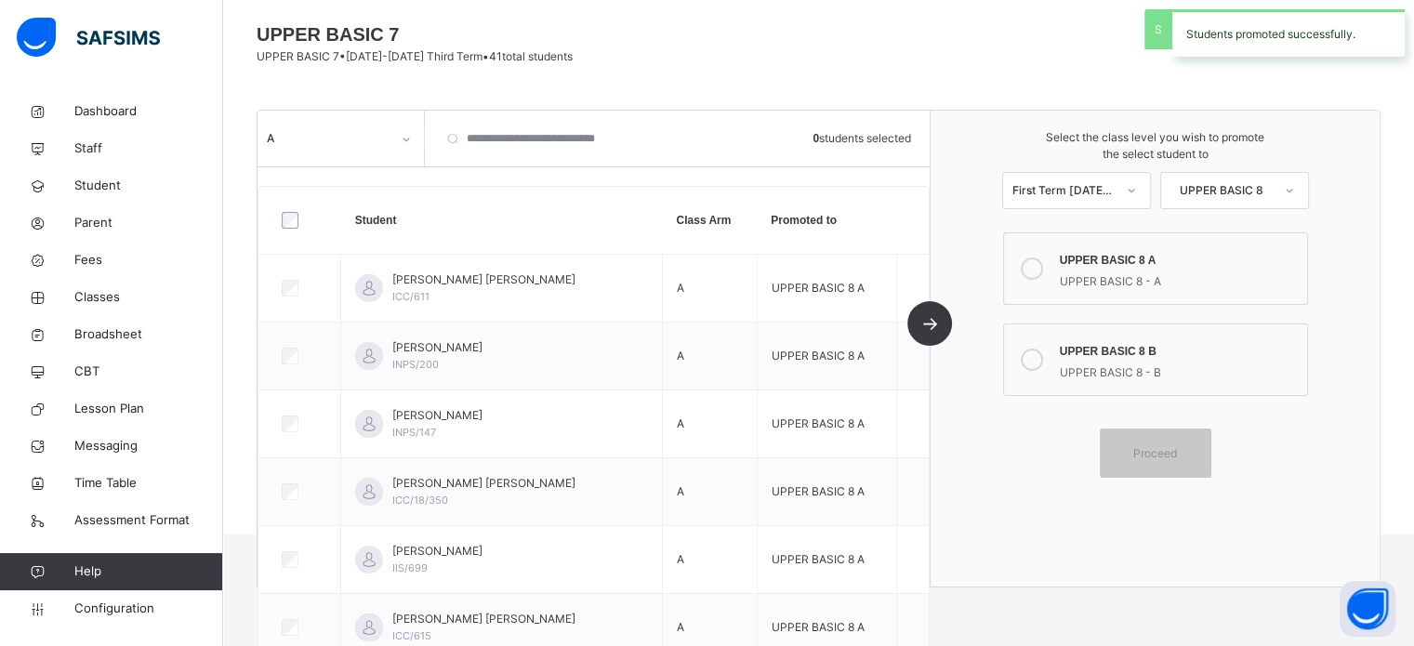
click at [377, 152] on div "A" at bounding box center [340, 138] width 166 height 35
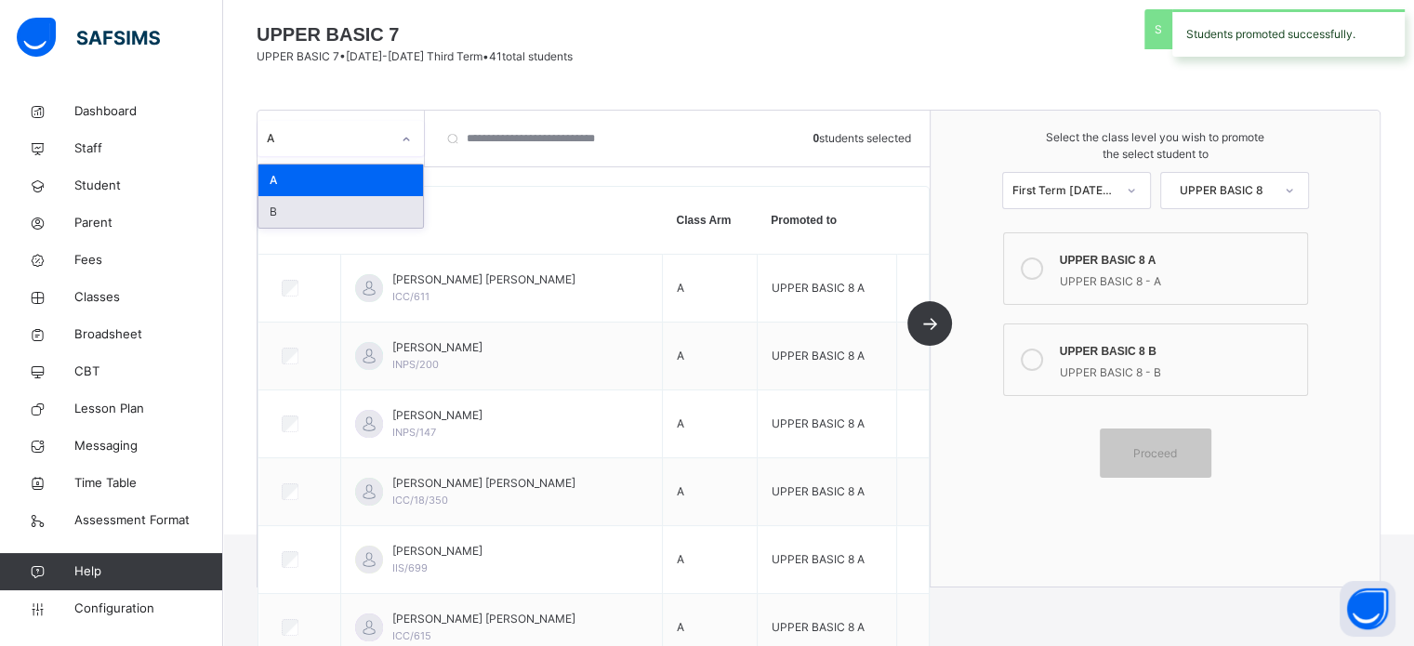
click at [294, 215] on div "B" at bounding box center [340, 212] width 164 height 32
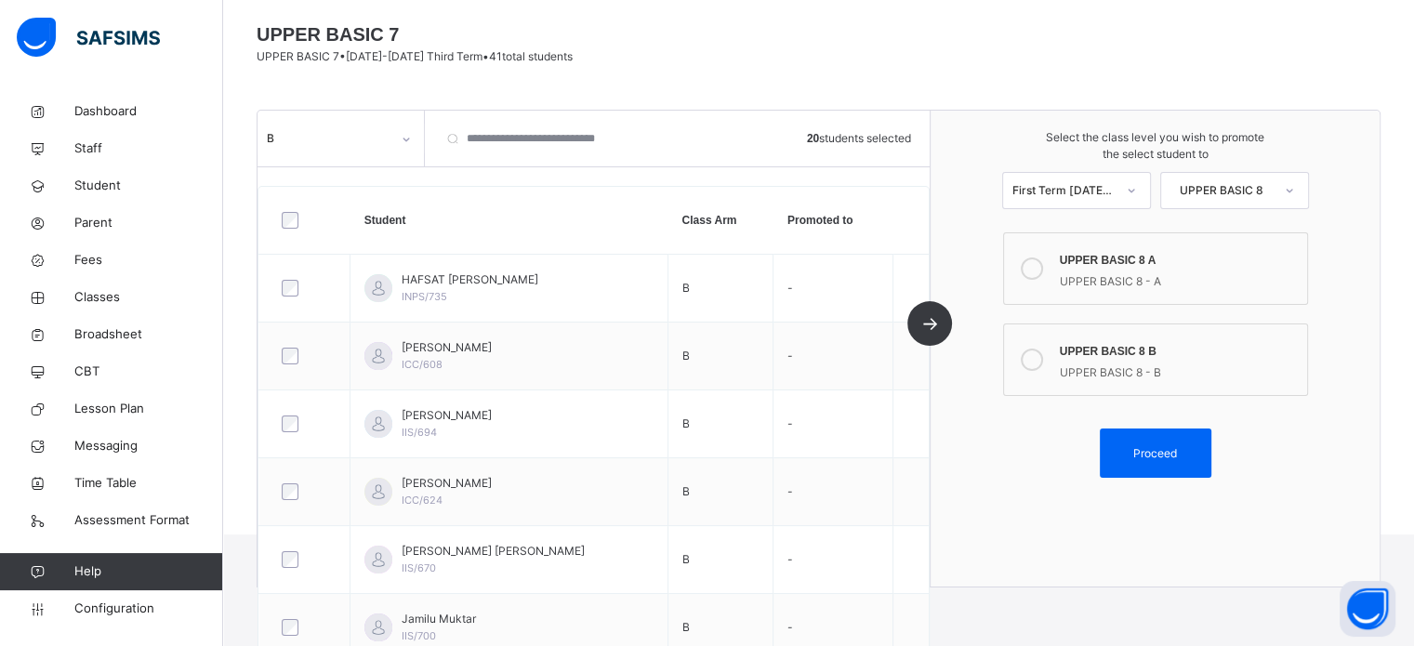
click at [1042, 353] on icon at bounding box center [1031, 360] width 22 height 22
click at [1197, 457] on span "Proceed" at bounding box center [1155, 453] width 84 height 17
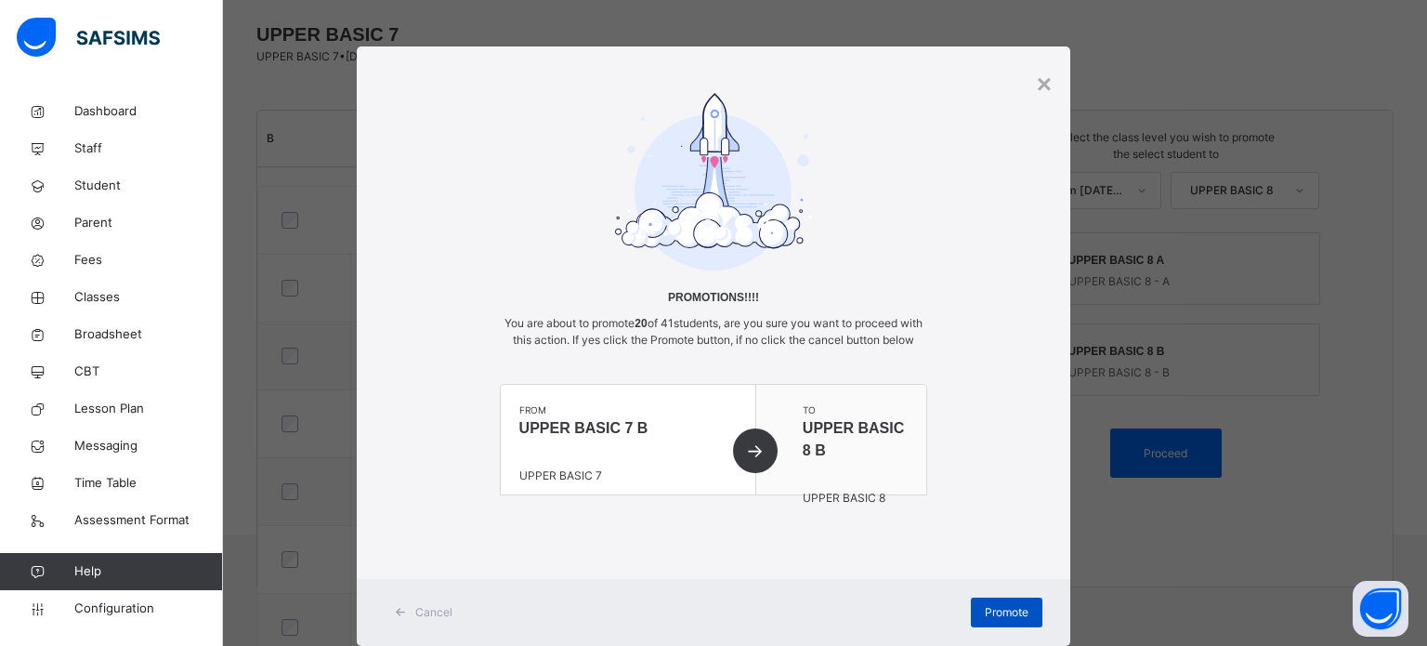
click at [998, 621] on span "Promote" at bounding box center [1007, 612] width 44 height 17
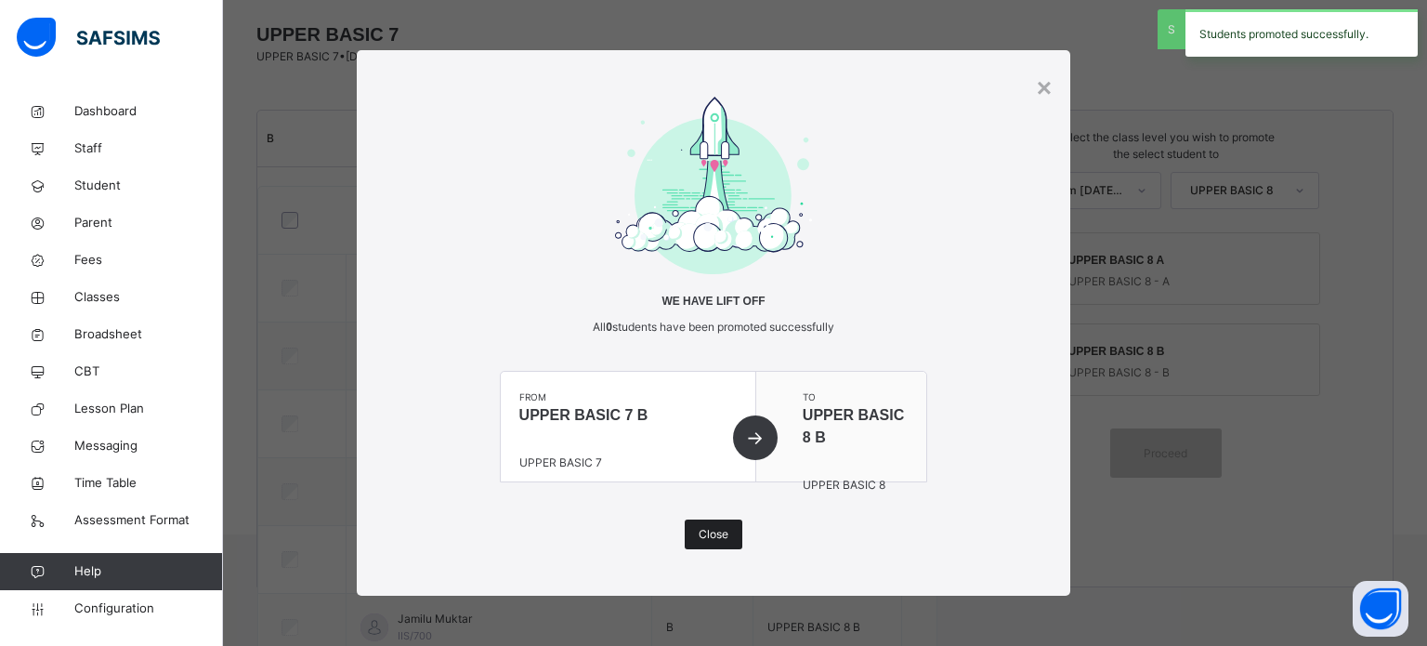
click at [733, 538] on div "Close" at bounding box center [714, 535] width 58 height 30
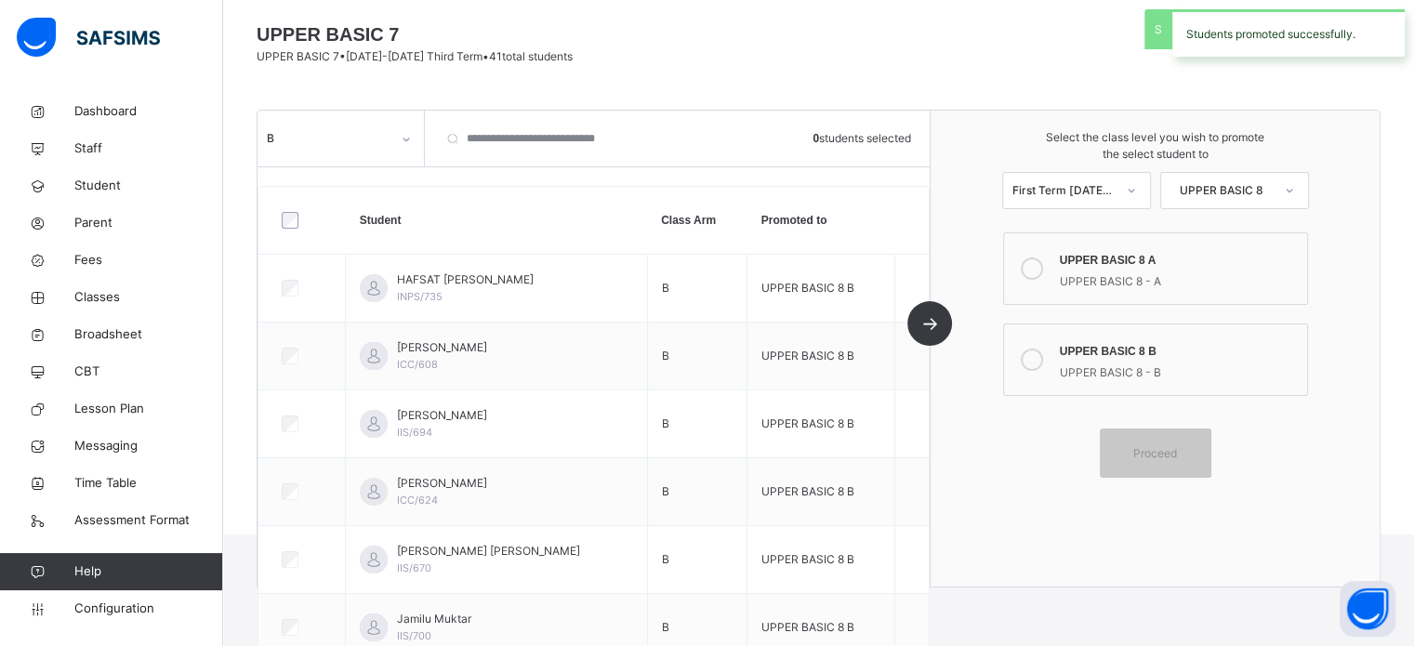
click at [372, 137] on div "B" at bounding box center [329, 138] width 124 height 17
click at [326, 178] on div "A" at bounding box center [340, 180] width 164 height 32
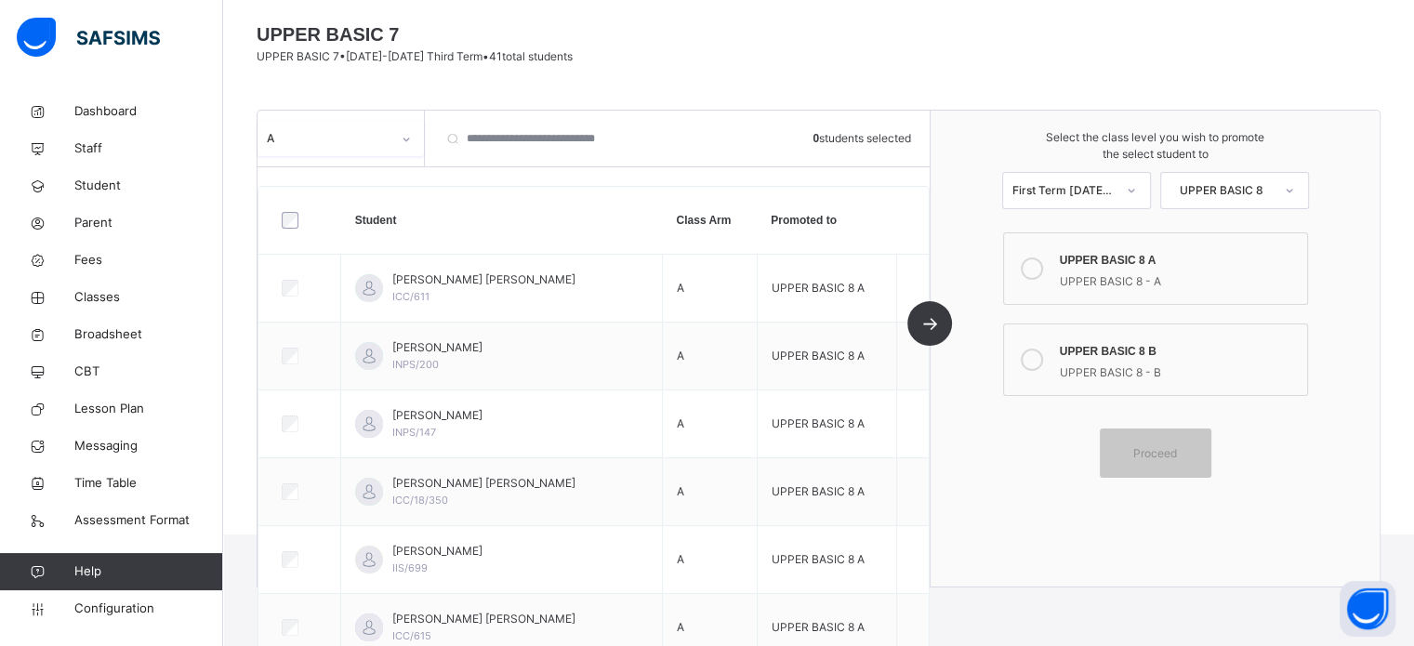
click at [373, 150] on div "A" at bounding box center [322, 139] width 131 height 29
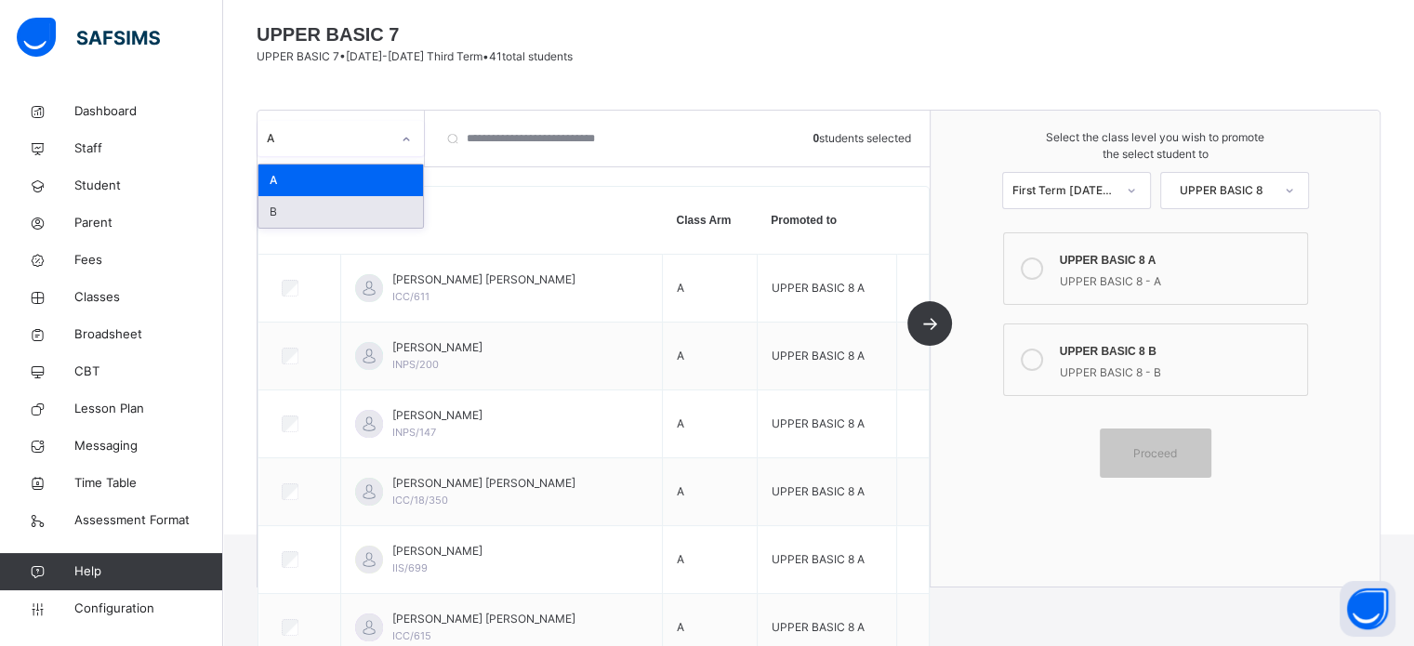
click at [315, 208] on div "B" at bounding box center [340, 212] width 164 height 32
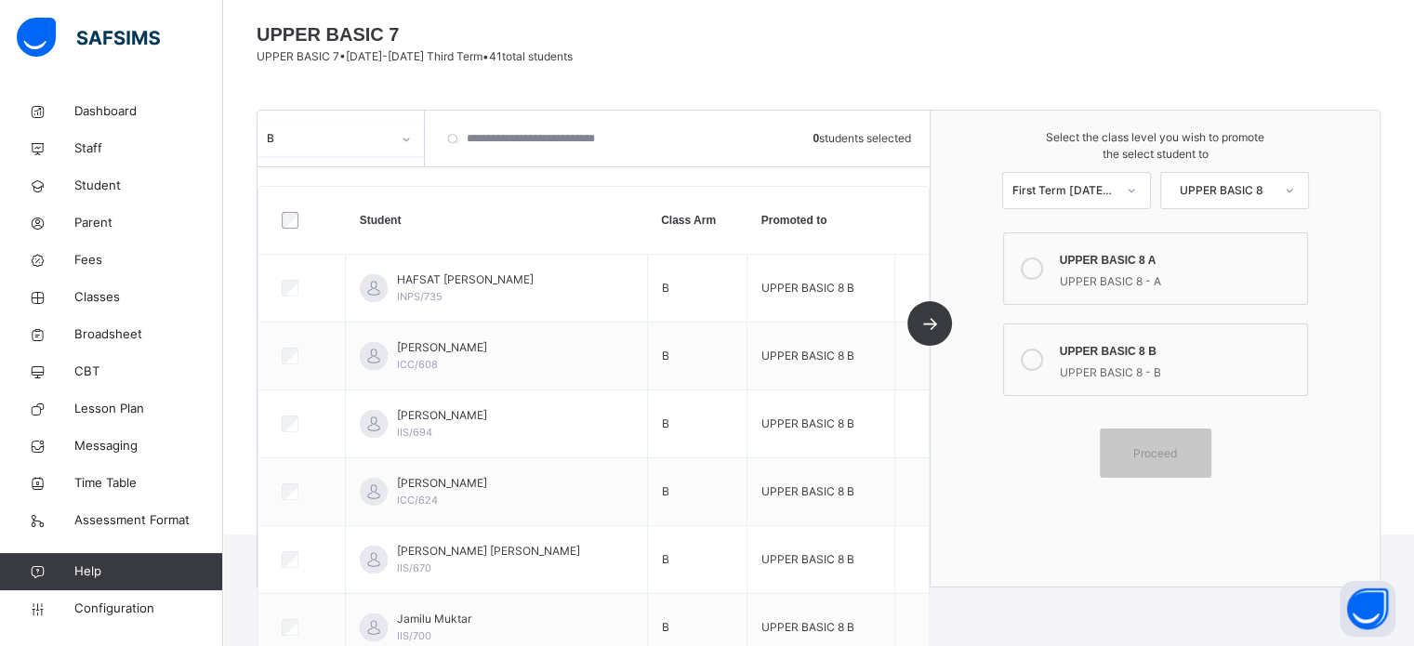
click at [351, 162] on div "option B, selected. 0 results available. Select is focused ,type to refine list…" at bounding box center [340, 139] width 167 height 56
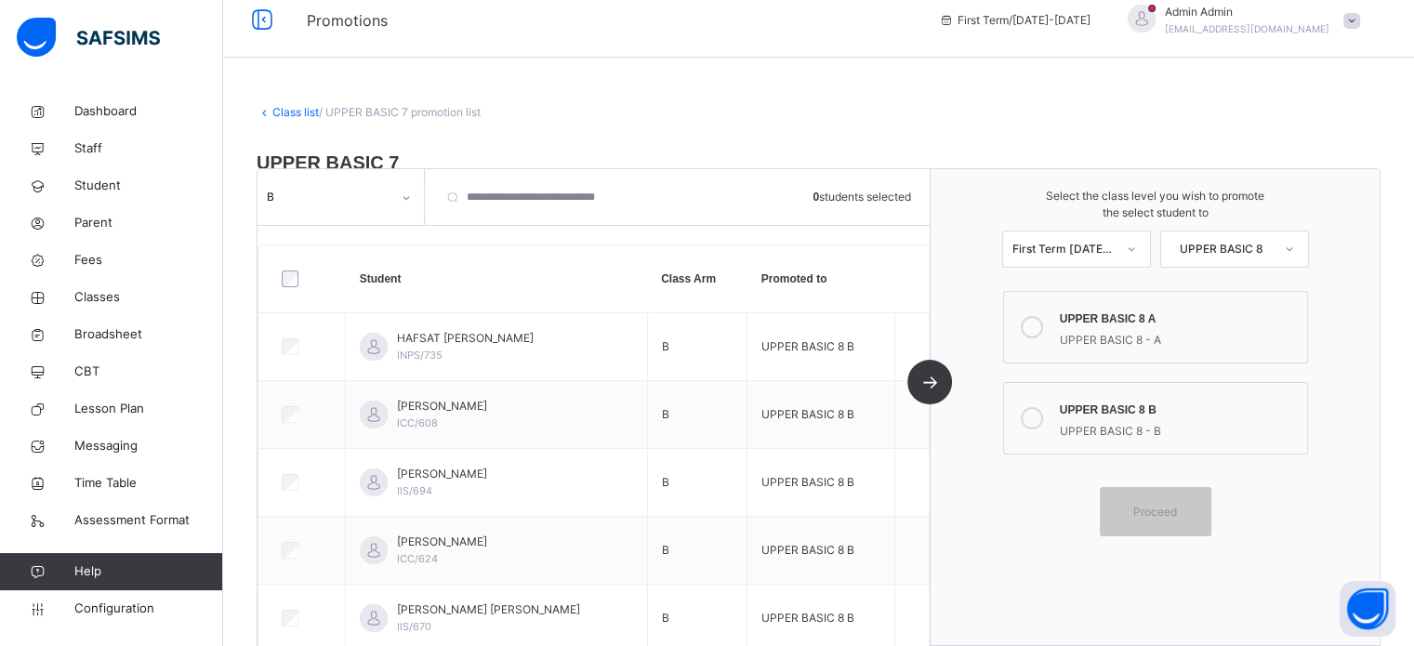
scroll to position [0, 0]
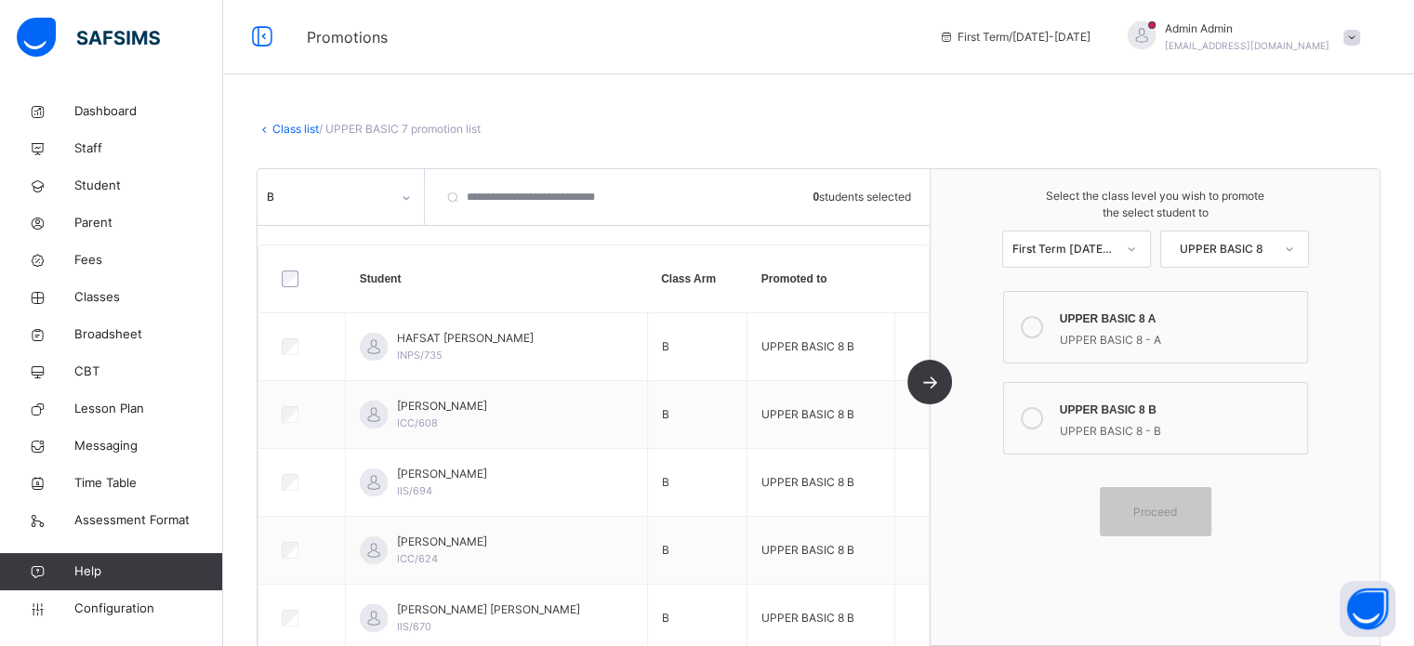
click at [300, 126] on link "Class list" at bounding box center [295, 129] width 46 height 14
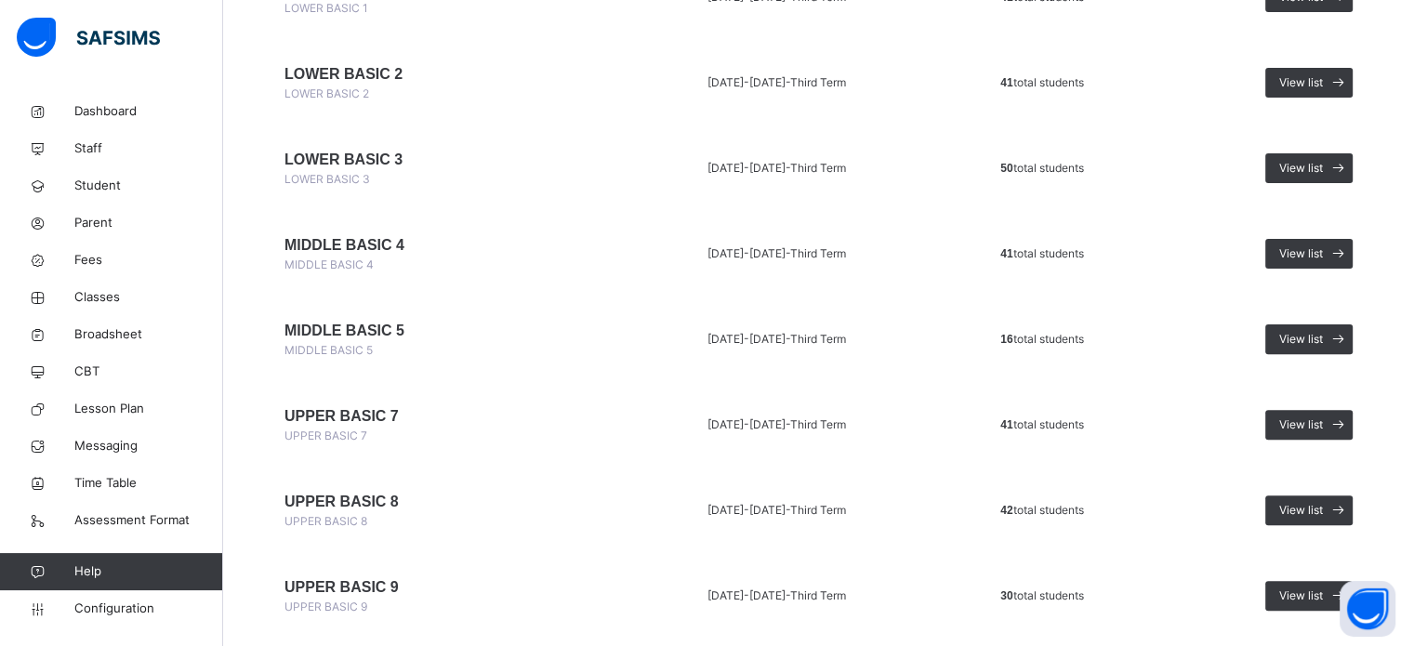
scroll to position [651, 0]
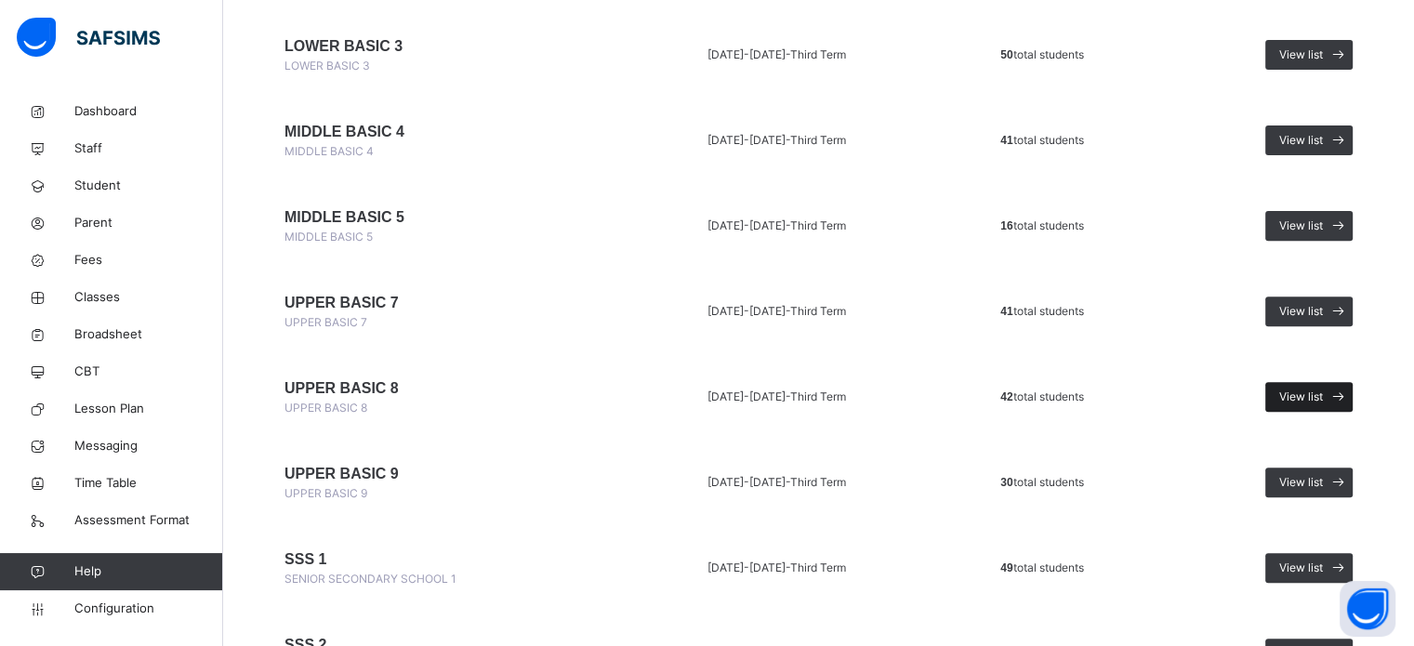
click at [1303, 394] on span "View list" at bounding box center [1301, 396] width 44 height 17
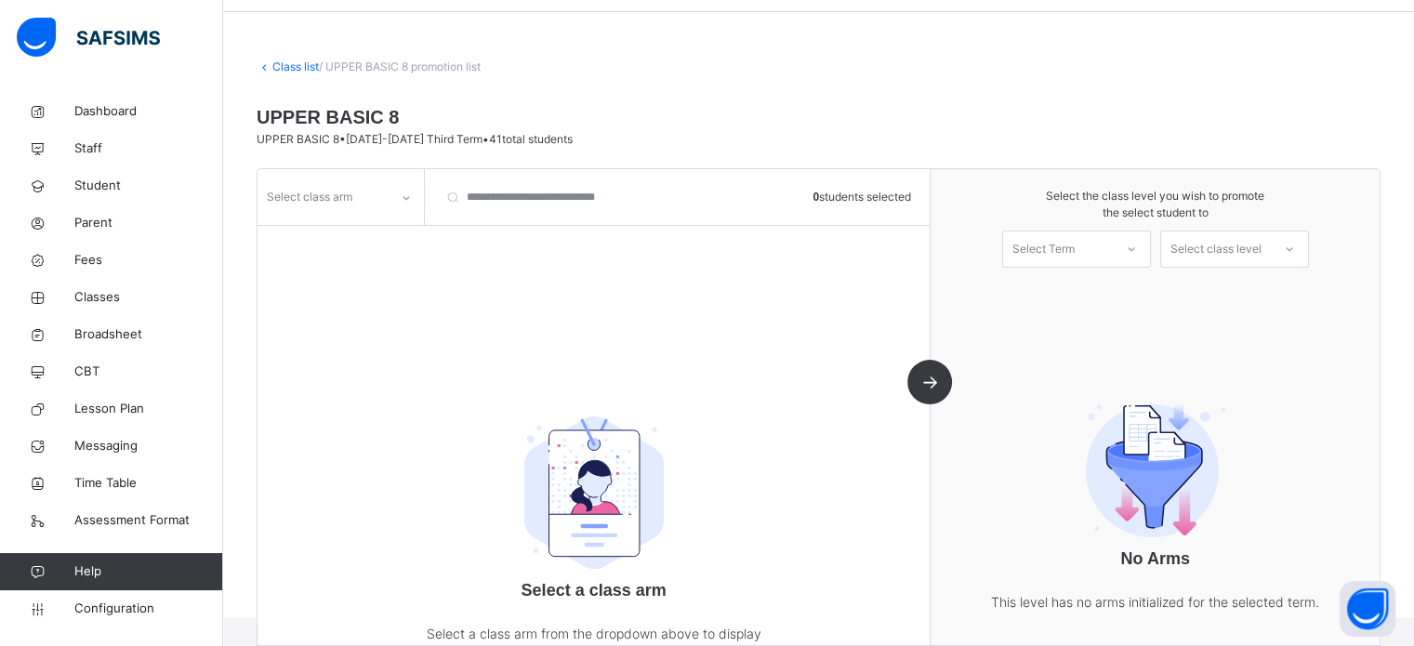
scroll to position [145, 0]
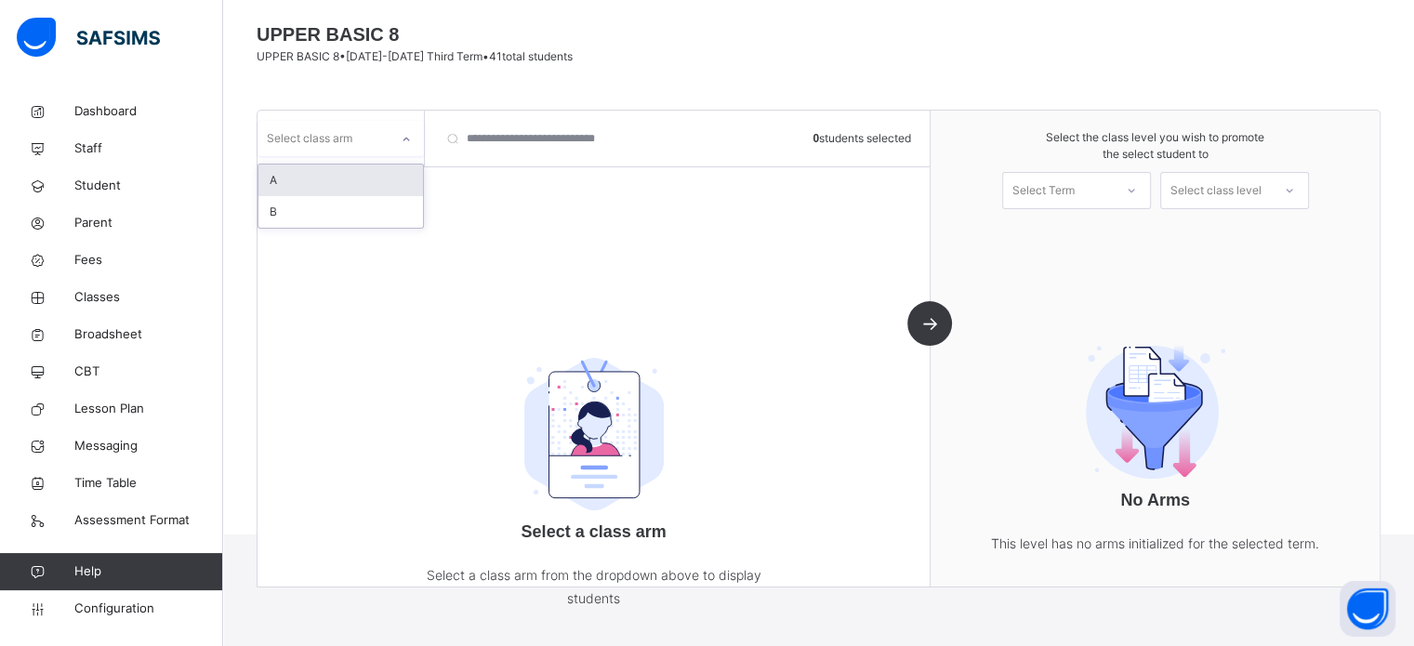
click at [399, 144] on div at bounding box center [406, 140] width 32 height 30
click at [320, 180] on div "A" at bounding box center [340, 180] width 164 height 32
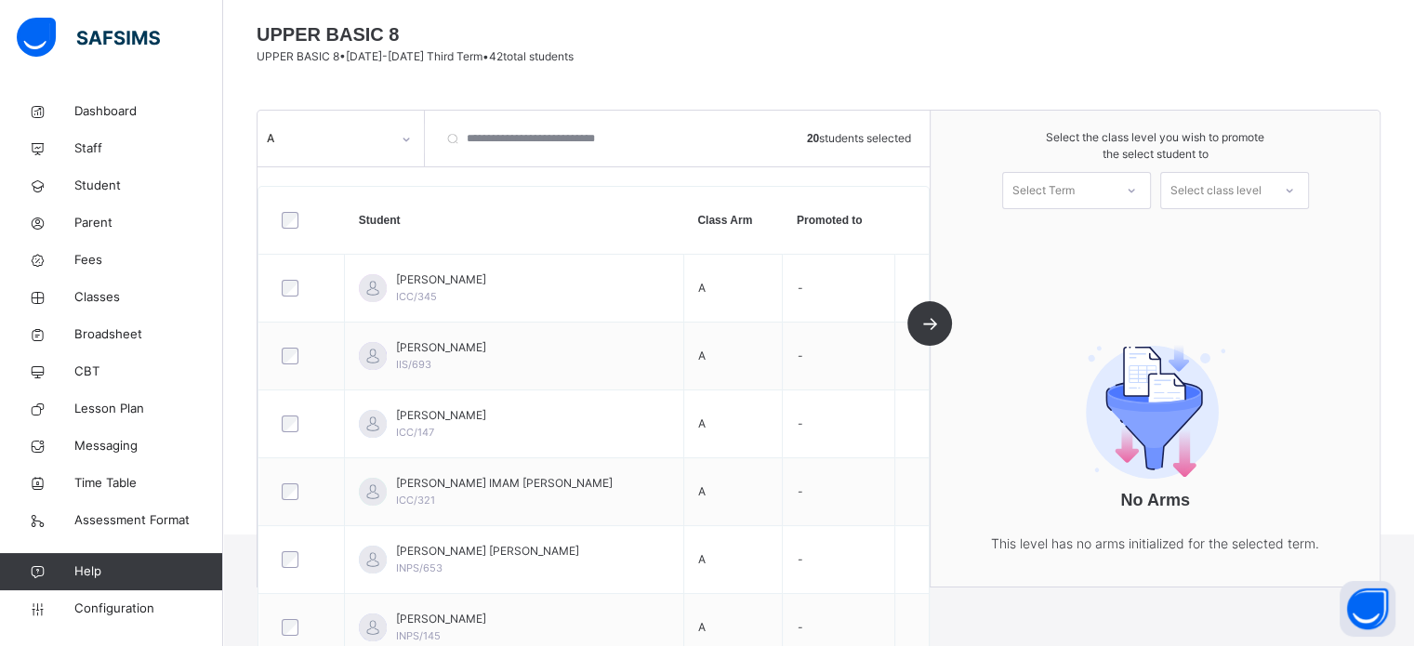
click at [1066, 190] on div "Select Term" at bounding box center [1043, 190] width 62 height 37
click at [1059, 236] on div "First Term 2025-2026" at bounding box center [1076, 241] width 147 height 48
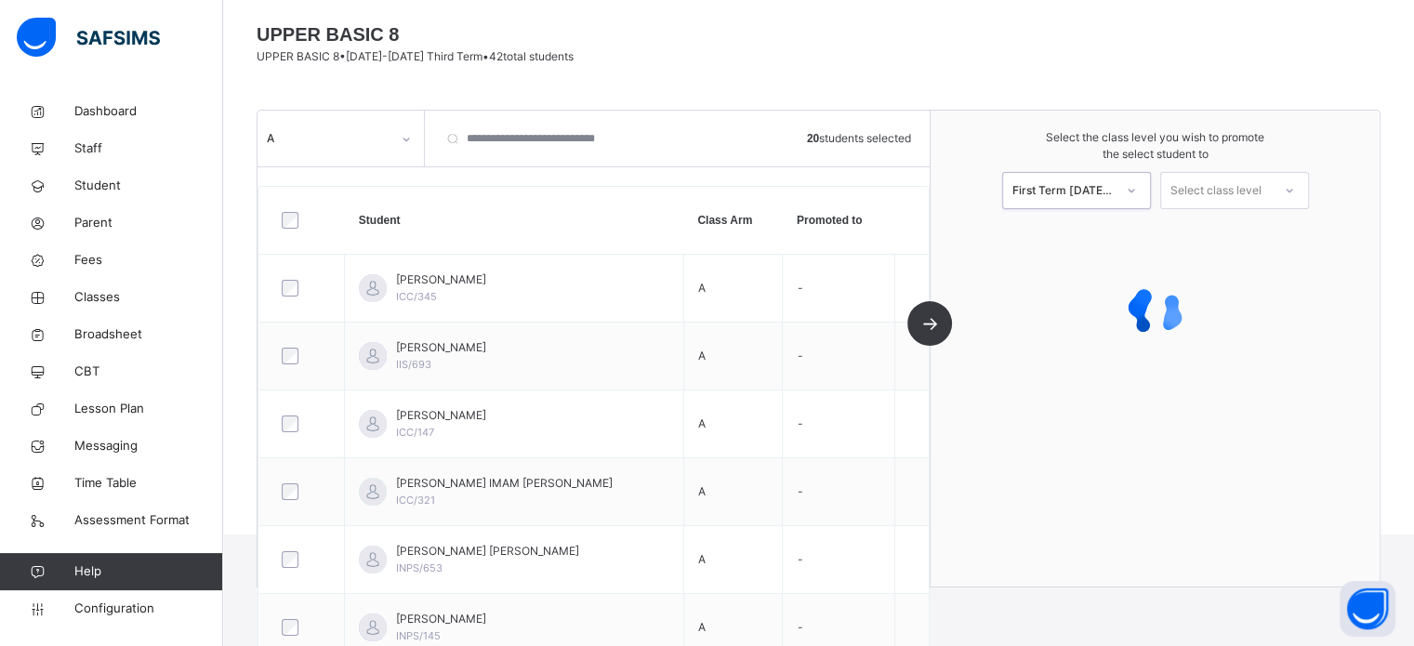
click at [1211, 192] on div "Select class level" at bounding box center [1215, 190] width 91 height 37
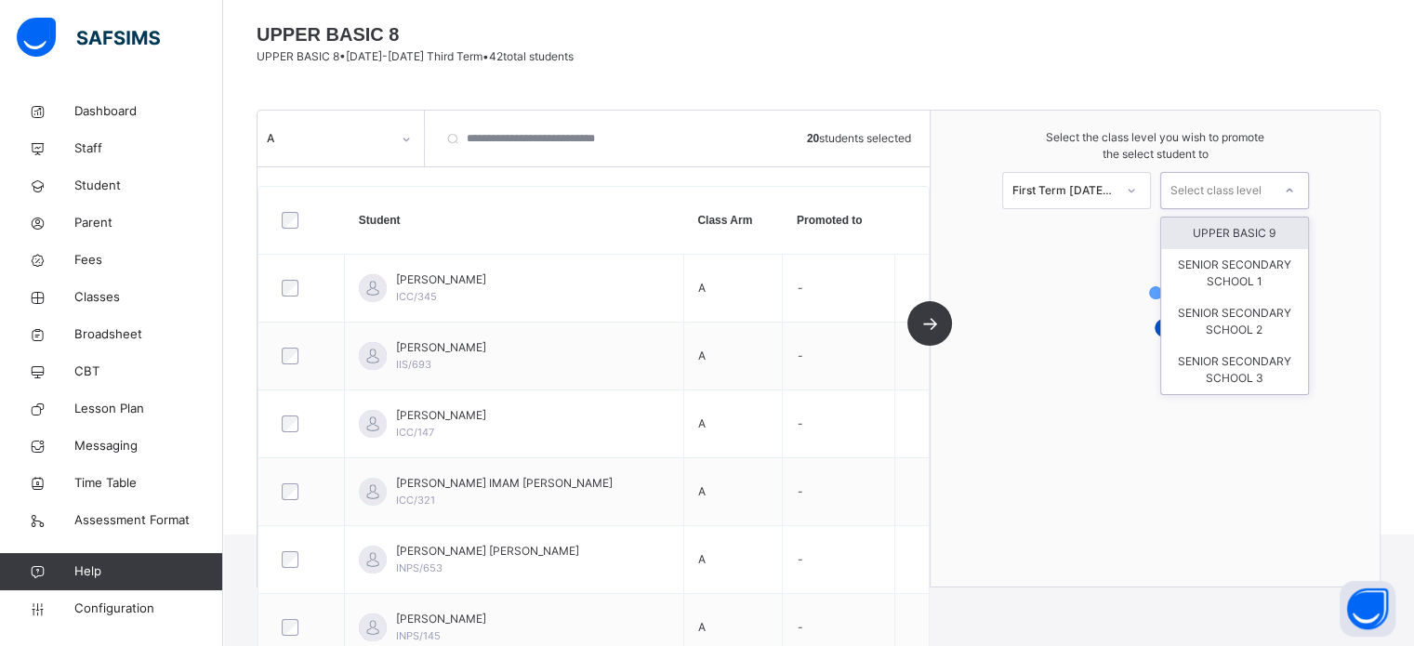
click at [1221, 234] on div "UPPER BASIC 9" at bounding box center [1234, 233] width 147 height 32
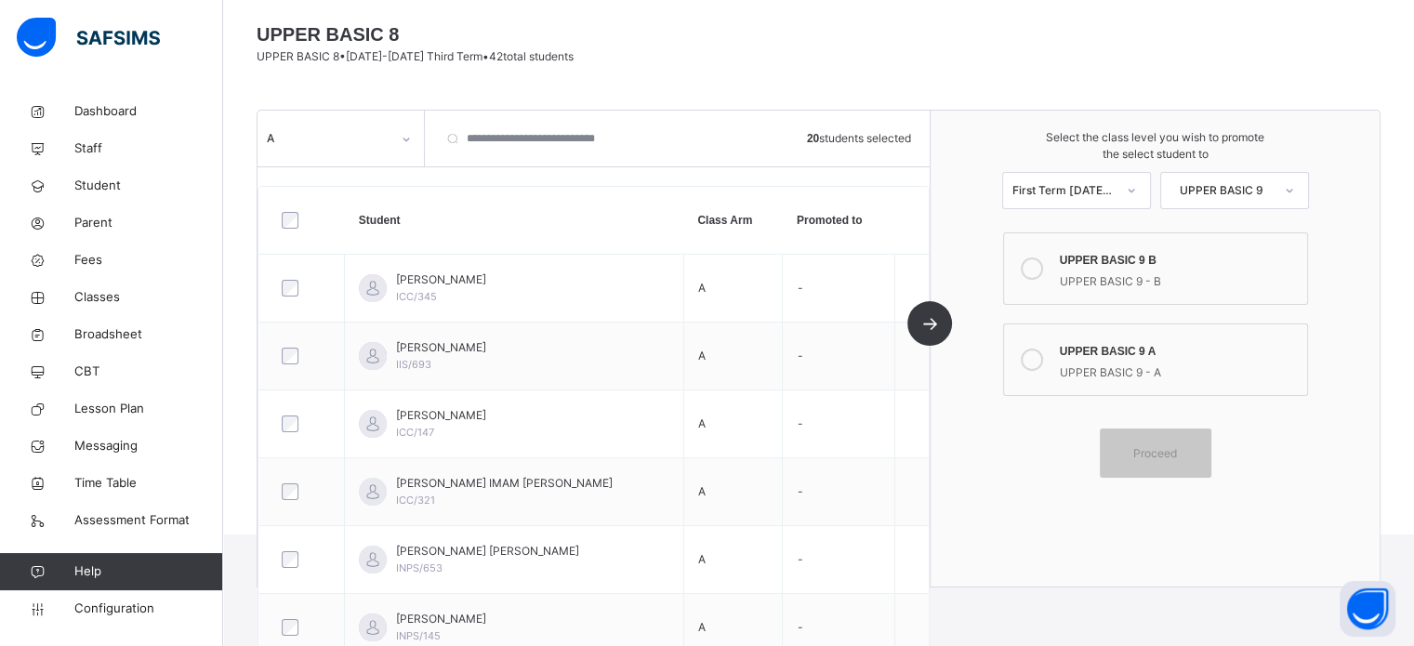
click at [1038, 359] on icon at bounding box center [1031, 360] width 22 height 22
click at [1167, 455] on span "Proceed" at bounding box center [1155, 453] width 44 height 17
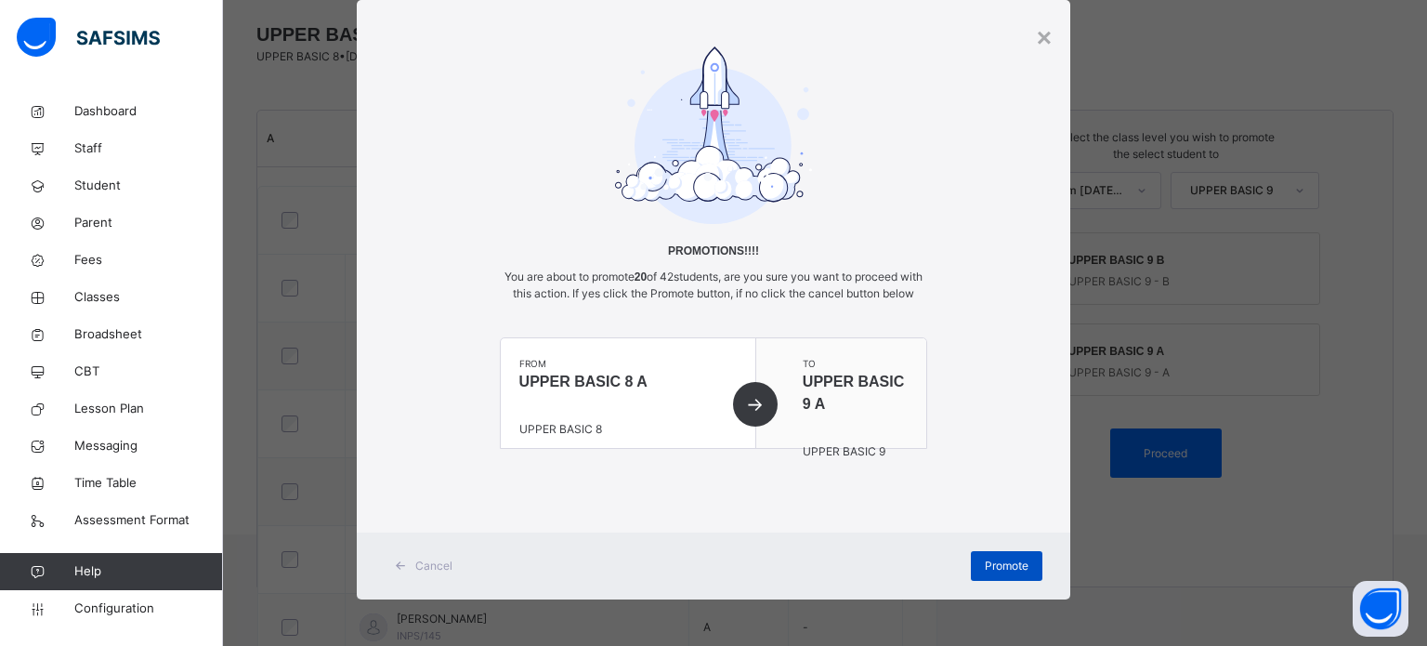
scroll to position [62, 0]
click at [1003, 564] on span "Promote" at bounding box center [1007, 566] width 44 height 17
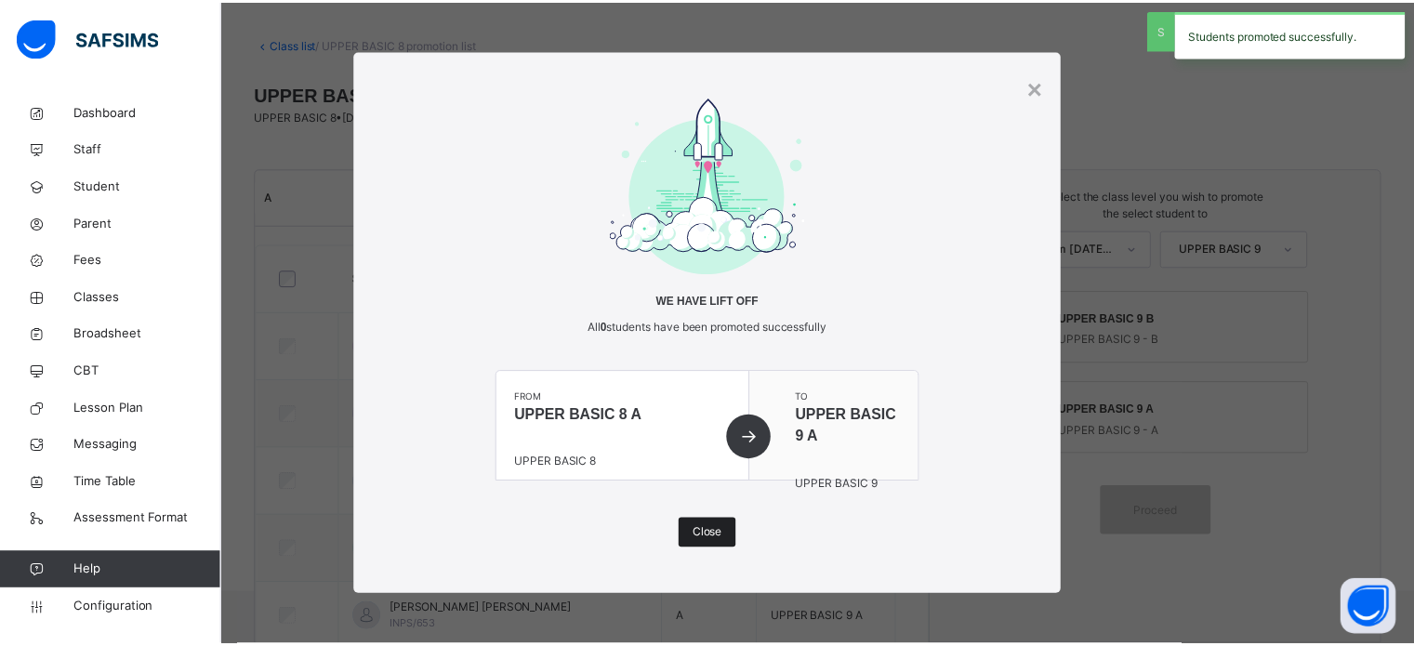
scroll to position [145, 0]
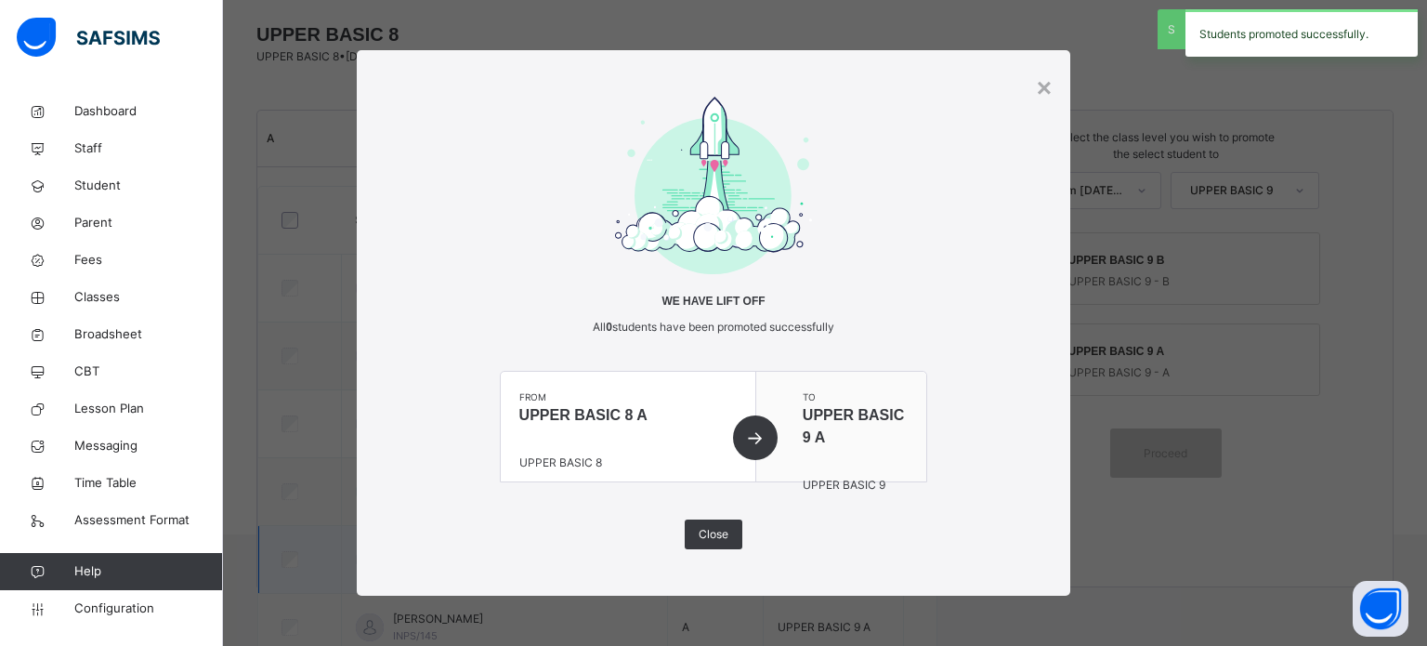
click at [732, 528] on div "Close" at bounding box center [714, 535] width 58 height 30
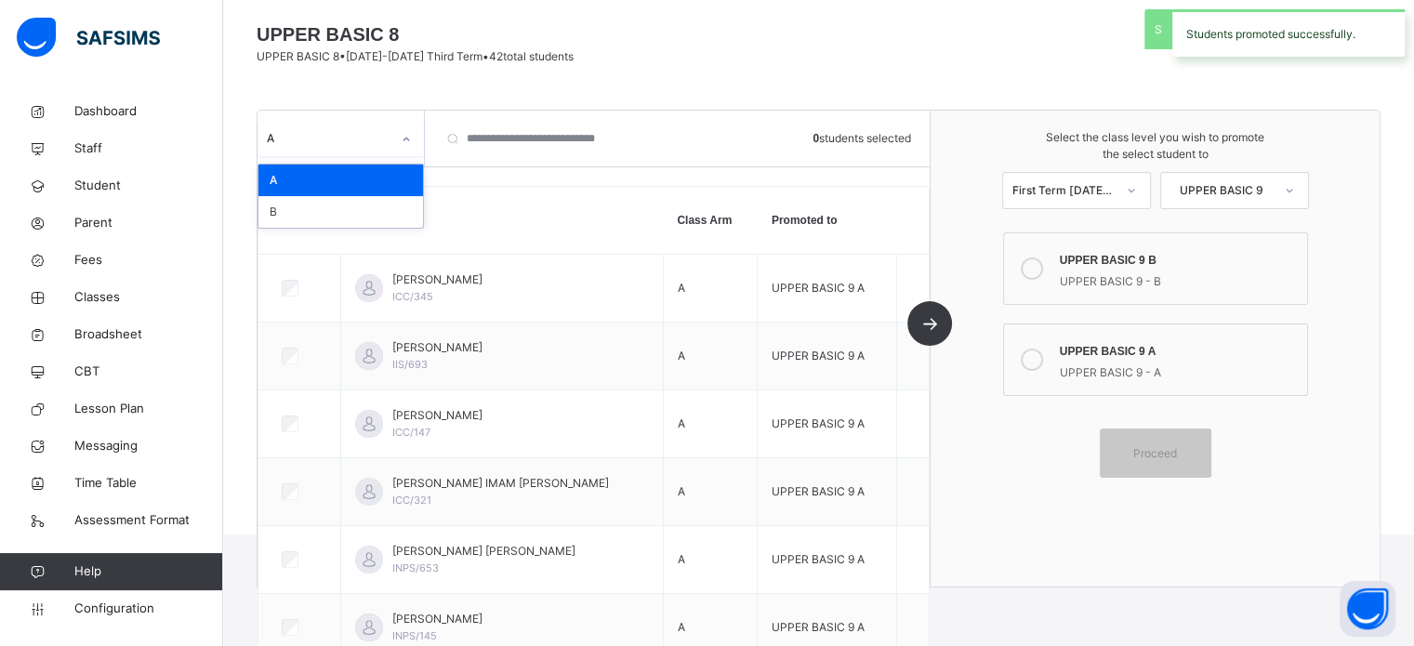
click at [390, 137] on div at bounding box center [406, 140] width 32 height 30
click at [327, 206] on div "B" at bounding box center [340, 212] width 164 height 32
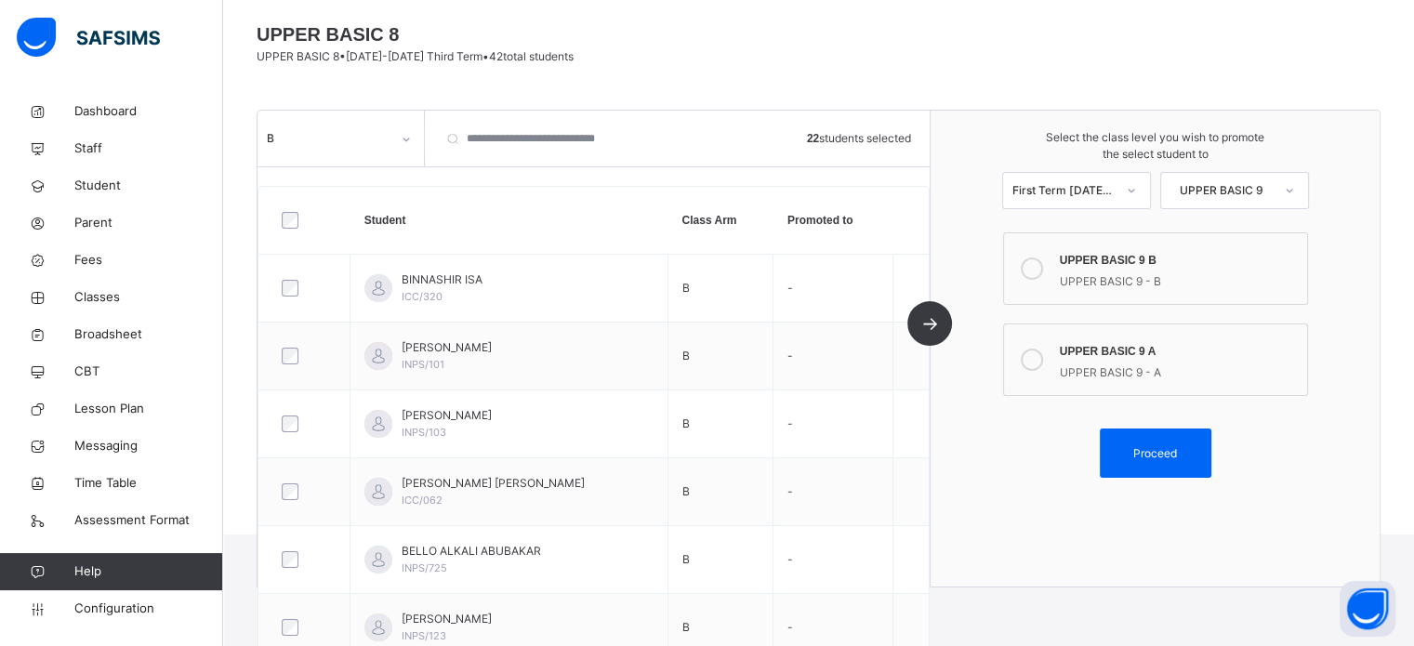
click at [1038, 267] on icon at bounding box center [1031, 268] width 22 height 22
click at [1157, 436] on div "Proceed" at bounding box center [1155, 452] width 112 height 49
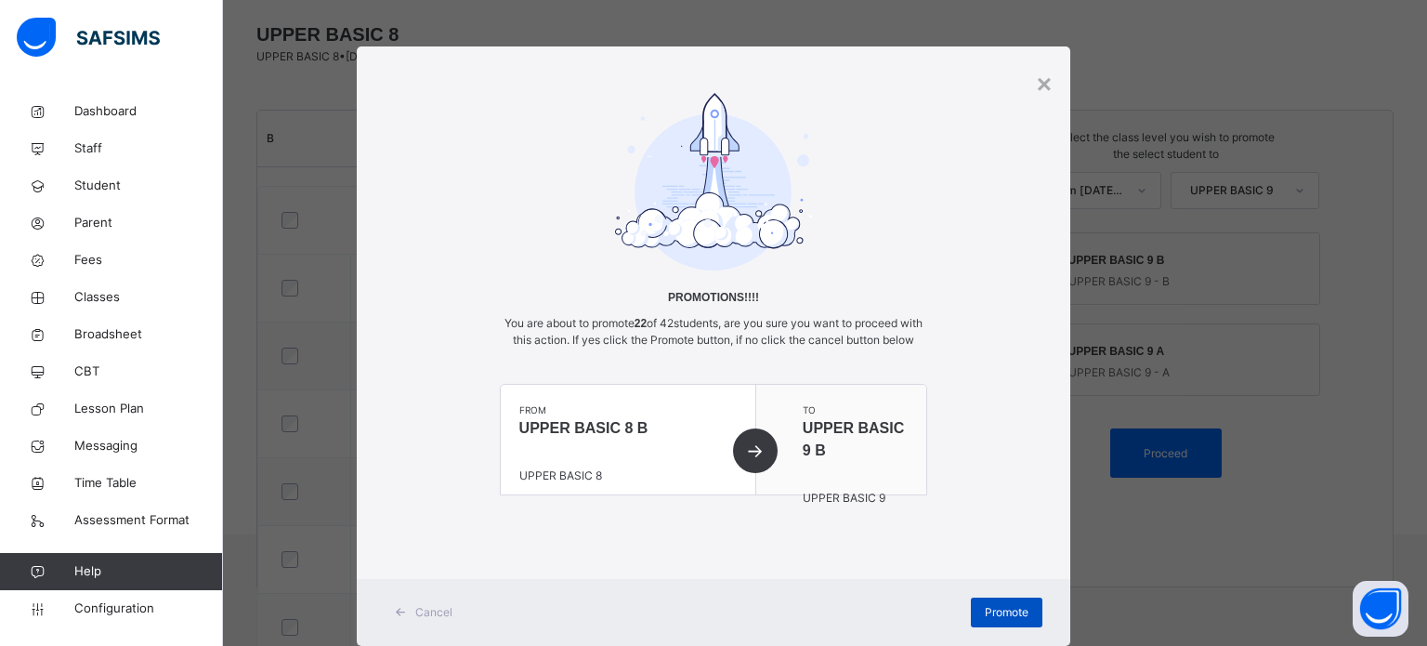
click at [1000, 621] on span "Promote" at bounding box center [1007, 612] width 44 height 17
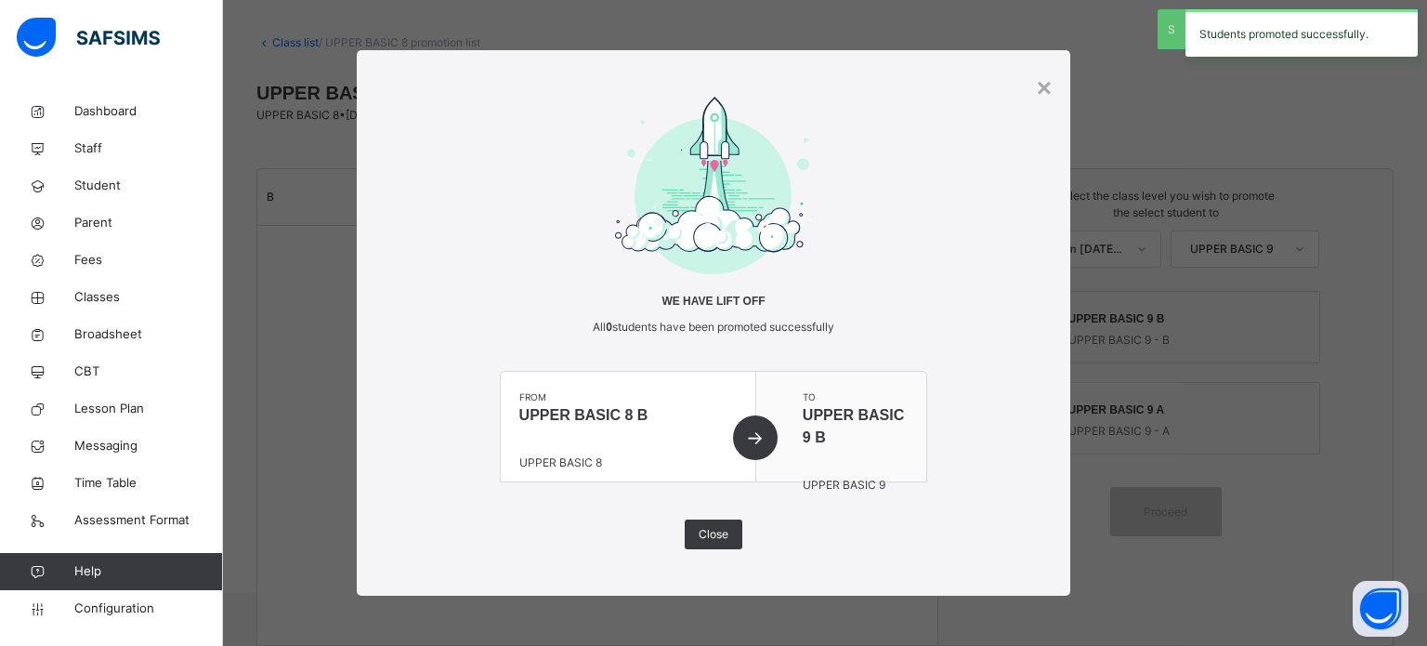
scroll to position [85, 0]
click at [1044, 90] on div "×" at bounding box center [1044, 88] width 15 height 39
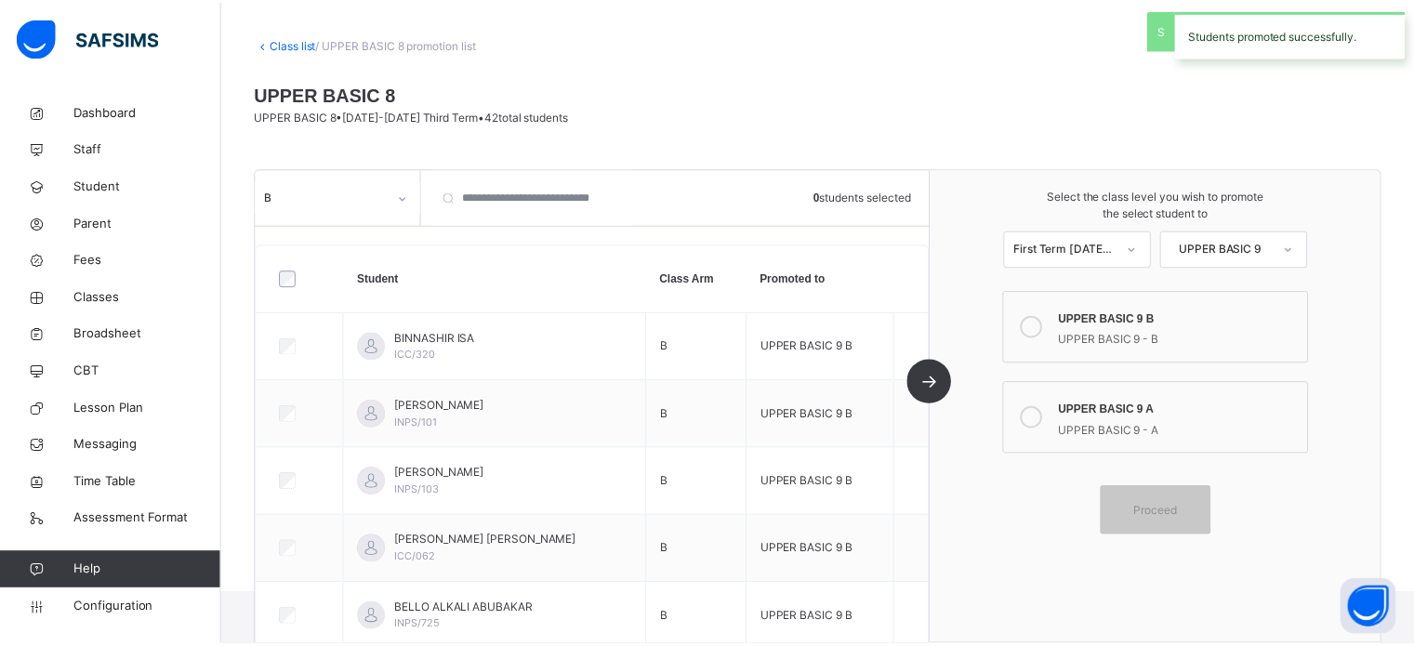
scroll to position [145, 0]
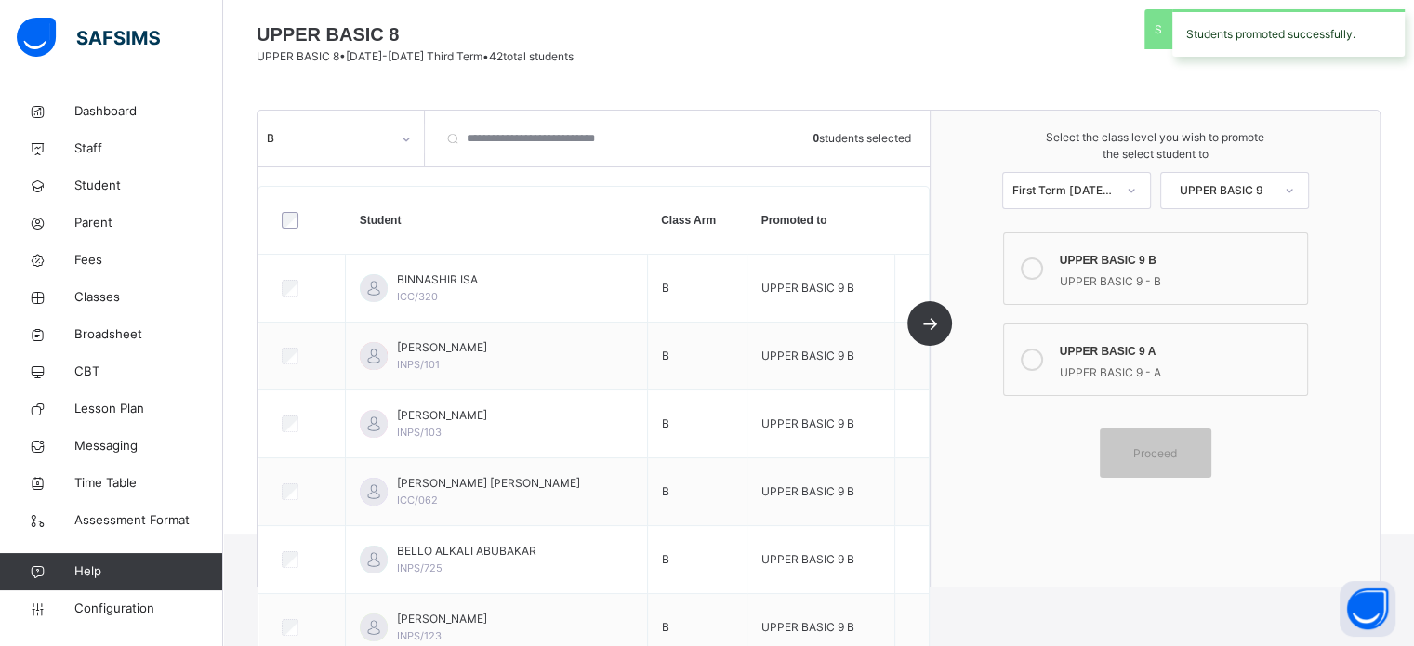
click at [381, 137] on div "B" at bounding box center [329, 138] width 124 height 17
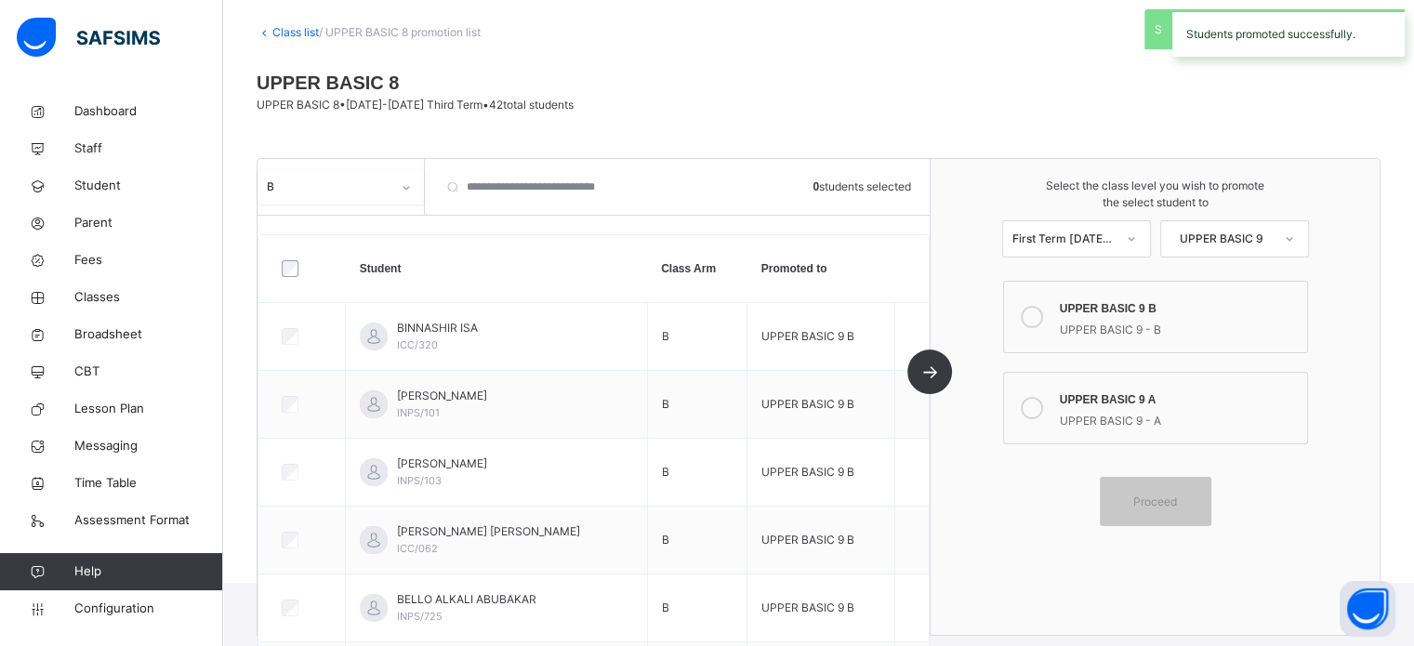
scroll to position [52, 0]
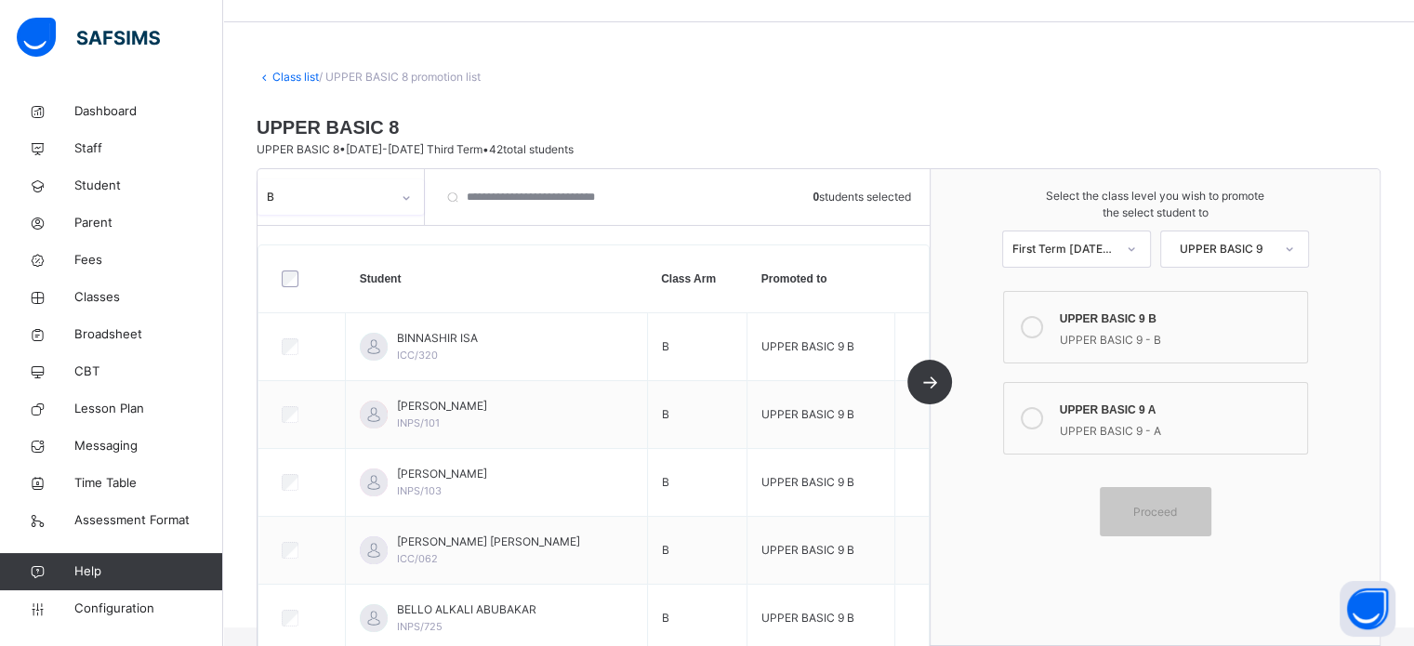
click at [297, 77] on link "Class list" at bounding box center [295, 77] width 46 height 14
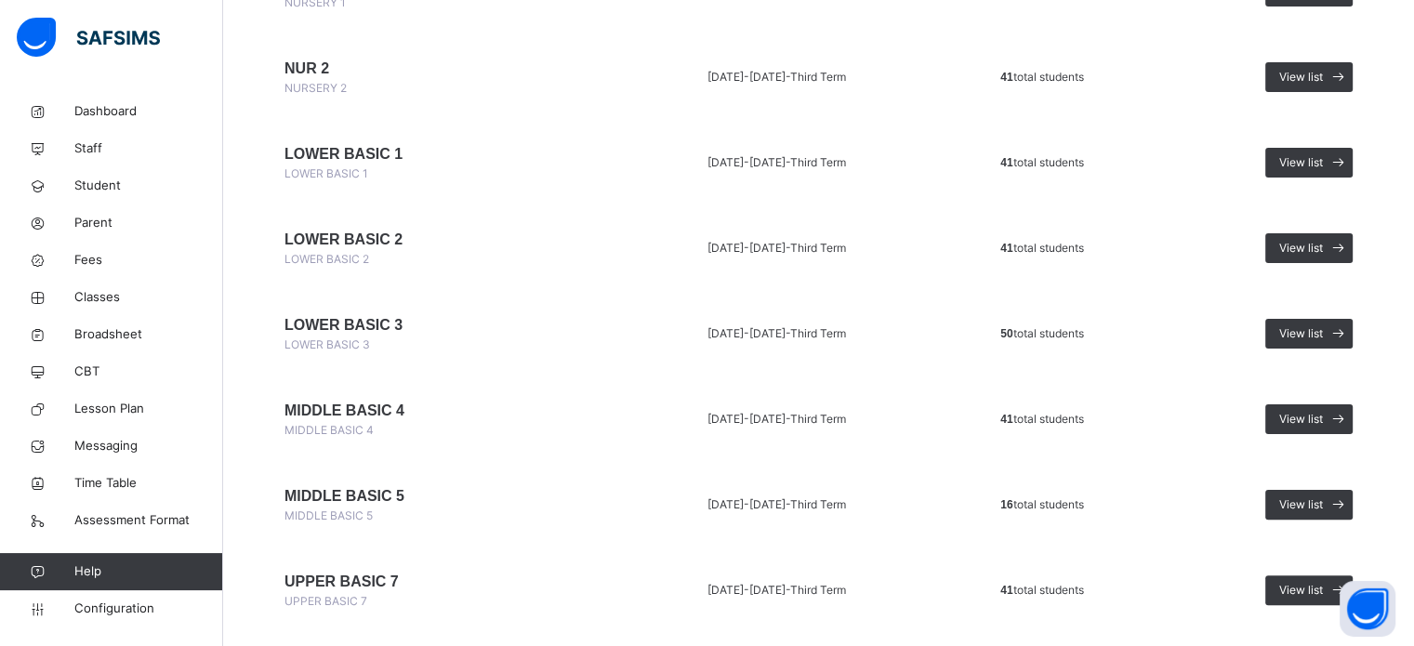
scroll to position [558, 0]
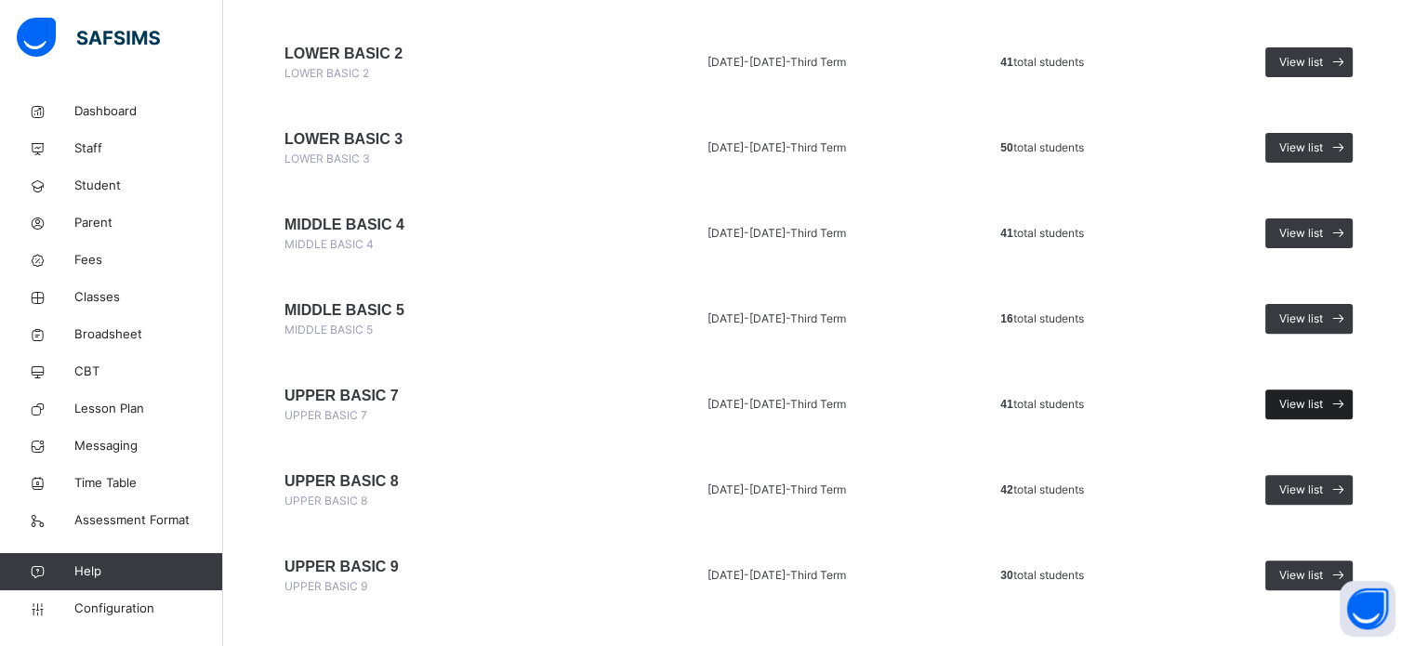
click at [1322, 398] on span "View list" at bounding box center [1301, 404] width 44 height 17
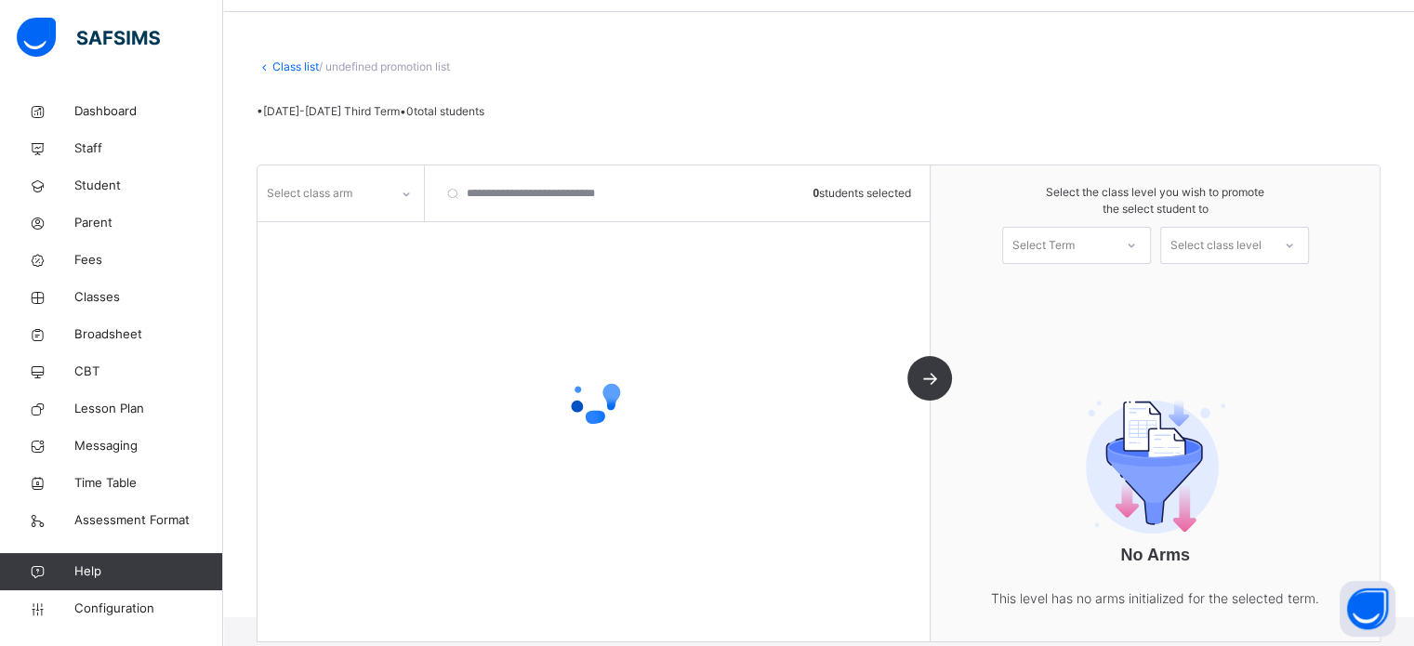
scroll to position [145, 0]
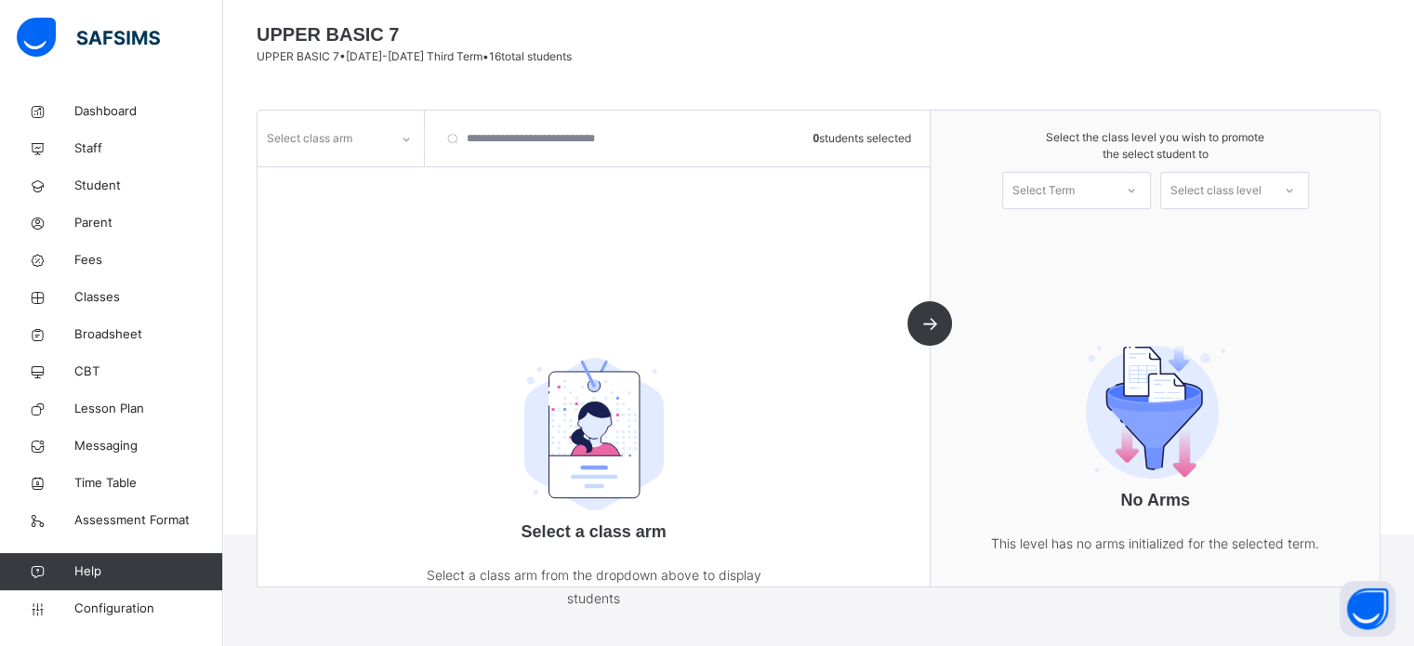
click at [348, 135] on div "Select class arm" at bounding box center [309, 138] width 85 height 35
click at [324, 184] on div "B" at bounding box center [340, 180] width 164 height 32
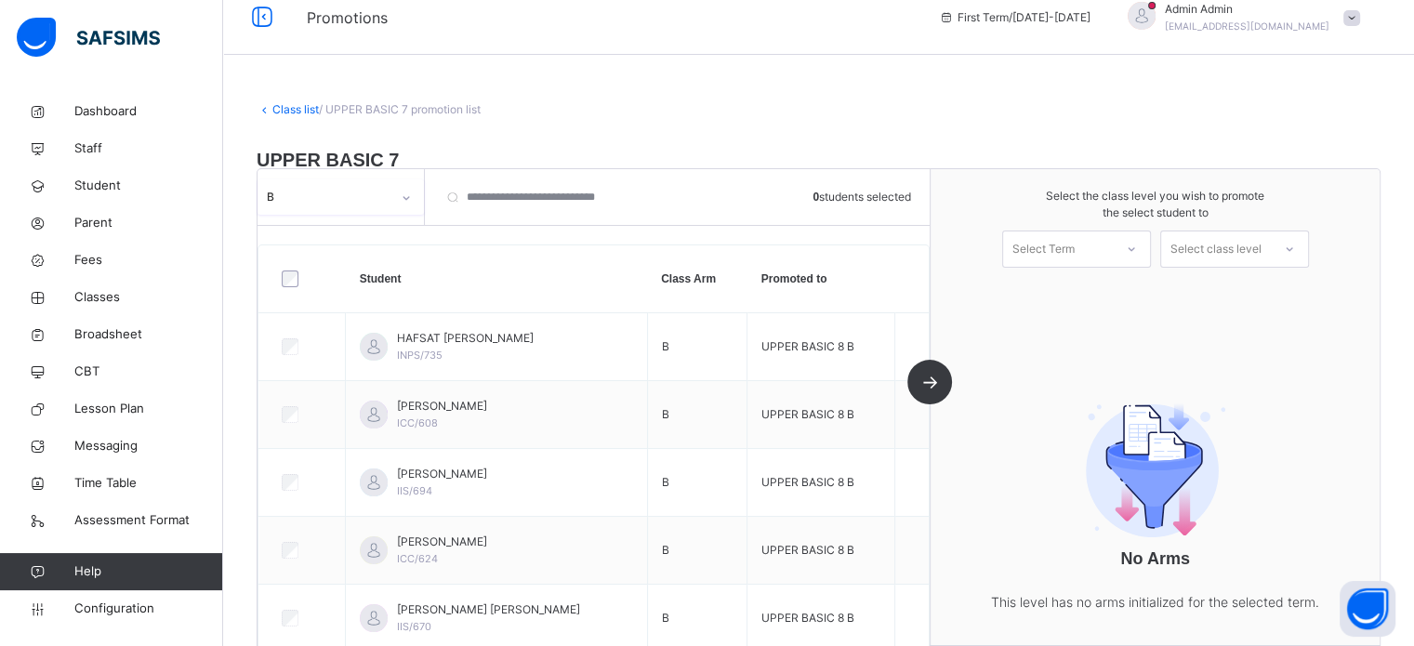
scroll to position [0, 0]
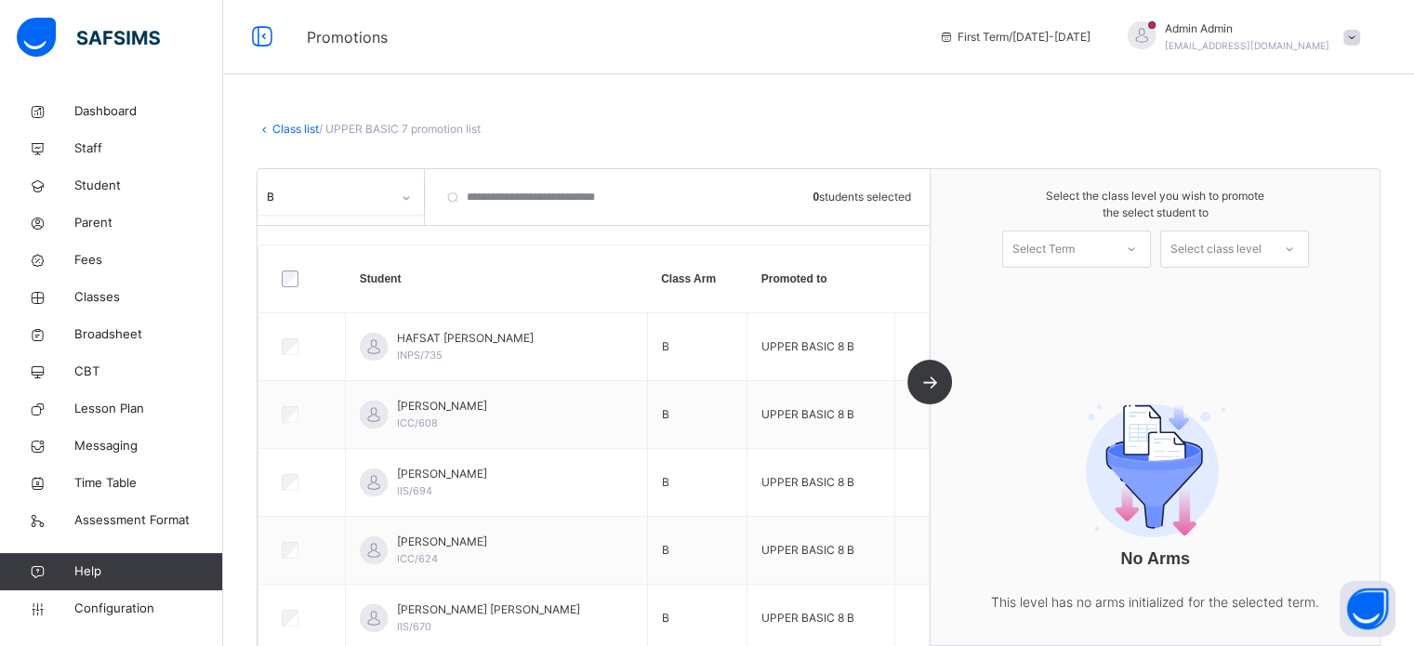
click at [301, 129] on link "Class list" at bounding box center [295, 129] width 46 height 14
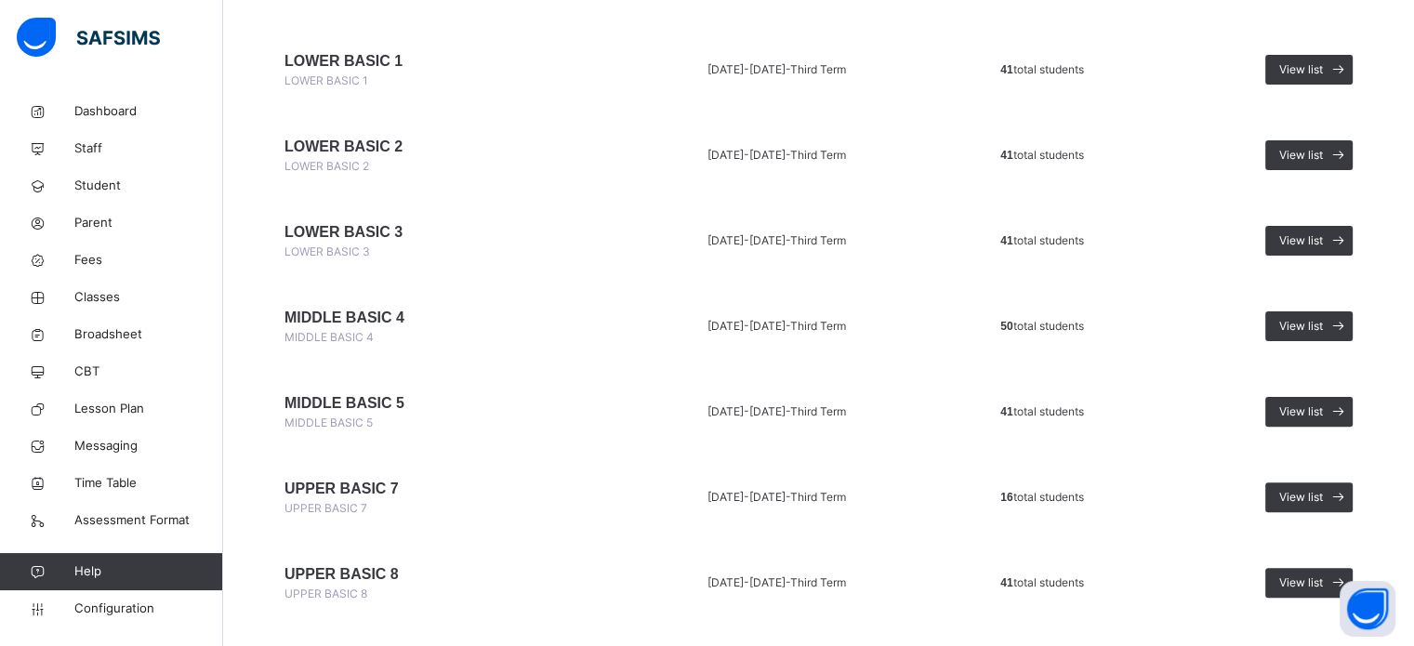
scroll to position [558, 0]
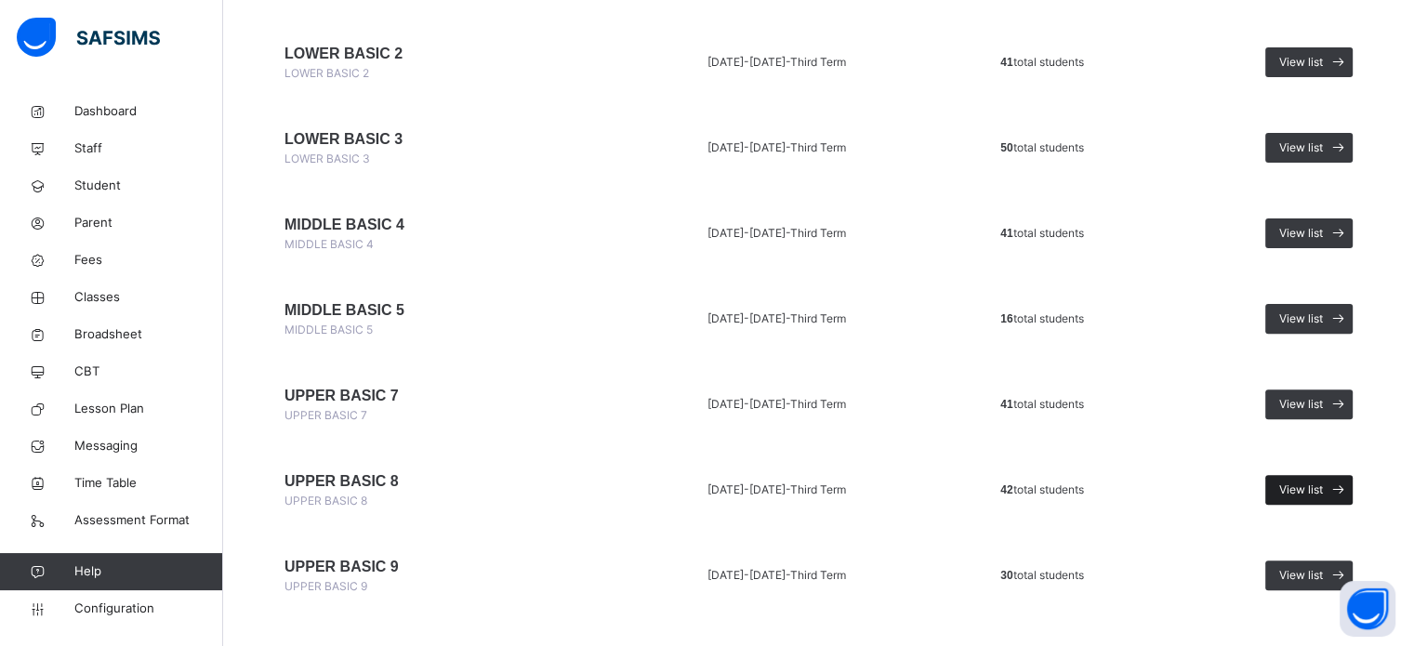
click at [1322, 490] on span "View list" at bounding box center [1301, 489] width 44 height 17
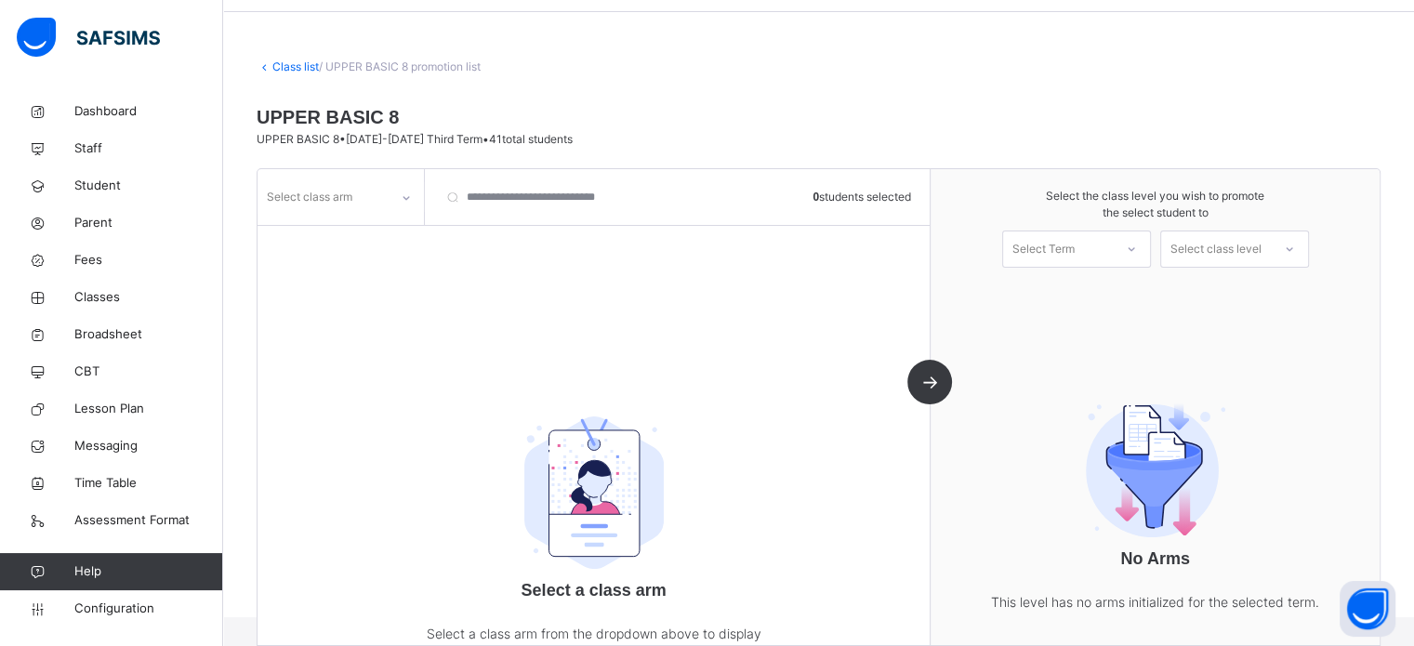
scroll to position [145, 0]
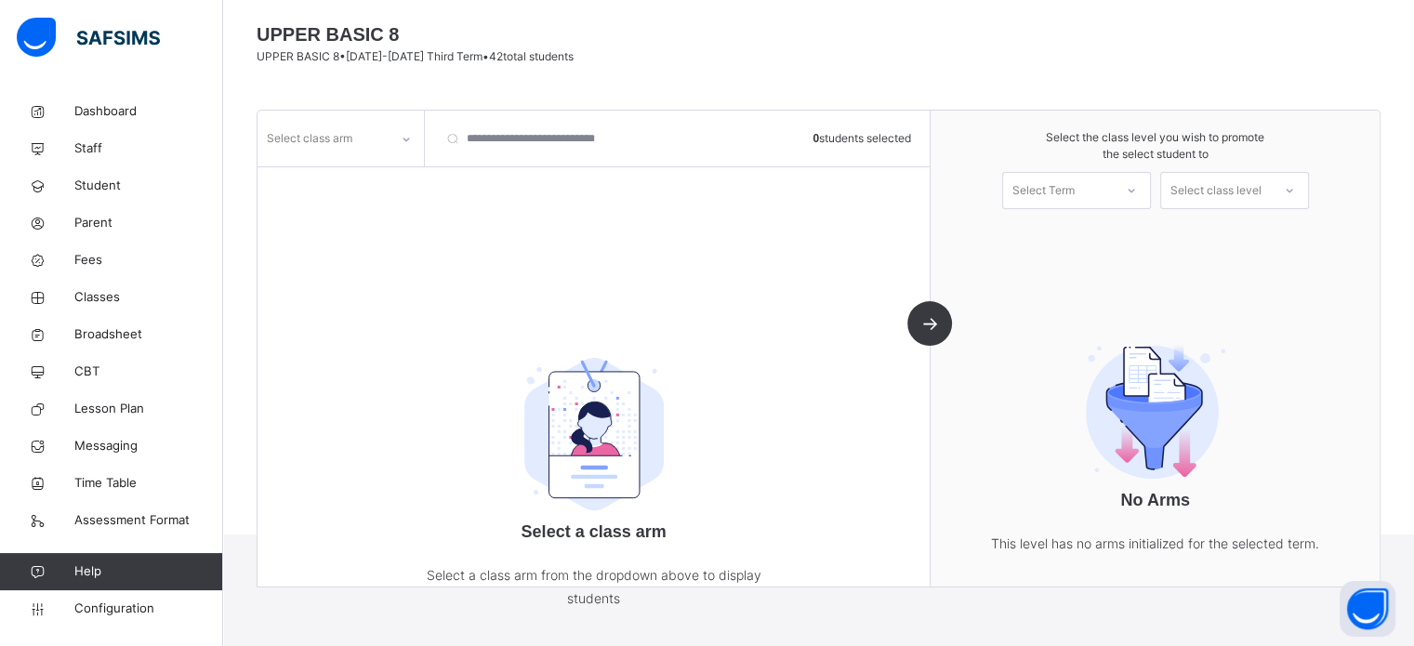
click at [384, 126] on div "Select class arm" at bounding box center [322, 139] width 131 height 29
click at [331, 182] on div "A" at bounding box center [340, 180] width 164 height 32
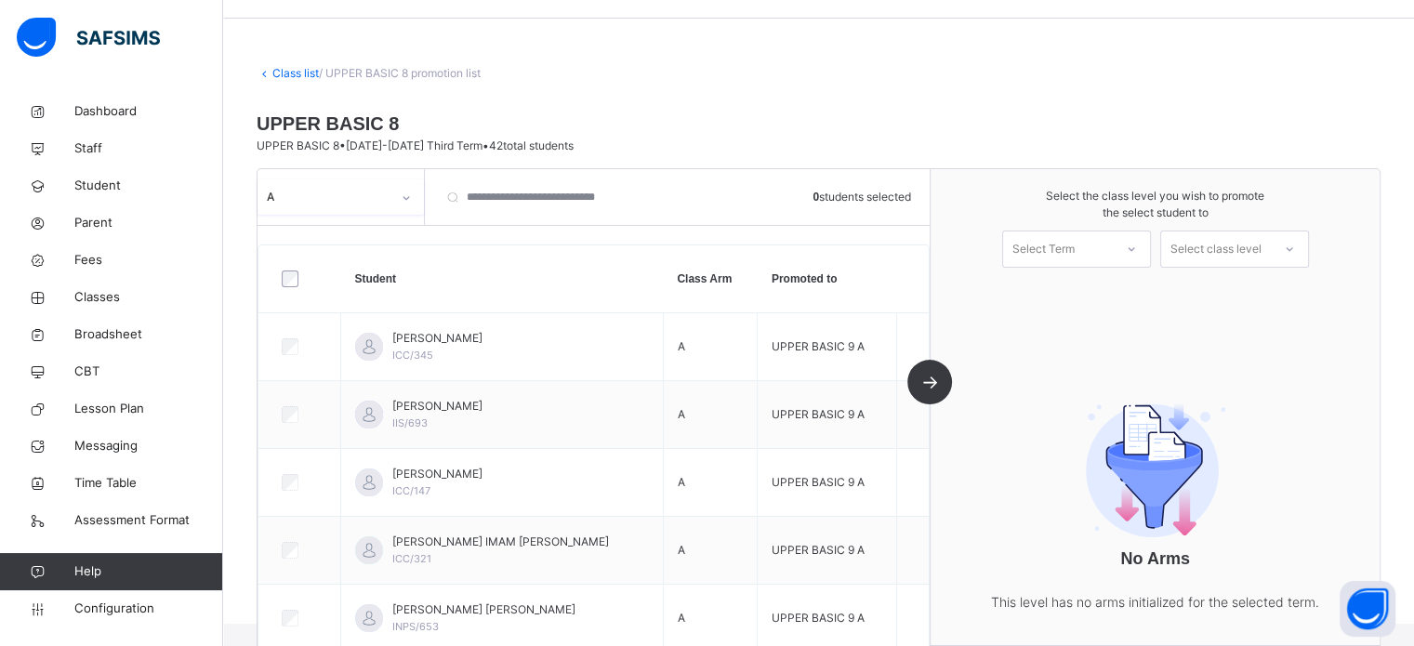
scroll to position [52, 0]
click at [354, 190] on div "A" at bounding box center [329, 197] width 124 height 17
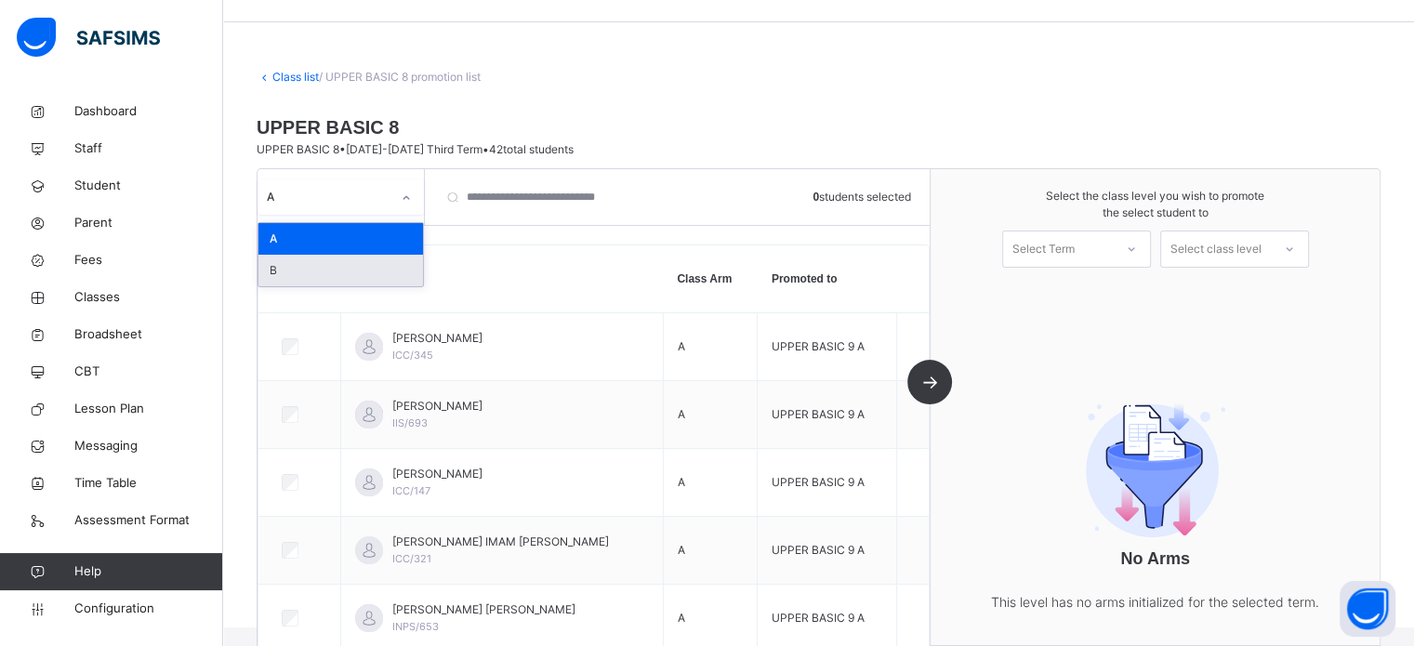
click at [345, 267] on div "B" at bounding box center [340, 271] width 164 height 32
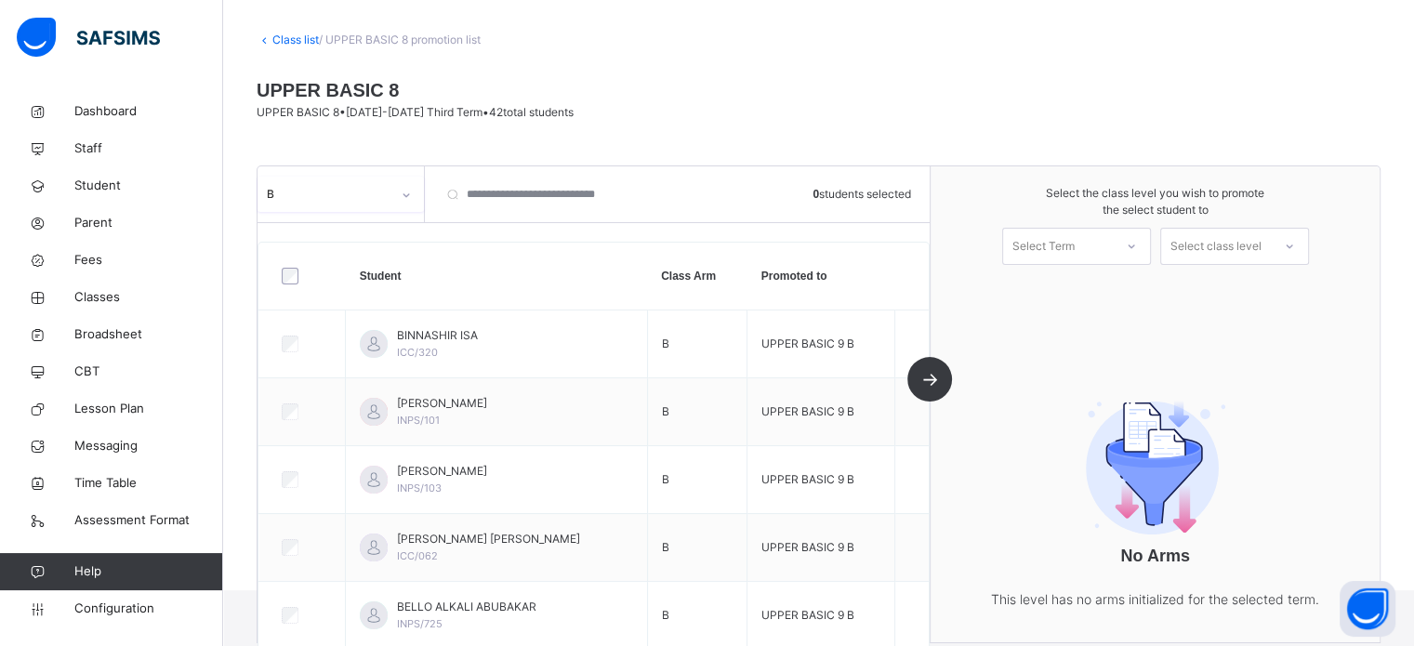
scroll to position [93, 0]
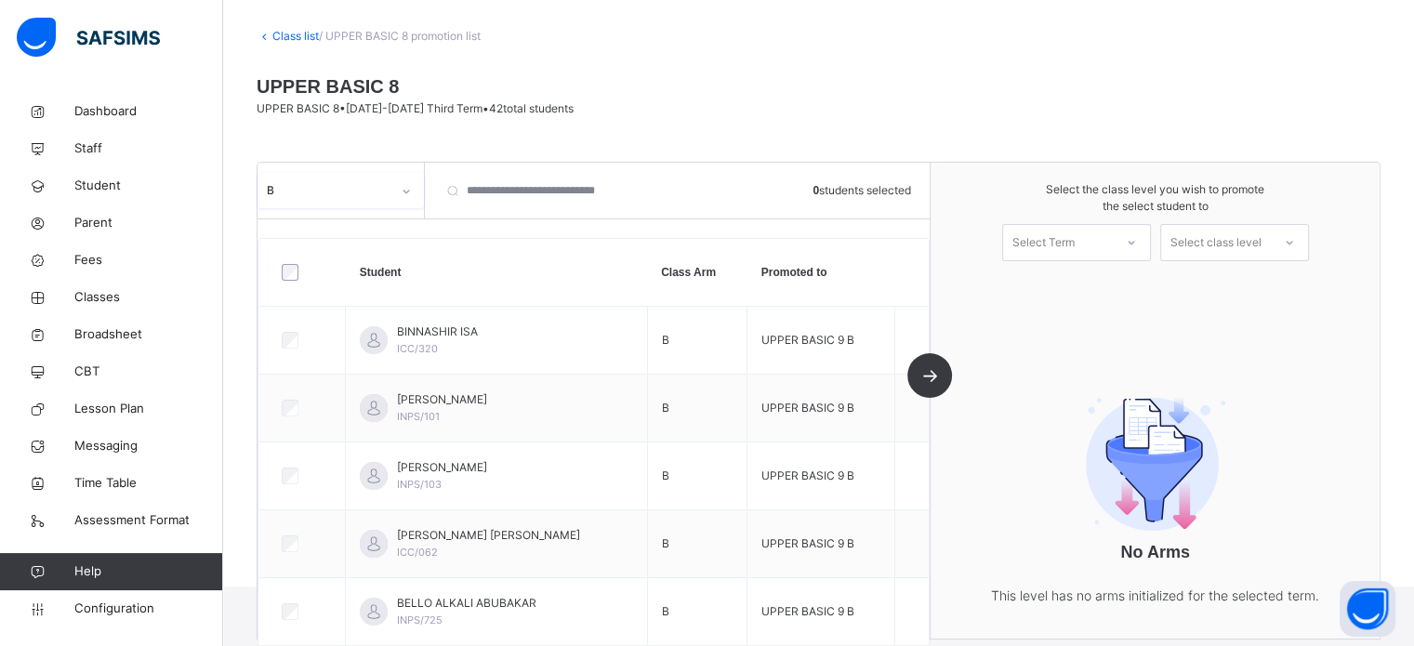
click at [284, 36] on link "Class list" at bounding box center [295, 36] width 46 height 14
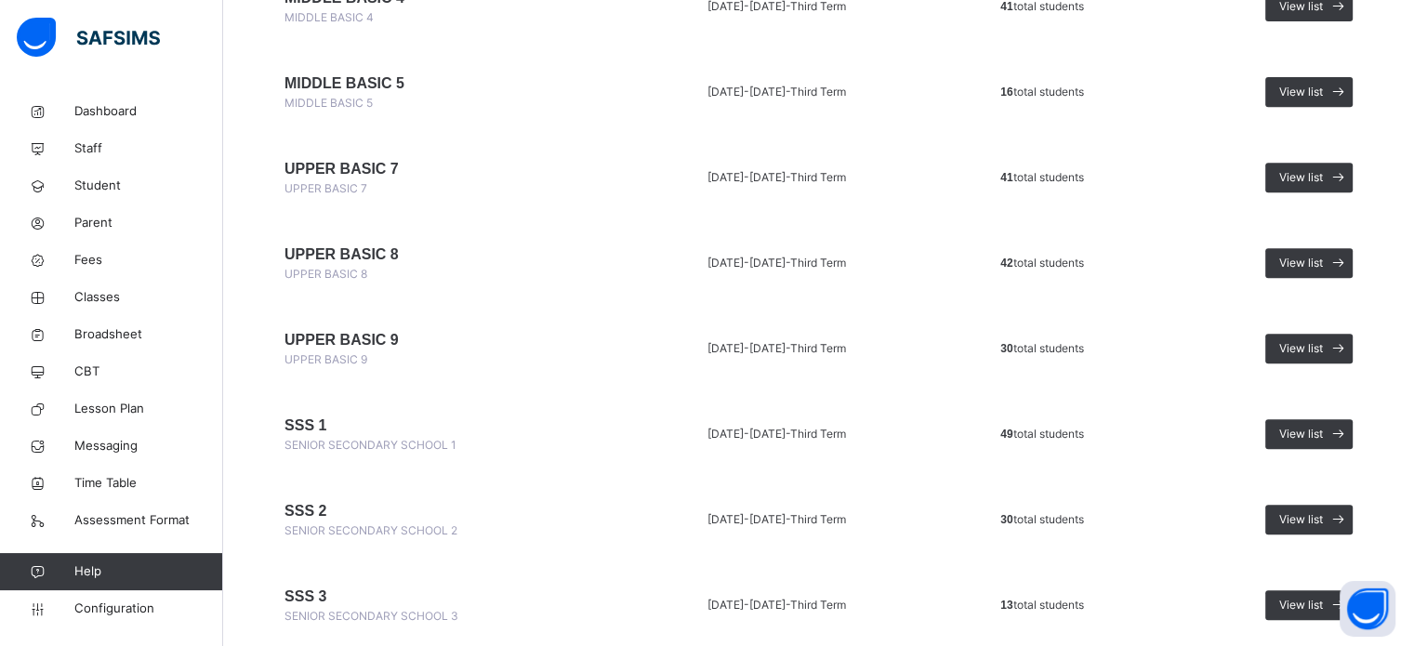
scroll to position [836, 0]
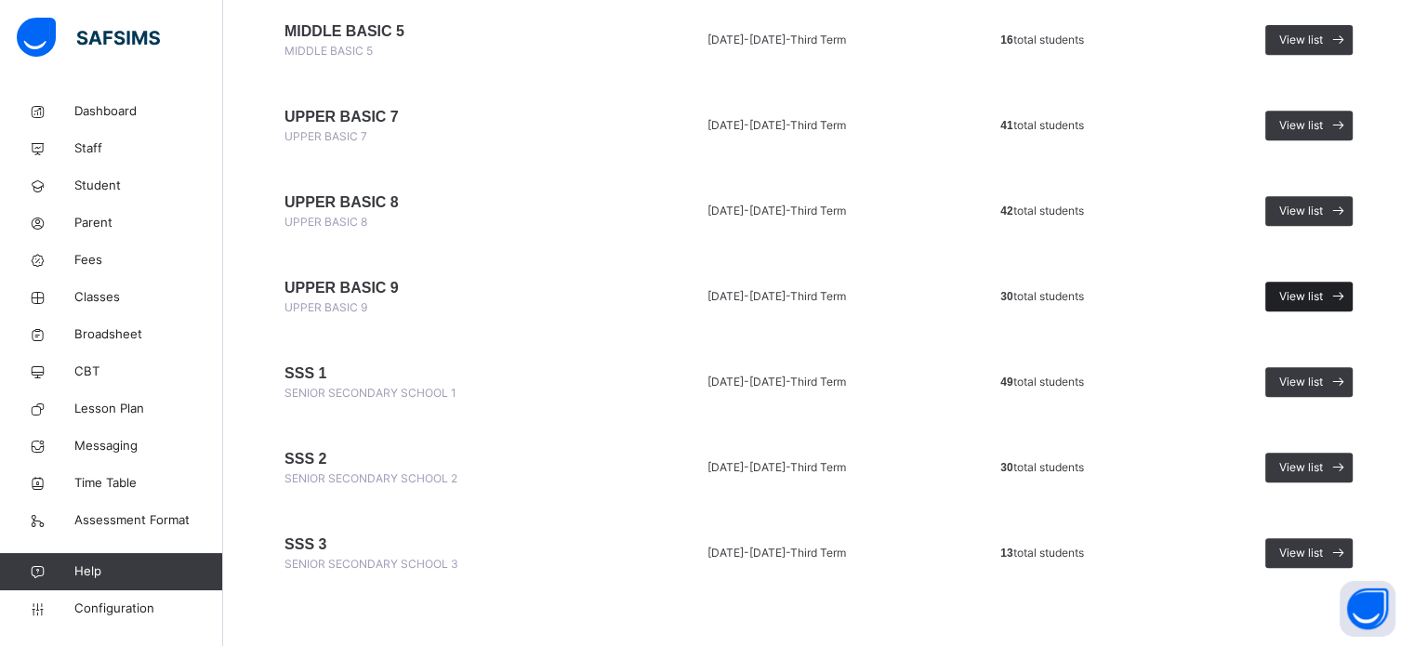
click at [1314, 291] on span "View list" at bounding box center [1301, 296] width 44 height 17
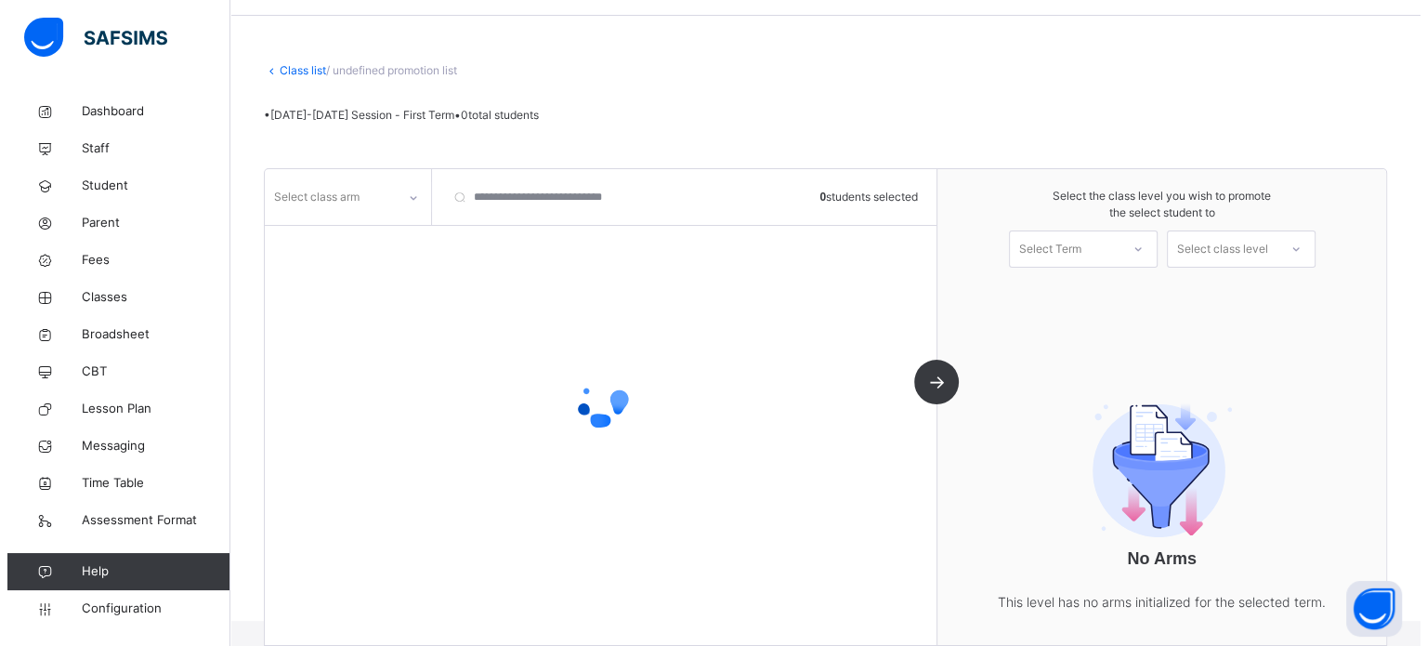
scroll to position [62, 0]
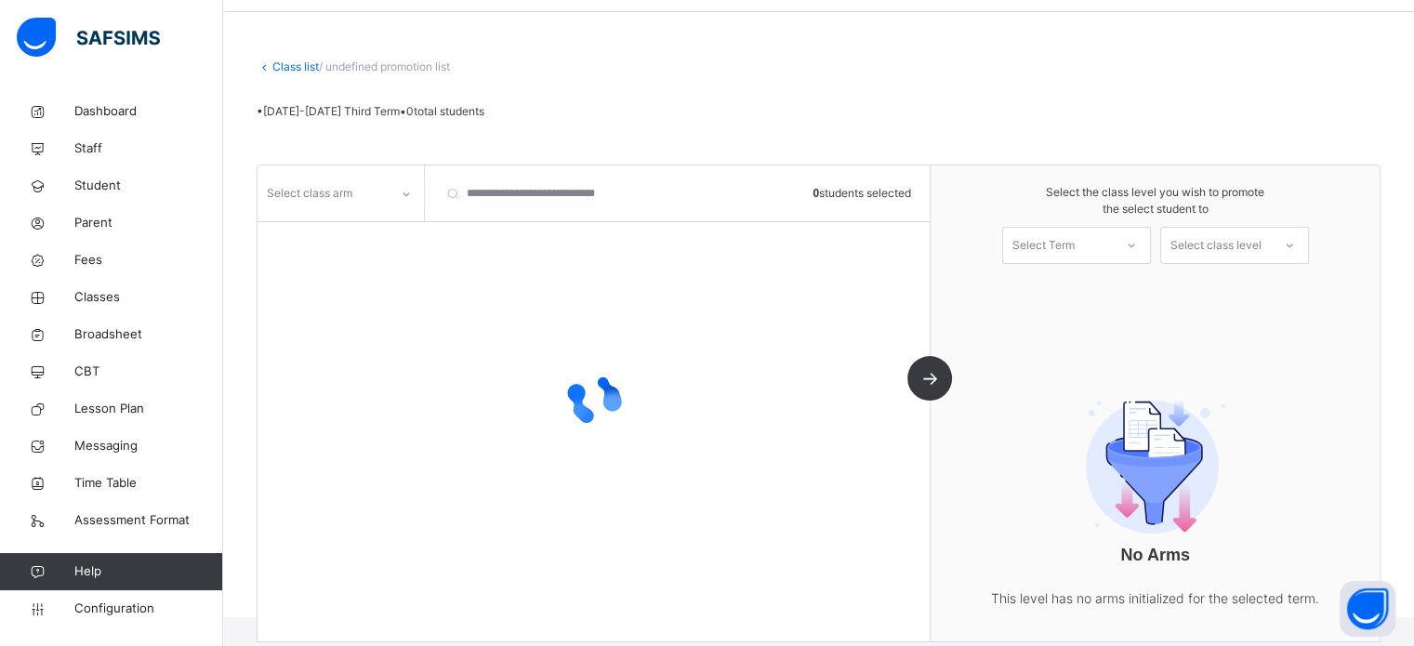
click at [406, 194] on icon at bounding box center [406, 194] width 7 height 4
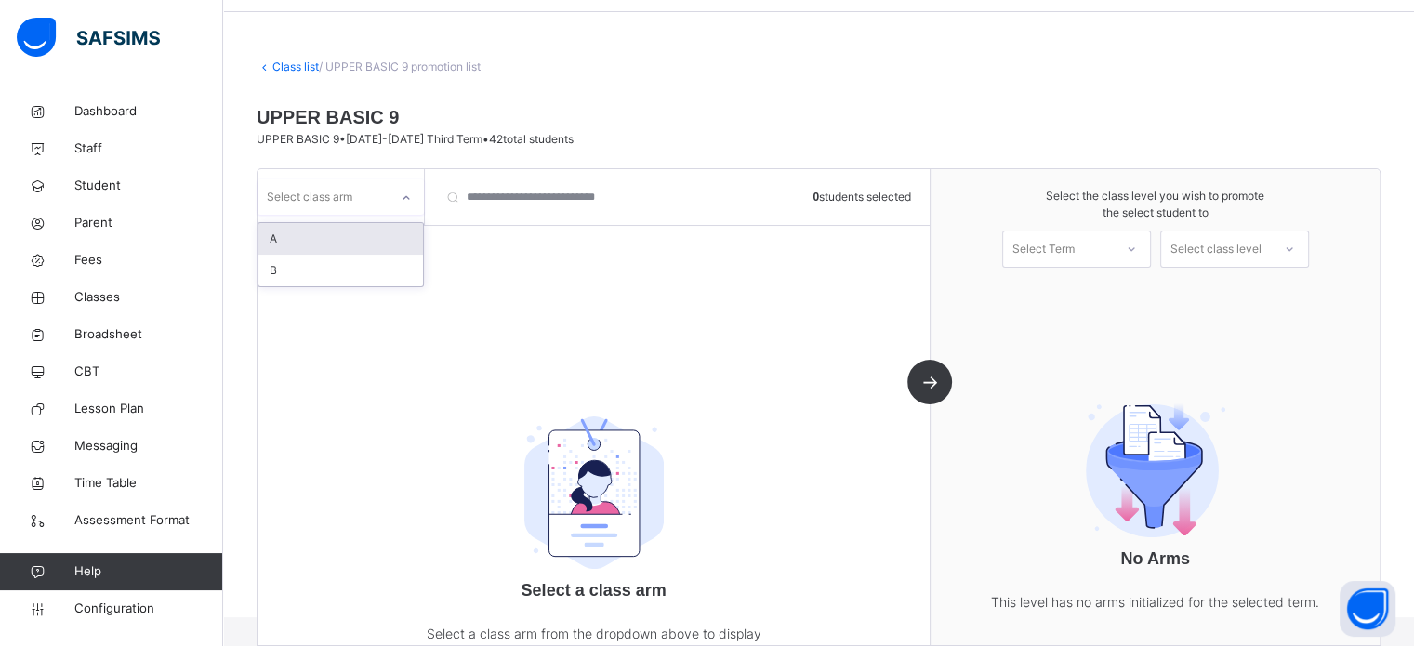
click at [301, 247] on div "A" at bounding box center [340, 239] width 164 height 32
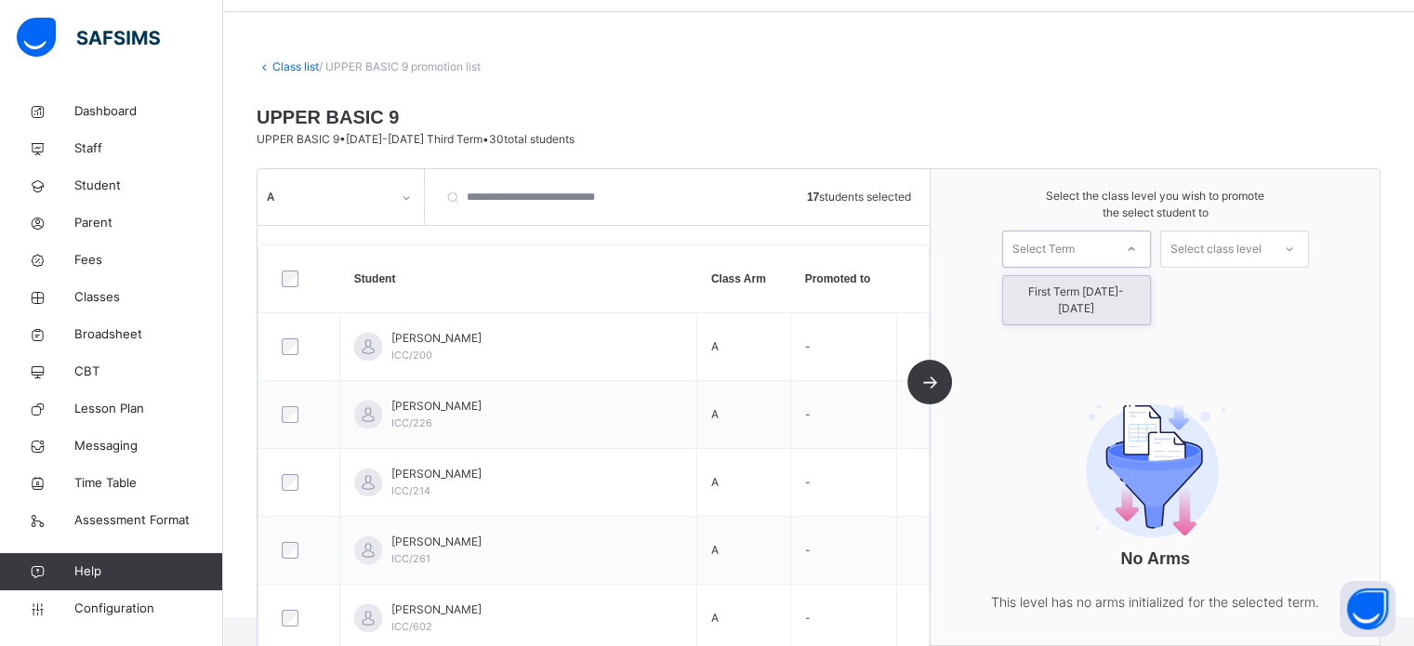
click at [1104, 250] on div "Select Term" at bounding box center [1058, 249] width 110 height 29
click at [1085, 286] on div "First Term 2025-2026" at bounding box center [1076, 300] width 147 height 48
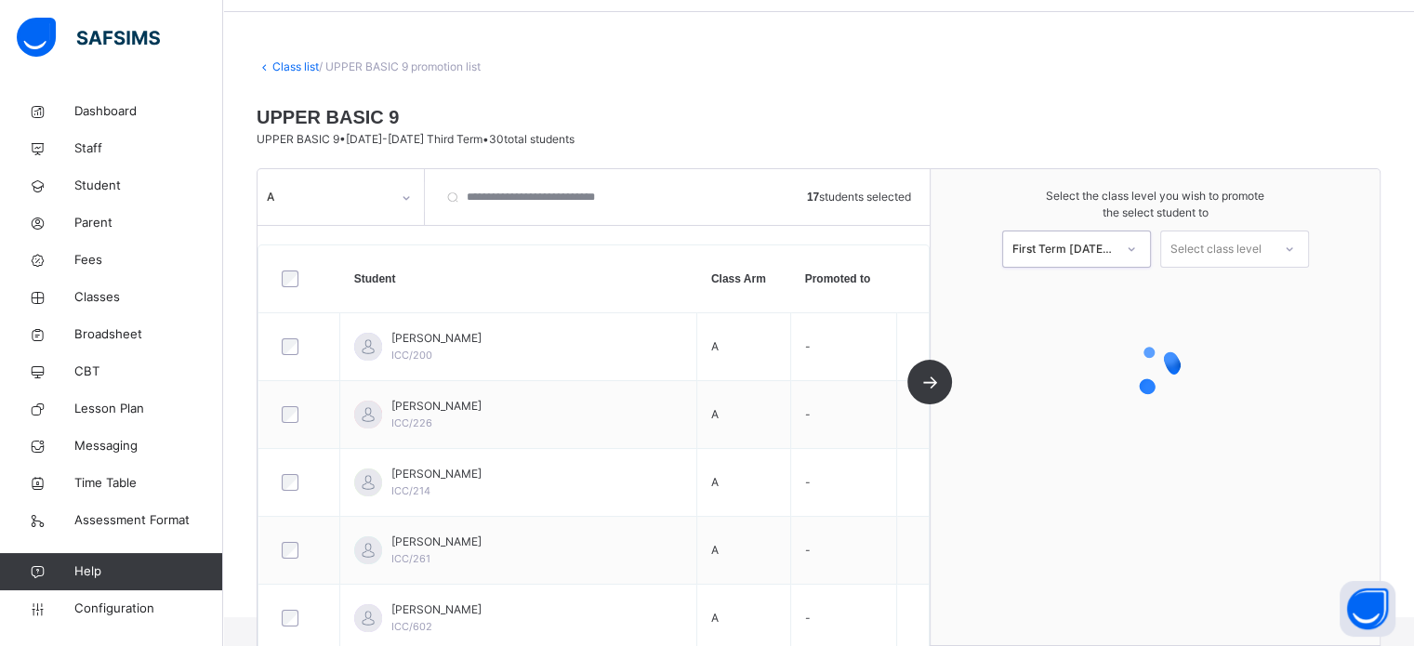
click at [1220, 261] on div "Select class level" at bounding box center [1215, 248] width 91 height 37
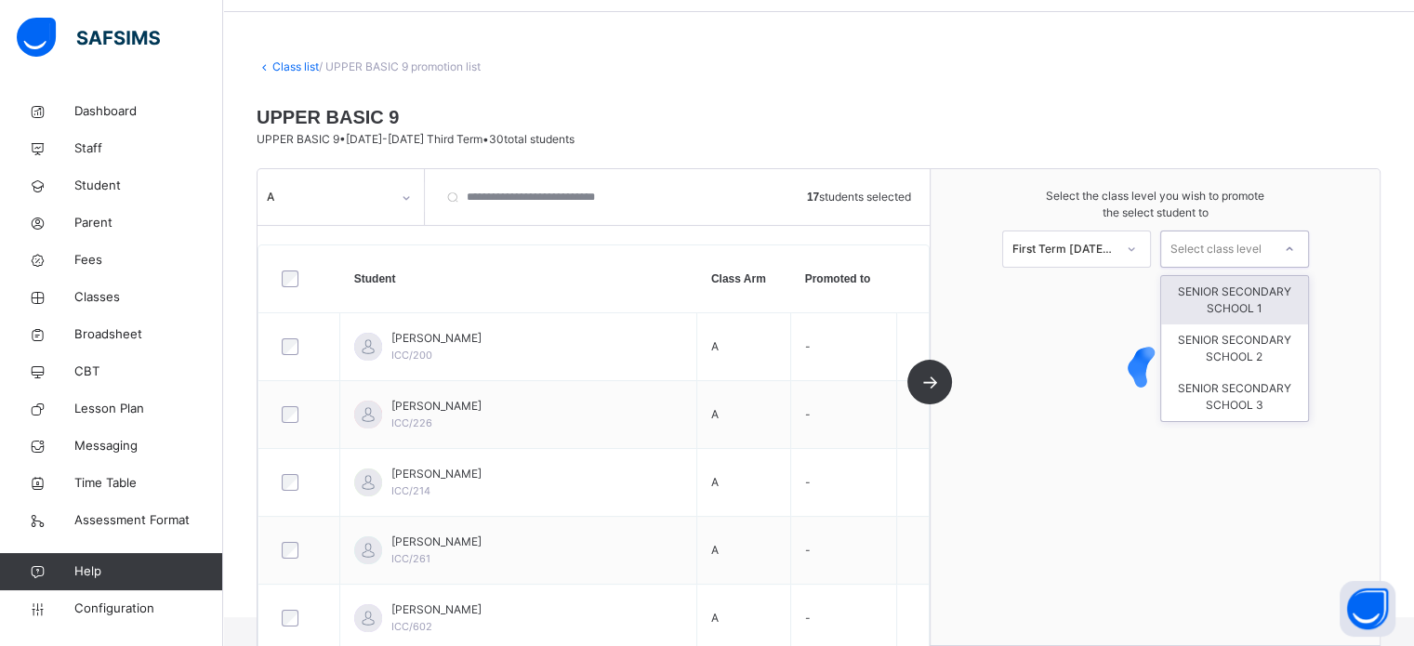
click at [1217, 299] on div "SENIOR SECONDARY SCHOOL 1" at bounding box center [1234, 300] width 147 height 48
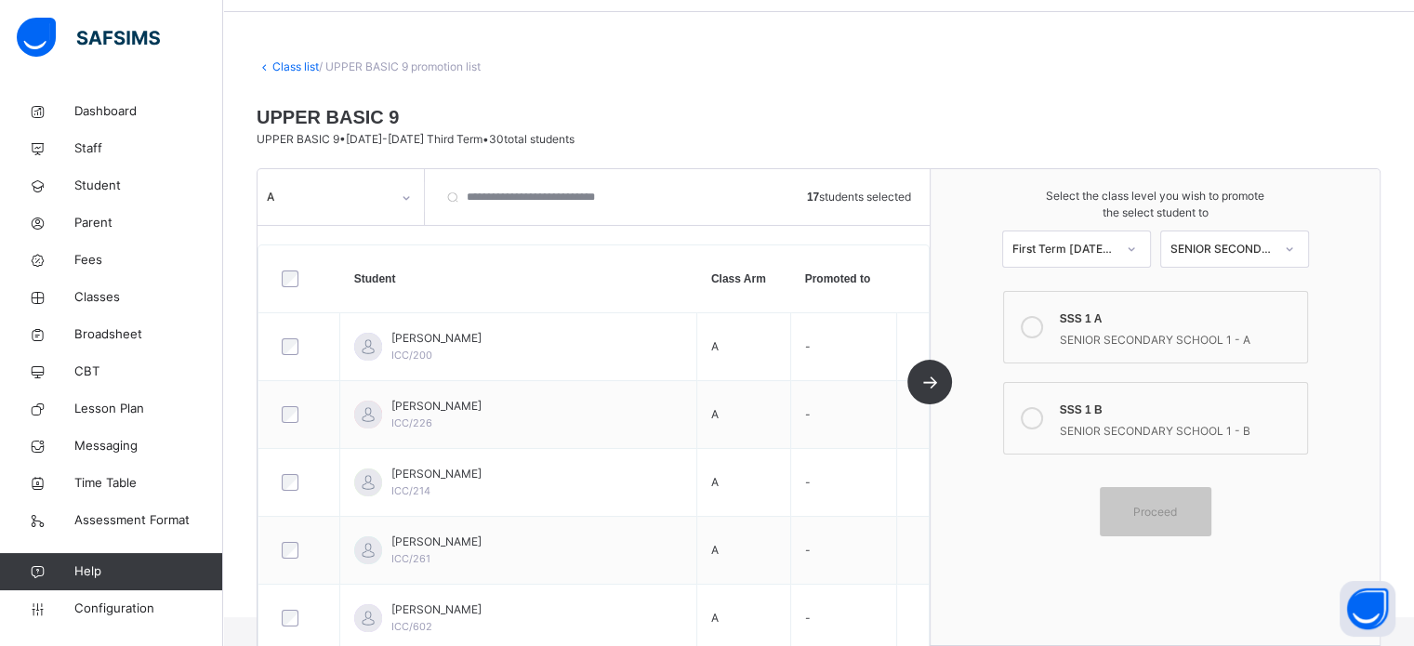
click at [1037, 328] on icon at bounding box center [1031, 327] width 22 height 22
click at [1163, 520] on div "Proceed" at bounding box center [1155, 511] width 112 height 49
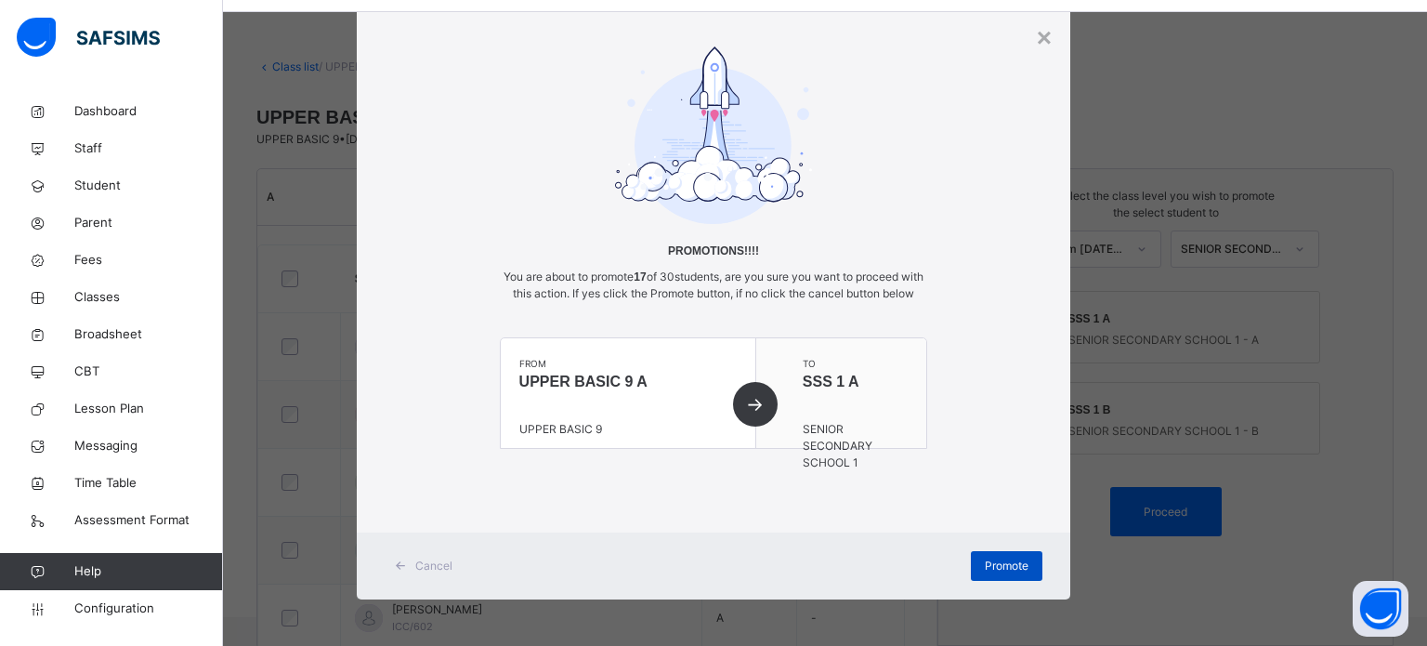
click at [989, 568] on span "Promote" at bounding box center [1007, 566] width 44 height 17
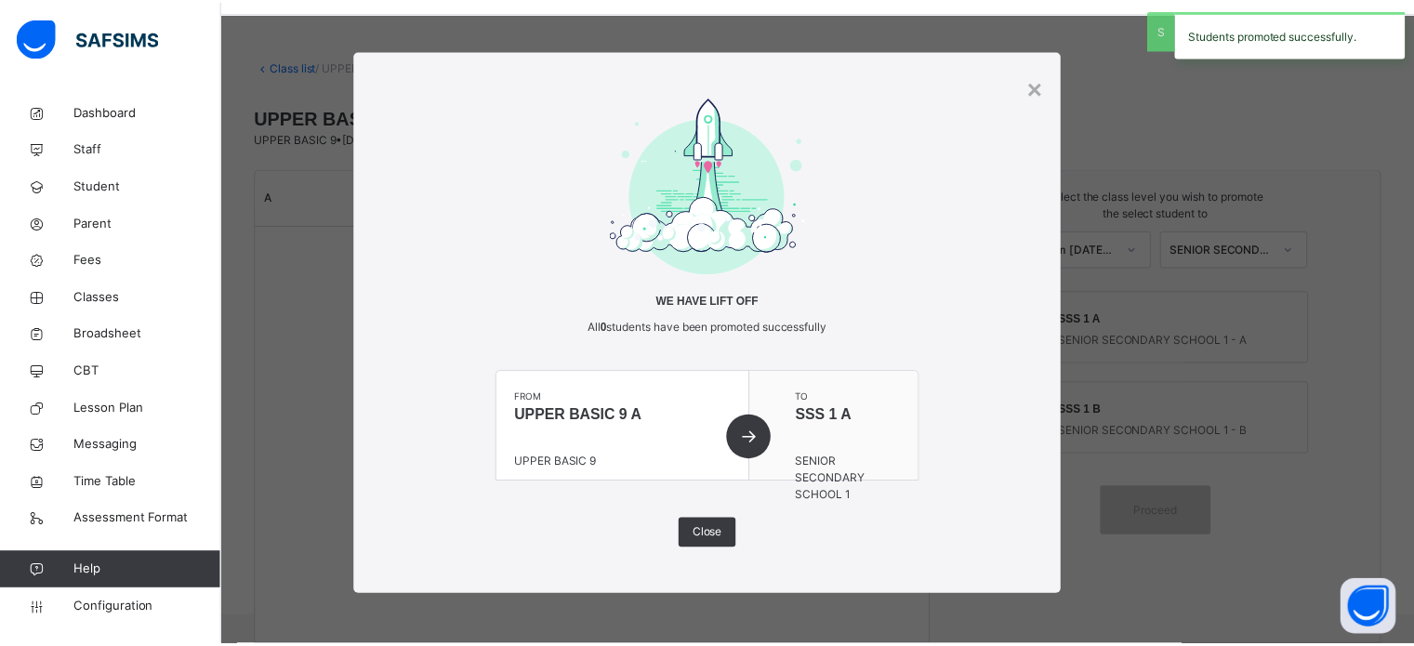
scroll to position [0, 0]
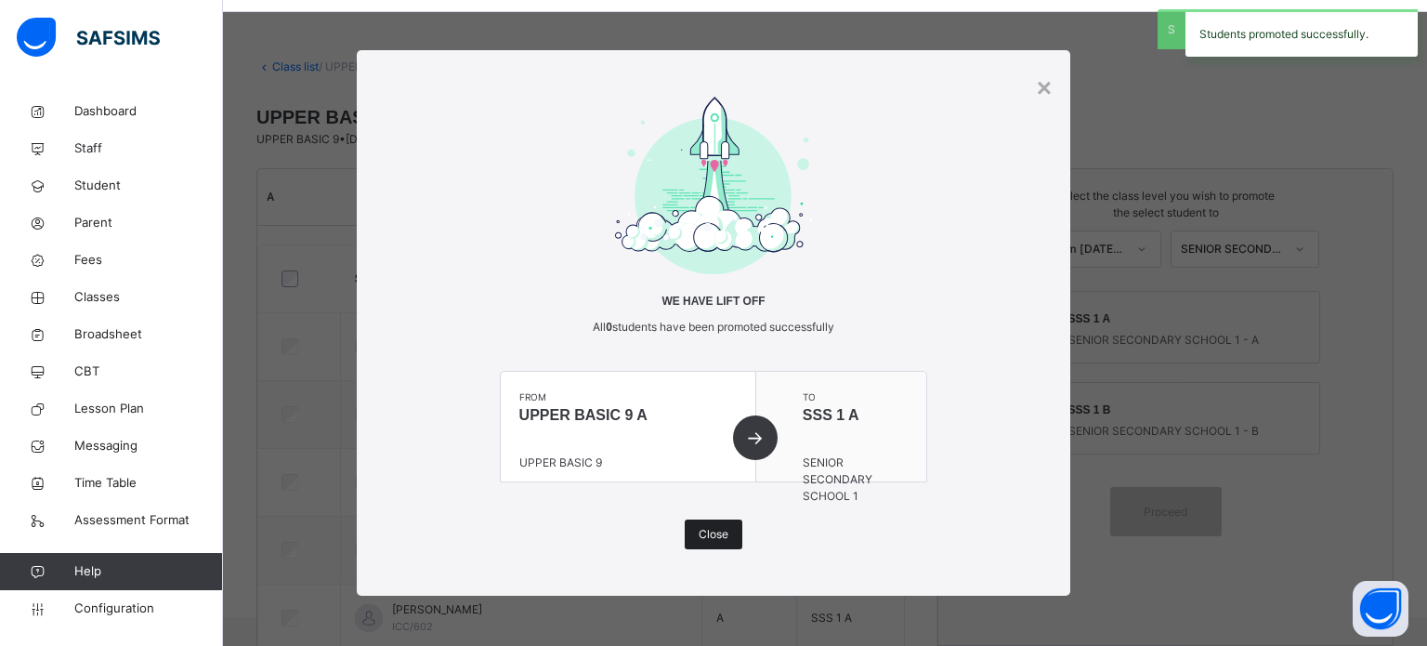
click at [707, 531] on span "Close" at bounding box center [714, 534] width 30 height 17
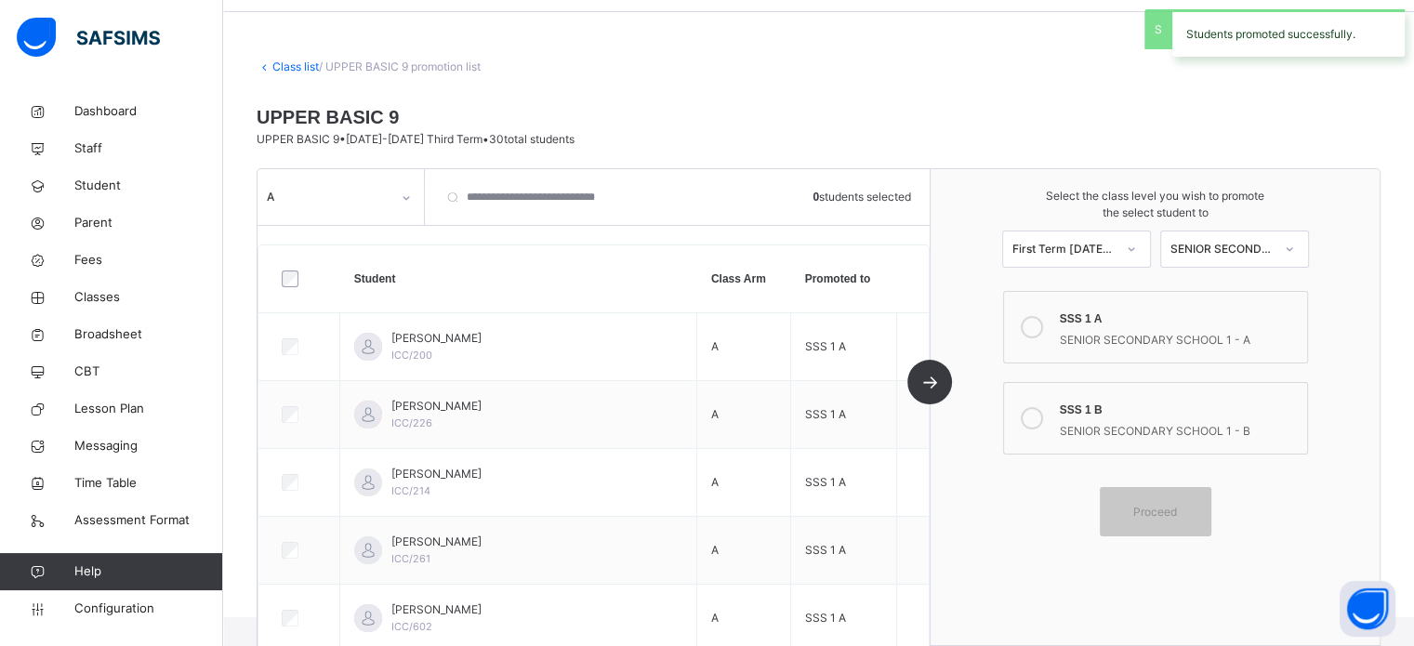
click at [280, 278] on div at bounding box center [300, 278] width 44 height 17
click at [332, 187] on div "A" at bounding box center [322, 197] width 131 height 29
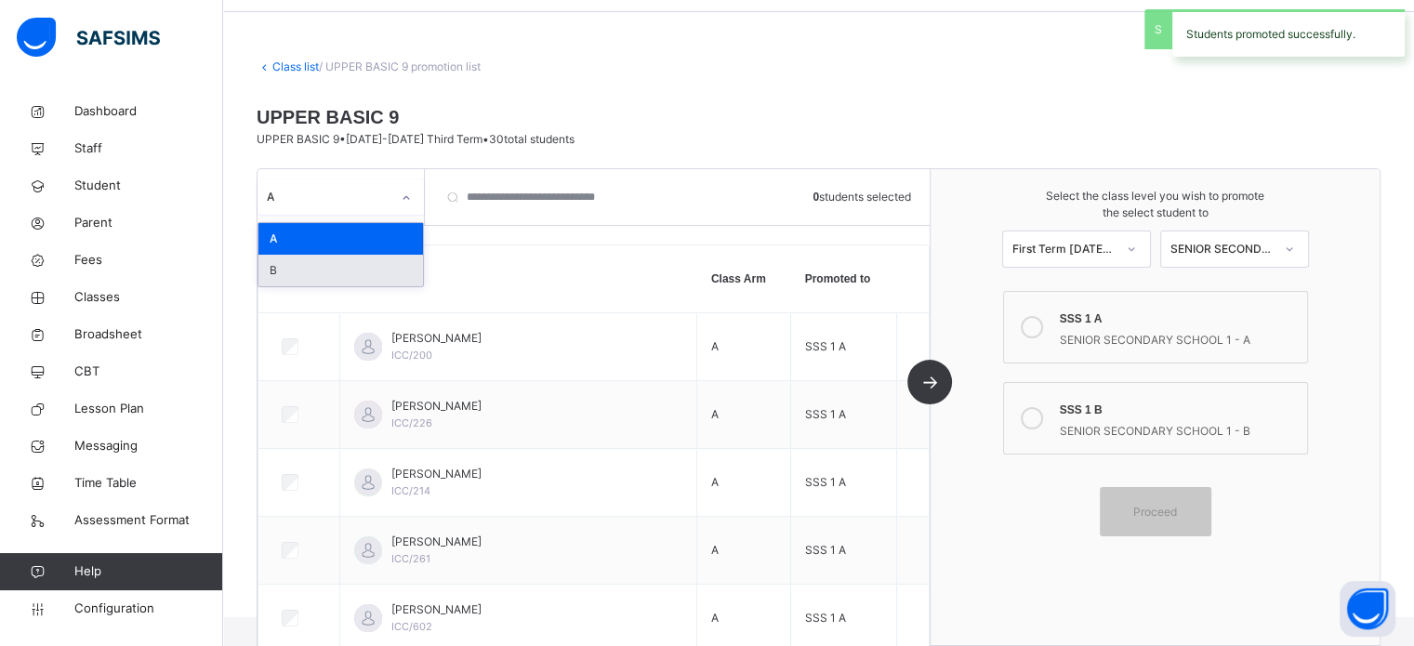
click at [312, 263] on div "B" at bounding box center [340, 271] width 164 height 32
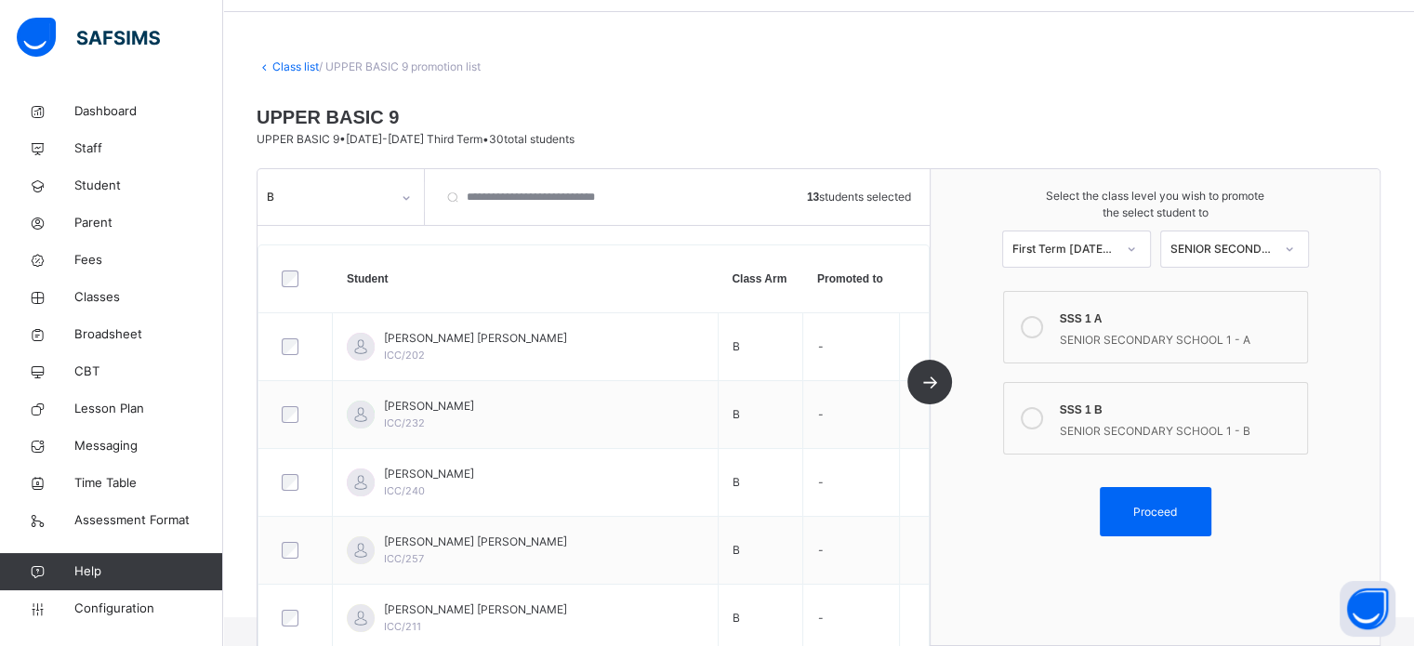
click at [1174, 510] on span "Proceed" at bounding box center [1155, 512] width 44 height 17
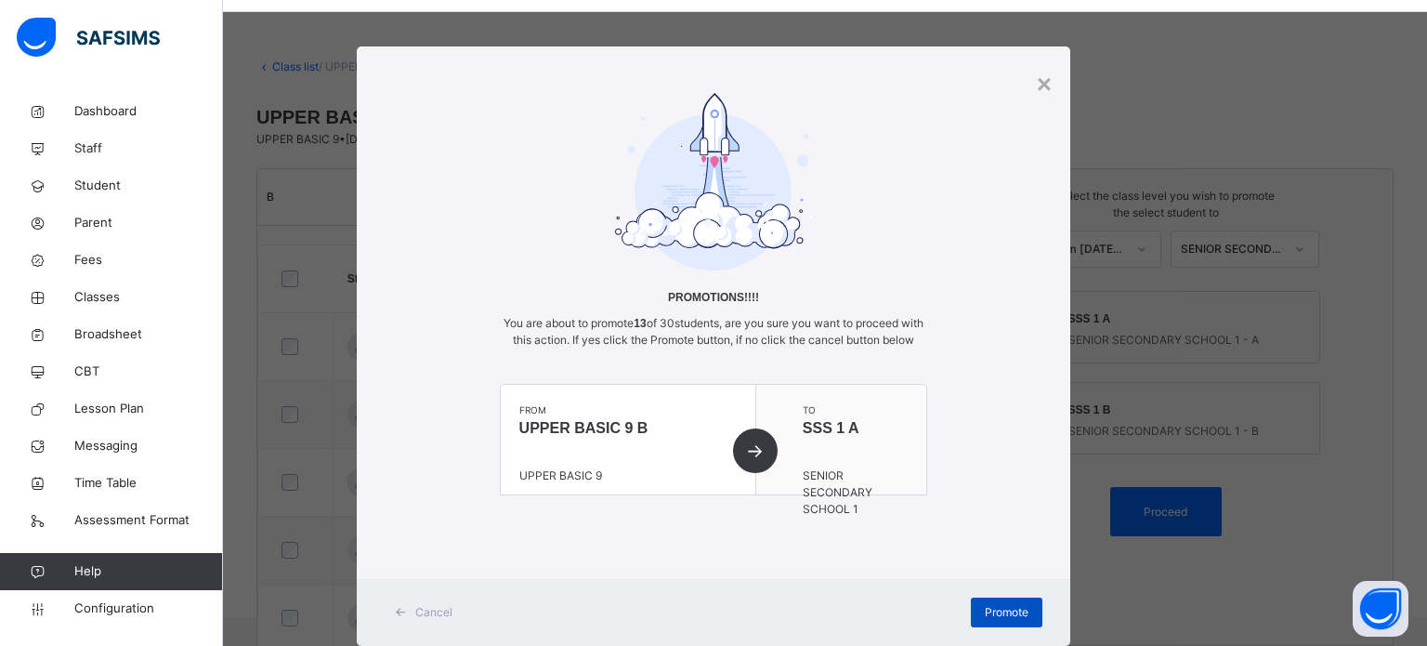
click at [993, 621] on span "Promote" at bounding box center [1007, 612] width 44 height 17
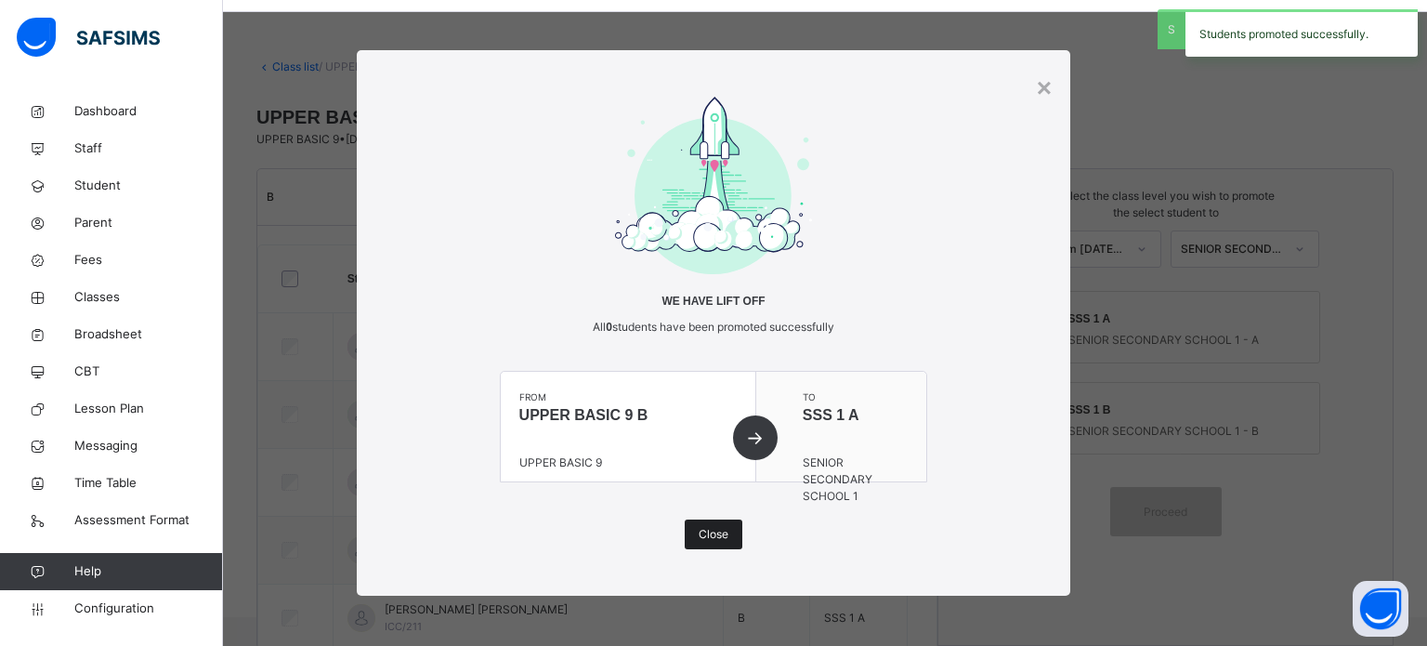
click at [712, 538] on span "Close" at bounding box center [714, 534] width 30 height 17
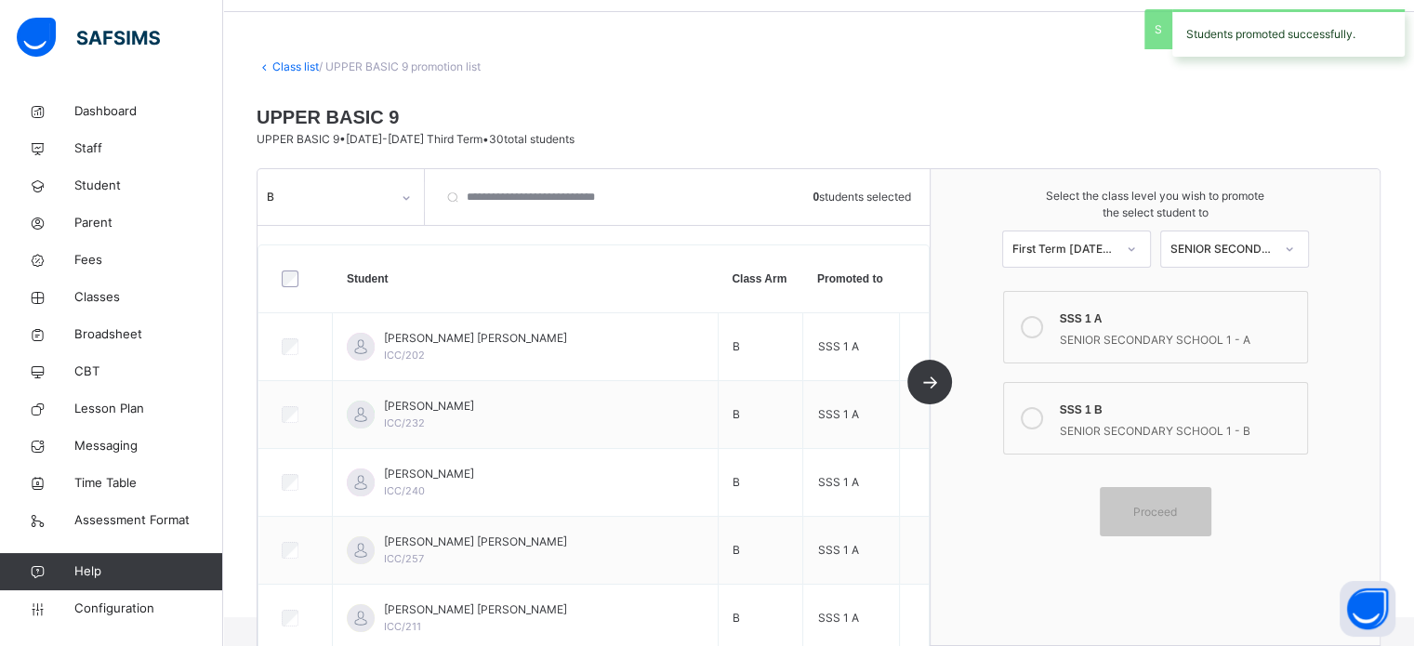
click at [392, 204] on div at bounding box center [406, 198] width 32 height 30
click at [294, 62] on link "Class list" at bounding box center [295, 66] width 46 height 14
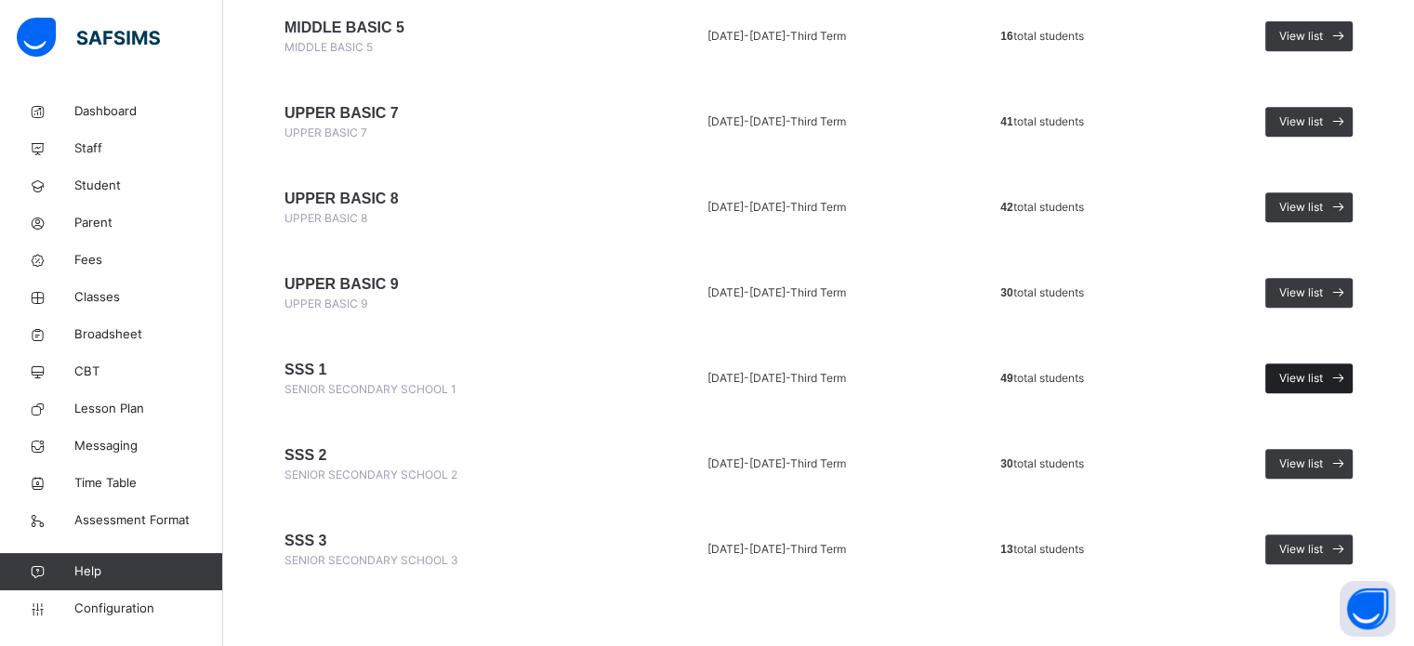
scroll to position [840, 0]
click at [1342, 375] on icon at bounding box center [1338, 378] width 20 height 21
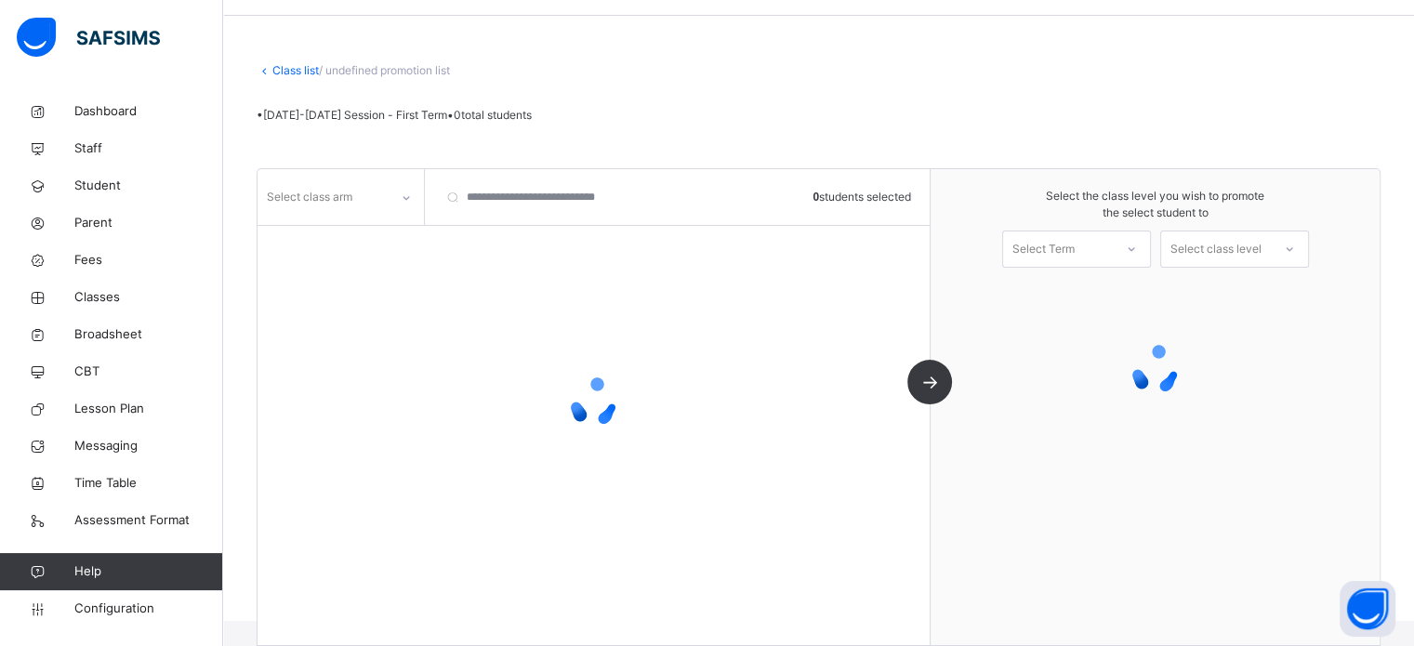
scroll to position [62, 0]
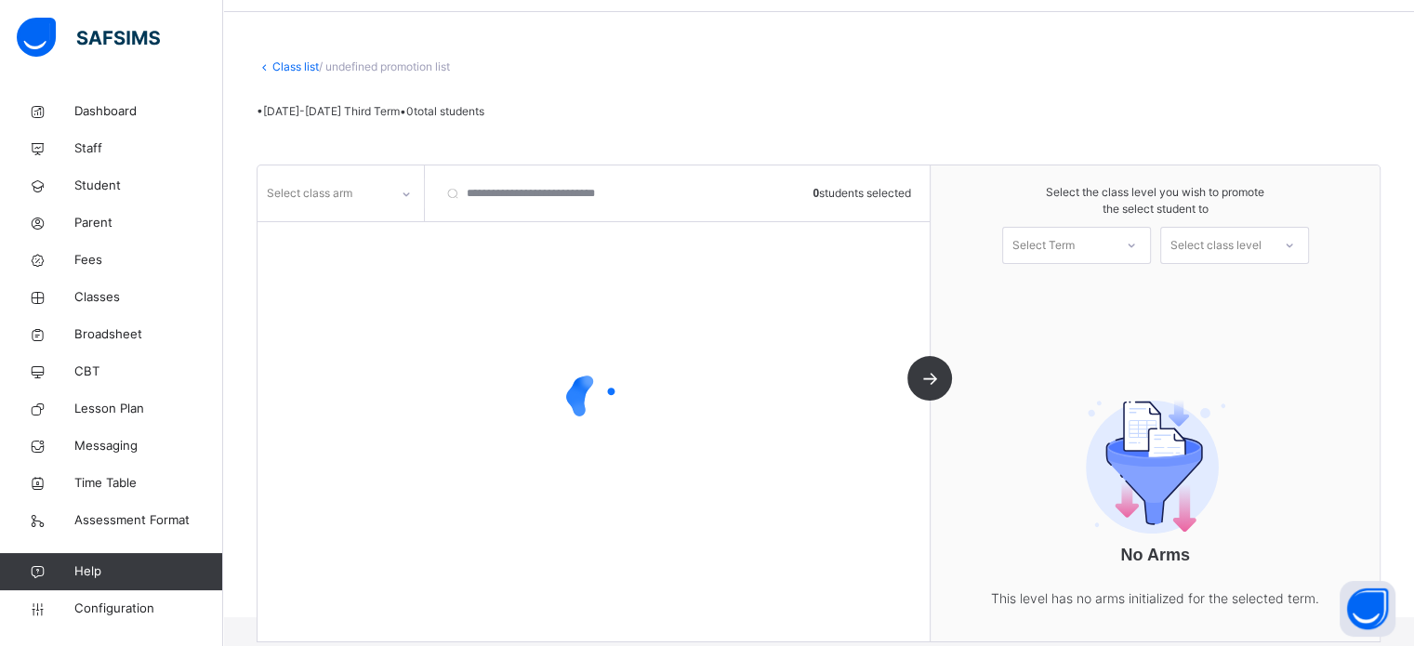
click at [379, 195] on div "Select class arm" at bounding box center [322, 193] width 131 height 29
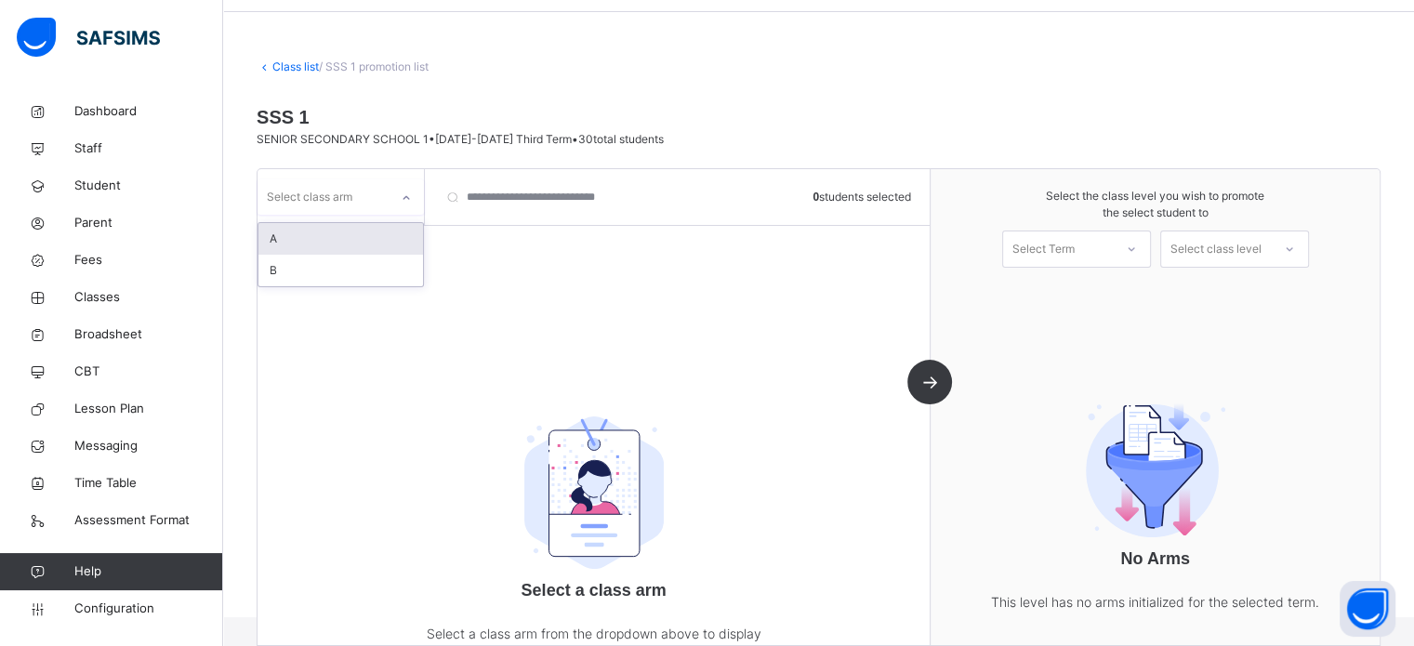
drag, startPoint x: 292, startPoint y: 240, endPoint x: 327, endPoint y: 239, distance: 35.3
click at [292, 239] on div "A" at bounding box center [340, 239] width 164 height 32
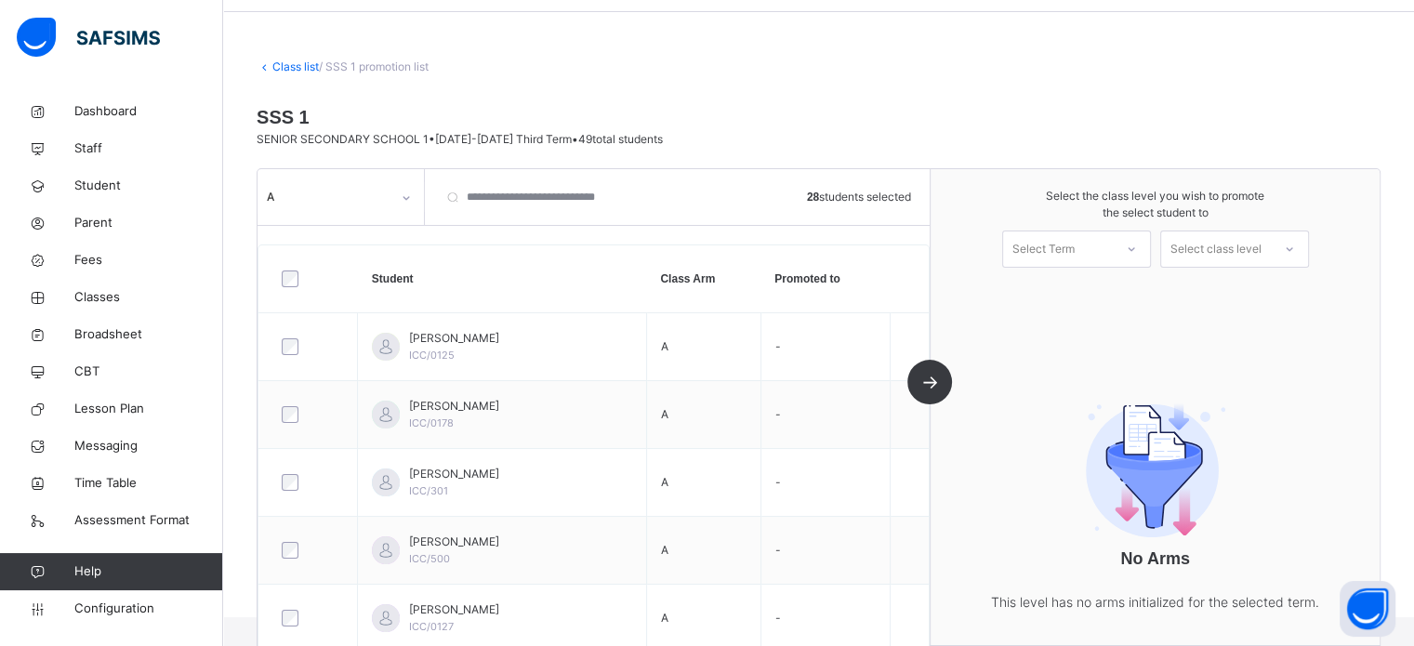
click at [1068, 241] on div "Select Term" at bounding box center [1043, 248] width 62 height 37
click at [1068, 296] on div "First Term 2025-2026" at bounding box center [1076, 300] width 147 height 48
click at [1221, 248] on div "Select class level" at bounding box center [1215, 248] width 91 height 37
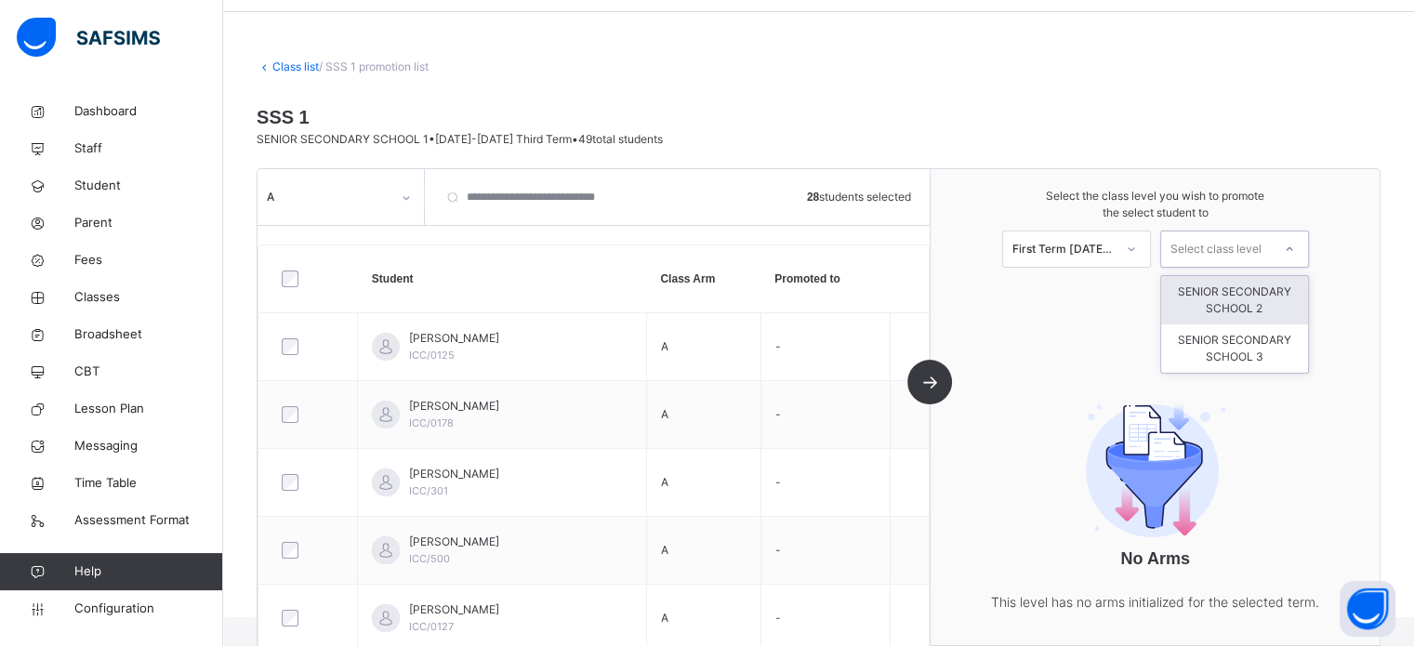
click at [1241, 308] on div "SENIOR SECONDARY SCHOOL 2" at bounding box center [1234, 300] width 147 height 48
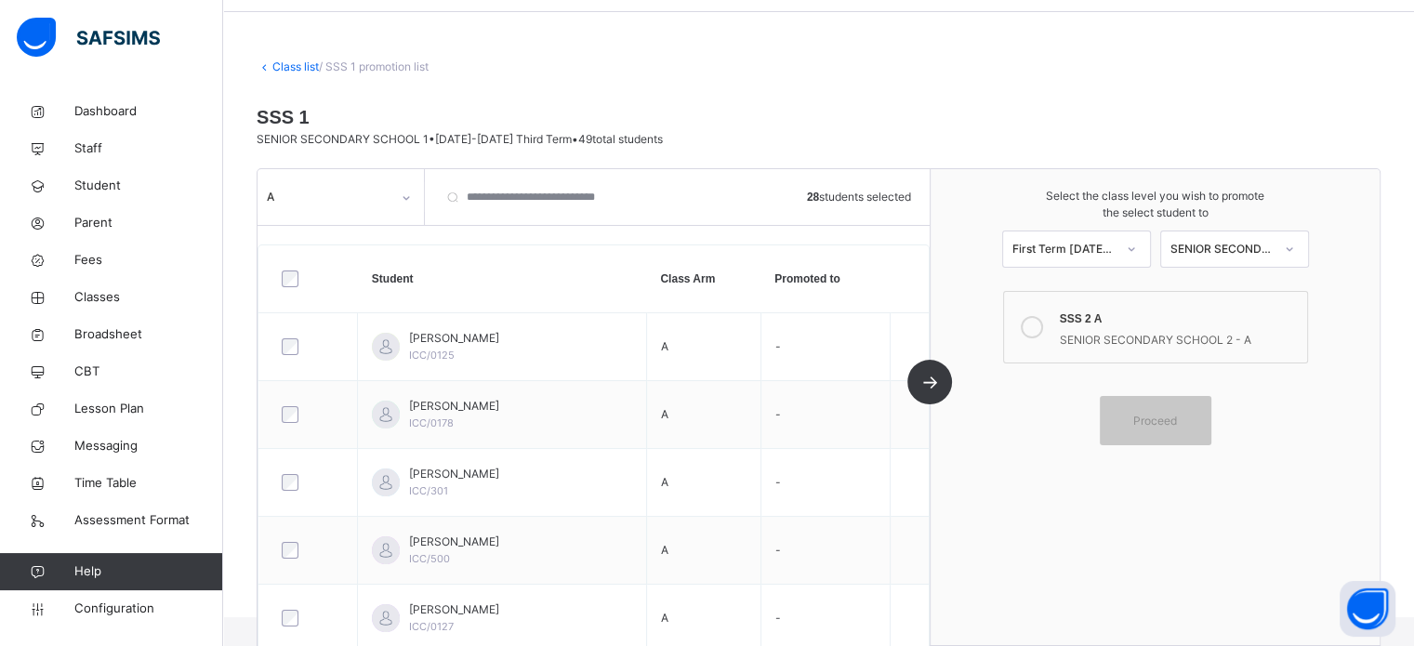
click at [1042, 322] on icon at bounding box center [1031, 327] width 22 height 22
click at [1171, 423] on span "Proceed" at bounding box center [1155, 421] width 44 height 17
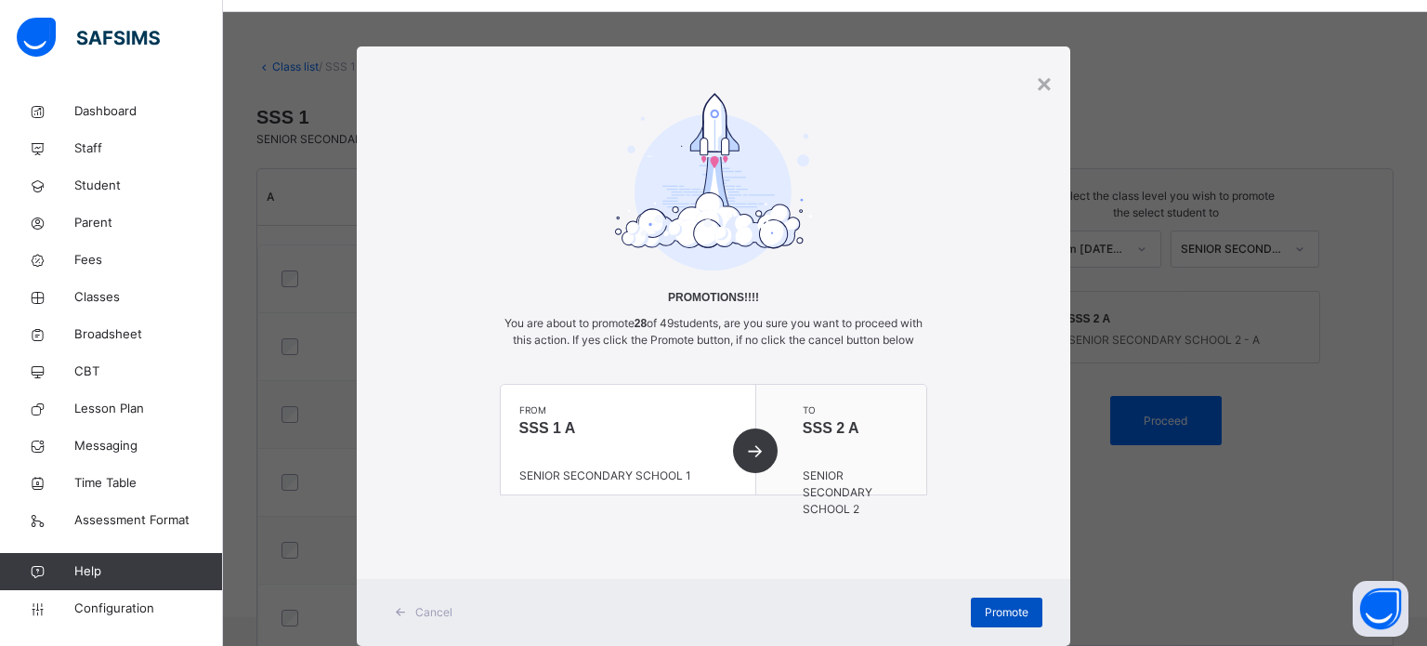
click at [1009, 621] on span "Promote" at bounding box center [1007, 612] width 44 height 17
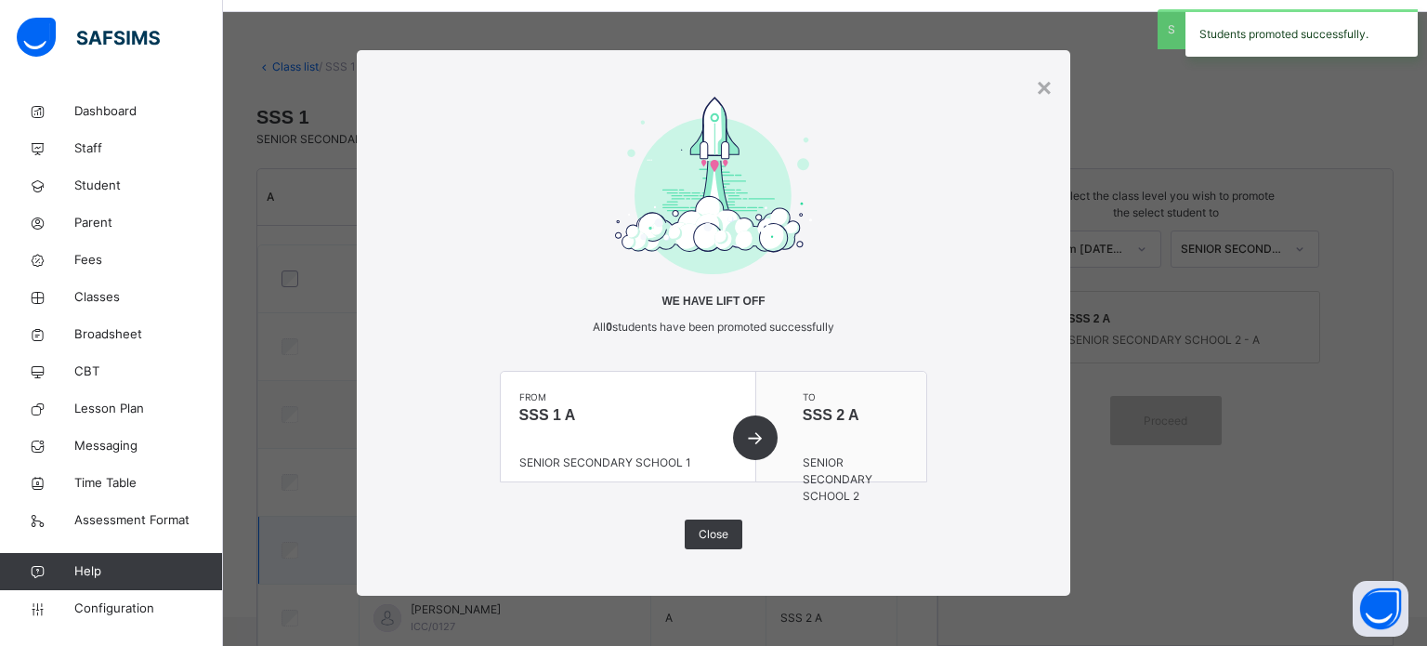
click at [714, 533] on span "Close" at bounding box center [714, 534] width 30 height 17
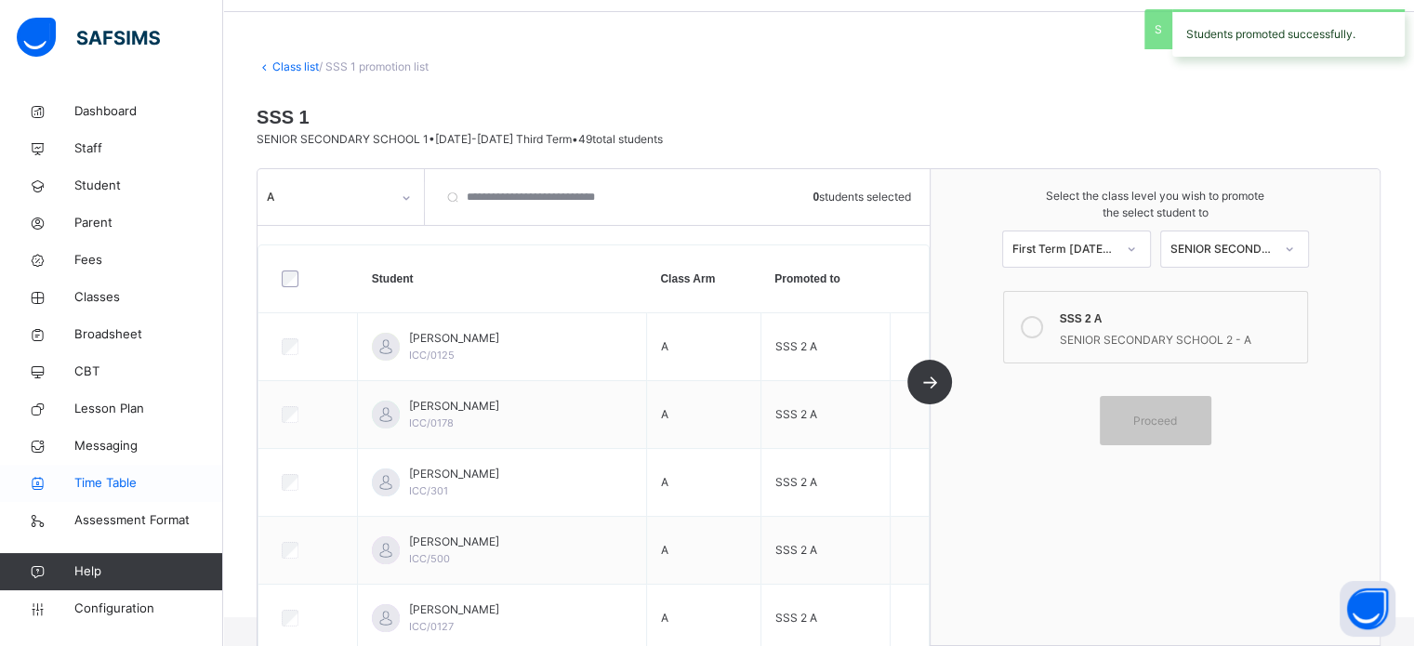
drag, startPoint x: 113, startPoint y: 606, endPoint x: 194, endPoint y: 486, distance: 144.6
click at [112, 606] on span "Configuration" at bounding box center [148, 608] width 148 height 19
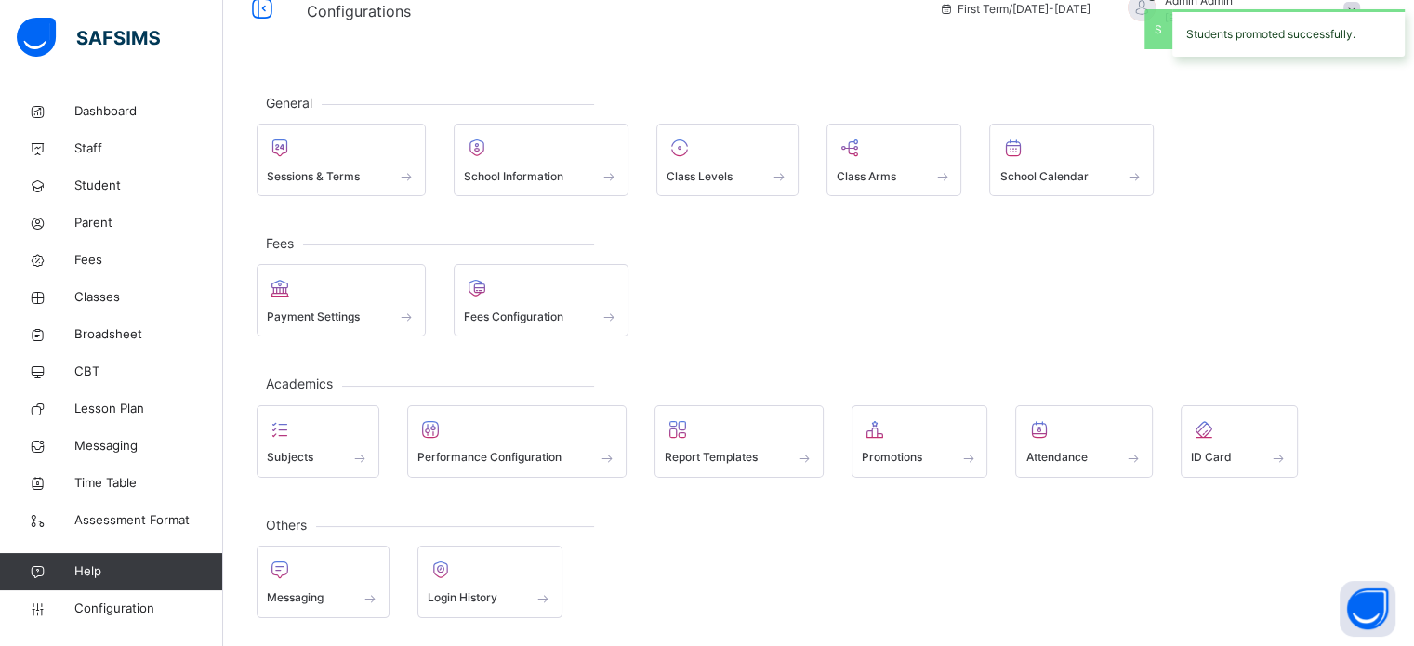
scroll to position [24, 0]
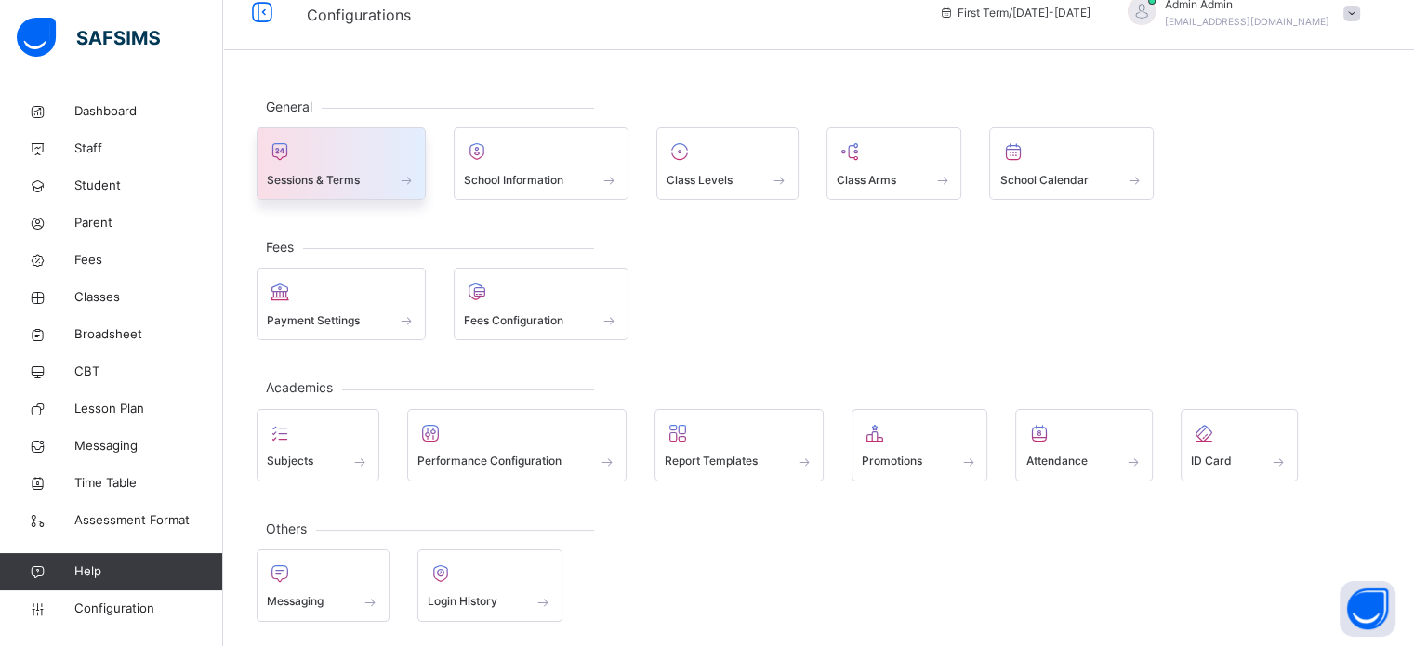
click at [336, 177] on span "Sessions & Terms" at bounding box center [313, 180] width 93 height 17
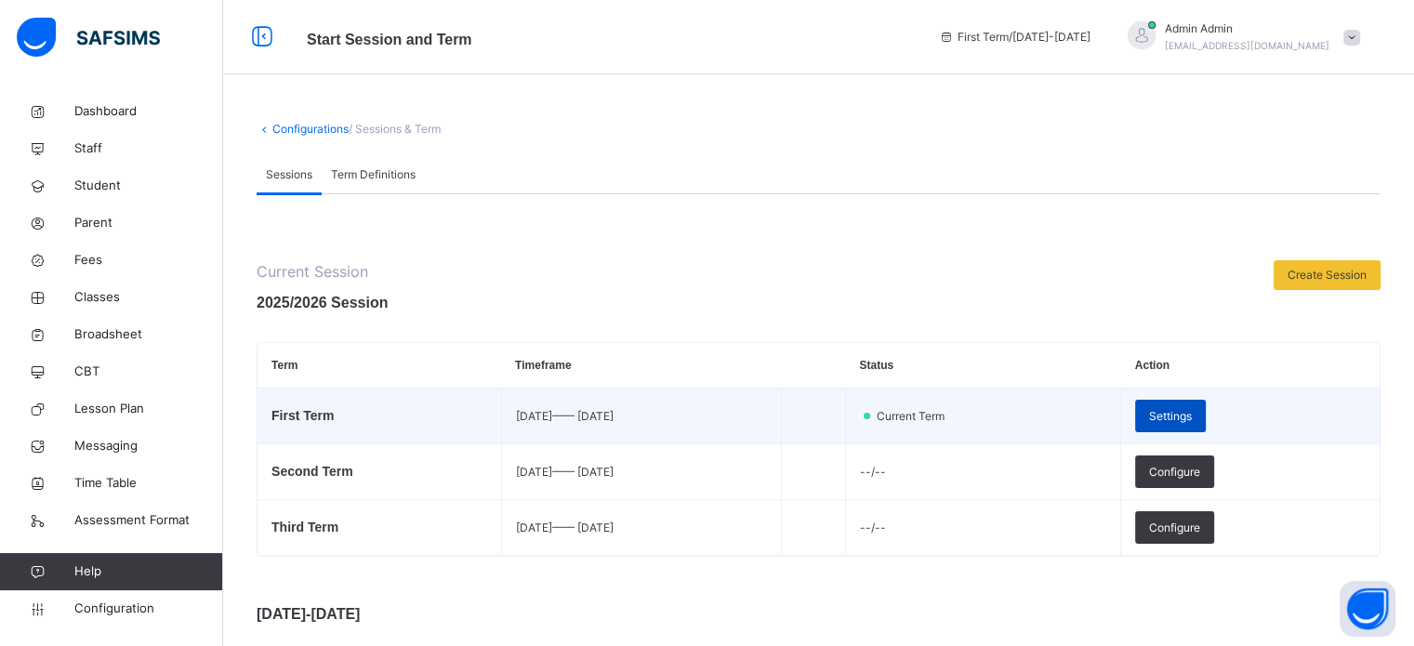
click at [1191, 417] on span "Settings" at bounding box center [1170, 416] width 43 height 17
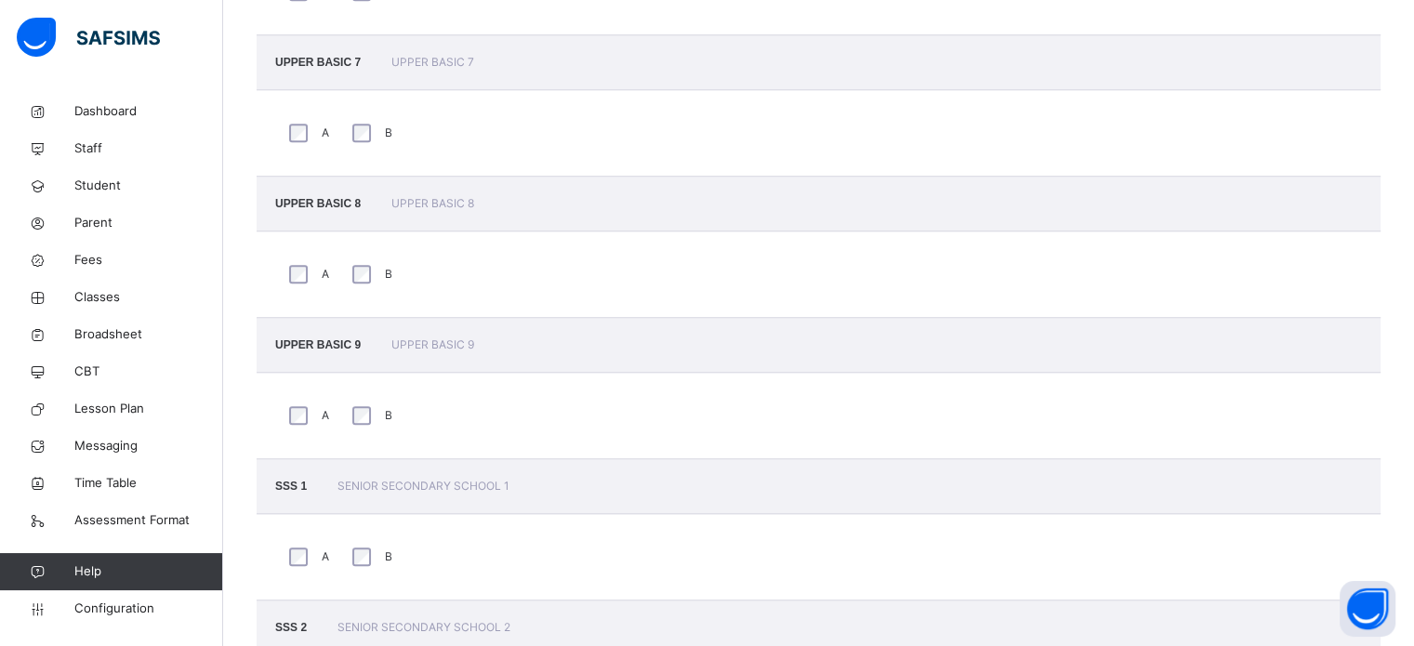
scroll to position [1838, 0]
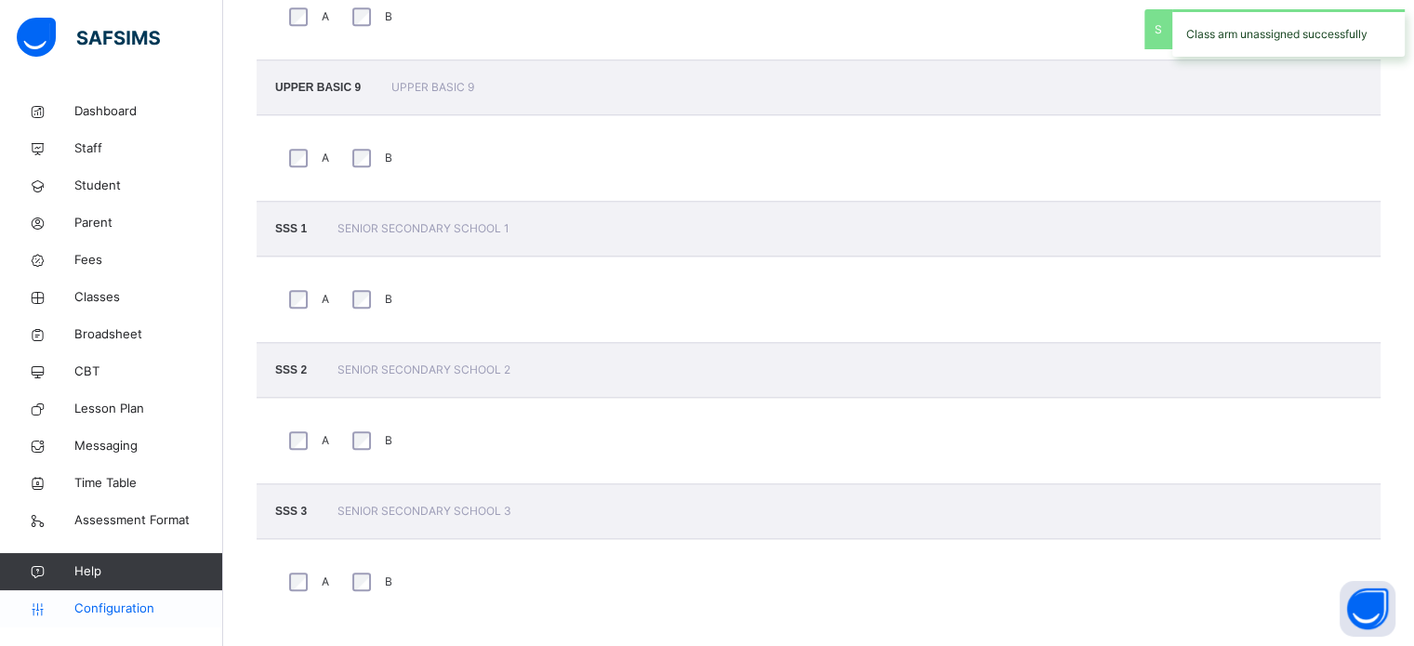
click at [100, 605] on span "Configuration" at bounding box center [148, 608] width 148 height 19
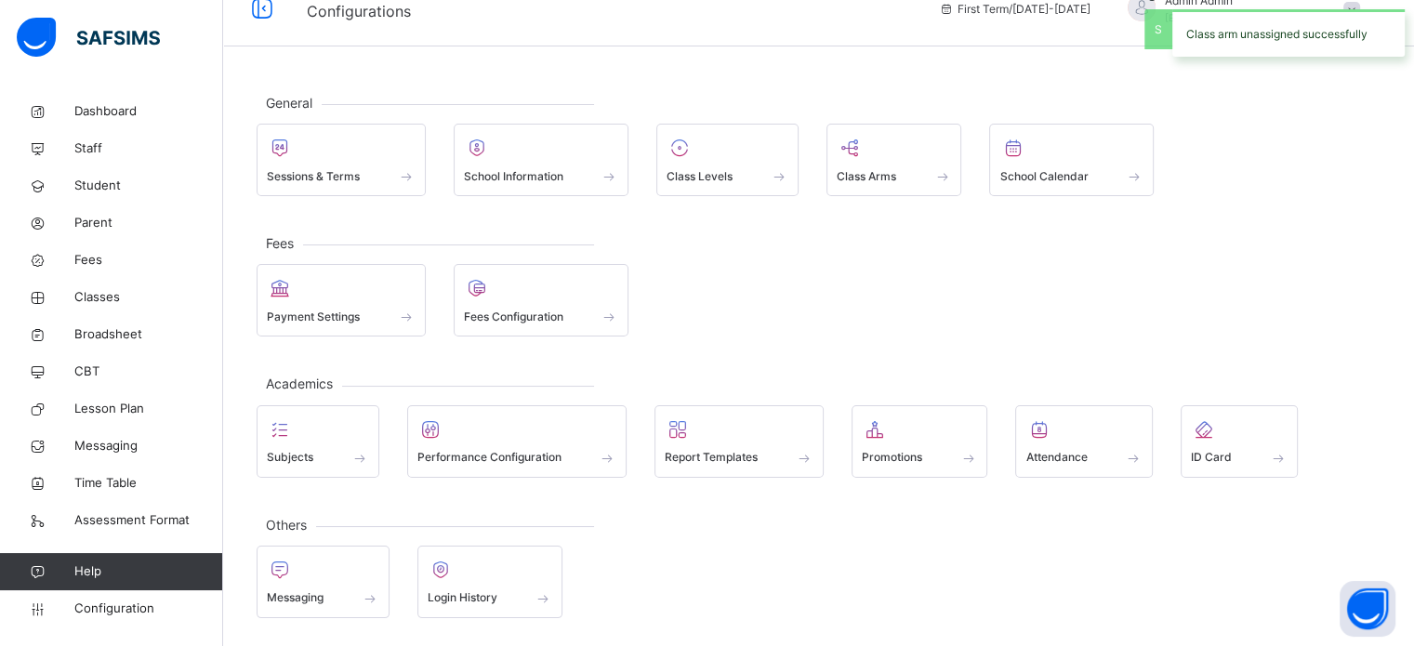
scroll to position [24, 0]
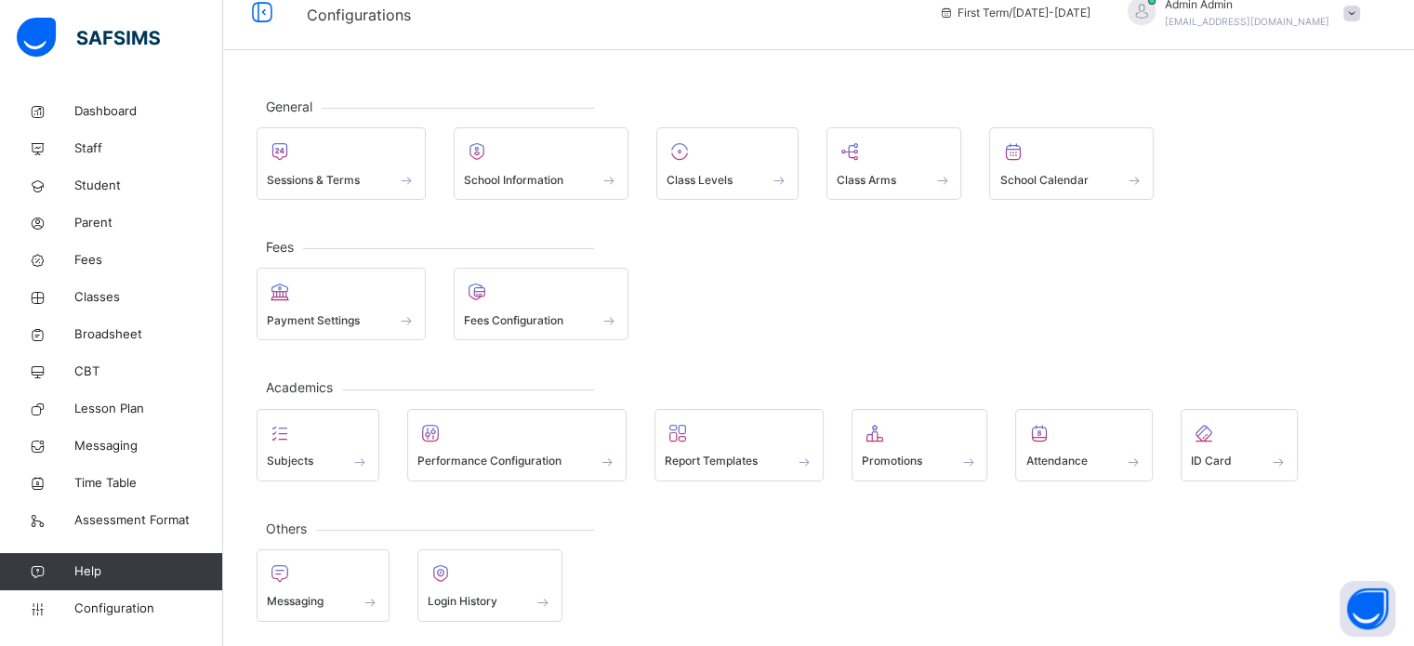
click at [885, 440] on div at bounding box center [919, 433] width 116 height 28
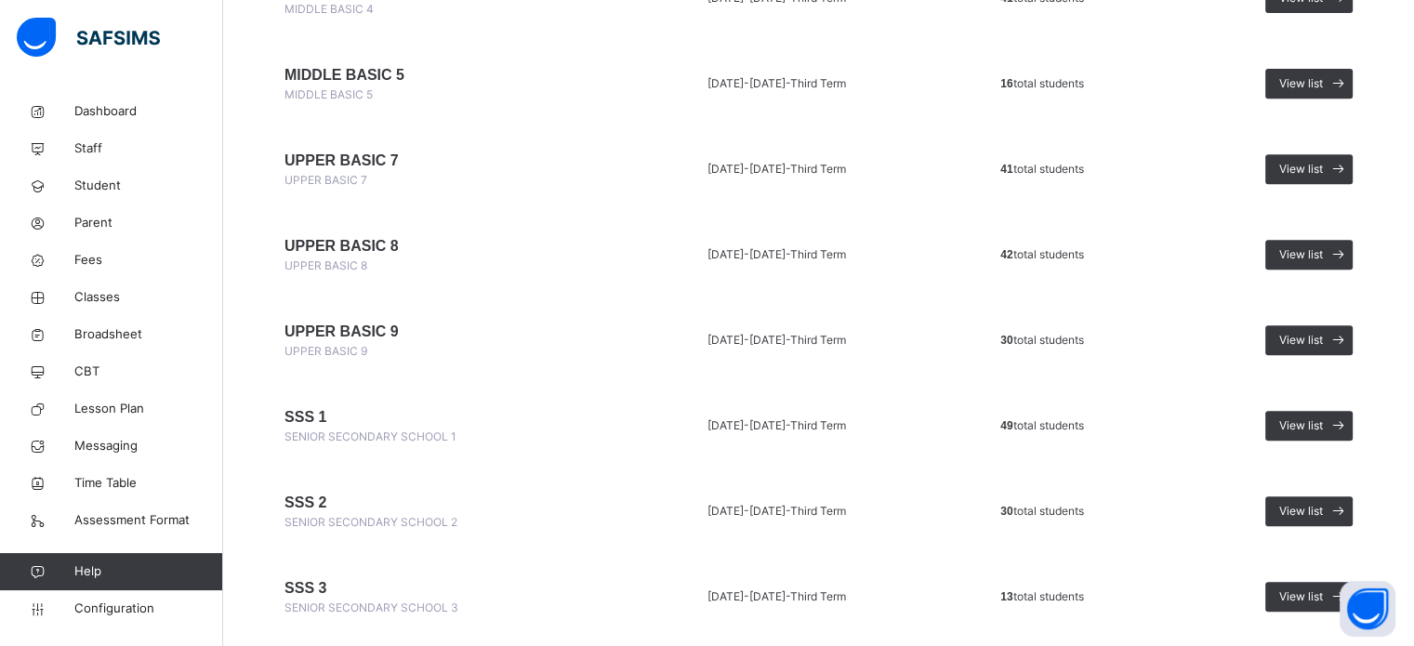
scroll to position [840, 0]
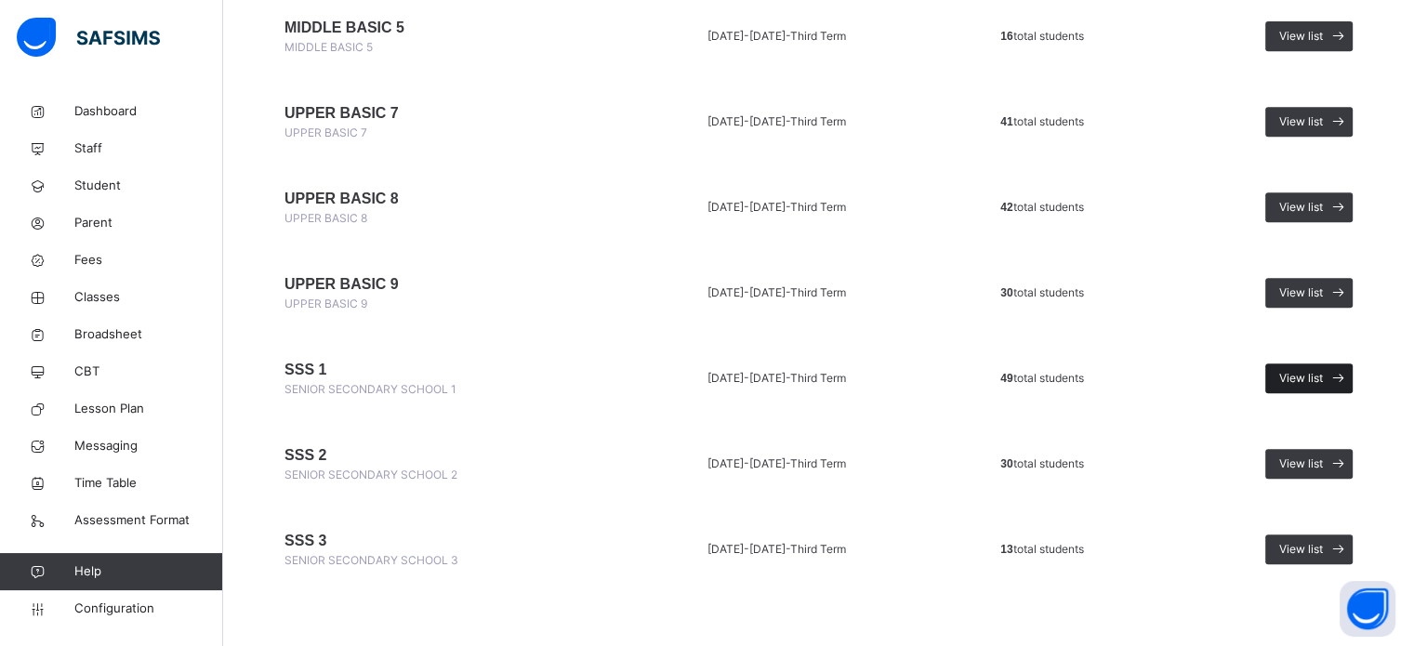
click at [1308, 370] on span "View list" at bounding box center [1301, 378] width 44 height 17
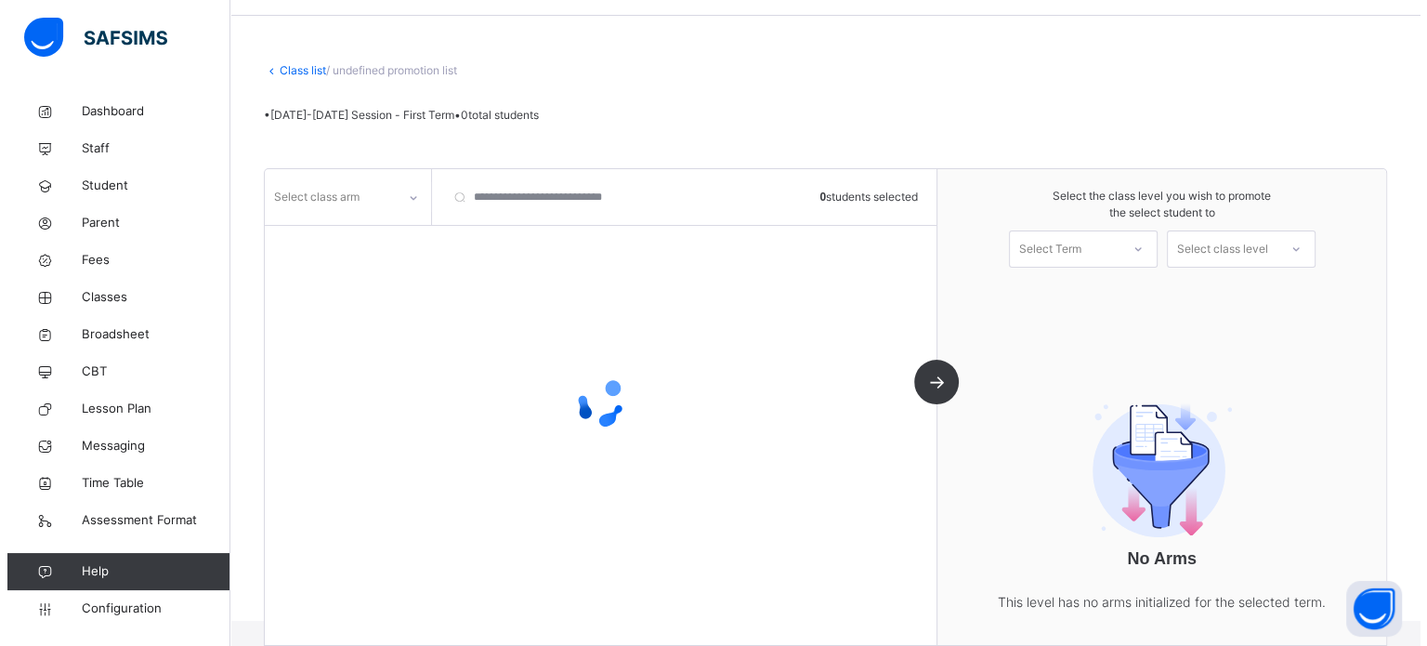
scroll to position [62, 0]
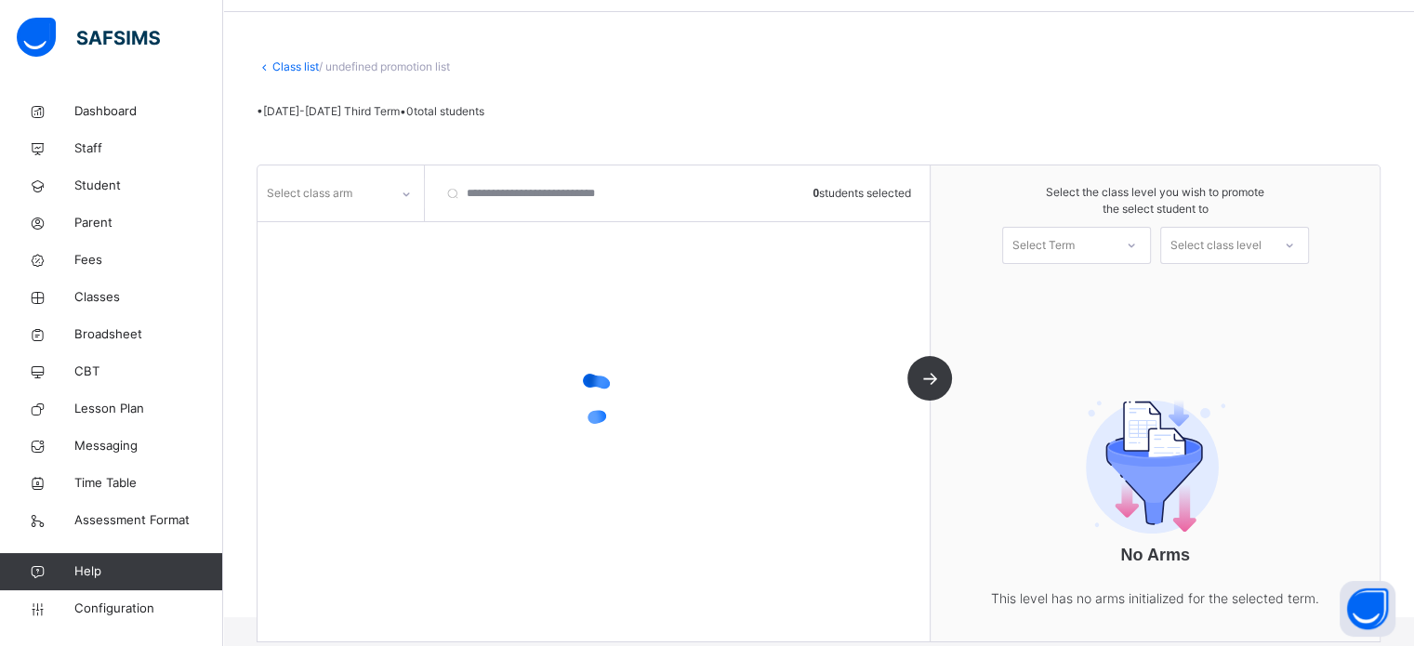
click at [390, 201] on div at bounding box center [406, 194] width 32 height 30
click at [349, 196] on div "Select class arm" at bounding box center [309, 193] width 85 height 35
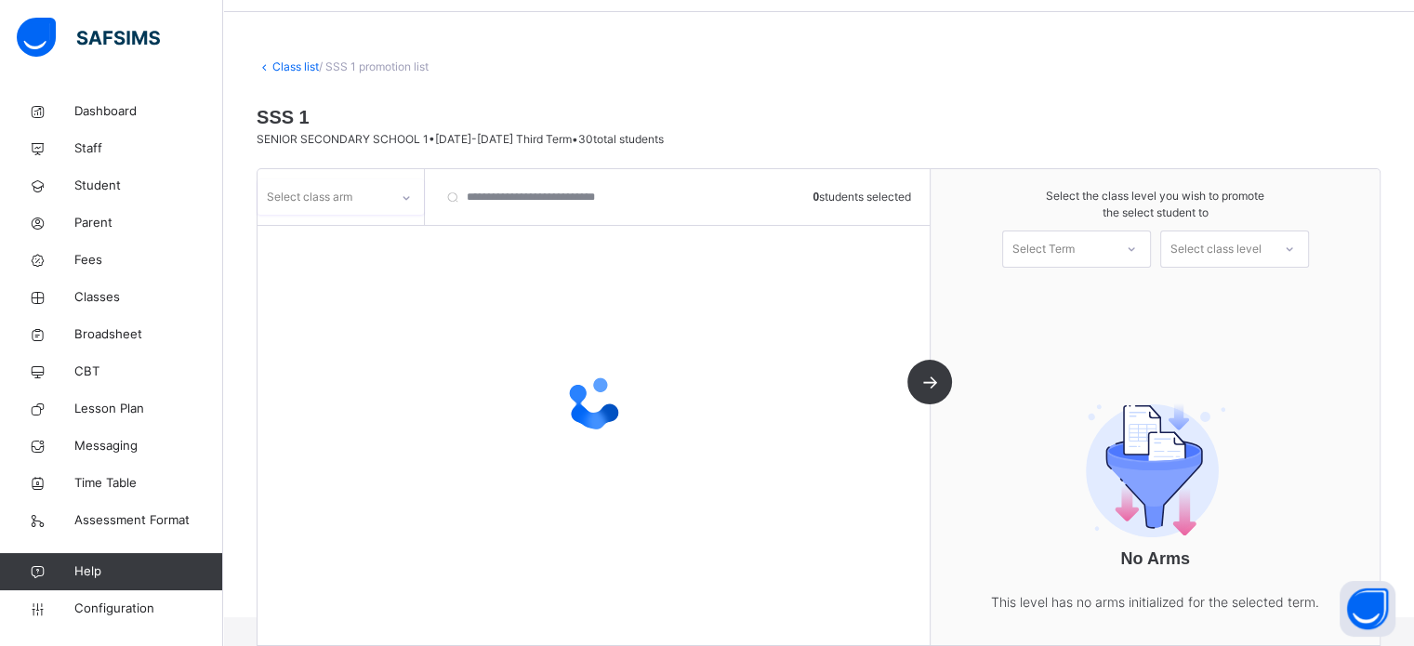
click at [352, 196] on div "Select class arm" at bounding box center [309, 196] width 85 height 35
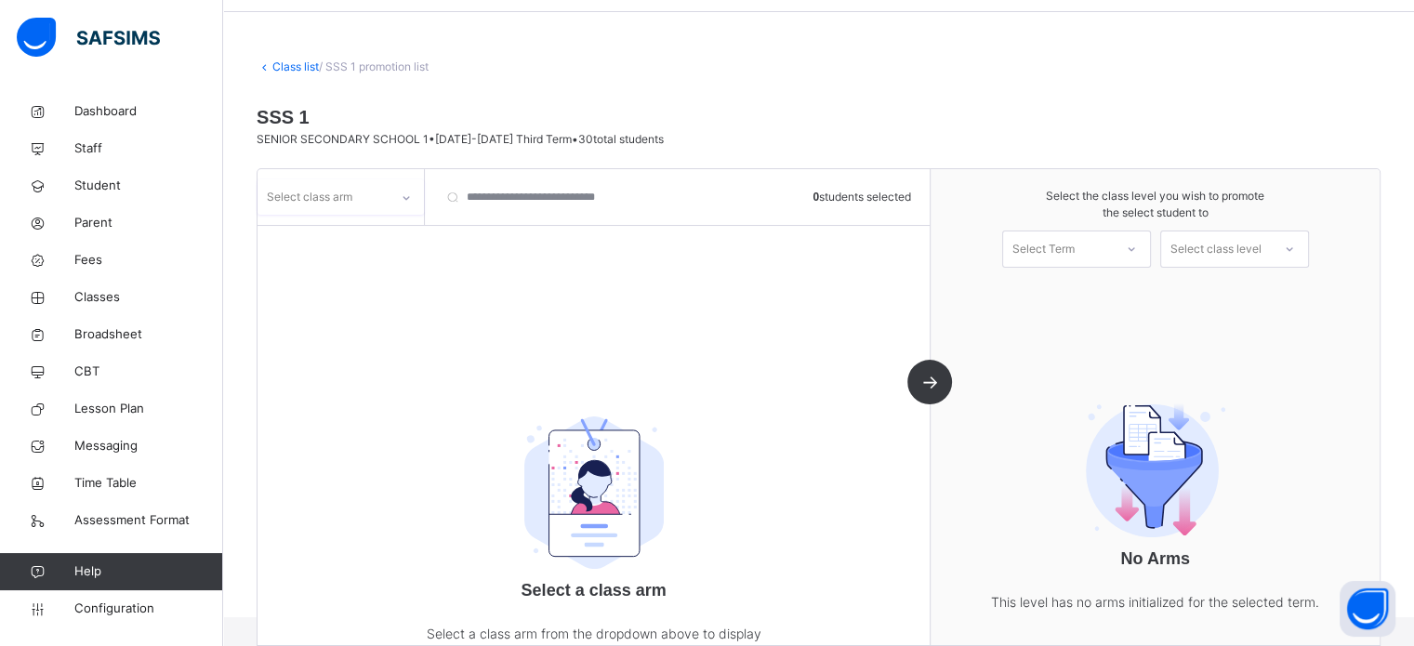
click at [365, 199] on div "Select class arm" at bounding box center [322, 197] width 131 height 29
click at [366, 198] on div "Select class arm" at bounding box center [322, 197] width 131 height 29
click at [290, 246] on div "B" at bounding box center [340, 239] width 164 height 32
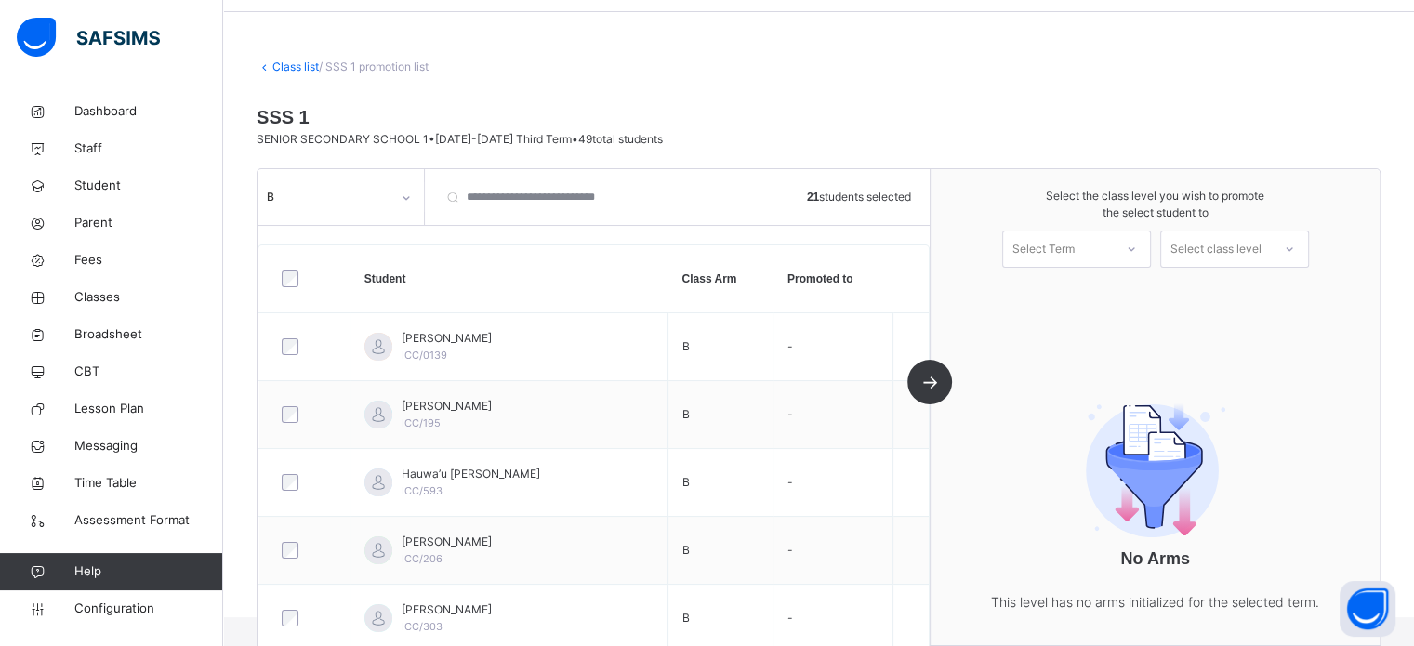
click at [1073, 238] on div "Select Term" at bounding box center [1043, 248] width 62 height 37
click at [1074, 287] on div "First Term 2025-2026" at bounding box center [1076, 300] width 147 height 48
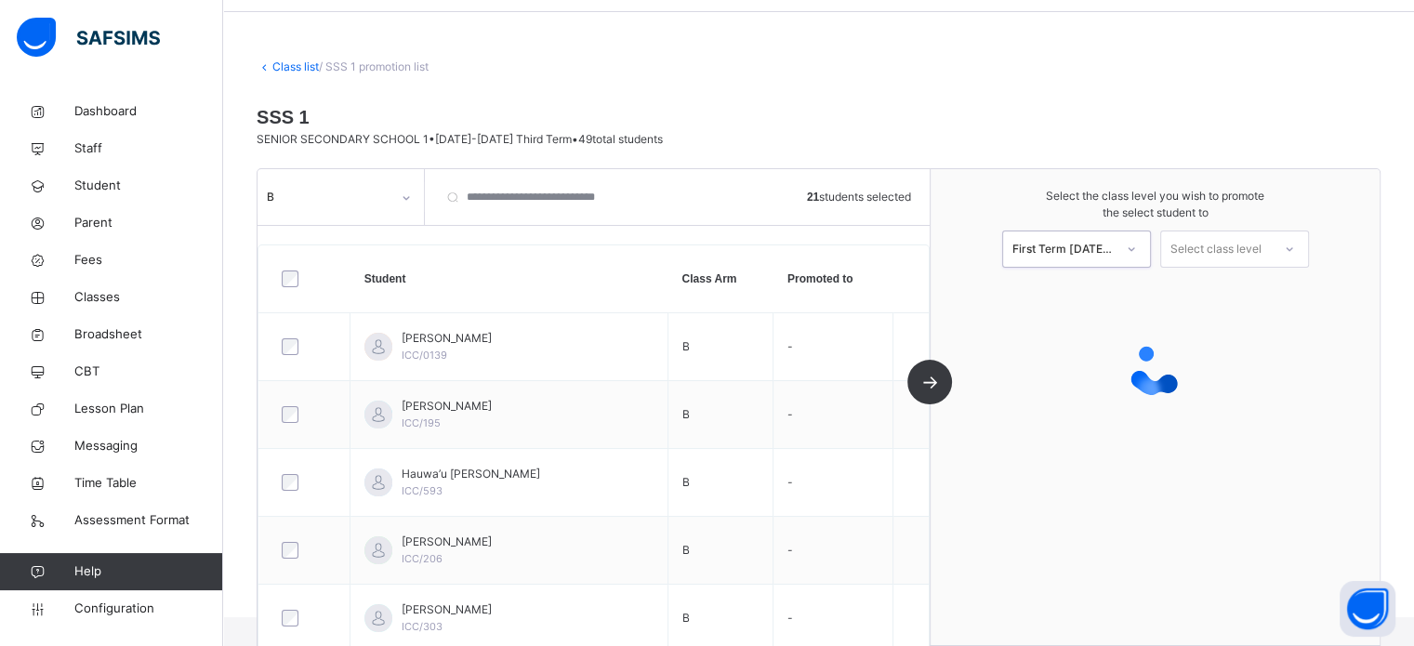
click at [1238, 244] on div "Select class level" at bounding box center [1215, 248] width 91 height 37
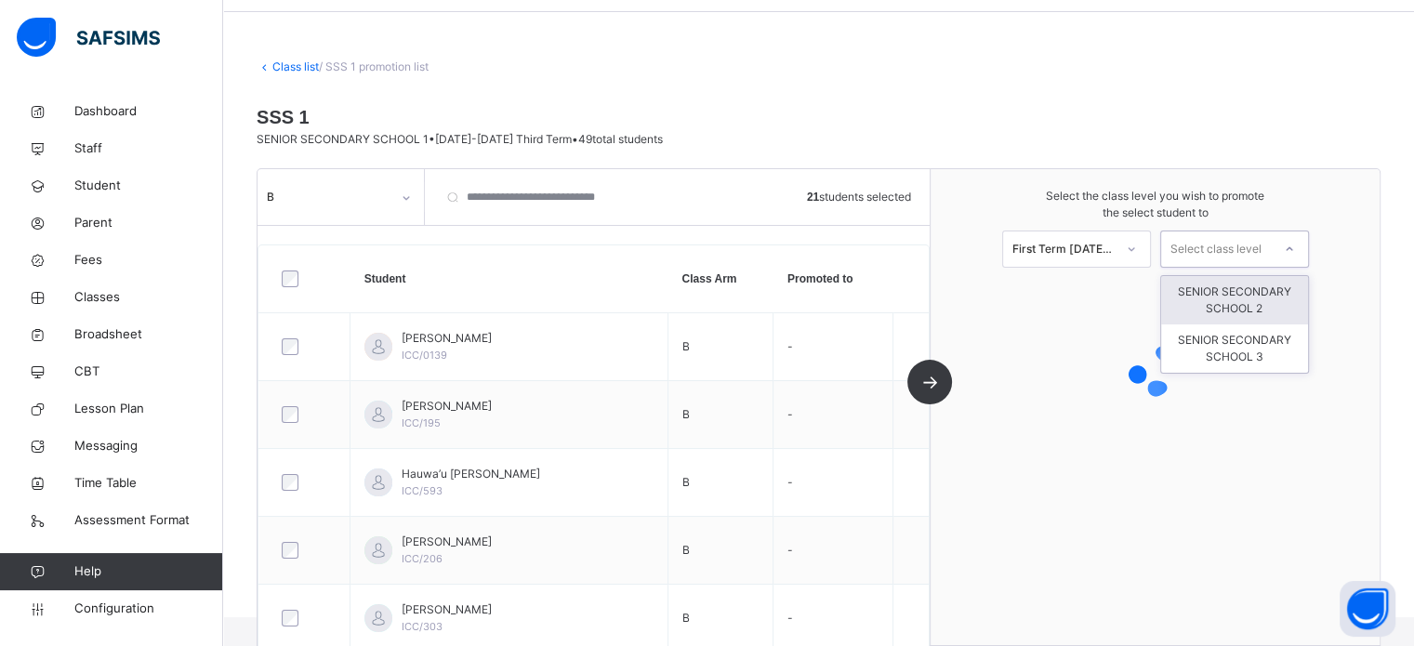
click at [1235, 302] on div "SENIOR SECONDARY SCHOOL 2" at bounding box center [1234, 300] width 147 height 48
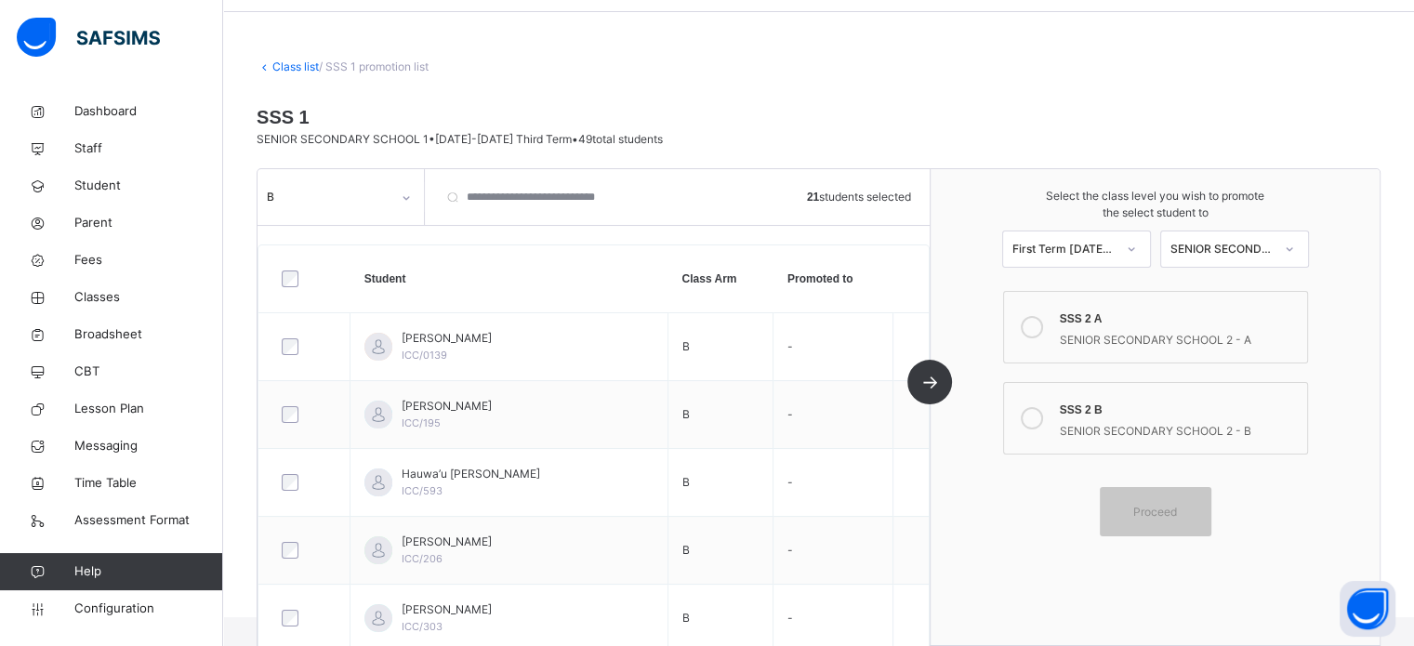
click at [1034, 423] on icon at bounding box center [1031, 418] width 22 height 22
click at [1168, 518] on span "Proceed" at bounding box center [1155, 512] width 44 height 17
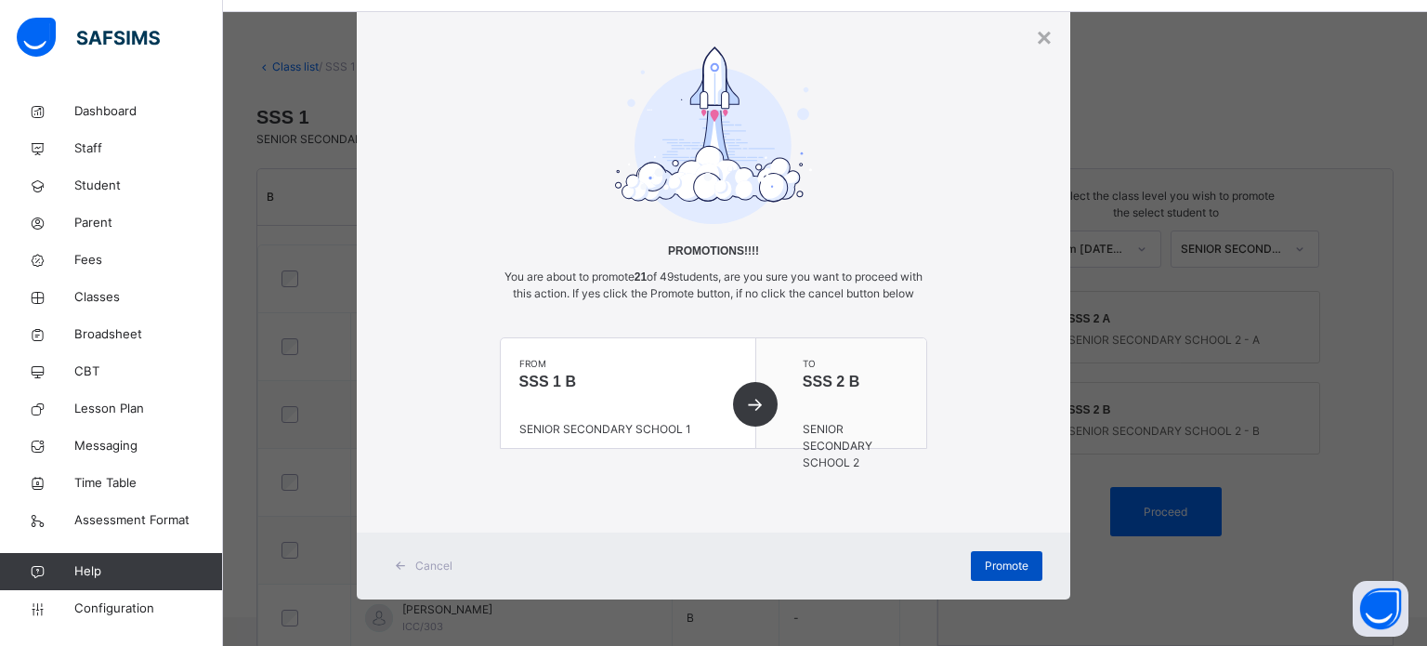
click at [997, 566] on span "Promote" at bounding box center [1007, 566] width 44 height 17
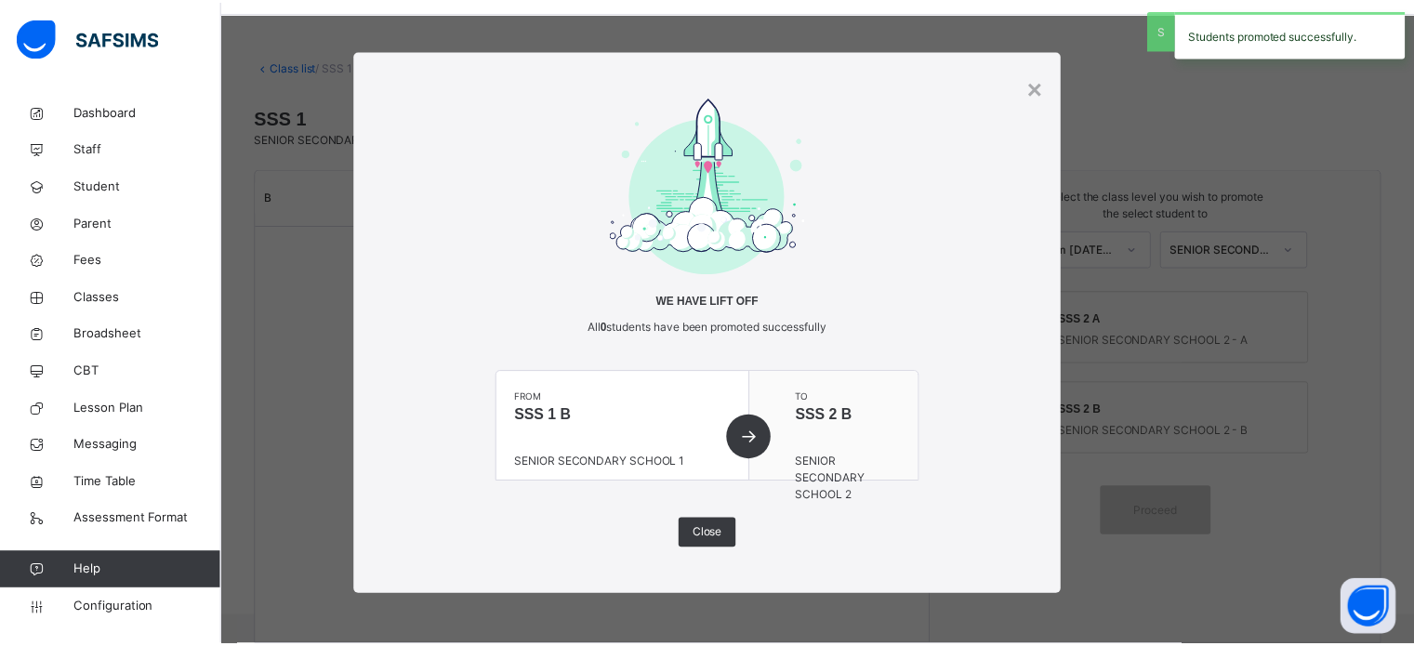
scroll to position [0, 0]
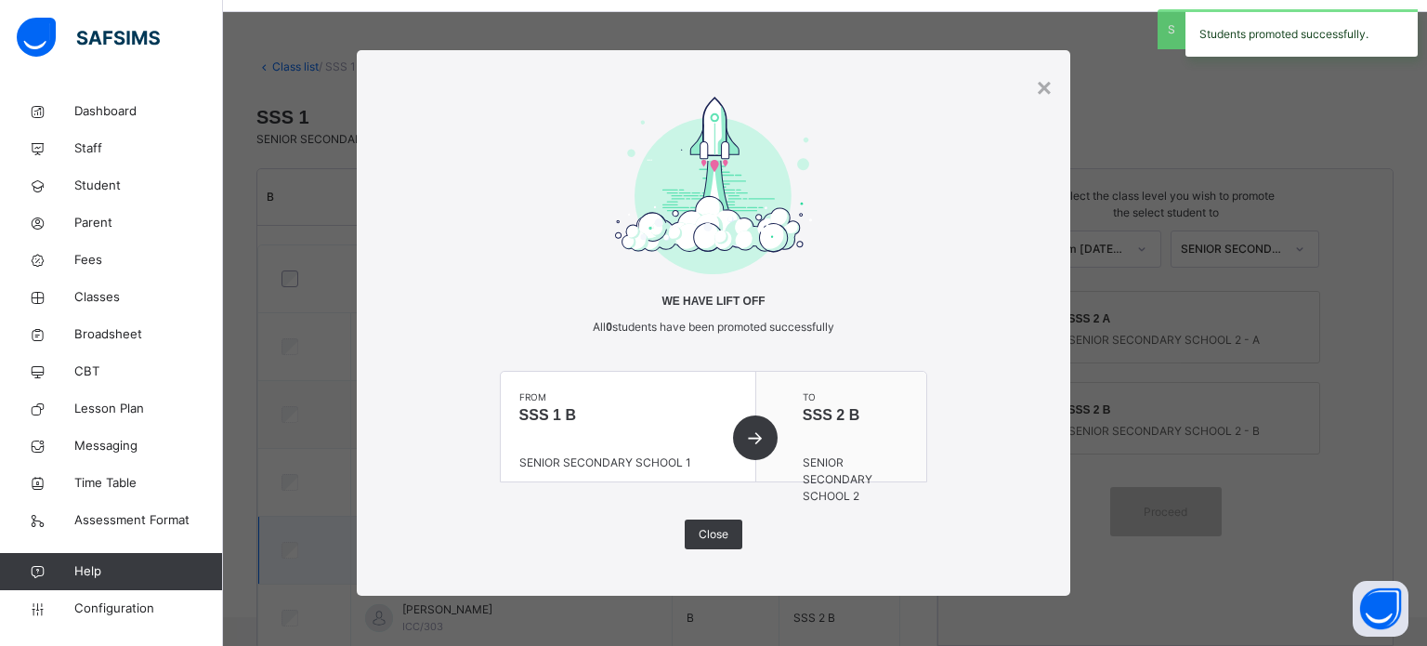
click at [725, 532] on span "Close" at bounding box center [714, 534] width 30 height 17
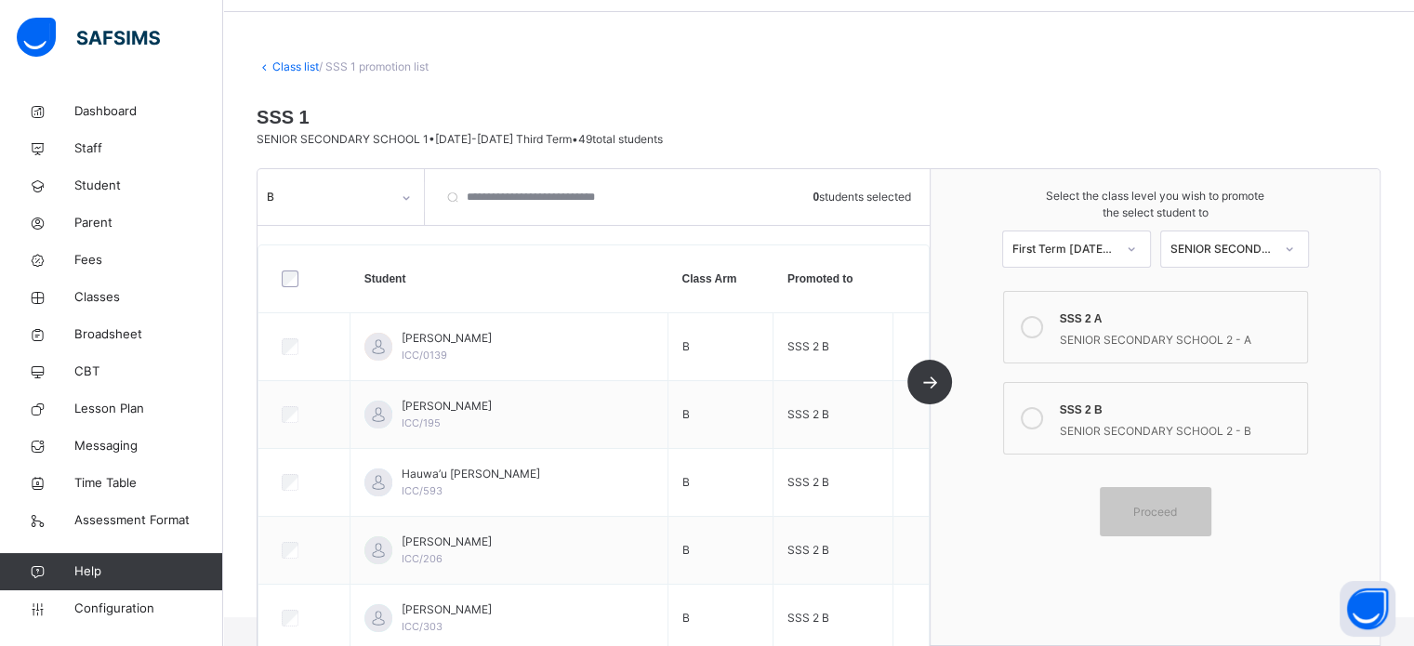
click at [363, 205] on div "B" at bounding box center [322, 197] width 131 height 29
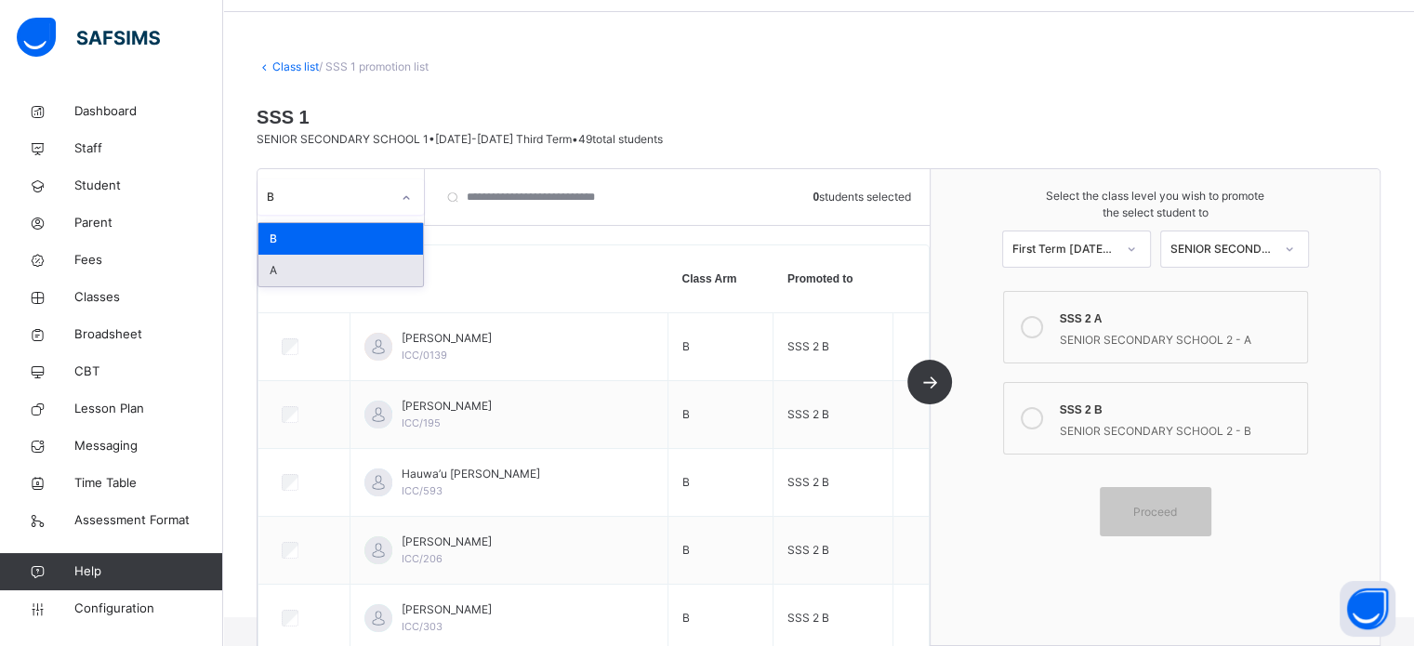
click at [294, 270] on div "A" at bounding box center [340, 271] width 164 height 32
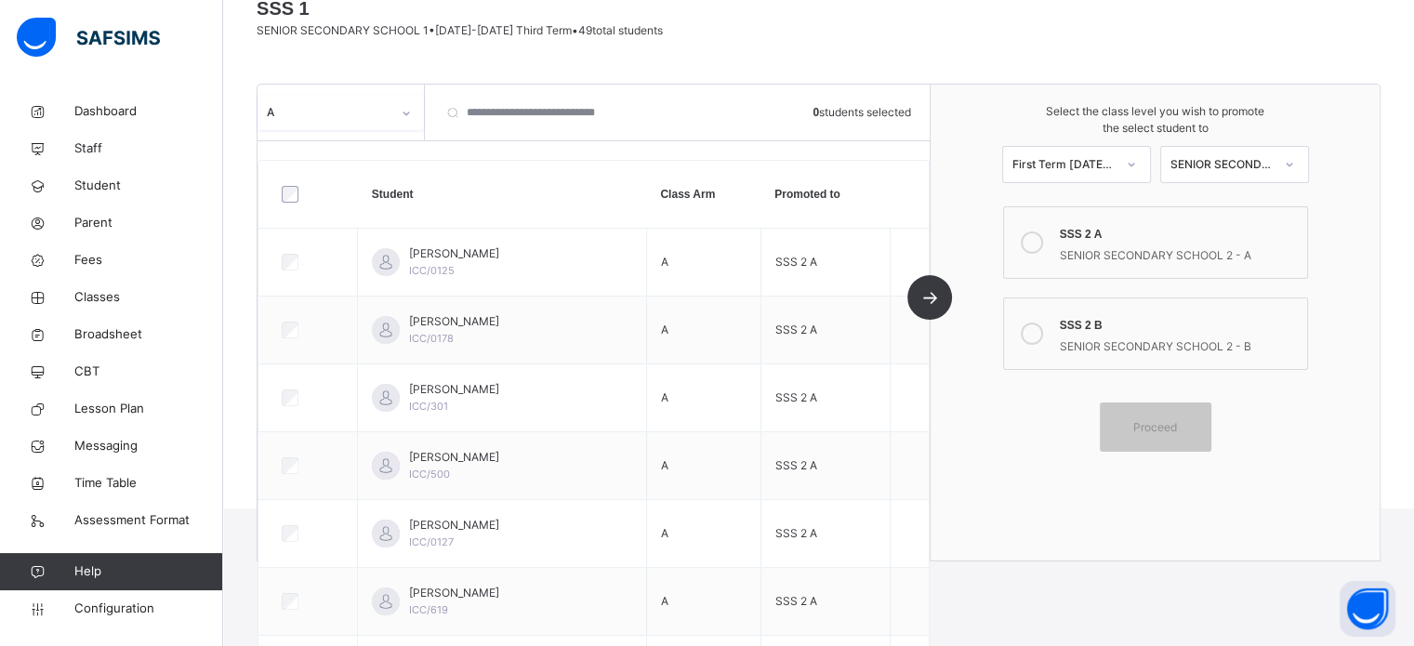
scroll to position [155, 0]
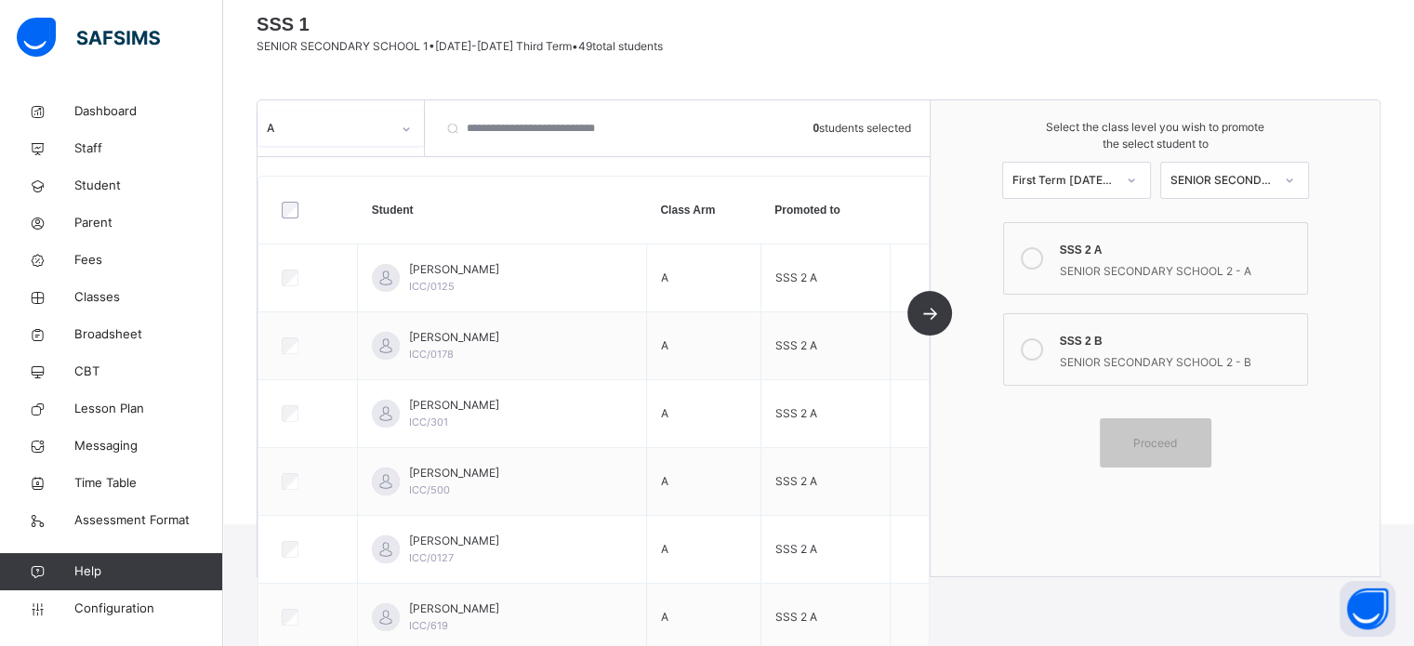
click at [372, 138] on div "A" at bounding box center [322, 128] width 131 height 29
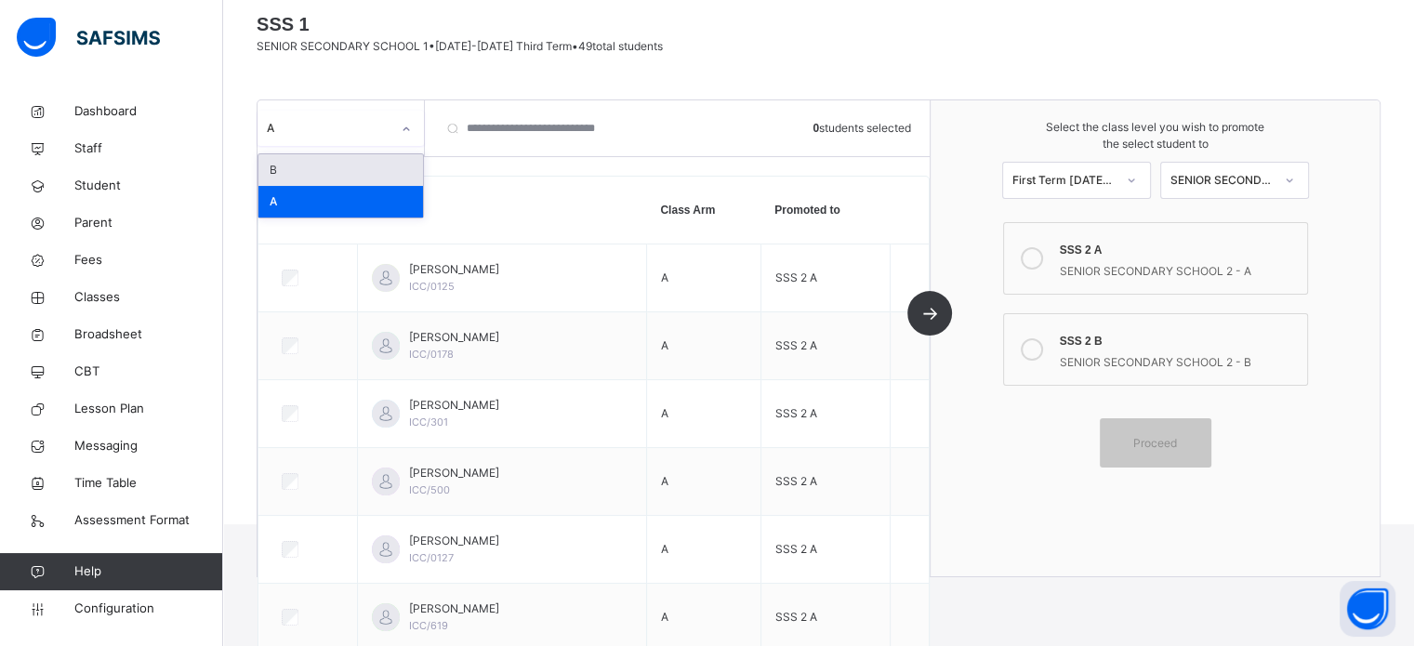
click at [326, 173] on div "B" at bounding box center [340, 170] width 164 height 32
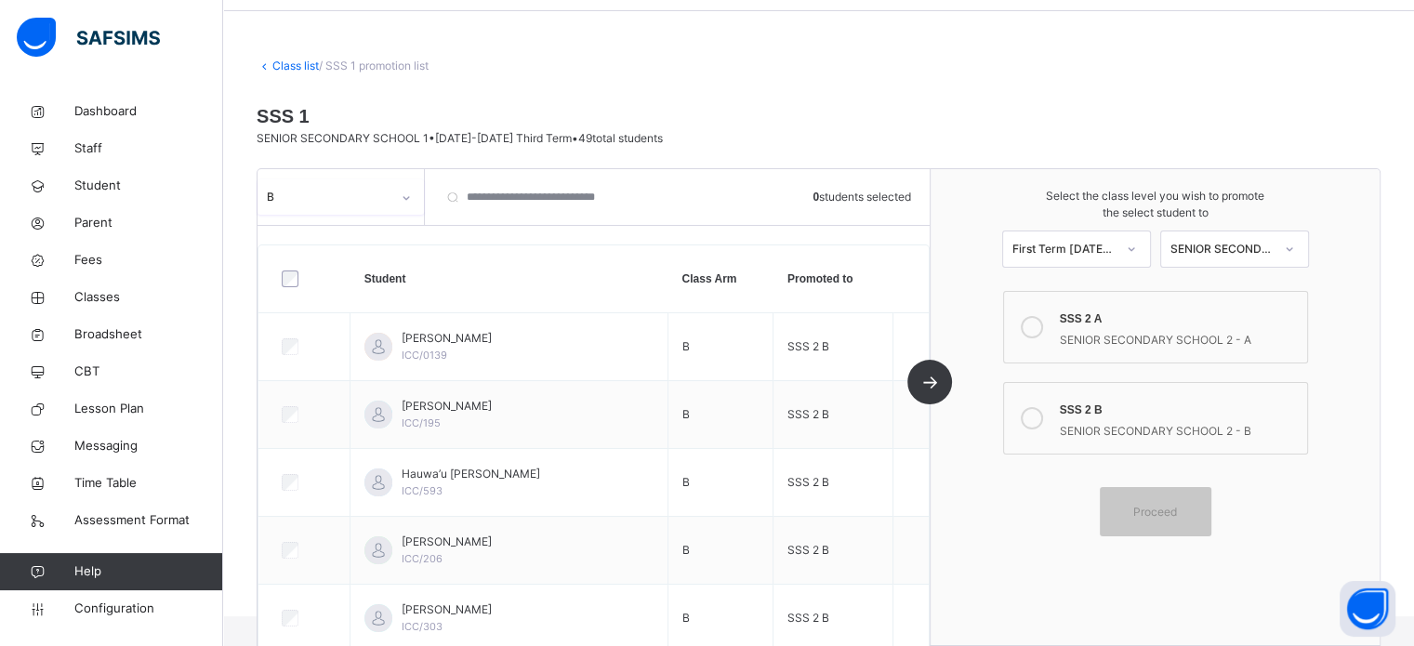
scroll to position [93, 0]
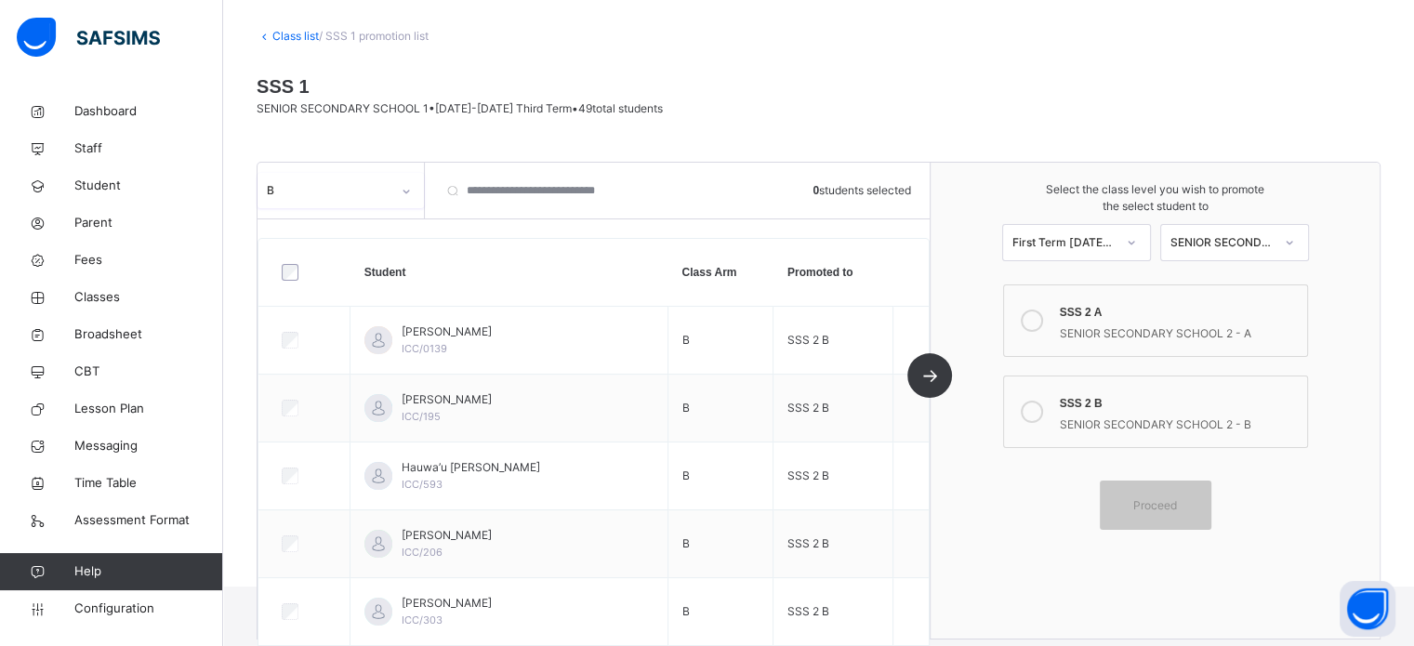
click at [288, 34] on link "Class list" at bounding box center [295, 36] width 46 height 14
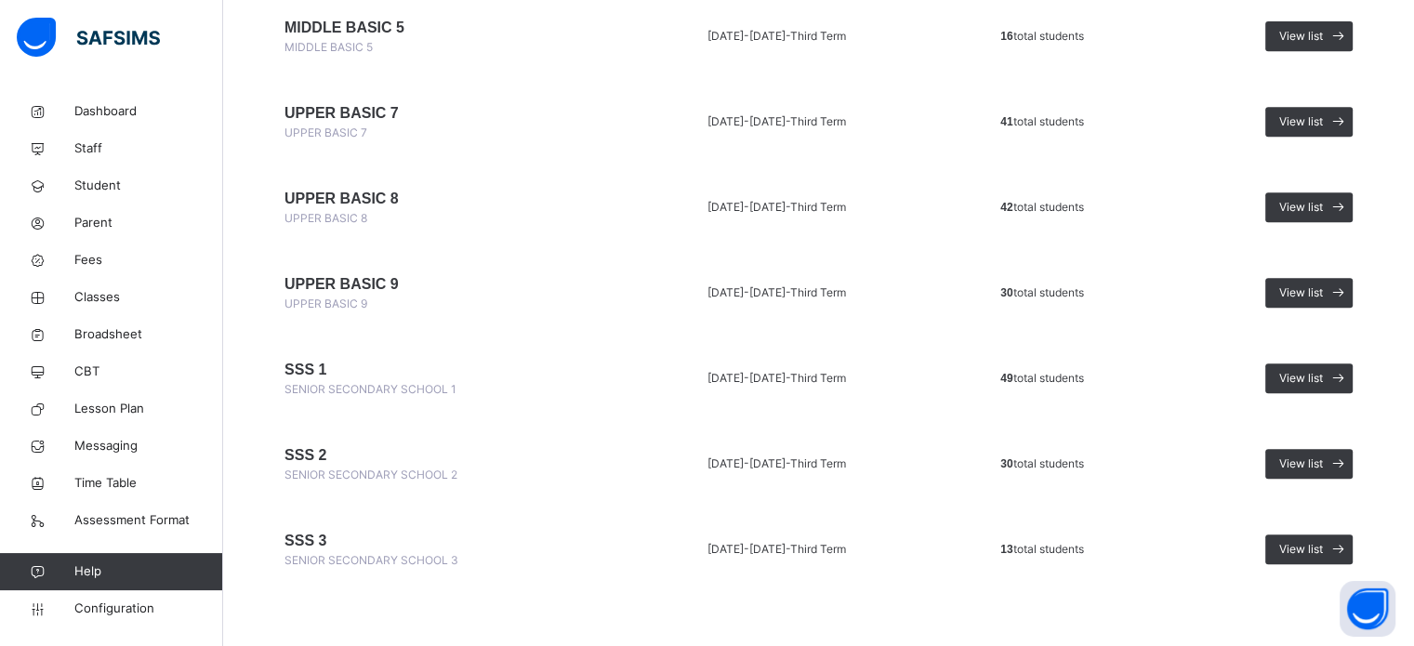
scroll to position [840, 0]
click at [1336, 460] on span at bounding box center [1337, 464] width 30 height 30
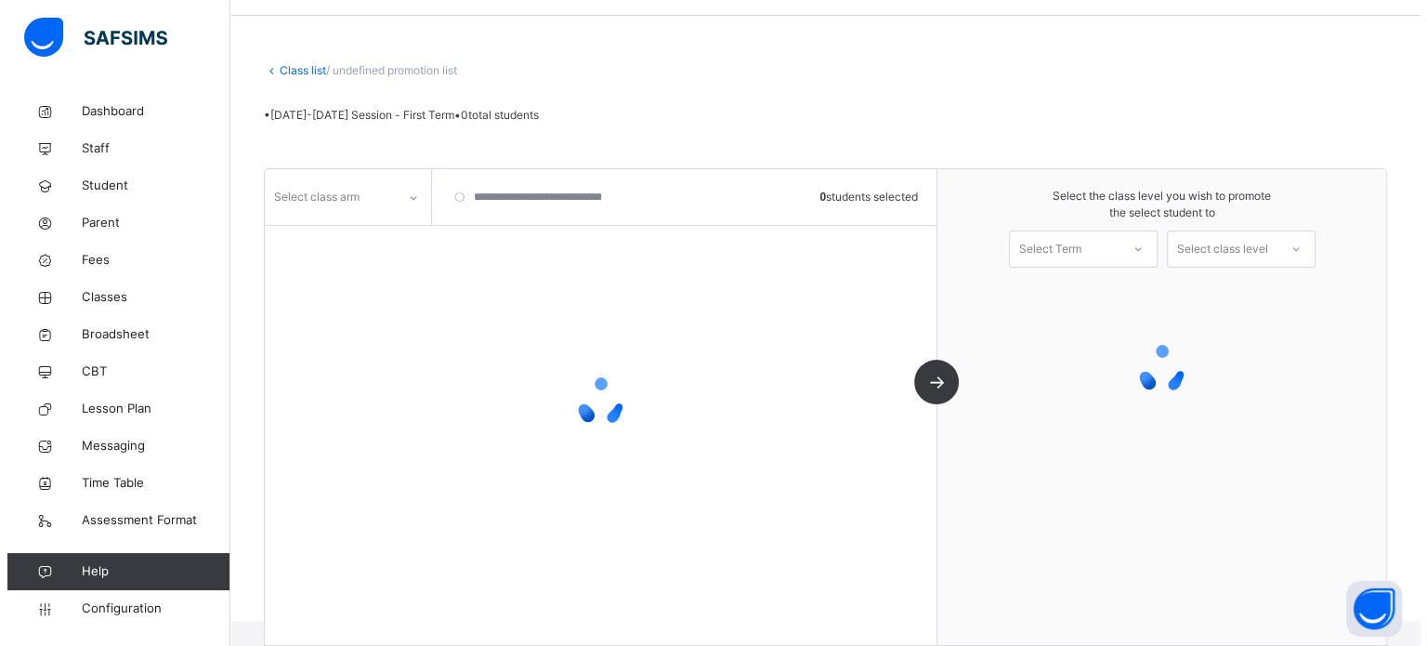
scroll to position [59, 0]
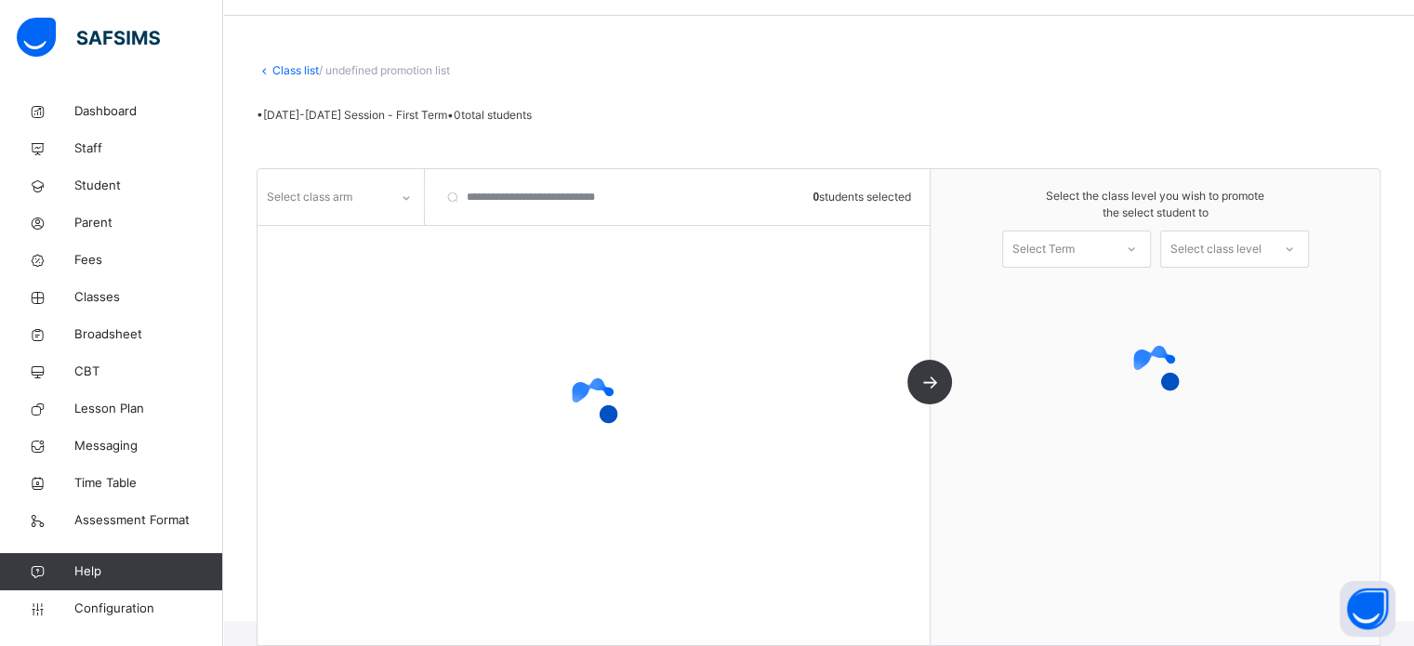
click at [370, 194] on div "Select class arm" at bounding box center [322, 197] width 131 height 29
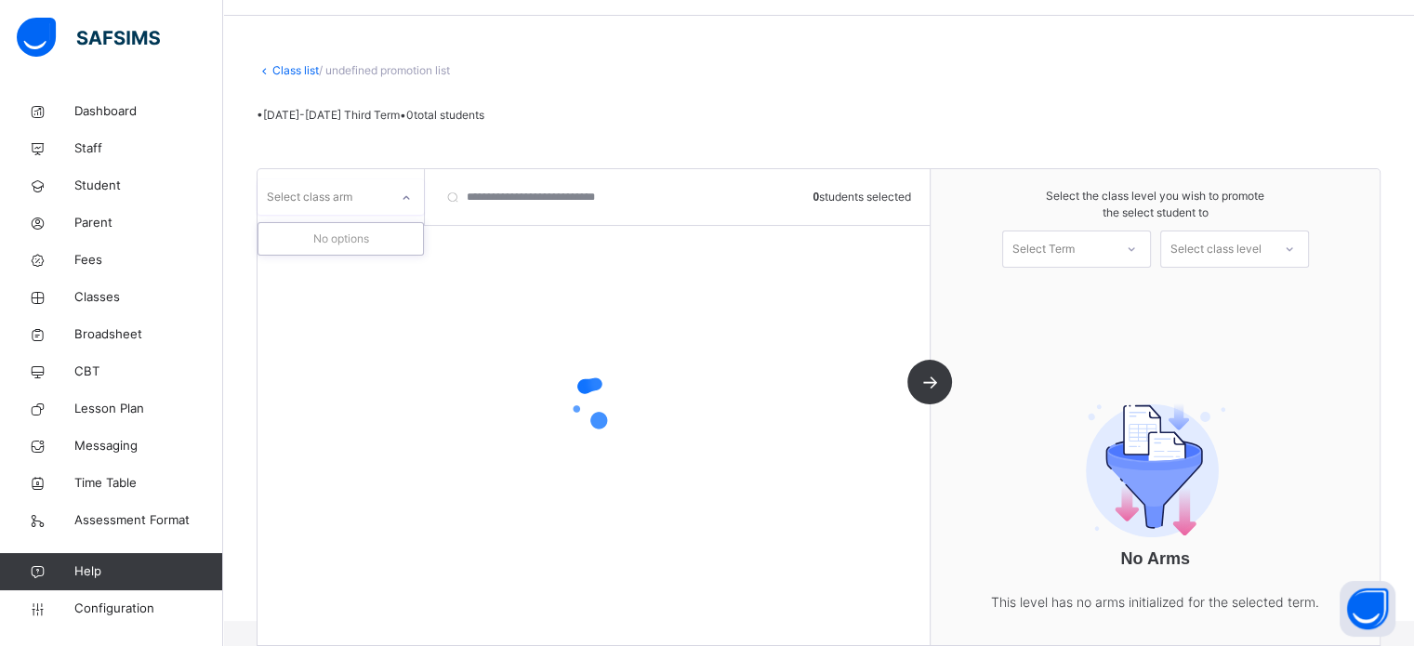
click at [368, 204] on div "Select class arm" at bounding box center [322, 197] width 131 height 29
click at [367, 204] on div "Select class arm" at bounding box center [322, 197] width 131 height 29
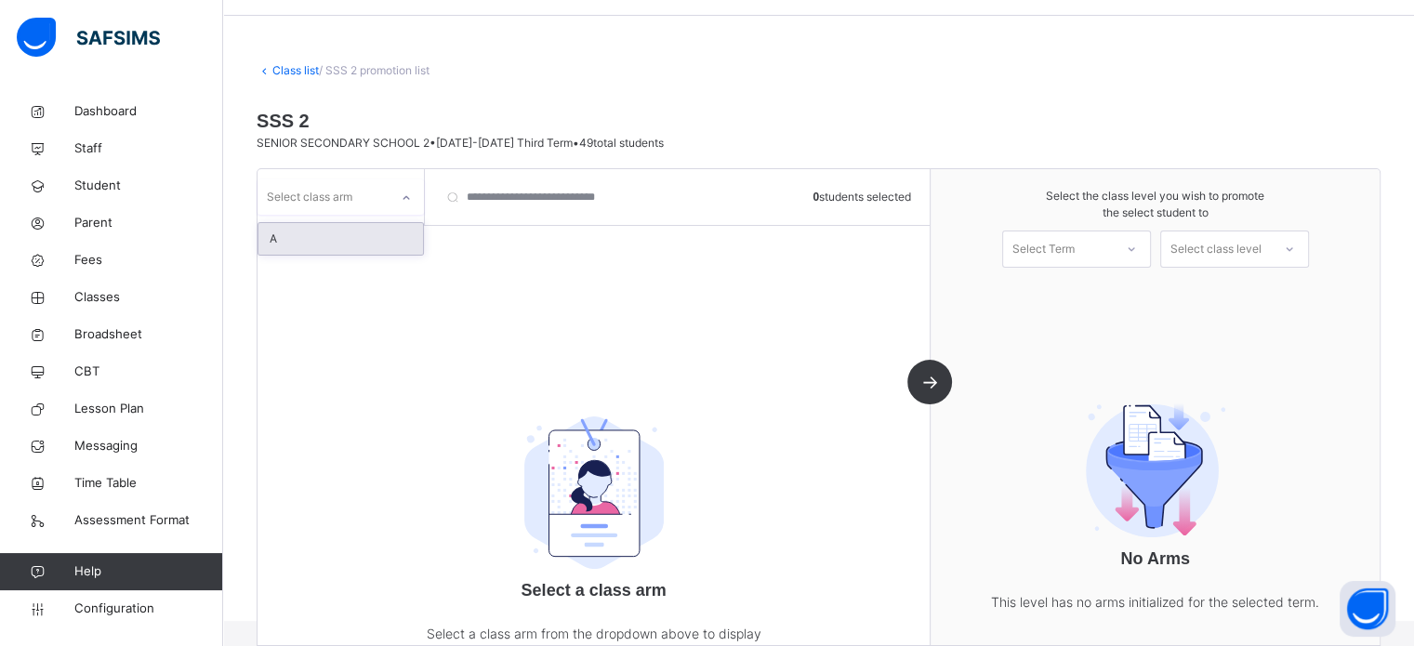
click at [322, 230] on div "A" at bounding box center [340, 239] width 164 height 32
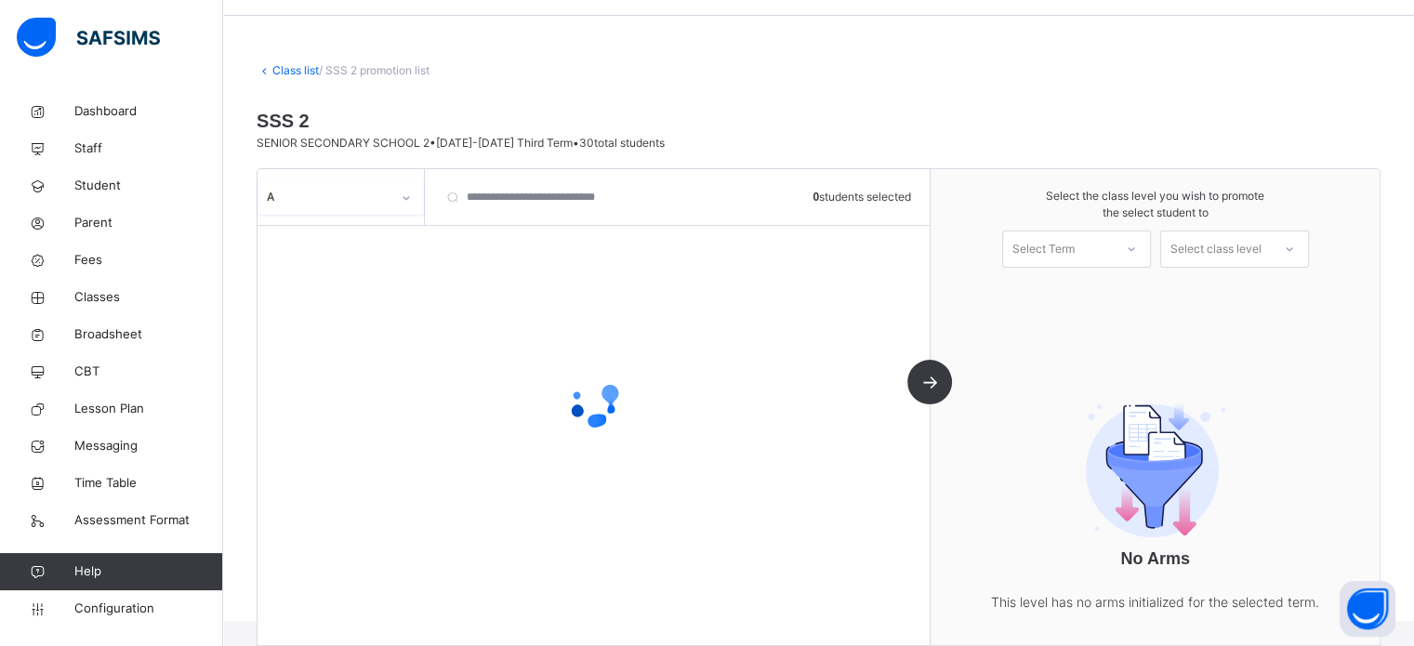
click at [352, 203] on div "A" at bounding box center [329, 197] width 124 height 17
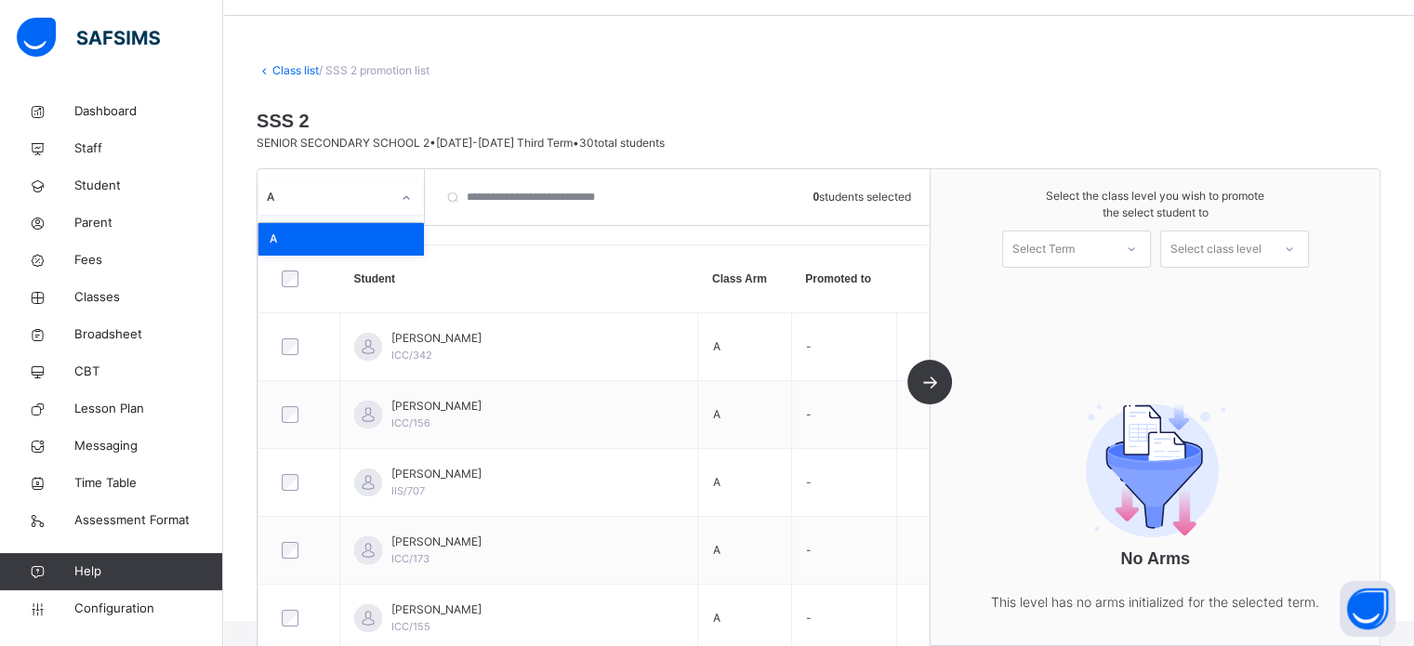
click at [315, 231] on div "A" at bounding box center [340, 239] width 164 height 32
drag, startPoint x: 1033, startPoint y: 256, endPoint x: 1037, endPoint y: 273, distance: 18.0
click at [1035, 256] on div "Select Term" at bounding box center [1043, 248] width 62 height 37
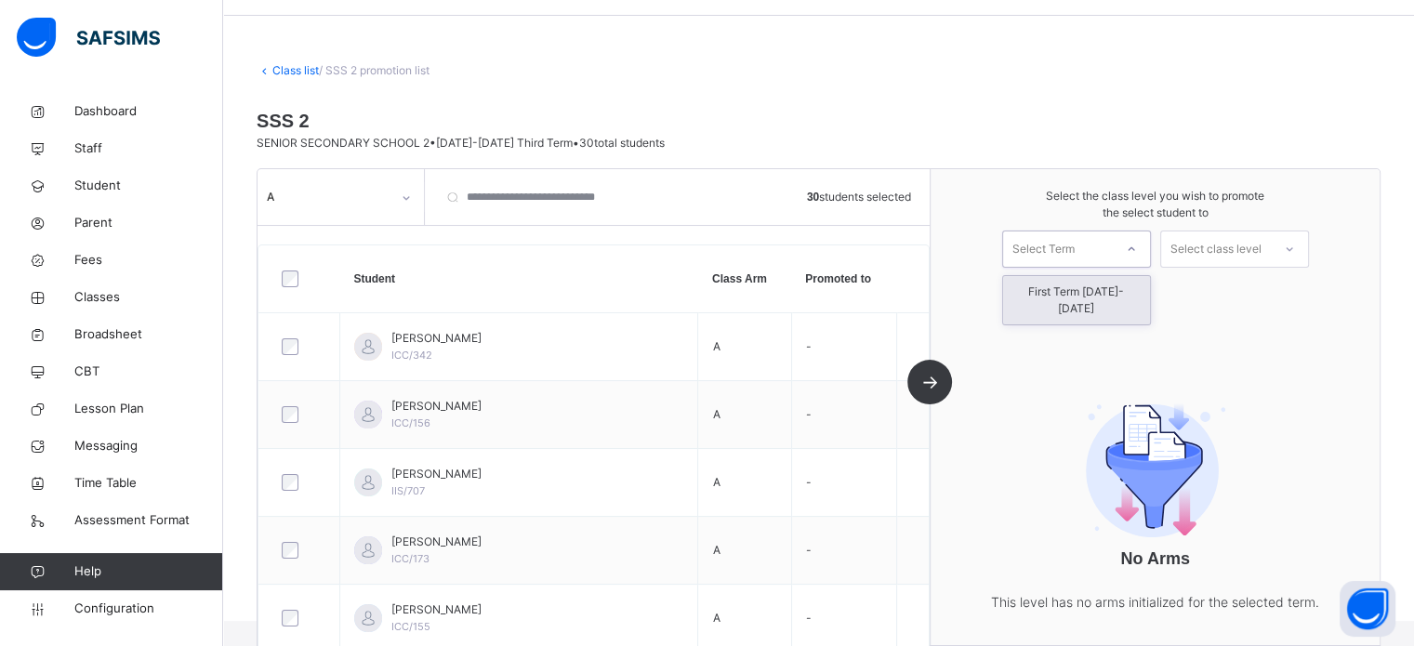
drag, startPoint x: 1047, startPoint y: 296, endPoint x: 1202, endPoint y: 258, distance: 158.9
click at [1047, 295] on div "First Term 2025-2026" at bounding box center [1076, 300] width 147 height 48
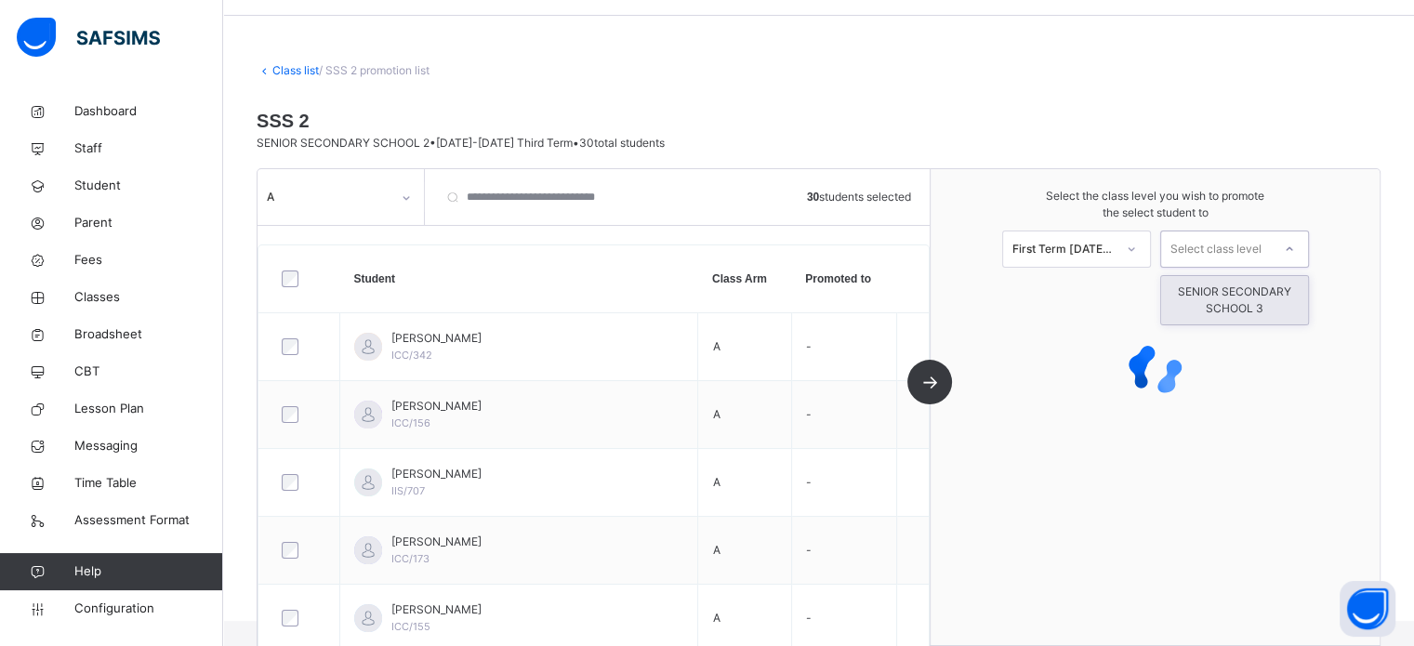
click at [1230, 252] on div "Select class level" at bounding box center [1215, 248] width 91 height 37
click at [1227, 293] on div "SENIOR SECONDARY SCHOOL 3" at bounding box center [1234, 300] width 147 height 48
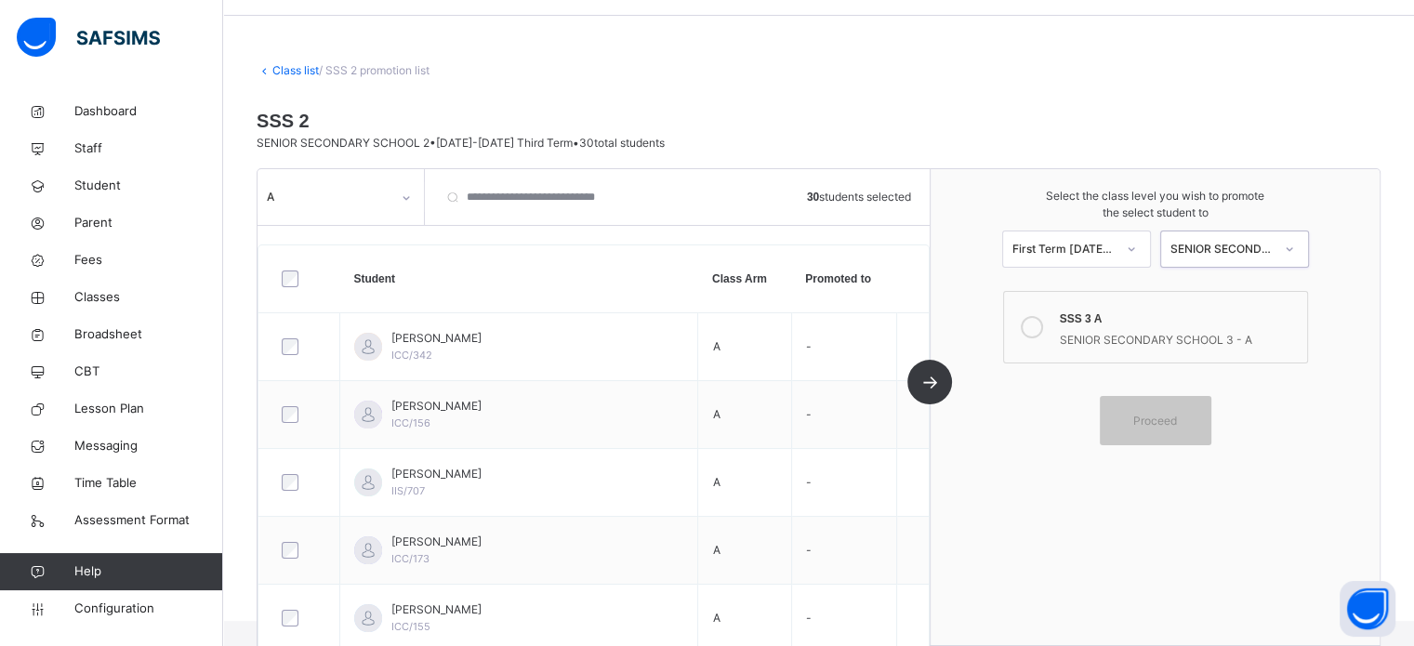
click at [1043, 326] on icon at bounding box center [1031, 327] width 22 height 22
click at [1177, 422] on span "Proceed" at bounding box center [1155, 421] width 44 height 17
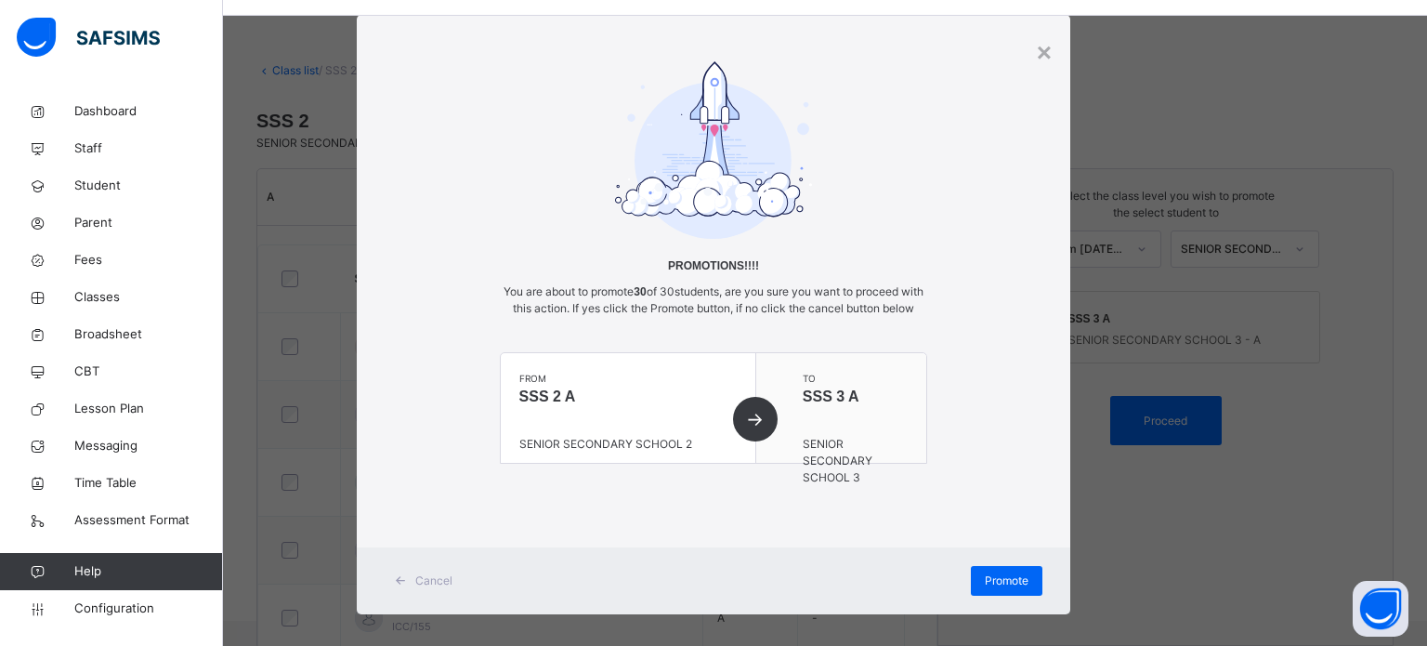
scroll to position [62, 0]
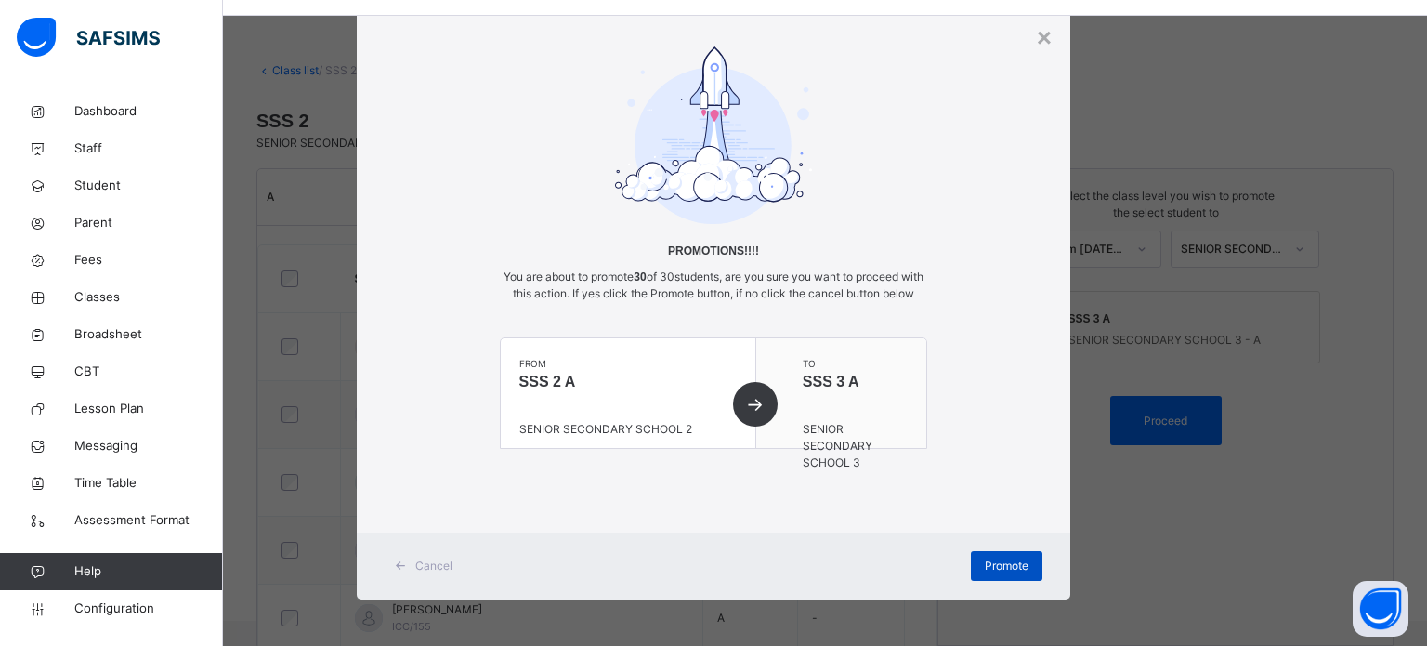
click at [1009, 558] on span "Promote" at bounding box center [1007, 566] width 44 height 17
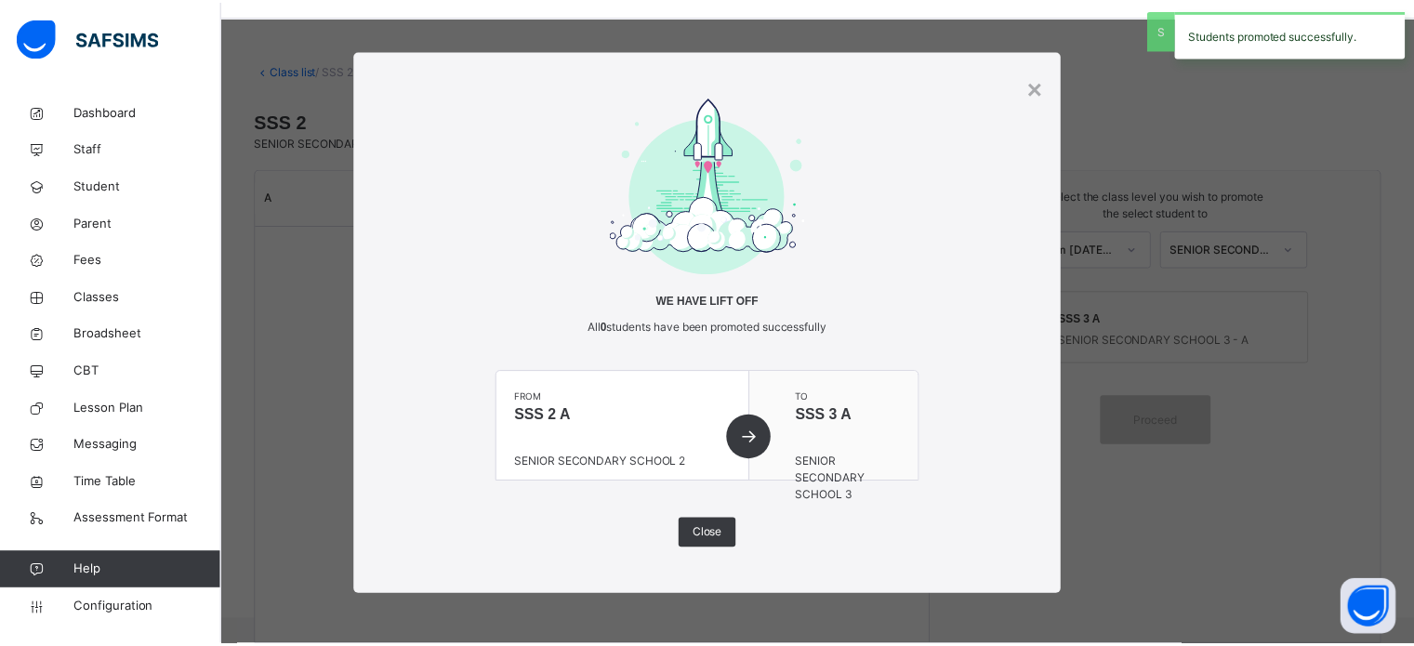
scroll to position [0, 0]
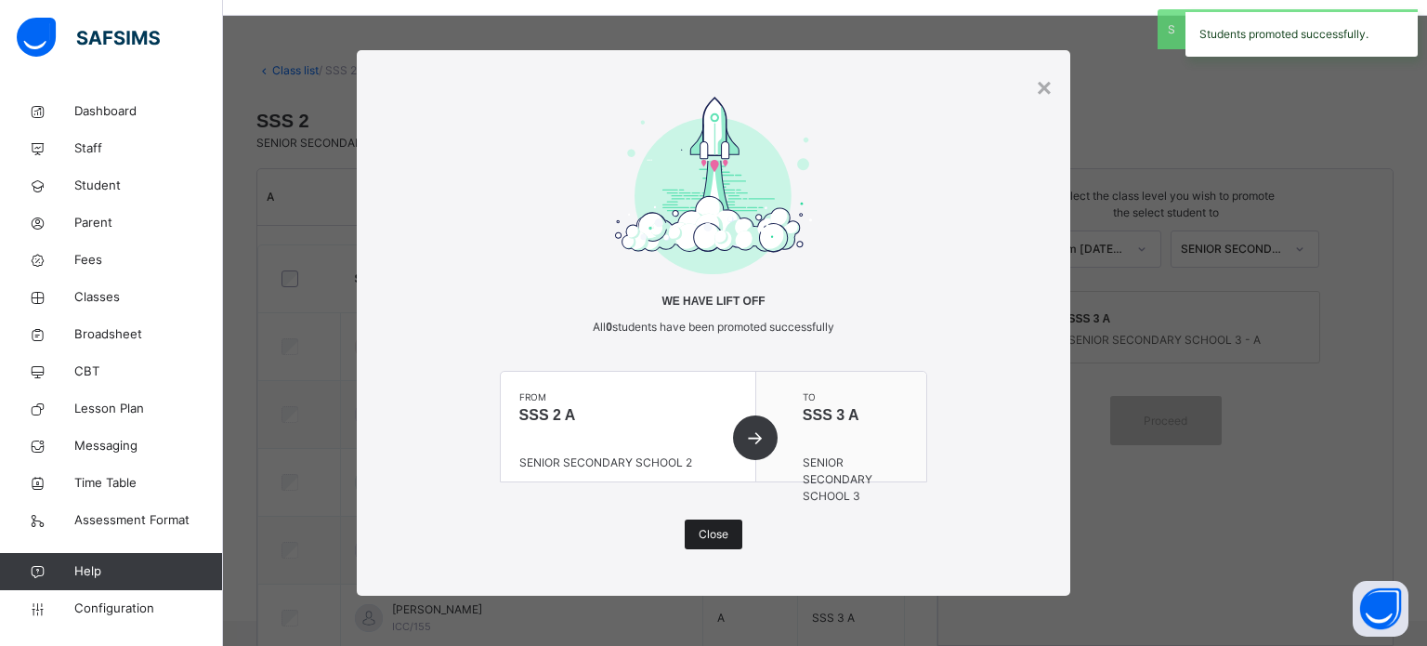
click at [730, 529] on div "Close" at bounding box center [714, 535] width 58 height 30
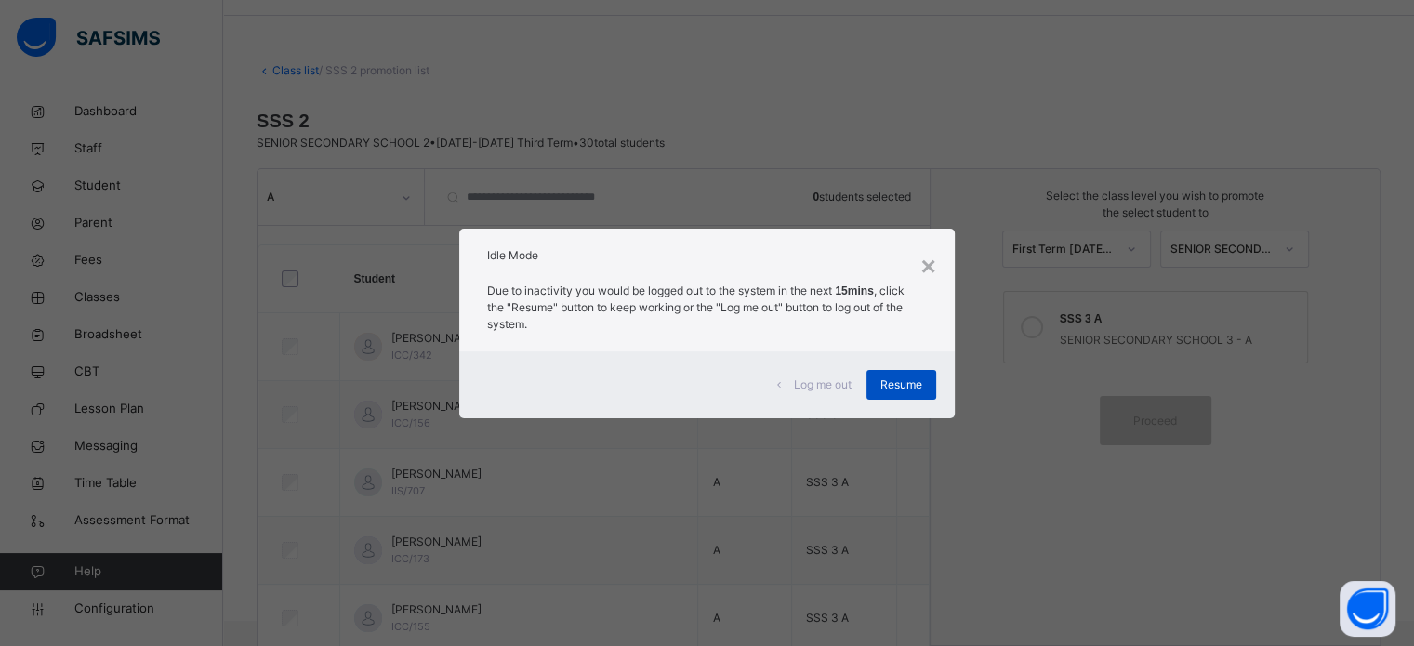
click at [910, 391] on span "Resume" at bounding box center [901, 384] width 42 height 17
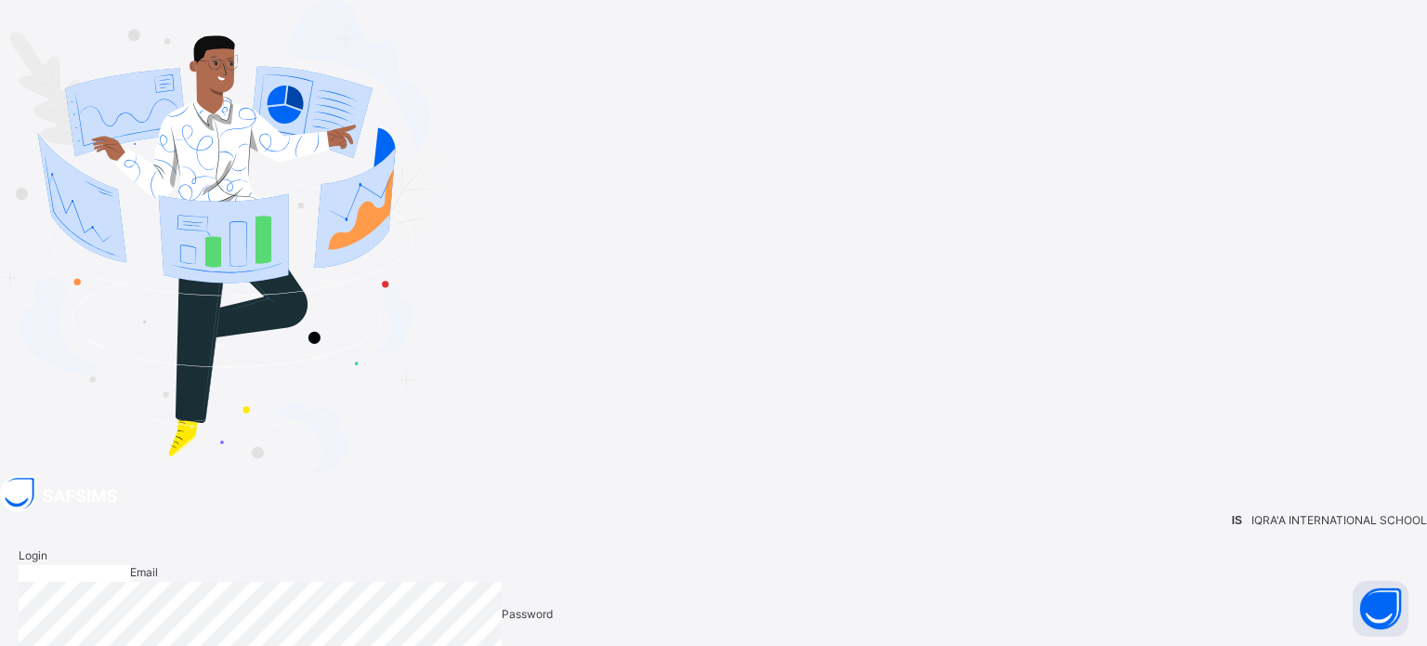
click at [130, 565] on input "email" at bounding box center [75, 573] width 112 height 17
type input "**********"
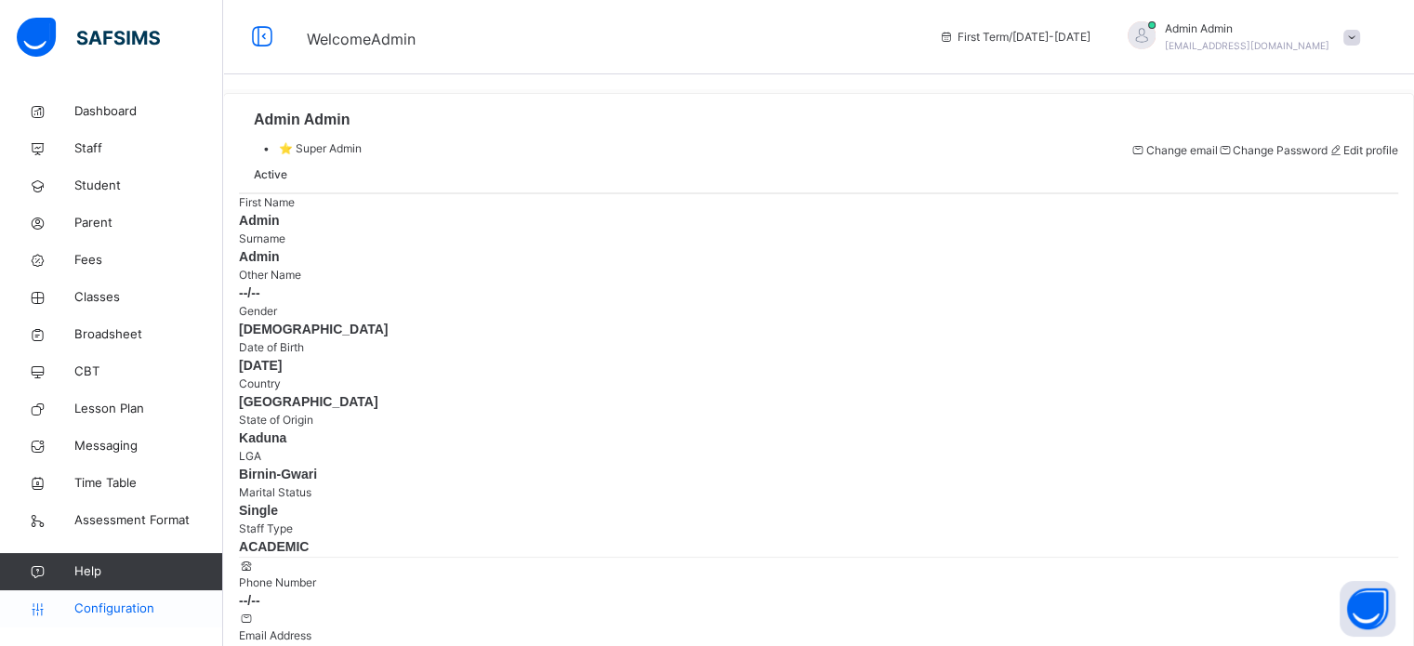
click at [147, 598] on link "Configuration" at bounding box center [111, 608] width 222 height 37
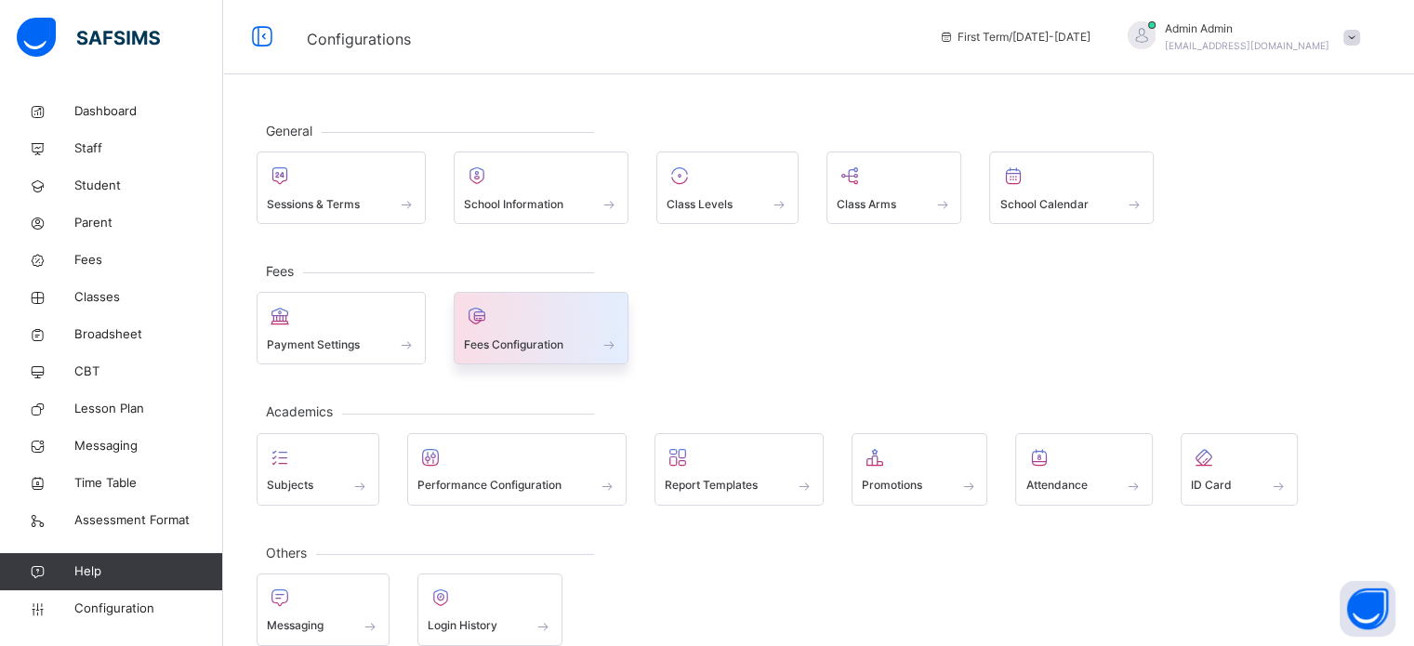
click at [518, 344] on span "Fees Configuration" at bounding box center [513, 344] width 99 height 17
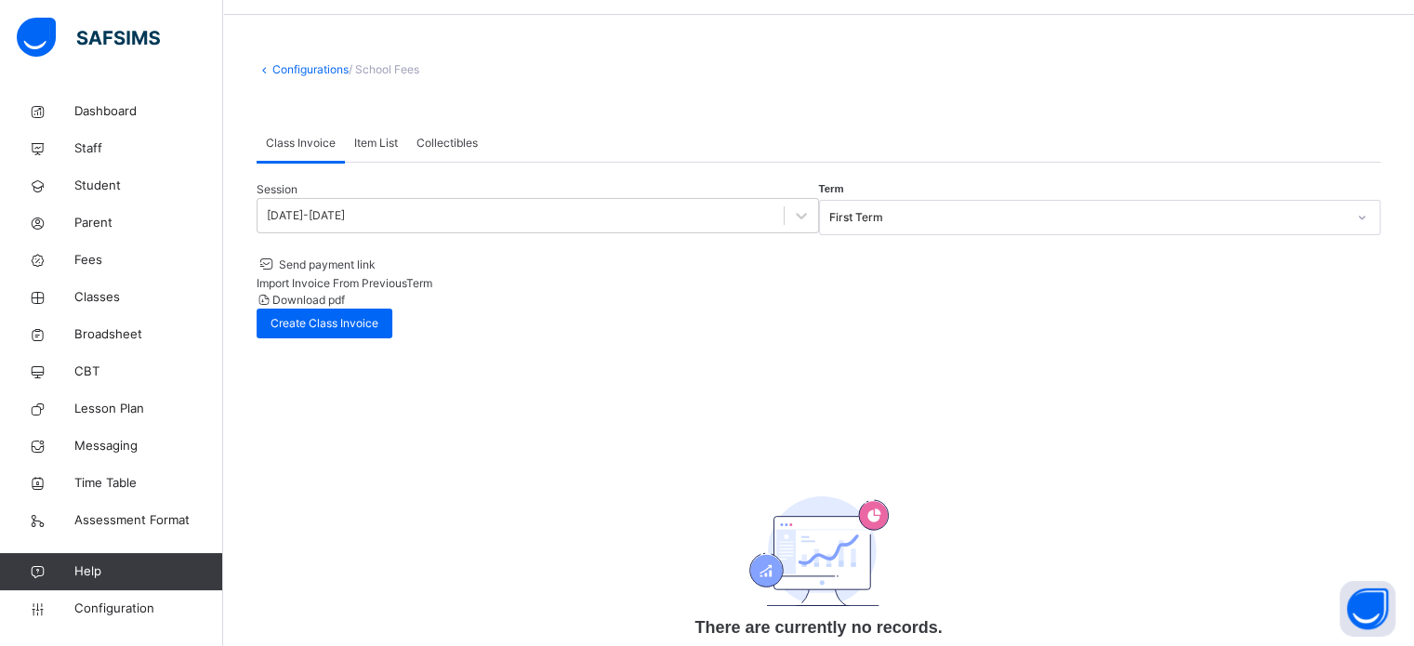
scroll to position [91, 0]
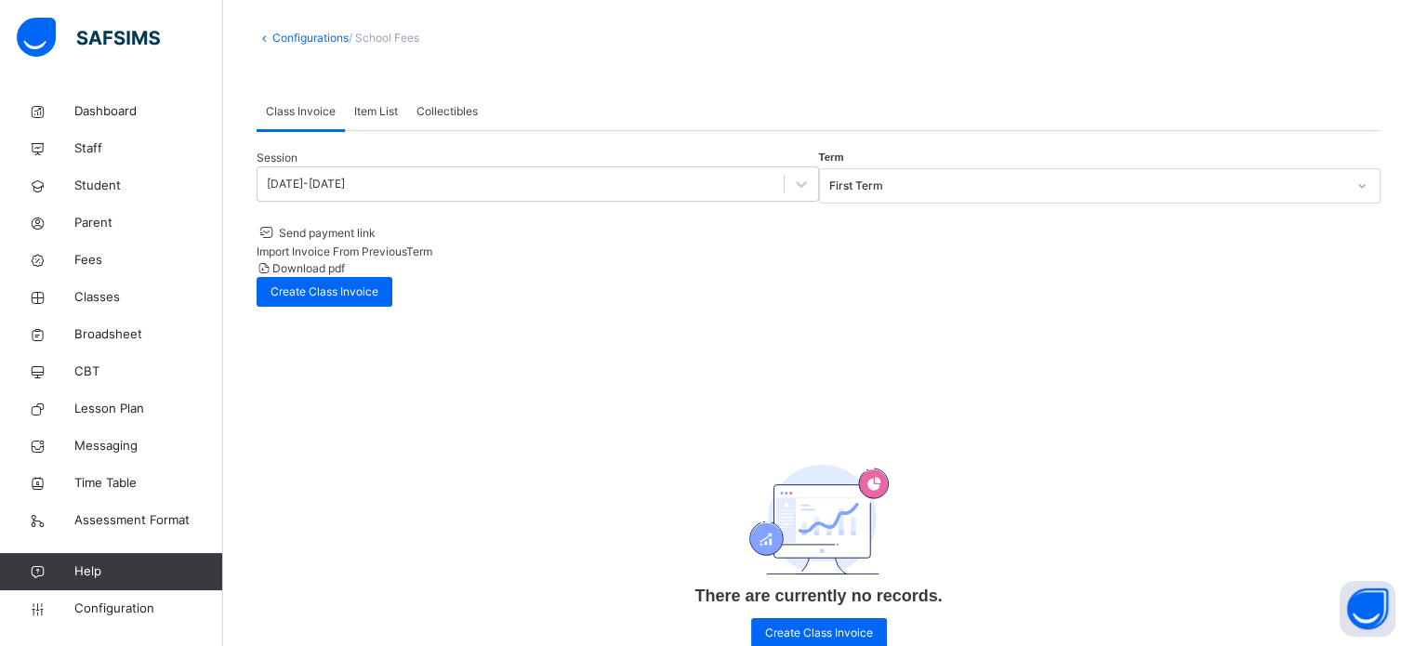
click at [370, 117] on span "Item List" at bounding box center [376, 111] width 44 height 17
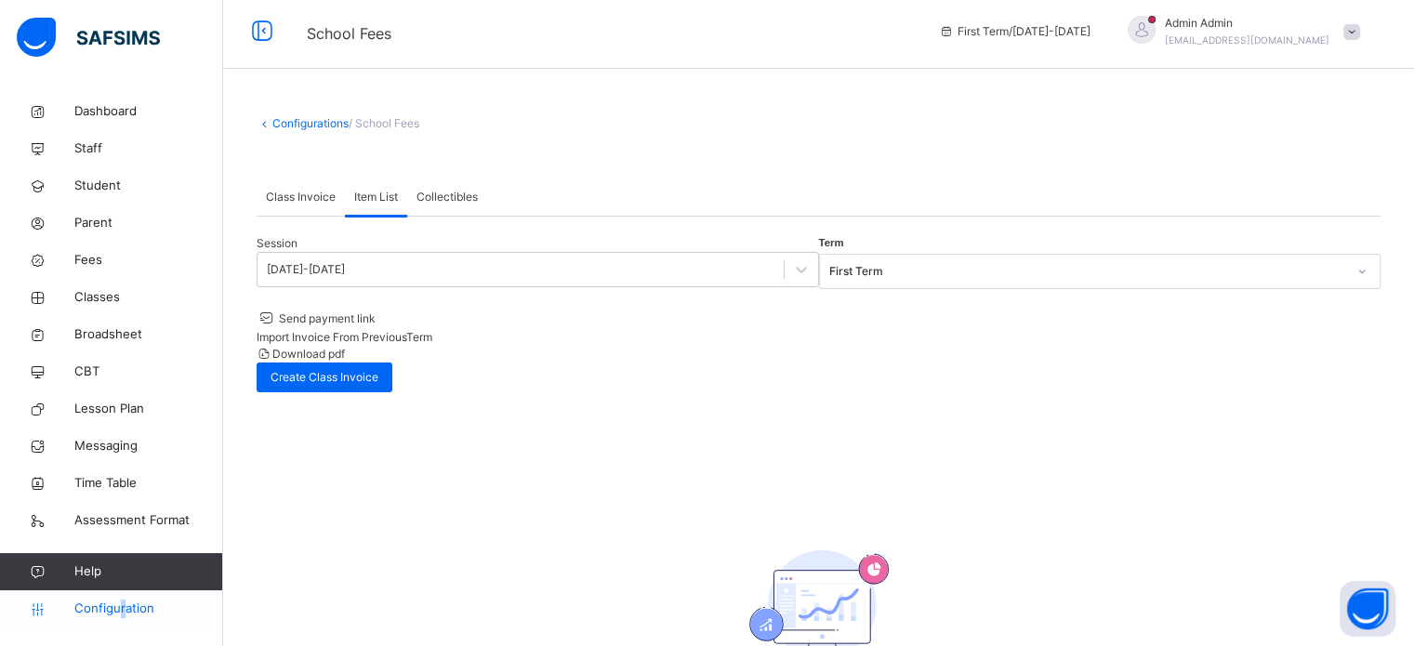
click at [119, 612] on span "Configuration" at bounding box center [148, 608] width 148 height 19
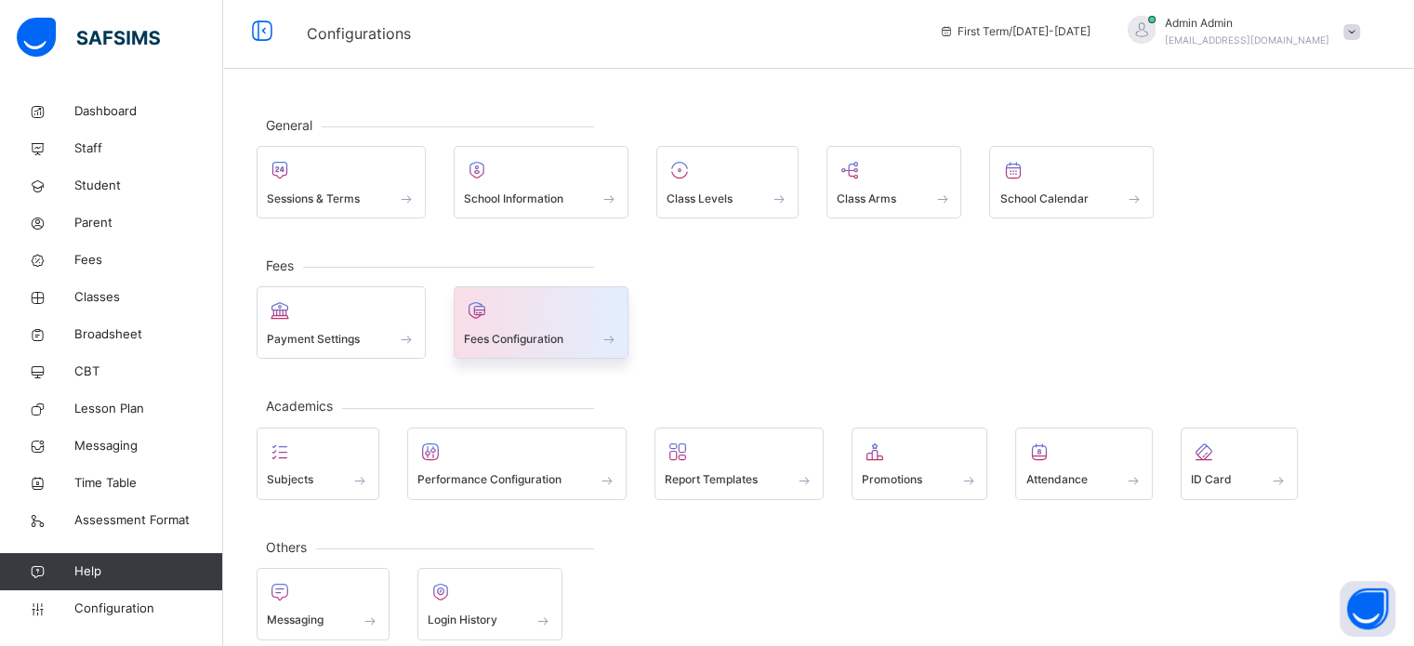
click at [528, 343] on span "Fees Configuration" at bounding box center [513, 339] width 99 height 17
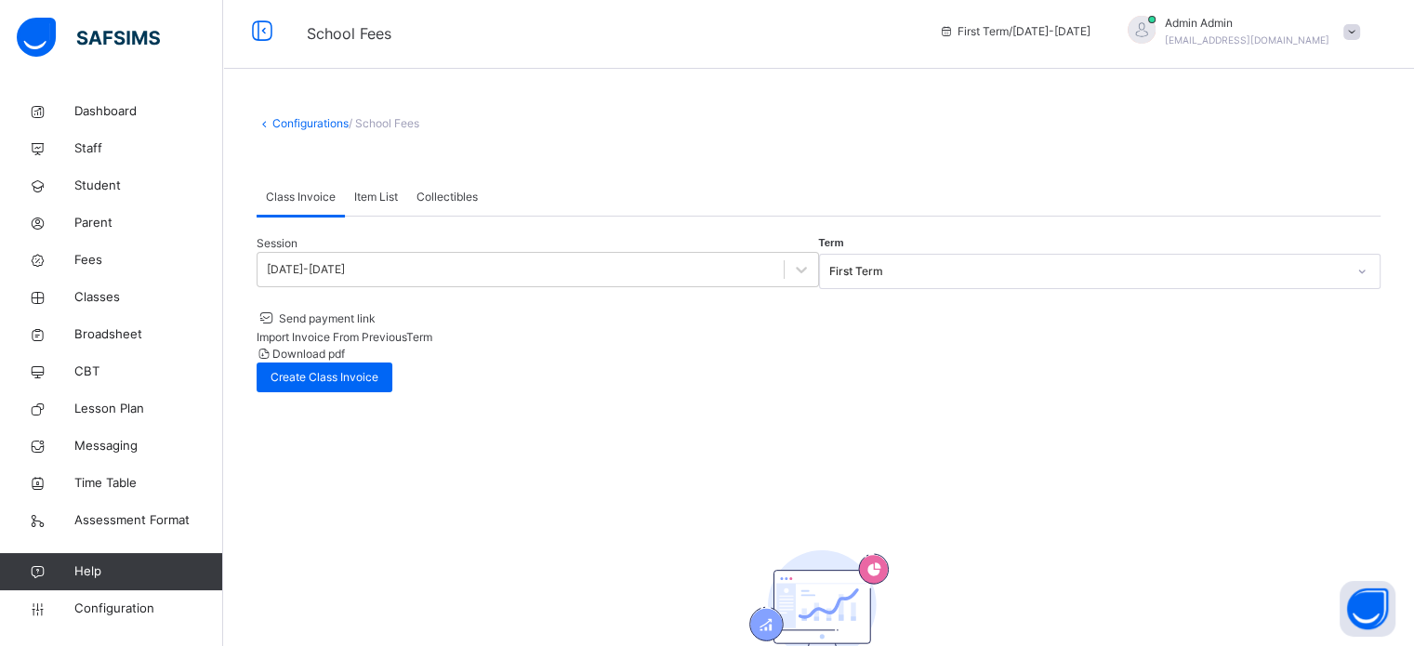
click at [342, 201] on div "Class Invoice" at bounding box center [300, 196] width 88 height 37
click at [358, 200] on span "Item List" at bounding box center [376, 197] width 44 height 17
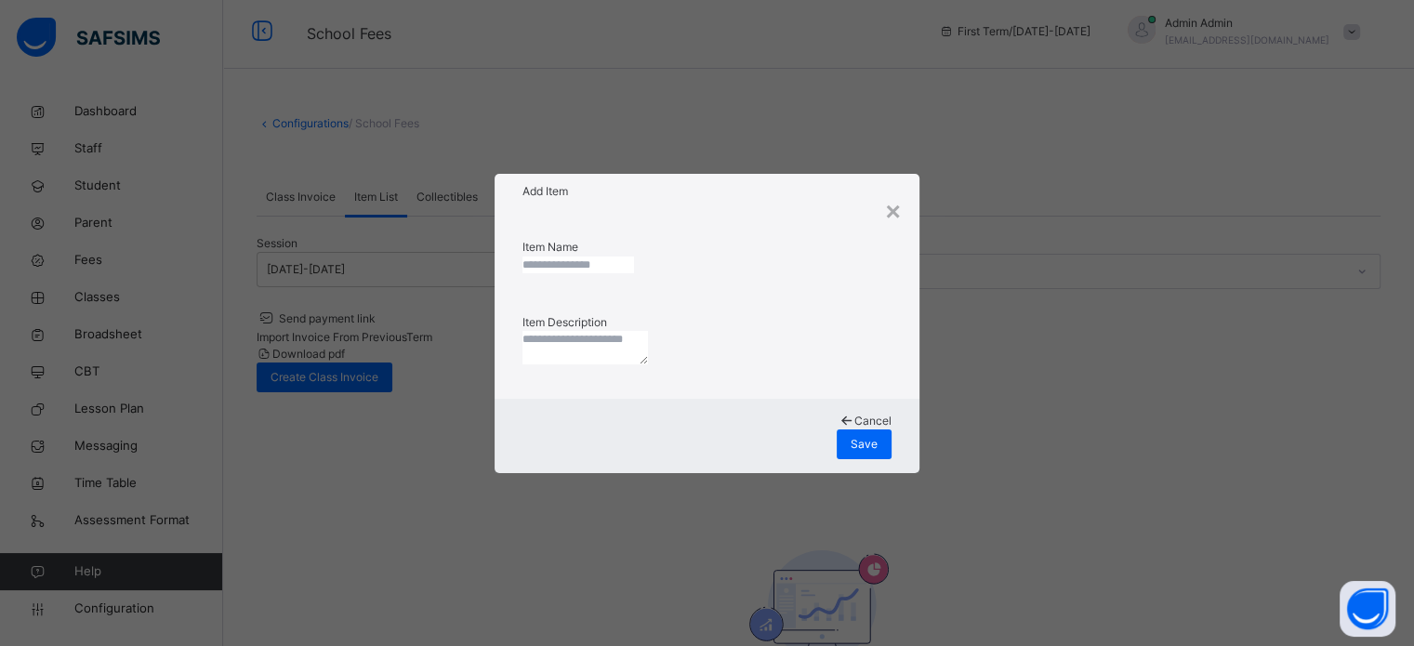
click at [634, 259] on input "text" at bounding box center [578, 264] width 112 height 17
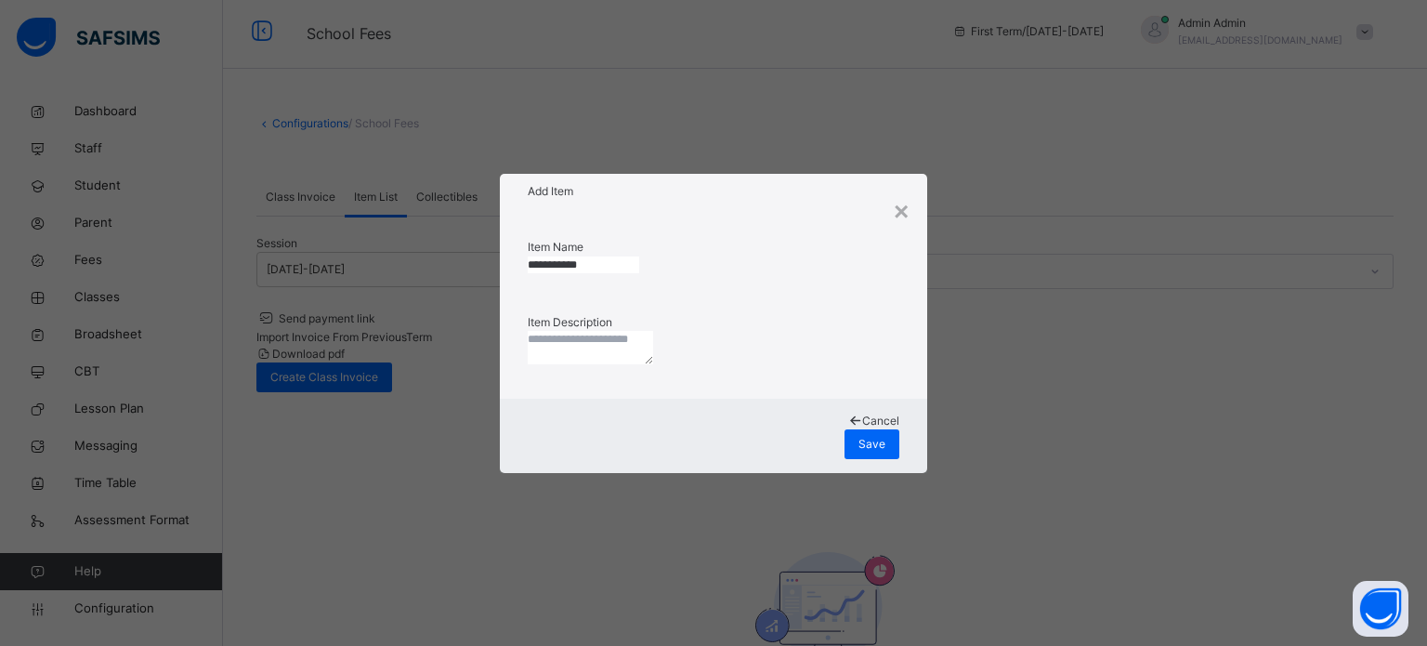
type input "**********"
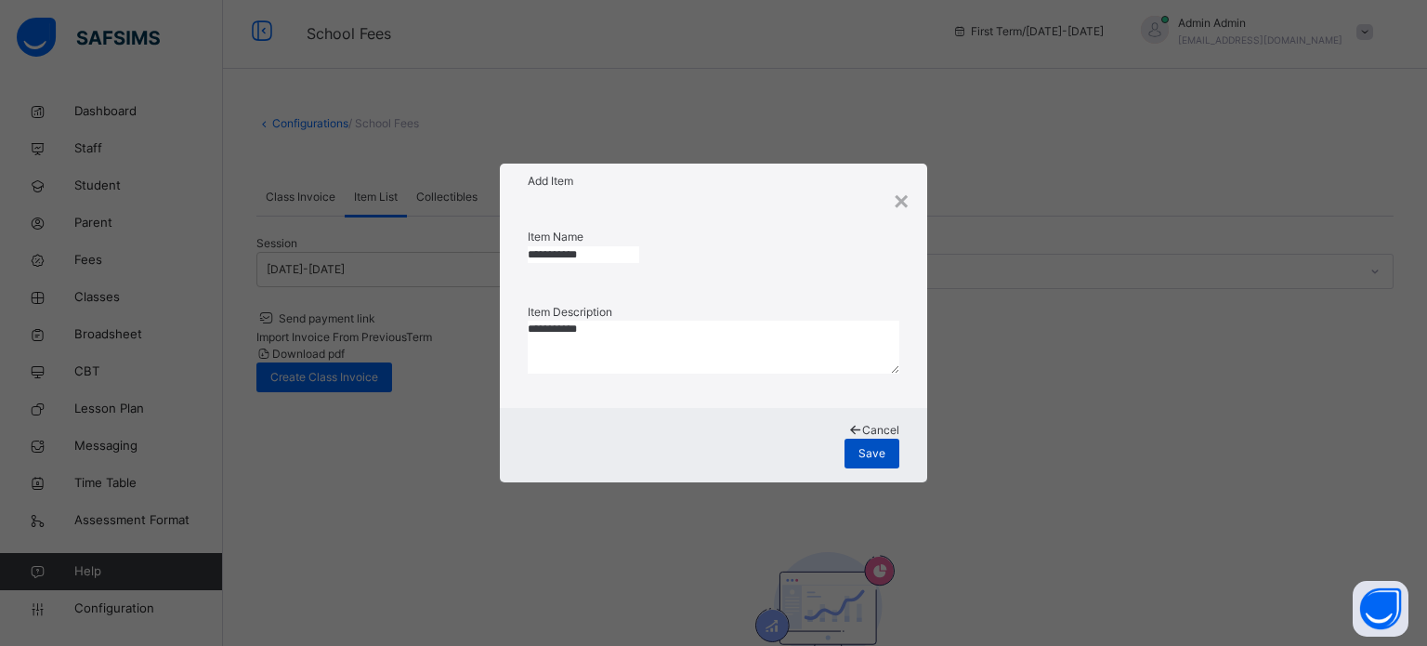
type textarea "**********"
click at [895, 449] on div "Save" at bounding box center [872, 454] width 55 height 30
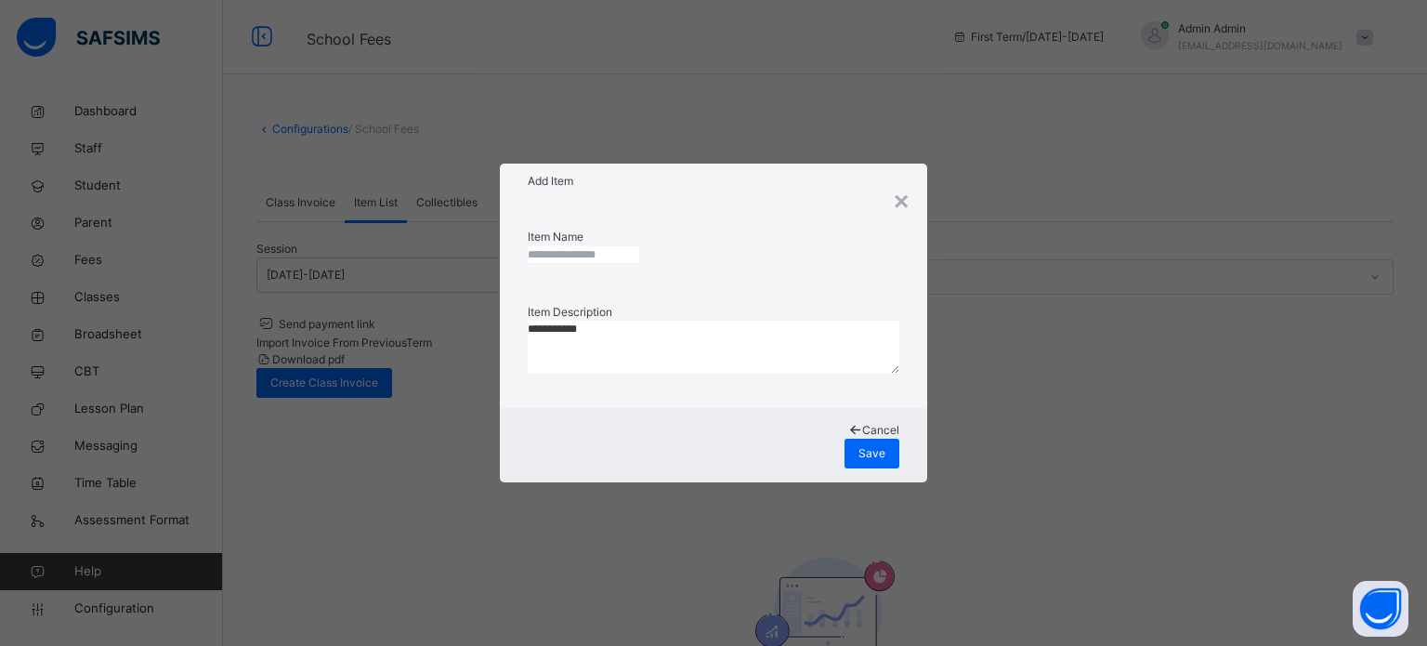
click at [573, 263] on input "text" at bounding box center [584, 254] width 112 height 17
type input "**********"
type textarea "**********"
click at [870, 445] on span "Save" at bounding box center [872, 453] width 27 height 17
click at [881, 445] on span "Save" at bounding box center [872, 453] width 27 height 17
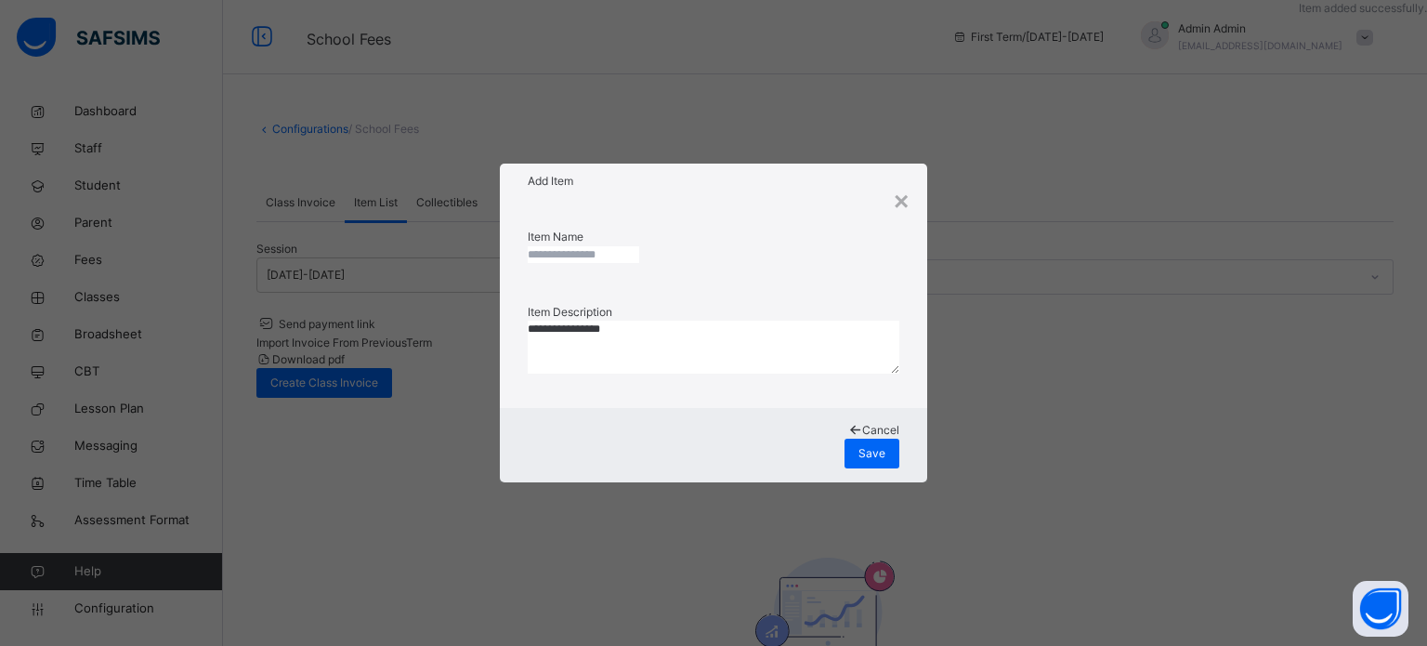
click at [617, 259] on input "text" at bounding box center [584, 254] width 112 height 17
type input "****"
type textarea "****"
drag, startPoint x: 874, startPoint y: 434, endPoint x: 966, endPoint y: 412, distance: 94.7
click at [875, 445] on span "Save" at bounding box center [872, 453] width 27 height 17
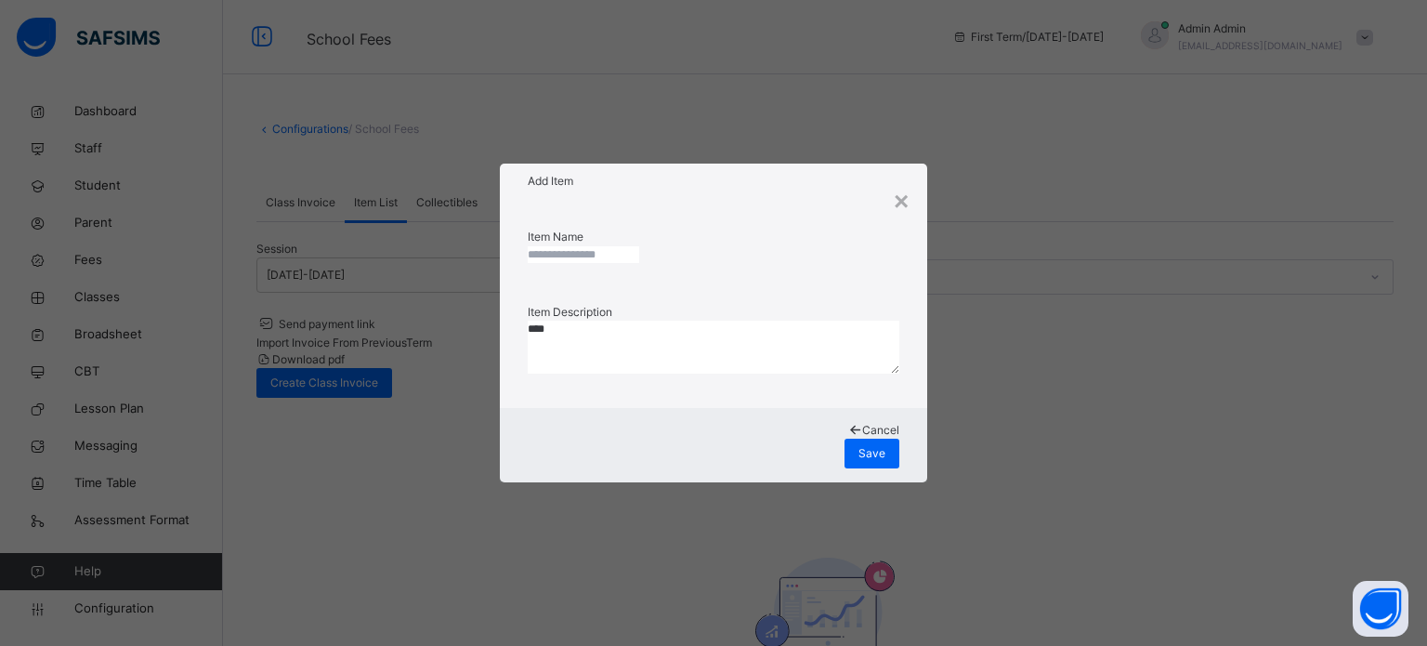
click at [1346, 262] on div "× Add Item Item Name Item Description **** Cancel Save" at bounding box center [713, 323] width 1427 height 646
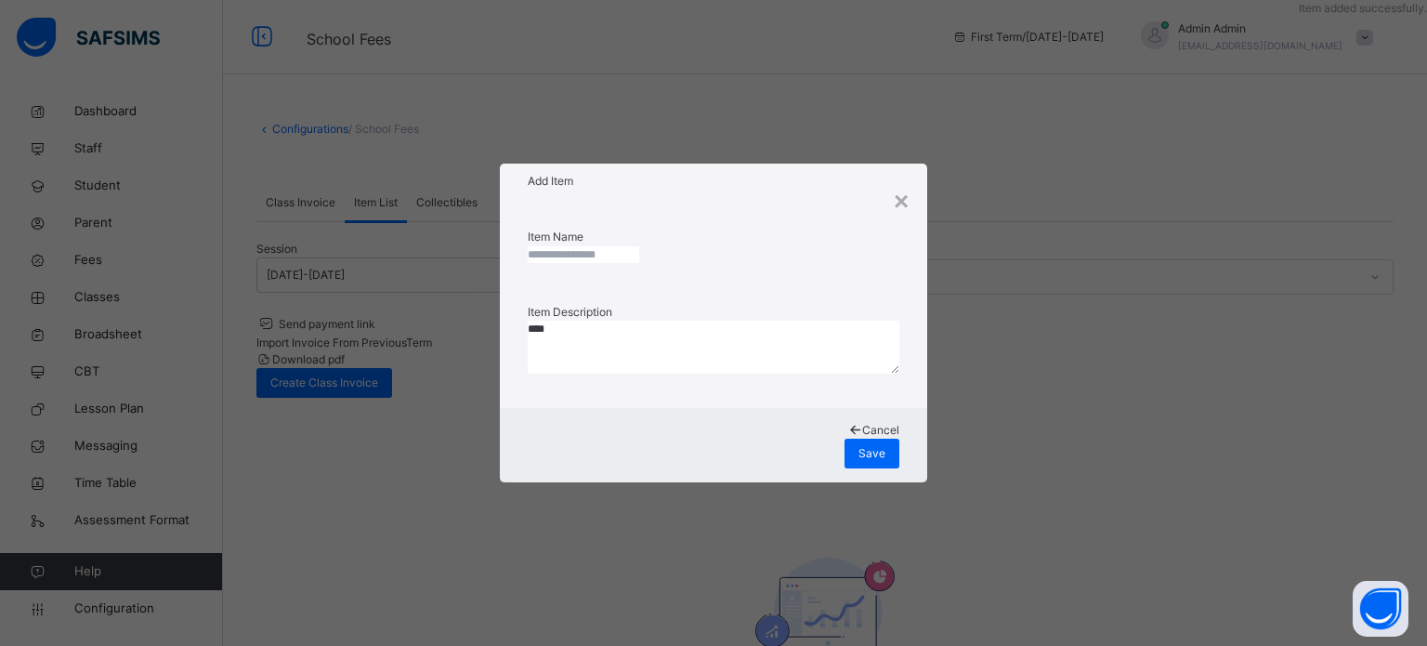
click at [639, 263] on input "text" at bounding box center [584, 254] width 112 height 17
type input "********"
type textarea "********"
click at [889, 439] on div "Save" at bounding box center [872, 454] width 55 height 30
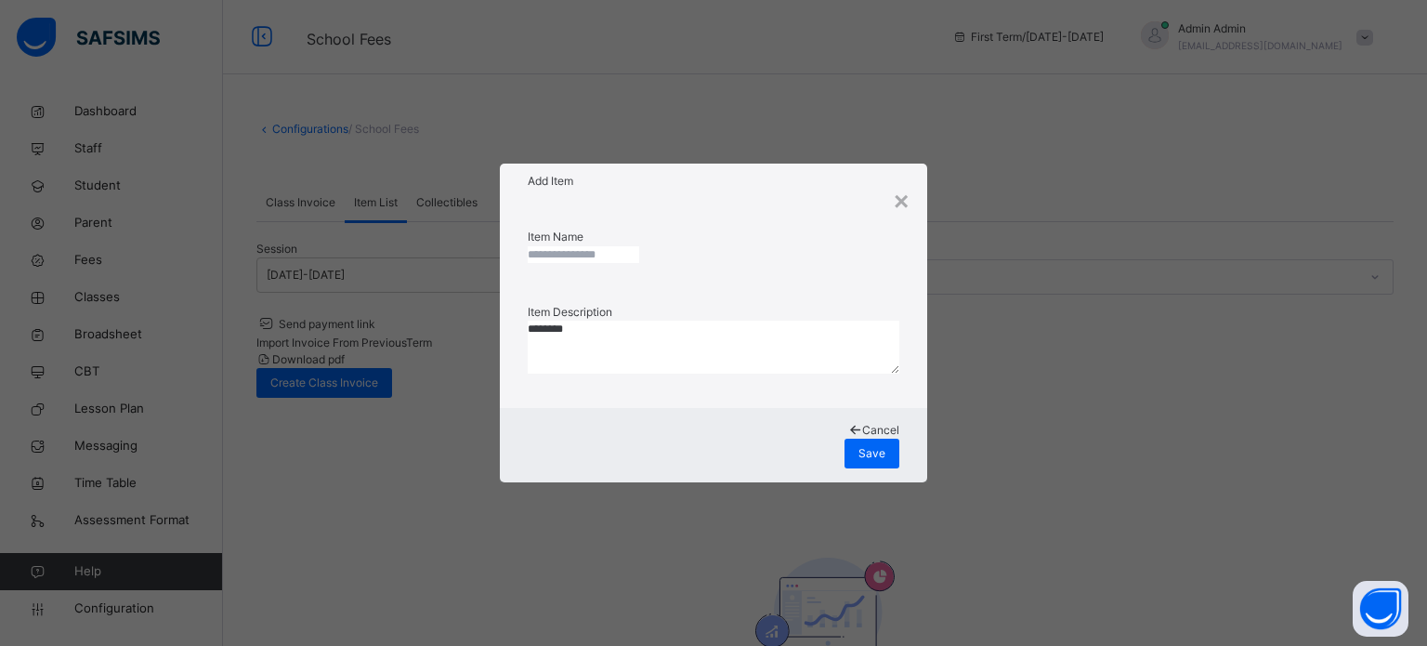
click at [598, 263] on input "text" at bounding box center [584, 254] width 112 height 17
type input "********"
type textarea "********"
click at [875, 445] on span "Save" at bounding box center [872, 453] width 27 height 17
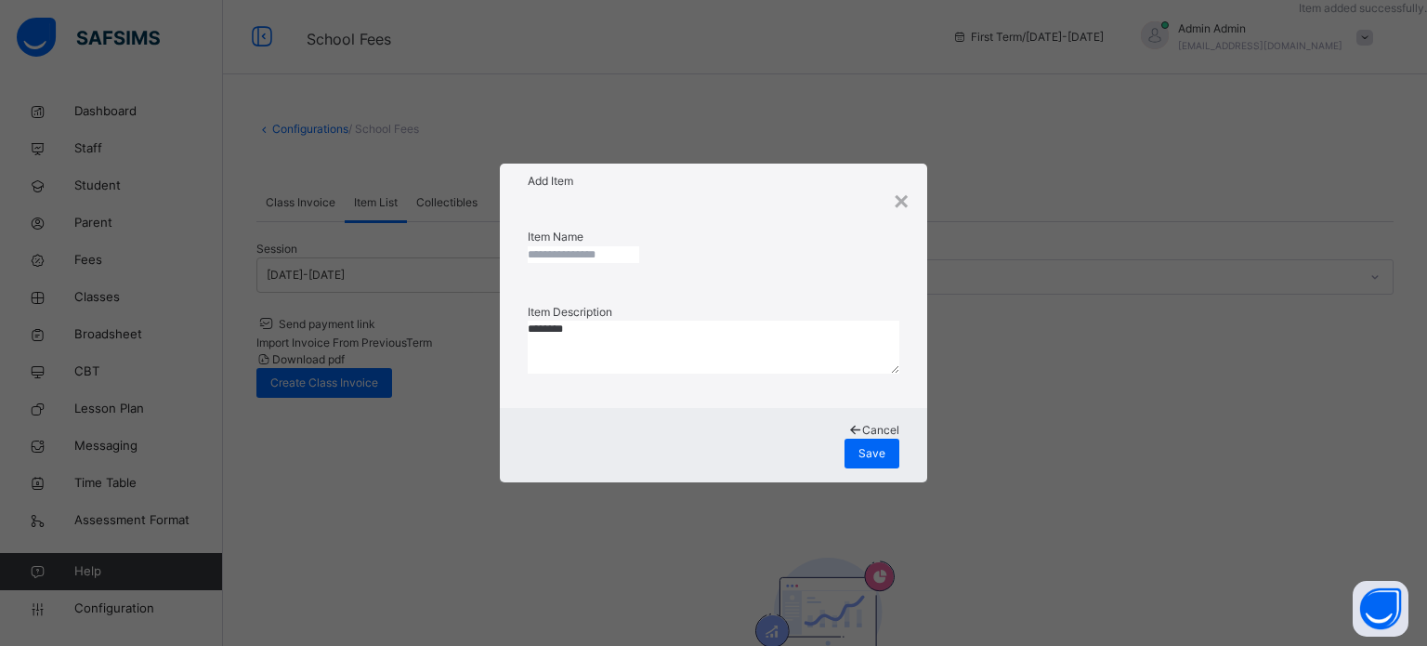
drag, startPoint x: 714, startPoint y: 268, endPoint x: 717, endPoint y: 243, distance: 24.4
click at [639, 262] on input "text" at bounding box center [584, 254] width 112 height 17
type input "*"
type input "**********"
type textarea "**********"
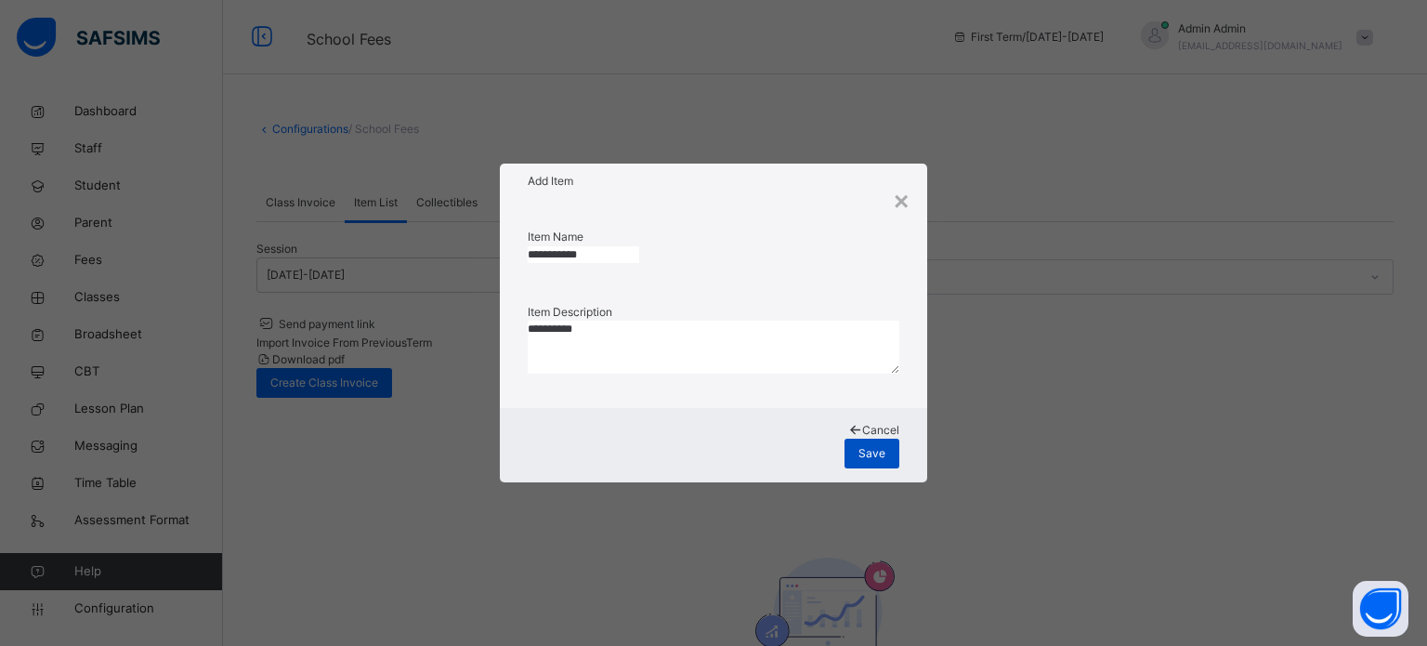
click at [854, 439] on div "Save" at bounding box center [872, 454] width 55 height 30
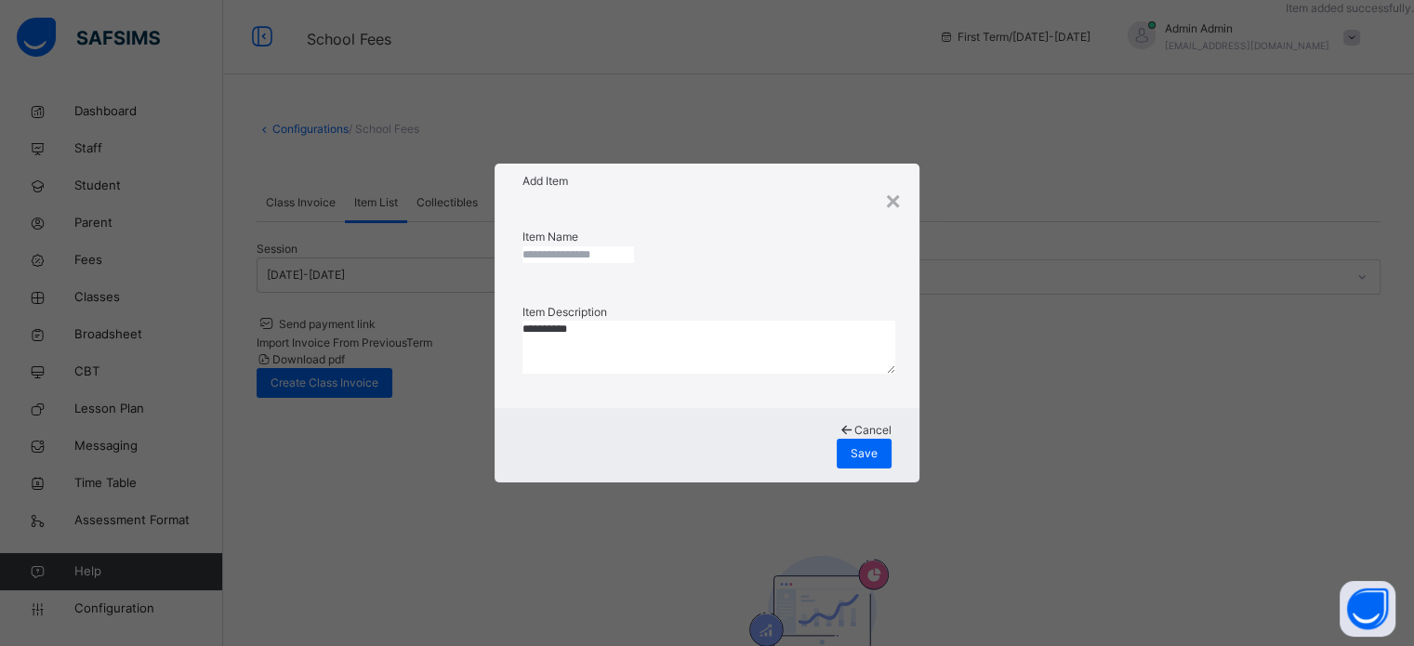
click at [584, 255] on input "text" at bounding box center [578, 254] width 112 height 17
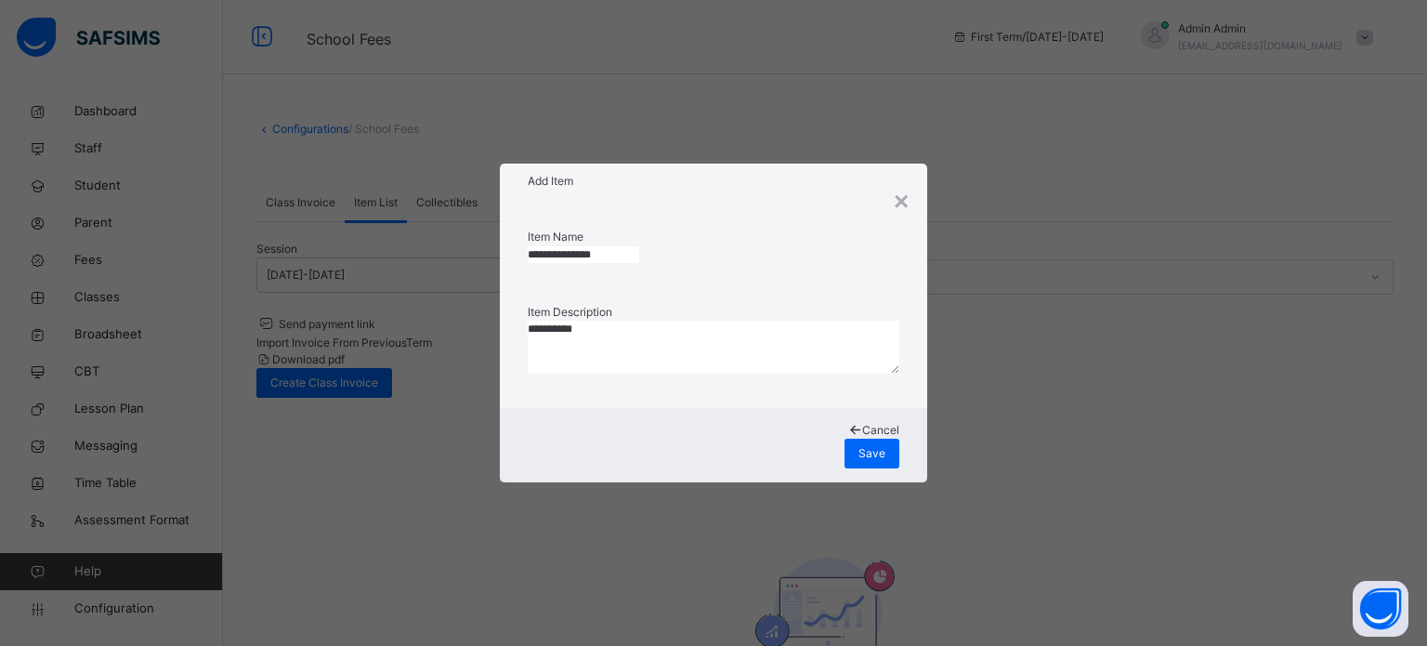
type input "**********"
paste textarea "**********"
type textarea "**********"
click at [871, 445] on span "Save" at bounding box center [872, 453] width 27 height 17
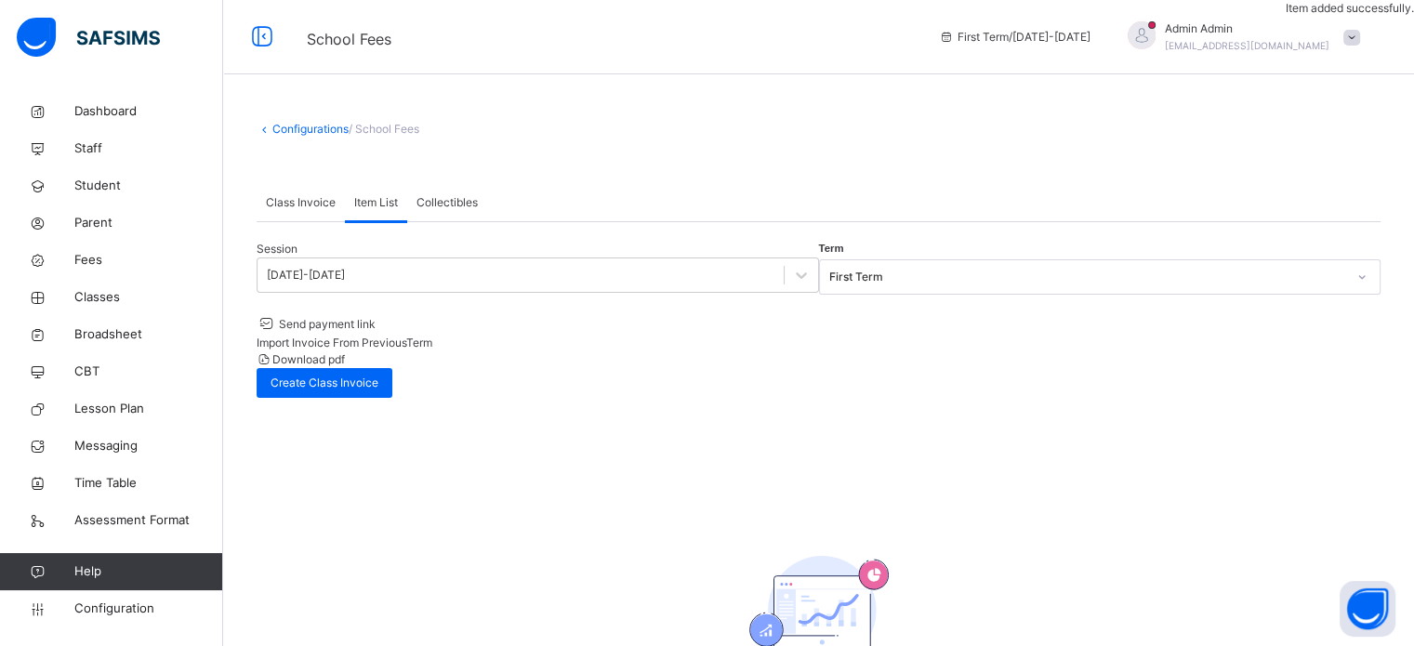
drag, startPoint x: 1349, startPoint y: 268, endPoint x: 1339, endPoint y: 268, distance: 10.2
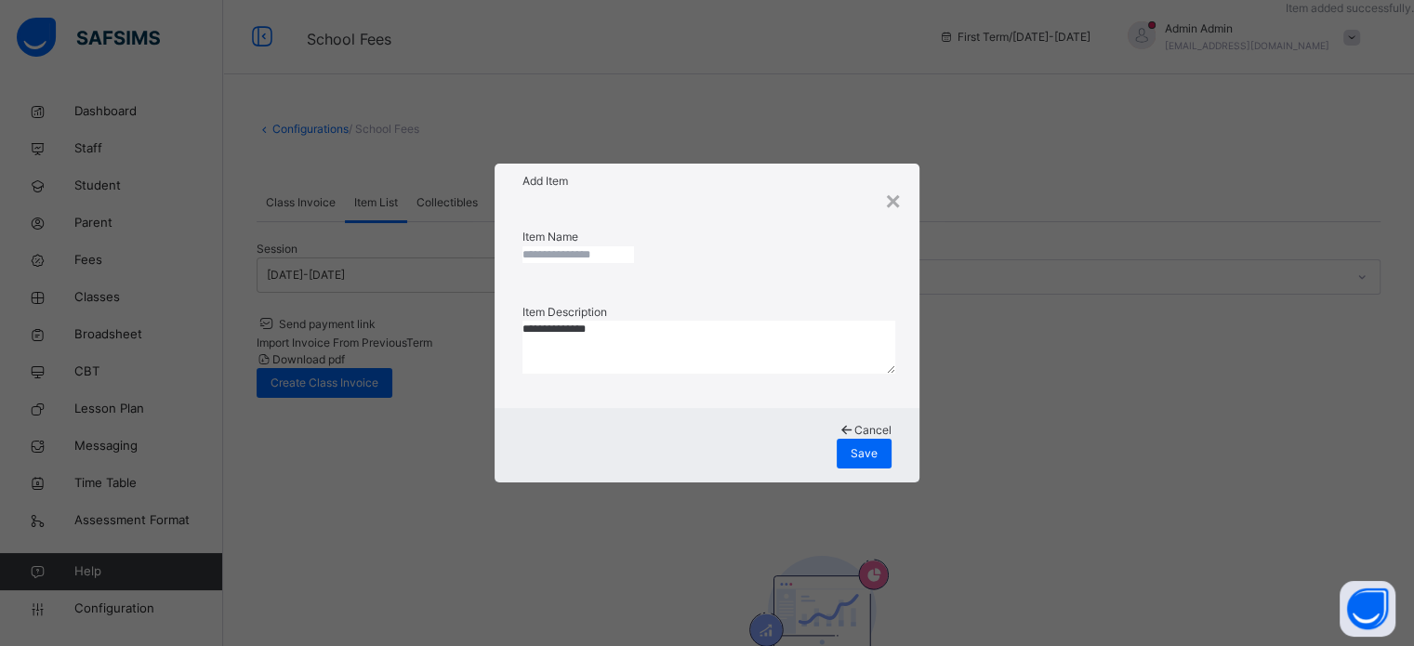
click at [634, 262] on input "text" at bounding box center [578, 254] width 112 height 17
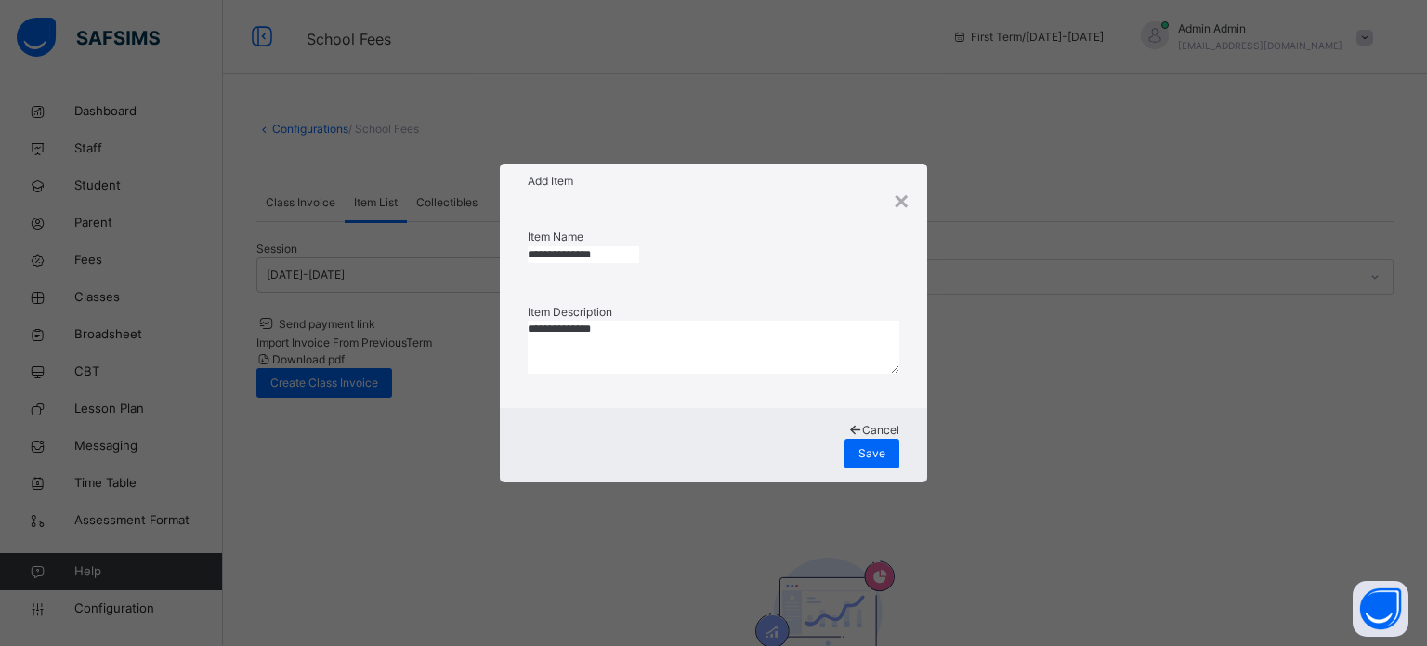
click at [581, 349] on textarea "**********" at bounding box center [714, 348] width 373 height 54
click at [606, 256] on input "**********" at bounding box center [584, 254] width 112 height 17
type input "**********"
click at [597, 341] on textarea "**********" at bounding box center [714, 348] width 373 height 54
type textarea "**********"
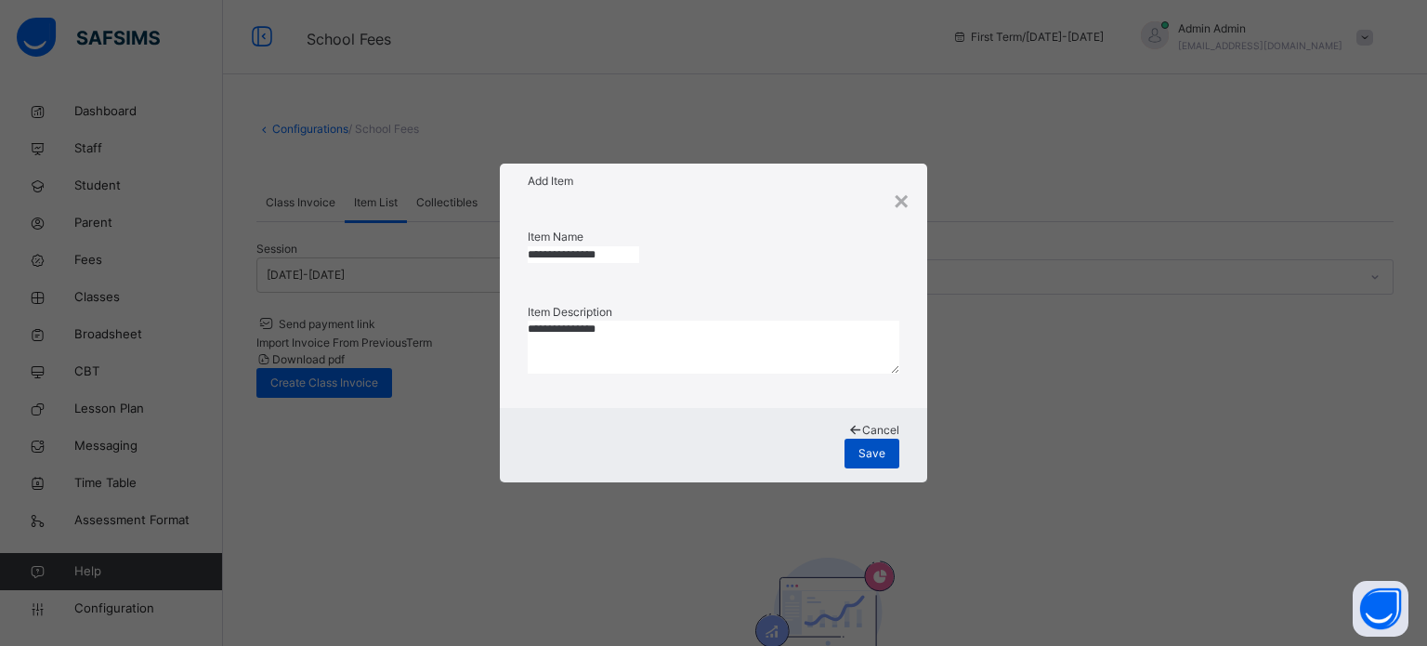
click at [852, 445] on div "Save" at bounding box center [872, 454] width 55 height 30
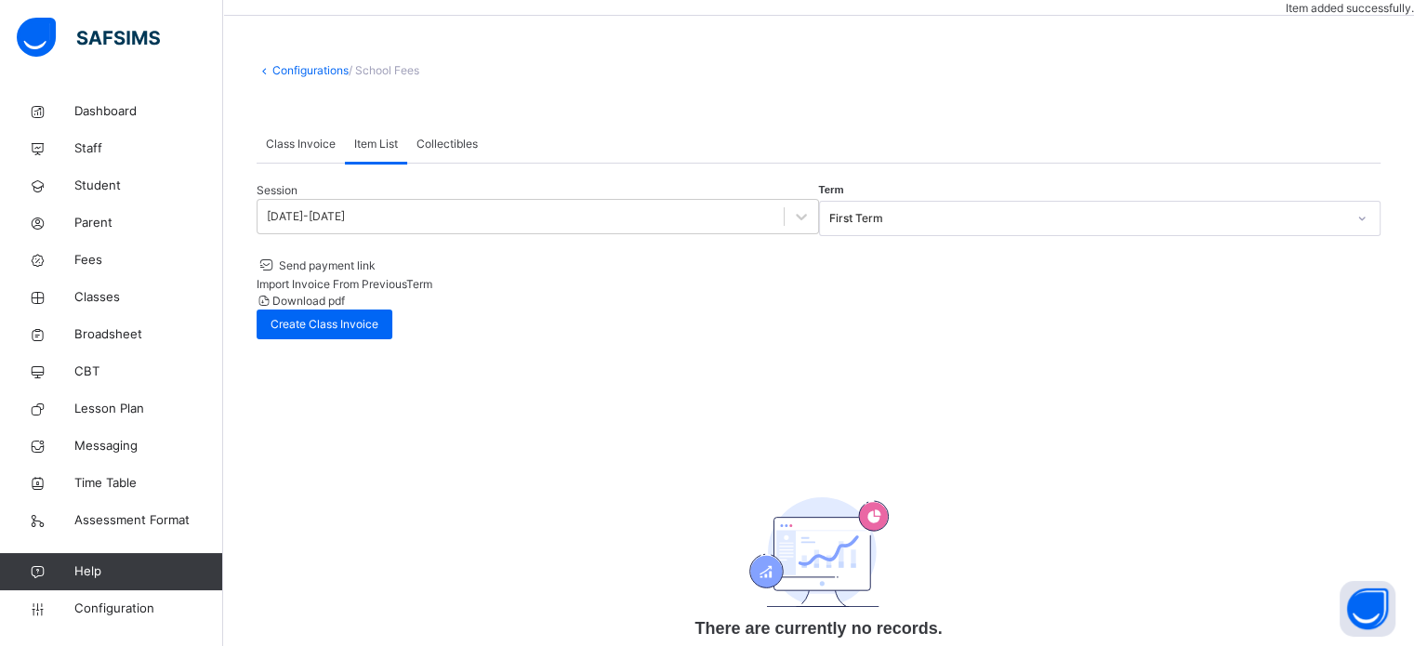
scroll to position [108, 0]
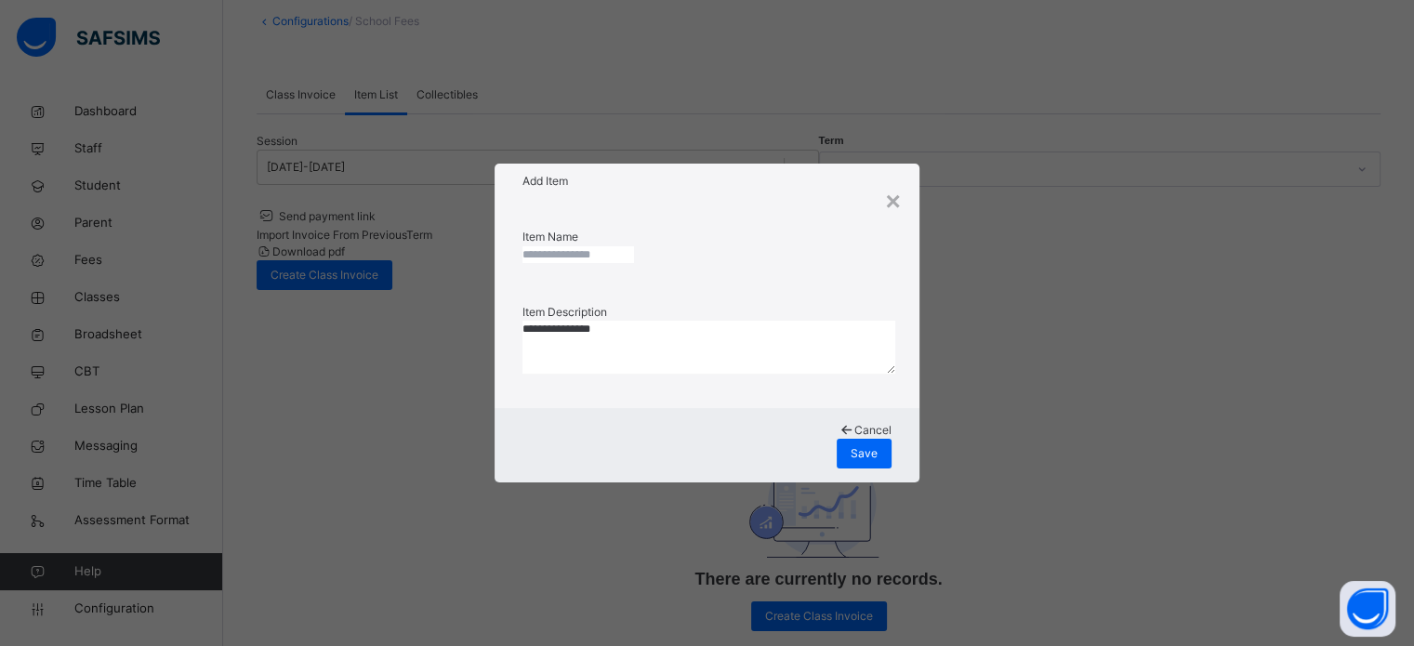
click at [634, 251] on input "text" at bounding box center [578, 254] width 112 height 17
click at [634, 246] on input "text" at bounding box center [578, 254] width 112 height 17
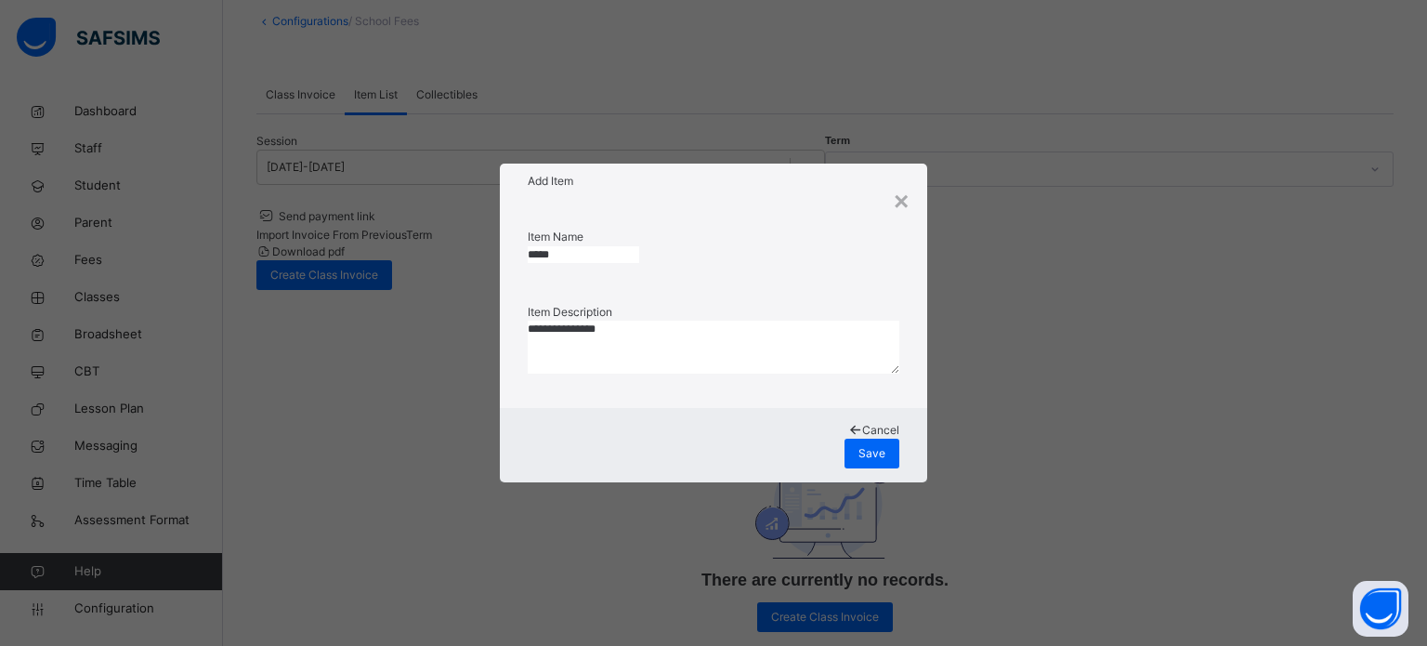
type input "*****"
type textarea "*****"
click at [887, 440] on div "Save" at bounding box center [872, 454] width 55 height 30
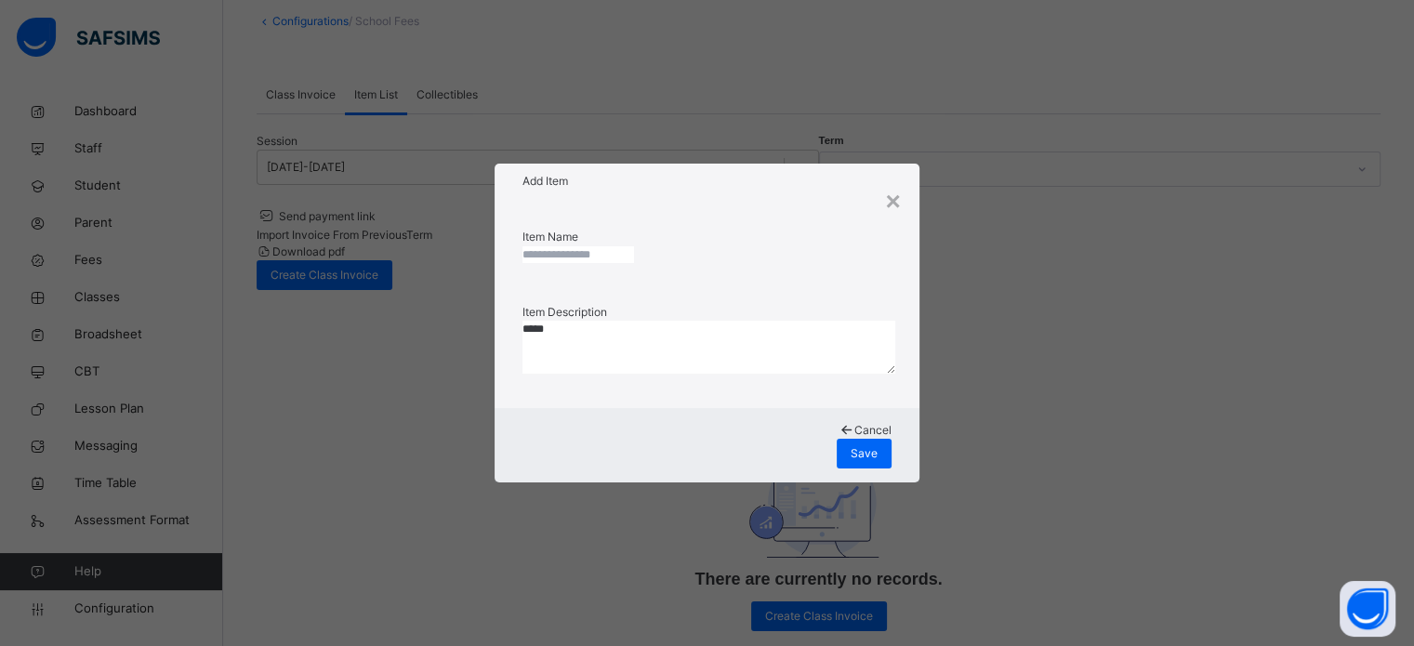
click at [634, 263] on input "text" at bounding box center [578, 254] width 112 height 17
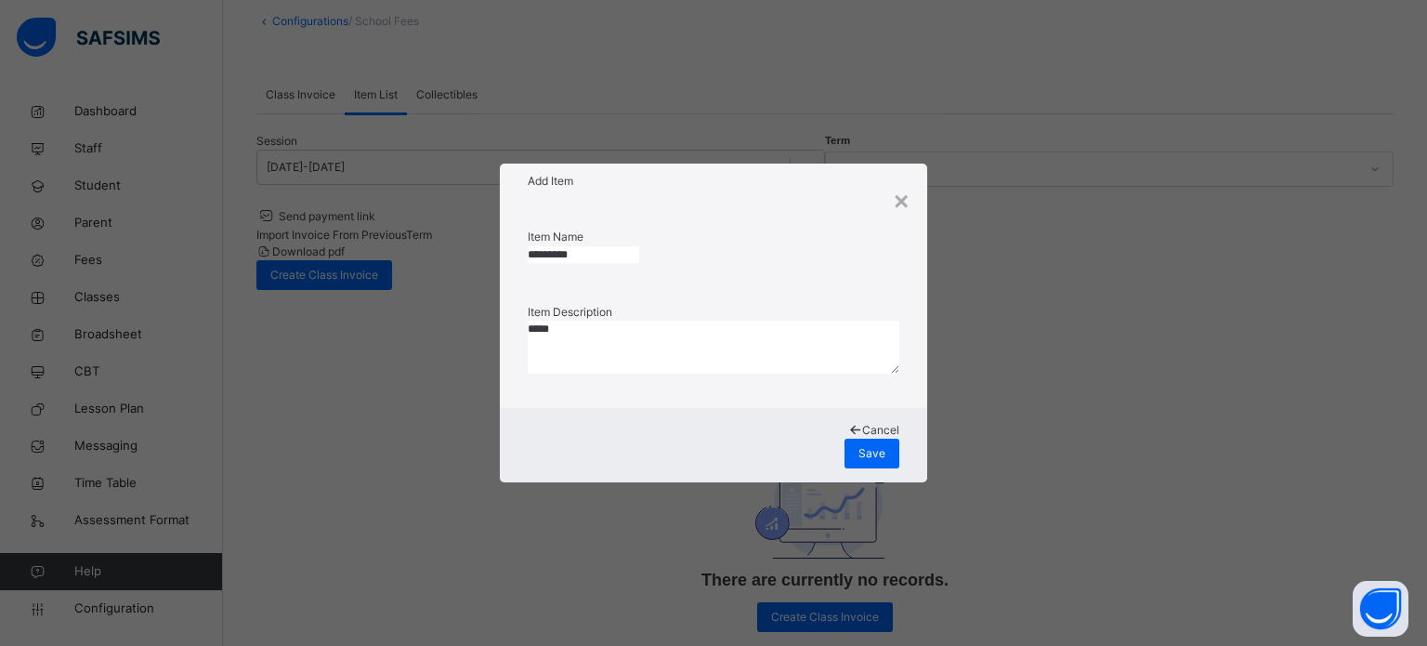
type input "*********"
type textarea "*********"
click at [861, 445] on span "Save" at bounding box center [872, 453] width 27 height 17
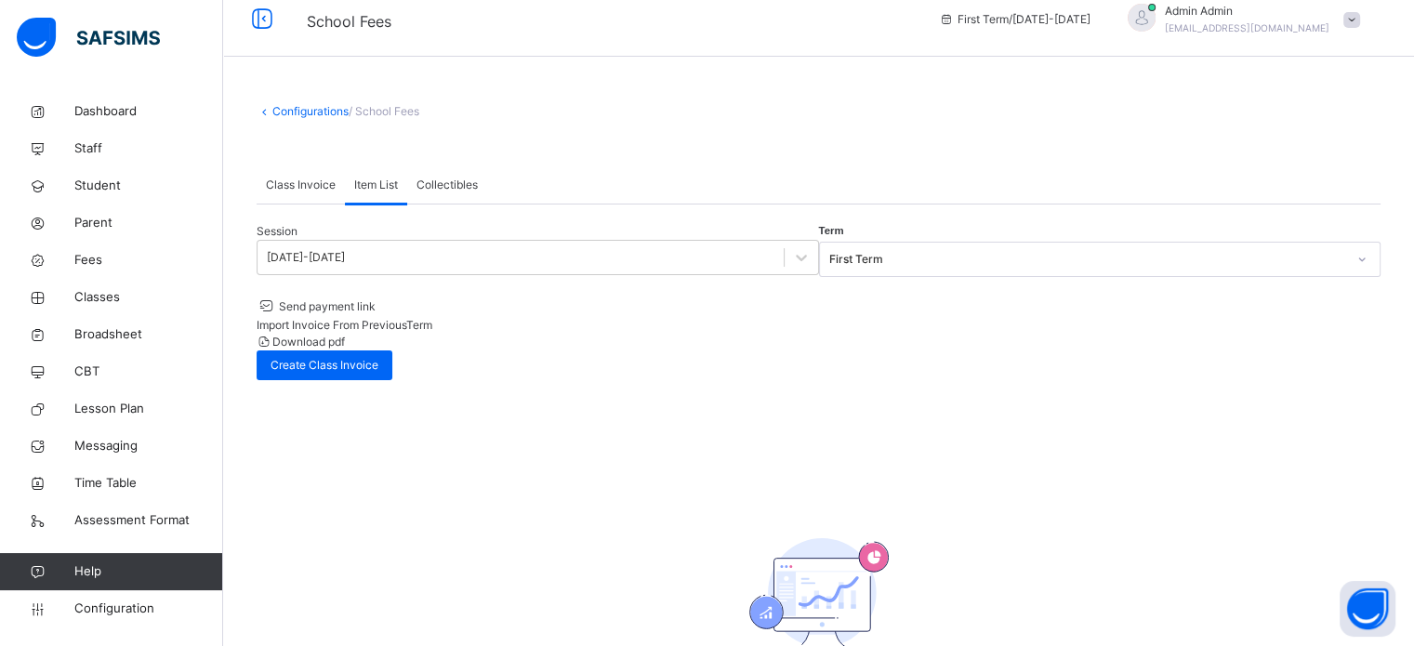
scroll to position [8, 0]
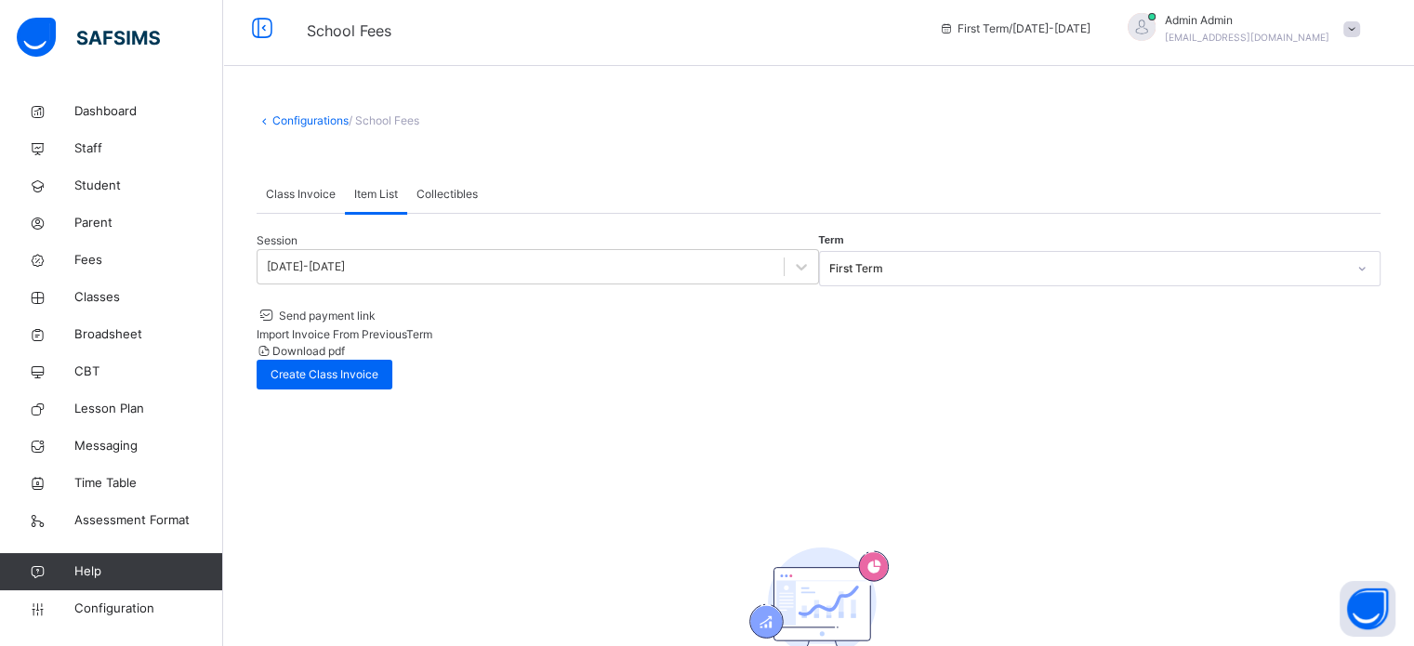
click at [309, 191] on span "Class Invoice" at bounding box center [301, 194] width 70 height 17
click at [378, 366] on span "Create Class Invoice" at bounding box center [324, 374] width 108 height 17
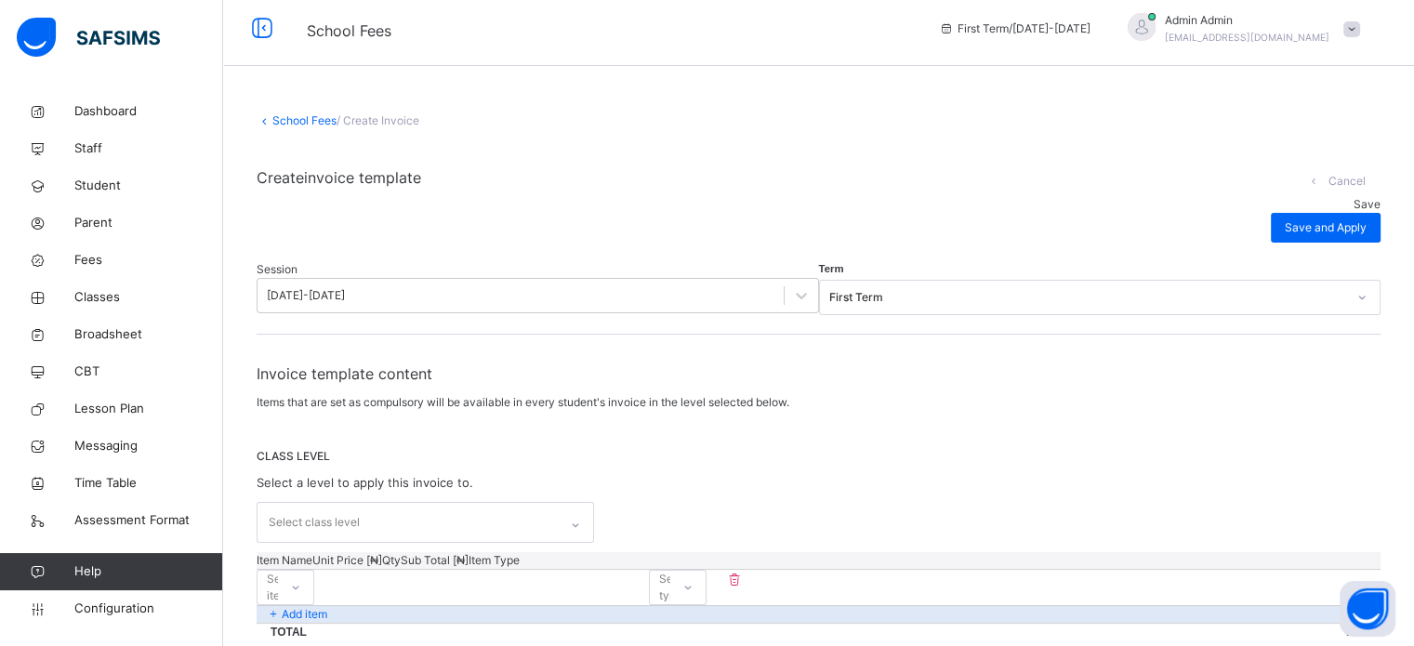
click at [295, 113] on link "School Fees" at bounding box center [304, 120] width 64 height 14
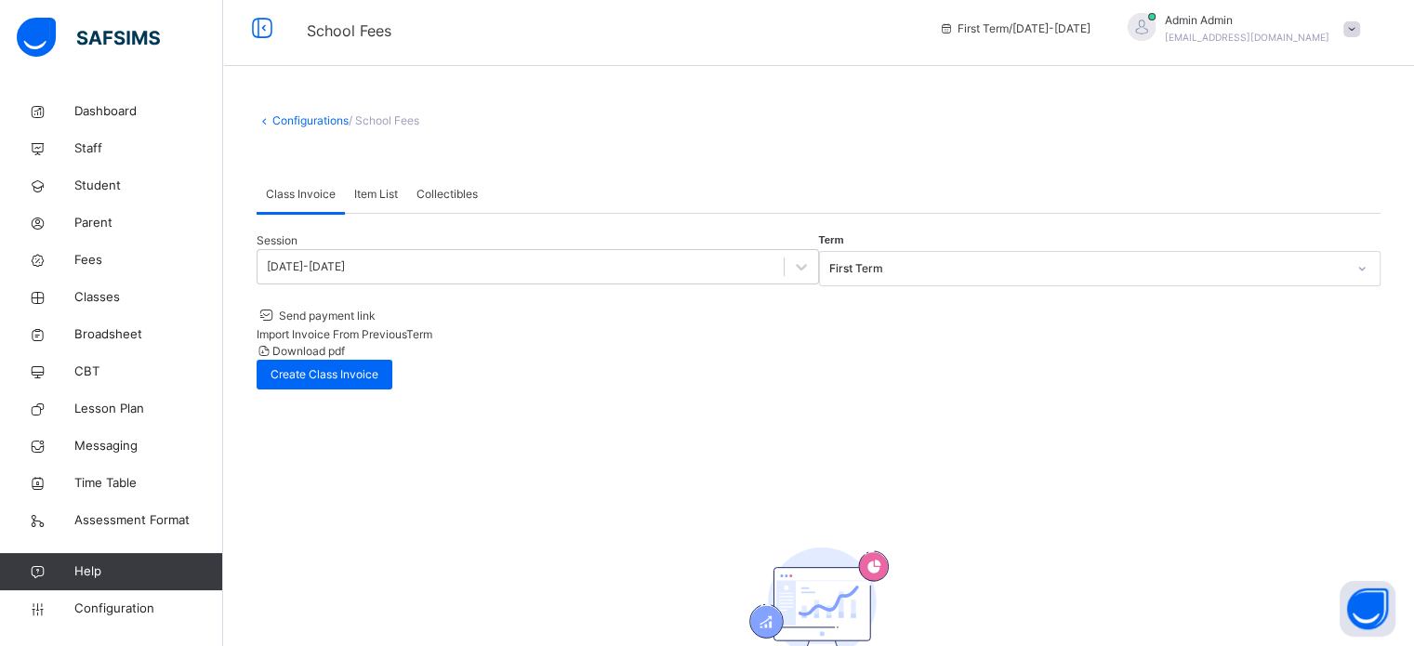
click at [376, 191] on span "Item List" at bounding box center [376, 194] width 44 height 17
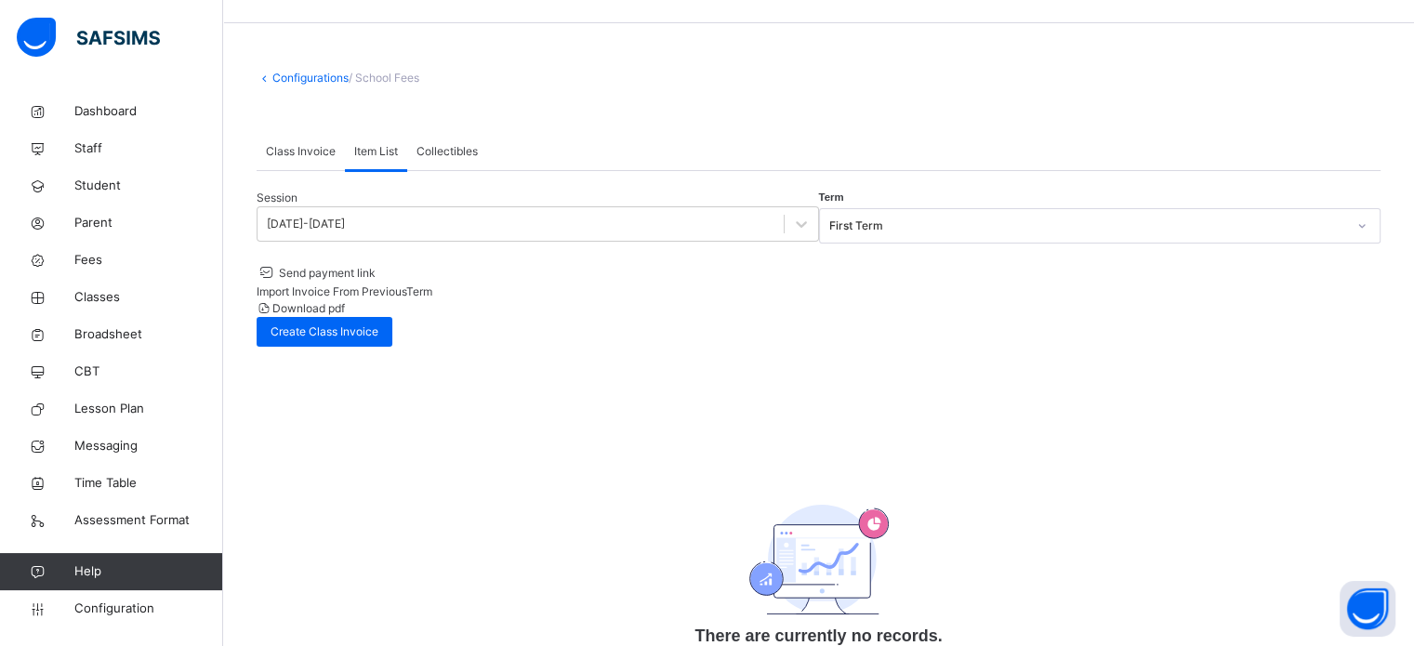
scroll to position [8, 0]
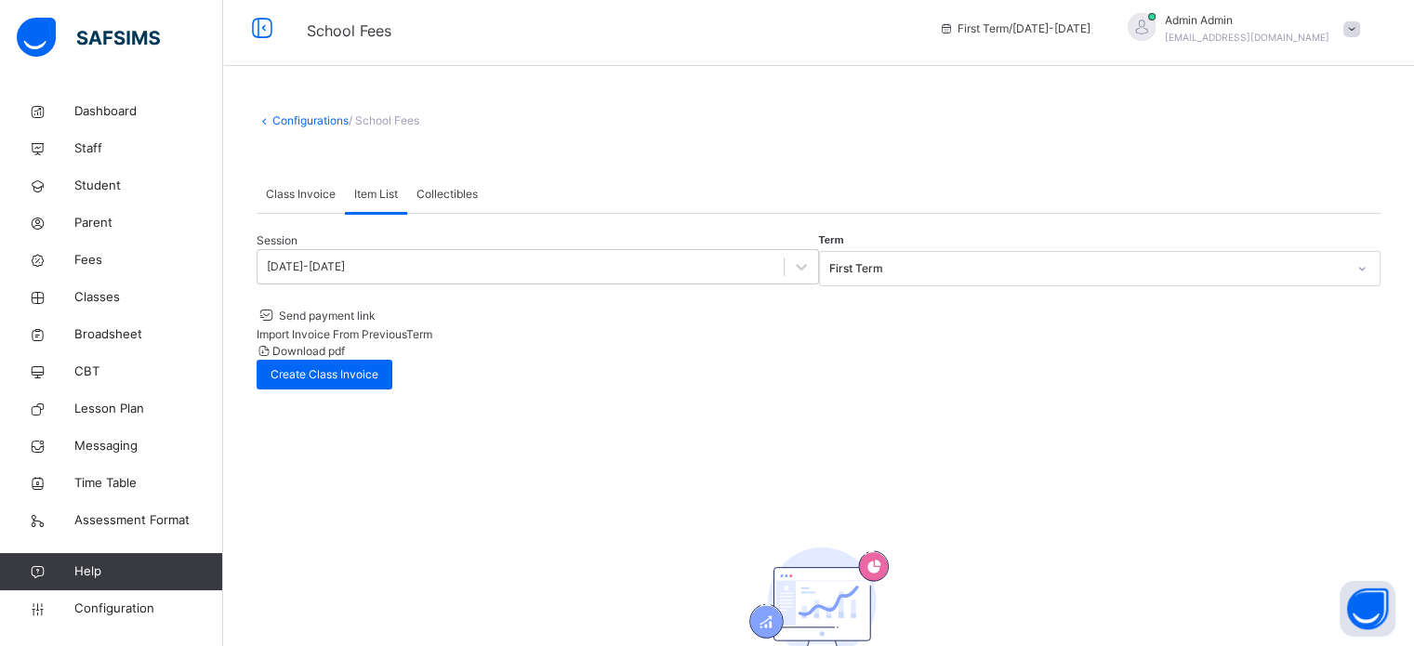
click at [317, 187] on span "Class Invoice" at bounding box center [301, 194] width 70 height 17
click at [392, 360] on div "Create Class Invoice" at bounding box center [324, 375] width 136 height 30
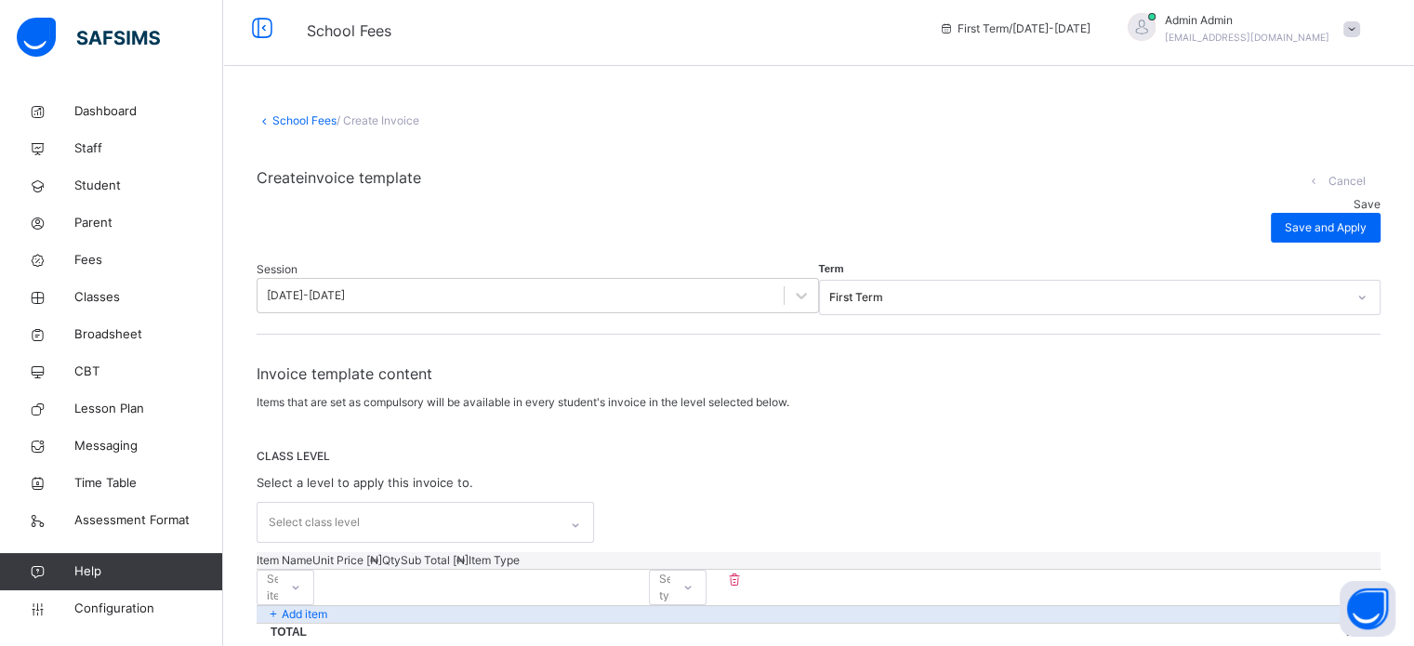
click at [457, 503] on div "Select class level" at bounding box center [407, 522] width 300 height 39
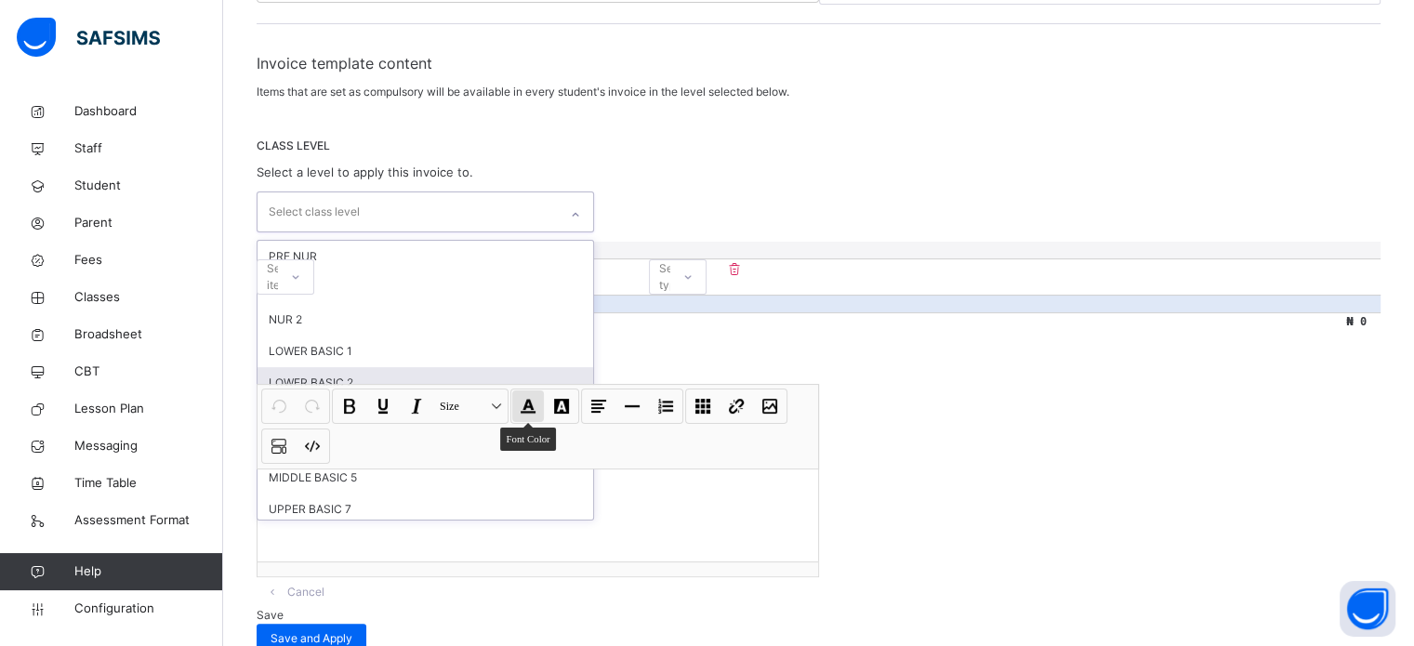
scroll to position [334, 0]
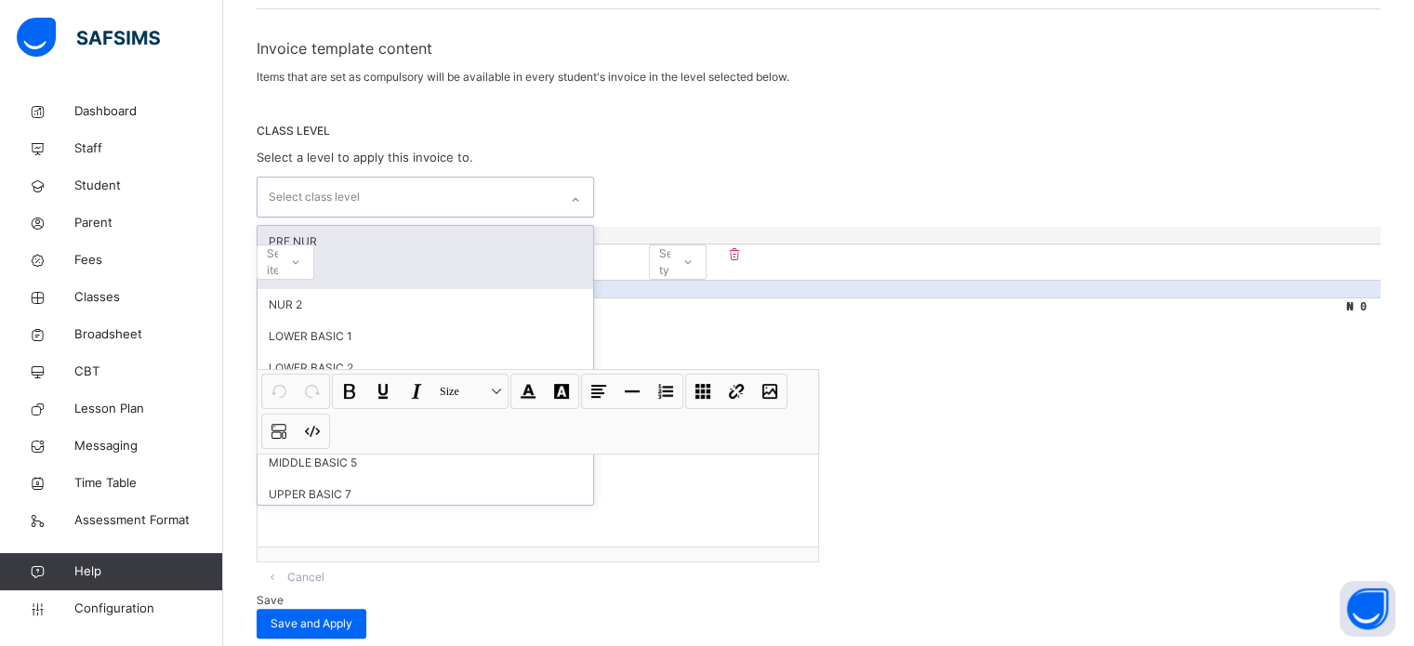
click at [372, 226] on div "PRE NUR" at bounding box center [424, 242] width 335 height 32
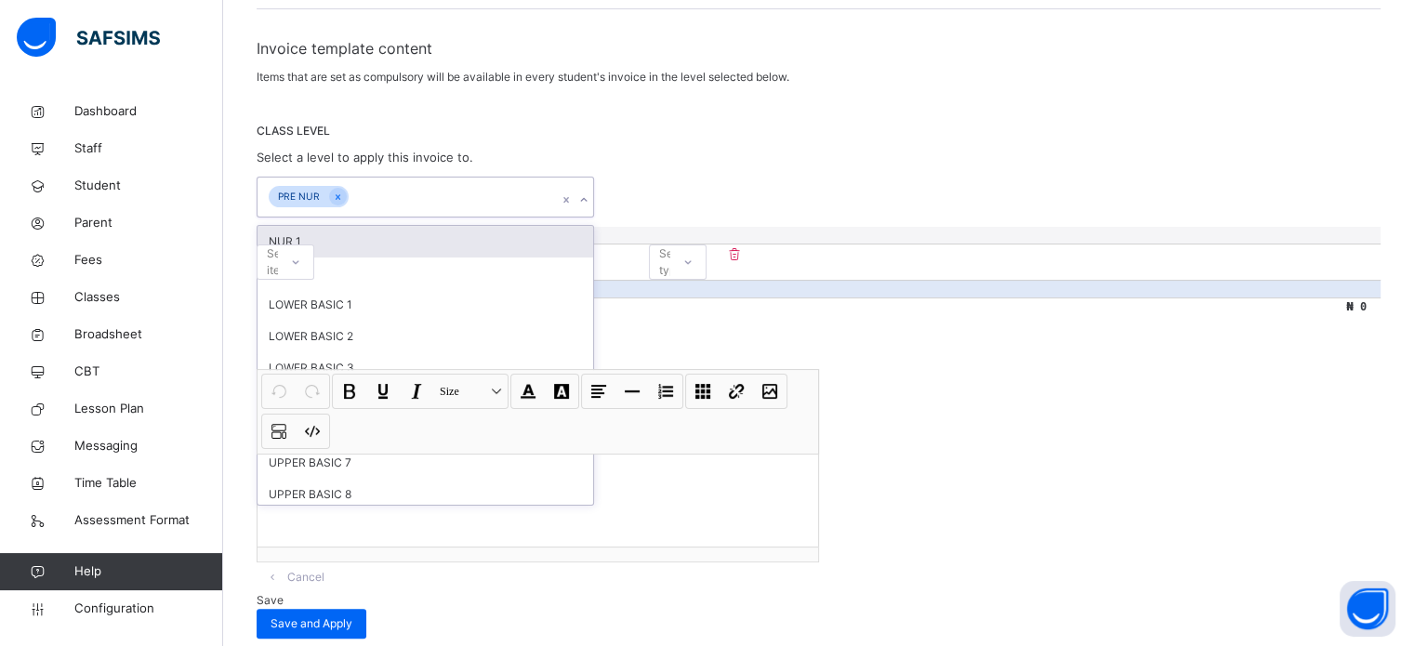
click at [328, 226] on div "NUR 1" at bounding box center [424, 242] width 335 height 32
click at [286, 226] on div "NUR 2" at bounding box center [424, 242] width 335 height 32
click at [401, 226] on div "LOWER BASIC 1" at bounding box center [424, 242] width 335 height 32
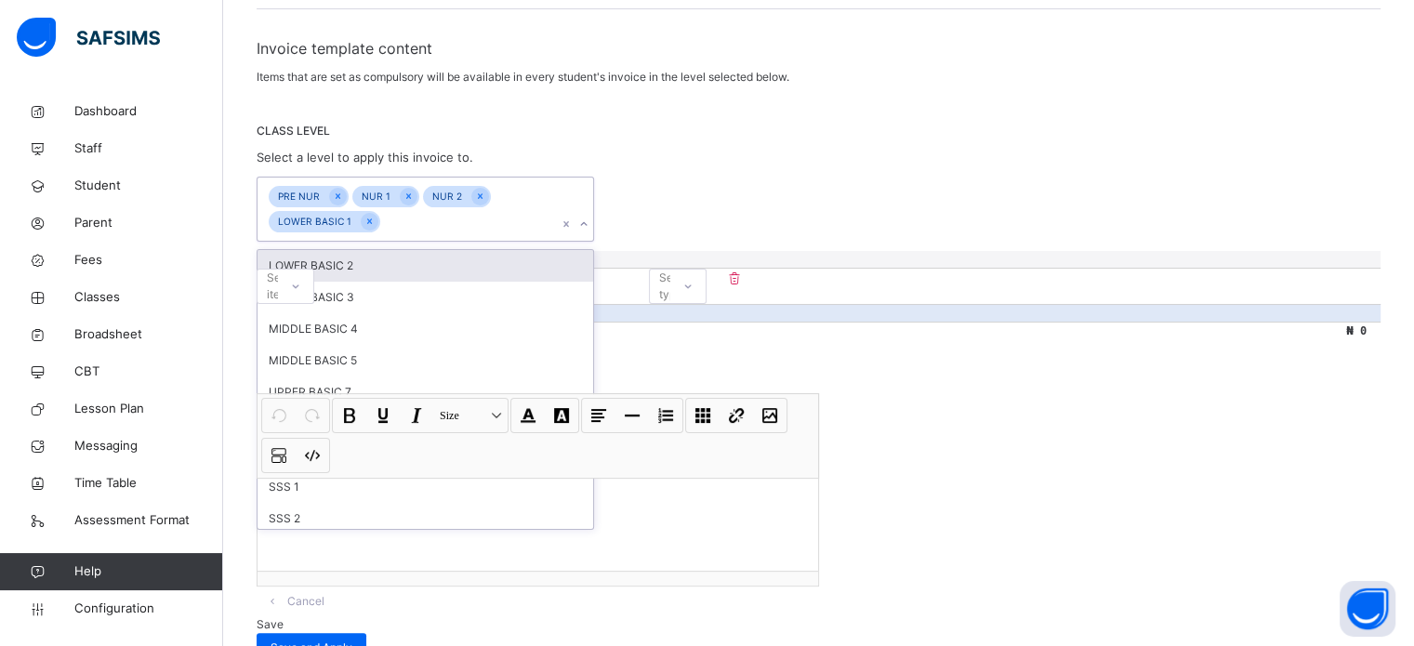
click at [375, 250] on div "LOWER BASIC 2" at bounding box center [424, 266] width 335 height 32
click at [376, 250] on div "LOWER BASIC 3" at bounding box center [424, 266] width 335 height 32
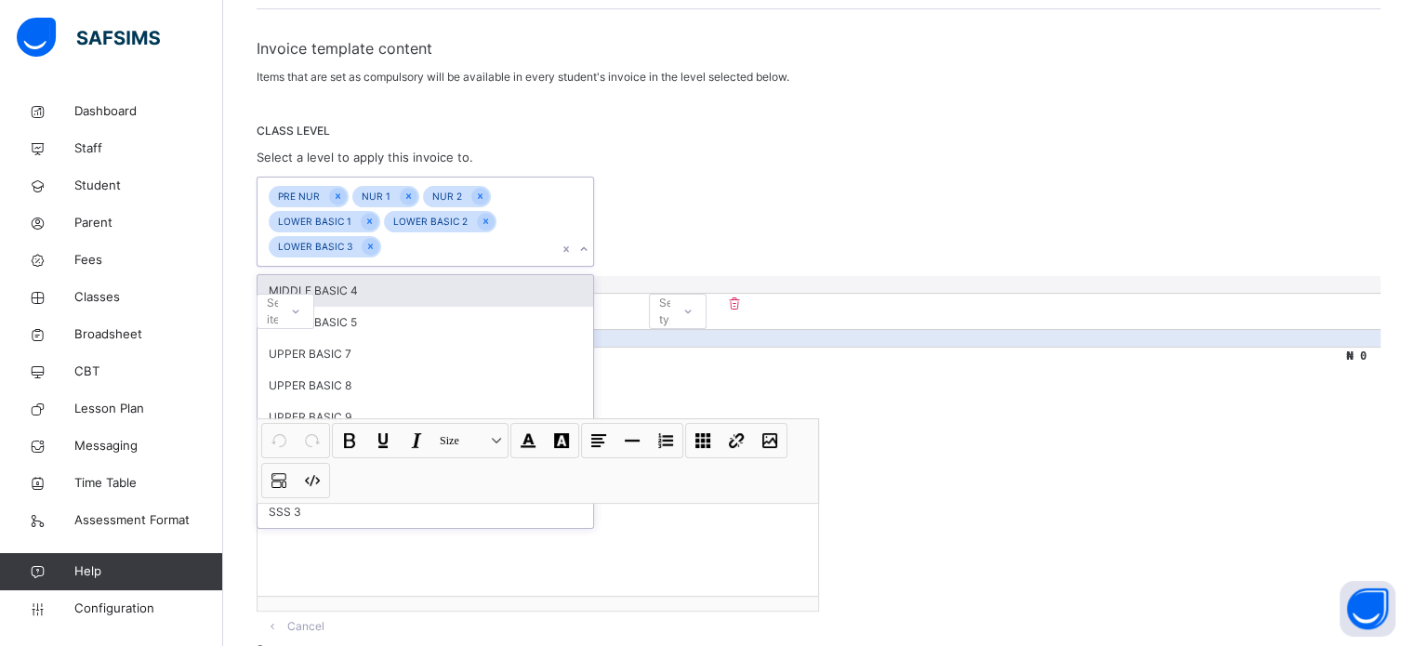
click at [351, 275] on div "MIDDLE BASIC 4" at bounding box center [424, 291] width 335 height 32
click at [376, 275] on div "MIDDLE BASIC 5" at bounding box center [424, 291] width 335 height 32
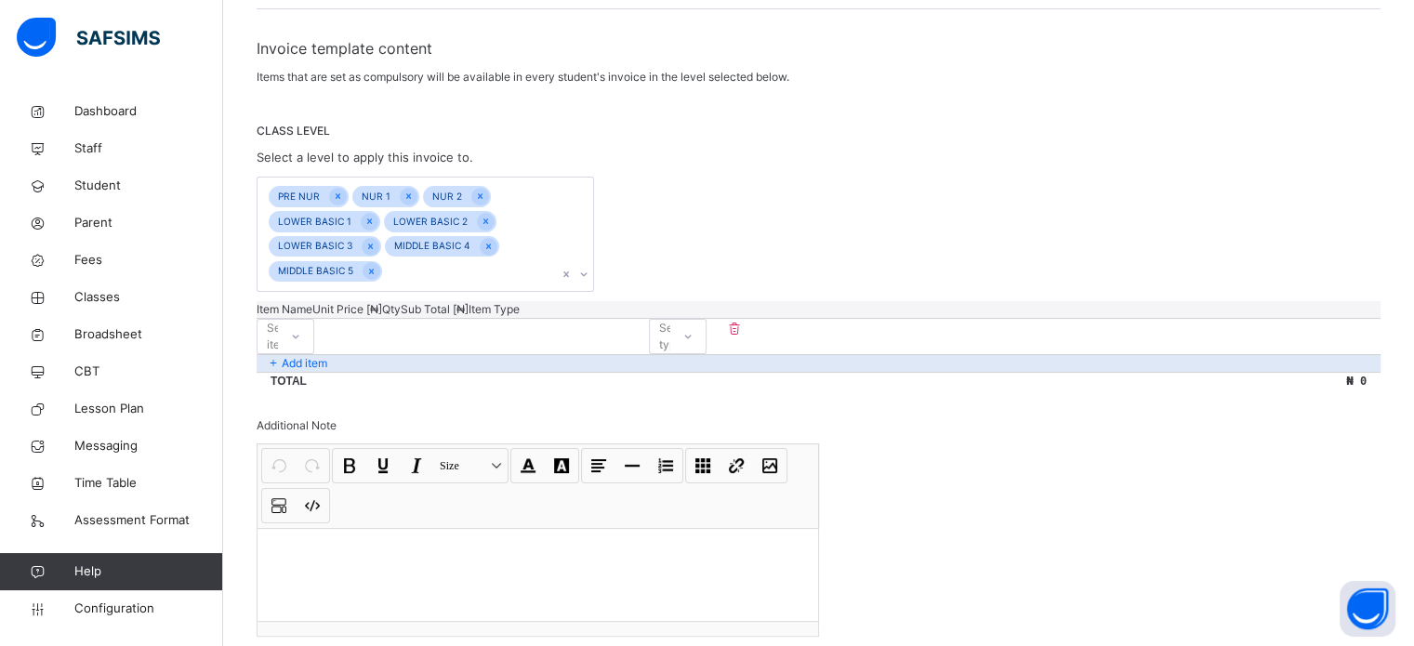
click at [737, 177] on div "PRE NUR NUR 1 NUR 2 LOWER BASIC 1 LOWER BASIC 2 LOWER BASIC 3 MIDDLE BASIC 4 MI…" at bounding box center [818, 235] width 1124 height 116
click at [278, 322] on div "Select item" at bounding box center [267, 336] width 20 height 29
click at [313, 362] on div "Tuition Fee" at bounding box center [285, 386] width 56 height 48
click at [426, 322] on input "number" at bounding box center [370, 328] width 112 height 12
type input "*"
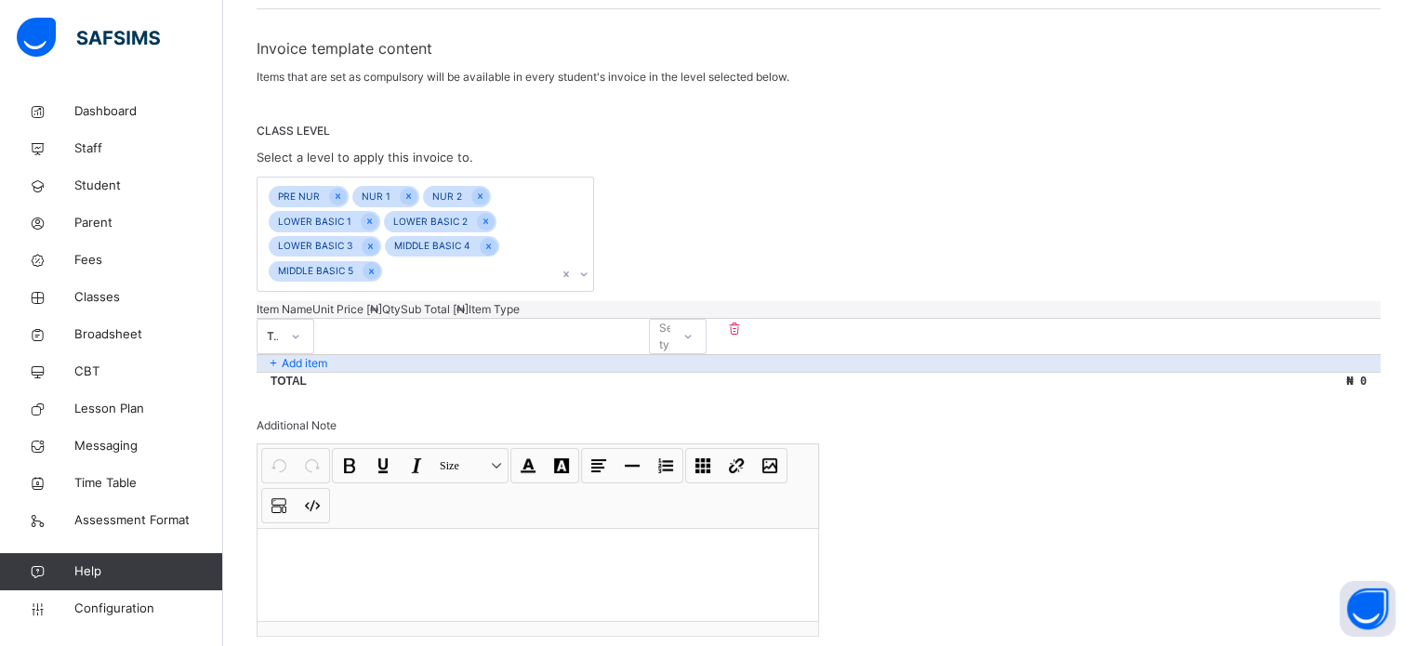
type input "*"
type input "**"
type input "***"
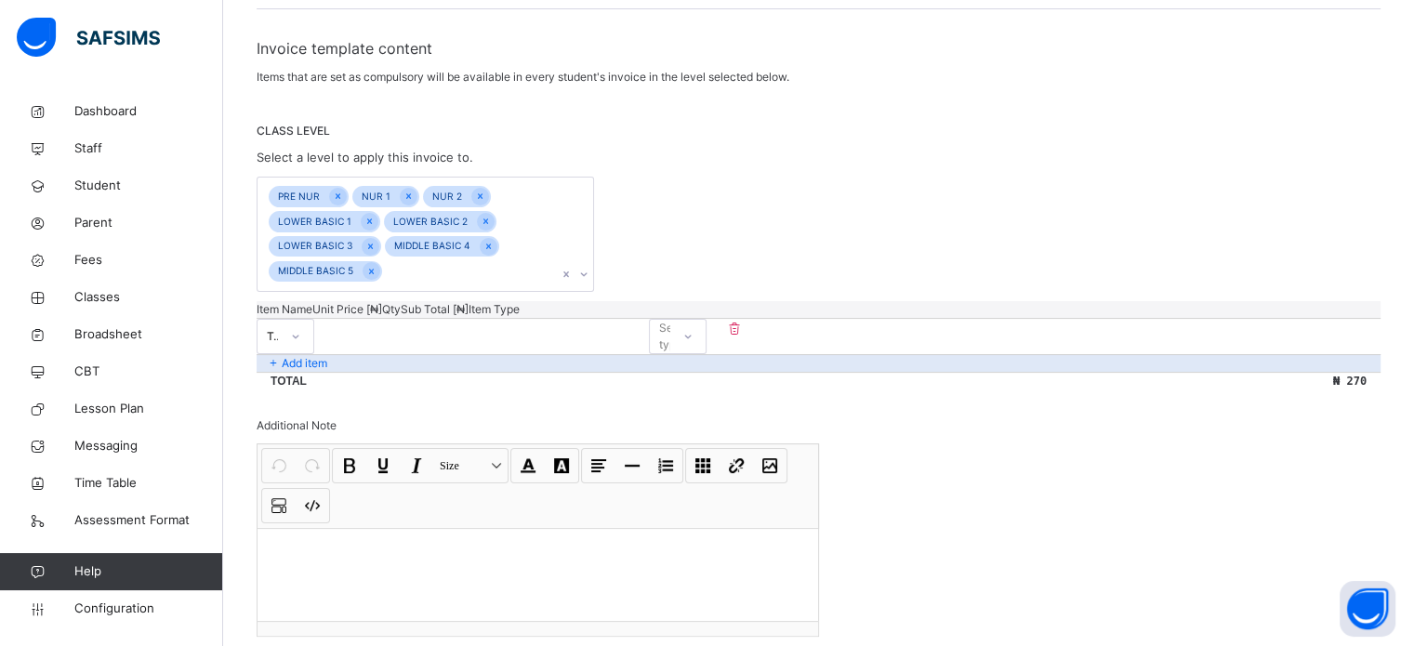
type input "*****"
type input "******"
type input "*****"
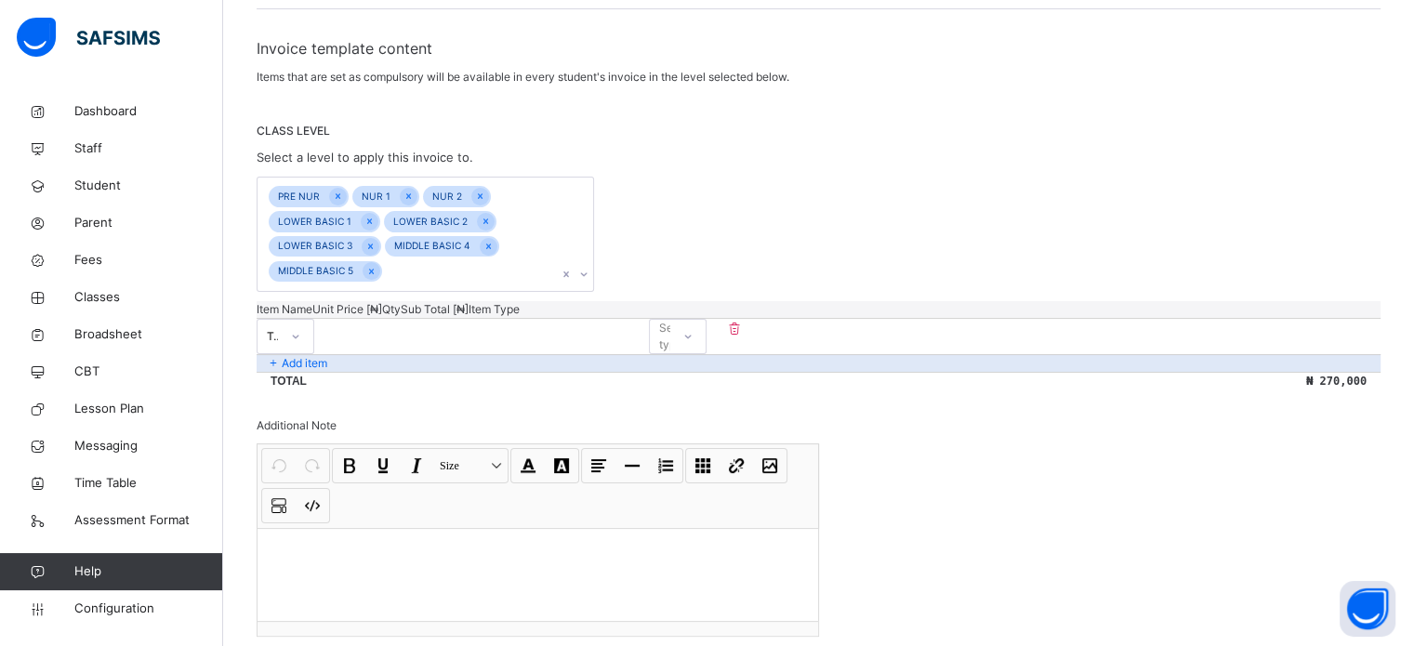
type input "*****"
click at [670, 322] on div "Select type" at bounding box center [660, 336] width 20 height 29
click at [705, 362] on div "Compulsory" at bounding box center [678, 378] width 56 height 32
click at [316, 355] on p "Add item" at bounding box center [305, 363] width 46 height 17
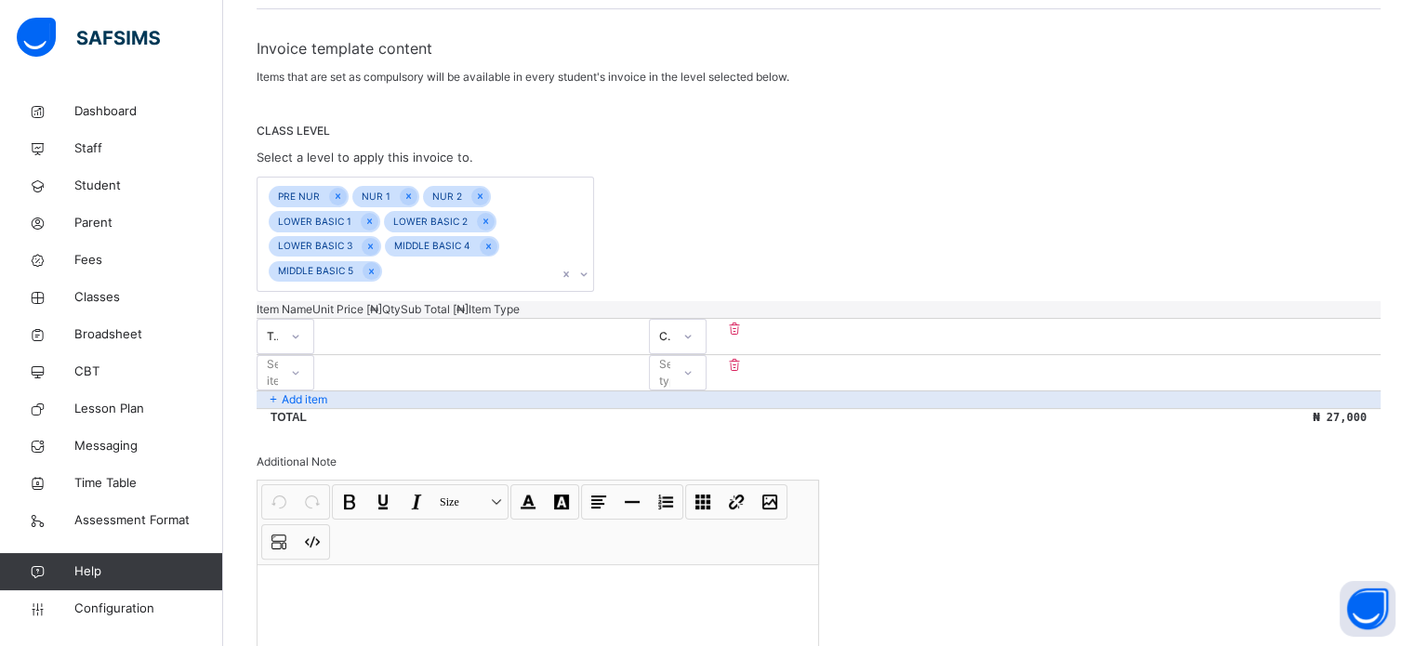
click at [278, 359] on div "Select item" at bounding box center [267, 373] width 20 height 29
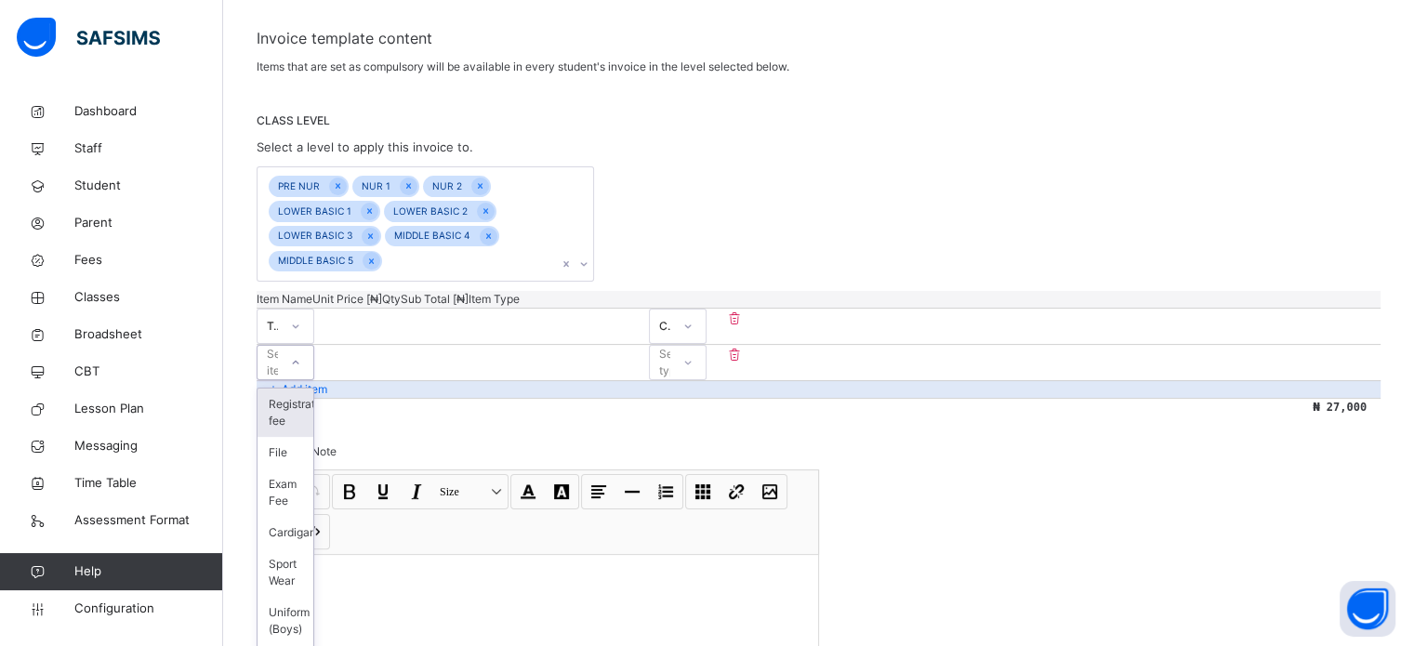
scroll to position [346, 0]
click at [312, 467] on div "Exam Fee" at bounding box center [285, 491] width 56 height 48
click at [426, 347] on input "number" at bounding box center [370, 353] width 112 height 12
type input "**"
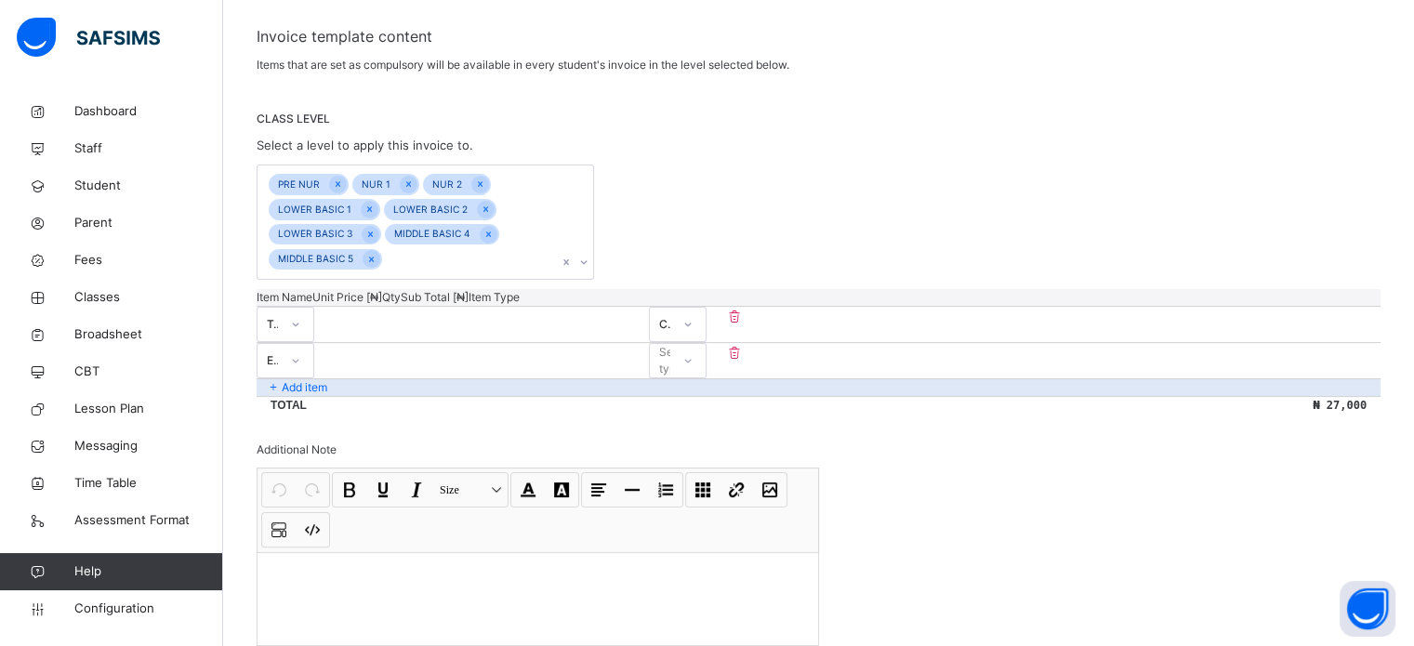
type input "***"
type input "**"
type input "*"
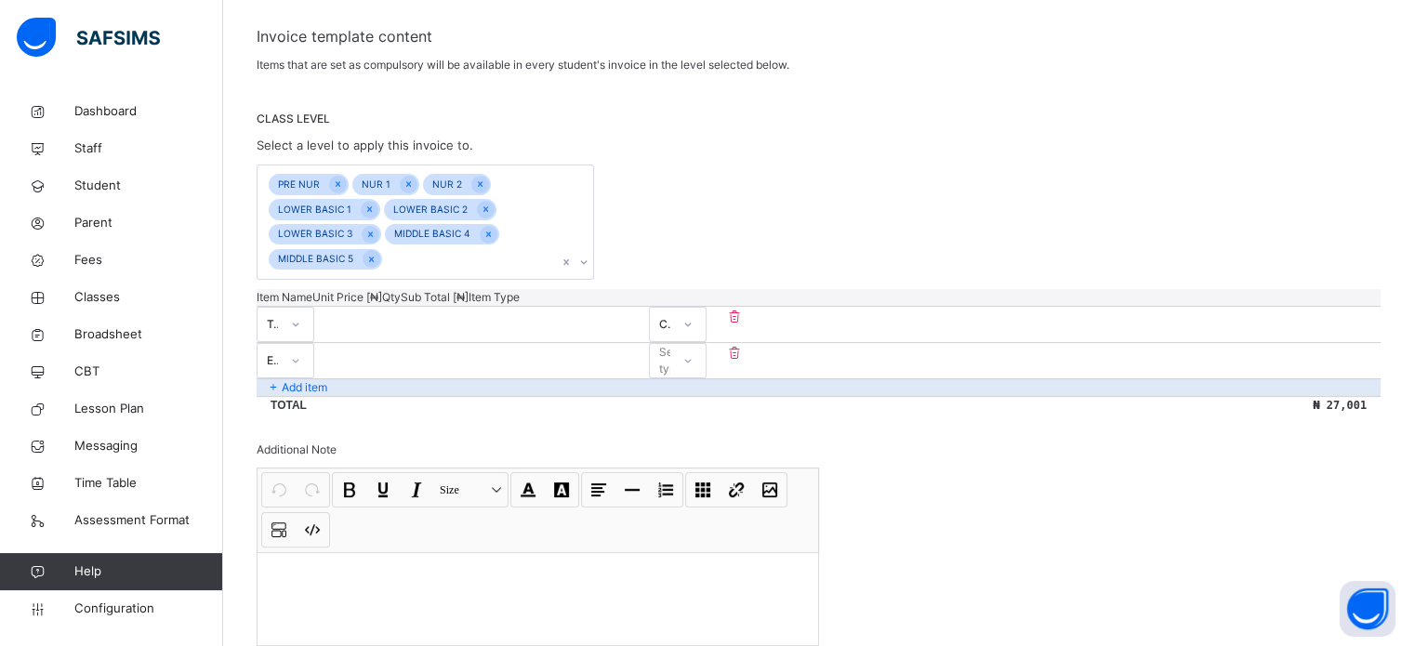
type input "*"
type input "**"
type input "****"
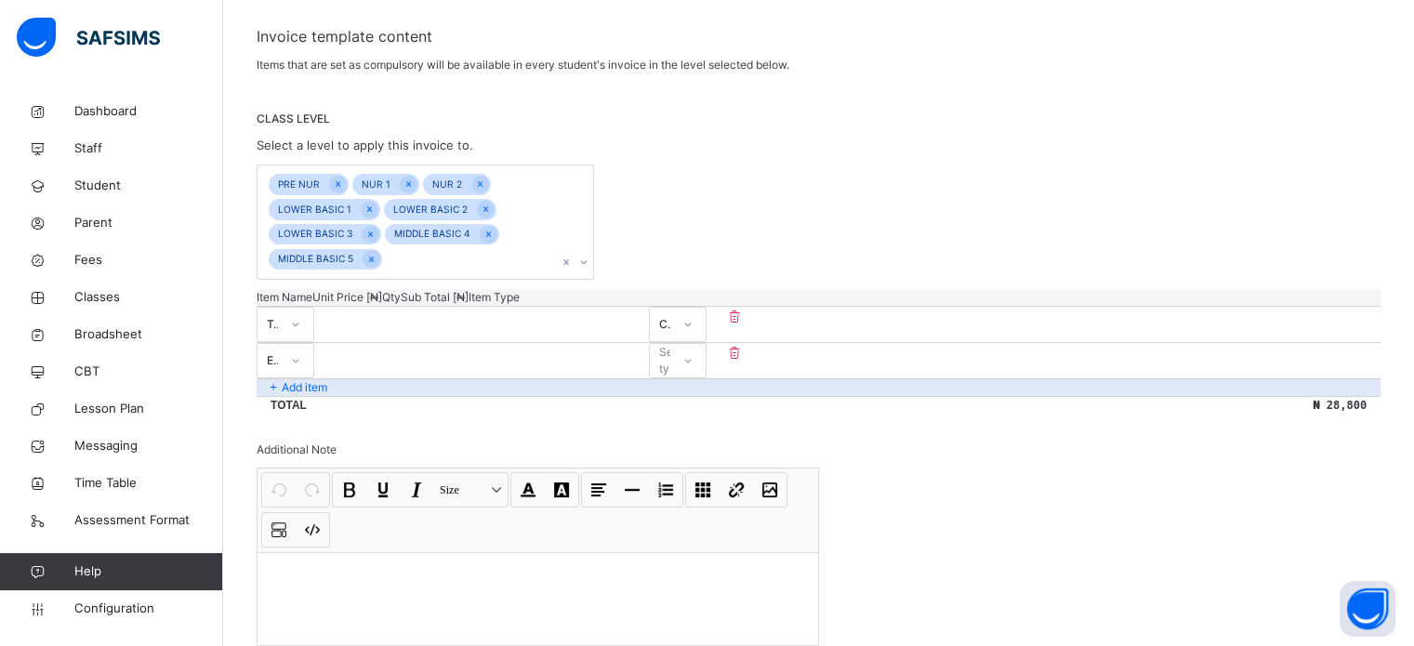
type input "****"
click at [692, 343] on div "Select type" at bounding box center [675, 360] width 33 height 35
click at [705, 418] on div "Optional" at bounding box center [678, 434] width 56 height 32
click at [672, 352] on div "Optional" at bounding box center [665, 360] width 13 height 17
click at [705, 387] on div "Compulsory" at bounding box center [678, 403] width 56 height 32
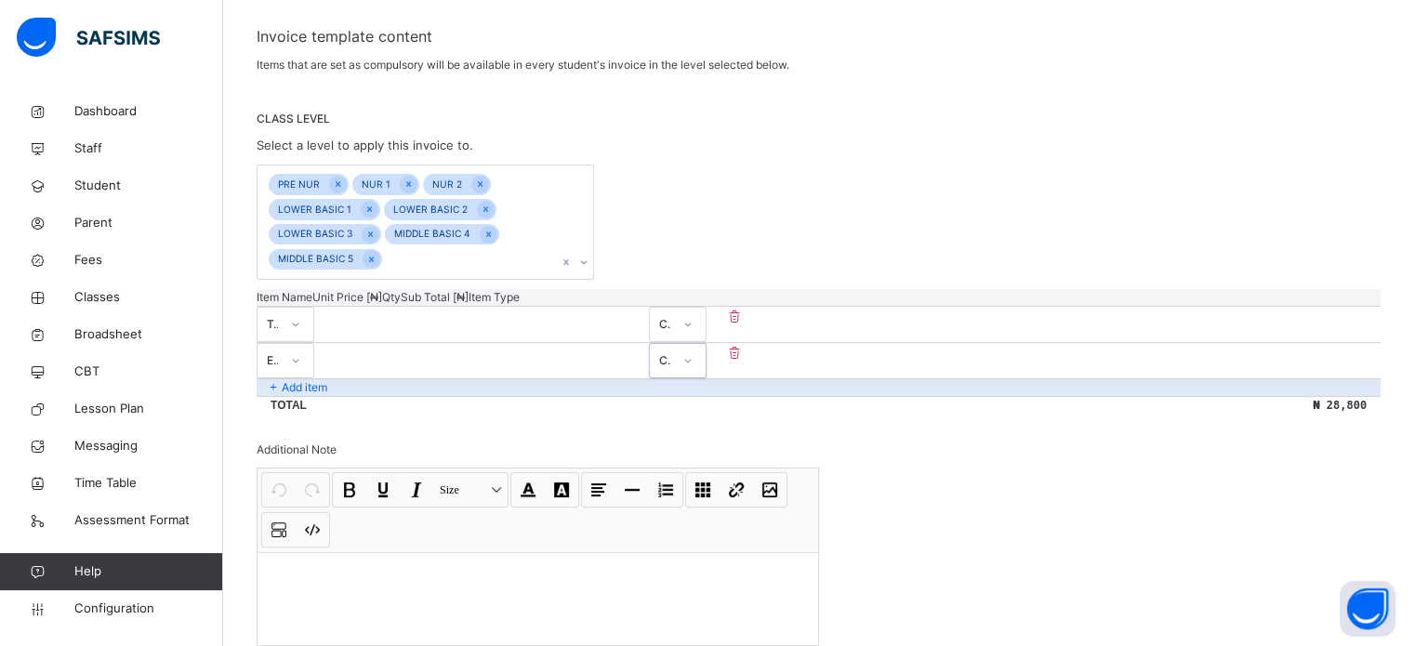
click at [333, 378] on div "Add item" at bounding box center [818, 387] width 1124 height 18
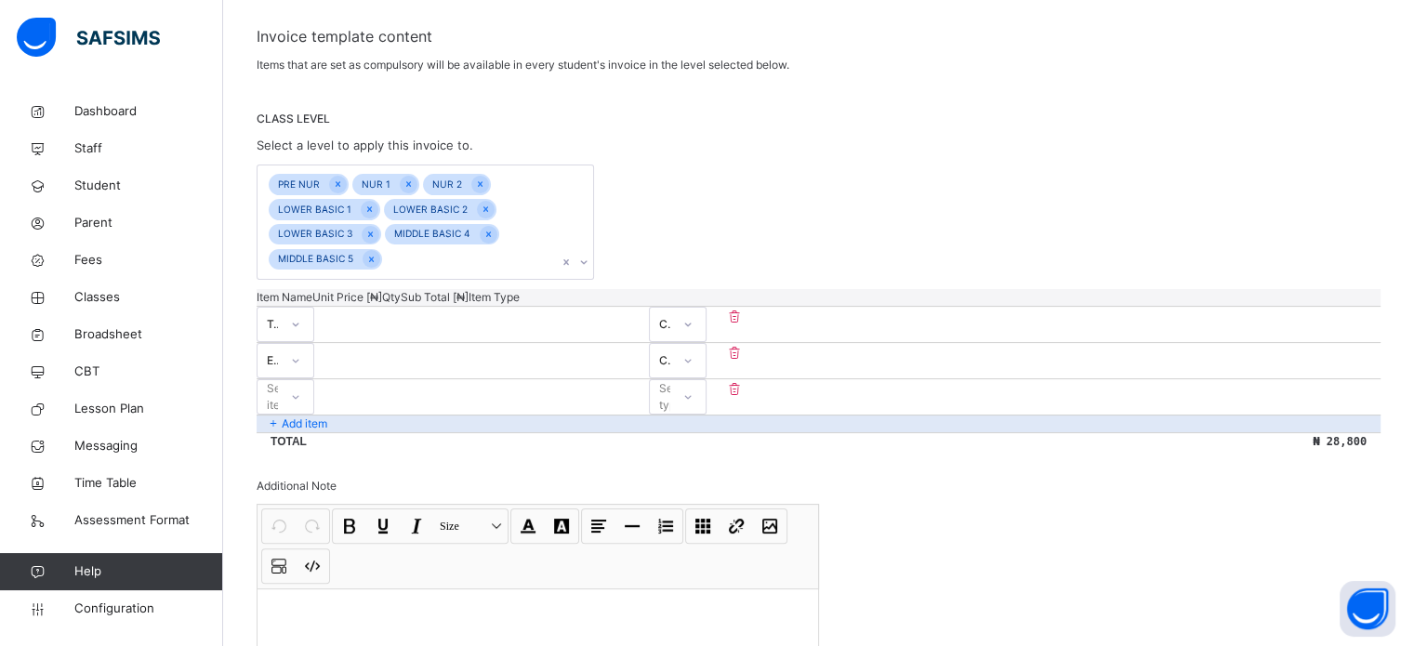
click at [278, 383] on div "Select item" at bounding box center [267, 397] width 20 height 29
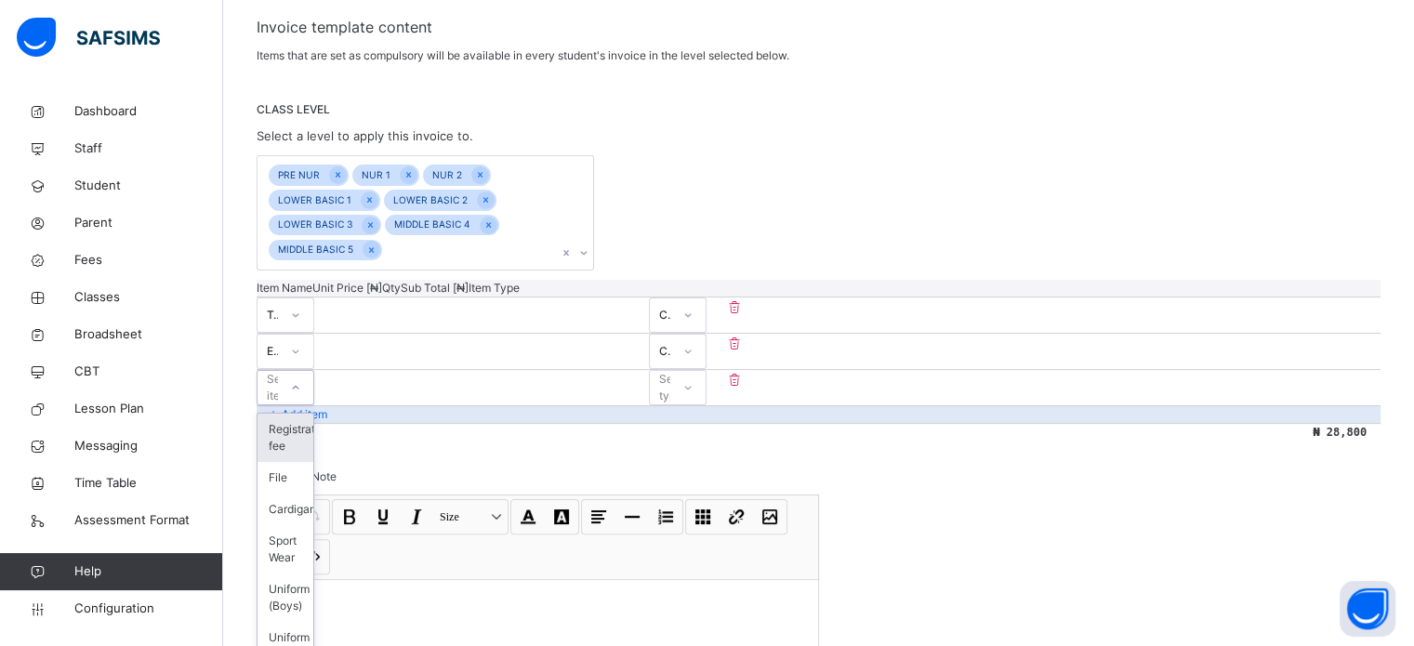
click at [313, 414] on div "Registration fee" at bounding box center [285, 438] width 56 height 48
click at [426, 374] on input "number" at bounding box center [370, 380] width 112 height 12
type input "*"
type input "***"
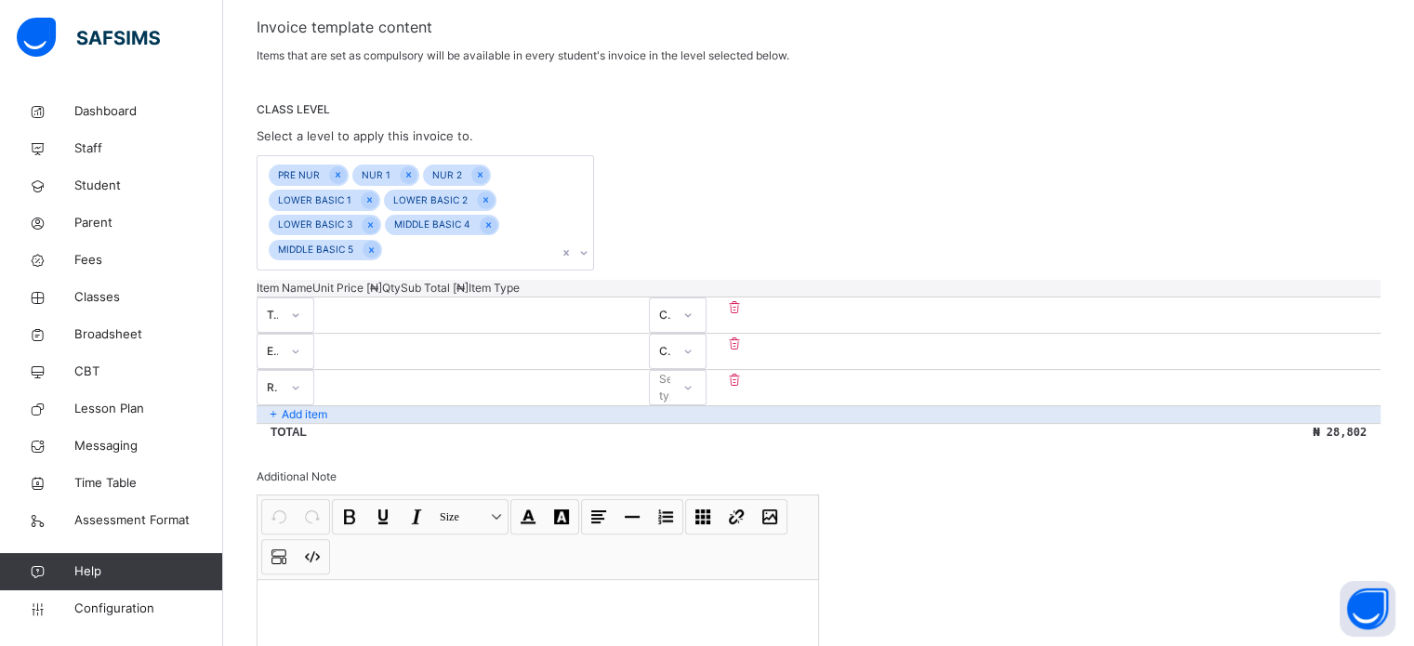
type input "***"
type input "****"
click at [692, 370] on div "Select type" at bounding box center [675, 387] width 33 height 35
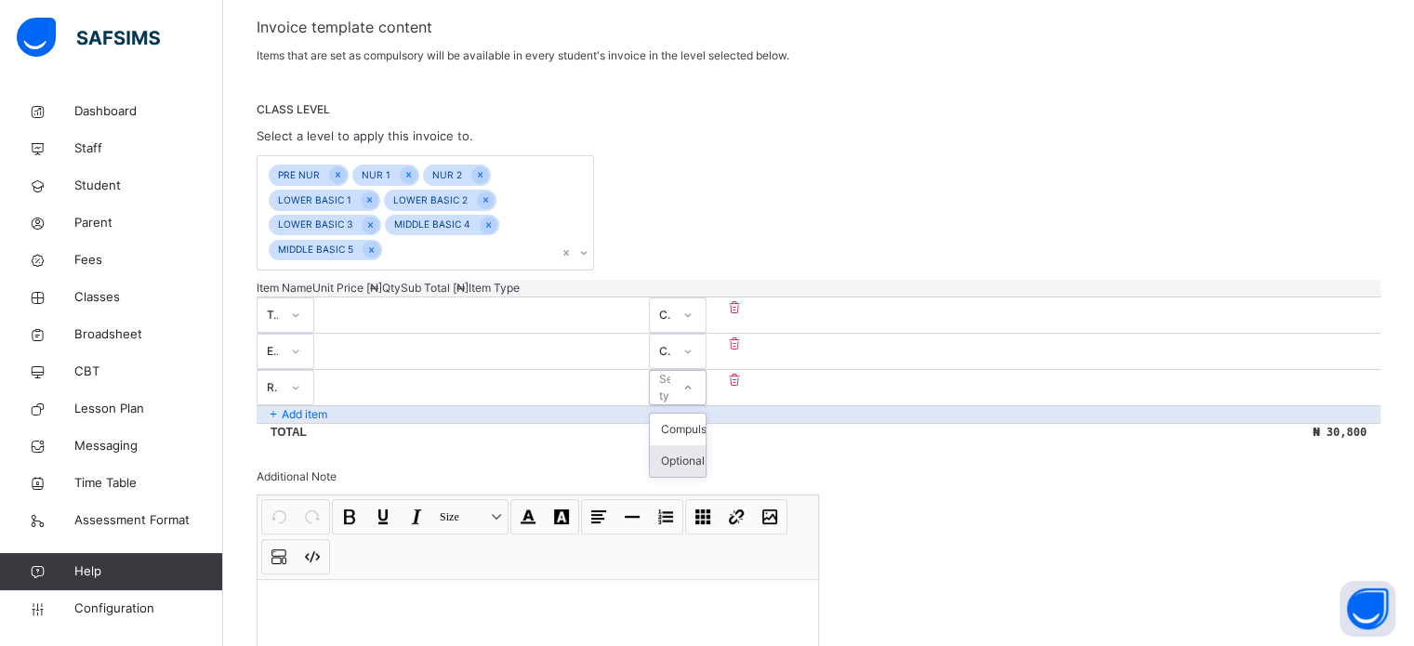
click at [705, 445] on div "Optional" at bounding box center [678, 461] width 56 height 32
click at [324, 406] on p "Add item" at bounding box center [305, 414] width 46 height 17
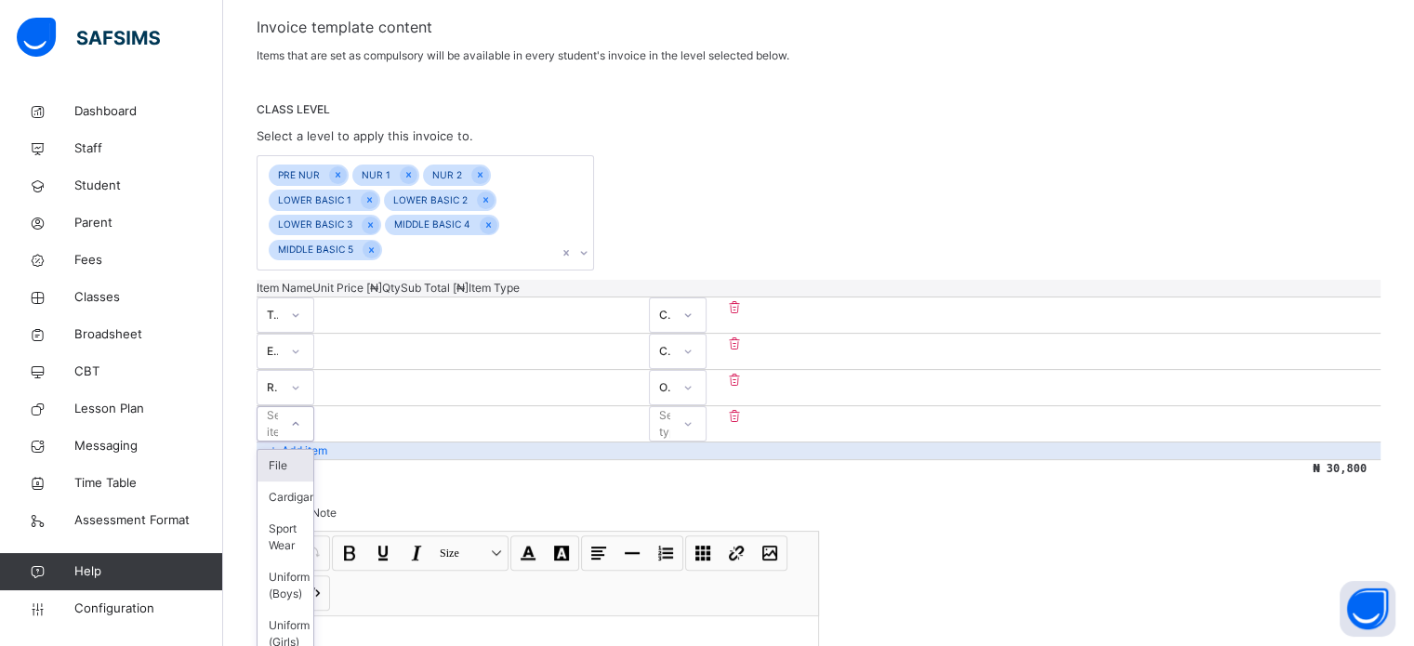
click at [278, 410] on div "Select item" at bounding box center [267, 424] width 20 height 29
click at [313, 450] on div "File" at bounding box center [285, 466] width 56 height 32
click at [426, 410] on input "number" at bounding box center [370, 416] width 112 height 12
type input "*"
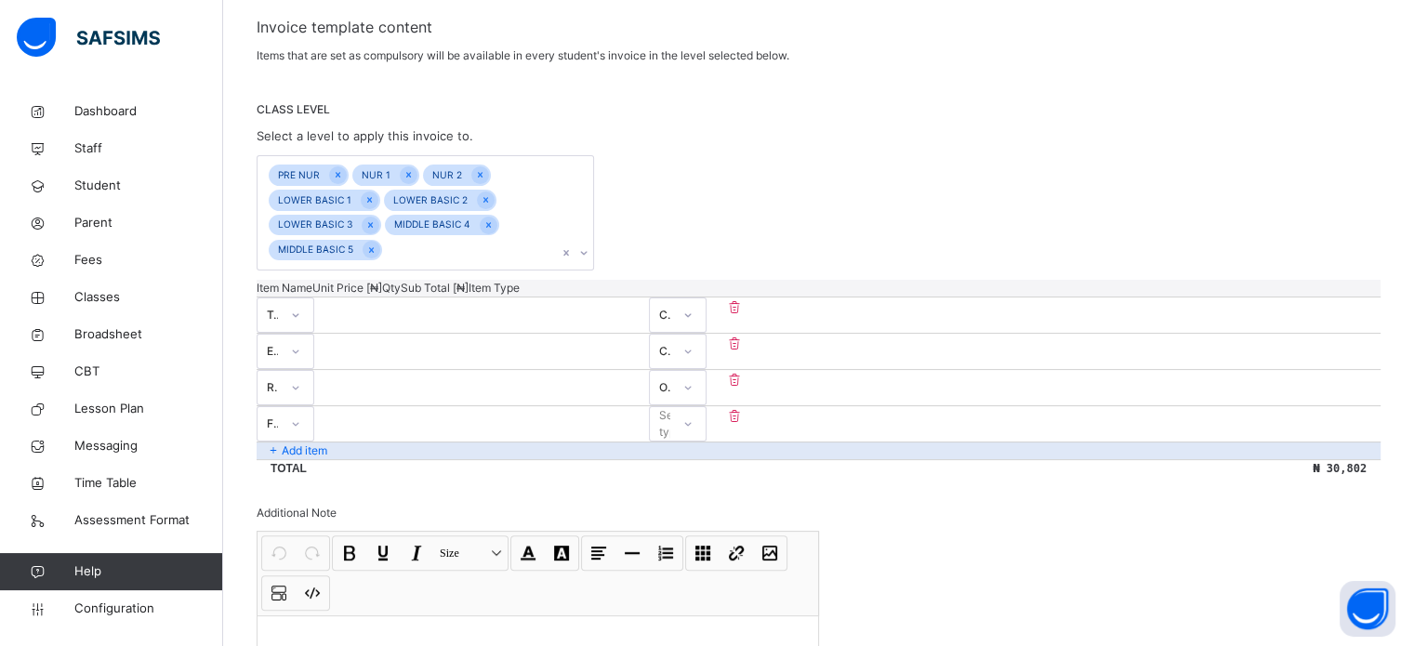
type input "***"
type input "****"
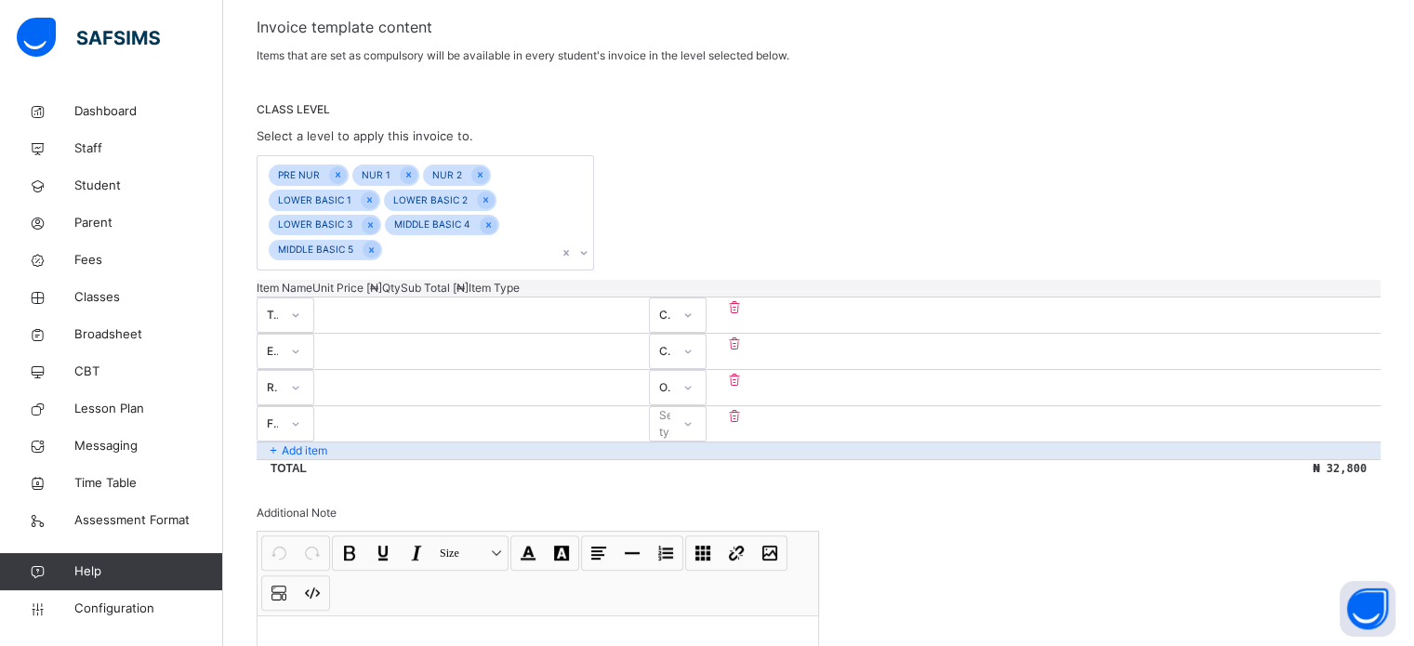
click at [692, 406] on div "Select type" at bounding box center [675, 423] width 33 height 35
drag, startPoint x: 1223, startPoint y: 466, endPoint x: 1207, endPoint y: 471, distance: 16.8
click at [705, 481] on div "Optional" at bounding box center [678, 497] width 56 height 32
click at [364, 441] on div "Add item" at bounding box center [818, 450] width 1124 height 18
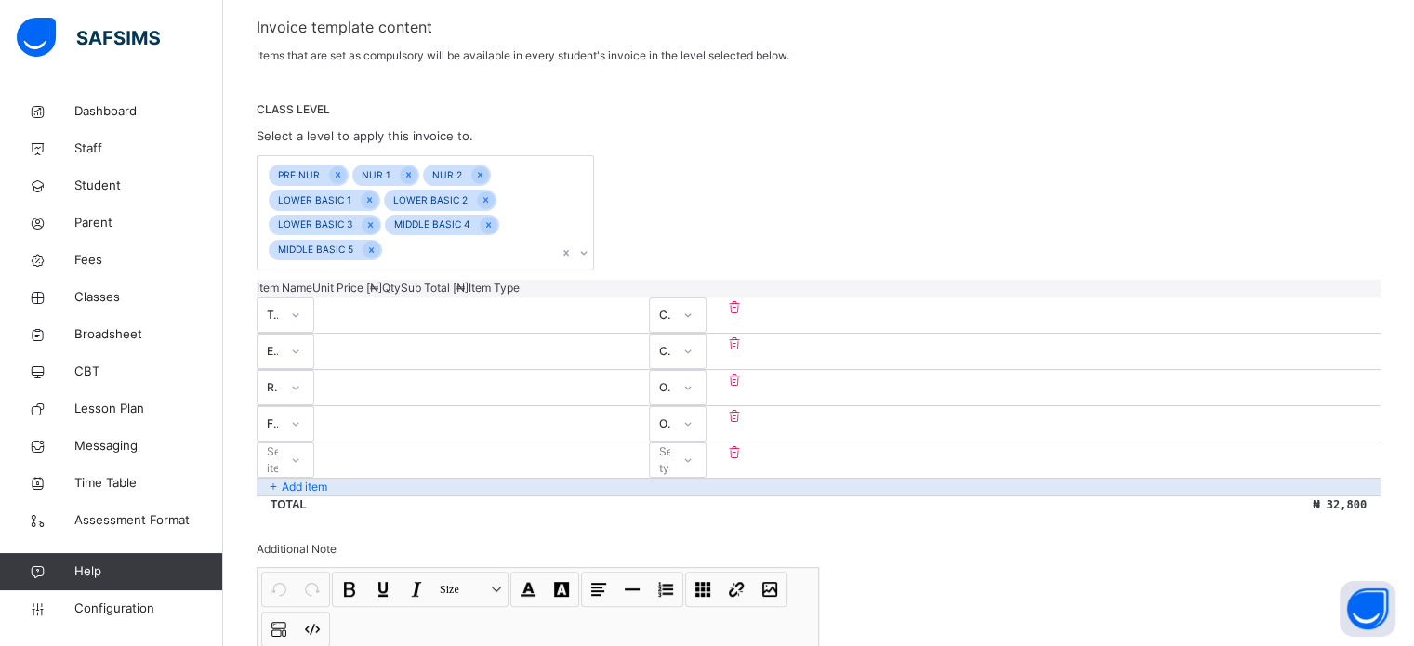
click at [278, 446] on div "Select item" at bounding box center [267, 460] width 20 height 29
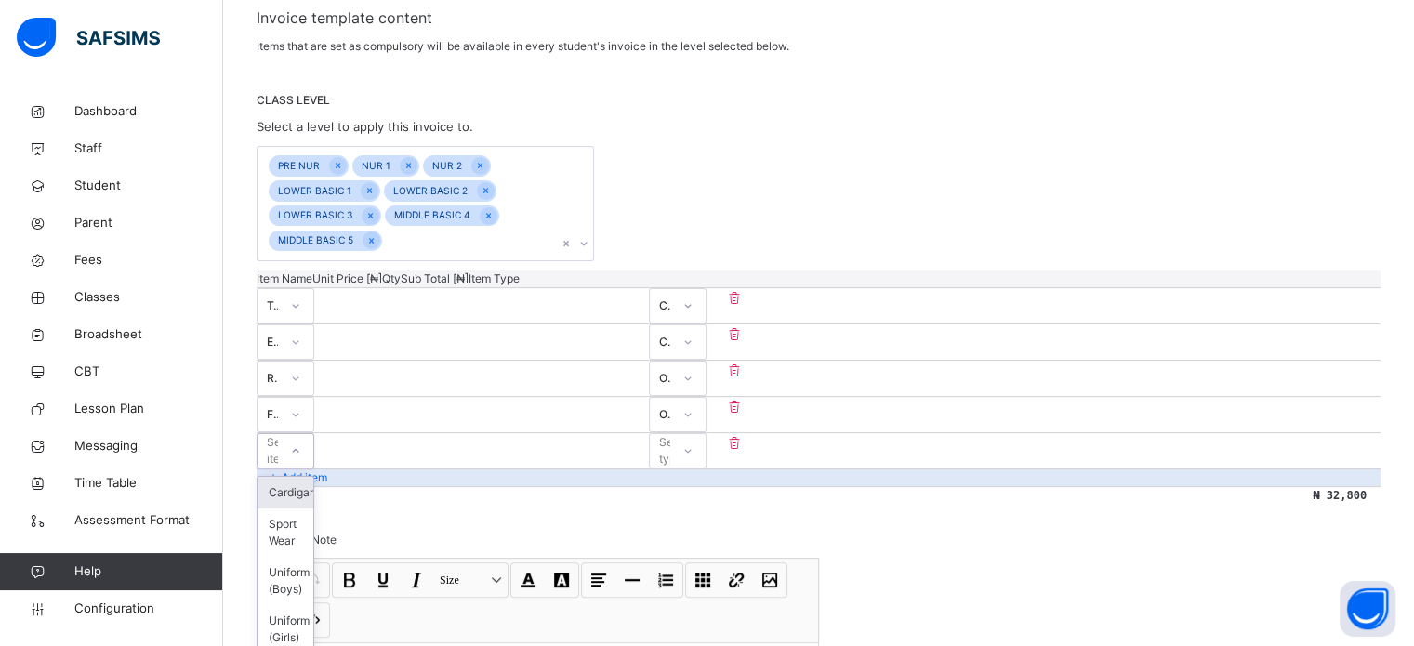
click at [313, 477] on div "Cardigan" at bounding box center [285, 493] width 56 height 32
click at [426, 437] on input "number" at bounding box center [370, 443] width 112 height 12
type input "*"
type input "**"
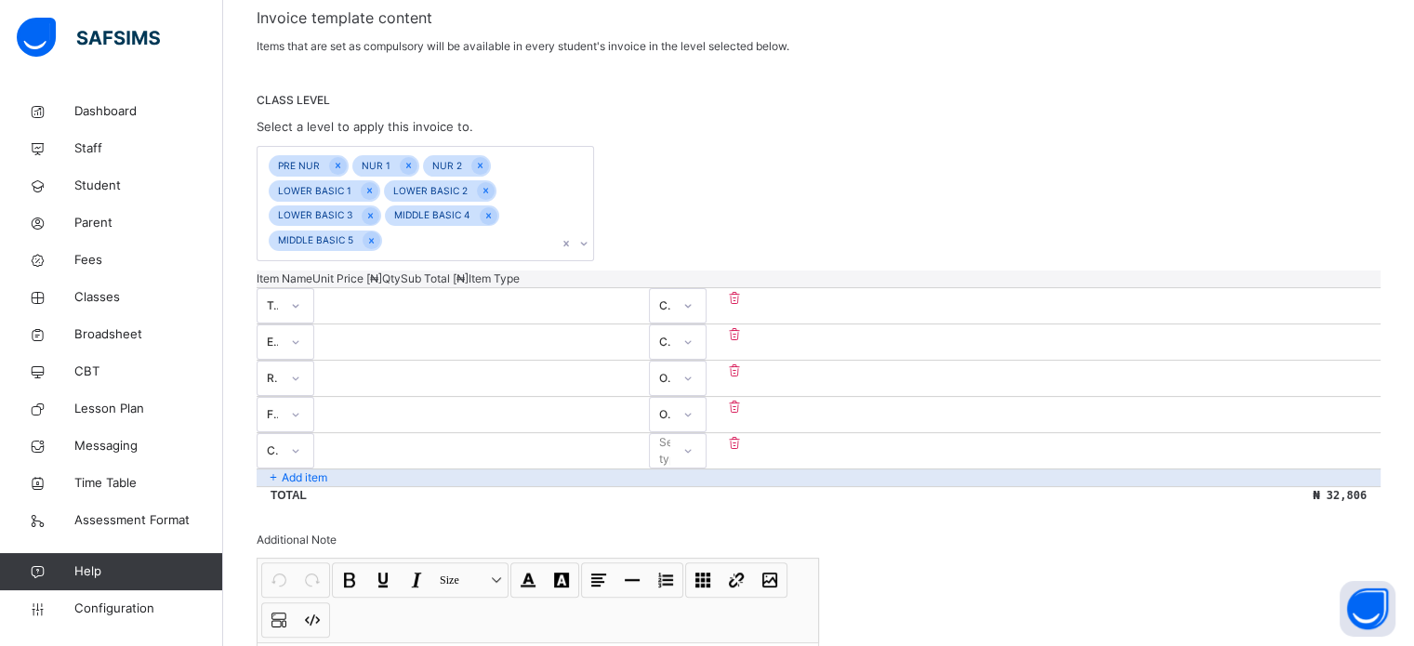
type input "**"
type input "***"
type input "****"
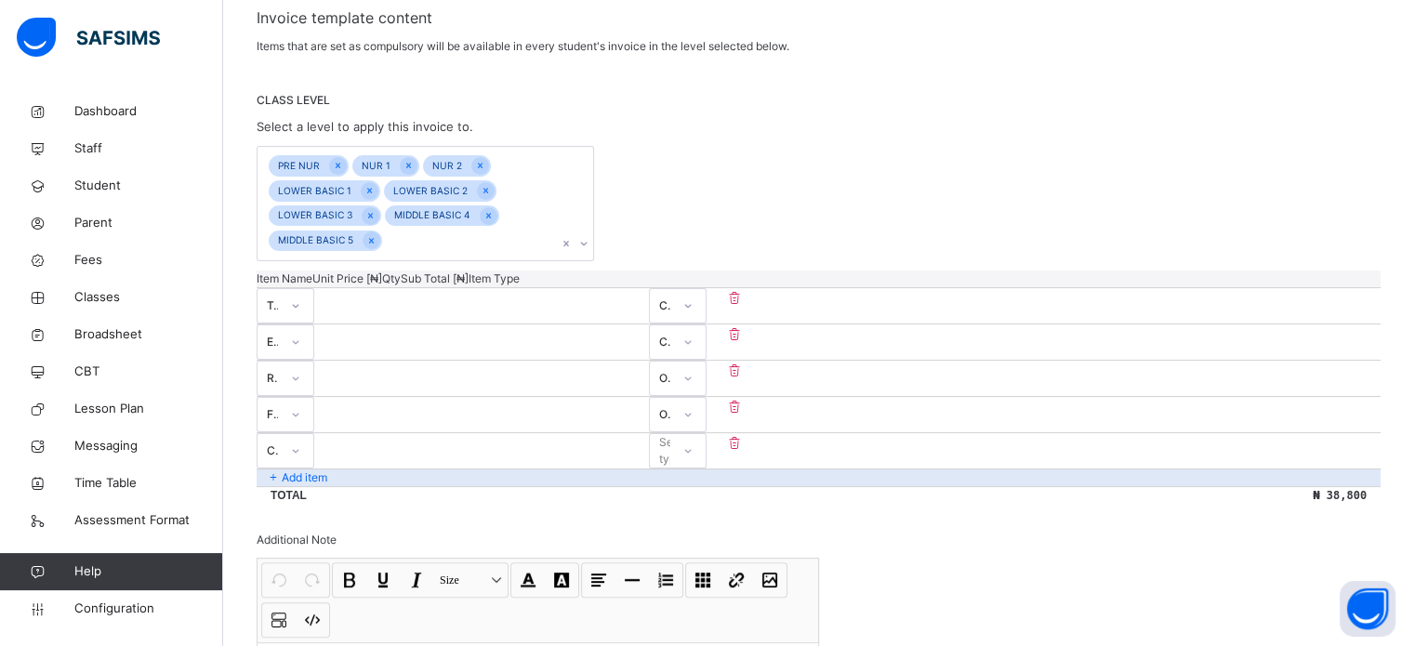
type input "****"
click at [670, 437] on div "Select type" at bounding box center [660, 451] width 20 height 29
click at [705, 508] on div "Optional" at bounding box center [678, 524] width 56 height 32
click at [443, 468] on div "Add item" at bounding box center [818, 477] width 1124 height 18
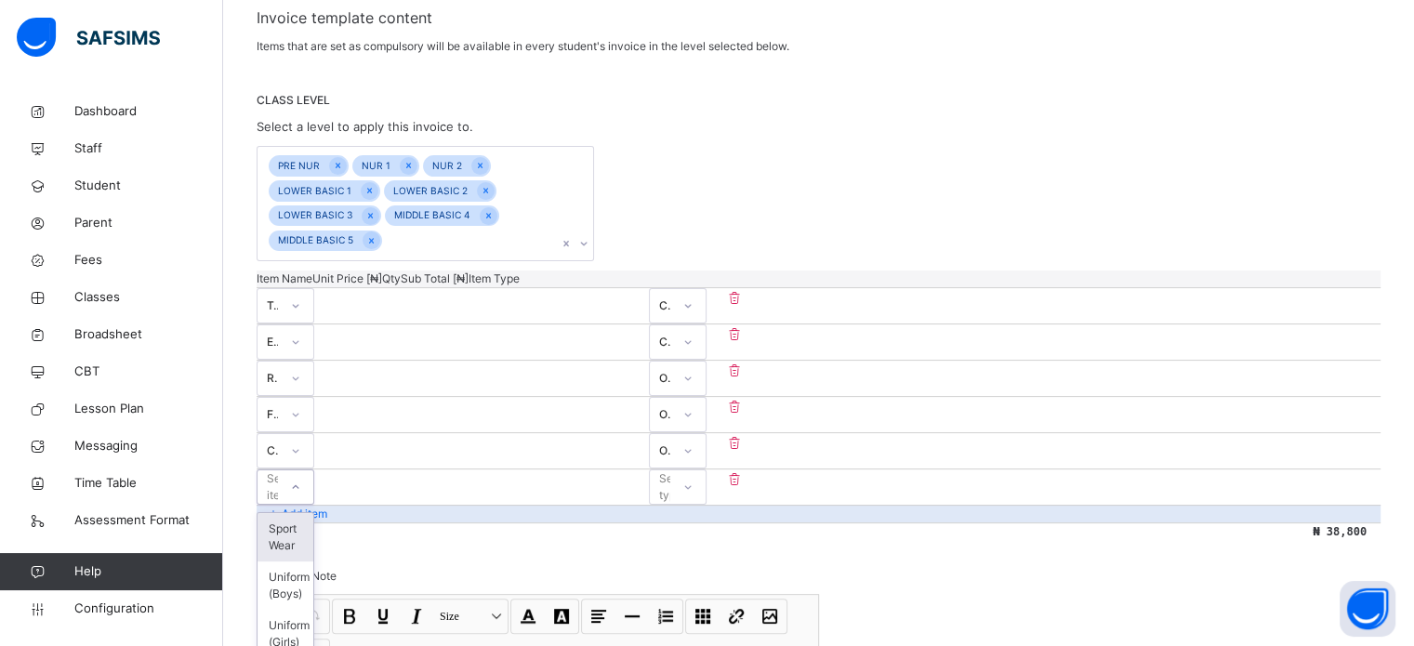
click at [314, 469] on div "Select item" at bounding box center [285, 486] width 58 height 35
click at [313, 561] on div "Uniform (Boys)" at bounding box center [285, 585] width 56 height 48
click at [426, 473] on input "number" at bounding box center [370, 479] width 112 height 12
type input "*"
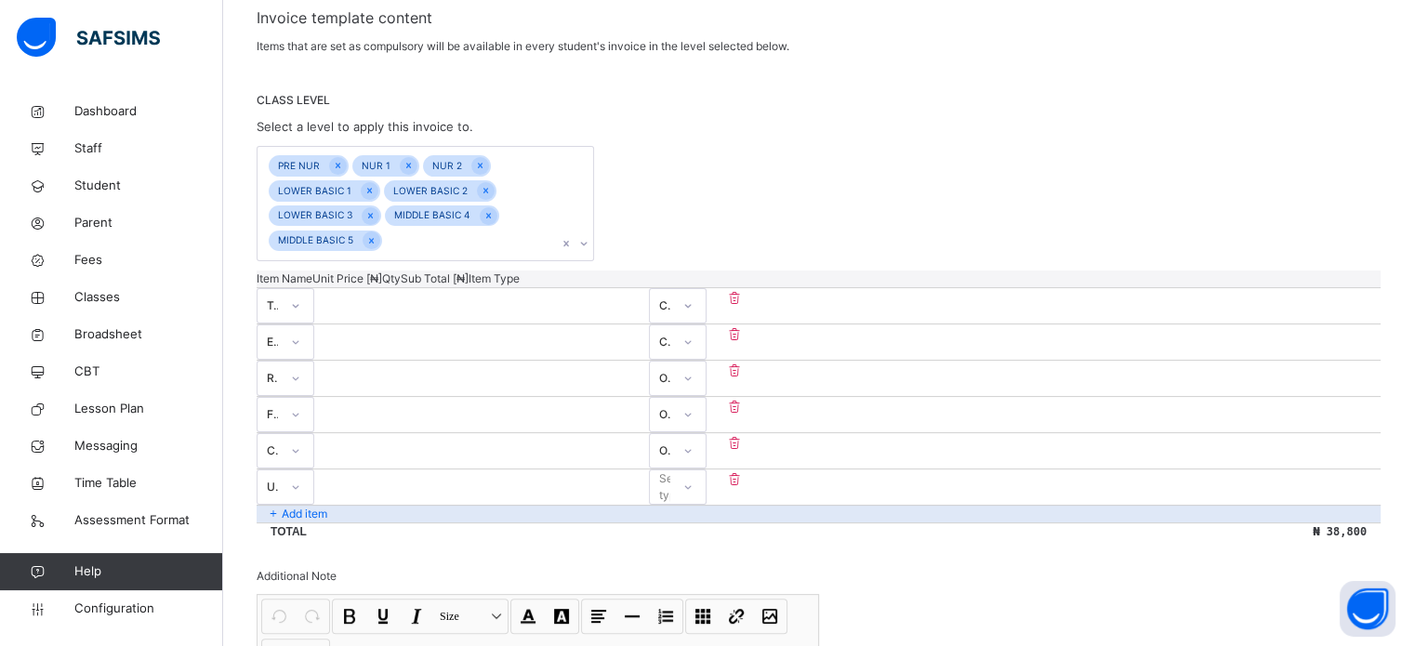
type input "**"
type input "****"
type input "*****"
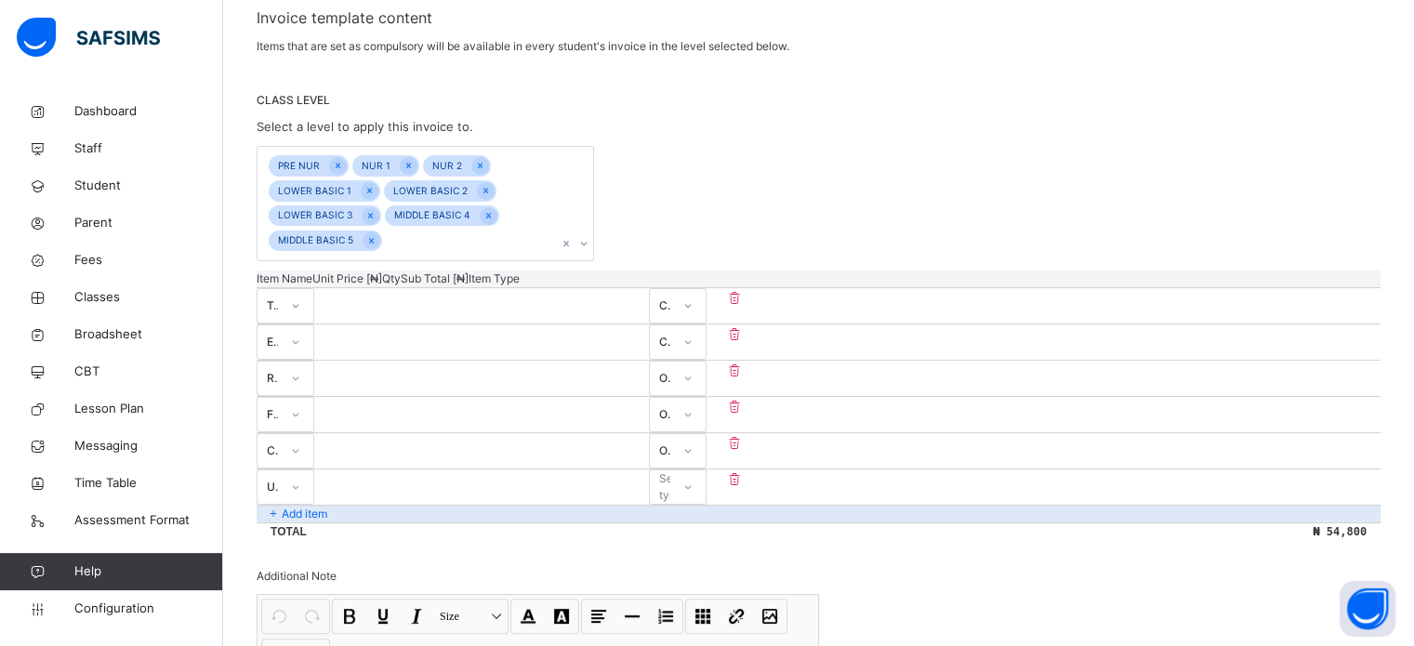
type input "*****"
type input "****"
type input "*****"
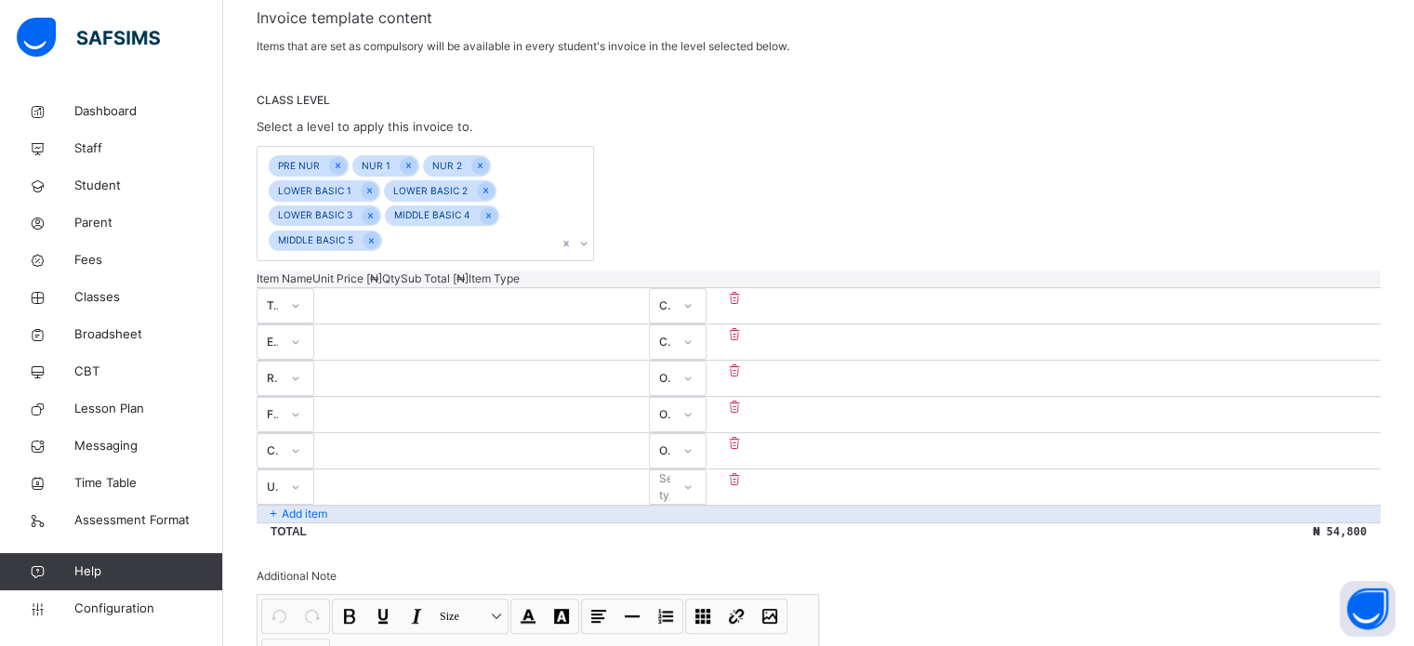
type input "****"
type input "*"
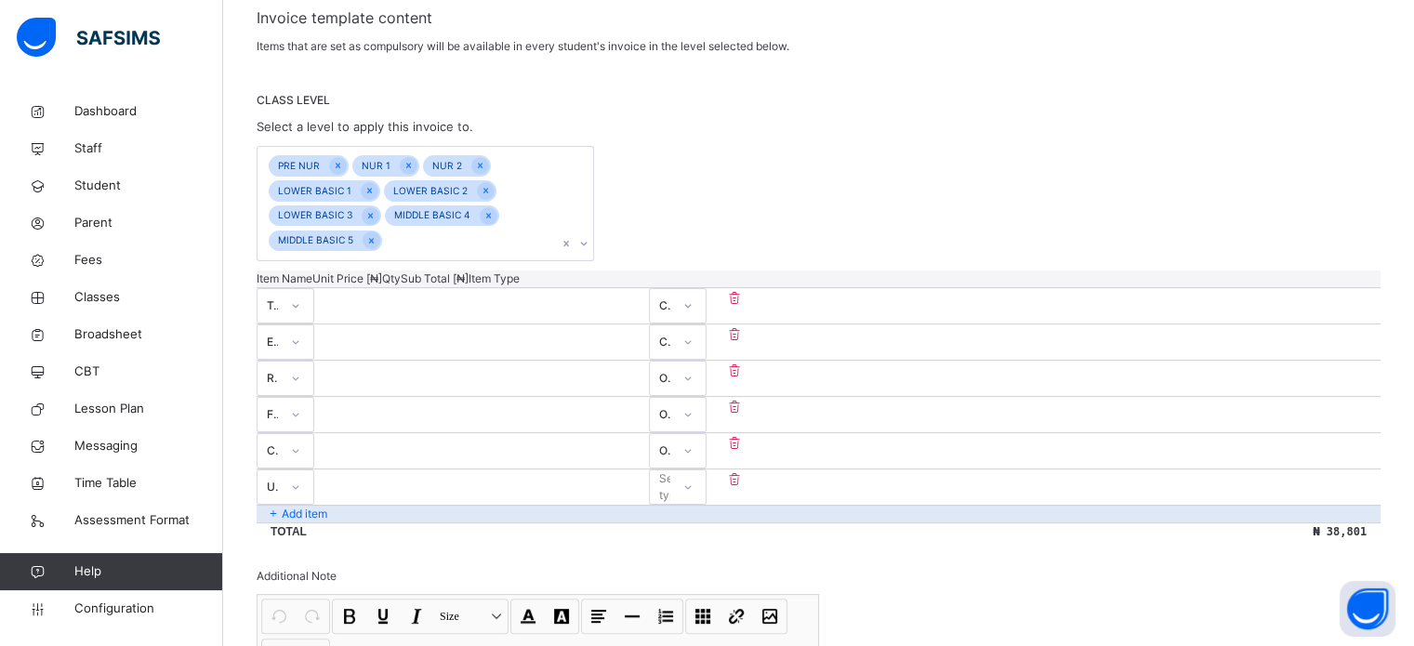
type input "*"
type input "**"
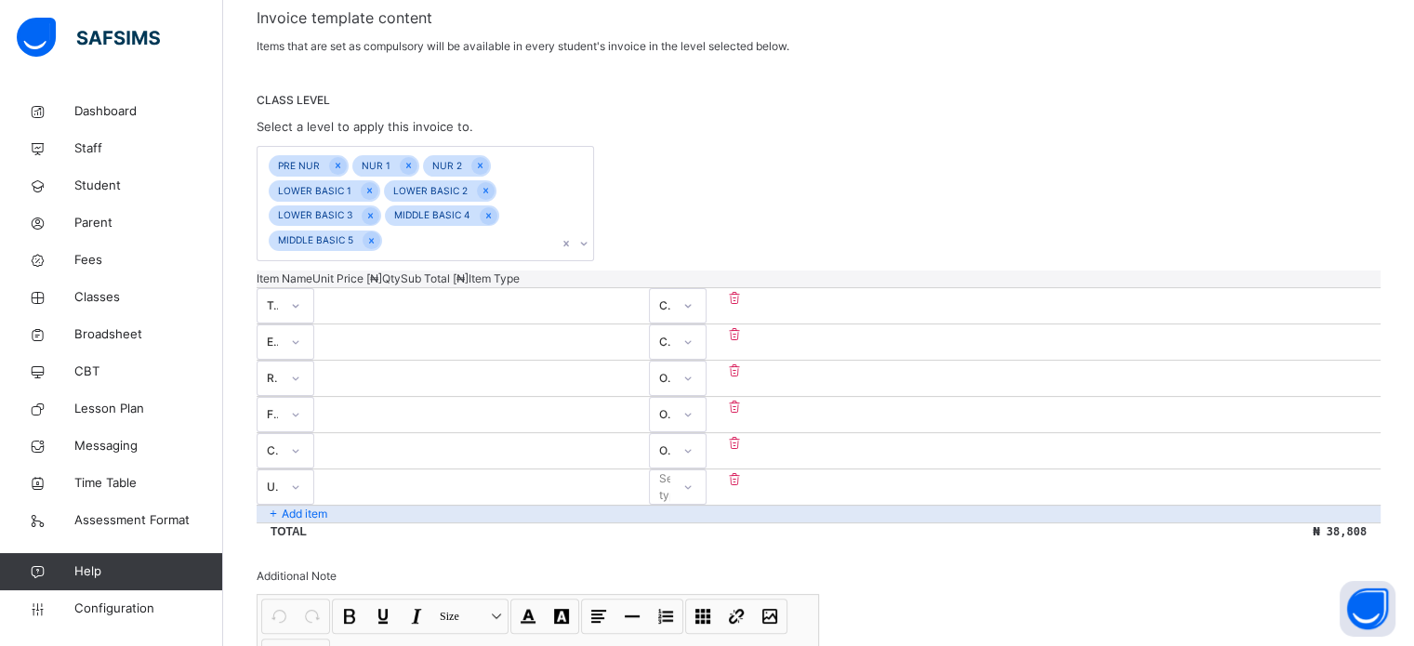
type input "****"
click at [670, 473] on div "Select type" at bounding box center [660, 487] width 20 height 29
click at [705, 545] on div "Optional" at bounding box center [678, 561] width 56 height 32
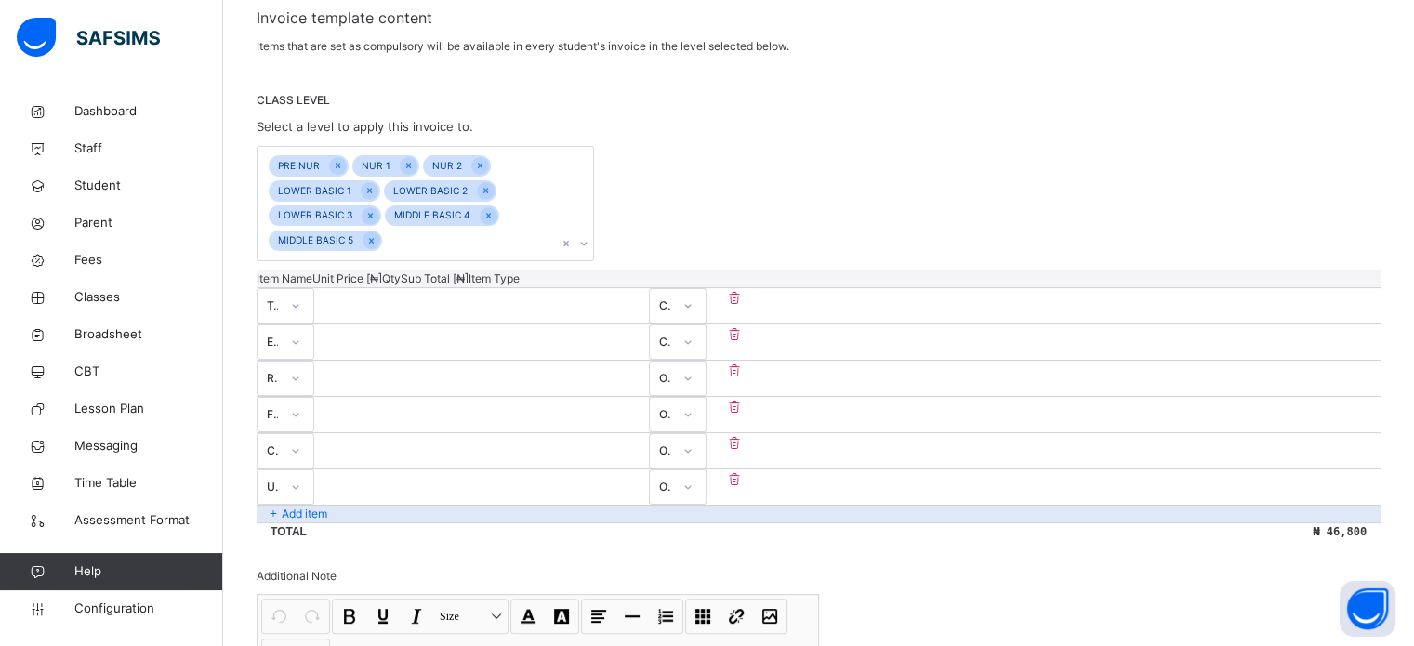
click at [330, 505] on div "Add item" at bounding box center [818, 514] width 1124 height 18
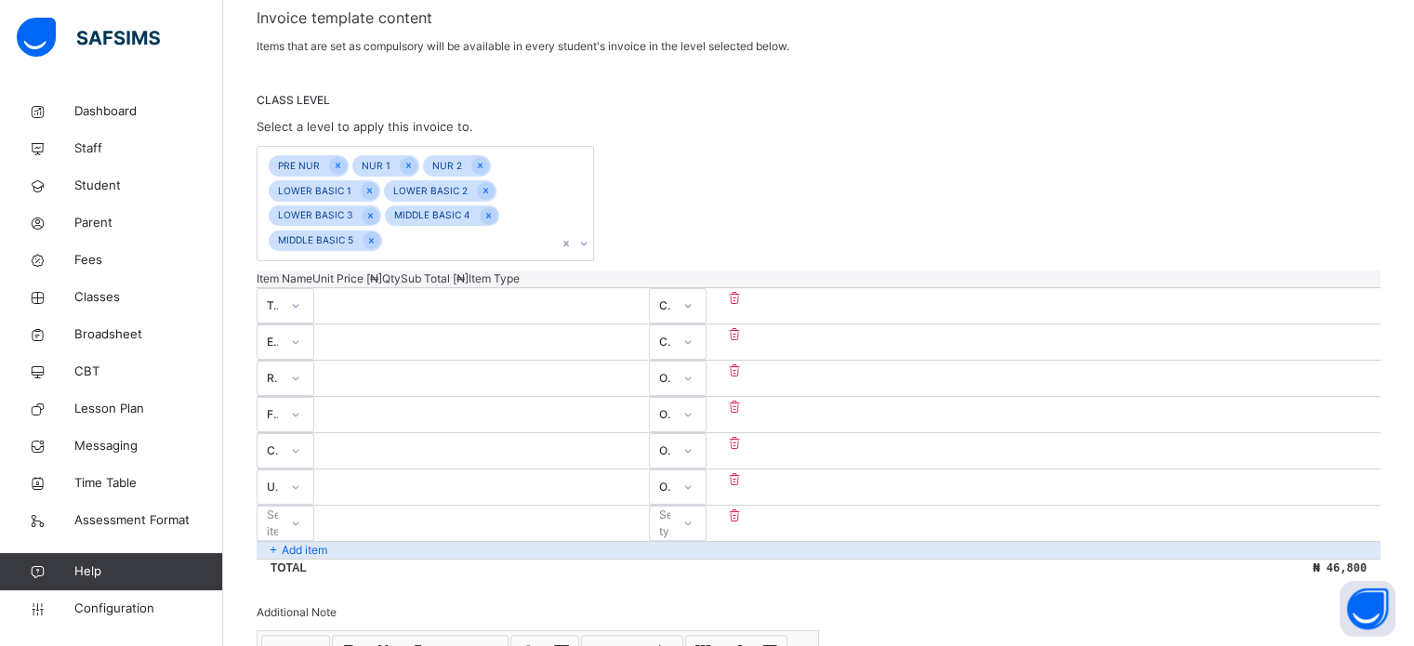
click at [278, 509] on div "Select item" at bounding box center [267, 523] width 20 height 29
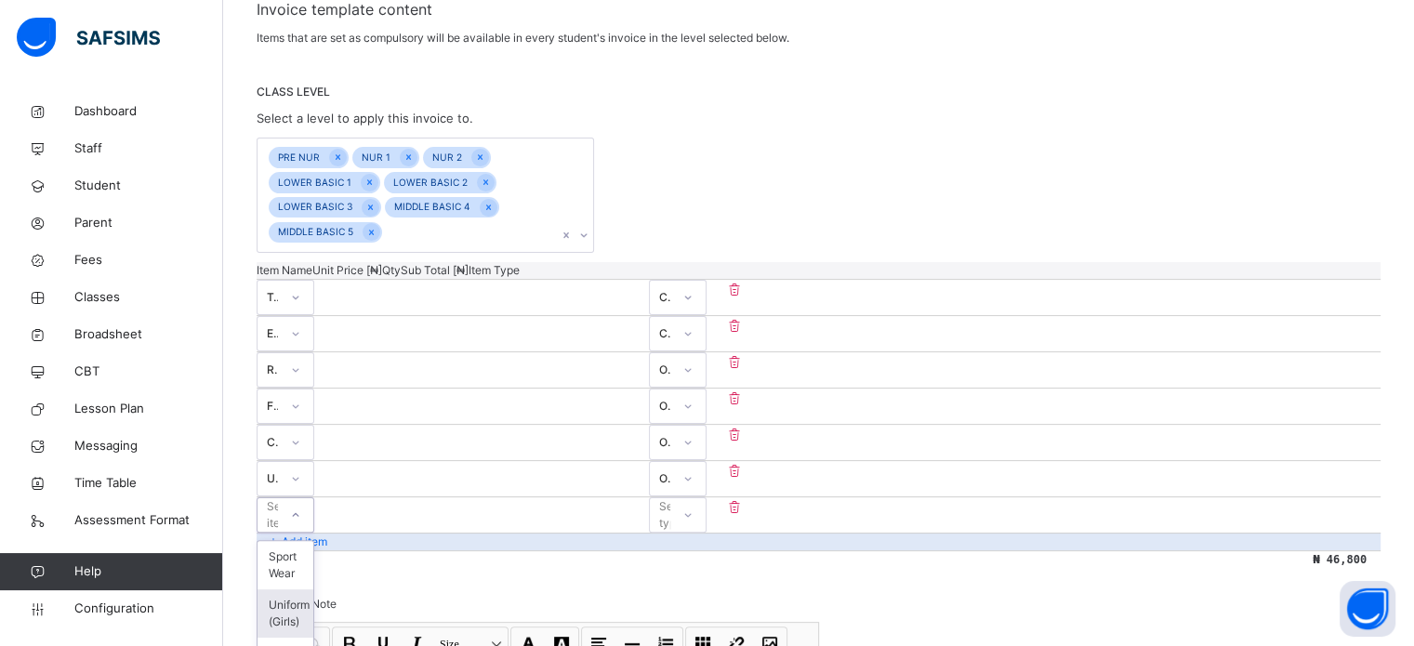
click at [313, 589] on div "Uniform (Girls)" at bounding box center [285, 613] width 56 height 48
type input "**"
click at [278, 501] on div "Select item" at bounding box center [267, 515] width 20 height 29
click at [313, 589] on div "Uniform (Girls)" at bounding box center [285, 613] width 56 height 48
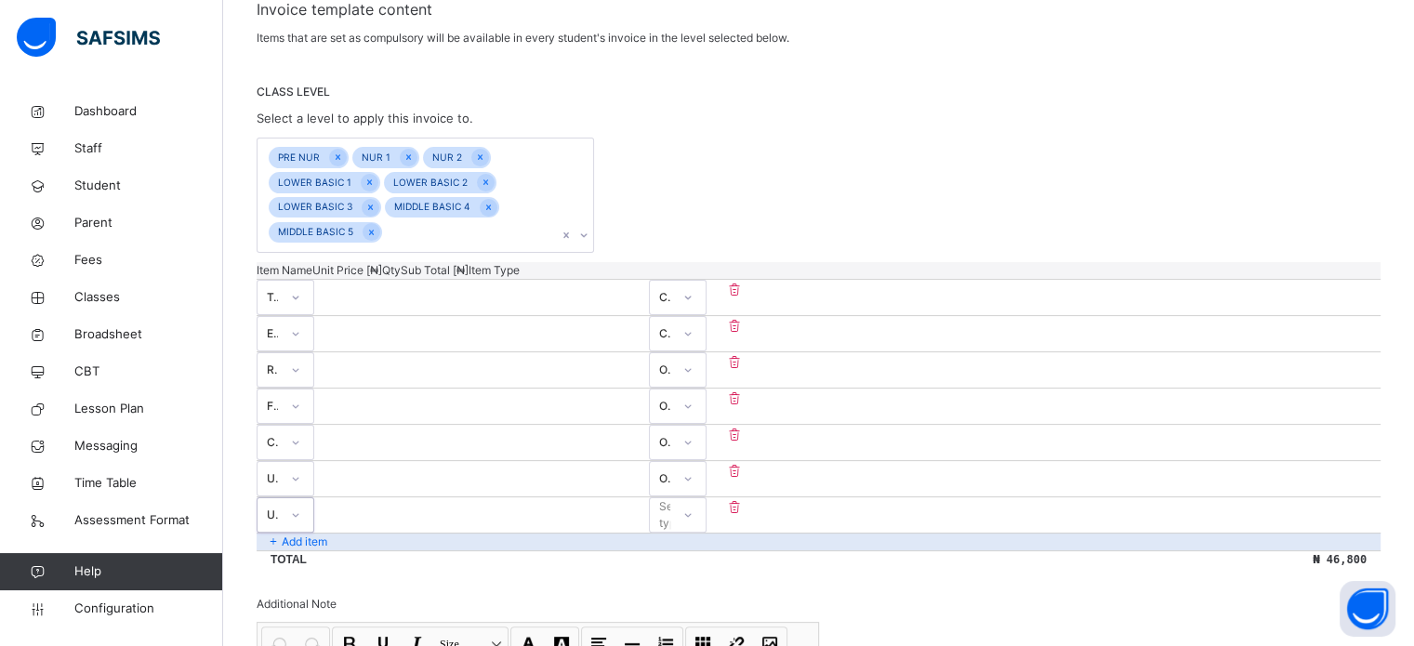
click at [426, 501] on input "number" at bounding box center [370, 507] width 112 height 12
type input "*"
type input "****"
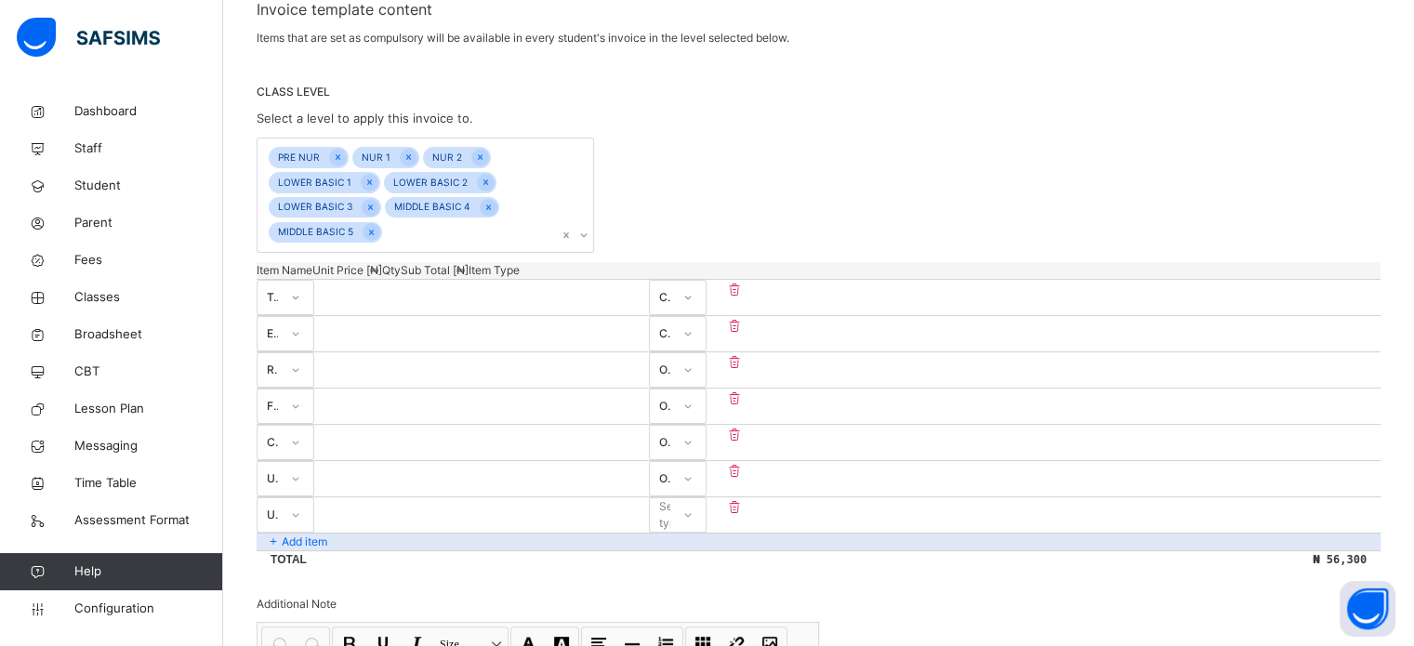
type input "****"
click at [670, 501] on div "Select type" at bounding box center [660, 515] width 20 height 29
click at [705, 572] on div "Optional" at bounding box center [678, 588] width 56 height 32
click at [323, 533] on p "Add item" at bounding box center [305, 541] width 46 height 17
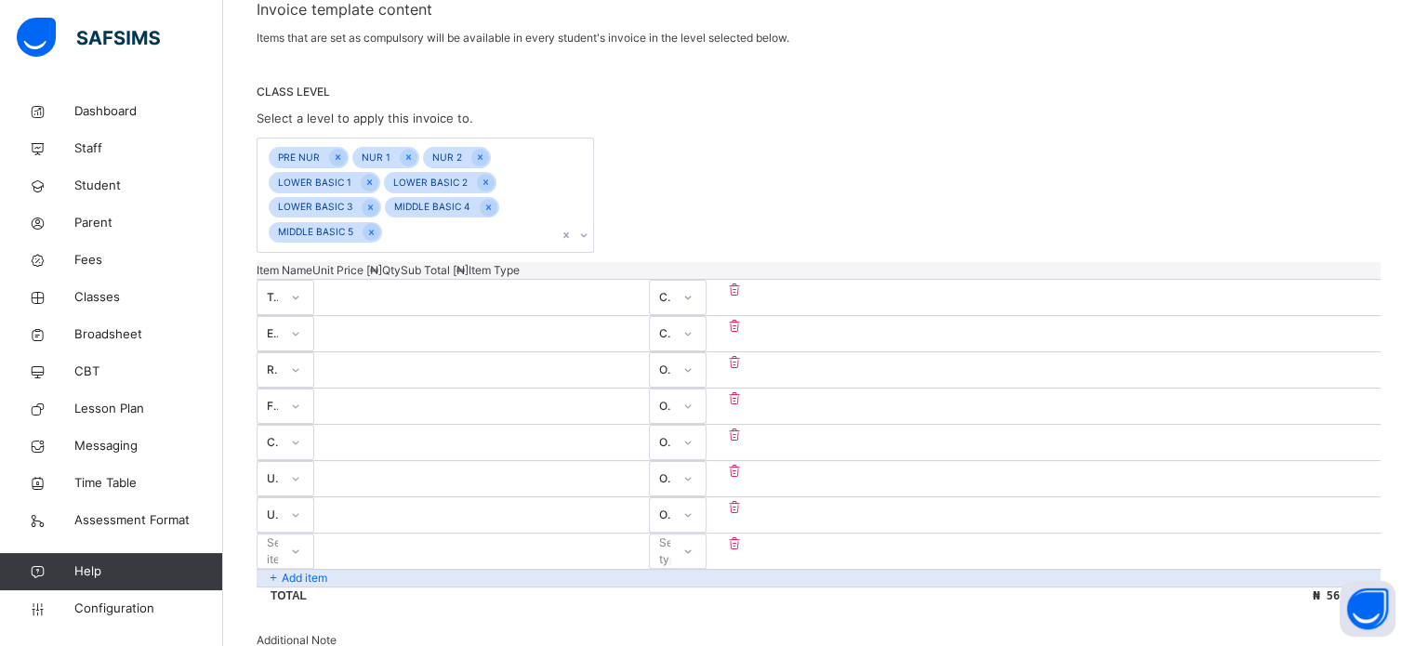
click at [278, 537] on div "Select item" at bounding box center [267, 551] width 20 height 29
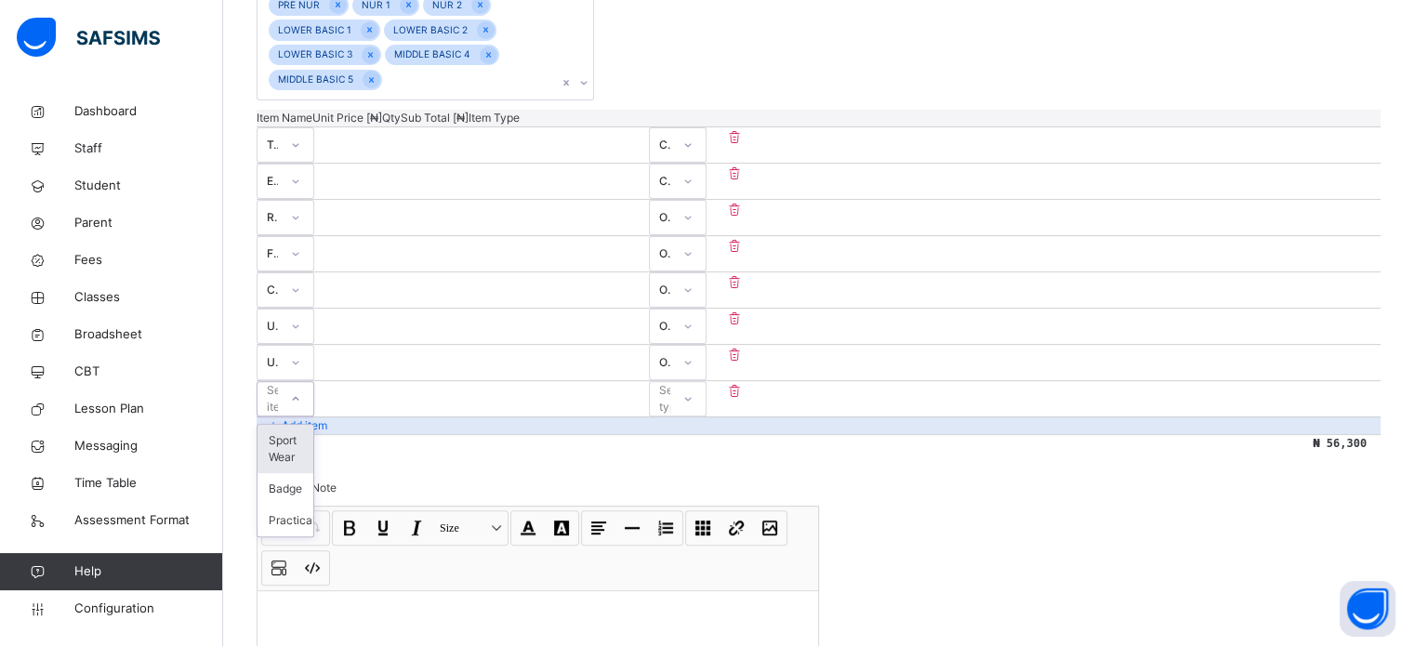
scroll to position [559, 0]
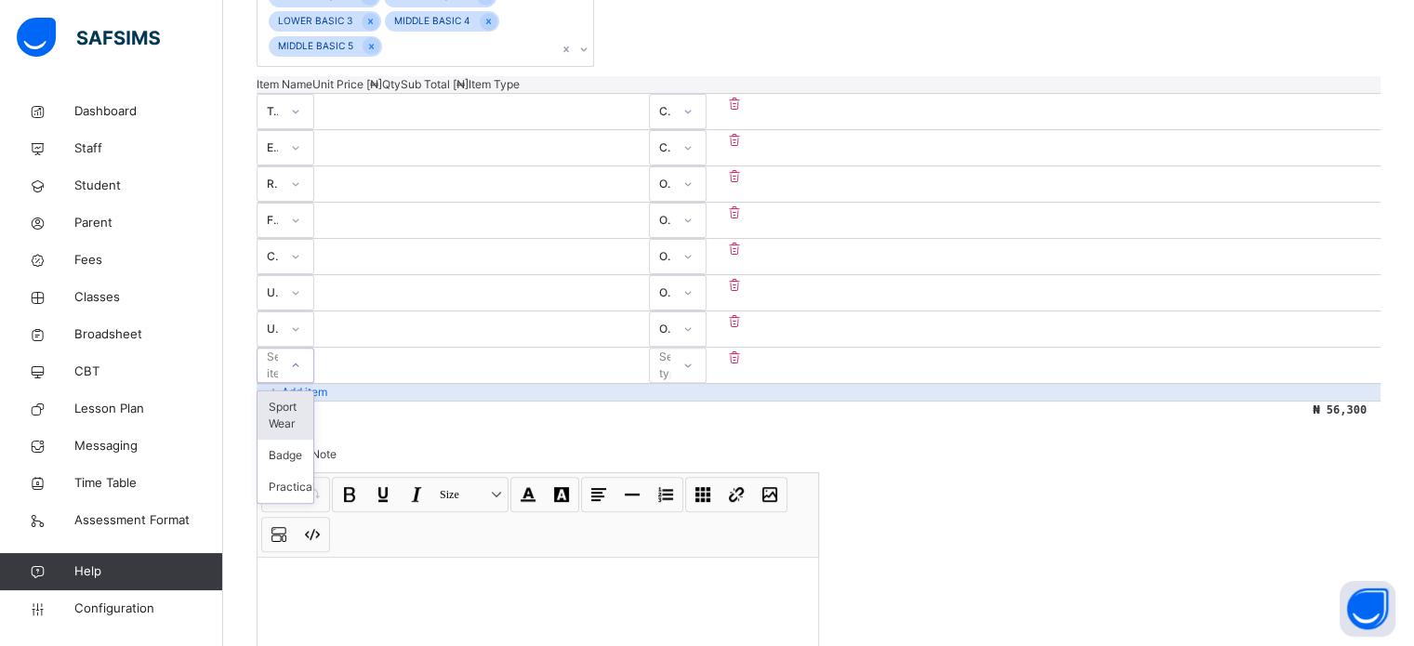
click at [313, 391] on div "Sport Wear" at bounding box center [285, 415] width 56 height 48
click at [426, 351] on input "number" at bounding box center [370, 357] width 112 height 12
type input "*"
type input "**"
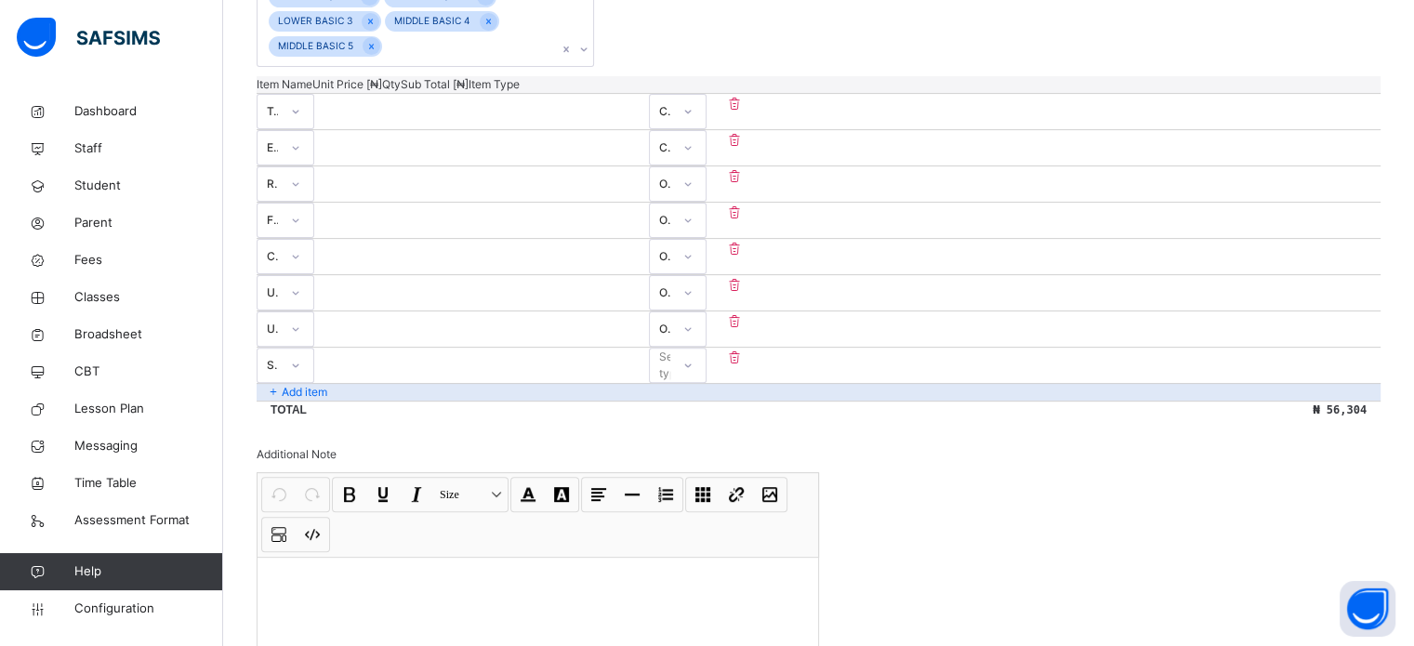
type input "**"
type input "****"
click at [692, 348] on div "Select type" at bounding box center [675, 365] width 33 height 35
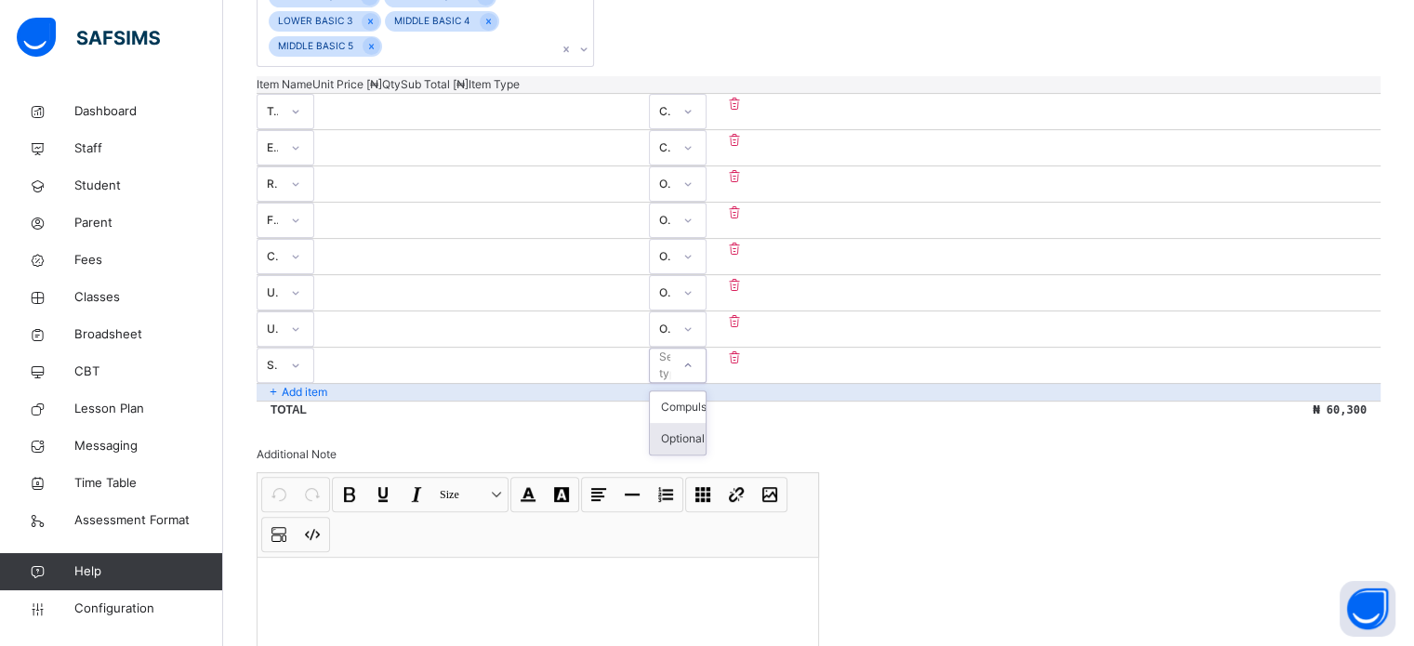
click at [705, 423] on div "Optional" at bounding box center [678, 439] width 56 height 32
click at [318, 384] on p "Add item" at bounding box center [305, 392] width 46 height 17
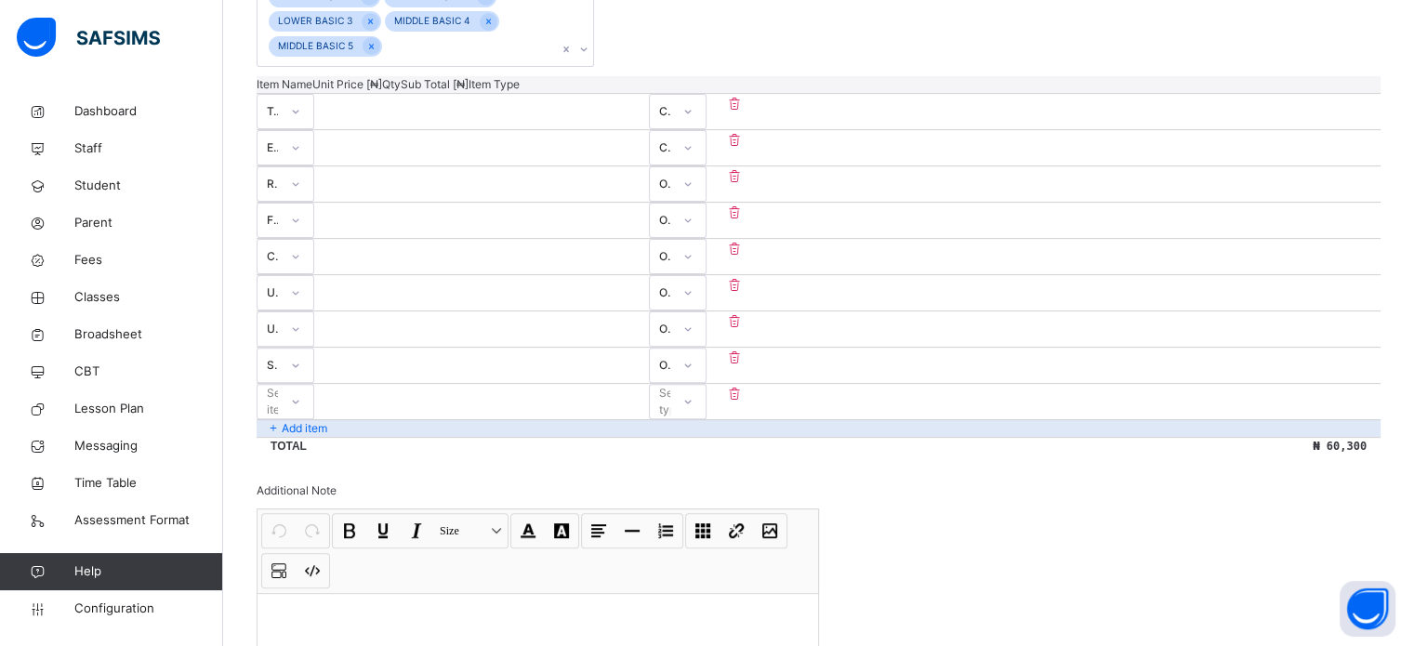
click at [278, 388] on div "Select item" at bounding box center [267, 402] width 20 height 29
click at [313, 427] on div "Badge" at bounding box center [285, 443] width 56 height 32
click at [426, 388] on input "number" at bounding box center [370, 394] width 112 height 12
type input "*"
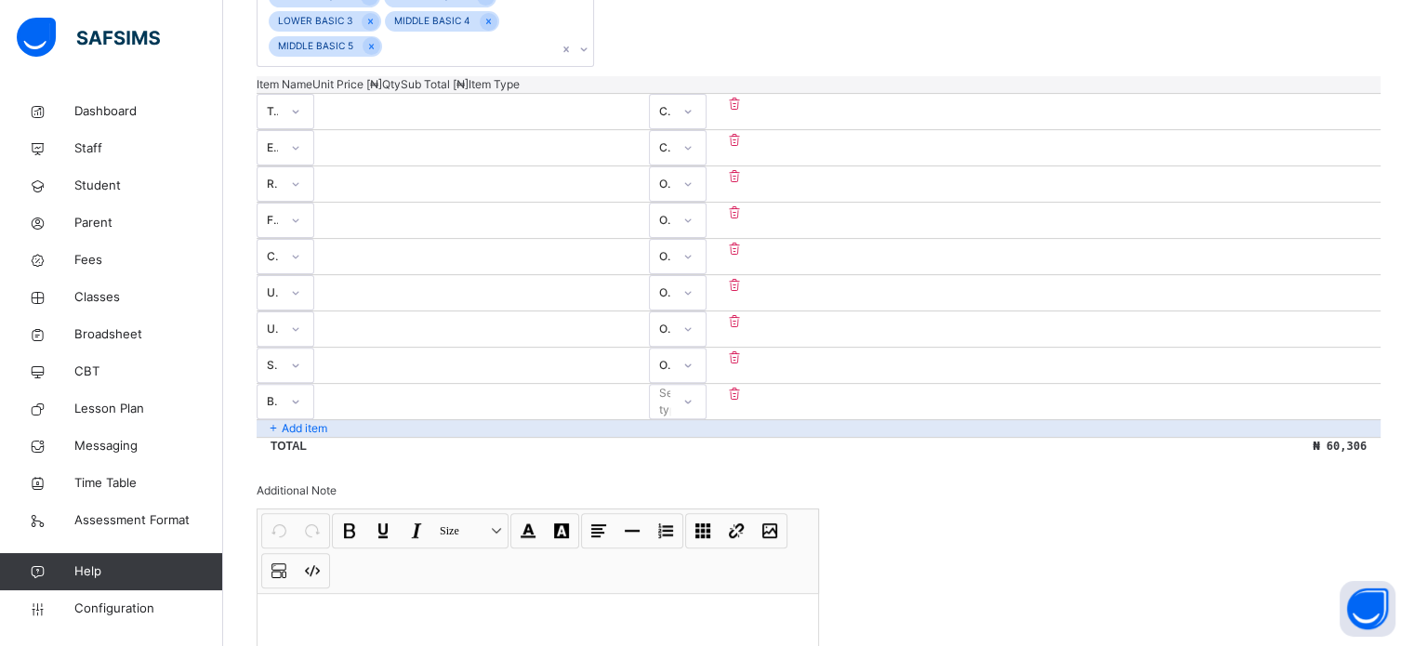
type input "*"
type input "***"
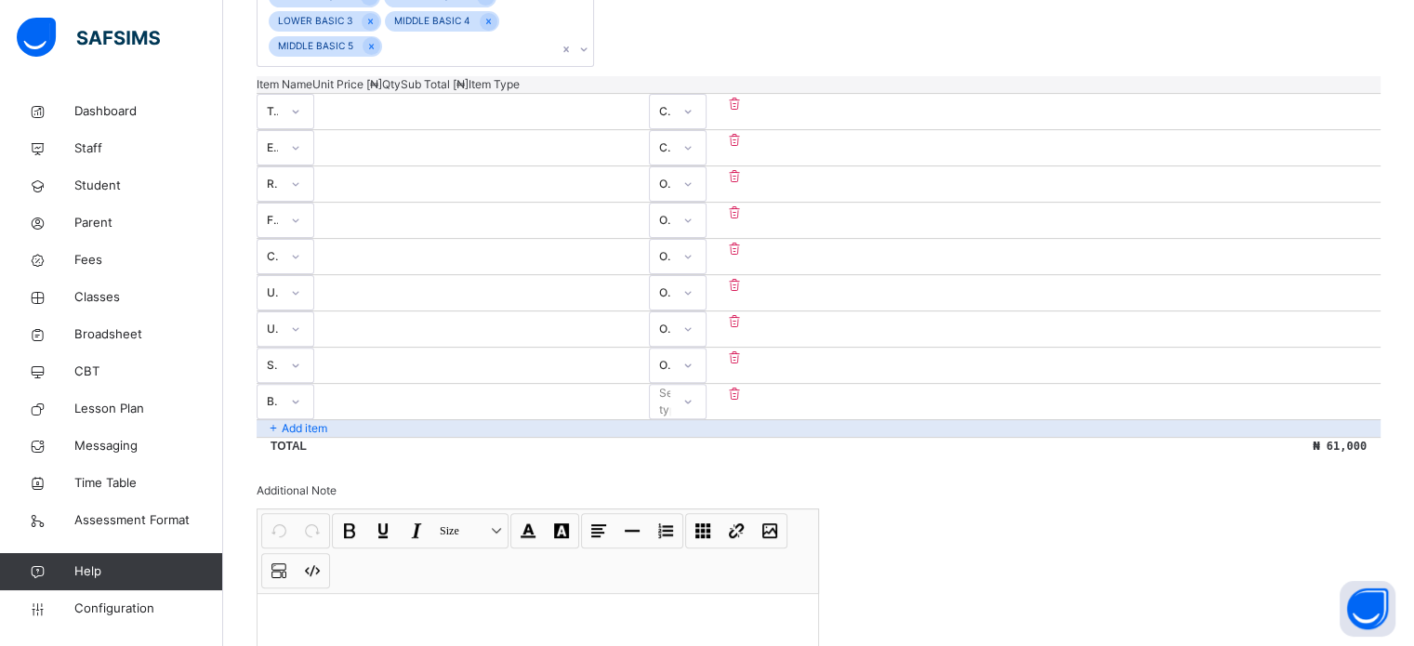
type input "***"
click at [692, 384] on div "Select type" at bounding box center [675, 401] width 33 height 35
drag, startPoint x: 1230, startPoint y: 441, endPoint x: 1210, endPoint y: 434, distance: 21.8
click at [705, 459] on div "Optional" at bounding box center [678, 475] width 56 height 32
click at [426, 388] on input "***" at bounding box center [370, 394] width 112 height 12
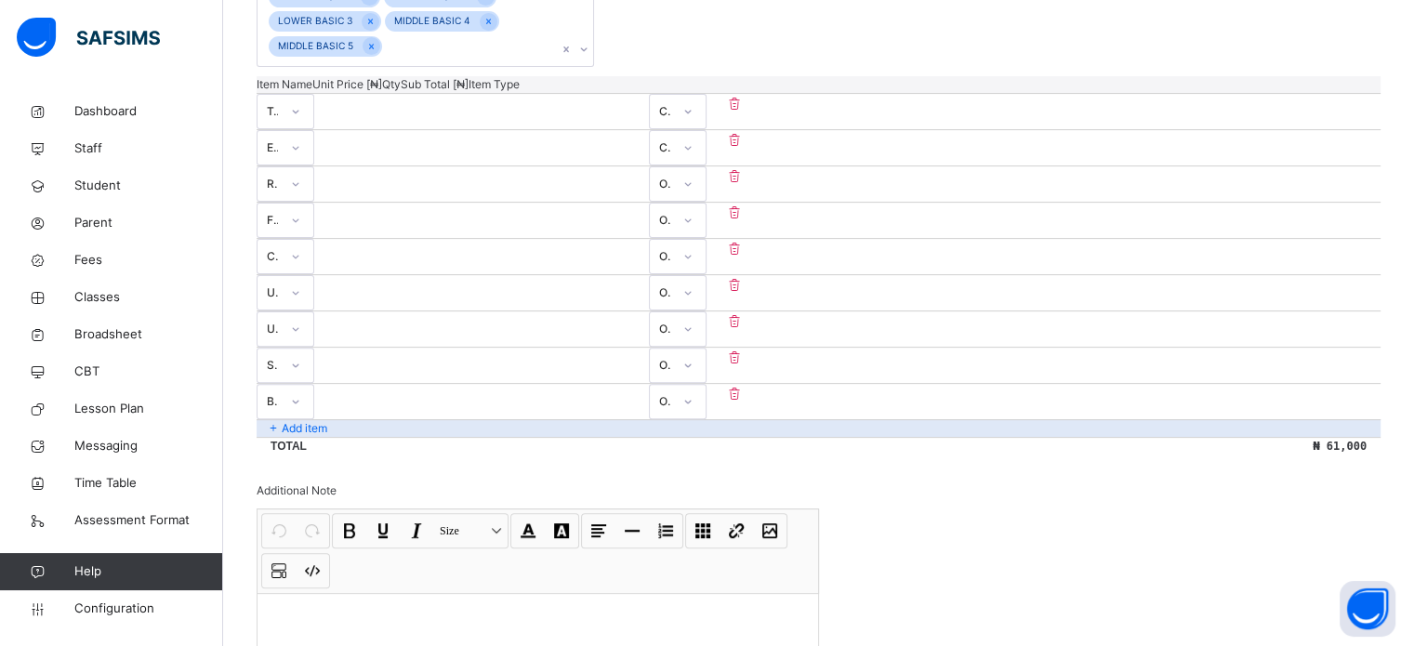
type input "*"
type input "***"
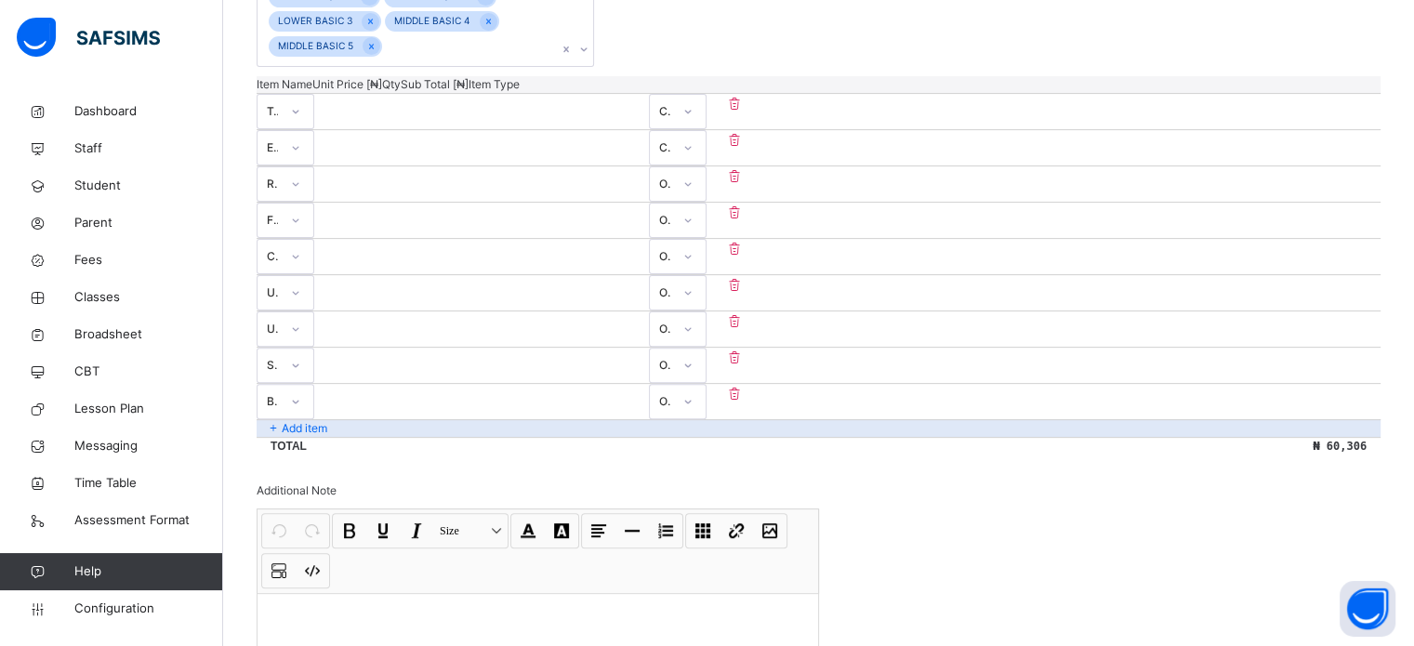
type input "***"
drag, startPoint x: 770, startPoint y: 375, endPoint x: 849, endPoint y: 382, distance: 79.3
click at [848, 383] on div "Badge *** * *** Optional" at bounding box center [818, 401] width 1124 height 36
type input "*"
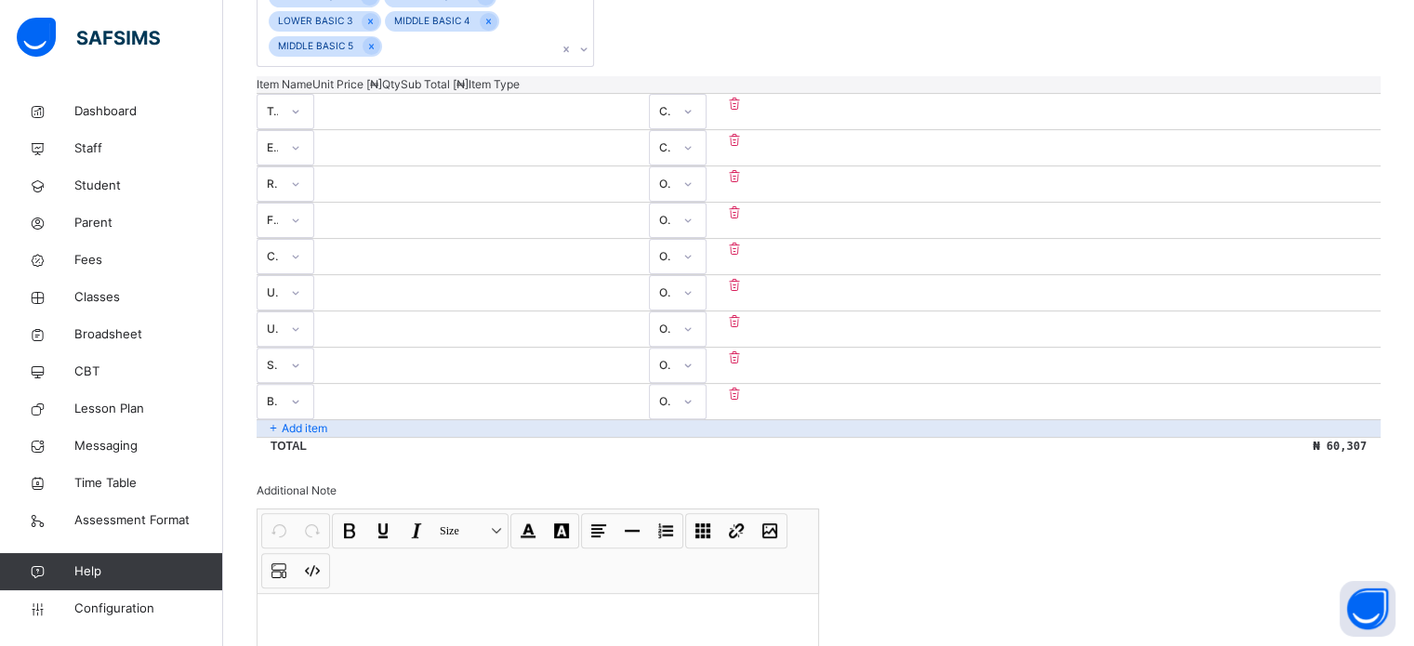
type input "***"
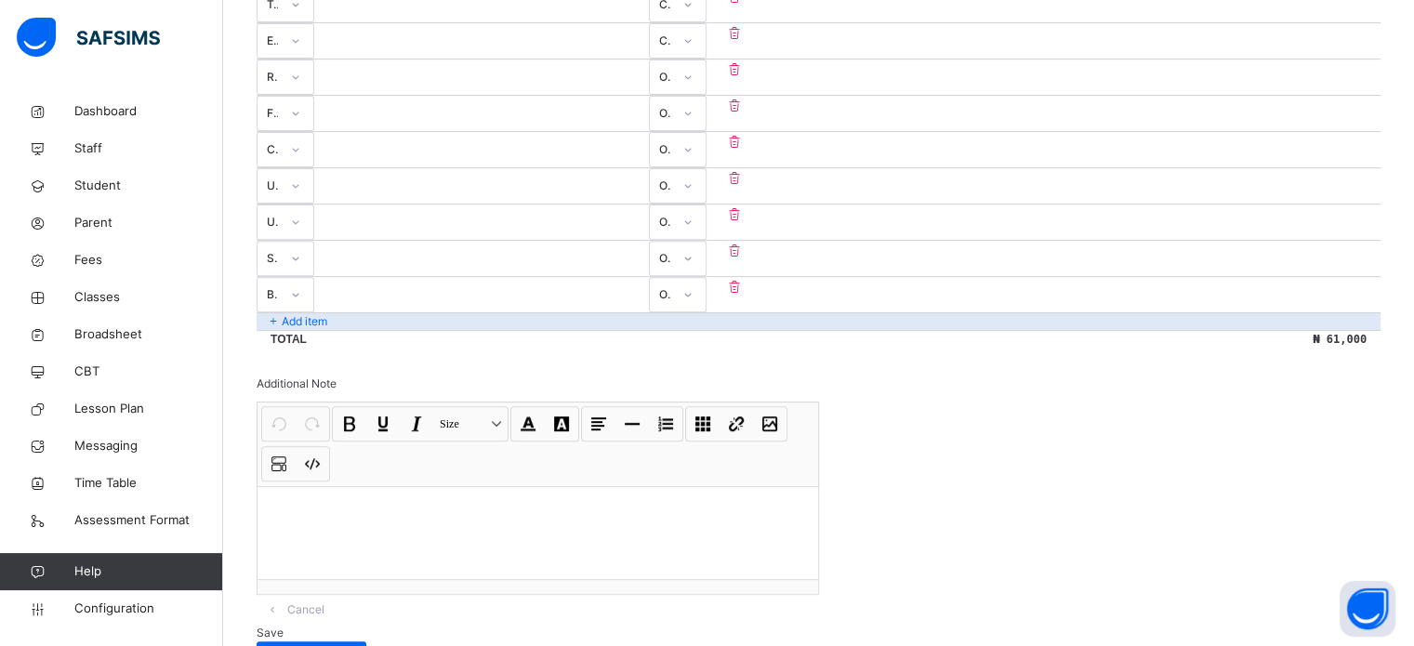
scroll to position [698, 0]
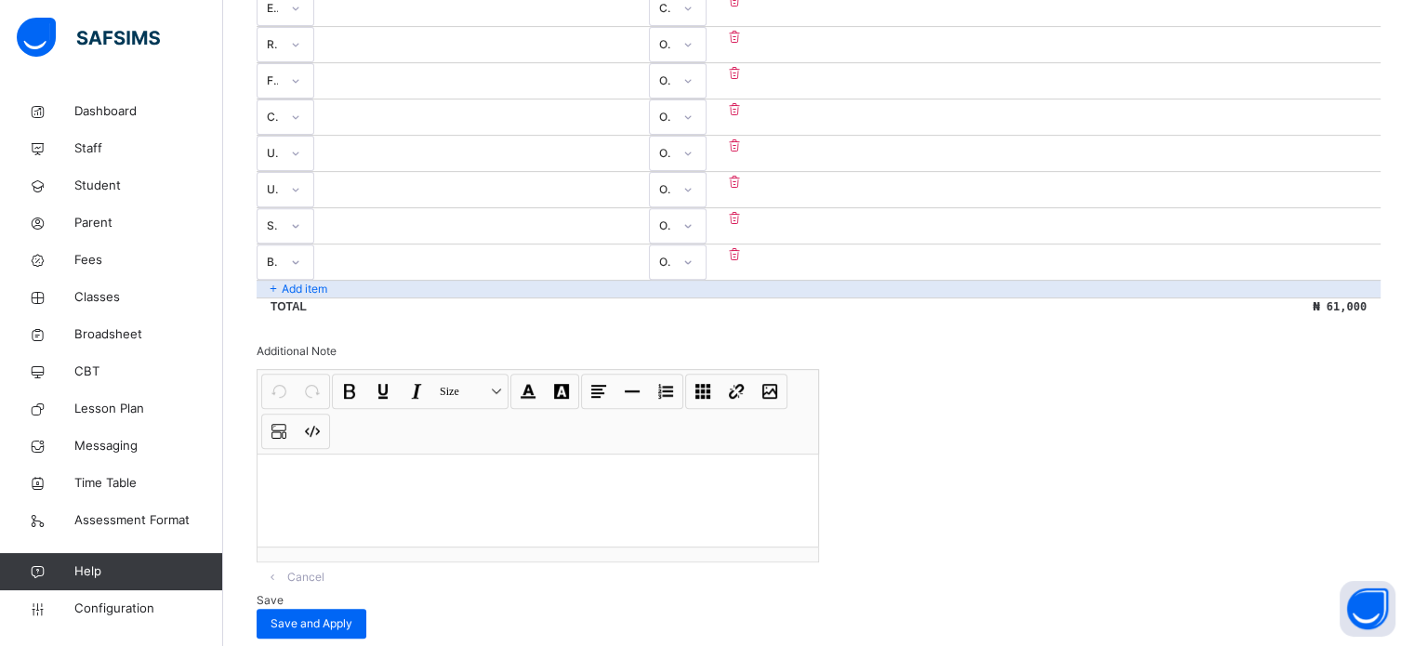
click at [283, 593] on span "Save" at bounding box center [269, 600] width 27 height 14
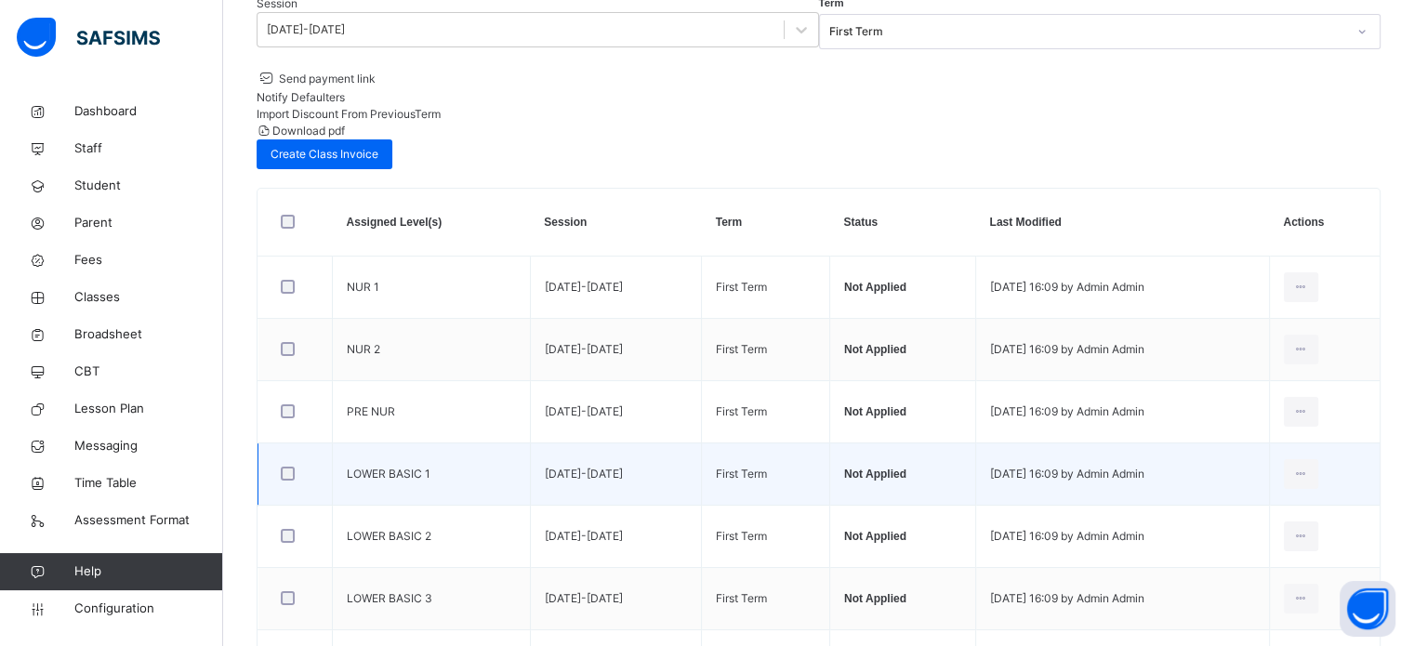
scroll to position [149, 0]
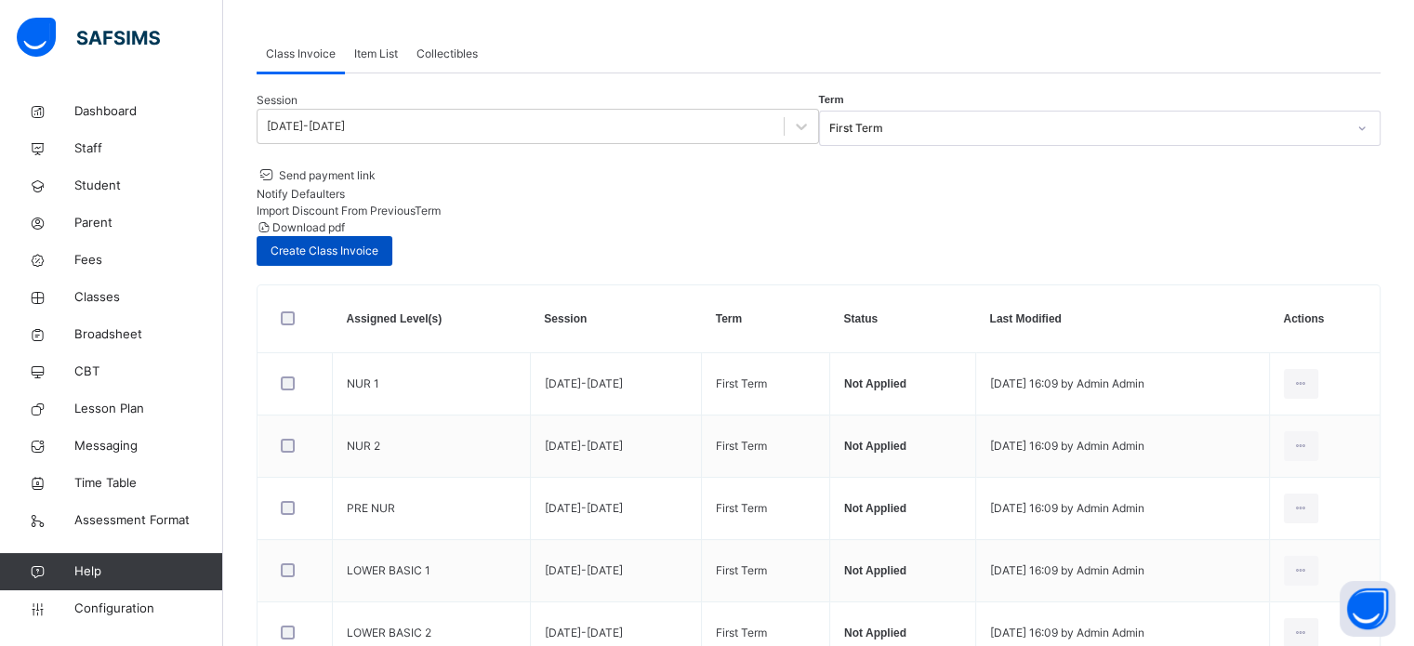
click at [378, 243] on span "Create Class Invoice" at bounding box center [324, 251] width 108 height 17
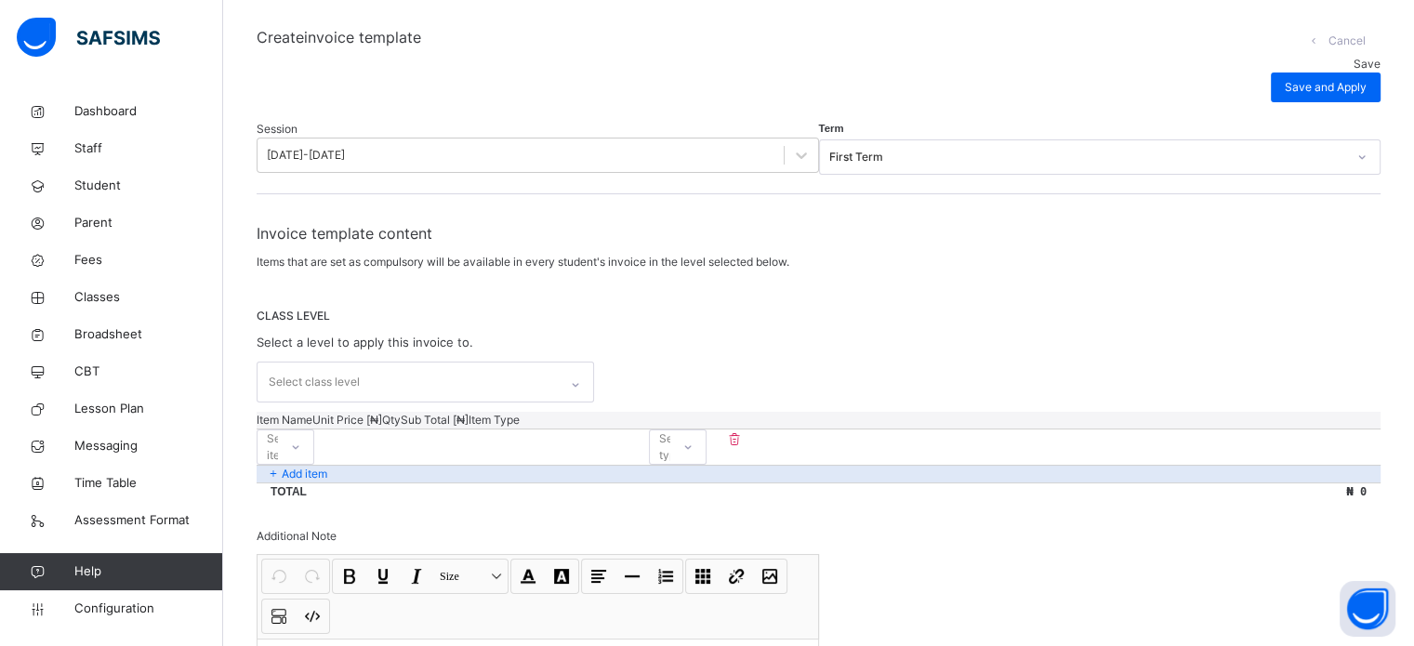
click at [452, 362] on div "Select class level" at bounding box center [407, 381] width 300 height 39
click at [450, 362] on div "Select class level" at bounding box center [407, 381] width 300 height 39
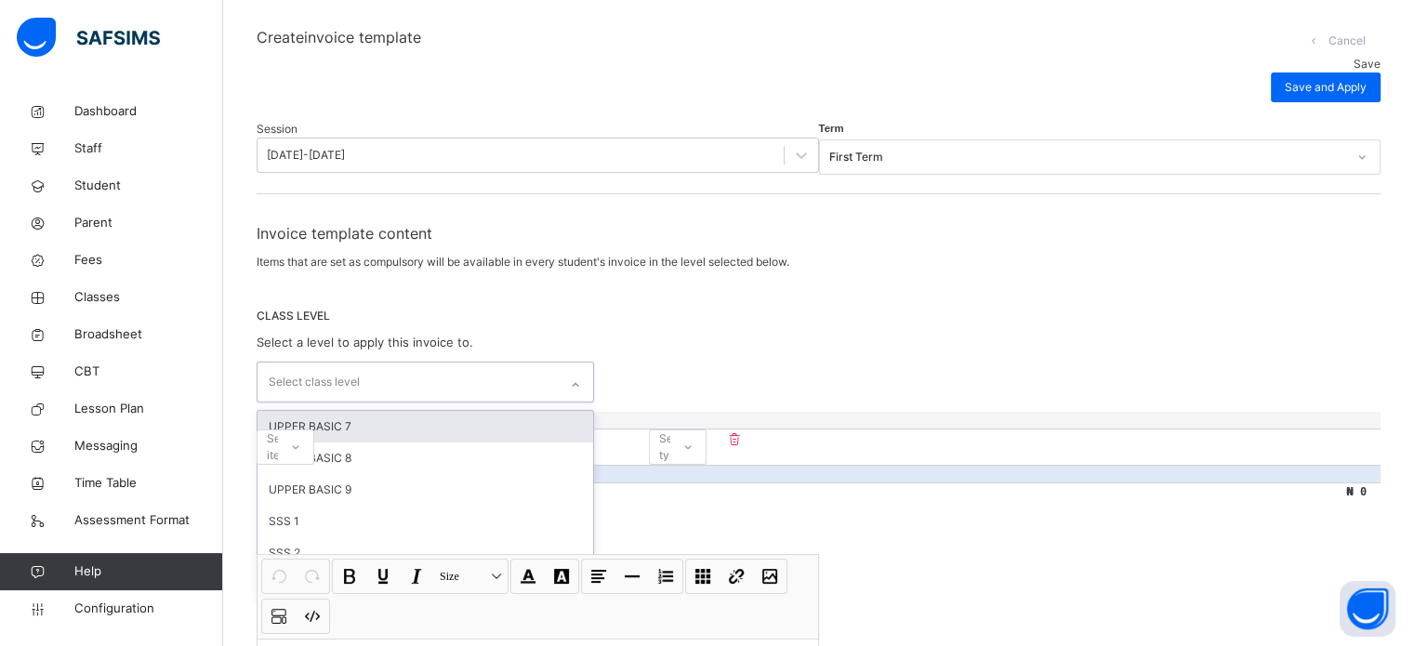
click at [376, 411] on div "UPPER BASIC 7" at bounding box center [424, 427] width 335 height 32
click at [368, 411] on div "UPPER BASIC 8" at bounding box center [424, 427] width 335 height 32
click at [348, 411] on div "UPPER BASIC 9" at bounding box center [424, 427] width 335 height 32
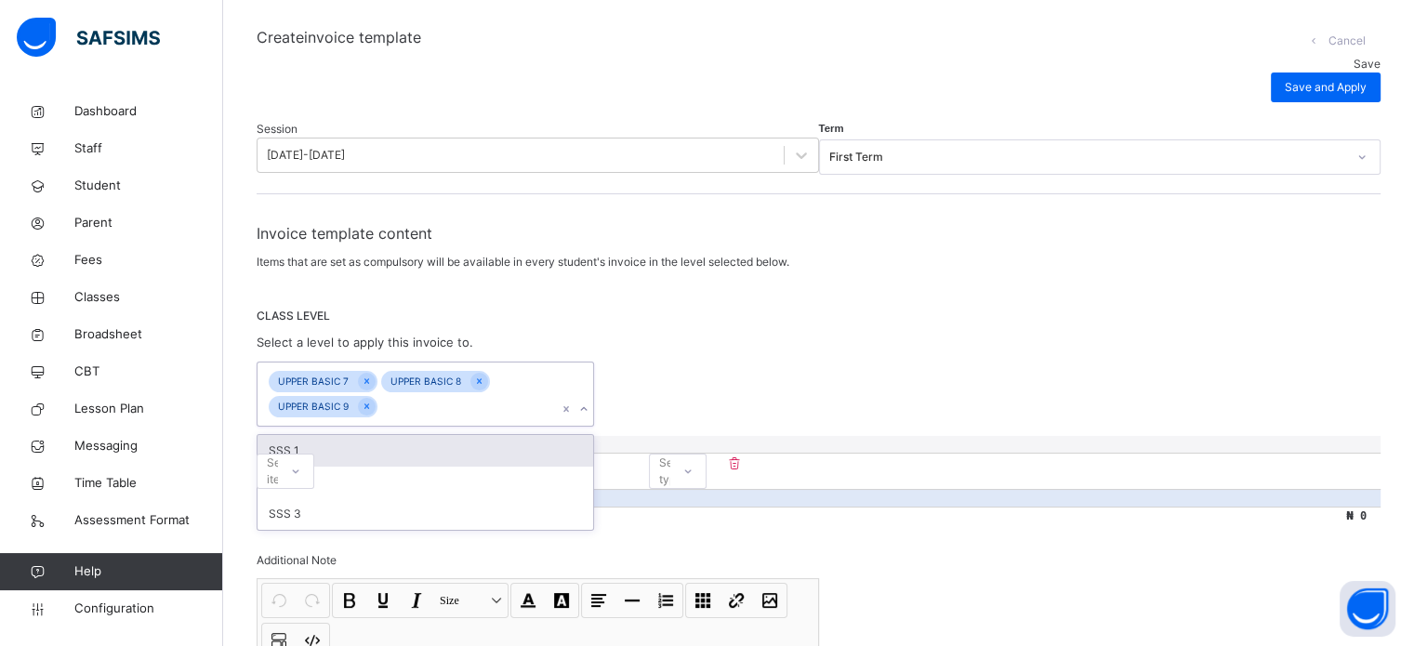
click at [314, 435] on div "SSS 1" at bounding box center [424, 451] width 335 height 32
click at [318, 435] on div "SSS 2" at bounding box center [424, 451] width 335 height 32
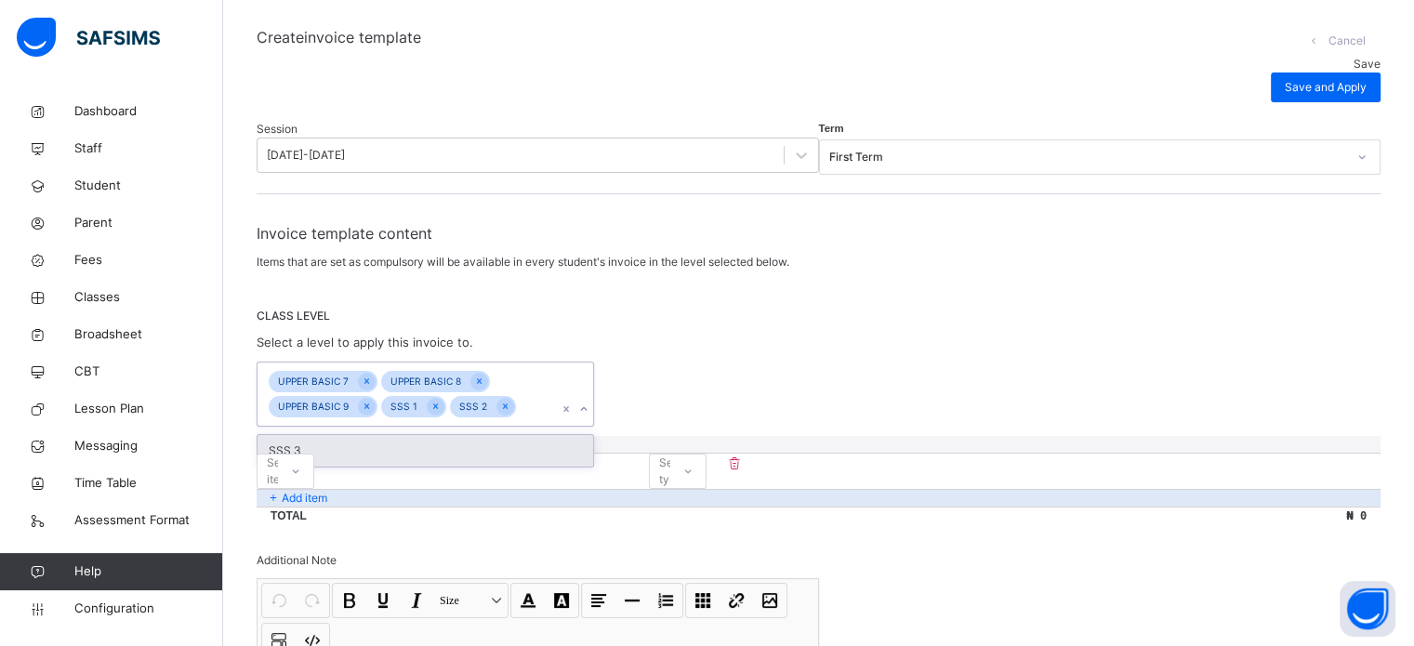
click at [332, 435] on div "SSS 3" at bounding box center [424, 451] width 335 height 32
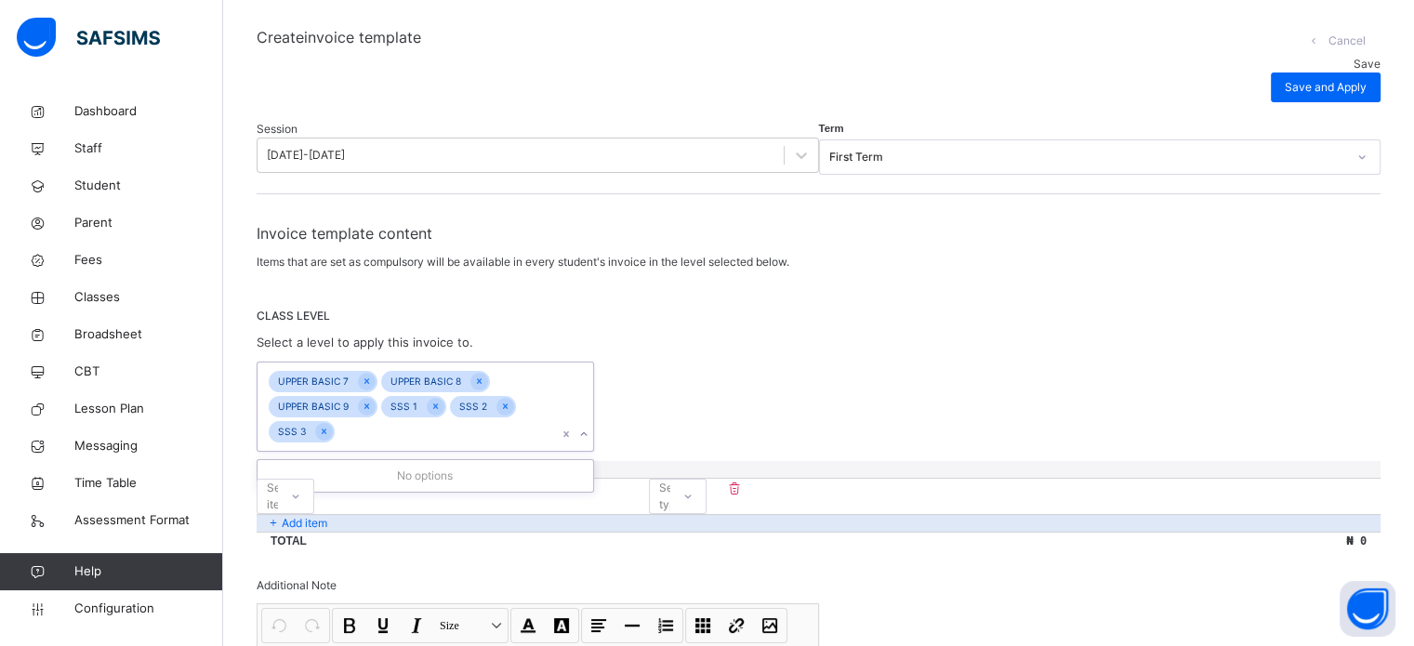
click at [697, 308] on div "CLASS LEVEL Select a level to apply this invoice to. option SSS 3, selected. 0 …" at bounding box center [818, 380] width 1124 height 144
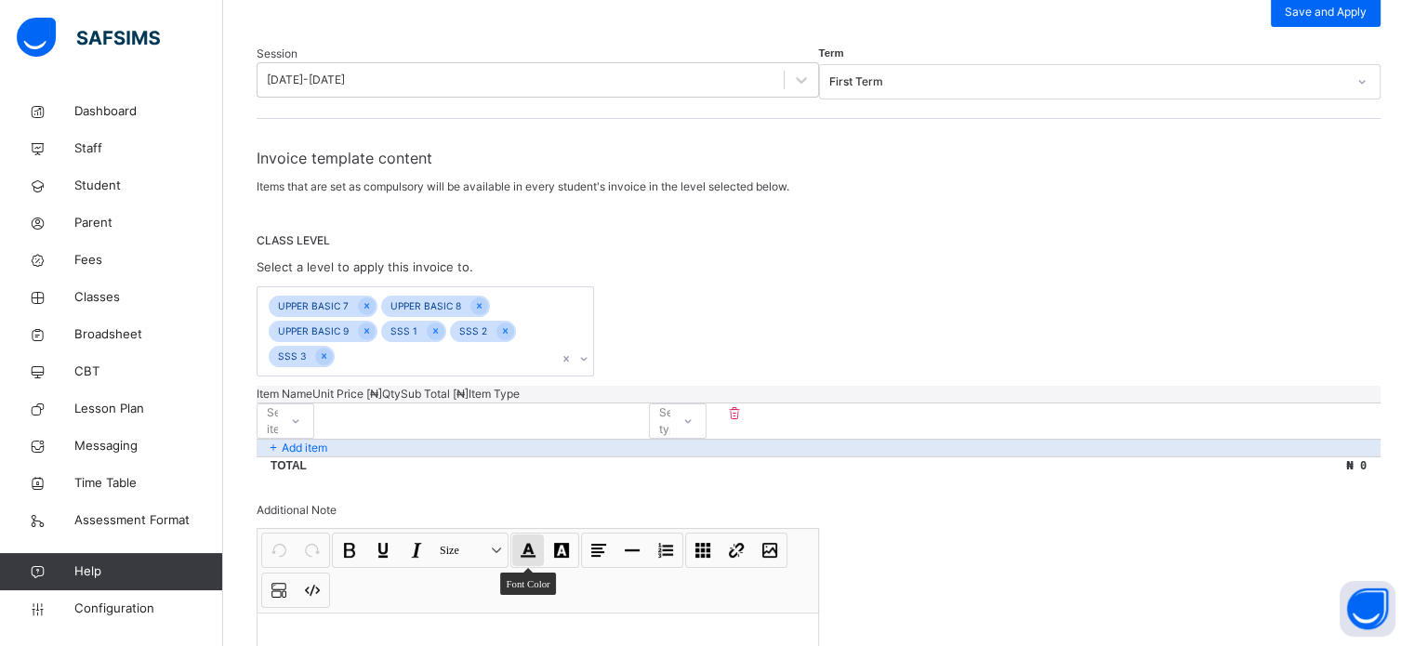
scroll to position [335, 0]
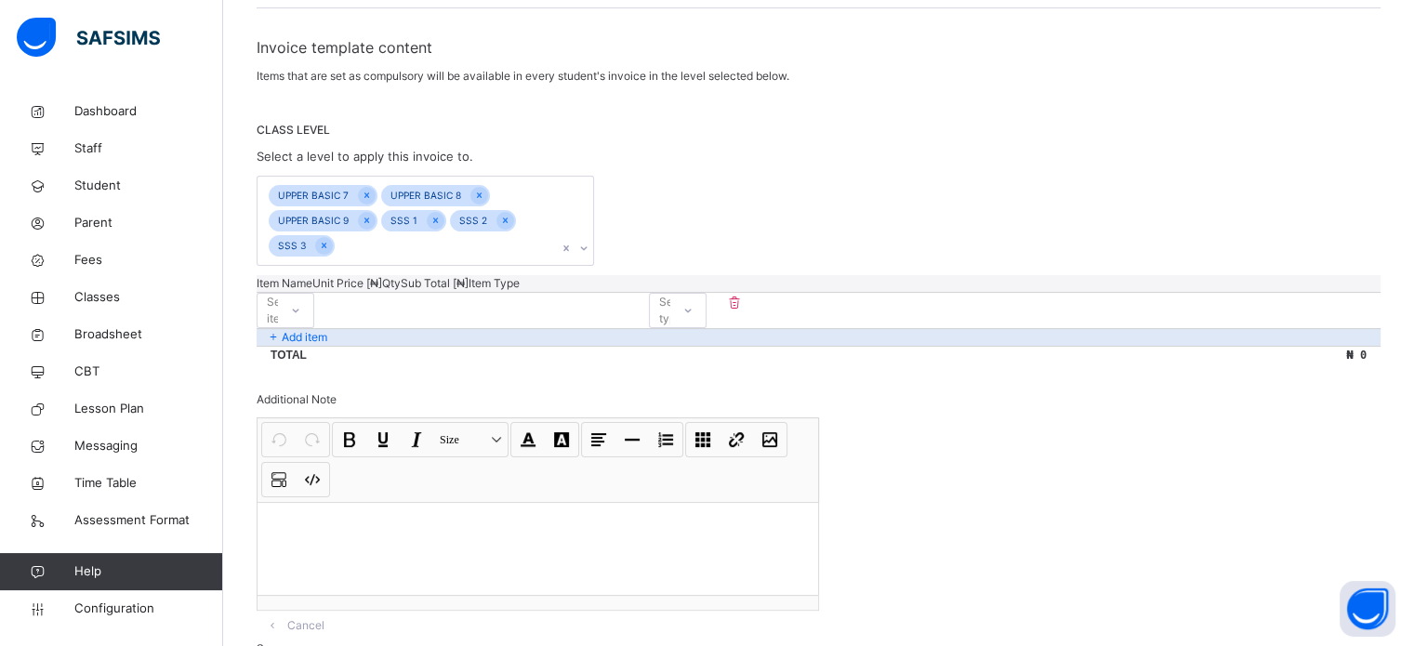
click at [278, 296] on div "Select item" at bounding box center [267, 310] width 20 height 29
click at [313, 336] on div "Tuition Fee" at bounding box center [285, 360] width 56 height 48
click at [426, 296] on input "number" at bounding box center [370, 302] width 112 height 12
type input "*"
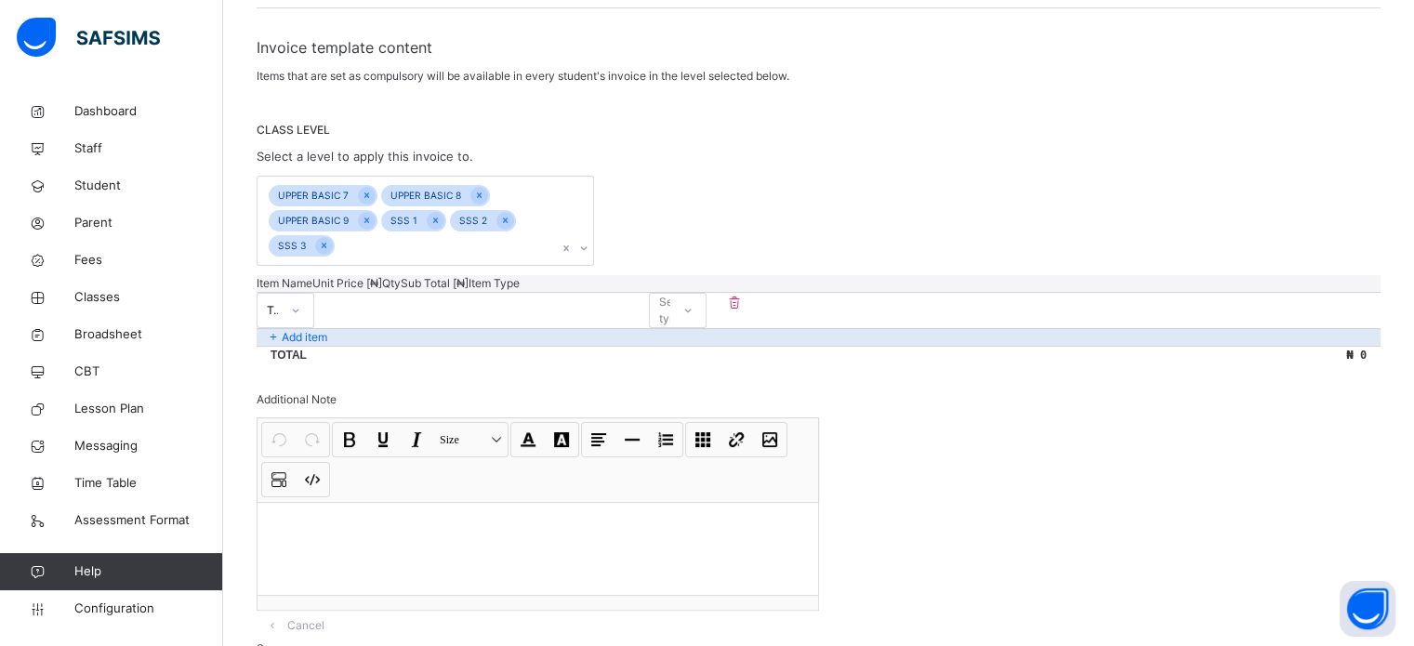
type input "****"
type input "*****"
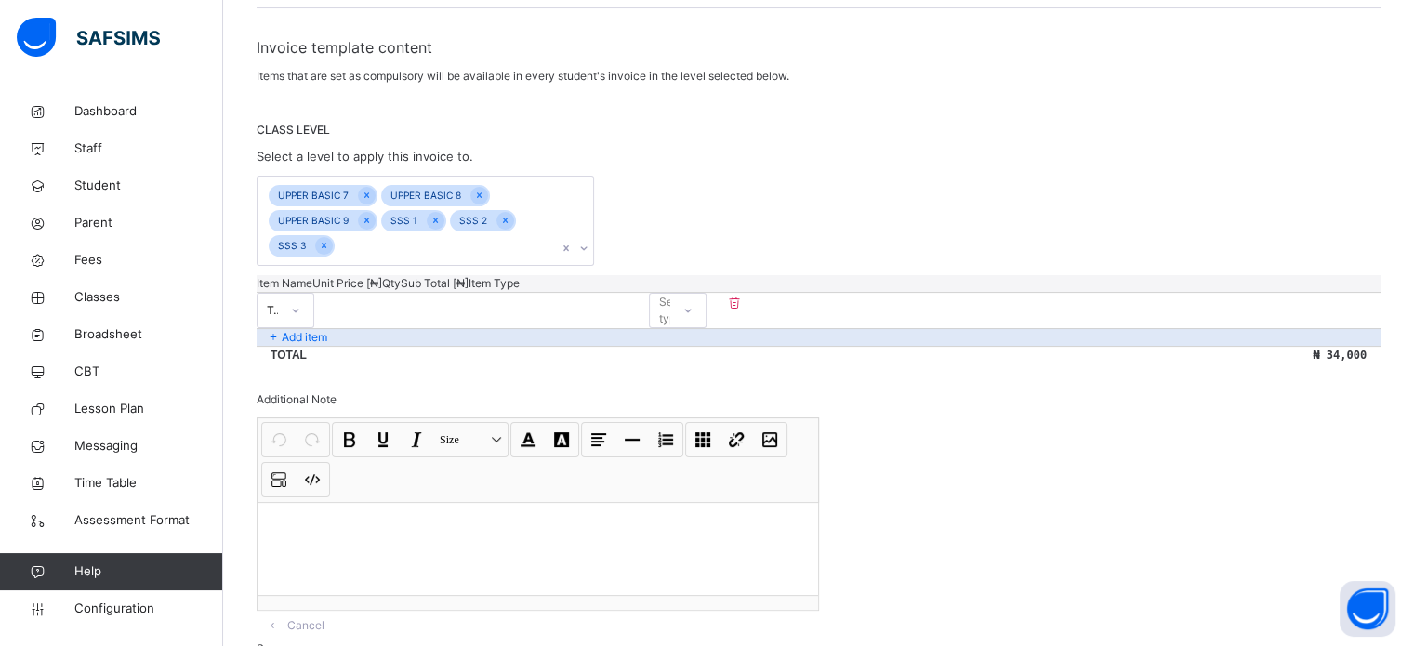
click at [692, 293] on div "Select type" at bounding box center [675, 310] width 33 height 35
click at [705, 336] on div "Compulsory" at bounding box center [678, 352] width 56 height 32
click at [411, 328] on div "Add item" at bounding box center [818, 337] width 1124 height 18
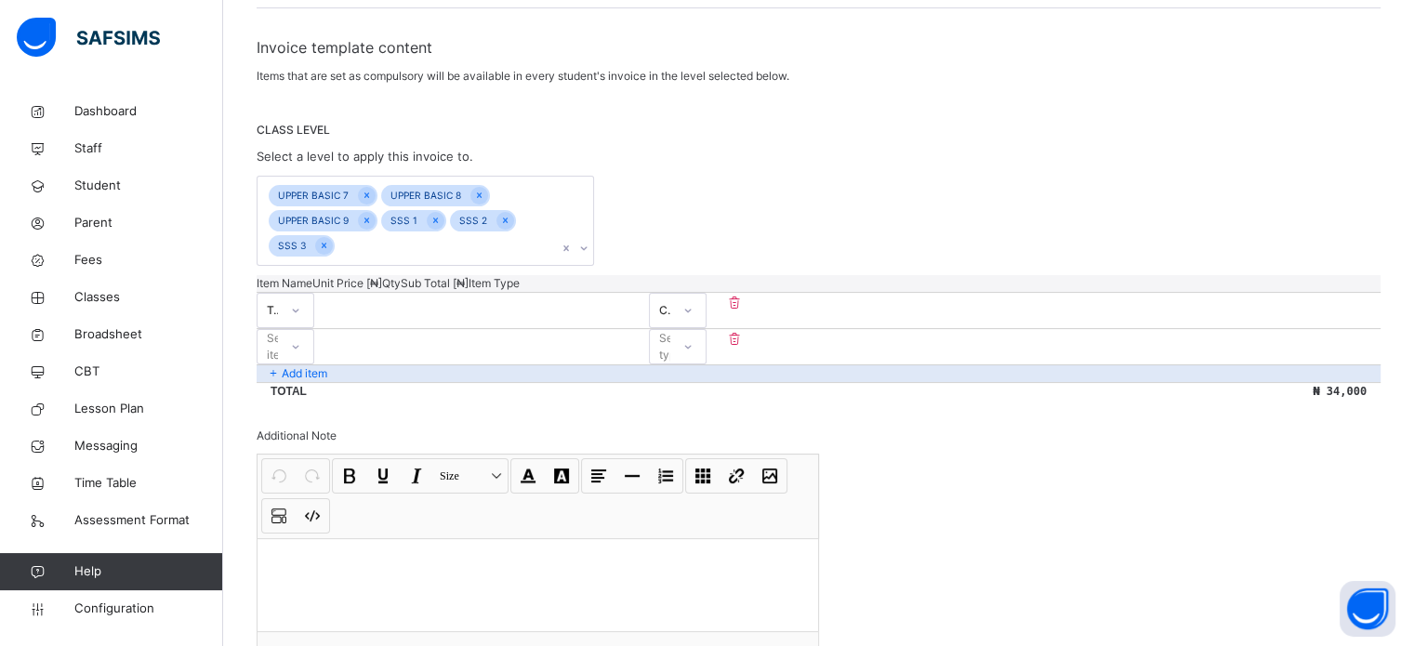
click at [278, 333] on div "Select item" at bounding box center [267, 347] width 20 height 29
click at [313, 453] on div "Exam Fee" at bounding box center [285, 477] width 56 height 48
click at [426, 333] on input "number" at bounding box center [370, 339] width 112 height 12
type input "*"
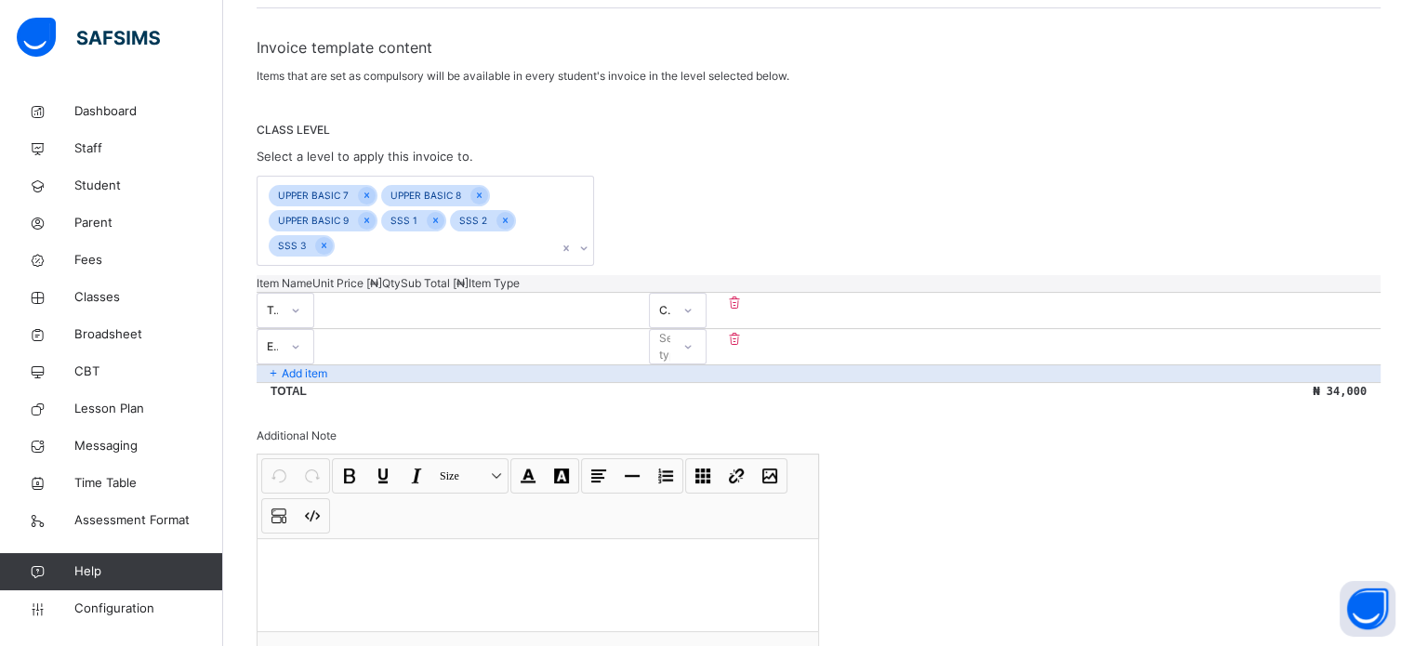
type input "*"
type input "**"
type input "****"
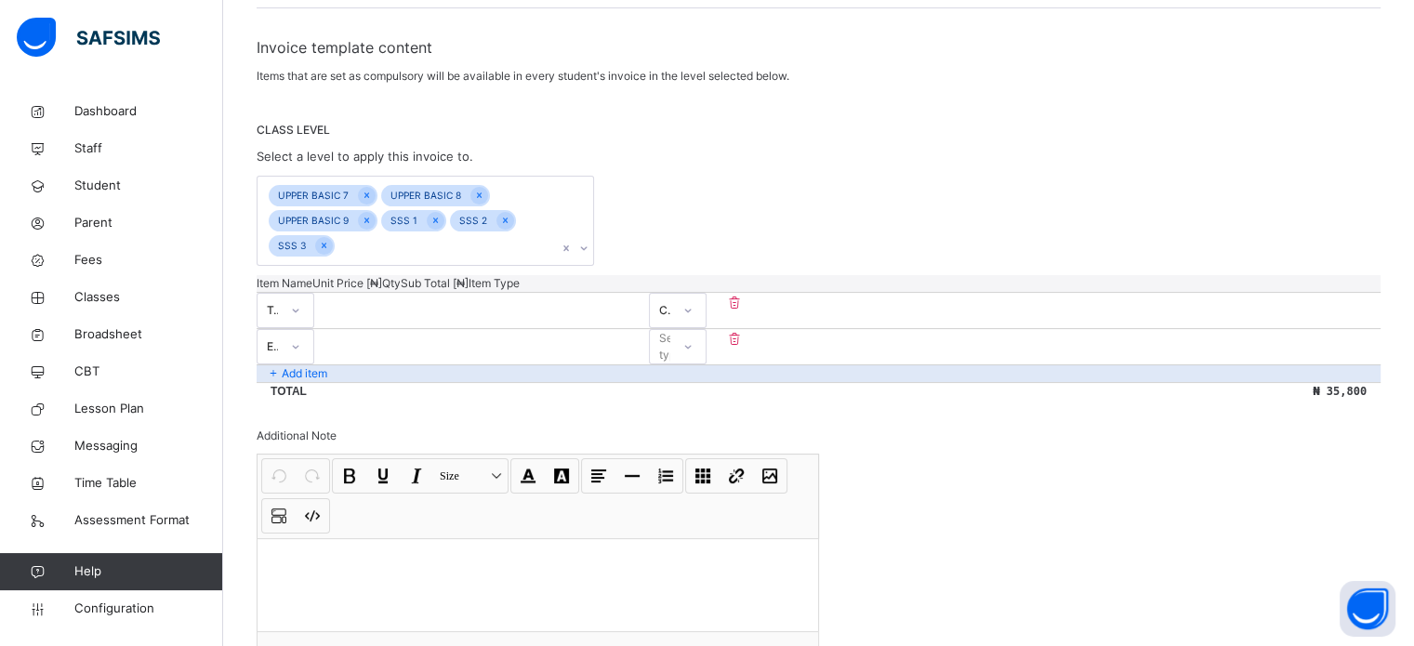
type input "****"
click at [706, 329] on div "Select type" at bounding box center [678, 346] width 58 height 35
click at [705, 373] on div "Compulsory" at bounding box center [678, 389] width 56 height 32
click at [433, 364] on div "Add item" at bounding box center [818, 373] width 1124 height 18
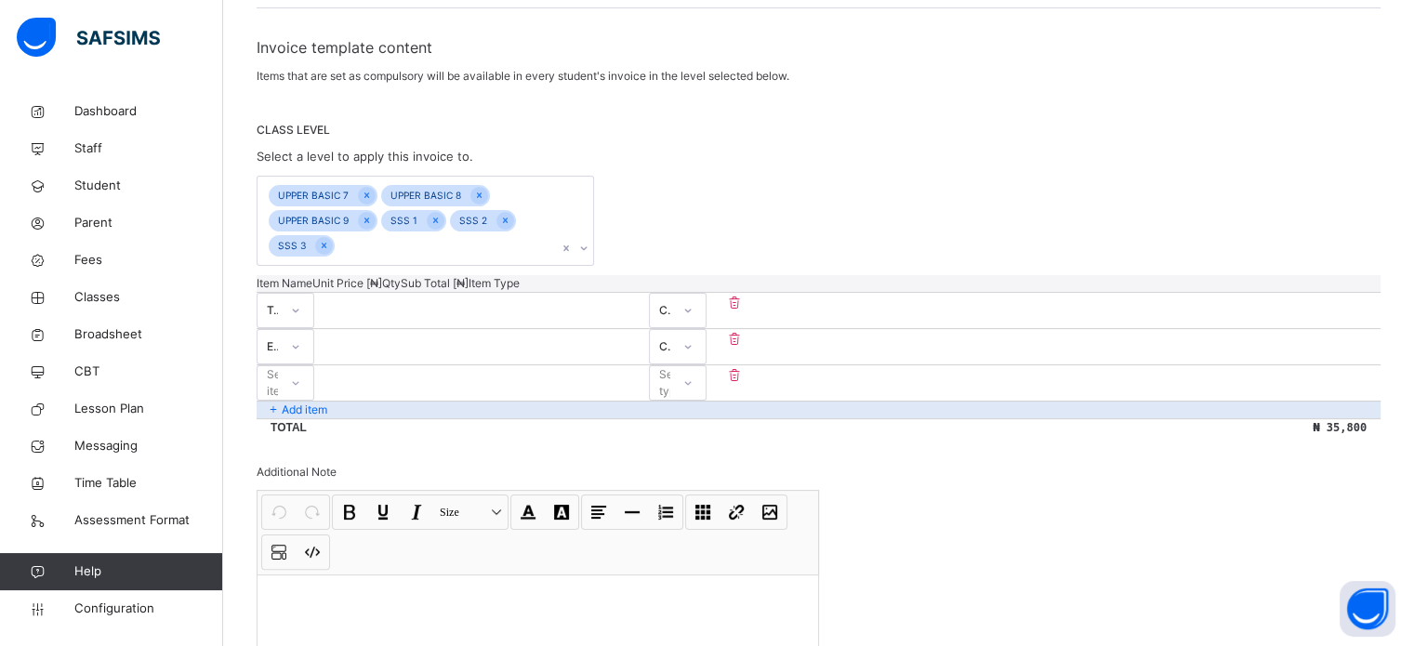
click at [278, 369] on div "Select item" at bounding box center [267, 383] width 20 height 29
click at [313, 409] on div "Registration fee" at bounding box center [285, 433] width 56 height 48
click at [426, 369] on input "number" at bounding box center [370, 375] width 112 height 12
type input "***"
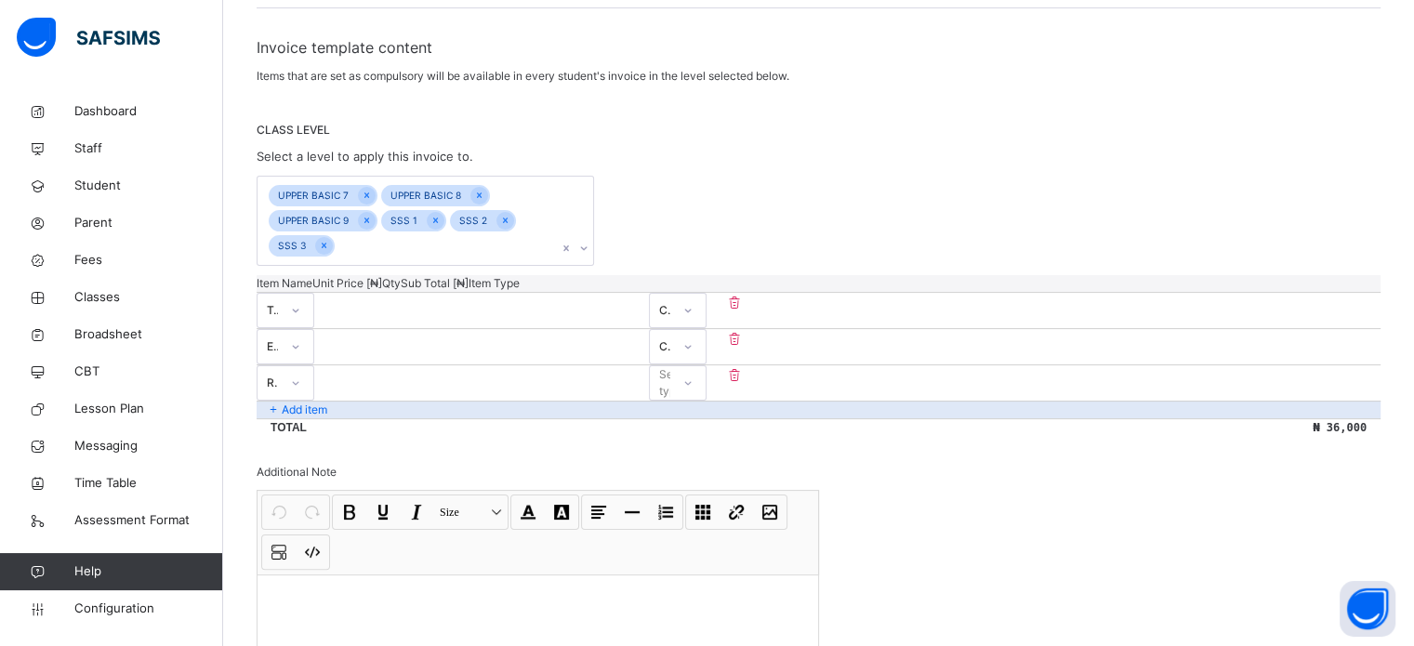
type input "****"
click at [692, 365] on div "Select type" at bounding box center [675, 382] width 33 height 35
click at [705, 441] on div "Optional" at bounding box center [678, 457] width 56 height 32
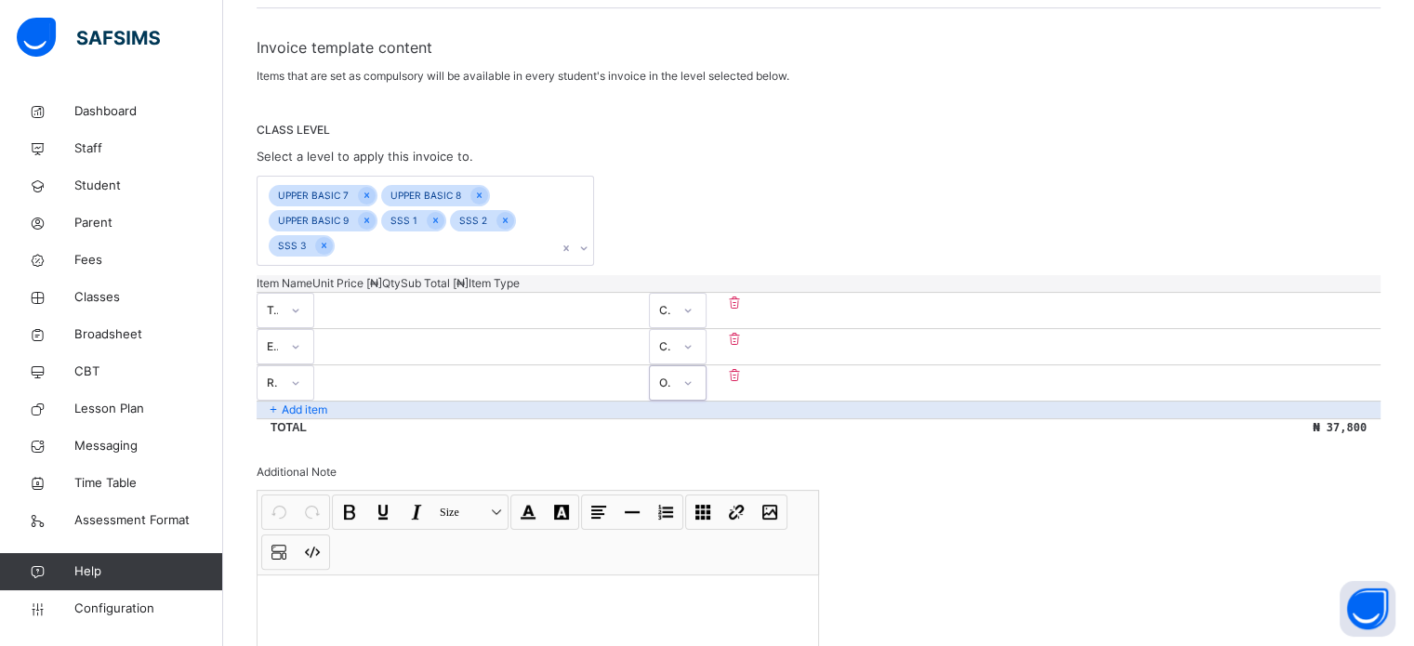
click at [342, 401] on div "Add item" at bounding box center [818, 410] width 1124 height 18
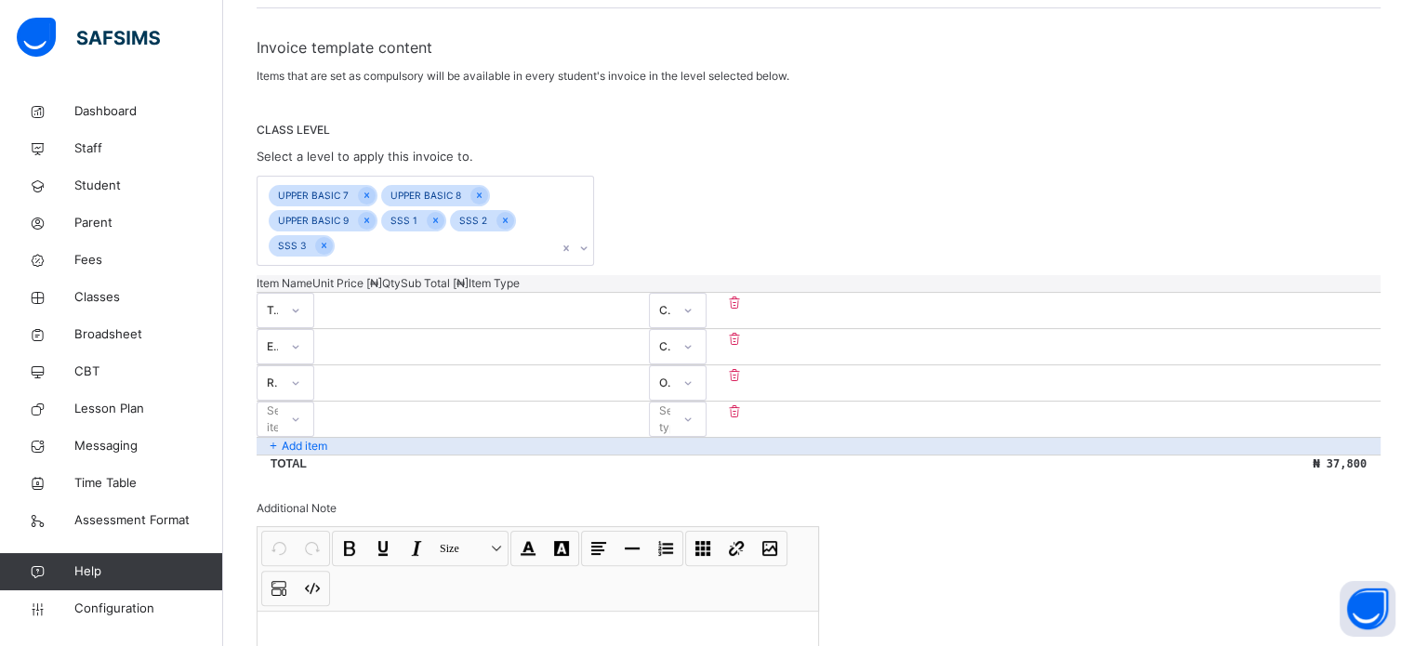
click at [278, 405] on div "Select item" at bounding box center [267, 419] width 20 height 29
click at [313, 445] on div "File" at bounding box center [285, 461] width 56 height 32
click at [426, 405] on input "number" at bounding box center [370, 411] width 112 height 12
type input "*"
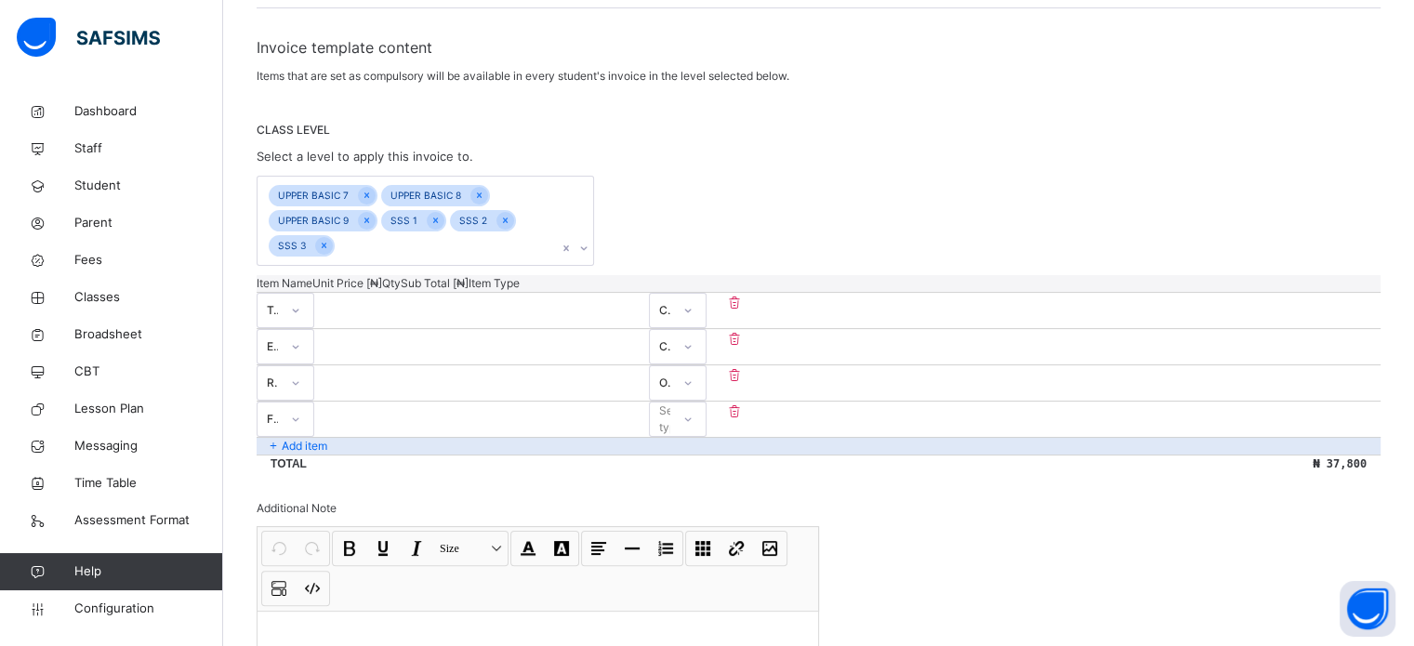
type input "*"
type input "****"
click at [692, 401] on div "Select type" at bounding box center [675, 418] width 33 height 35
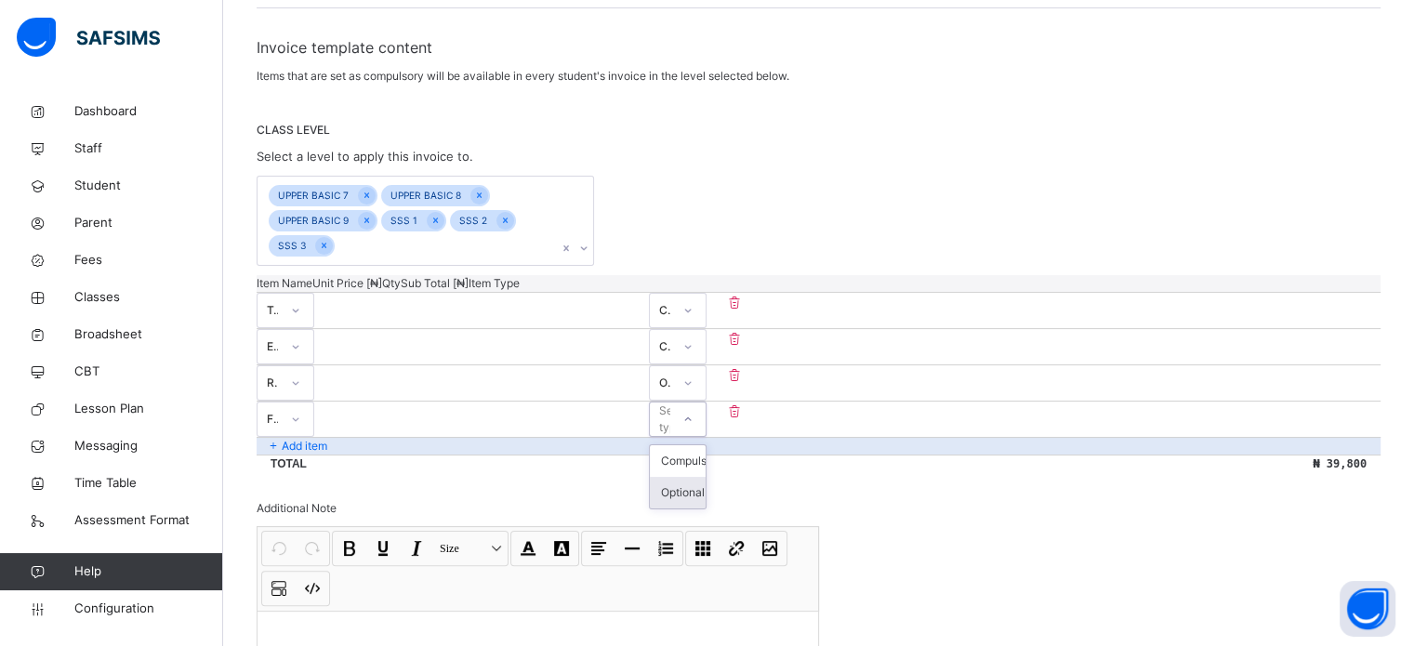
click at [705, 477] on div "Optional" at bounding box center [678, 493] width 56 height 32
click at [280, 411] on div "File" at bounding box center [273, 419] width 13 height 17
click at [313, 445] on div "Cardigan" at bounding box center [285, 461] width 56 height 32
click at [280, 411] on div "Cardigan" at bounding box center [273, 419] width 13 height 17
click at [309, 445] on div "File" at bounding box center [285, 461] width 56 height 32
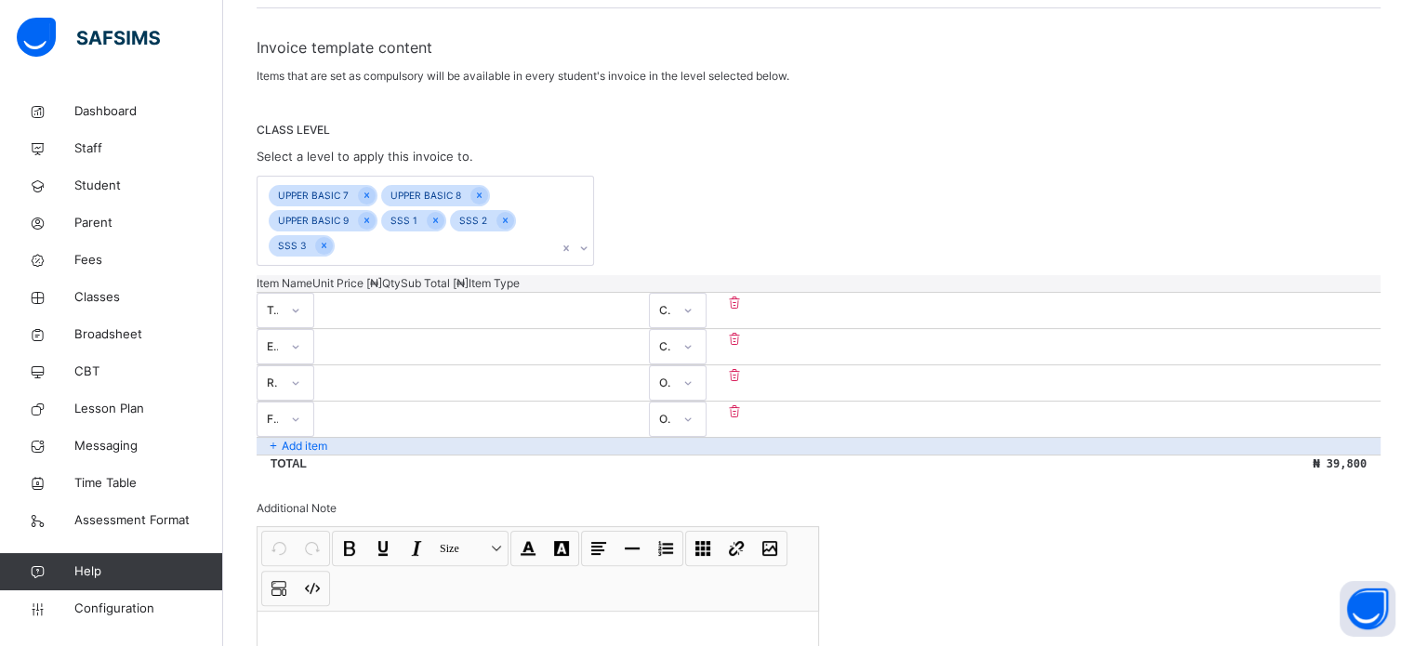
click at [323, 438] on p "Add item" at bounding box center [305, 446] width 46 height 17
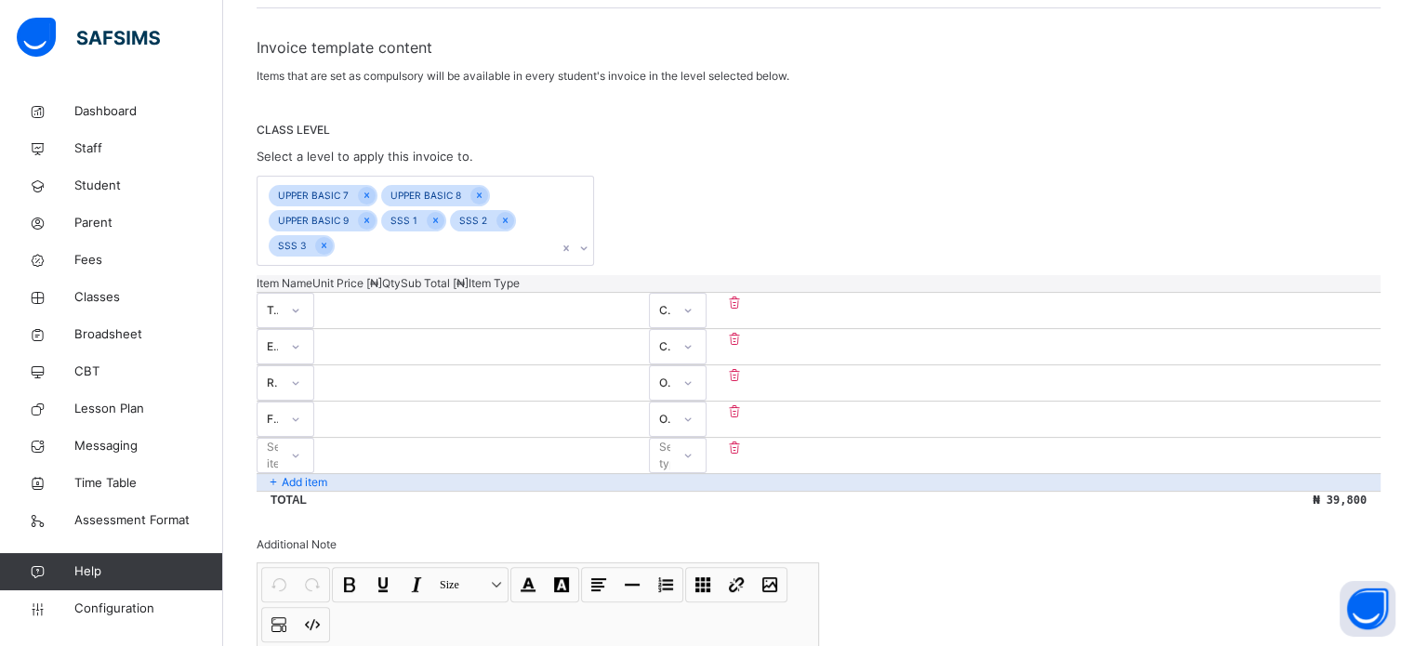
click at [278, 441] on div "Select item" at bounding box center [267, 455] width 20 height 29
click at [313, 481] on div "Cardigan" at bounding box center [285, 497] width 56 height 32
click at [426, 441] on input "number" at bounding box center [370, 447] width 112 height 12
type input "*"
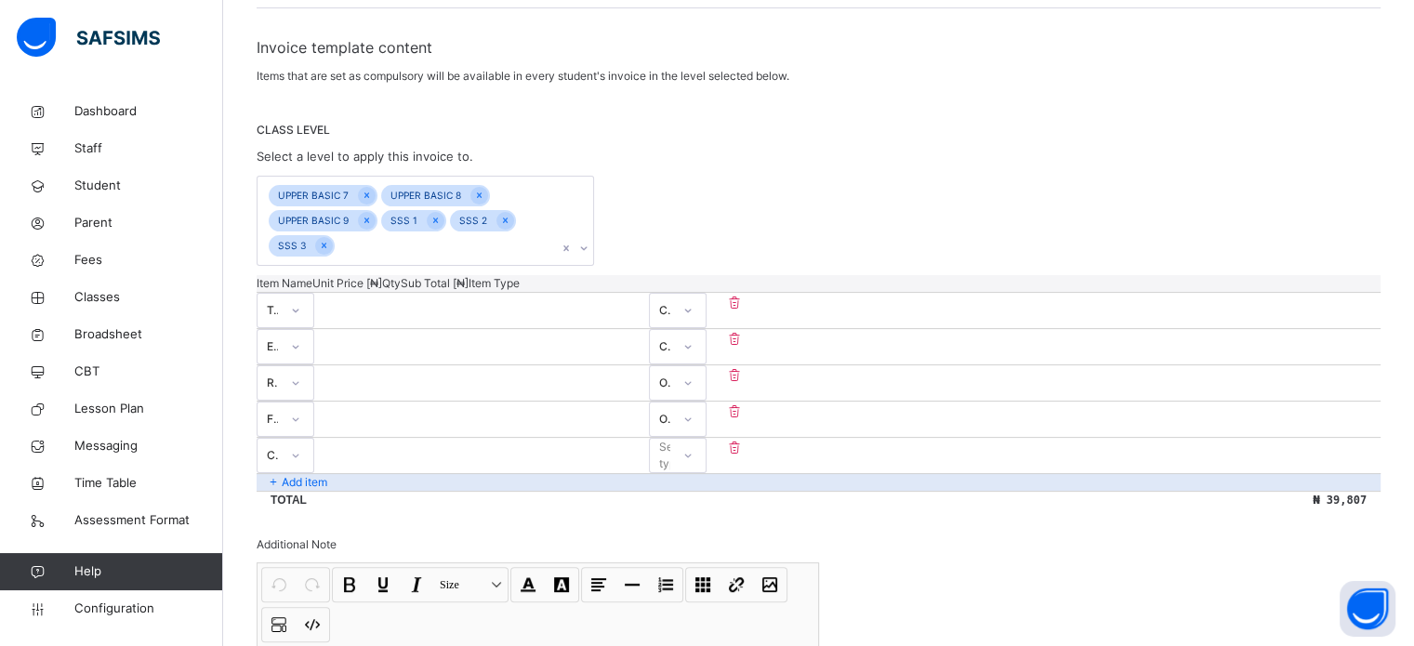
type input "**"
type input "***"
type input "****"
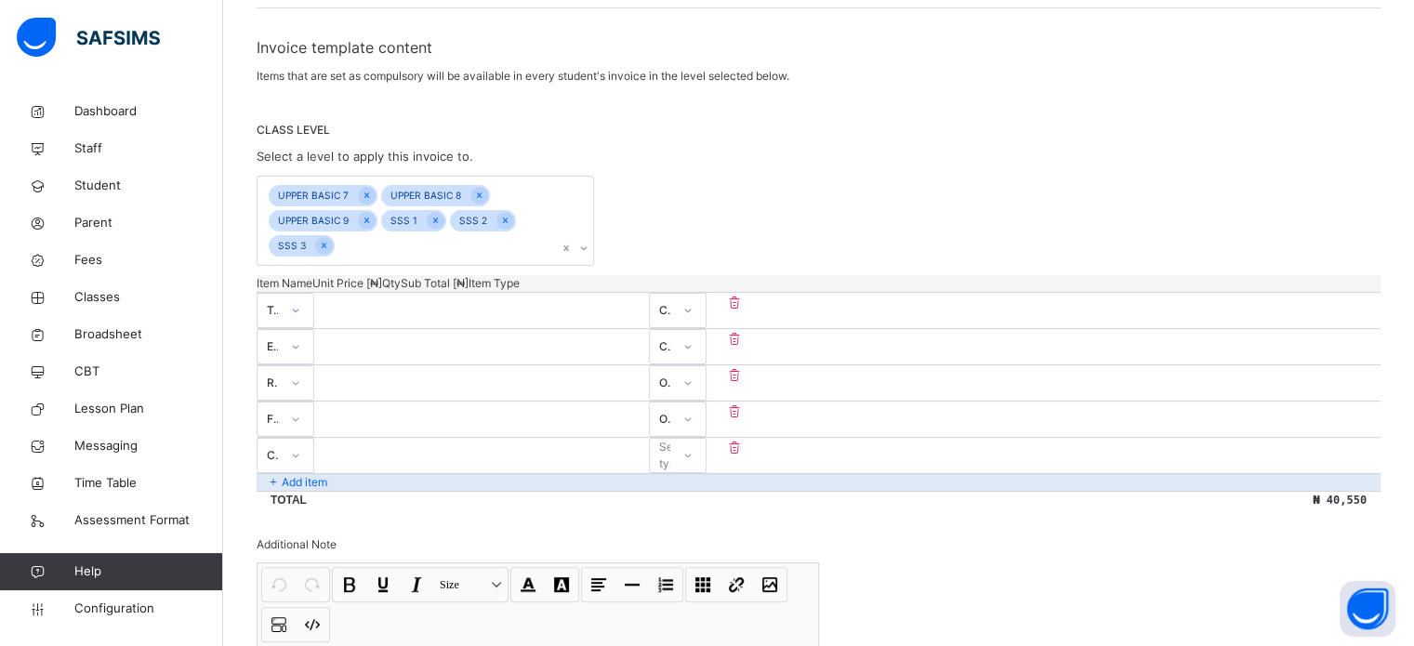
type input "****"
click at [670, 441] on div "Select type" at bounding box center [660, 455] width 20 height 29
click at [705, 513] on div "Optional" at bounding box center [678, 529] width 56 height 32
click at [375, 473] on div "Add item" at bounding box center [818, 482] width 1124 height 18
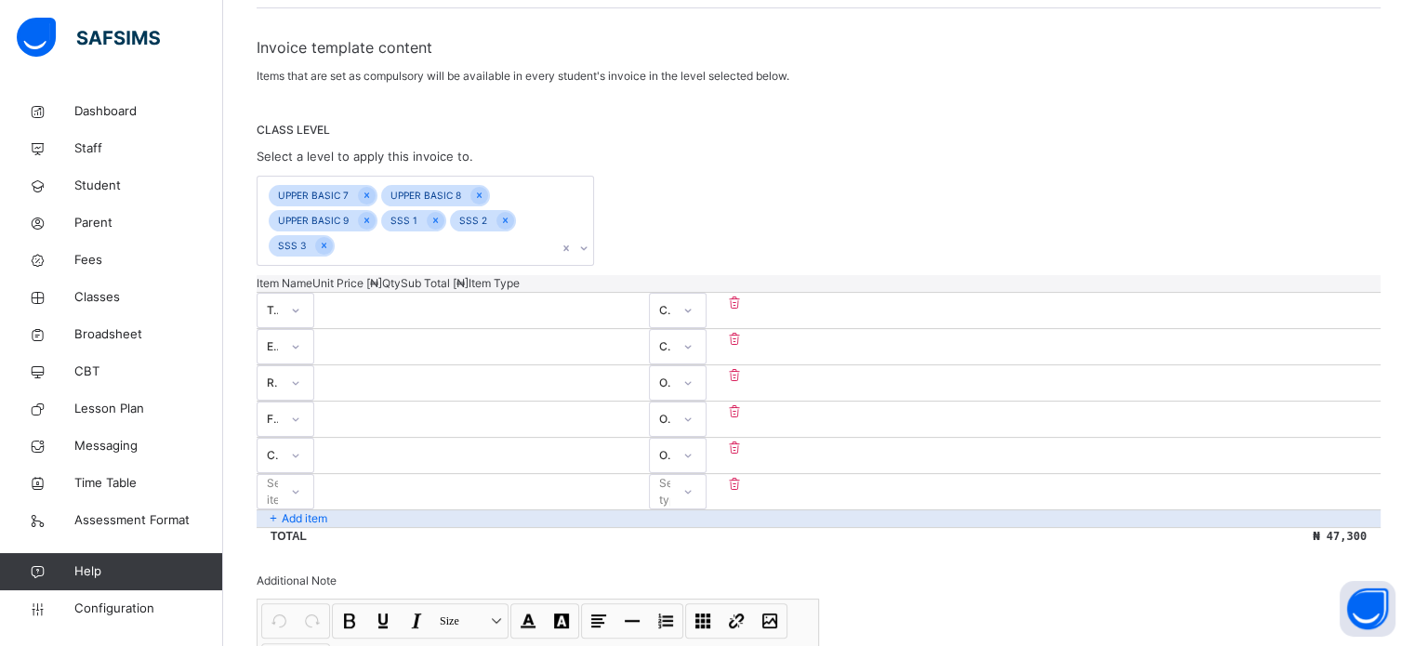
click at [278, 478] on div "Select item" at bounding box center [267, 492] width 20 height 29
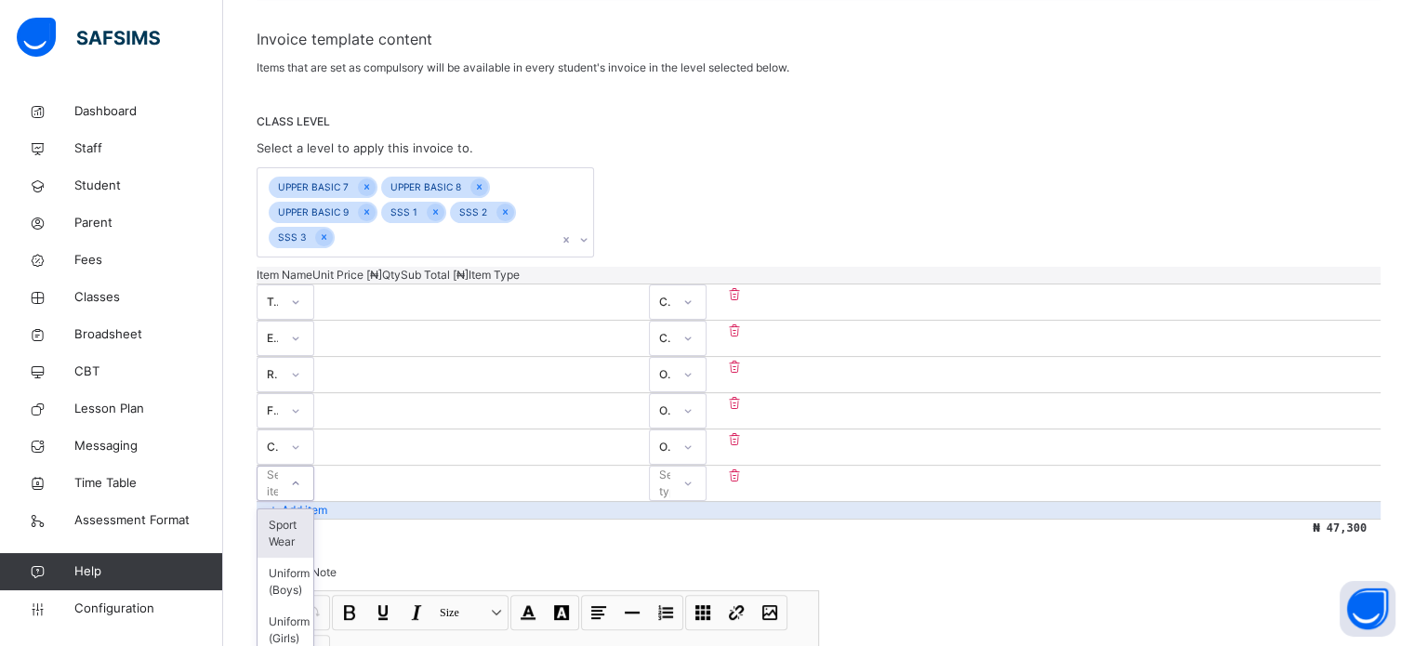
scroll to position [344, 0]
click at [313, 508] on div "Sport Wear" at bounding box center [285, 532] width 56 height 48
click at [426, 468] on input "number" at bounding box center [370, 474] width 112 height 12
type input "*"
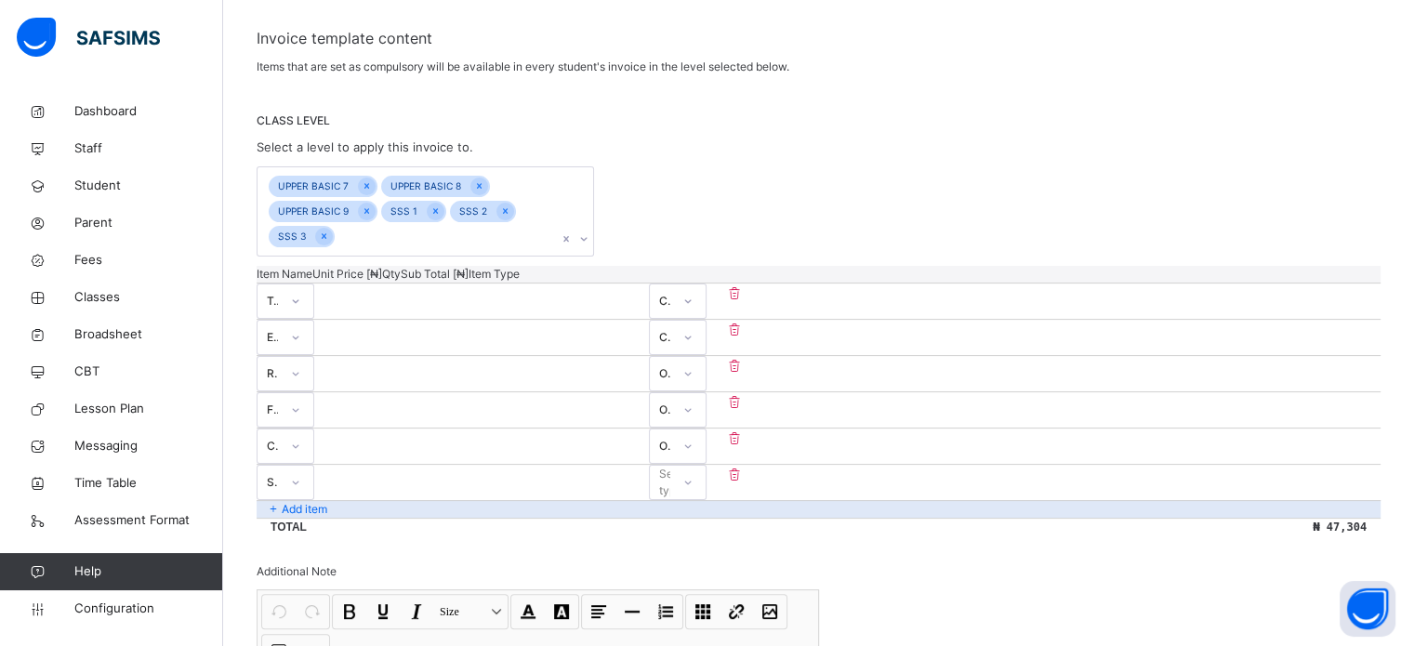
type input "**"
type input "****"
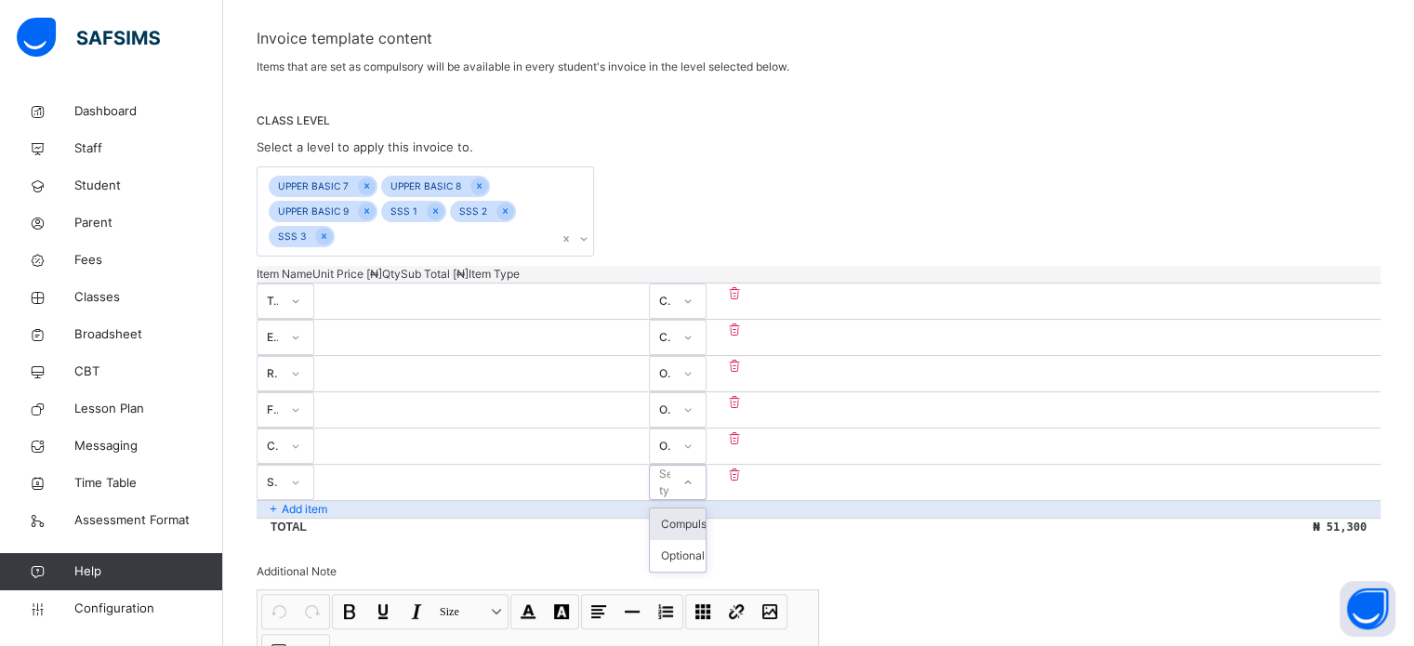
click at [692, 465] on div "Select type" at bounding box center [675, 482] width 33 height 35
click at [705, 540] on div "Optional" at bounding box center [678, 556] width 56 height 32
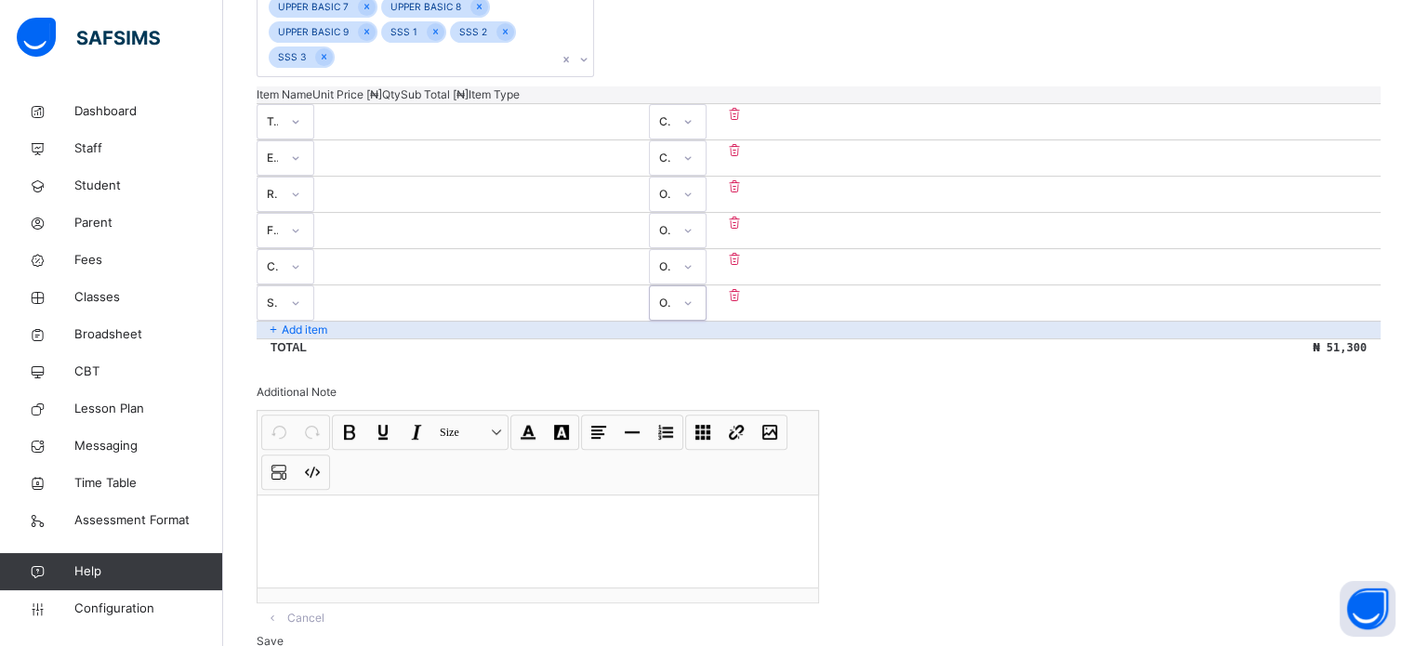
scroll to position [530, 0]
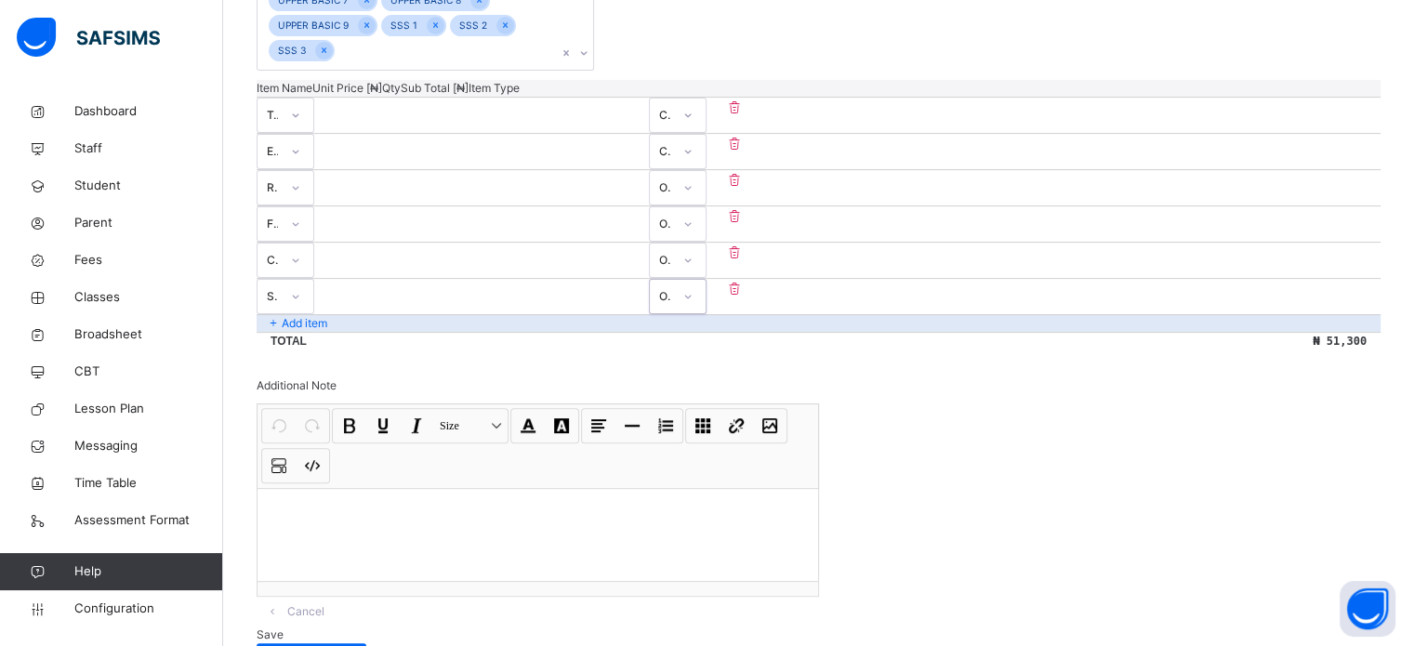
click at [278, 283] on div "Sport Wear" at bounding box center [267, 297] width 20 height 29
click at [313, 322] on div "Uniform (Boys)" at bounding box center [285, 346] width 56 height 48
click at [280, 288] on div "Uniform (Boys)" at bounding box center [273, 296] width 13 height 17
drag, startPoint x: 316, startPoint y: 309, endPoint x: 338, endPoint y: 309, distance: 22.3
click at [313, 322] on div "Sport Wear" at bounding box center [285, 346] width 56 height 48
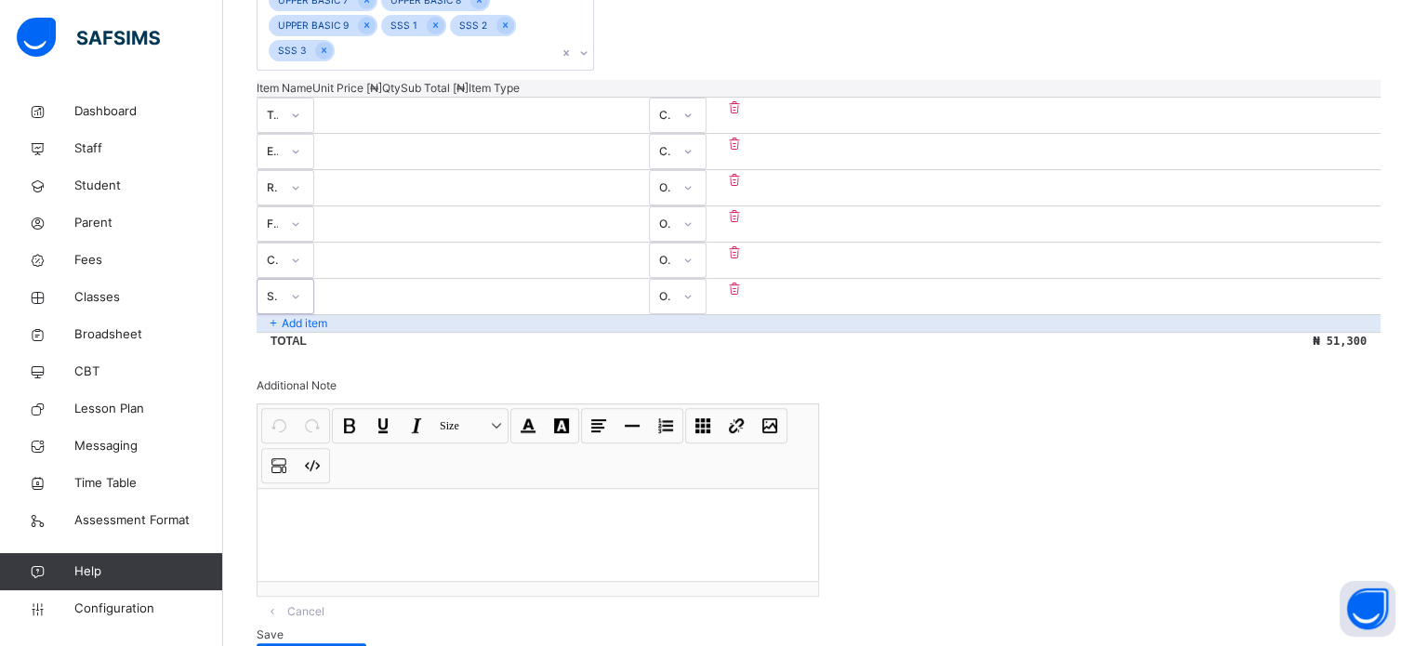
click at [312, 315] on p "Add item" at bounding box center [305, 323] width 46 height 17
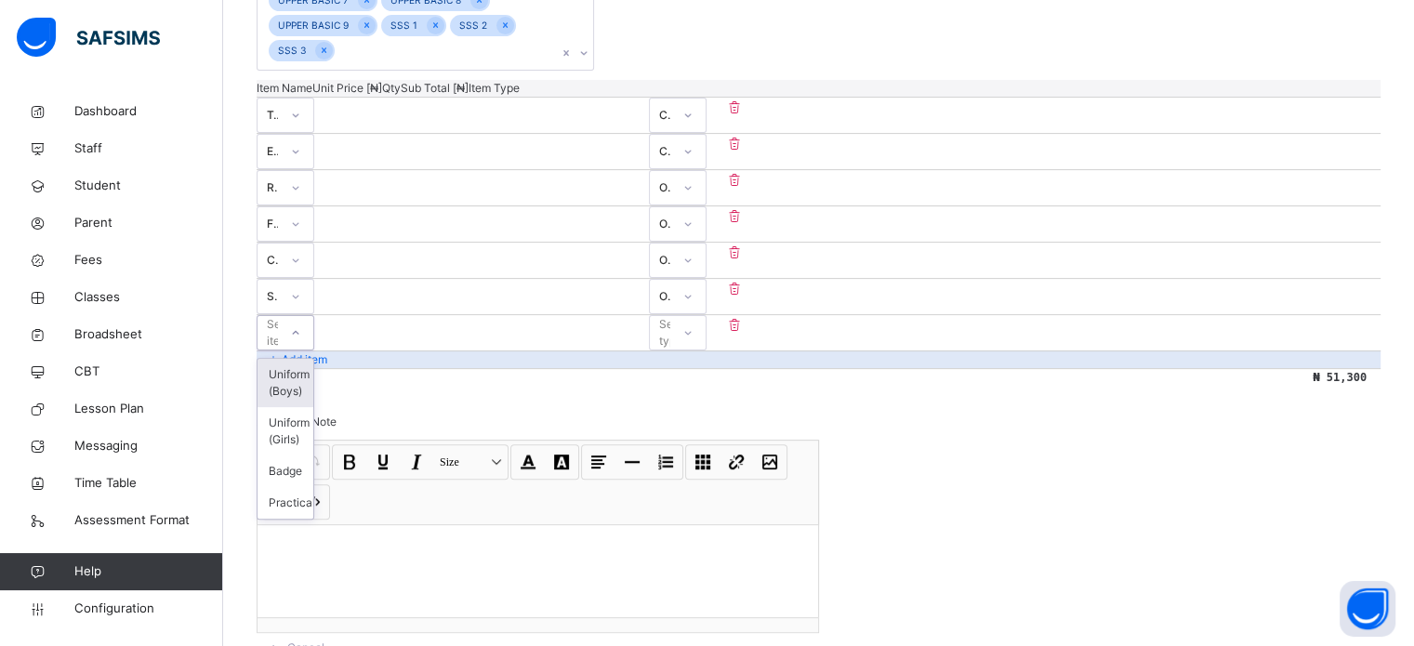
click at [278, 319] on div "Select item" at bounding box center [267, 333] width 20 height 29
click at [313, 359] on div "Uniform (Boys)" at bounding box center [285, 383] width 56 height 48
click at [426, 319] on input "number" at bounding box center [370, 325] width 112 height 12
type input "*"
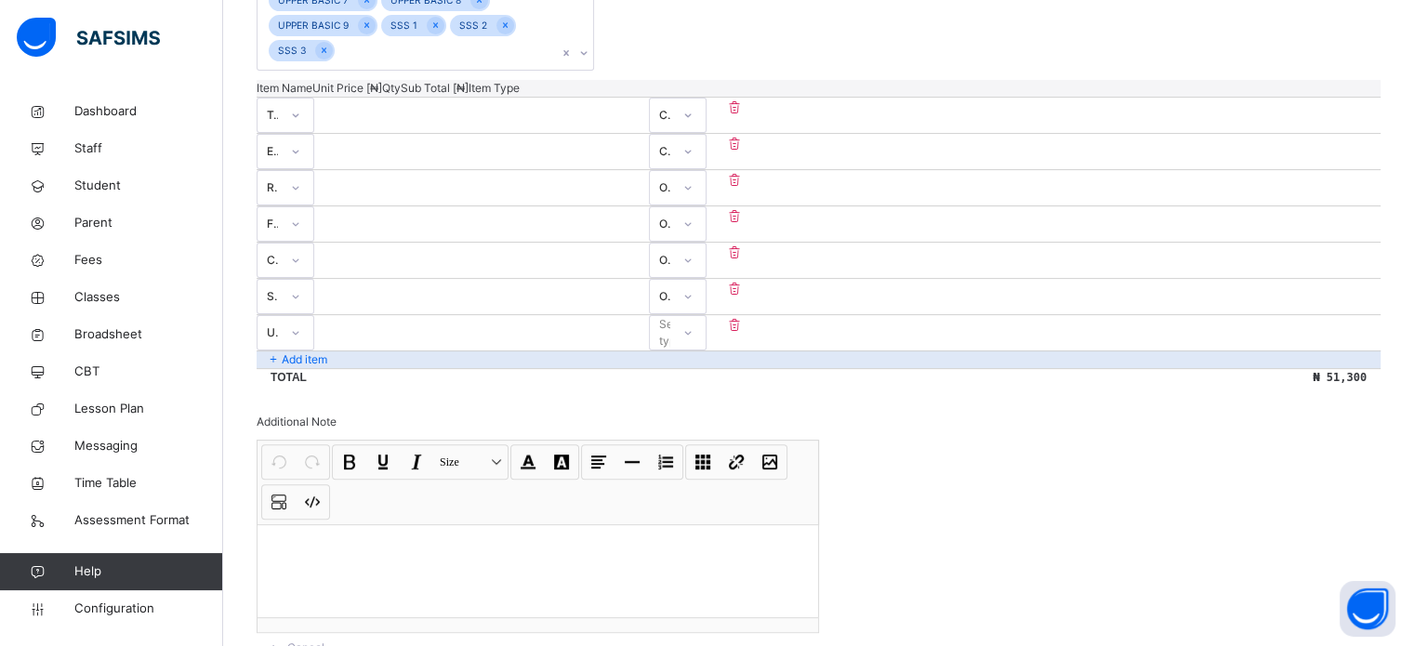
type input "****"
click at [670, 319] on div "Select type" at bounding box center [660, 333] width 20 height 29
drag, startPoint x: 1224, startPoint y: 374, endPoint x: 572, endPoint y: 311, distance: 654.4
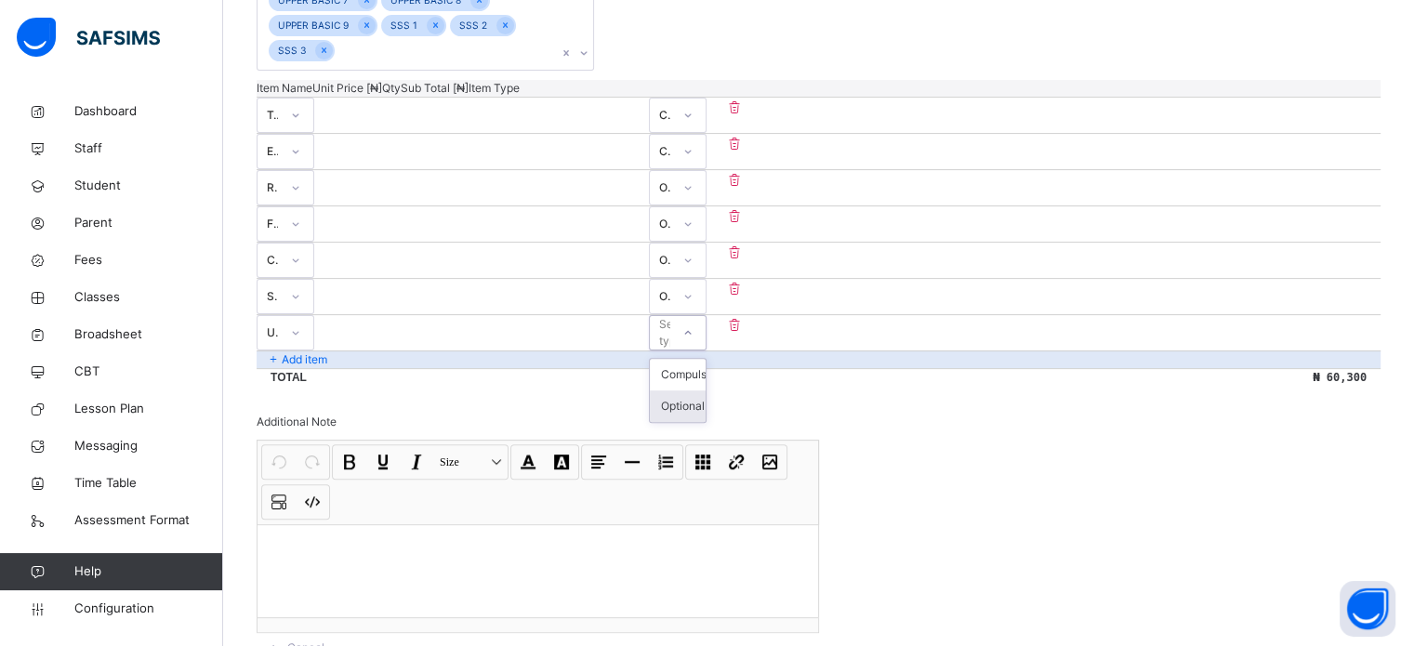
click at [705, 390] on div "Optional" at bounding box center [678, 406] width 56 height 32
click at [319, 351] on p "Add item" at bounding box center [305, 359] width 46 height 17
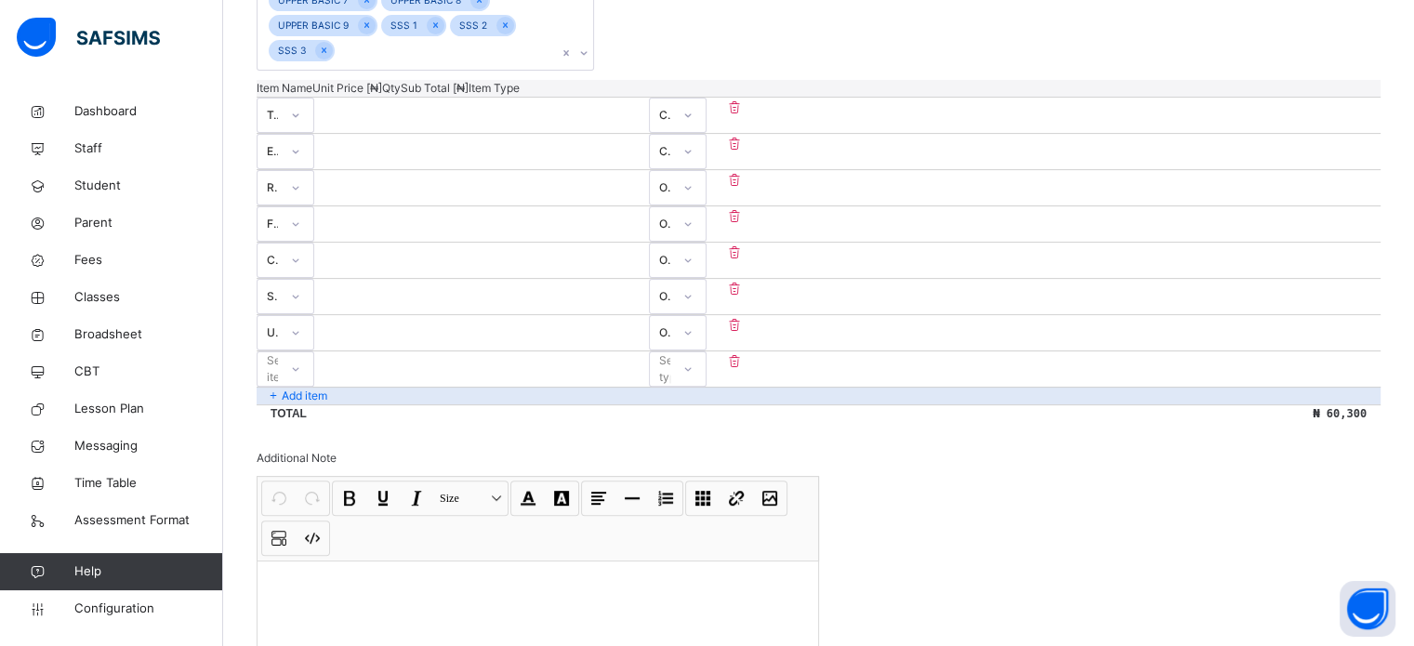
click at [300, 351] on div "Select item" at bounding box center [283, 368] width 33 height 35
click at [313, 395] on div "Uniform (Girls)" at bounding box center [285, 419] width 56 height 48
click at [426, 351] on div at bounding box center [370, 359] width 112 height 17
click at [426, 355] on input "number" at bounding box center [370, 361] width 112 height 12
type input "*"
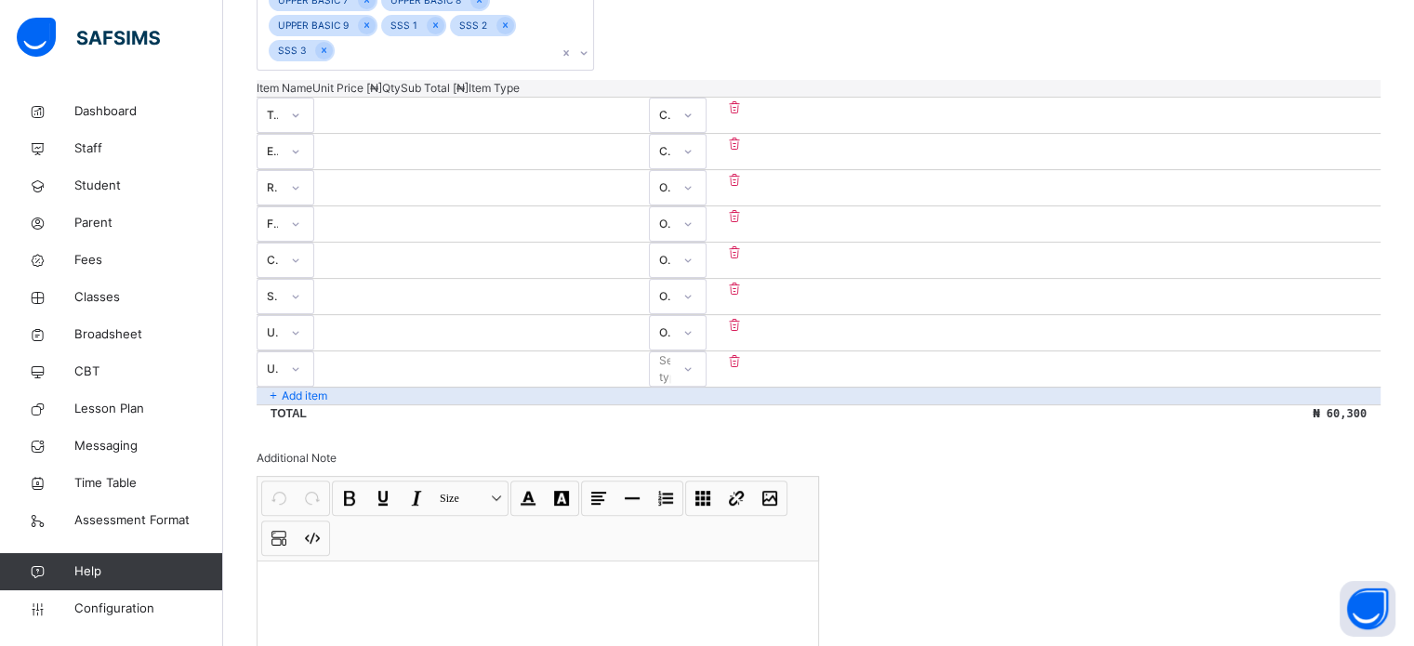
type input "*"
type input "**"
type input "***"
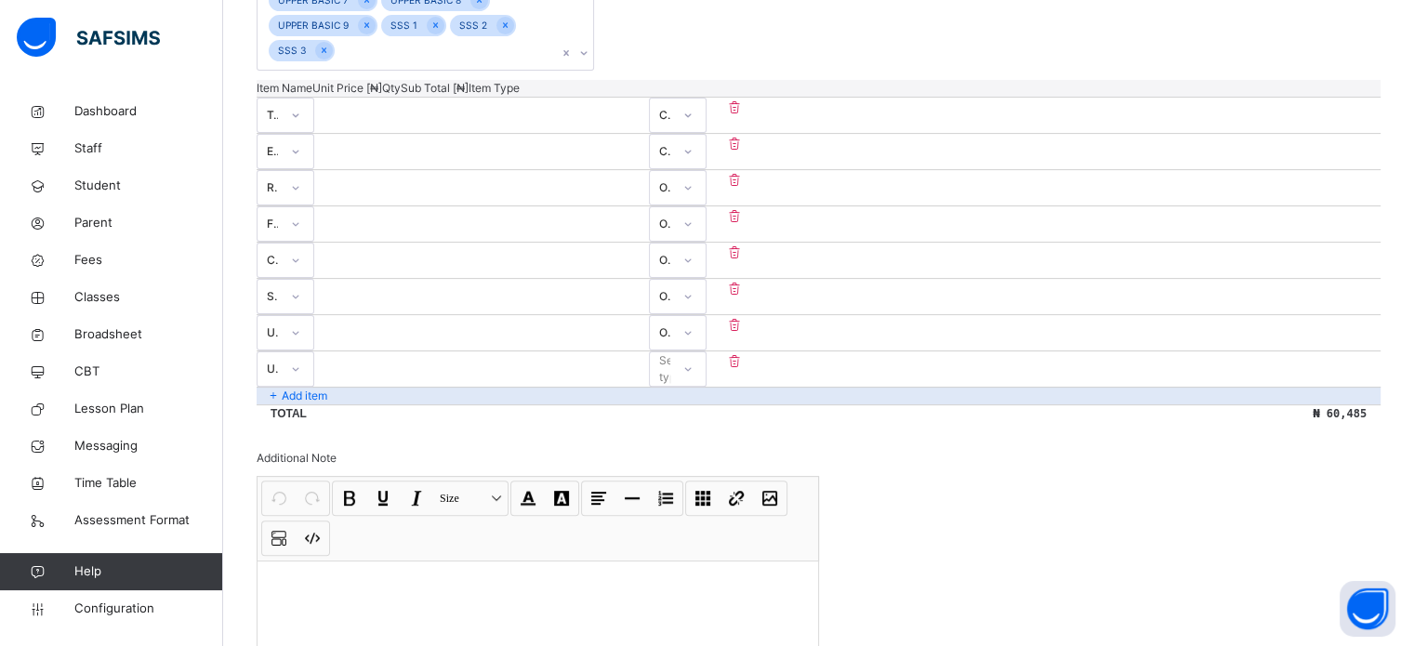
type input "*****"
type input "*"
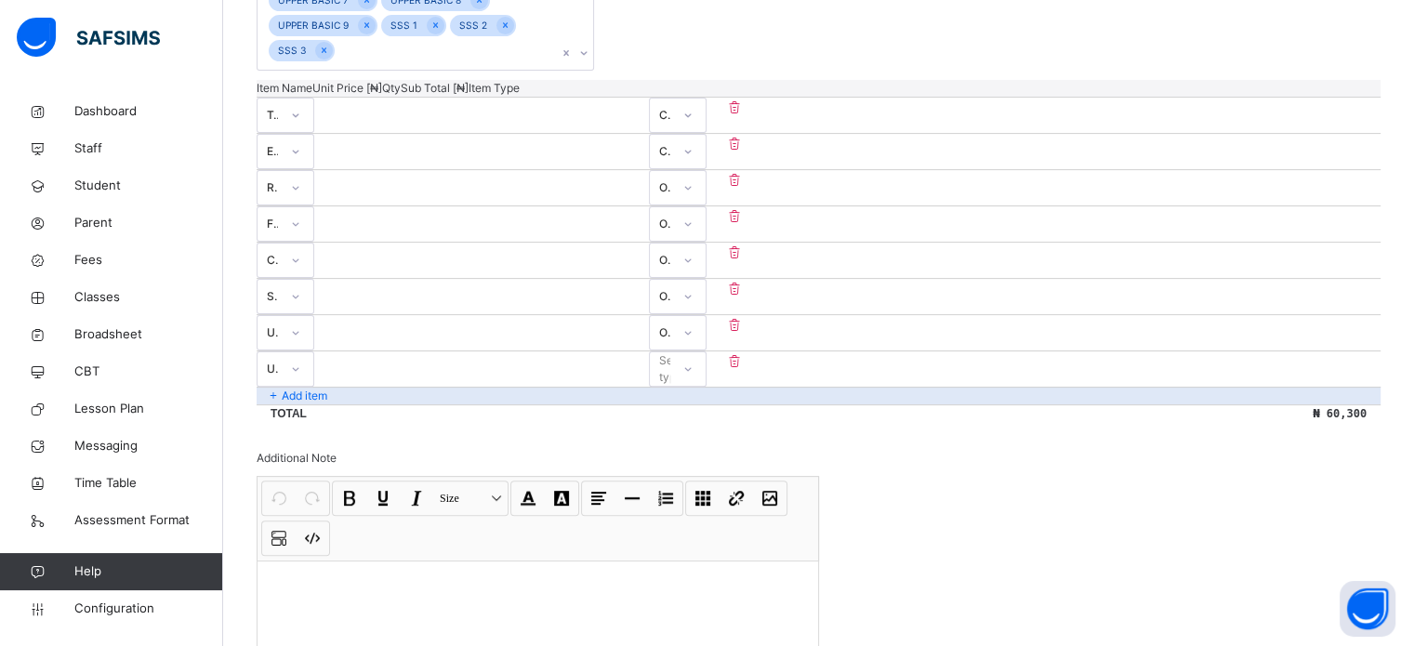
type input "*"
type input "**"
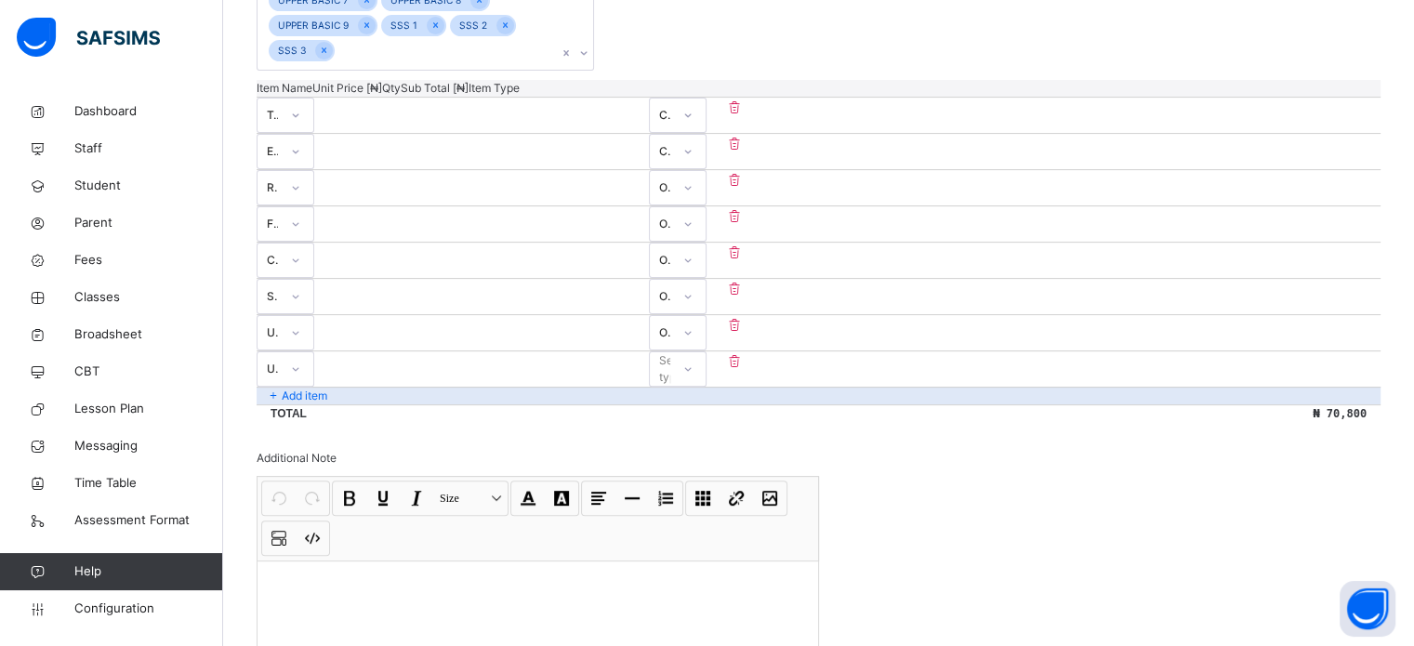
type input "*****"
click at [692, 351] on div "Select type" at bounding box center [675, 368] width 33 height 35
click at [705, 427] on div "Optional" at bounding box center [678, 443] width 56 height 32
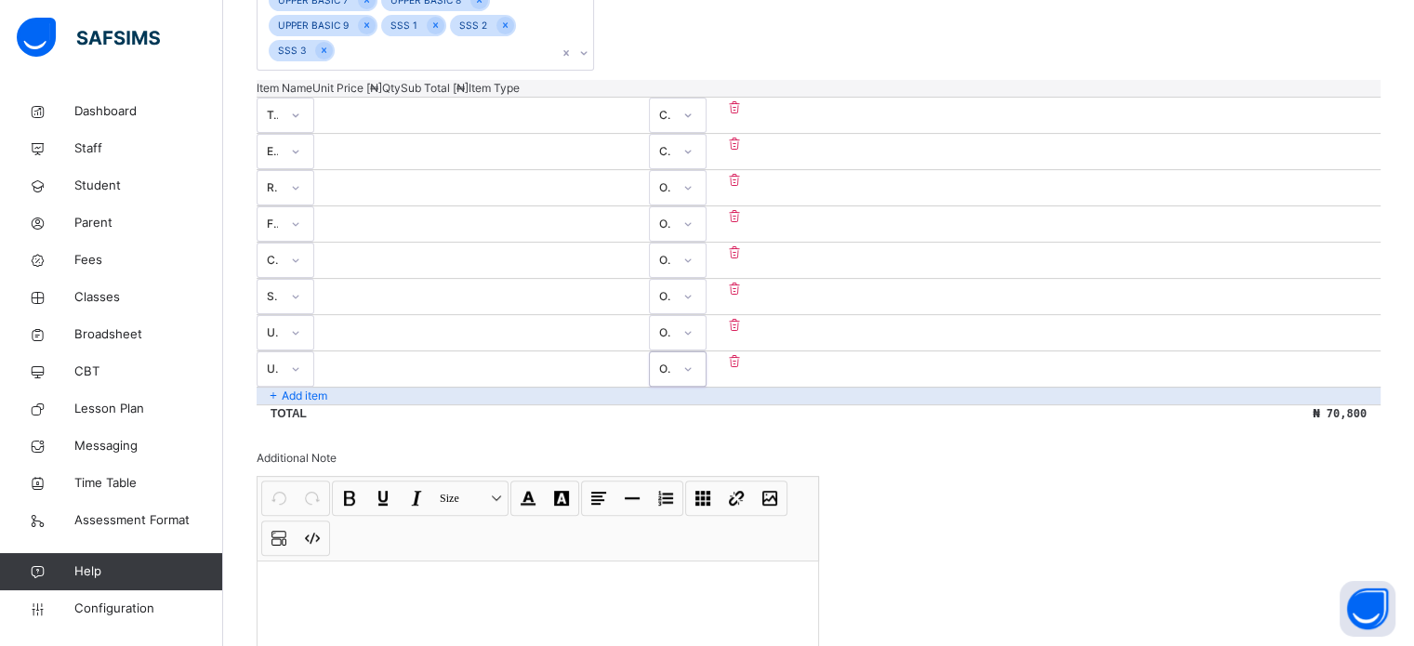
click at [330, 387] on div "Add item" at bounding box center [818, 396] width 1124 height 18
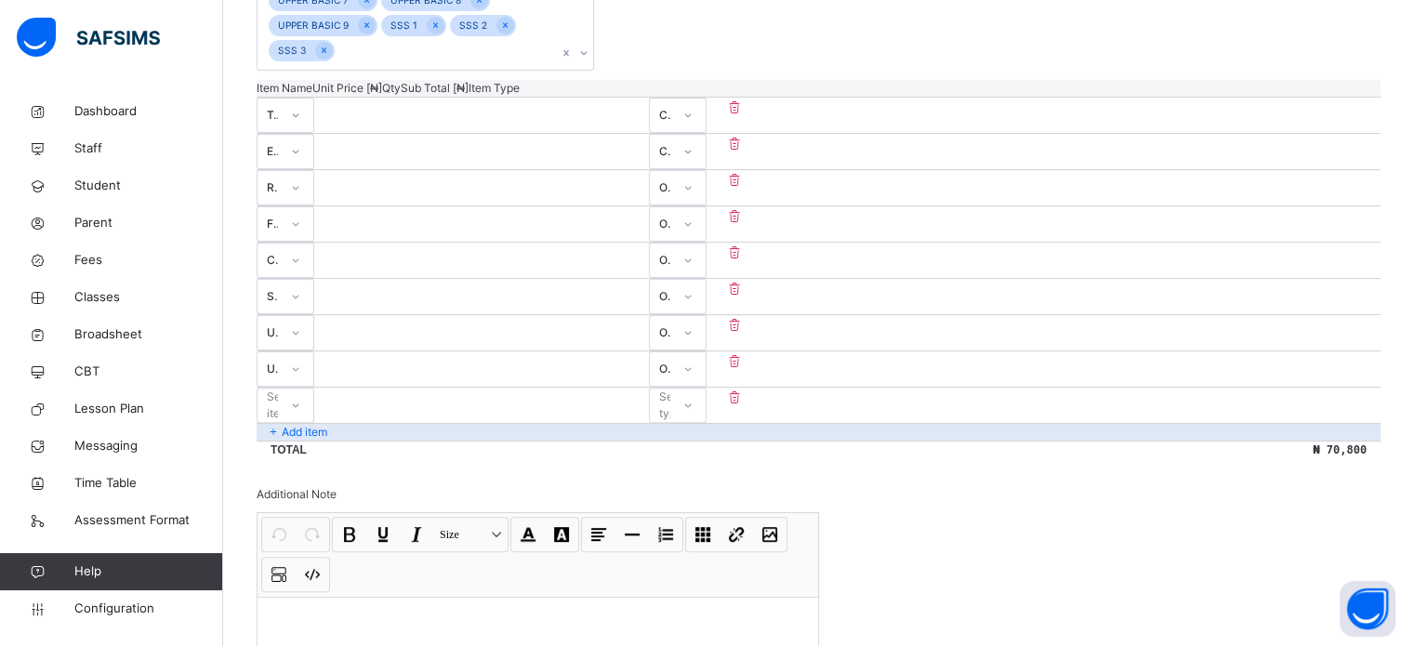
click at [278, 391] on div "Select item" at bounding box center [267, 405] width 20 height 29
drag, startPoint x: 332, startPoint y: 423, endPoint x: 347, endPoint y: 422, distance: 14.9
click at [313, 431] on div "Badge" at bounding box center [285, 447] width 56 height 32
click at [426, 391] on input "number" at bounding box center [370, 397] width 112 height 12
type input "*"
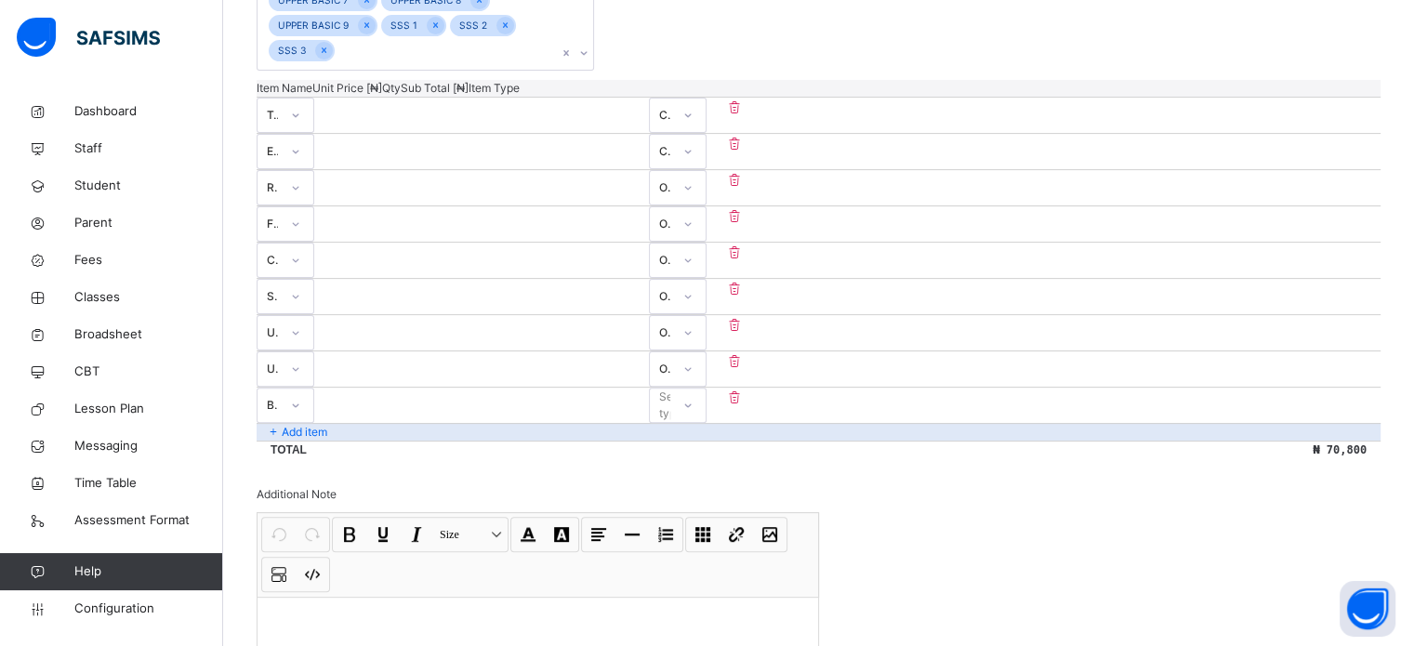
type input "*"
type input "***"
click at [692, 388] on div "Select type" at bounding box center [675, 405] width 33 height 35
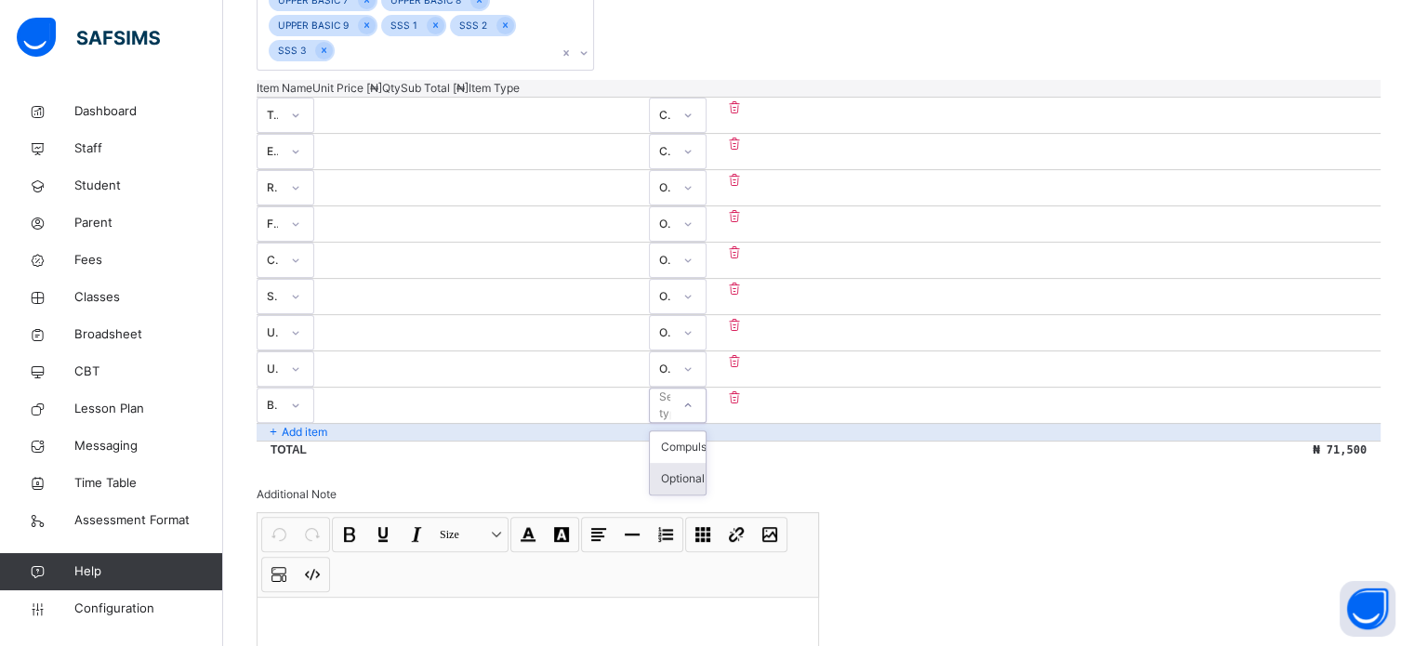
click at [705, 463] on div "Optional" at bounding box center [678, 479] width 56 height 32
click at [304, 441] on p "Total" at bounding box center [288, 449] width 36 height 17
click at [302, 424] on p "Add item" at bounding box center [305, 432] width 46 height 17
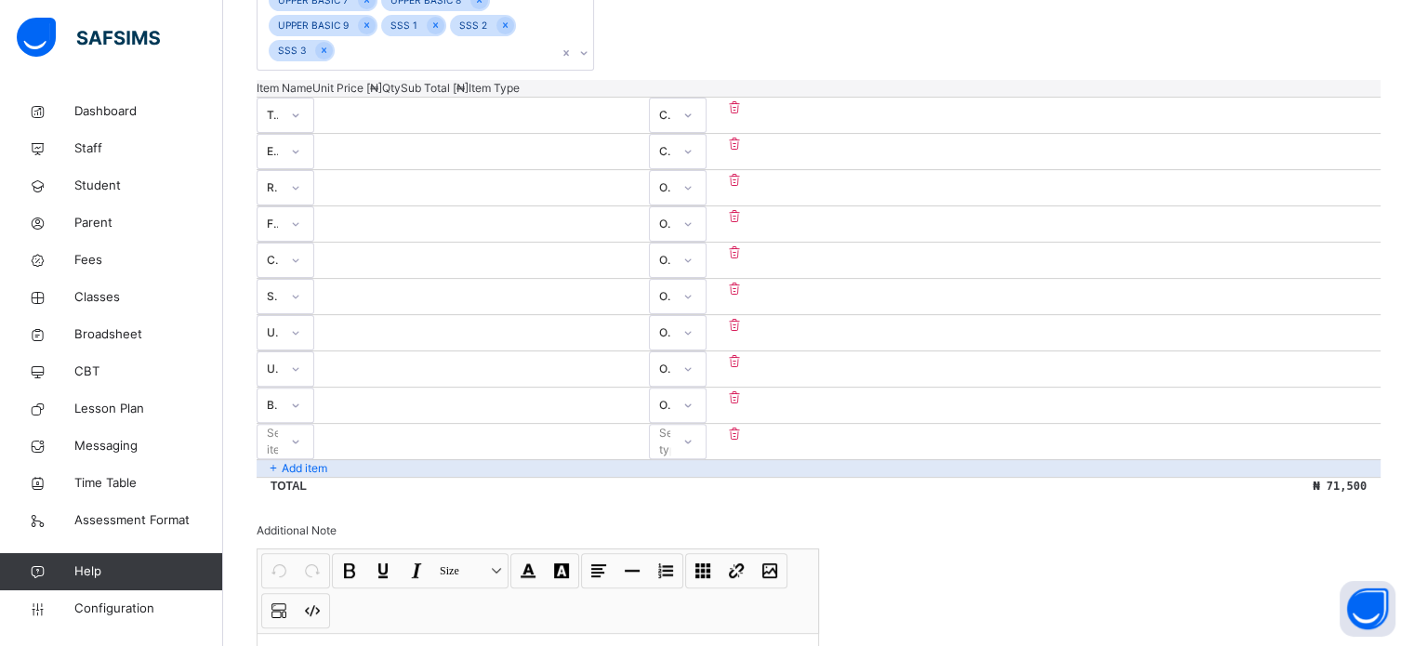
click at [278, 427] on div "Select item" at bounding box center [267, 441] width 20 height 29
click at [313, 467] on div "Practical" at bounding box center [285, 483] width 56 height 32
click at [426, 427] on input "number" at bounding box center [370, 433] width 112 height 12
type input "*"
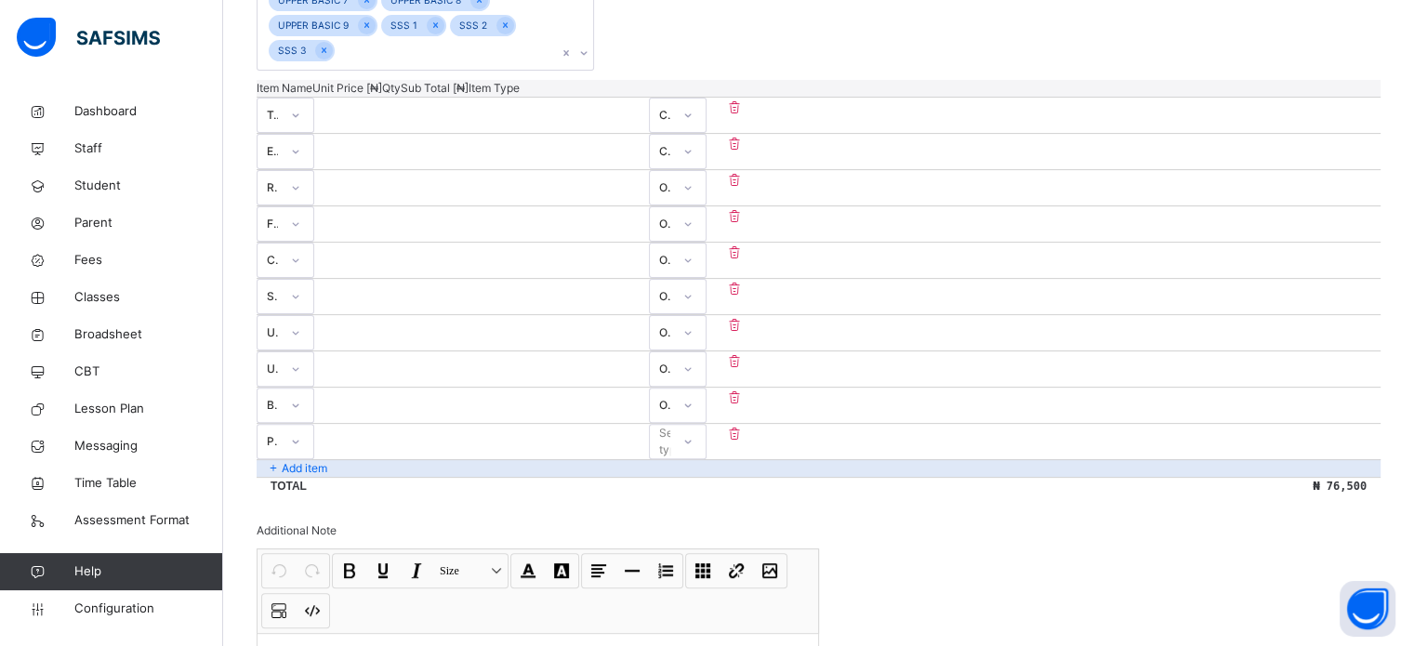
click at [706, 426] on div "Select type" at bounding box center [678, 441] width 58 height 35
click at [705, 499] on div "Optional" at bounding box center [678, 515] width 56 height 32
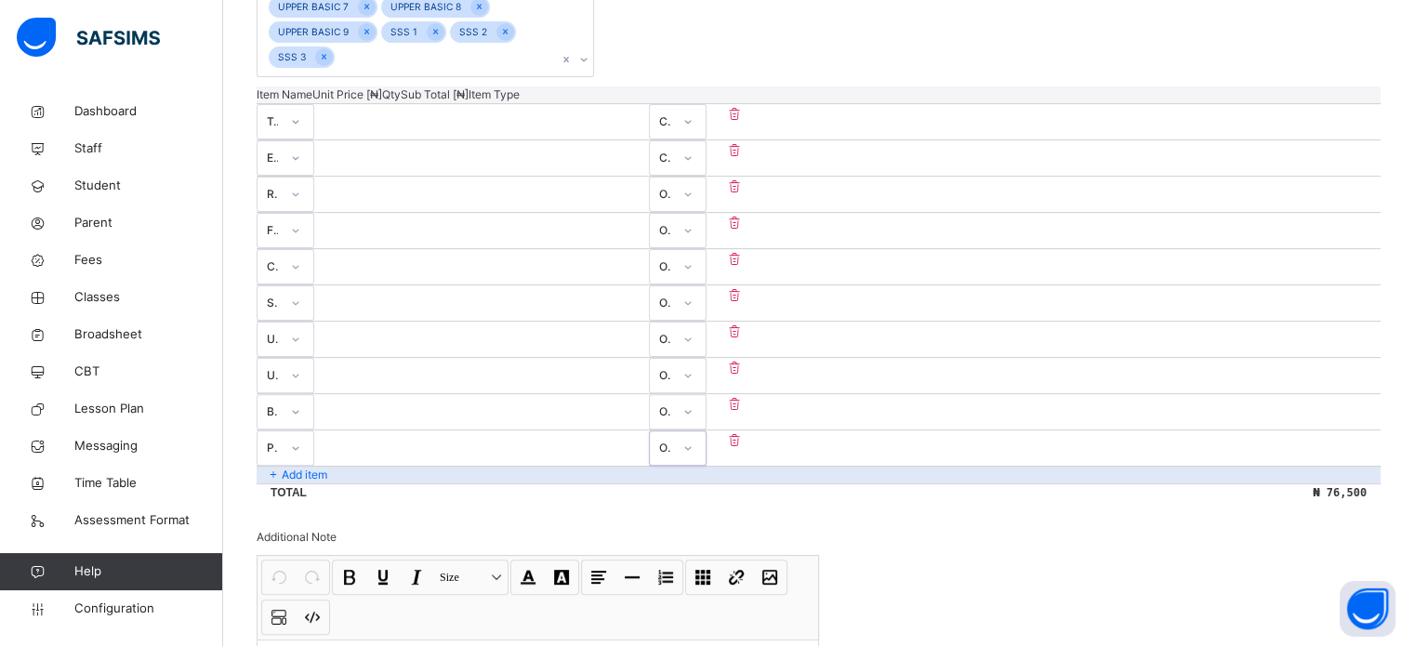
scroll to position [709, 0]
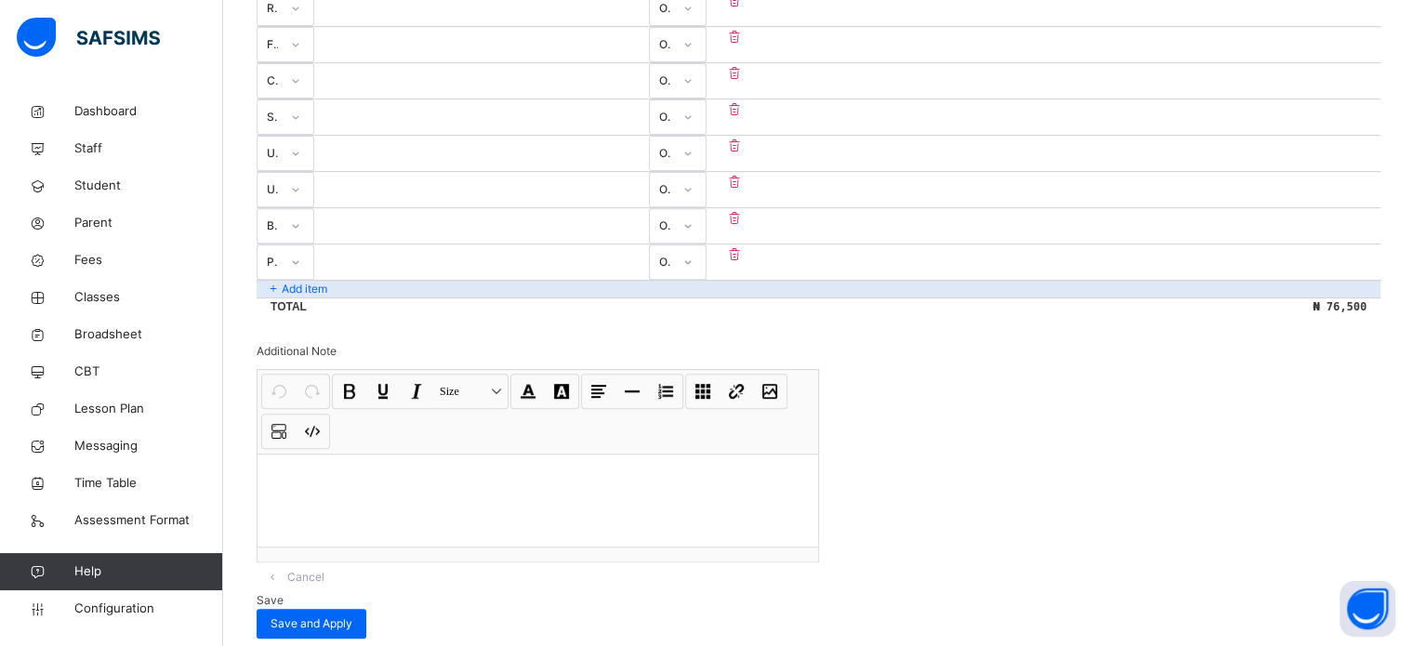
click at [283, 593] on span "Save" at bounding box center [269, 600] width 27 height 14
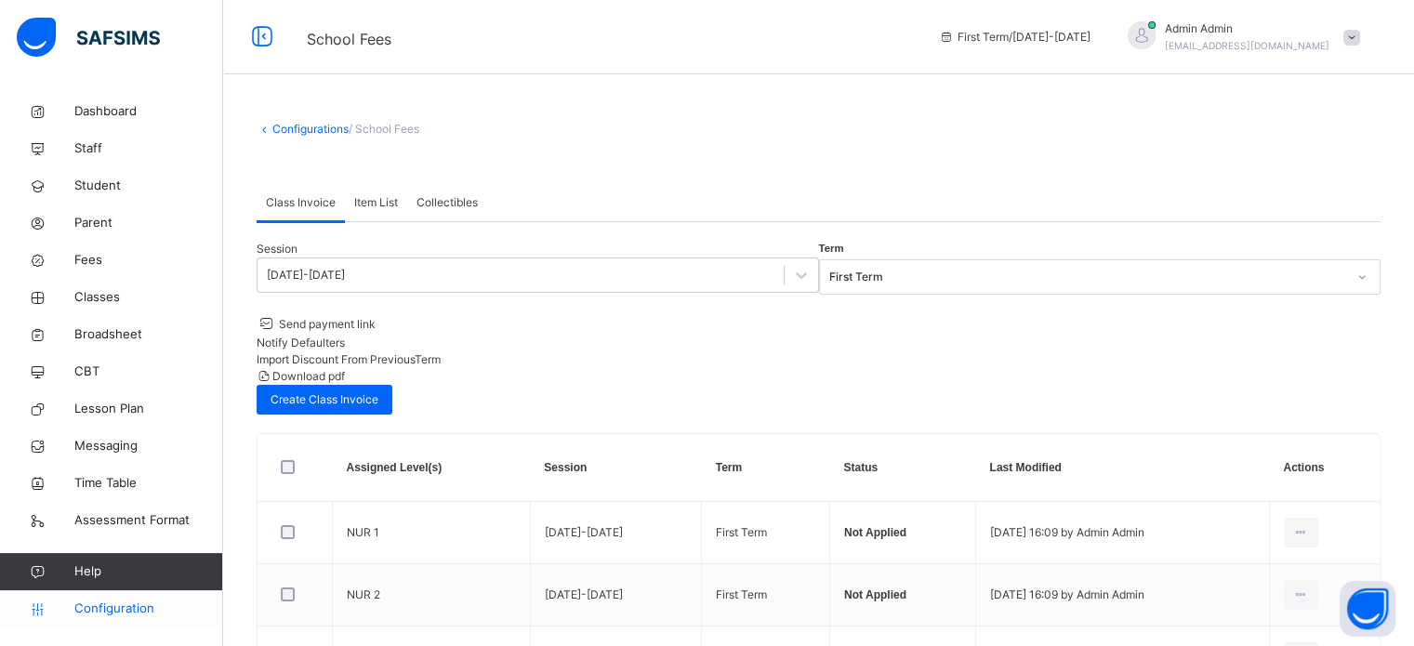
click at [79, 612] on span "Configuration" at bounding box center [148, 608] width 148 height 19
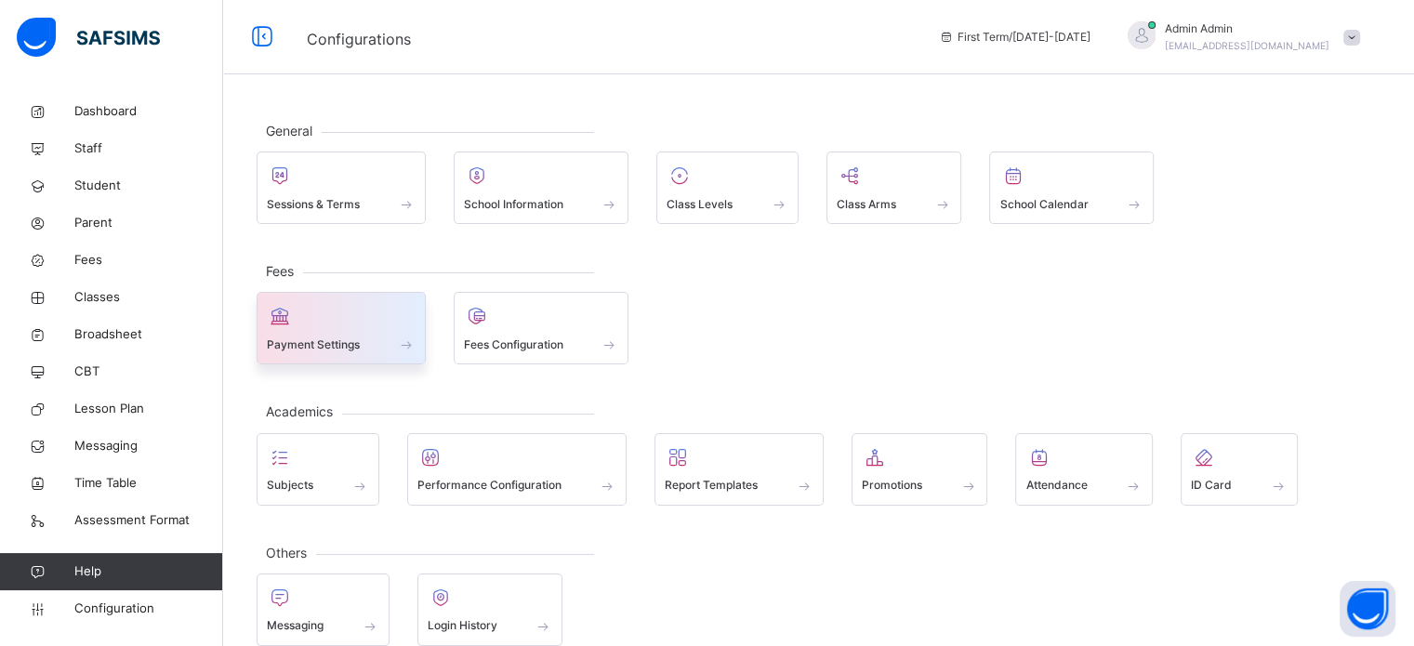
click at [327, 335] on div "Payment Settings" at bounding box center [341, 345] width 149 height 20
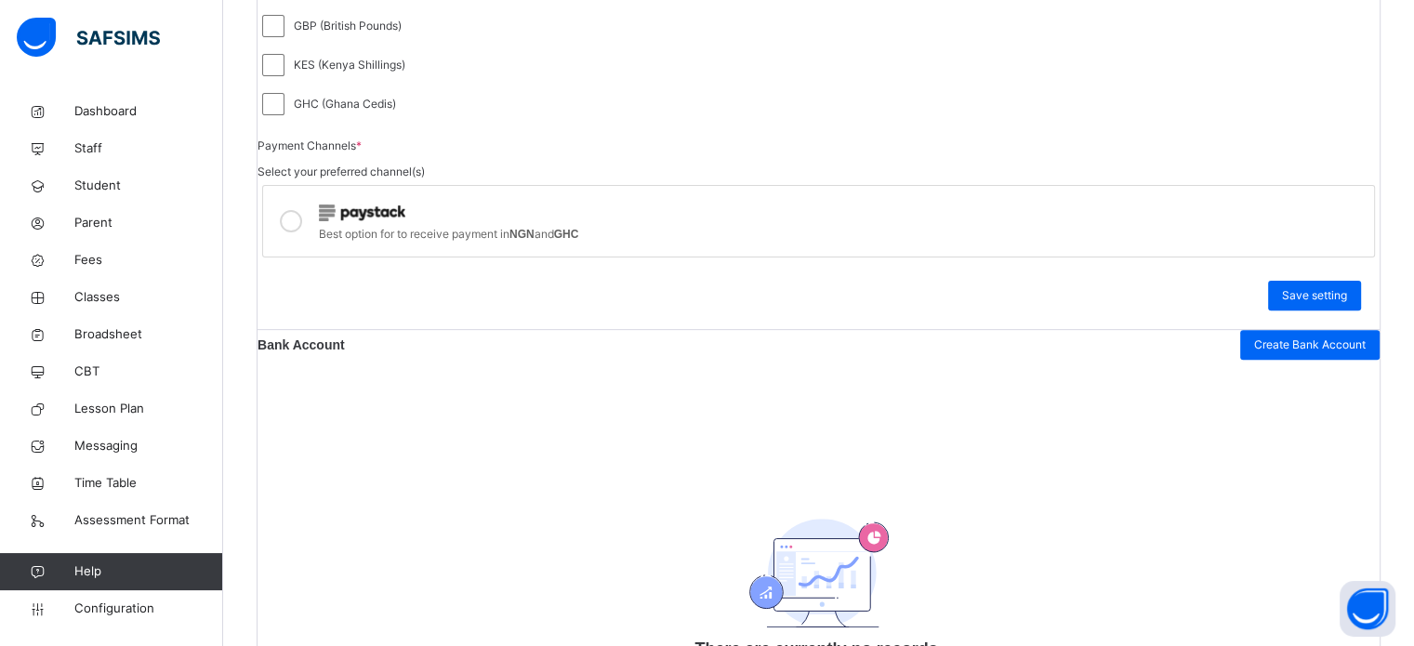
scroll to position [651, 0]
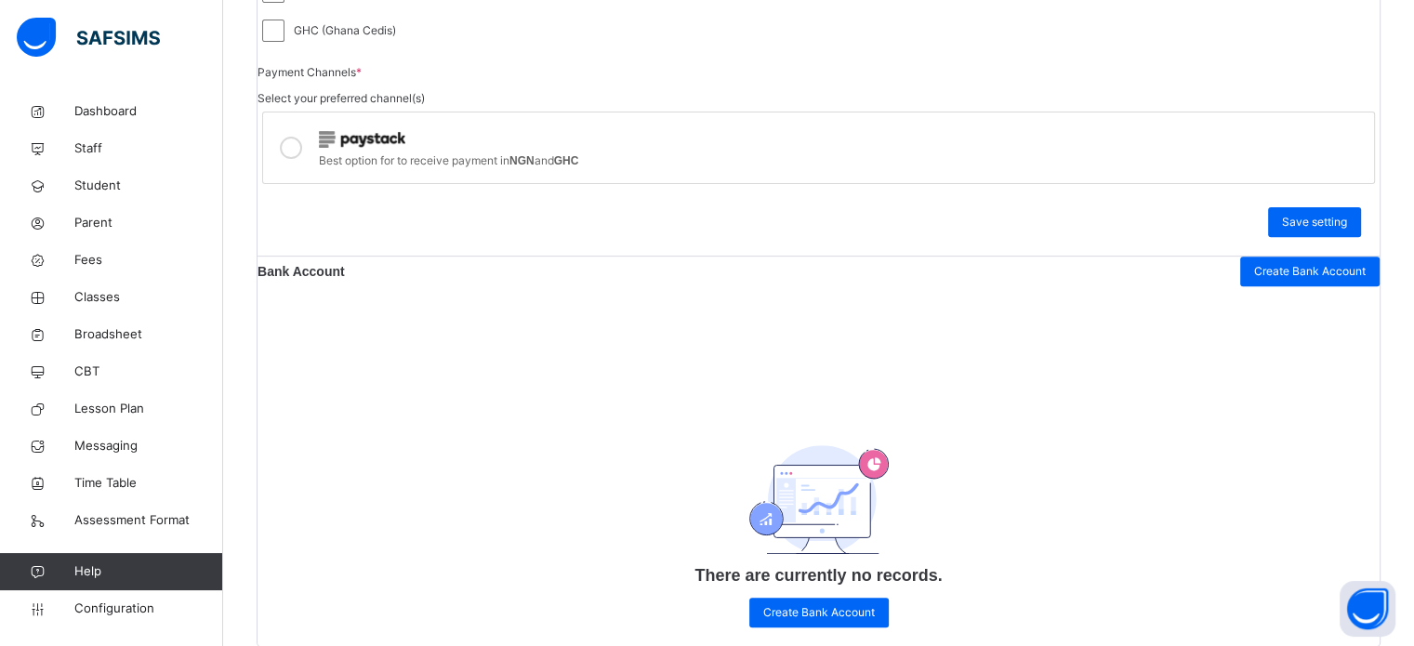
click at [1006, 99] on div "Payment Channels * Select your preferred channel(s) Best option for to receive …" at bounding box center [818, 124] width 1122 height 120
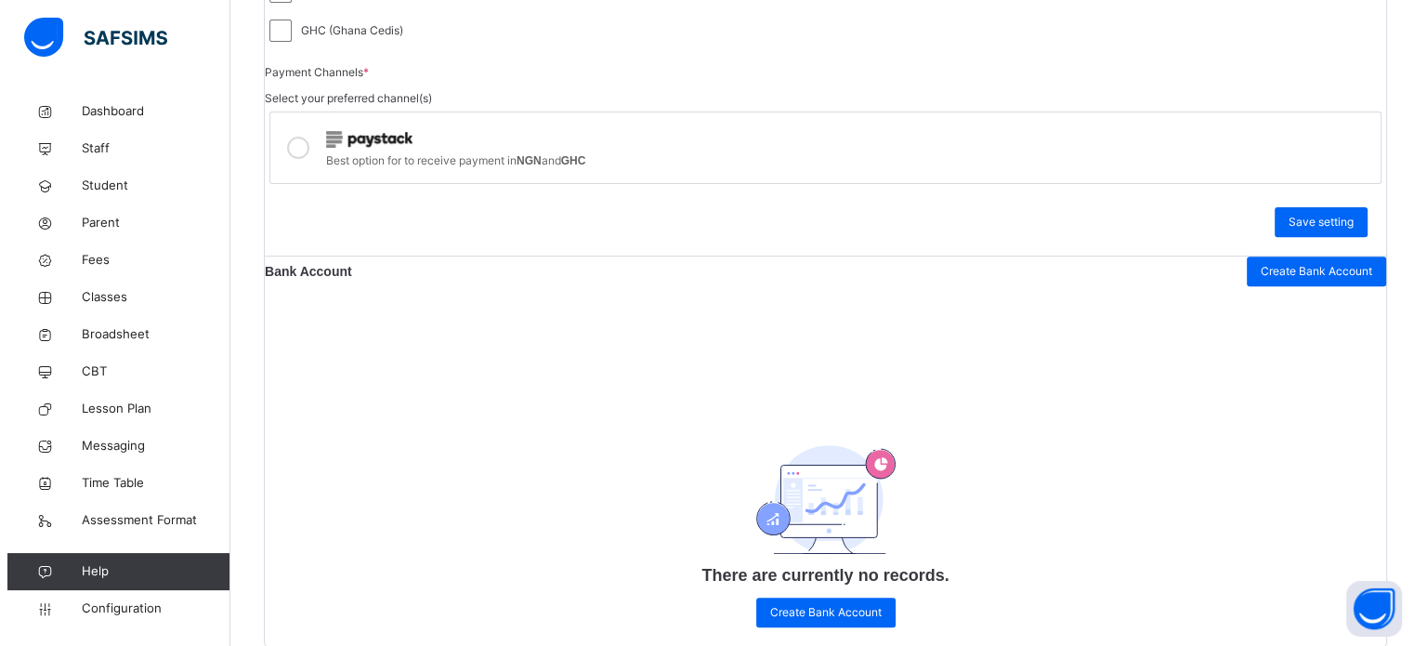
scroll to position [874, 0]
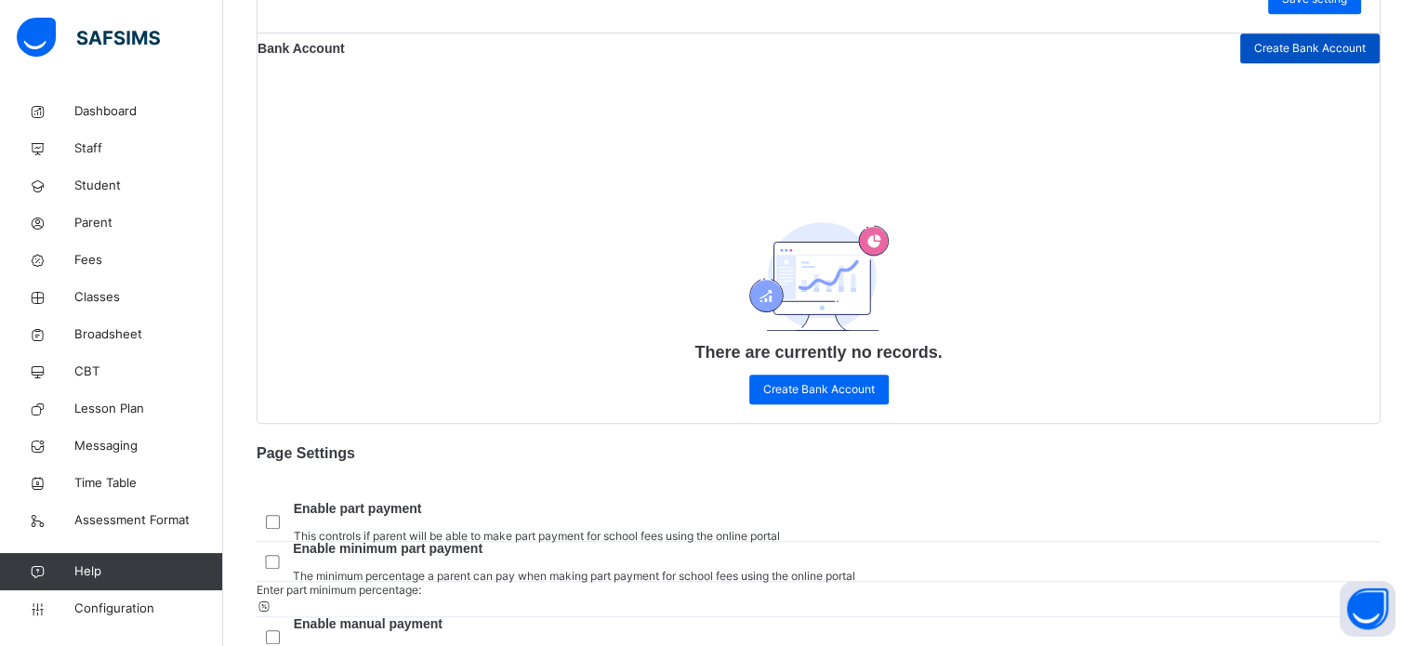
click at [1275, 57] on span "Create Bank Account" at bounding box center [1310, 48] width 112 height 17
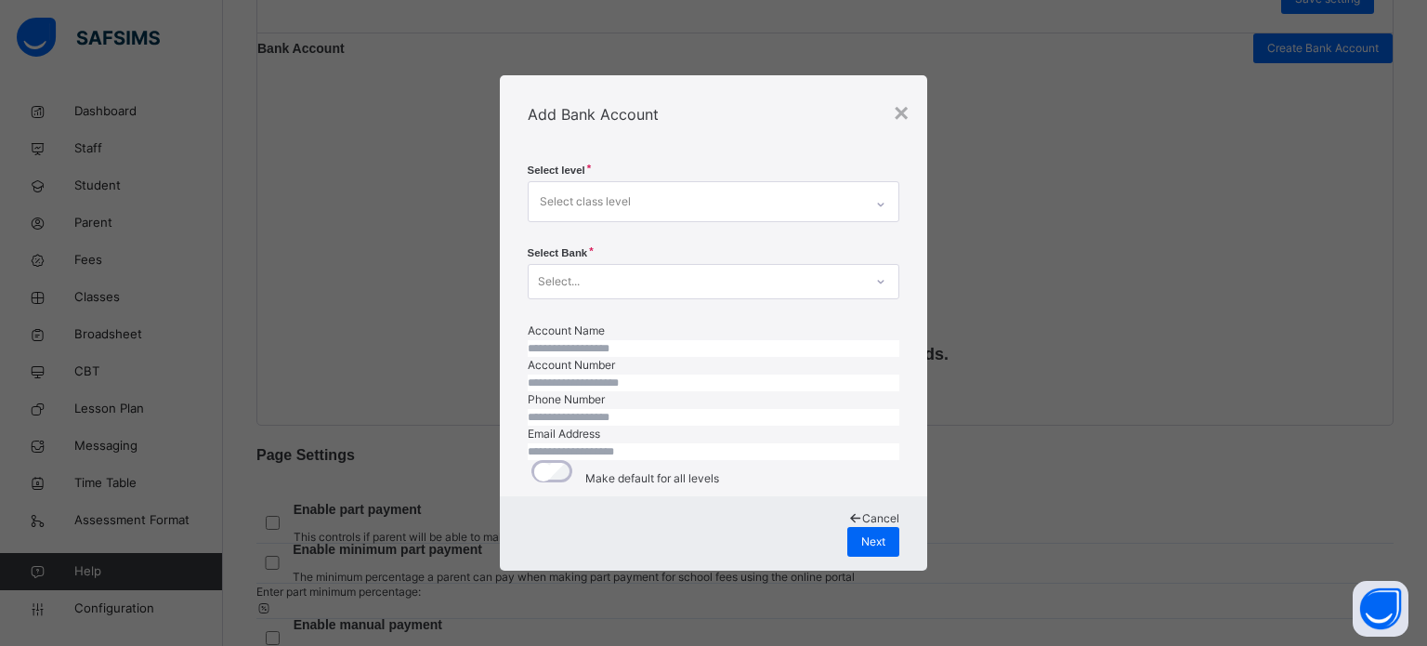
click at [660, 182] on div "Select class level" at bounding box center [696, 201] width 335 height 39
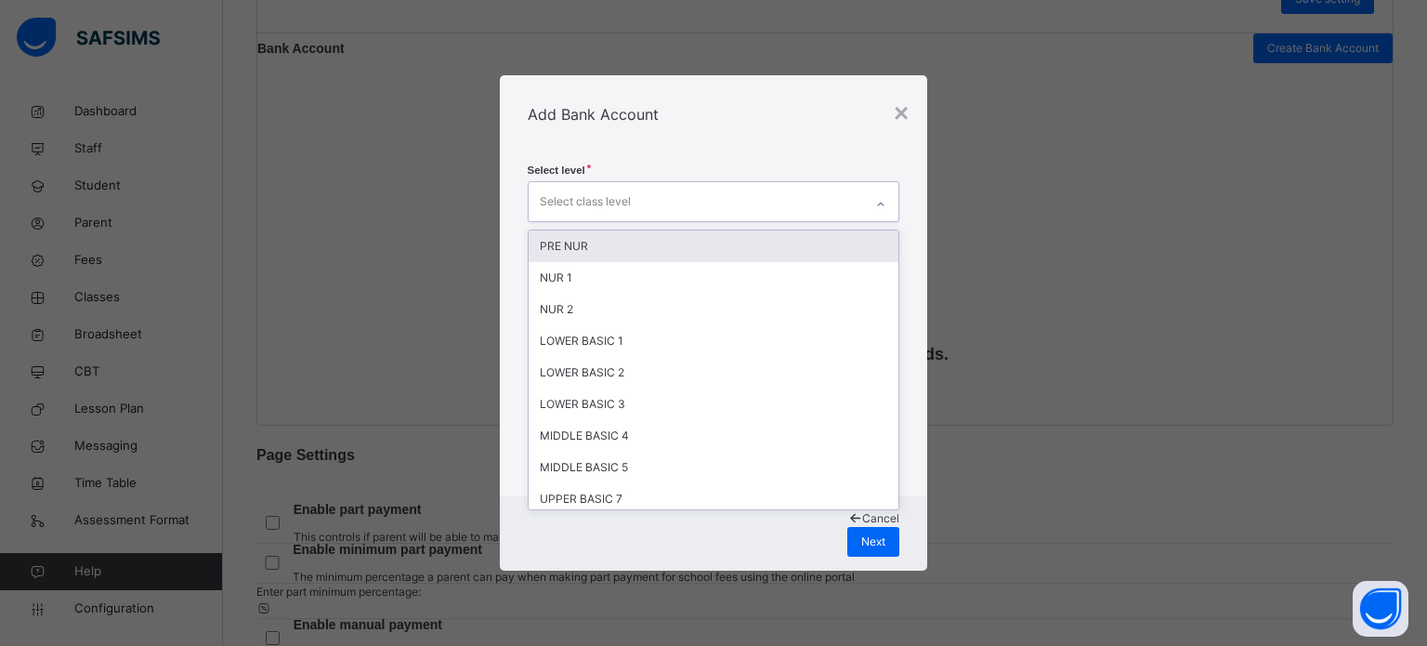
click at [641, 230] on div "PRE NUR" at bounding box center [714, 246] width 371 height 32
click at [660, 153] on div "Select level option PRE NUR, selected. option NUR 1 focused, 2 of 14. 13 result…" at bounding box center [714, 325] width 428 height 344
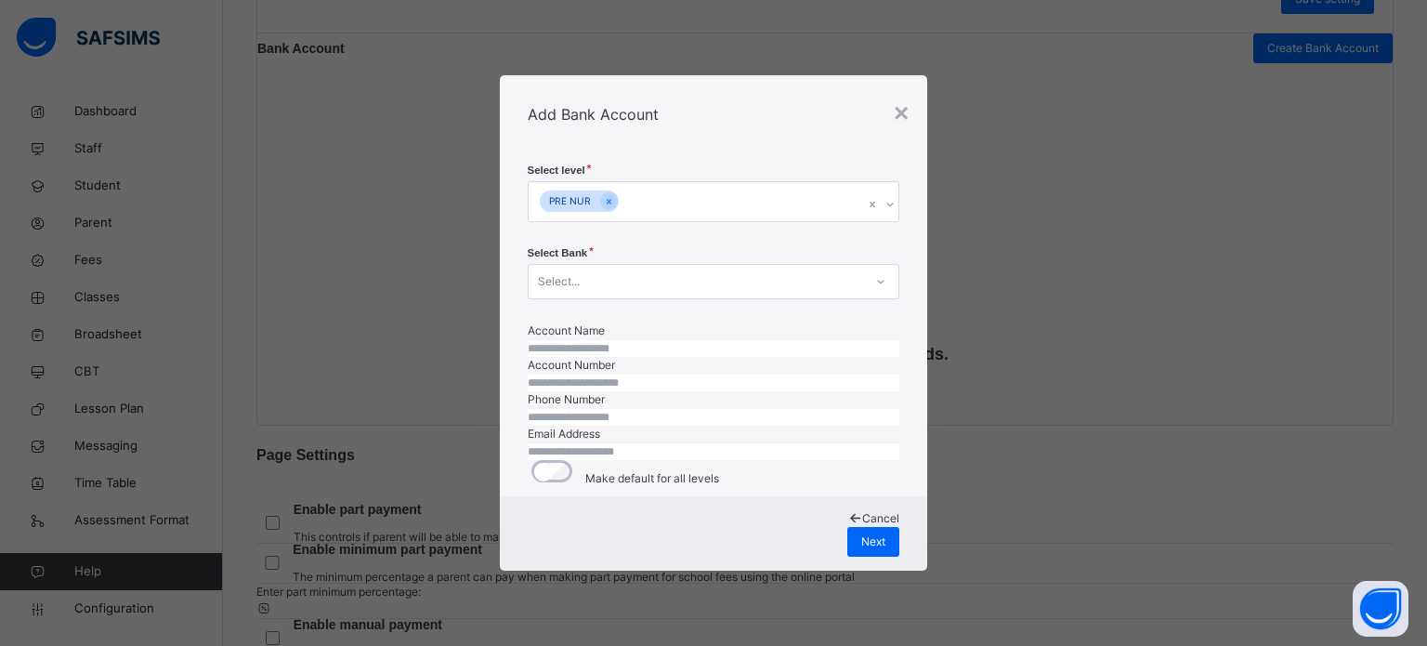
click at [610, 267] on div "Select..." at bounding box center [696, 281] width 335 height 29
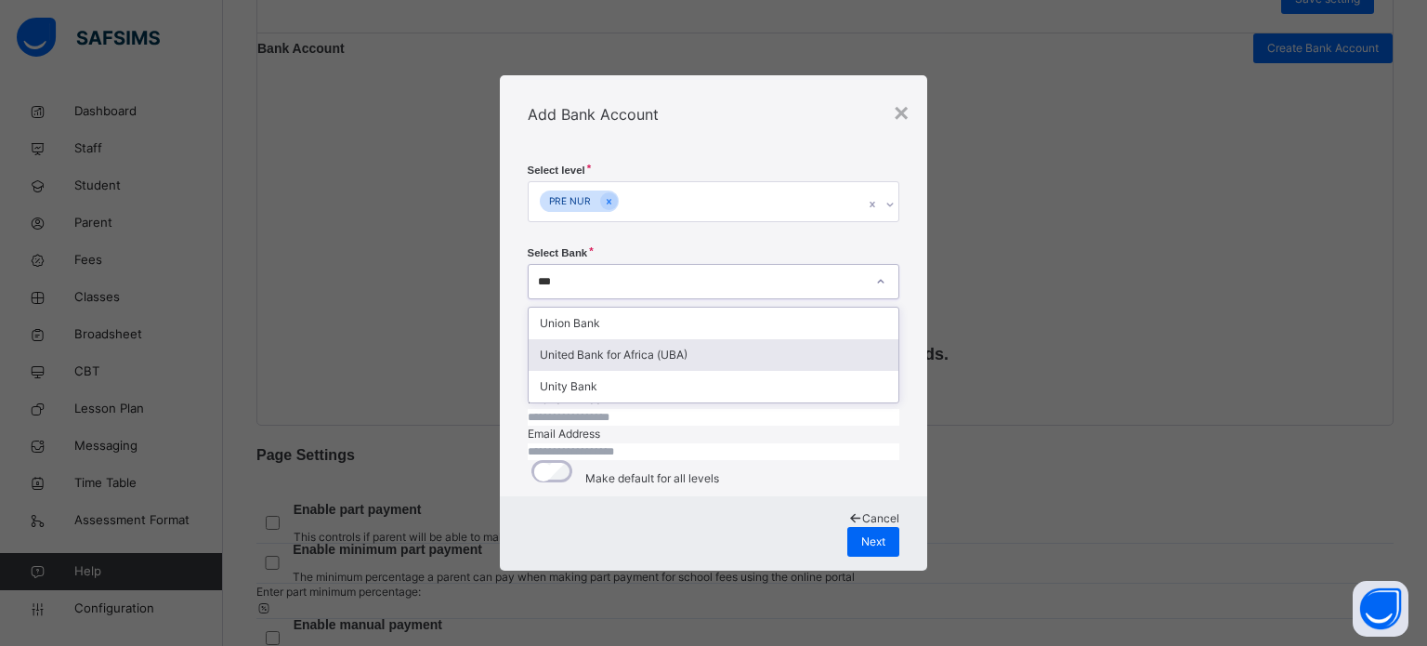
click at [617, 339] on div "United Bank for Africa (UBA)" at bounding box center [714, 355] width 371 height 32
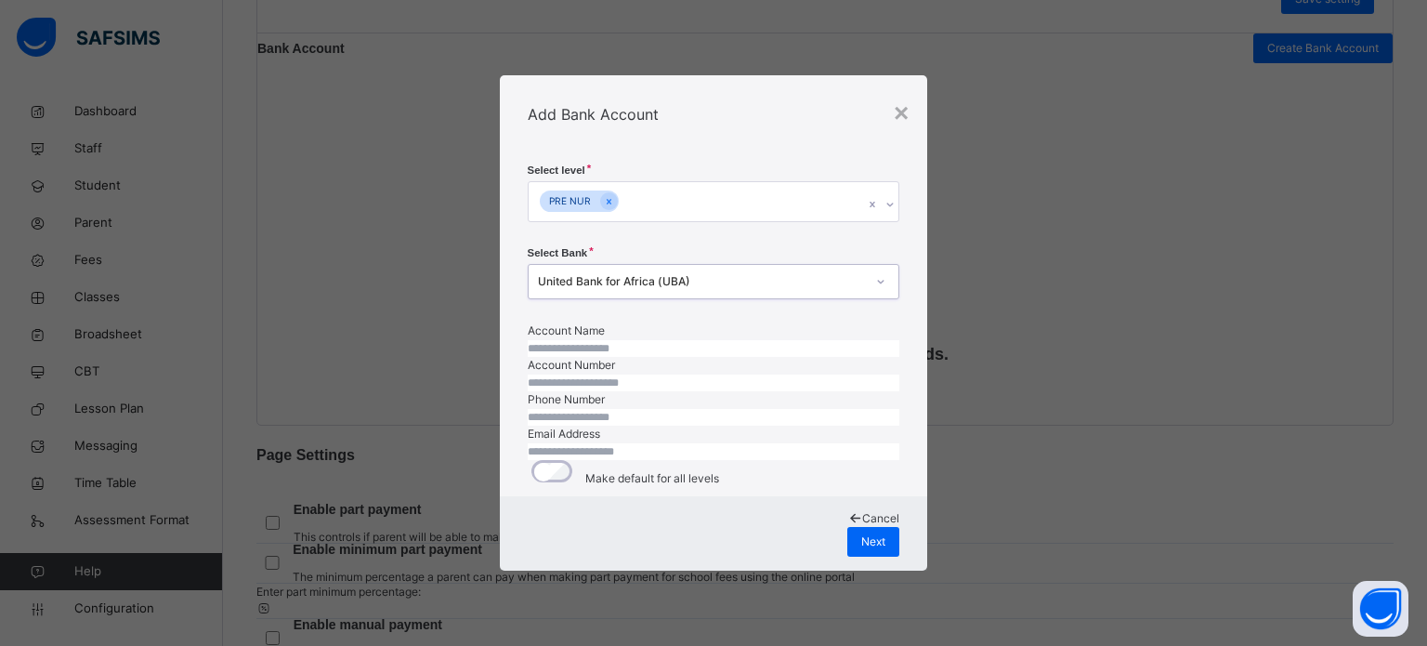
click at [588, 340] on input "text" at bounding box center [714, 348] width 373 height 17
paste input "**********"
click at [614, 391] on input "number" at bounding box center [714, 383] width 373 height 17
click at [632, 391] on input "number" at bounding box center [714, 383] width 373 height 17
click at [681, 426] on input "number" at bounding box center [714, 417] width 373 height 17
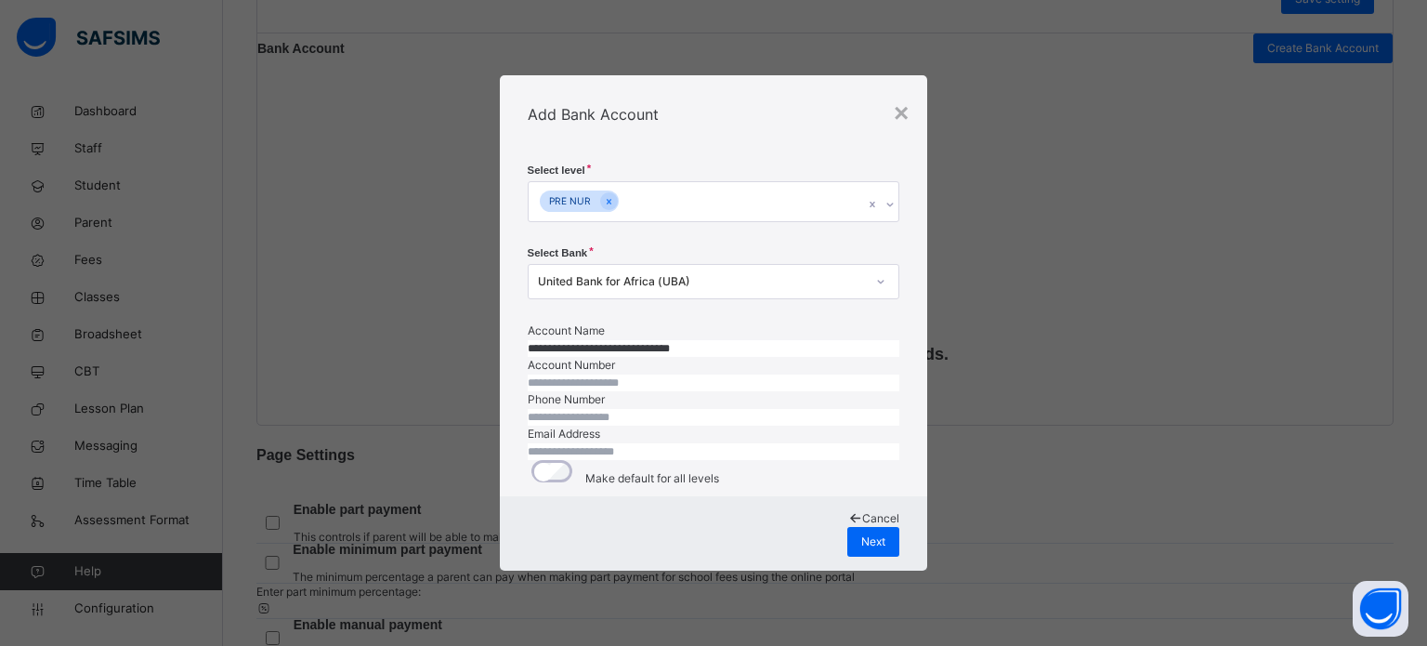
scroll to position [123, 0]
paste input "**********"
drag, startPoint x: 636, startPoint y: 364, endPoint x: 487, endPoint y: 354, distance: 149.0
click at [487, 354] on div "**********" at bounding box center [713, 323] width 1427 height 646
click at [580, 455] on input "email" at bounding box center [714, 451] width 373 height 17
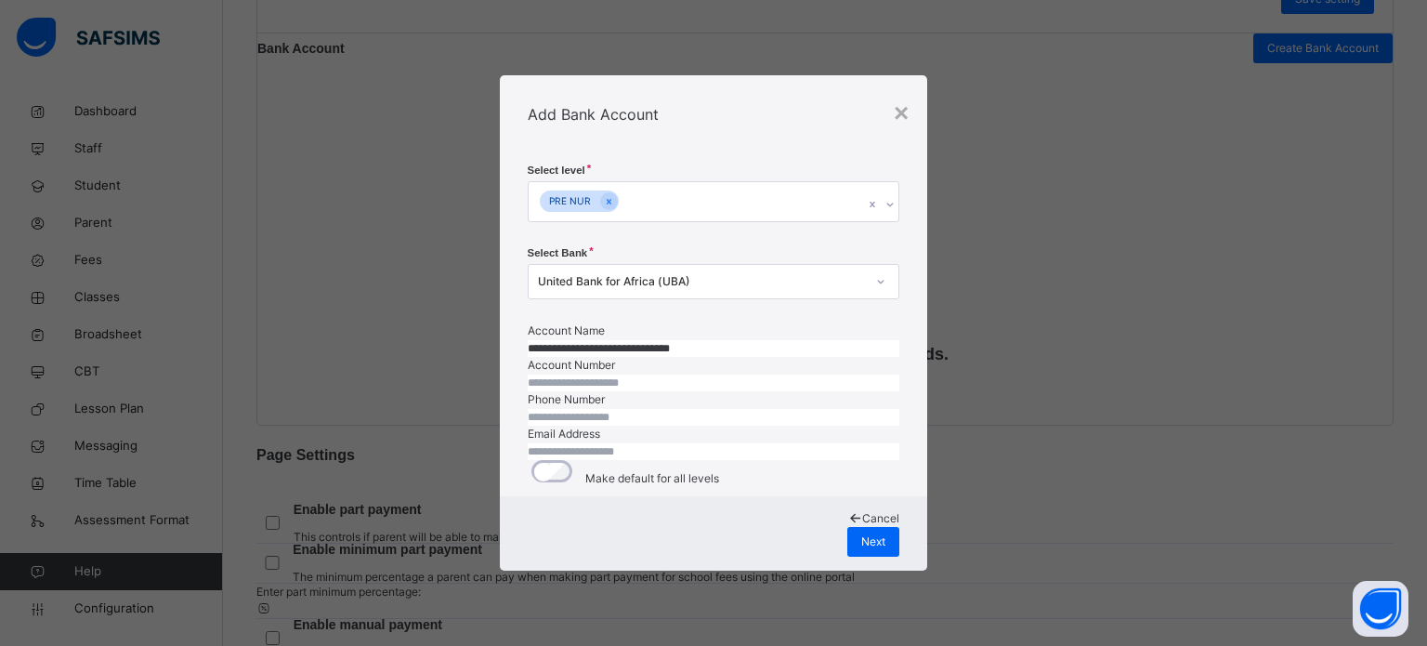
click at [635, 446] on input "email" at bounding box center [714, 451] width 373 height 17
paste input "**********"
click at [877, 550] on span "Next" at bounding box center [873, 541] width 24 height 17
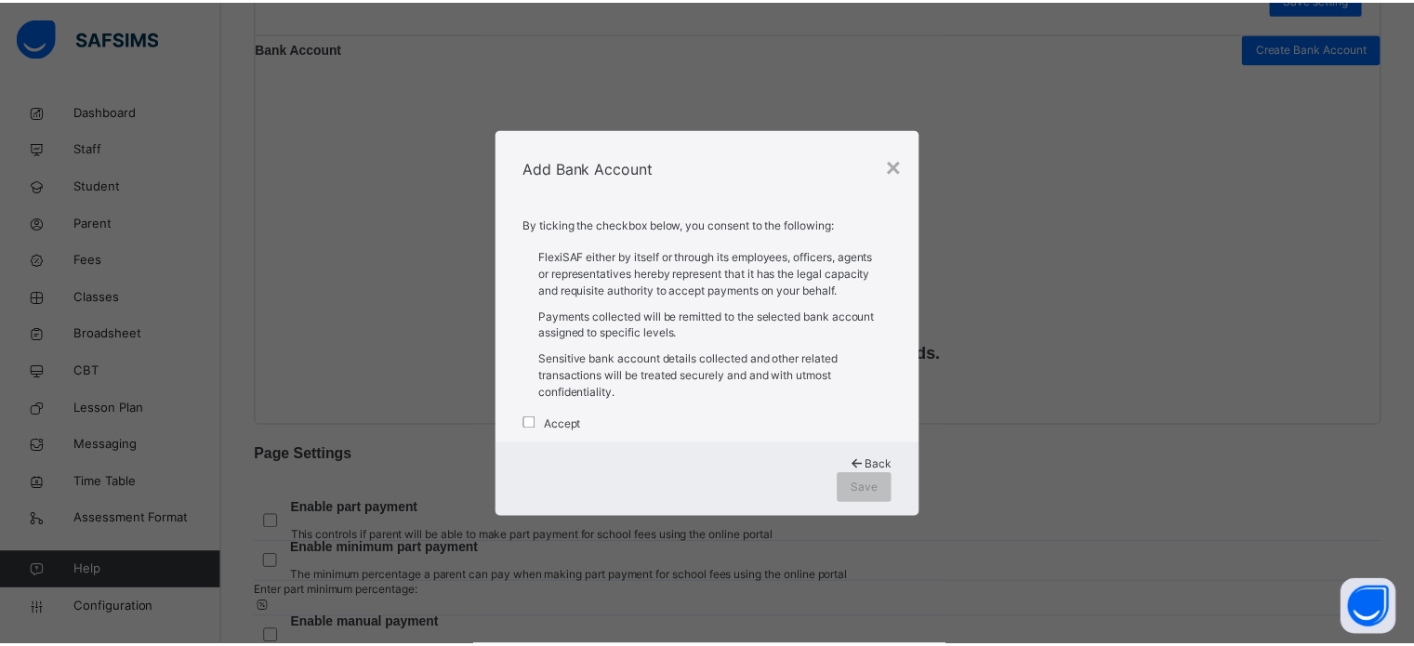
scroll to position [0, 0]
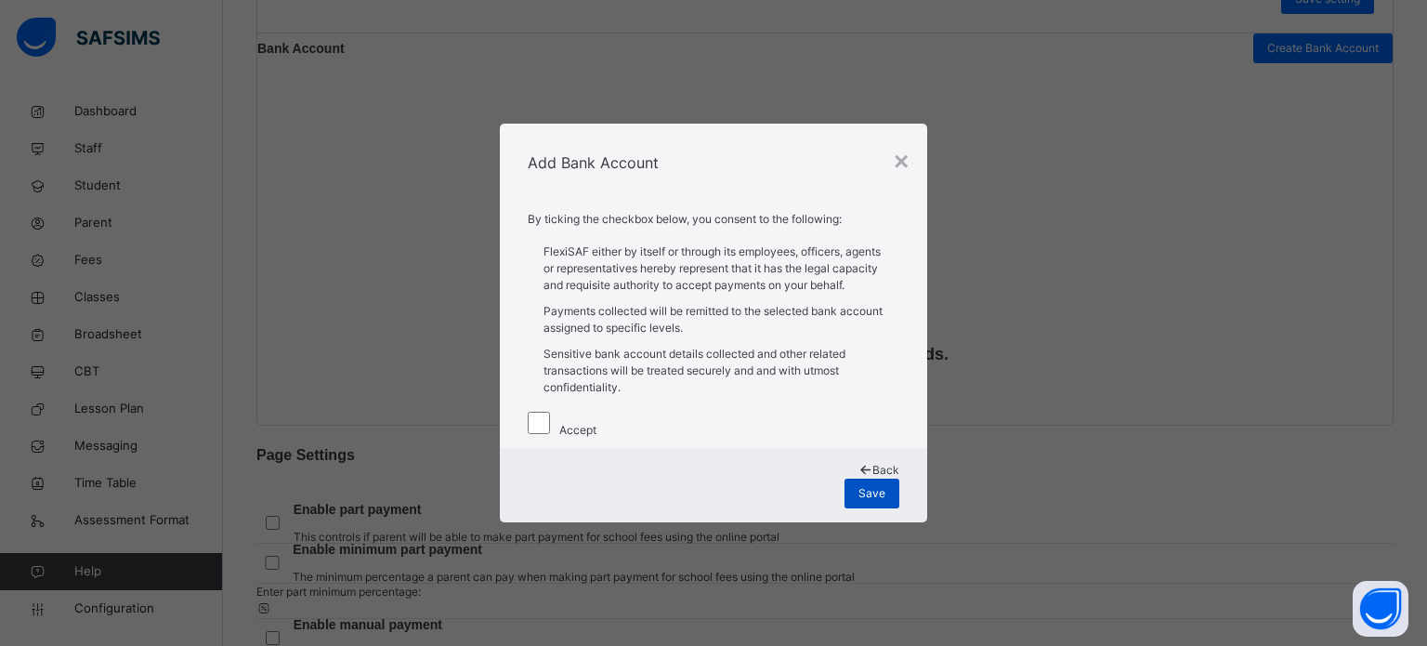
click at [876, 502] on span "Save" at bounding box center [872, 493] width 27 height 17
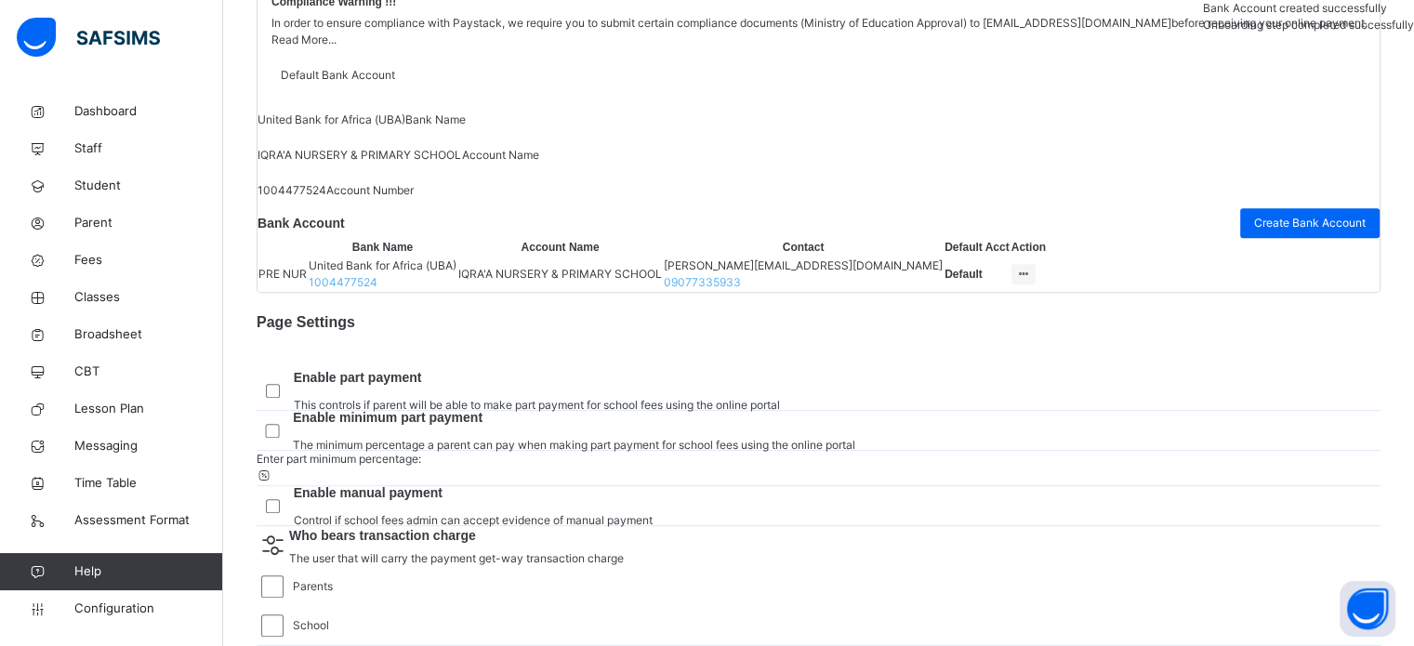
scroll to position [961, 0]
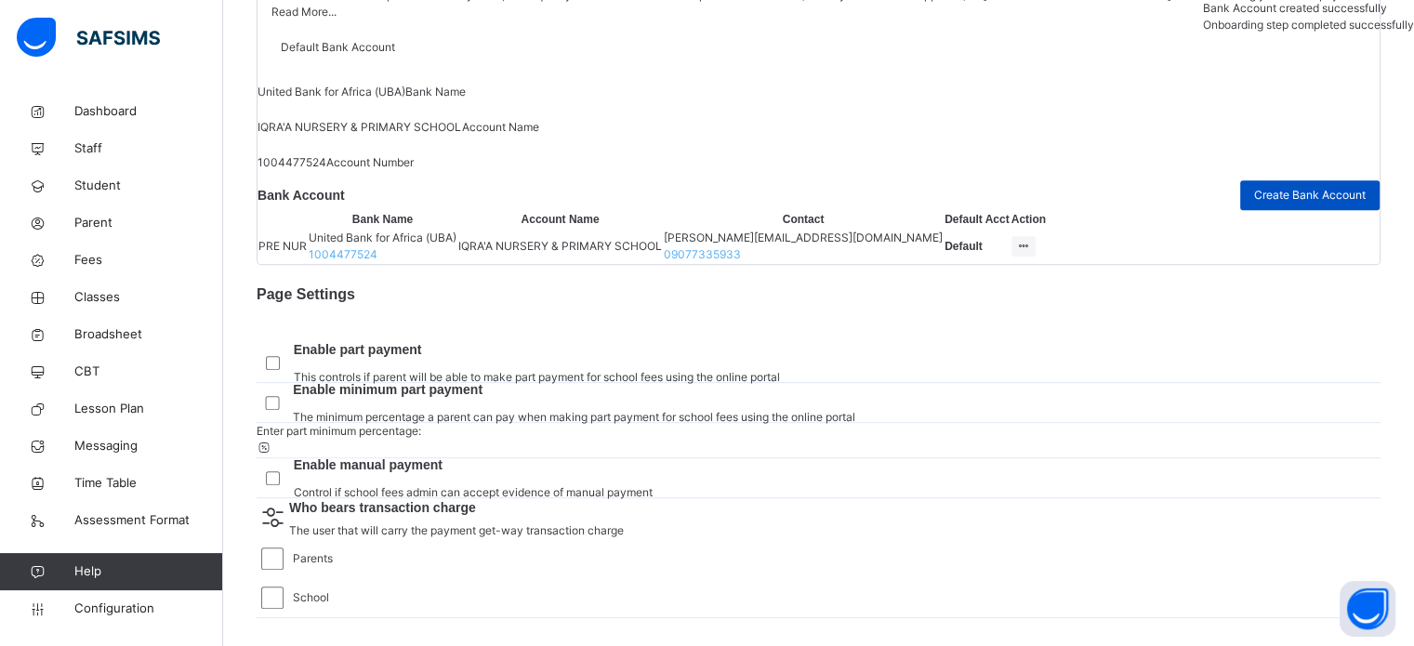
click at [1276, 204] on span "Create Bank Account" at bounding box center [1310, 195] width 112 height 17
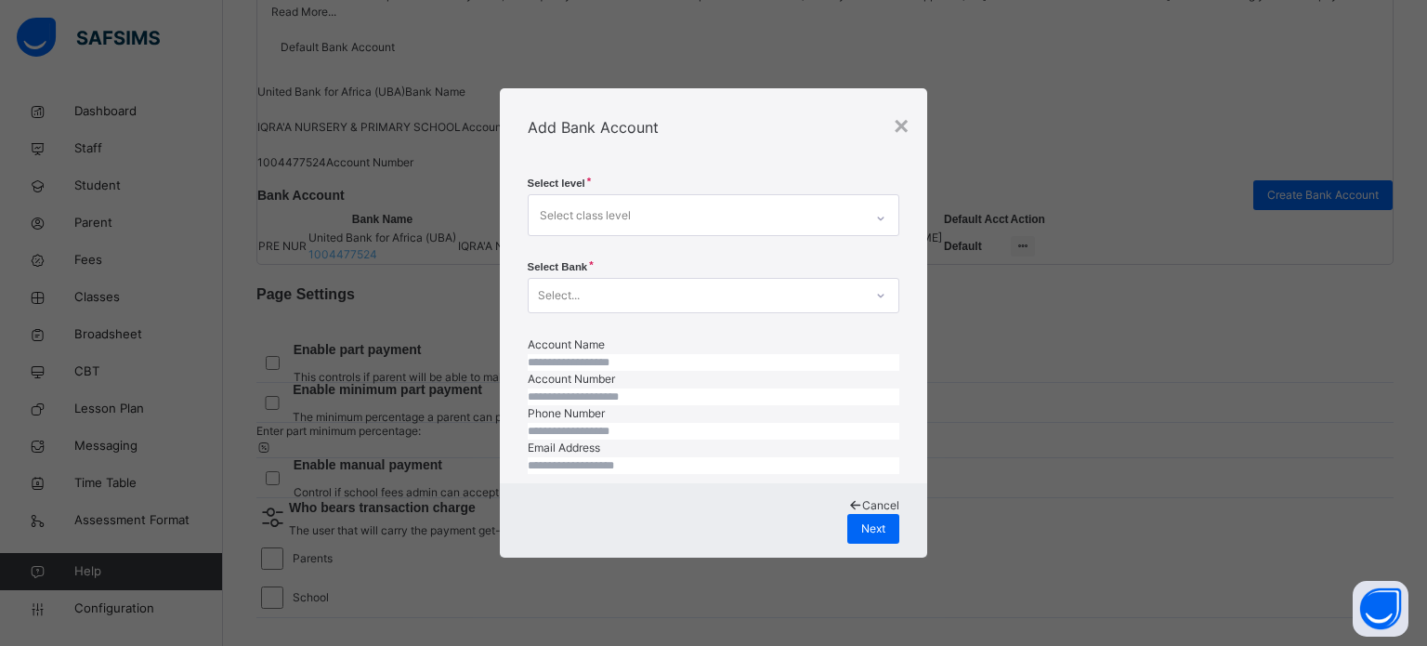
click at [804, 195] on div "Select class level" at bounding box center [696, 214] width 335 height 39
click at [844, 123] on div "× Add Bank Account Select level Select class level Select Bank Select... Accoun…" at bounding box center [714, 322] width 428 height 468
click at [903, 107] on div "×" at bounding box center [901, 126] width 15 height 39
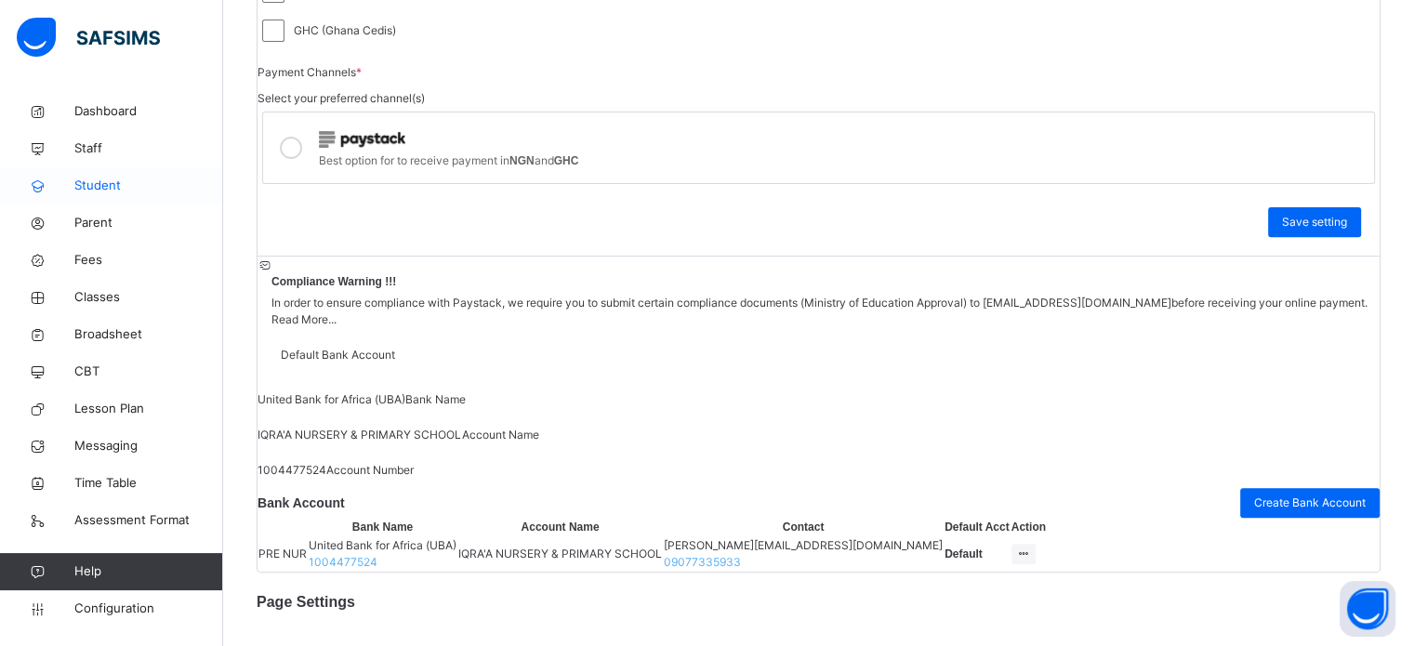
scroll to position [682, 0]
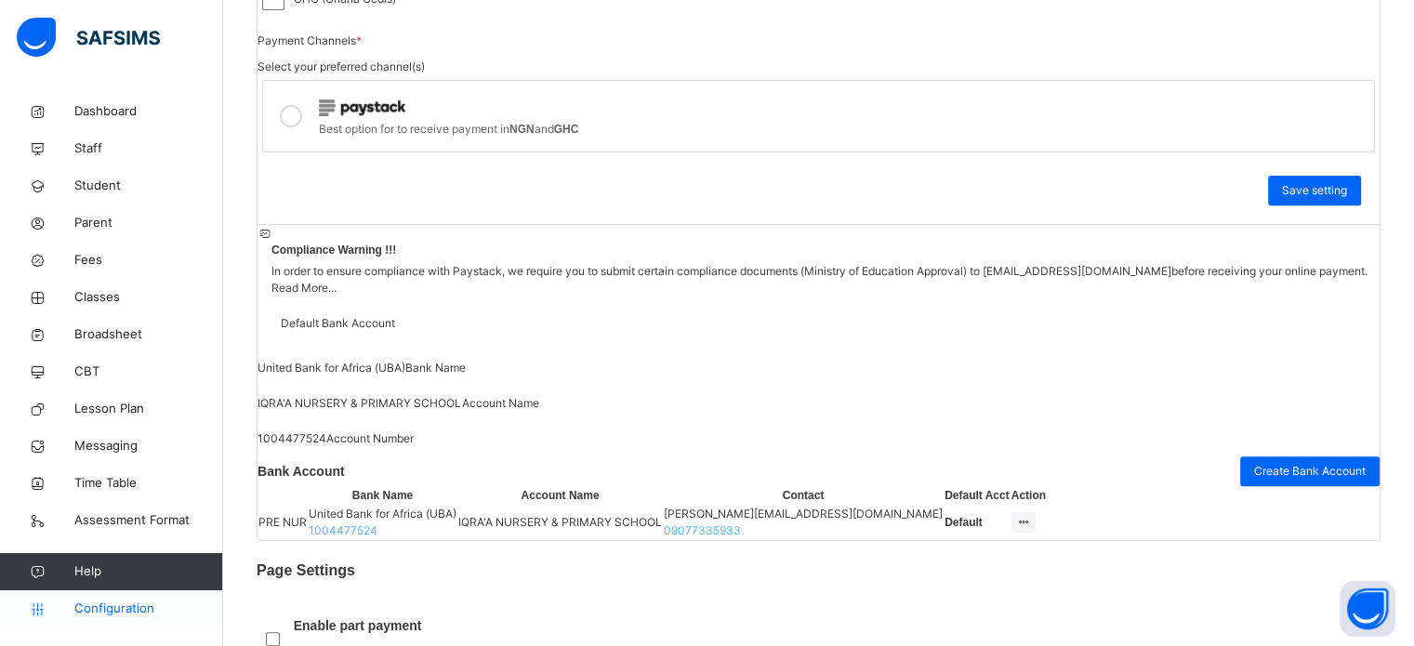
click at [109, 599] on span "Configuration" at bounding box center [148, 608] width 148 height 19
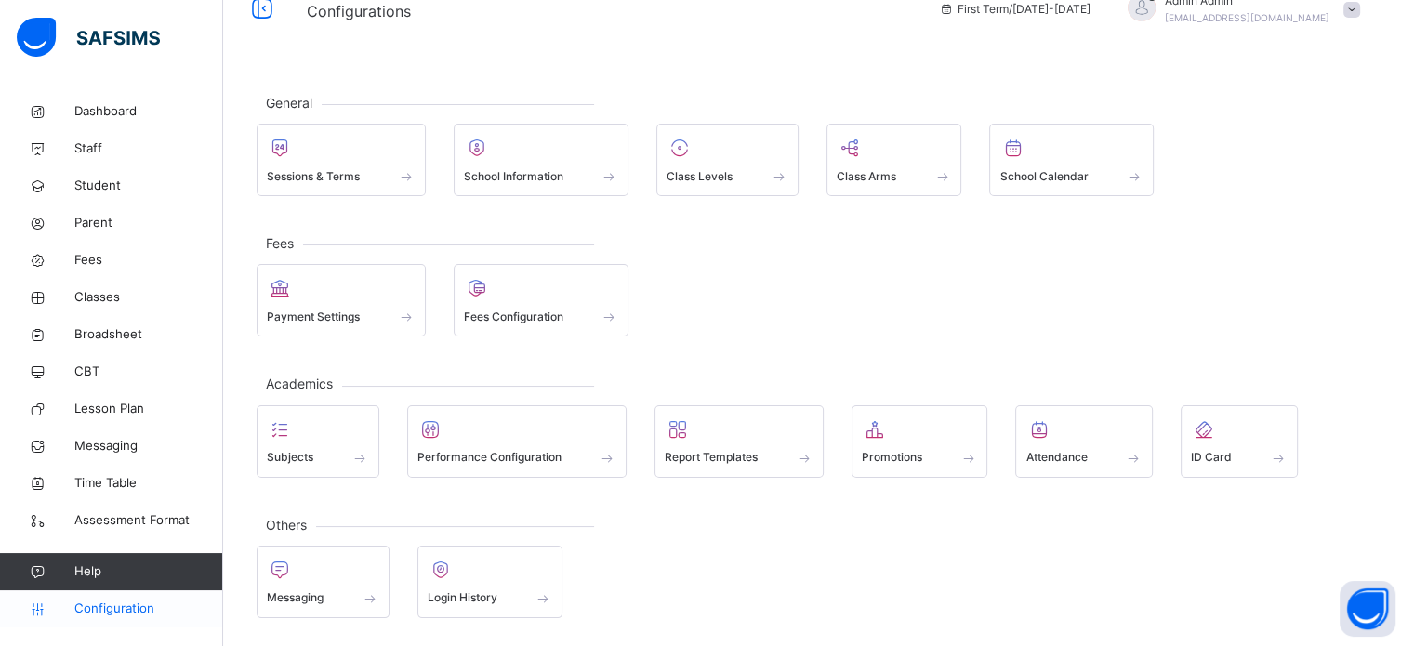
scroll to position [24, 0]
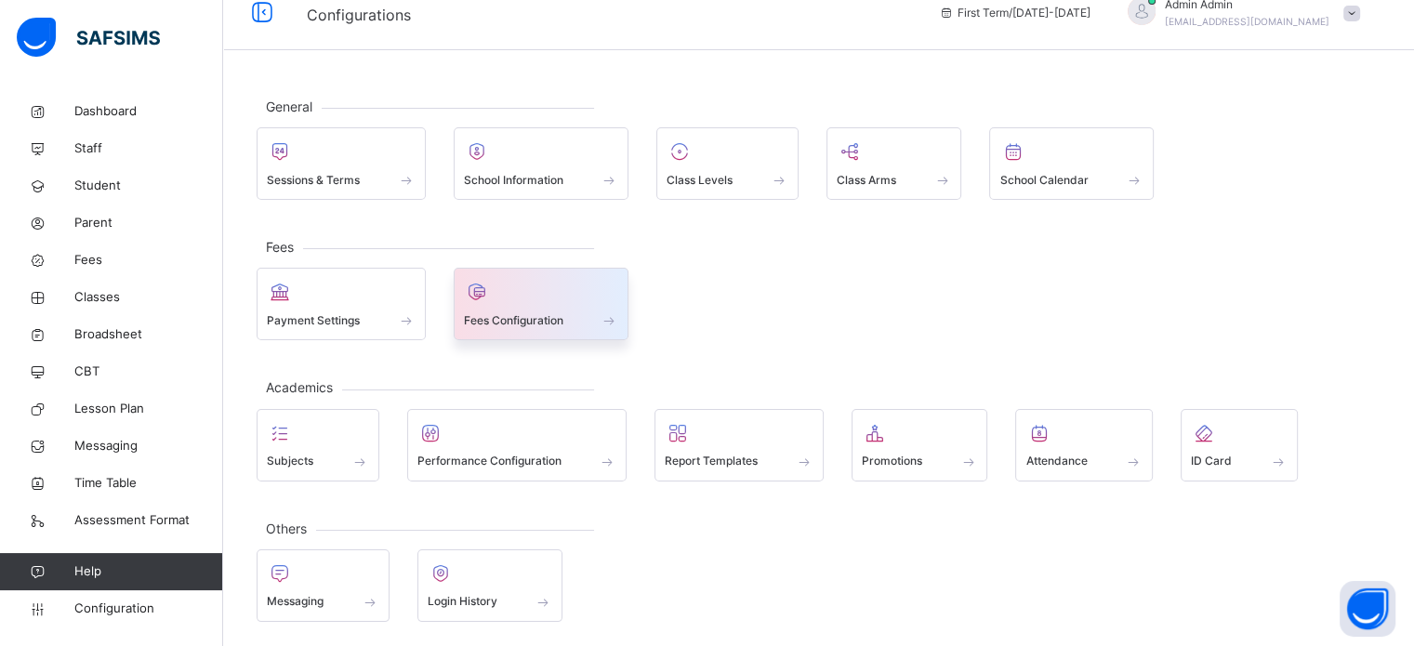
click at [506, 321] on span "Fees Configuration" at bounding box center [513, 320] width 99 height 17
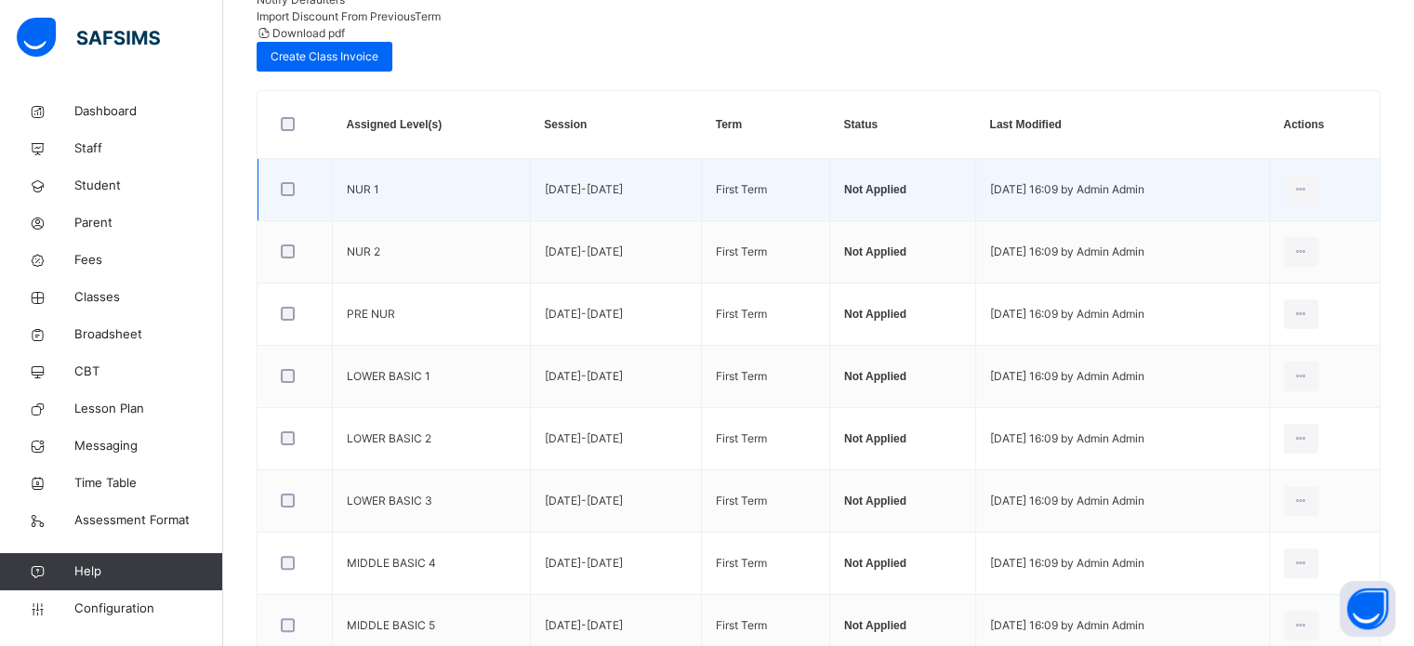
scroll to position [335, 0]
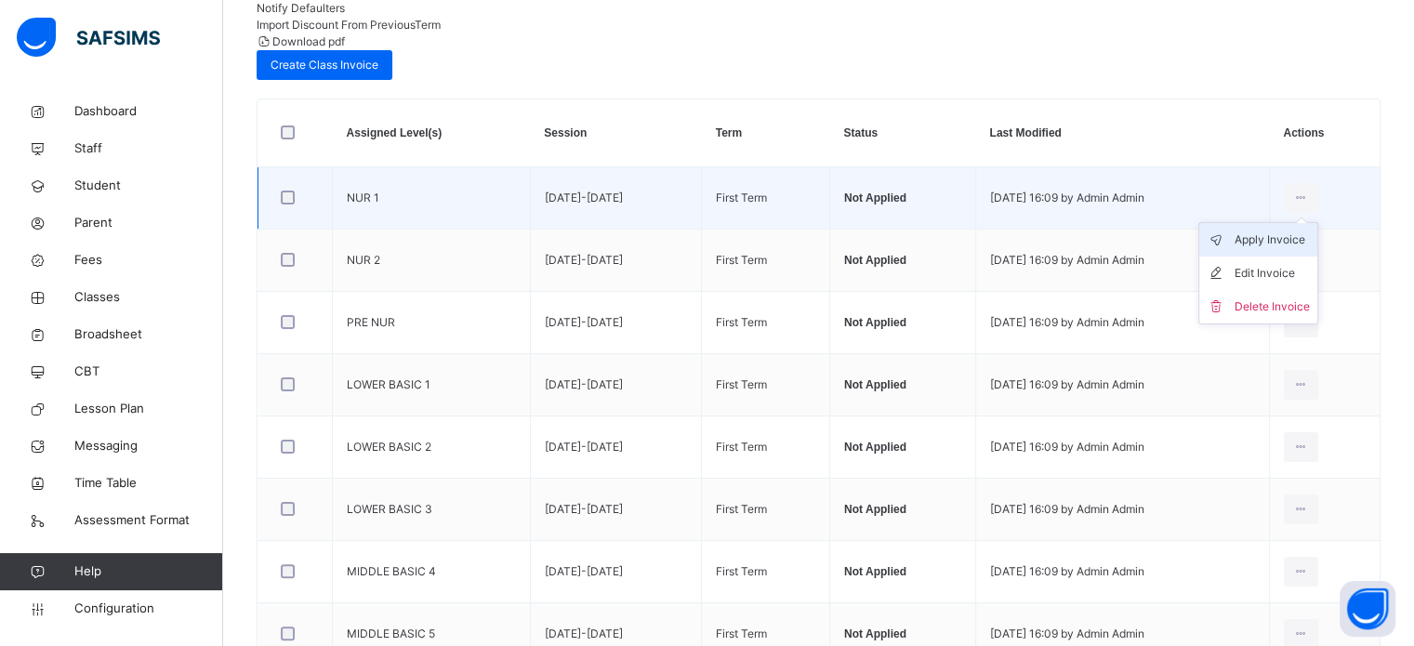
click at [1271, 230] on div "Apply Invoice" at bounding box center [1271, 239] width 75 height 19
click at [1269, 230] on div "Apply Invoice" at bounding box center [1271, 239] width 75 height 19
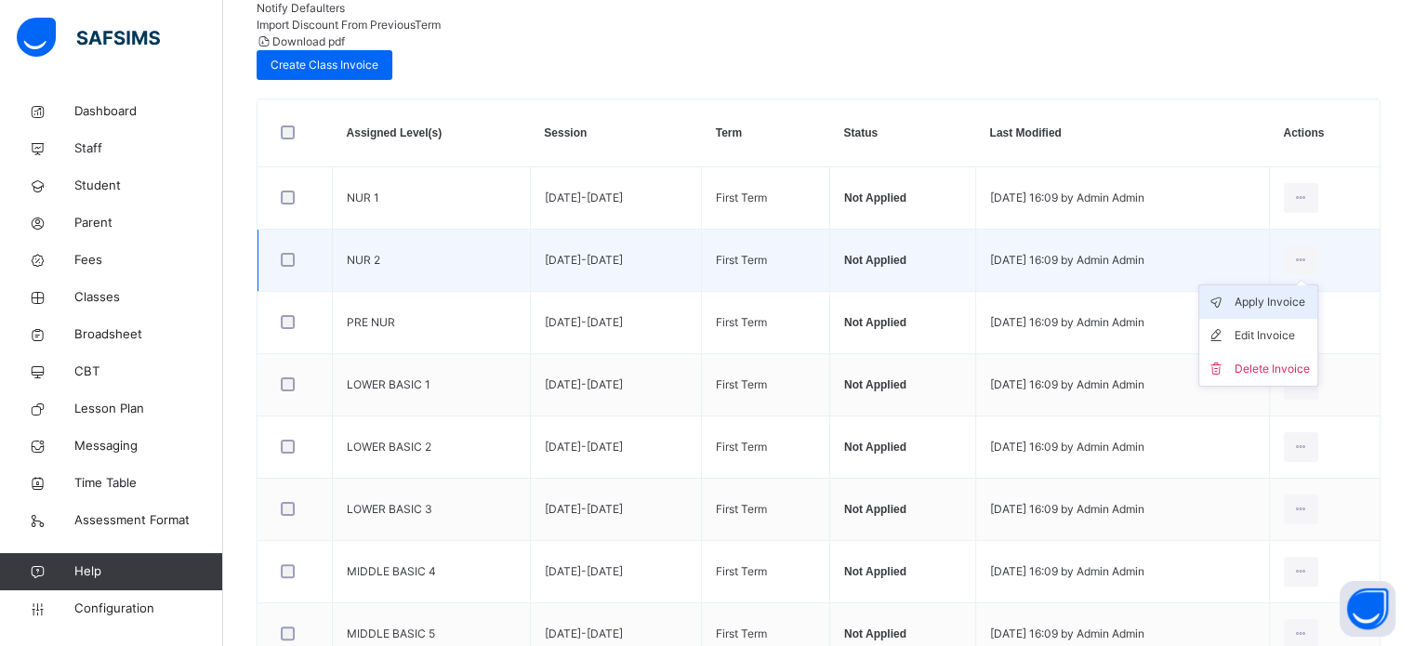
click at [1299, 293] on div "Apply Invoice" at bounding box center [1271, 302] width 75 height 19
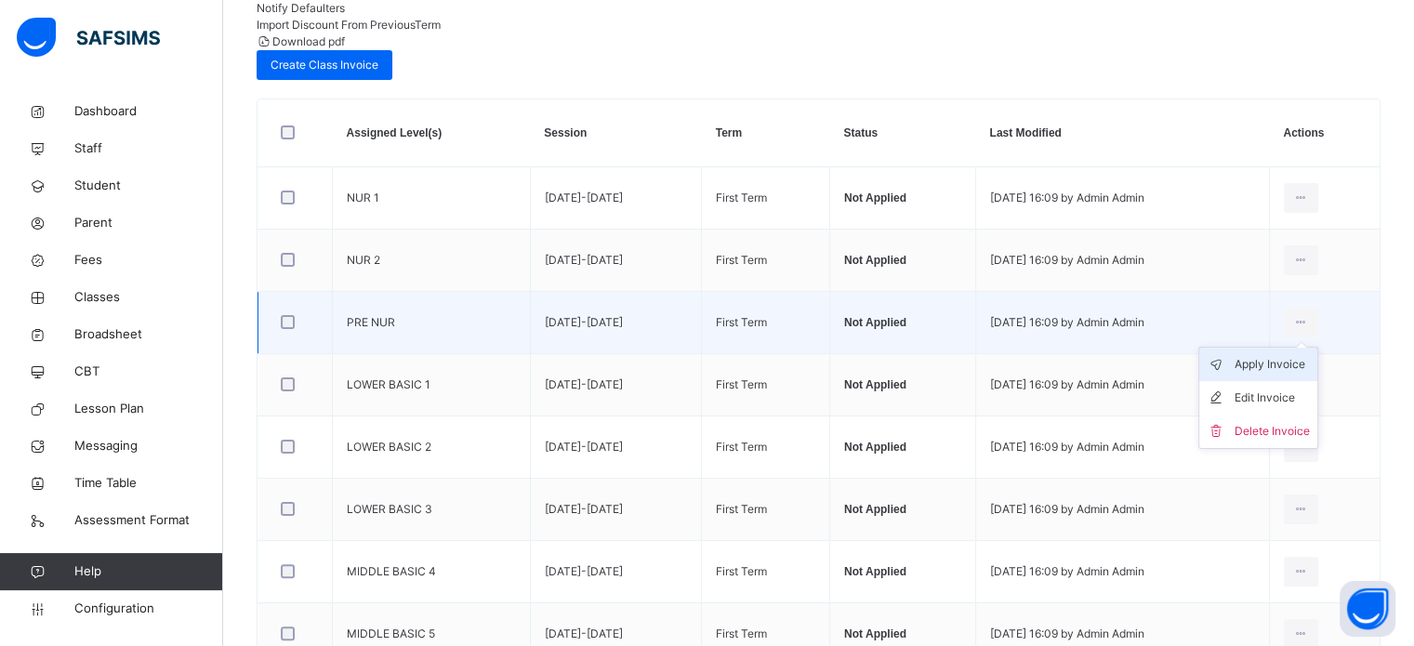
click at [1285, 355] on div "Apply Invoice" at bounding box center [1271, 364] width 75 height 19
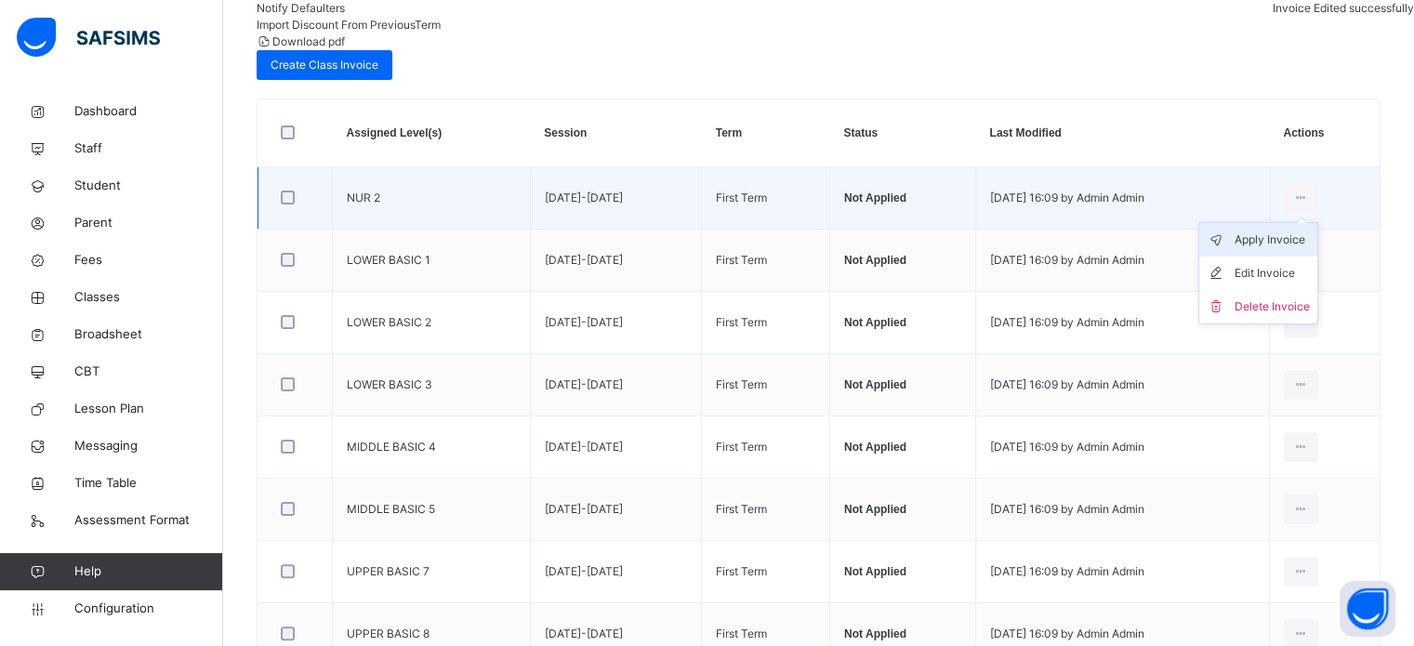
click at [1273, 230] on div "Apply Invoice" at bounding box center [1271, 239] width 75 height 19
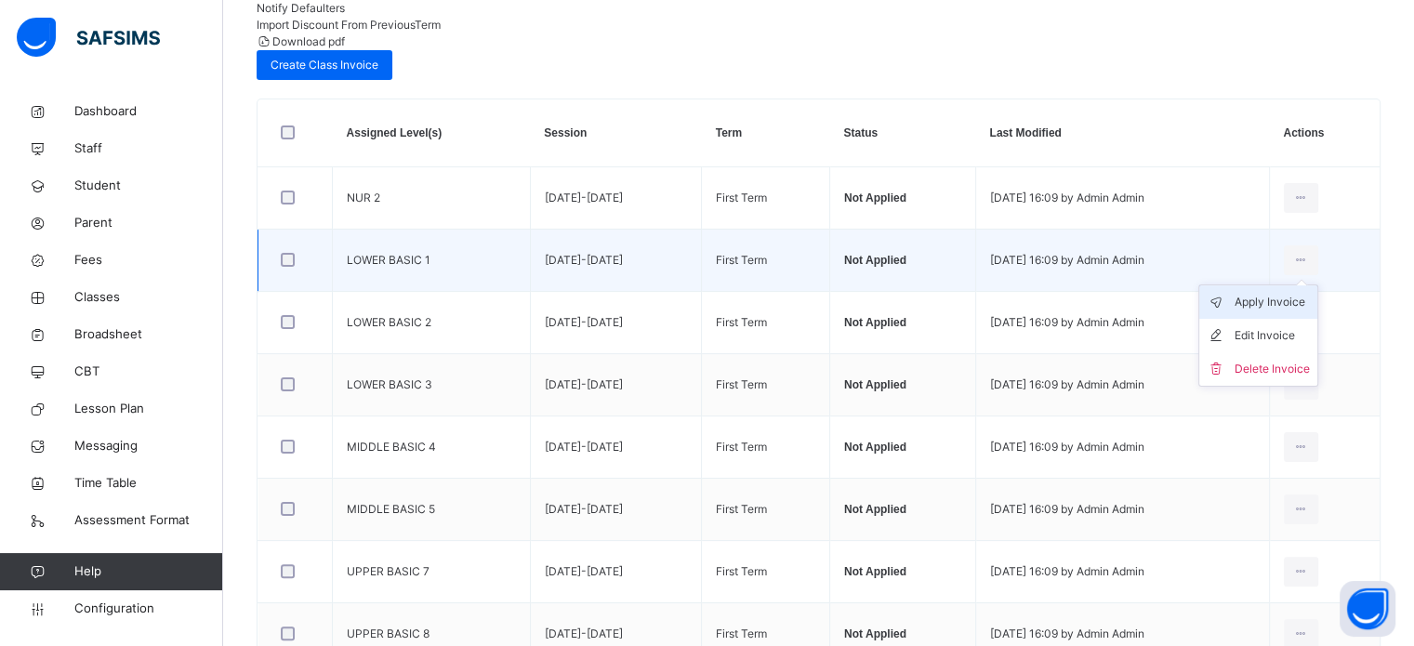
click at [1282, 293] on div "Apply Invoice" at bounding box center [1271, 302] width 75 height 19
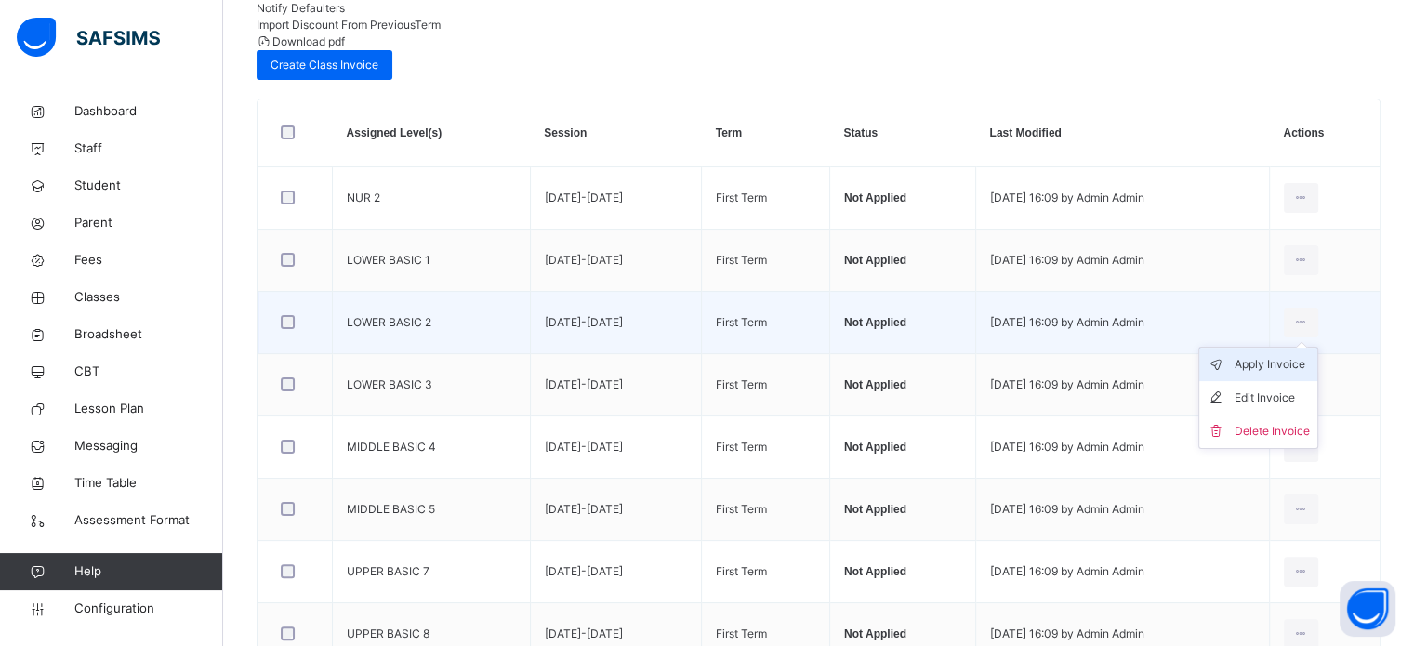
click at [1286, 355] on div "Apply Invoice" at bounding box center [1271, 364] width 75 height 19
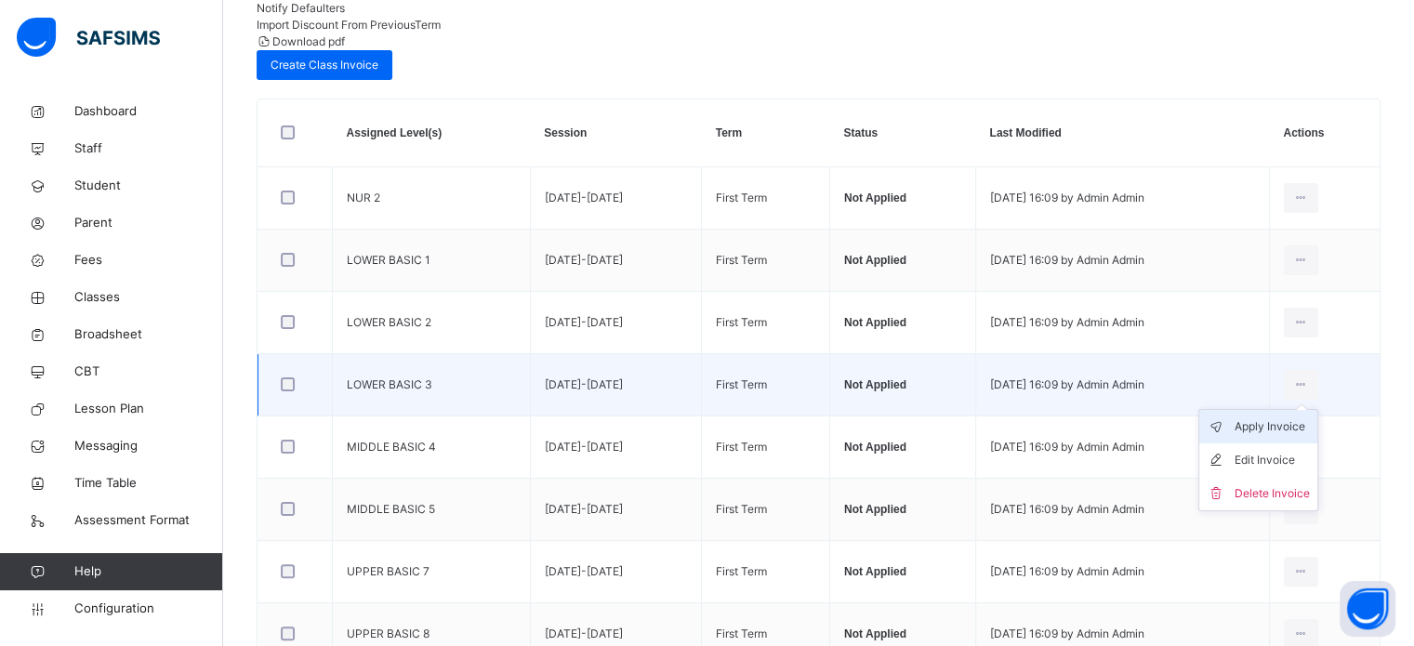
click at [1279, 417] on div "Apply Invoice" at bounding box center [1271, 426] width 75 height 19
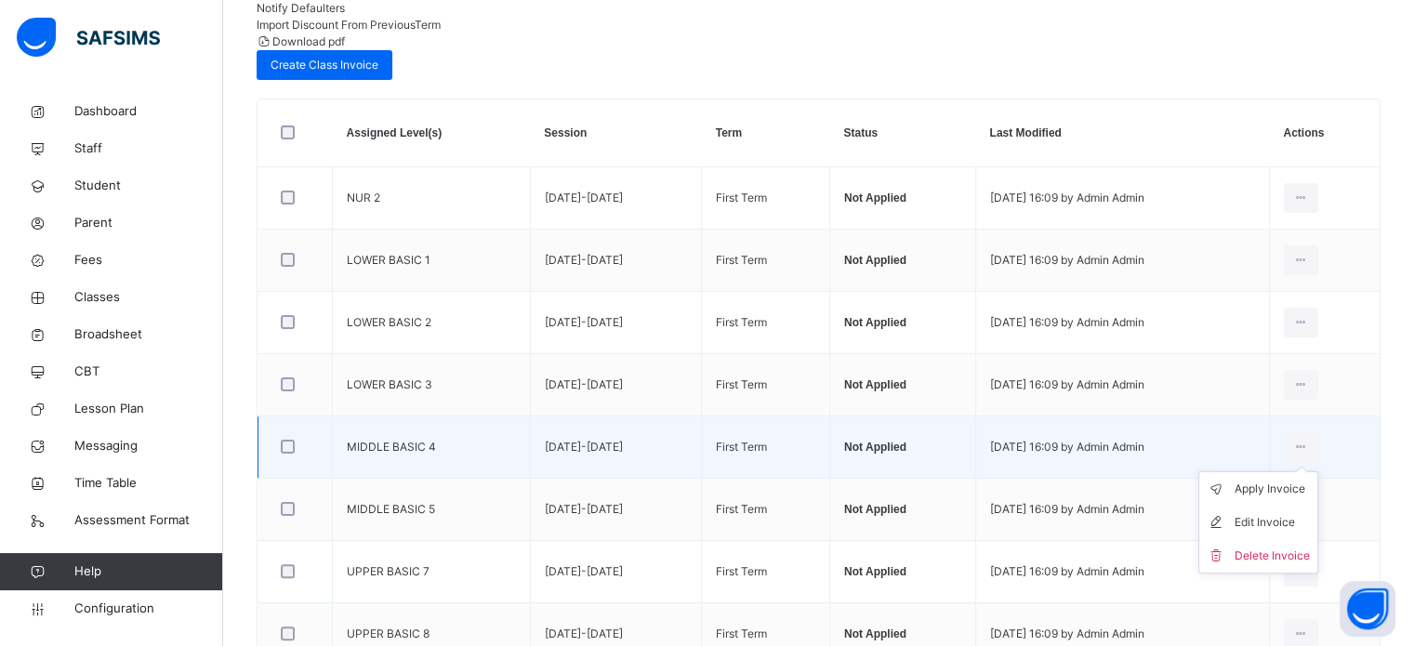
click at [1288, 471] on ul "Apply Invoice Edit Invoice Delete Invoice" at bounding box center [1258, 522] width 120 height 102
click at [1287, 480] on div "Apply Invoice" at bounding box center [1271, 489] width 75 height 19
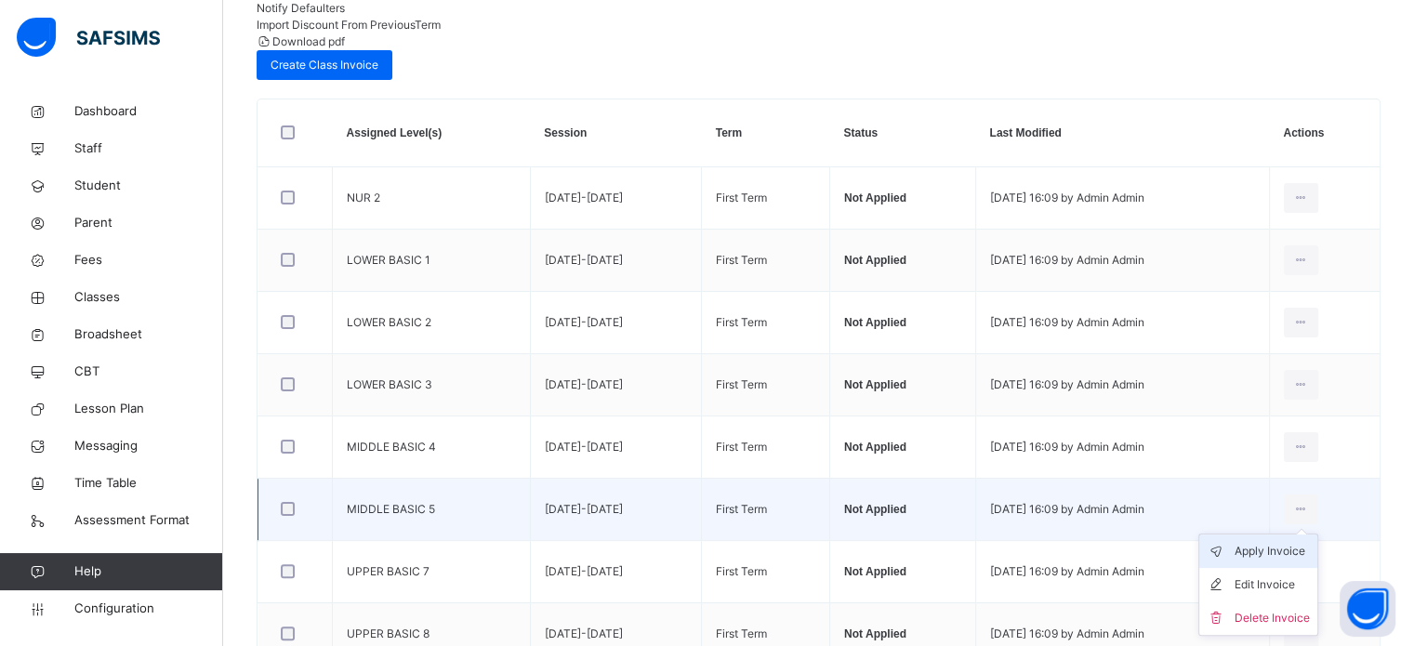
click at [1264, 542] on div "Apply Invoice" at bounding box center [1271, 551] width 75 height 19
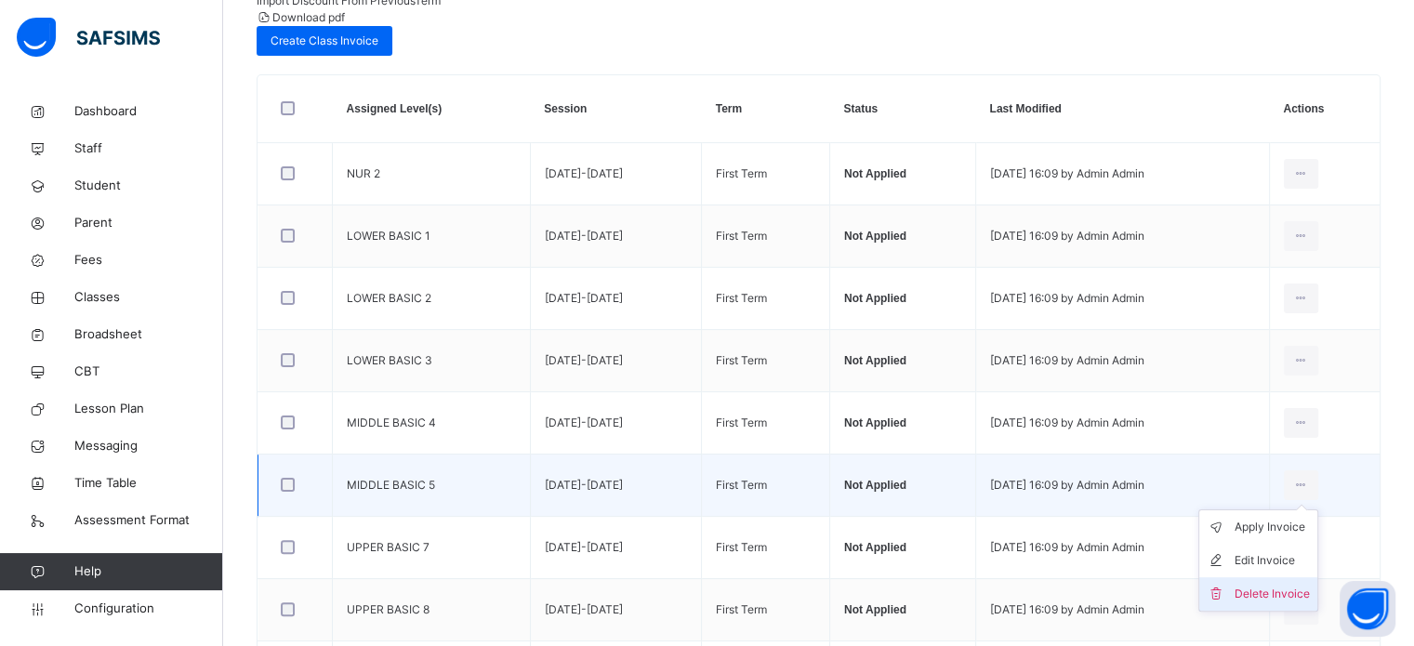
scroll to position [427, 0]
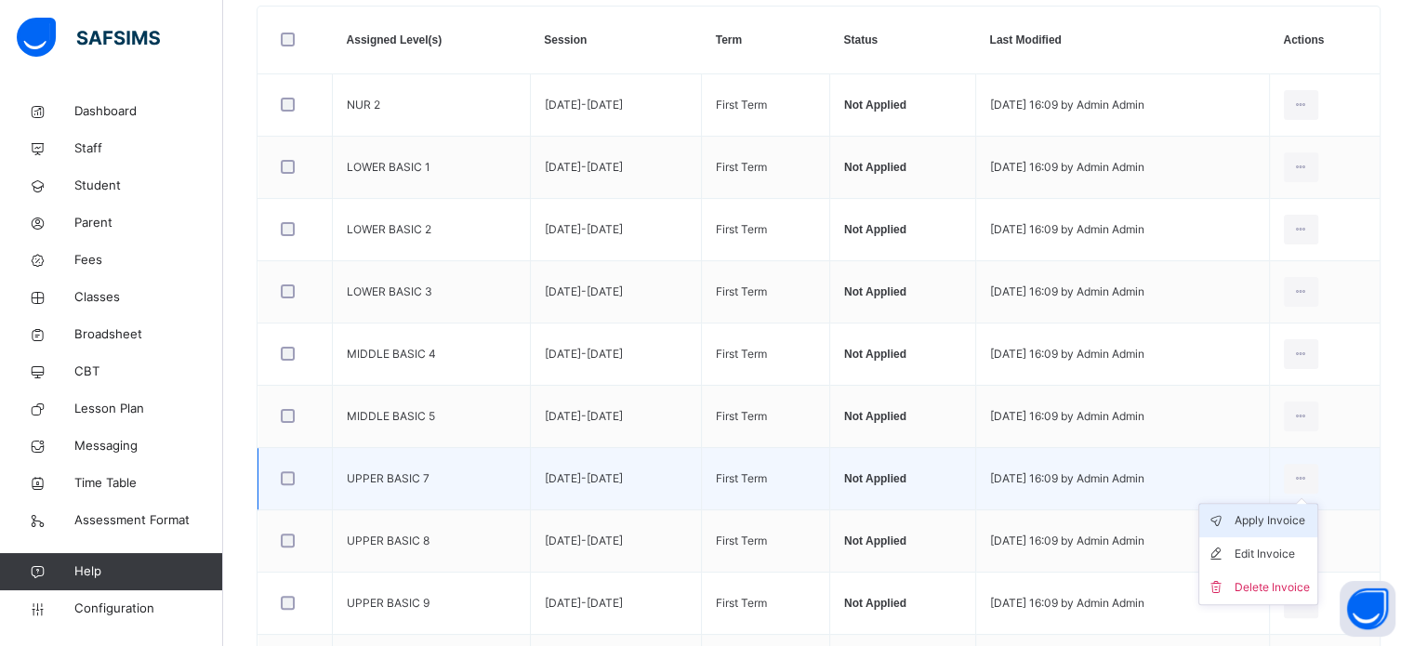
click at [1273, 511] on div "Apply Invoice" at bounding box center [1271, 520] width 75 height 19
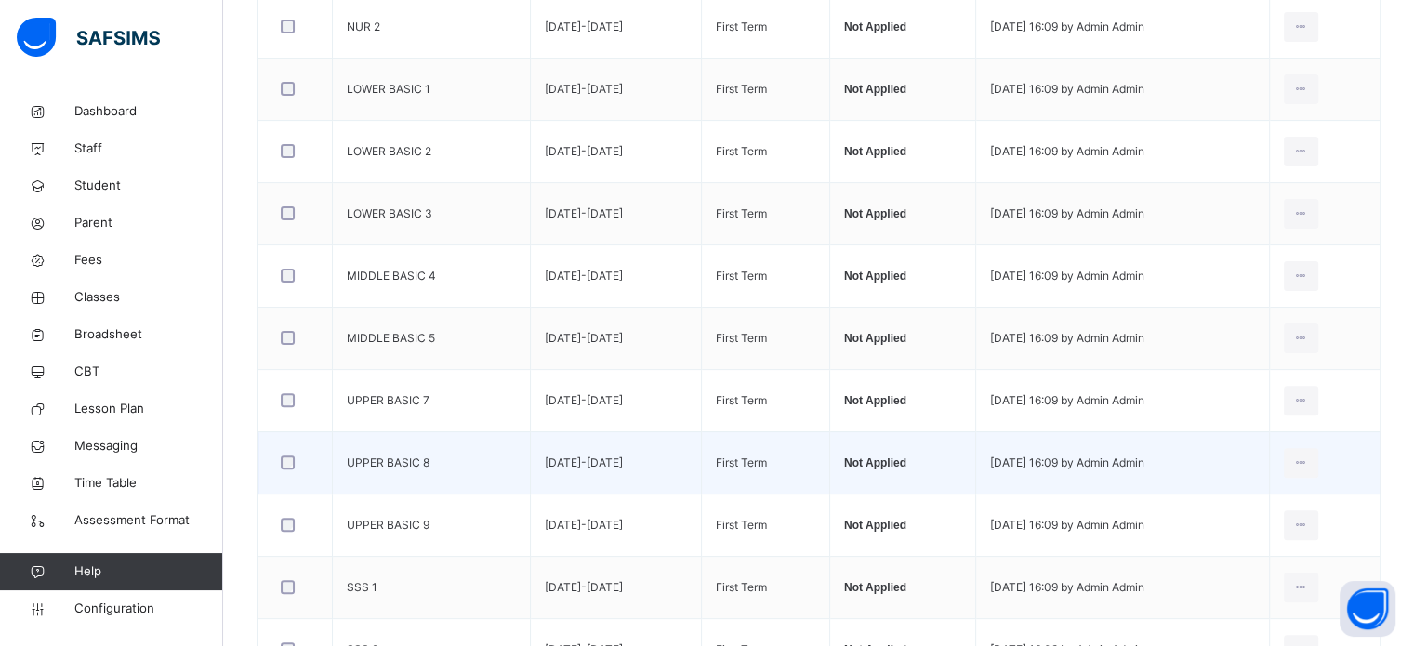
scroll to position [613, 0]
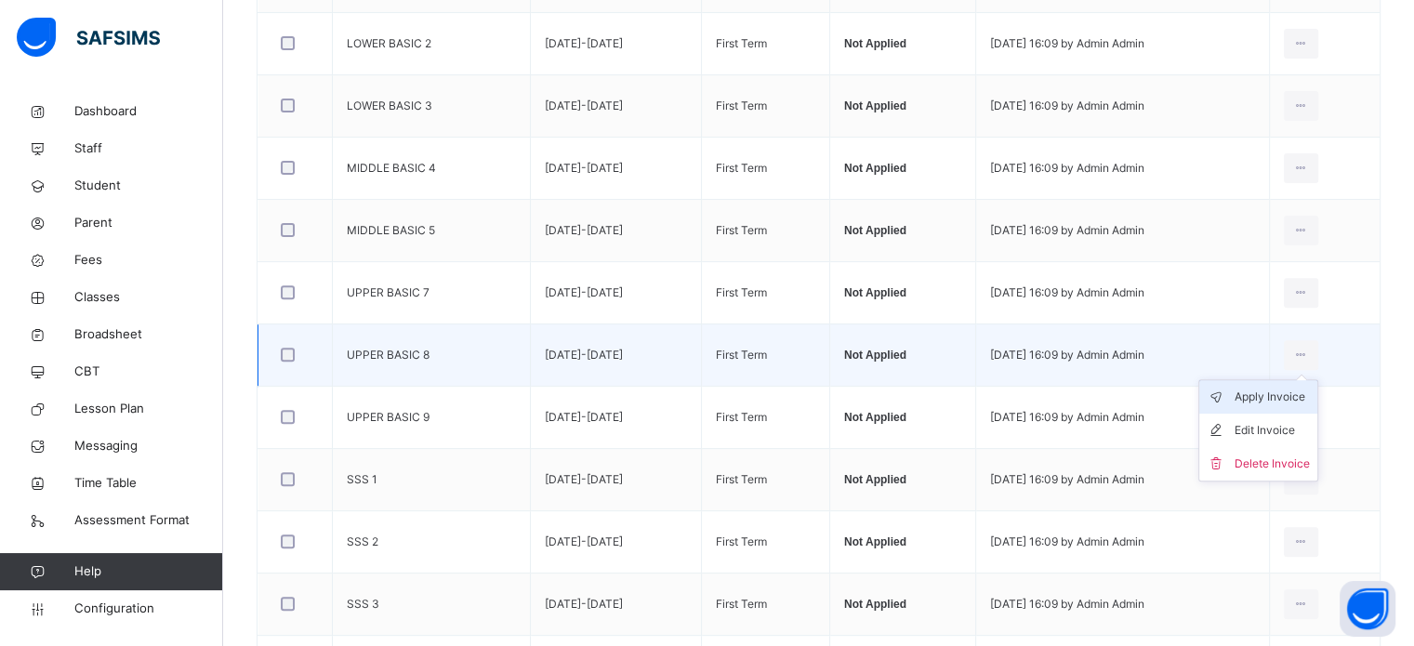
click at [1290, 388] on div "Apply Invoice" at bounding box center [1271, 397] width 75 height 19
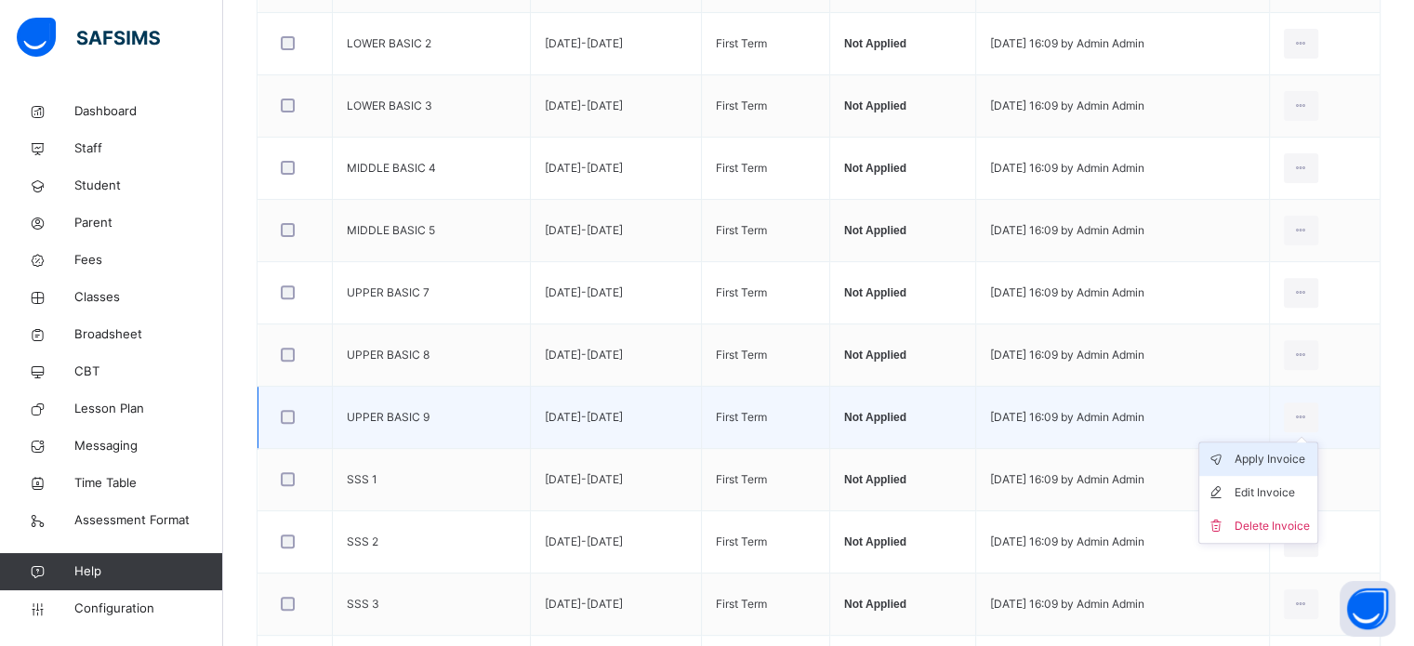
click at [1289, 450] on div "Apply Invoice" at bounding box center [1271, 459] width 75 height 19
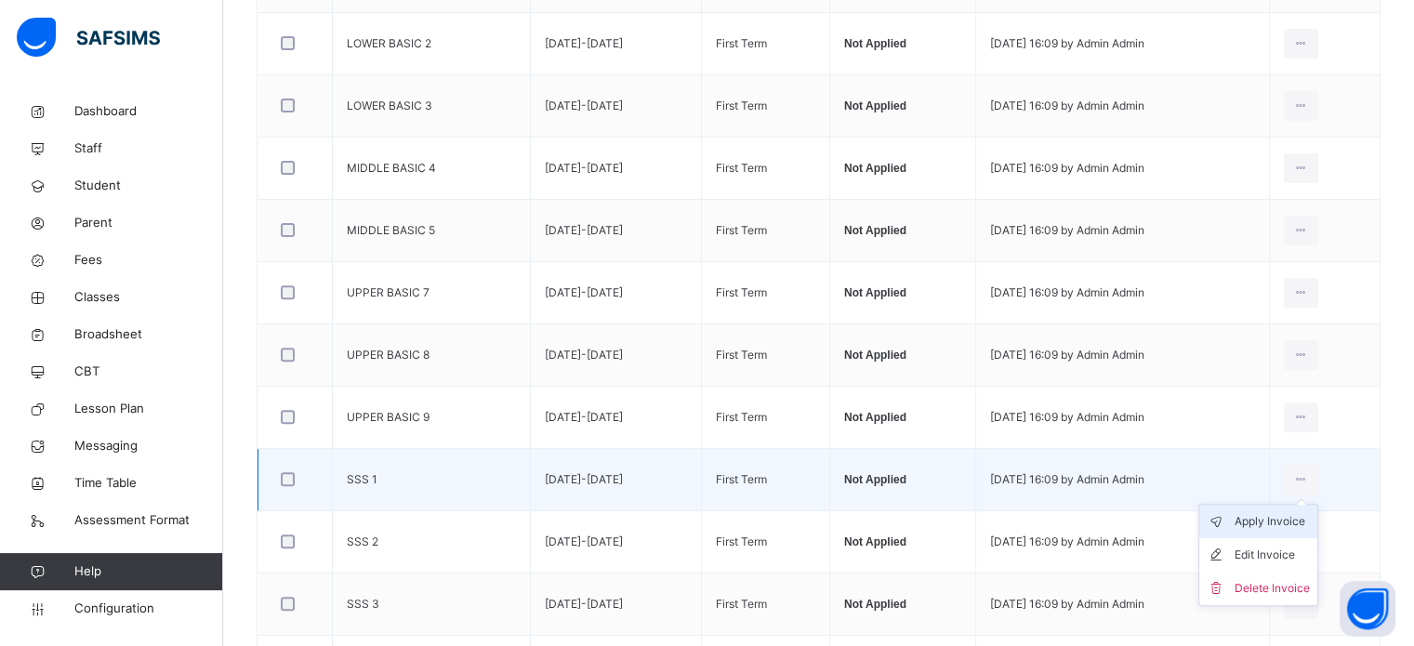
click at [1296, 512] on div "Apply Invoice" at bounding box center [1271, 521] width 75 height 19
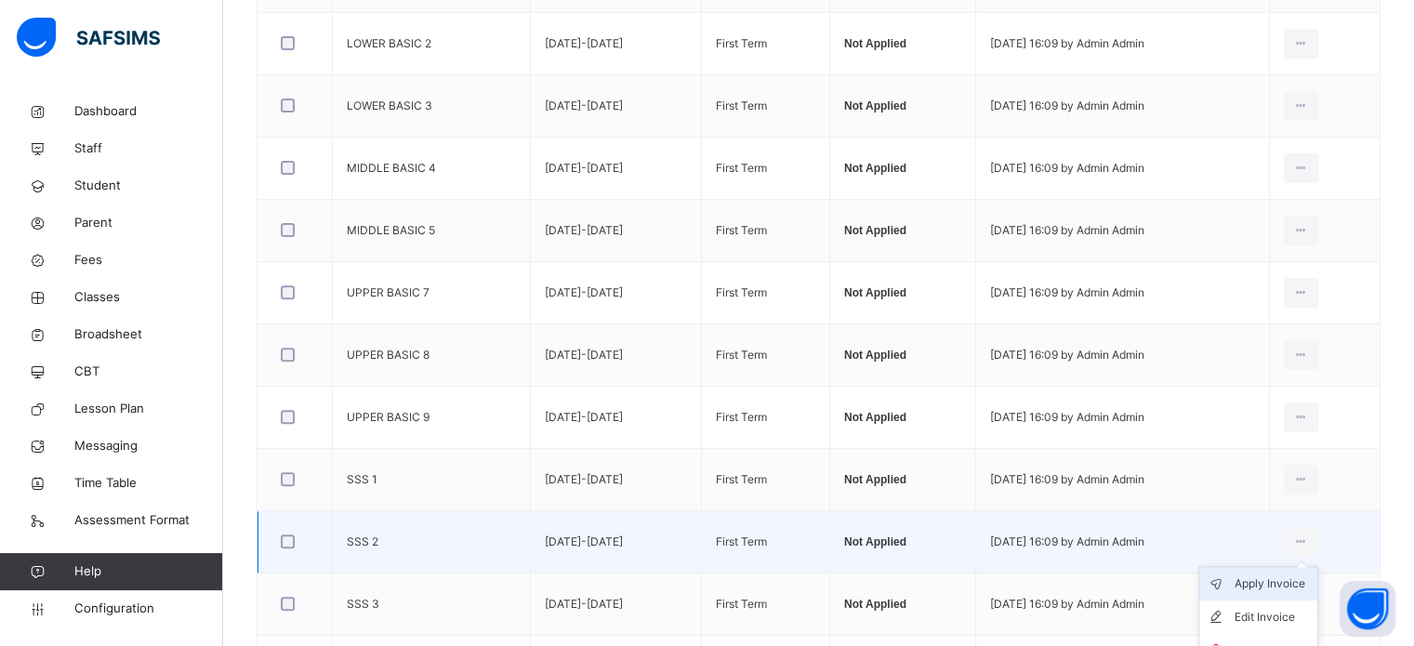
click at [1282, 574] on div "Apply Invoice" at bounding box center [1271, 583] width 75 height 19
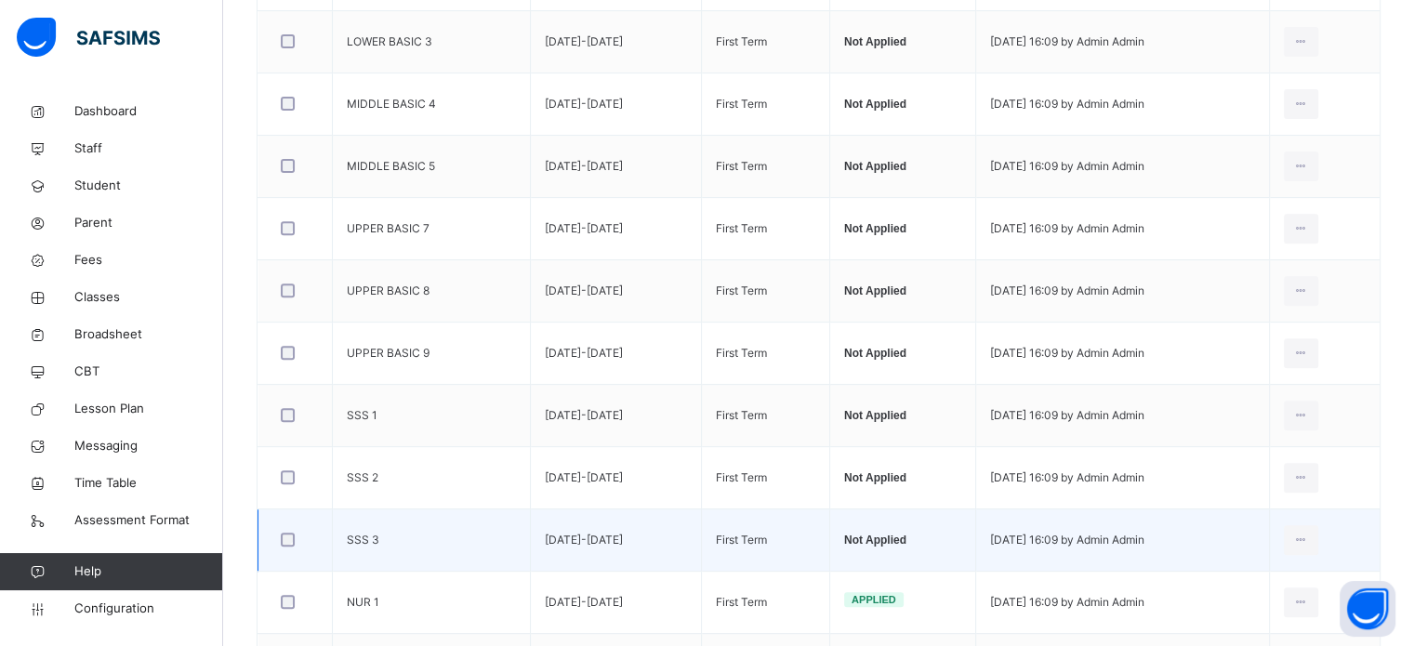
scroll to position [706, 0]
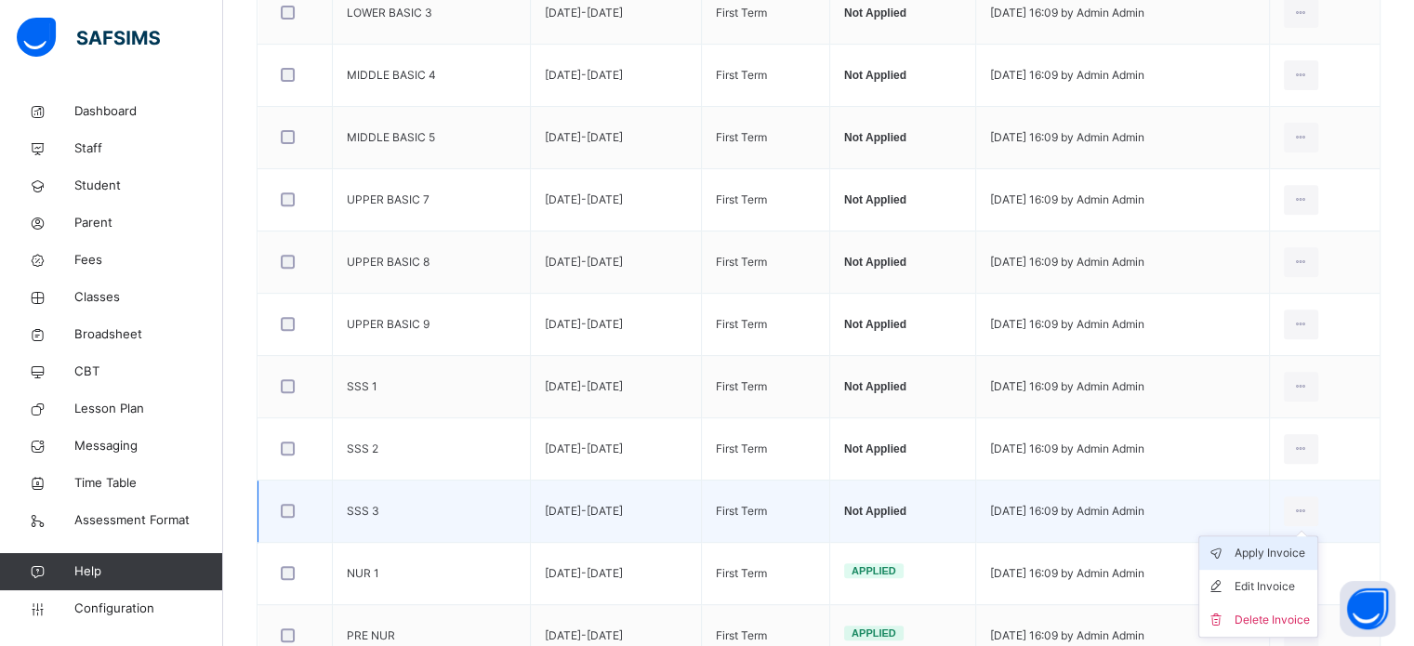
click at [1289, 544] on div "Apply Invoice" at bounding box center [1271, 553] width 75 height 19
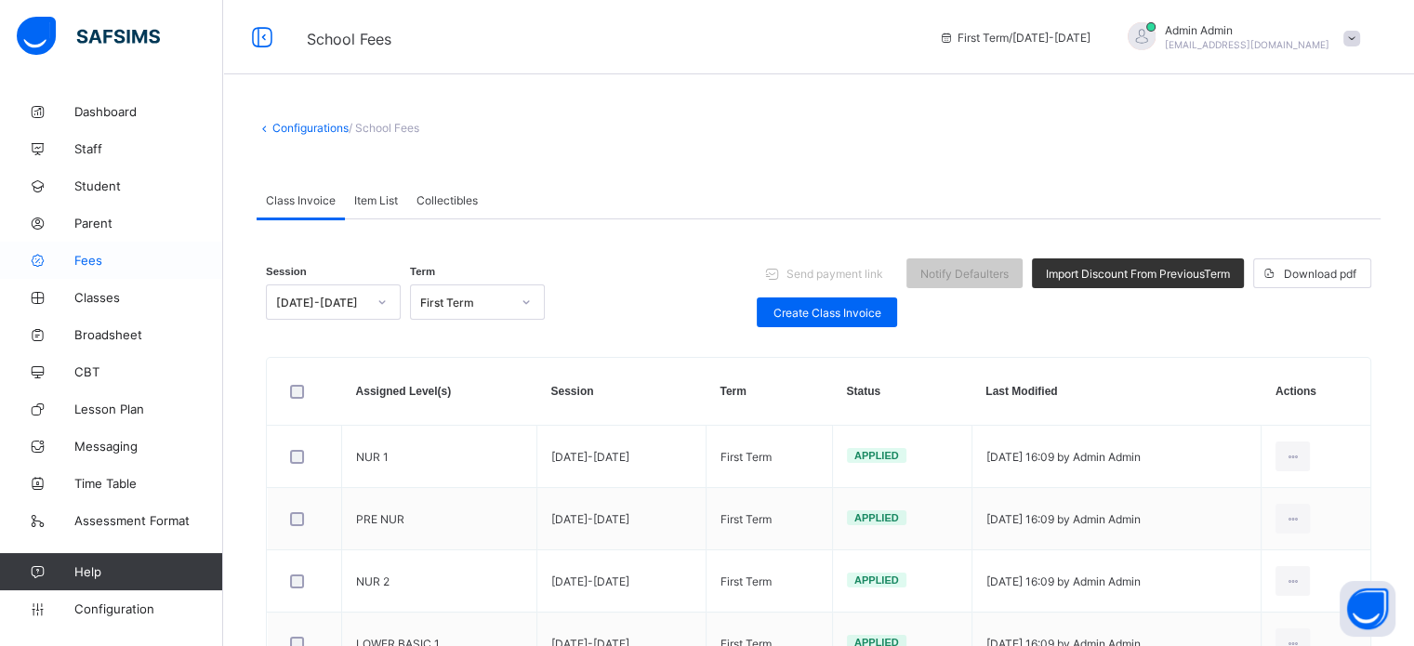
click at [79, 256] on span "Fees" at bounding box center [148, 260] width 149 height 15
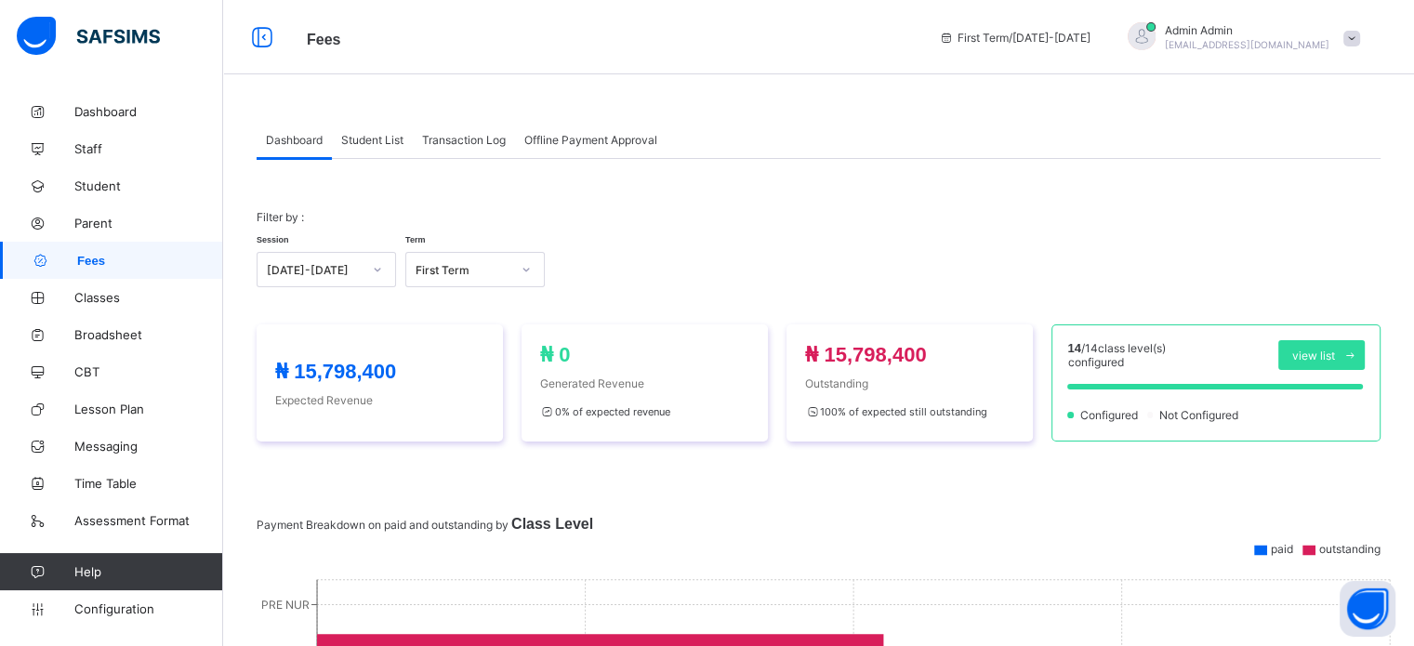
click at [353, 141] on span "Student List" at bounding box center [372, 140] width 62 height 14
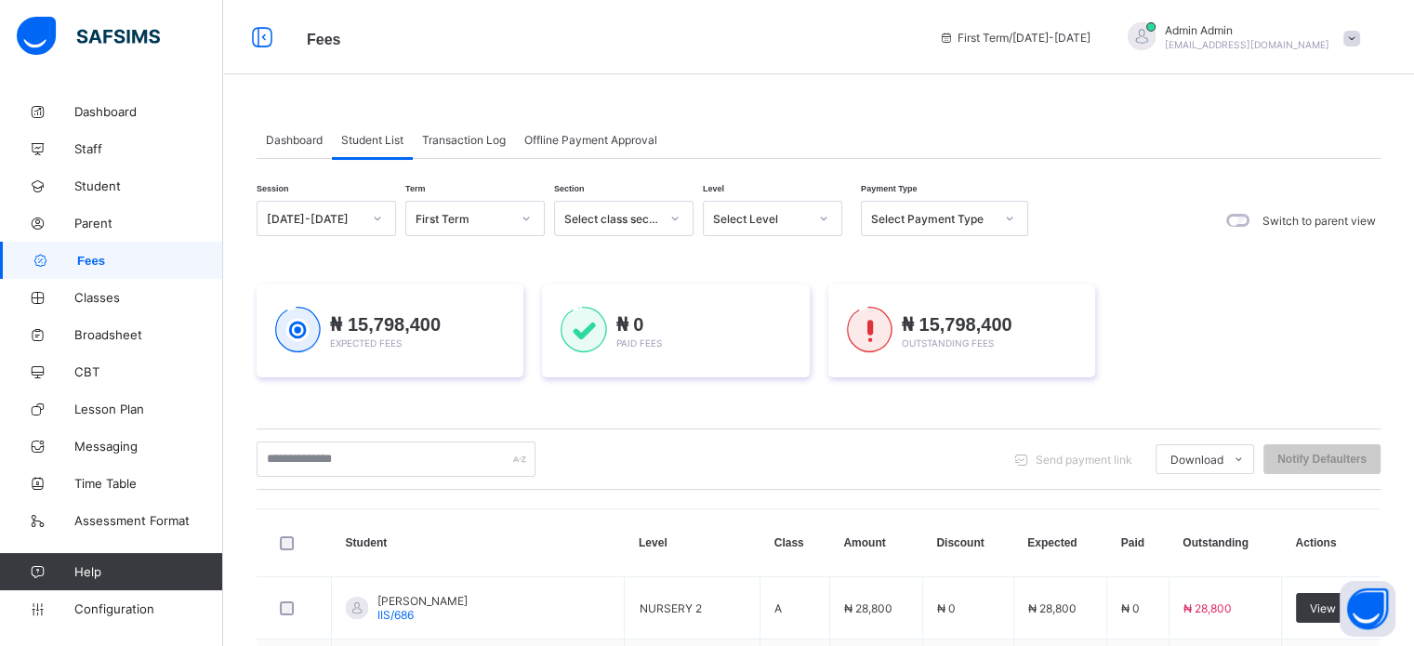
click at [1275, 40] on span "[EMAIL_ADDRESS][DOMAIN_NAME]" at bounding box center [1246, 44] width 164 height 11
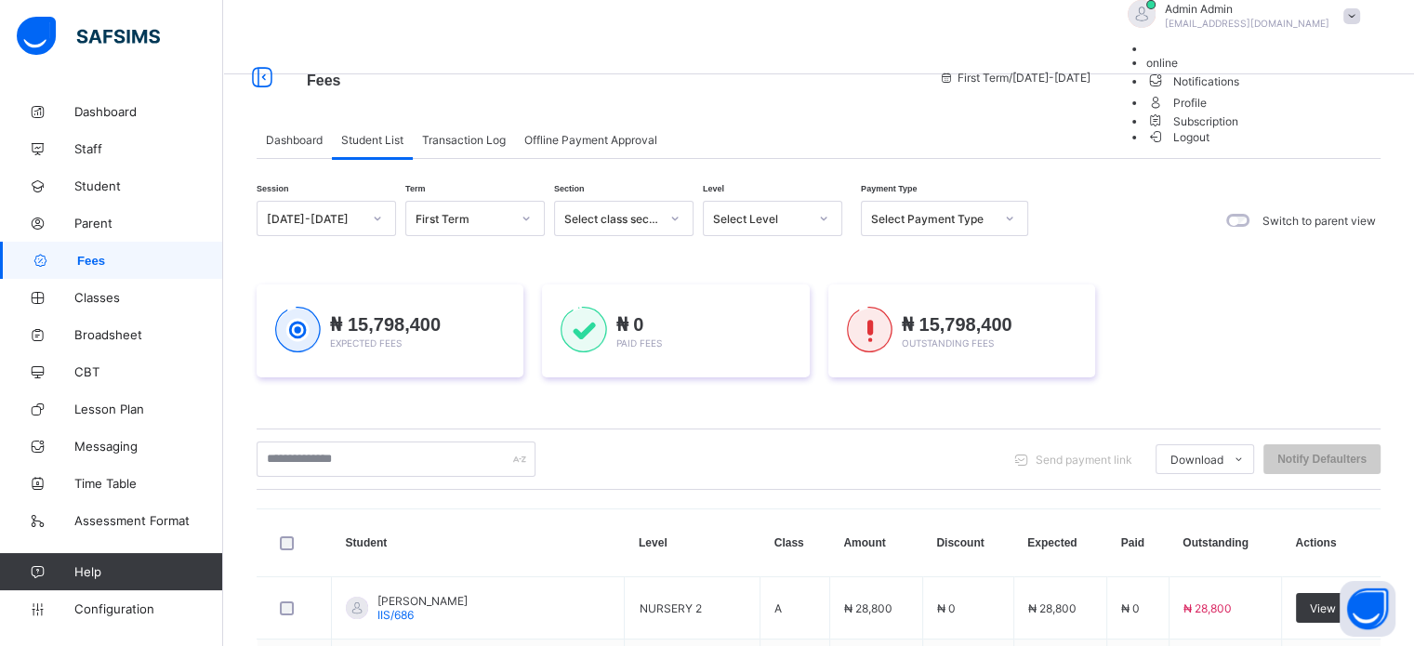
click at [1210, 147] on span "Logout" at bounding box center [1178, 137] width 64 height 20
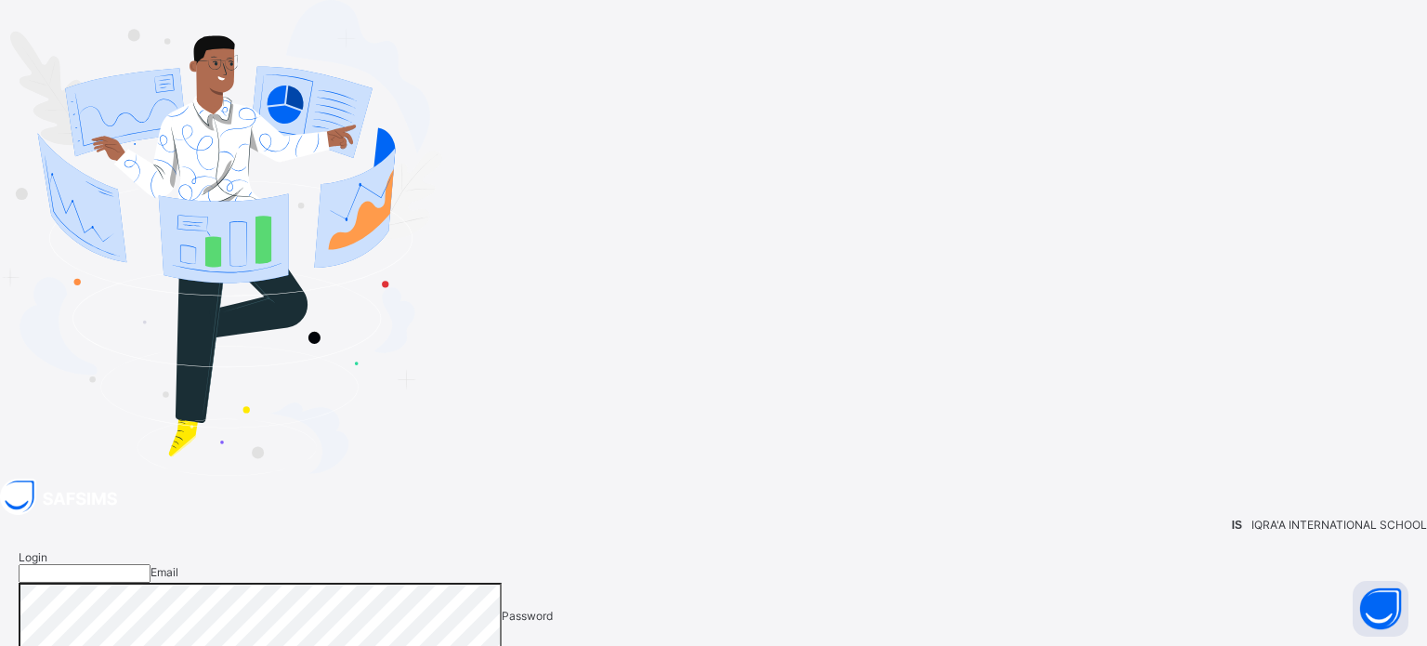
click at [151, 564] on input "email" at bounding box center [85, 573] width 132 height 19
